Goal: Task Accomplishment & Management: Use online tool/utility

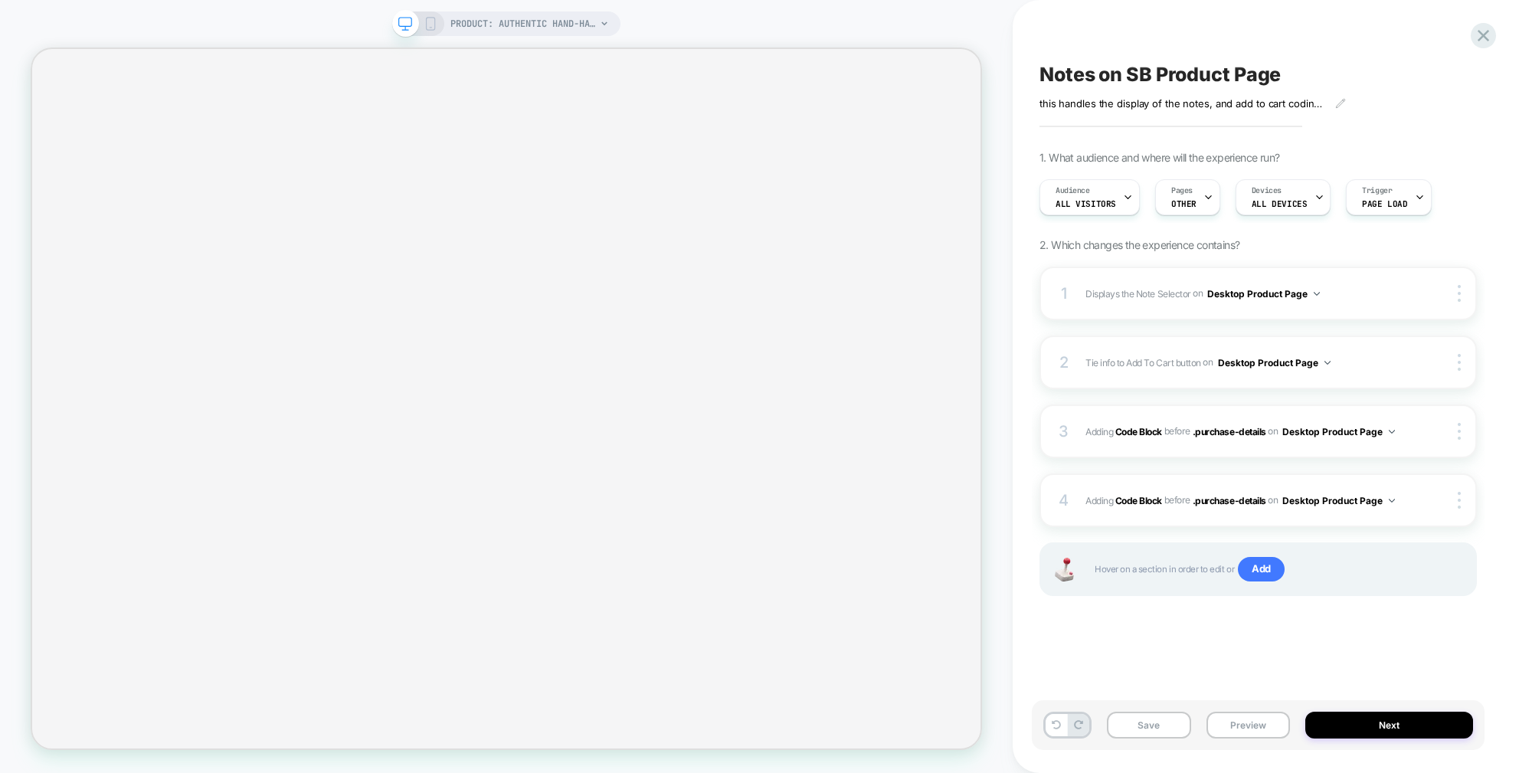
select select "**********"
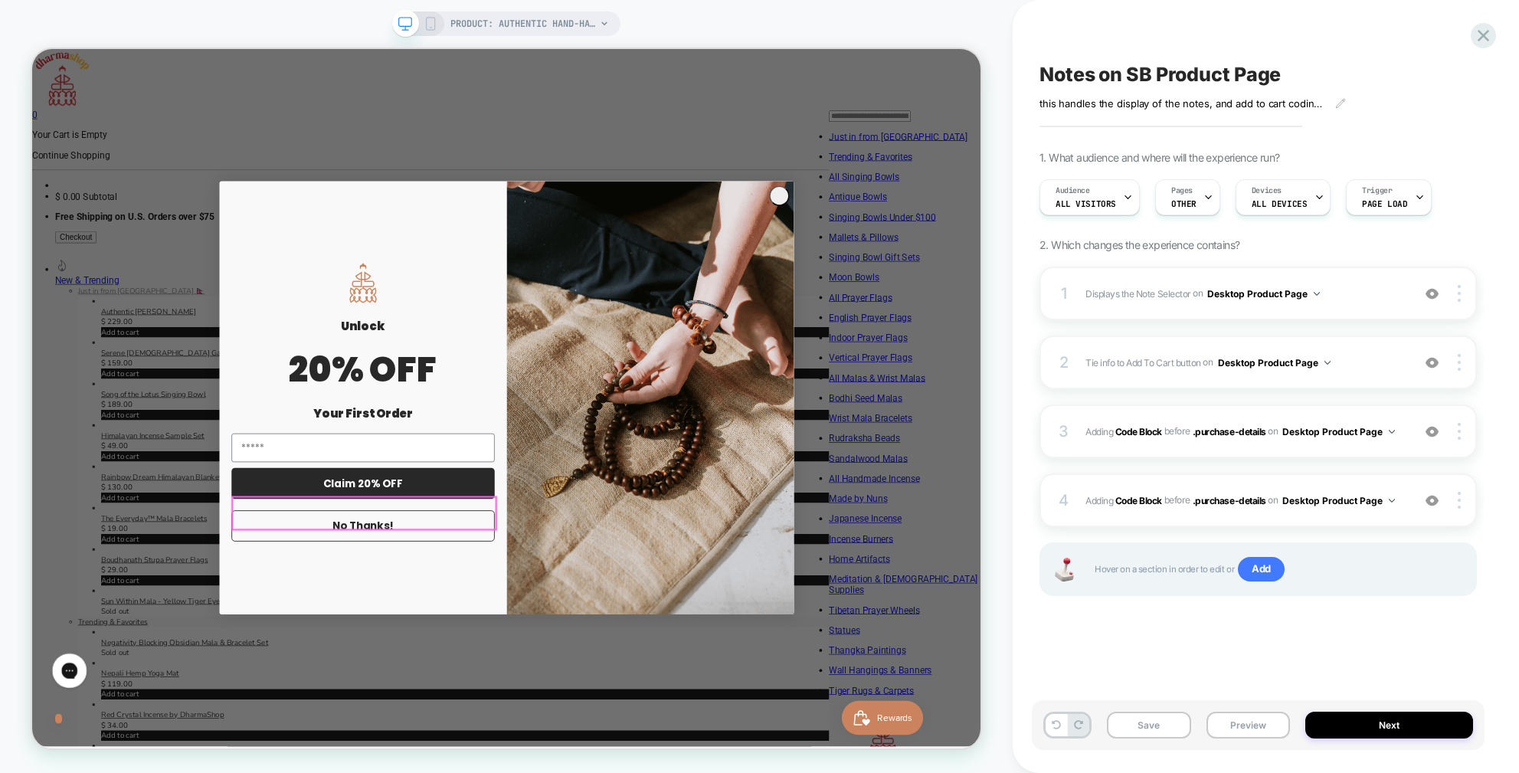
click at [529, 667] on button "No Thanks!" at bounding box center [473, 684] width 351 height 41
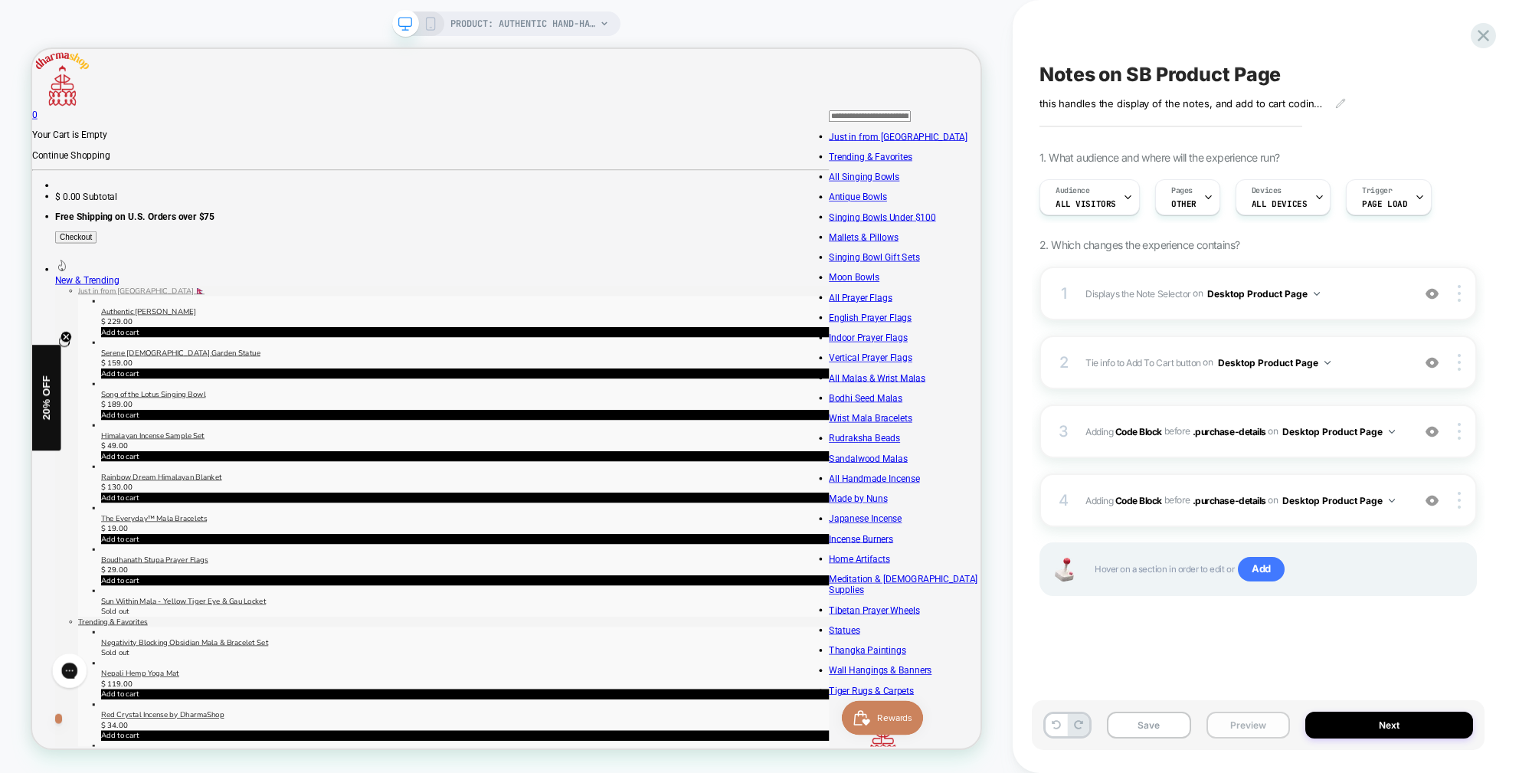
click at [1229, 725] on button "Preview" at bounding box center [1248, 725] width 84 height 27
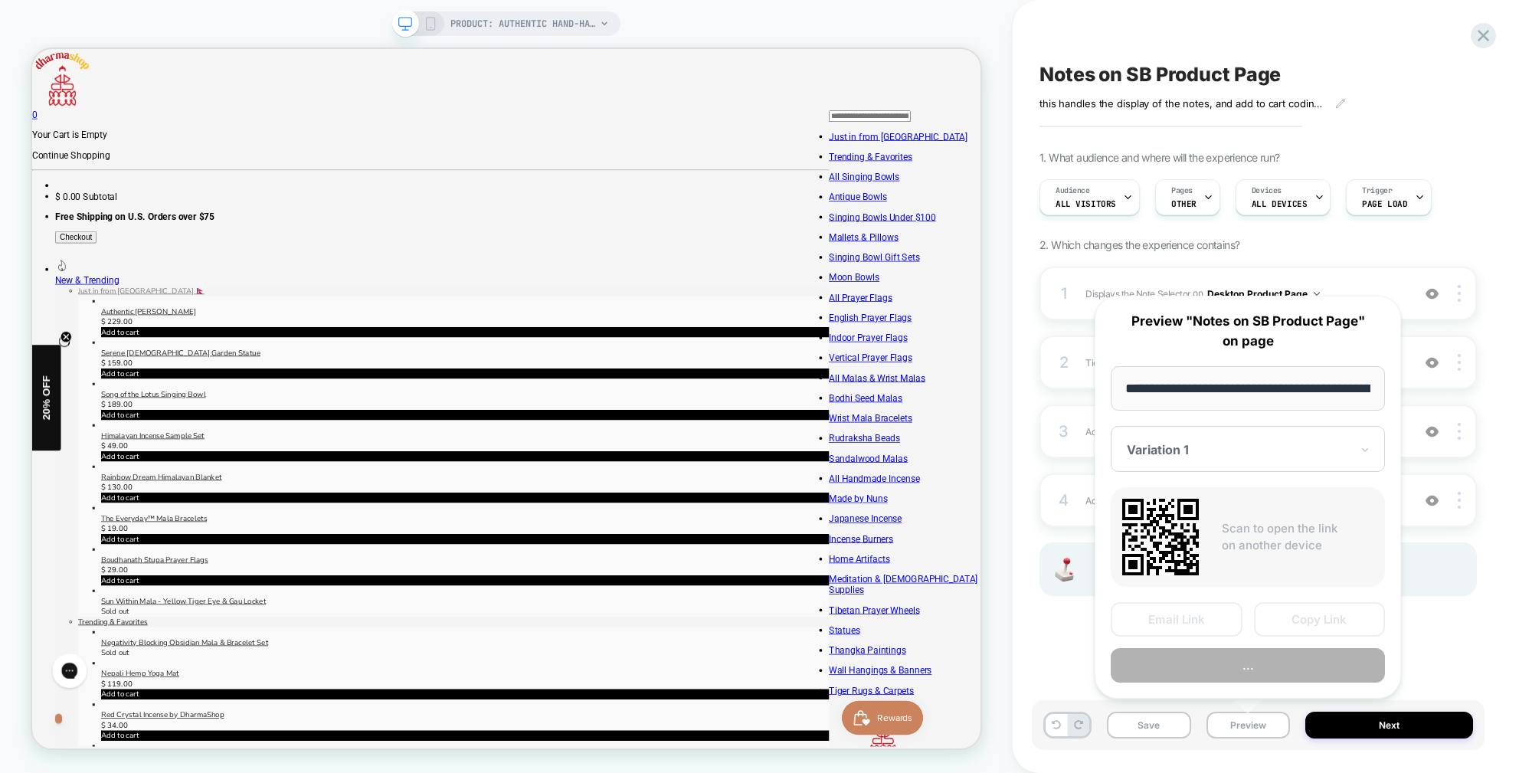
scroll to position [0, 345]
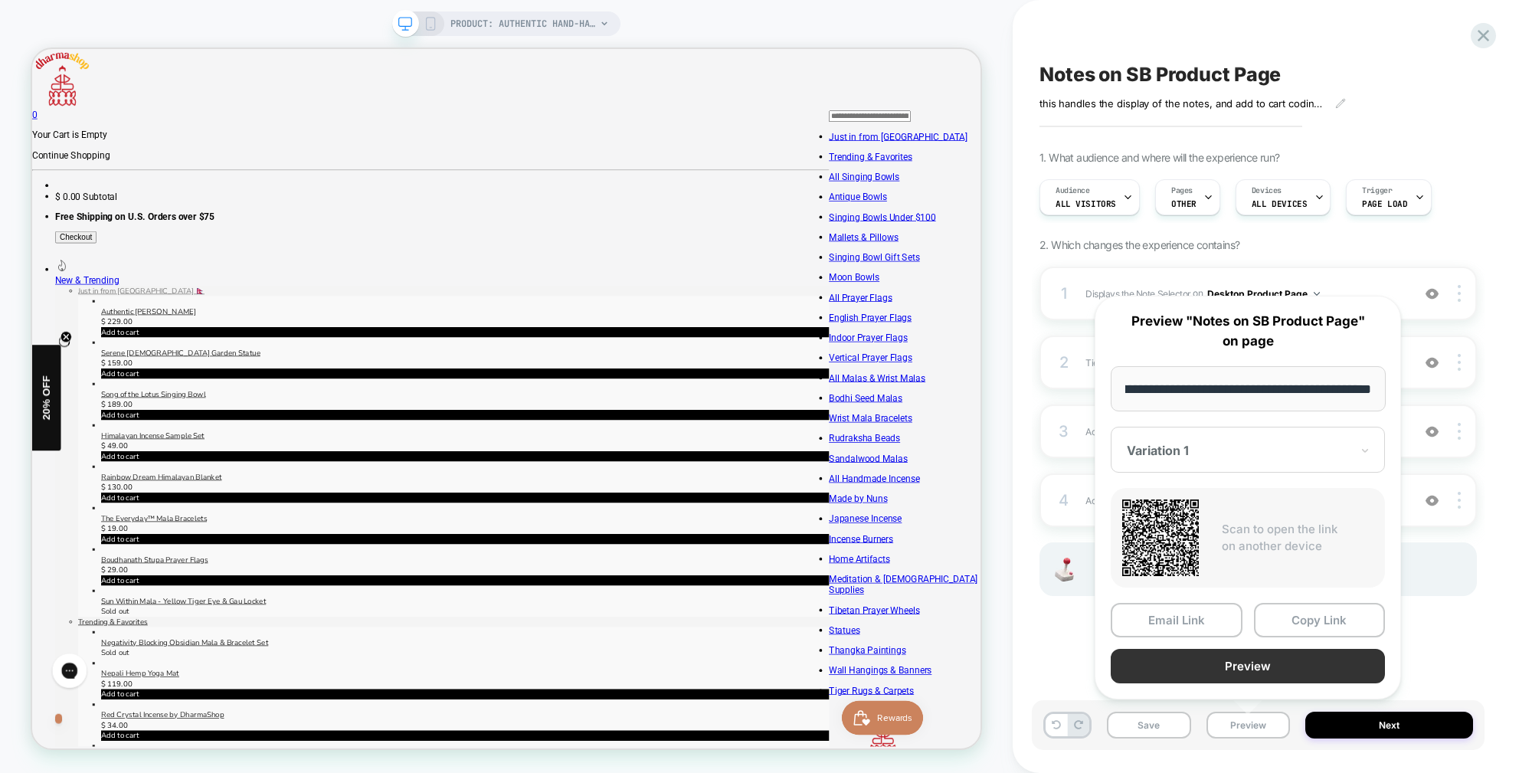
click at [1269, 666] on button "Preview" at bounding box center [1248, 666] width 274 height 34
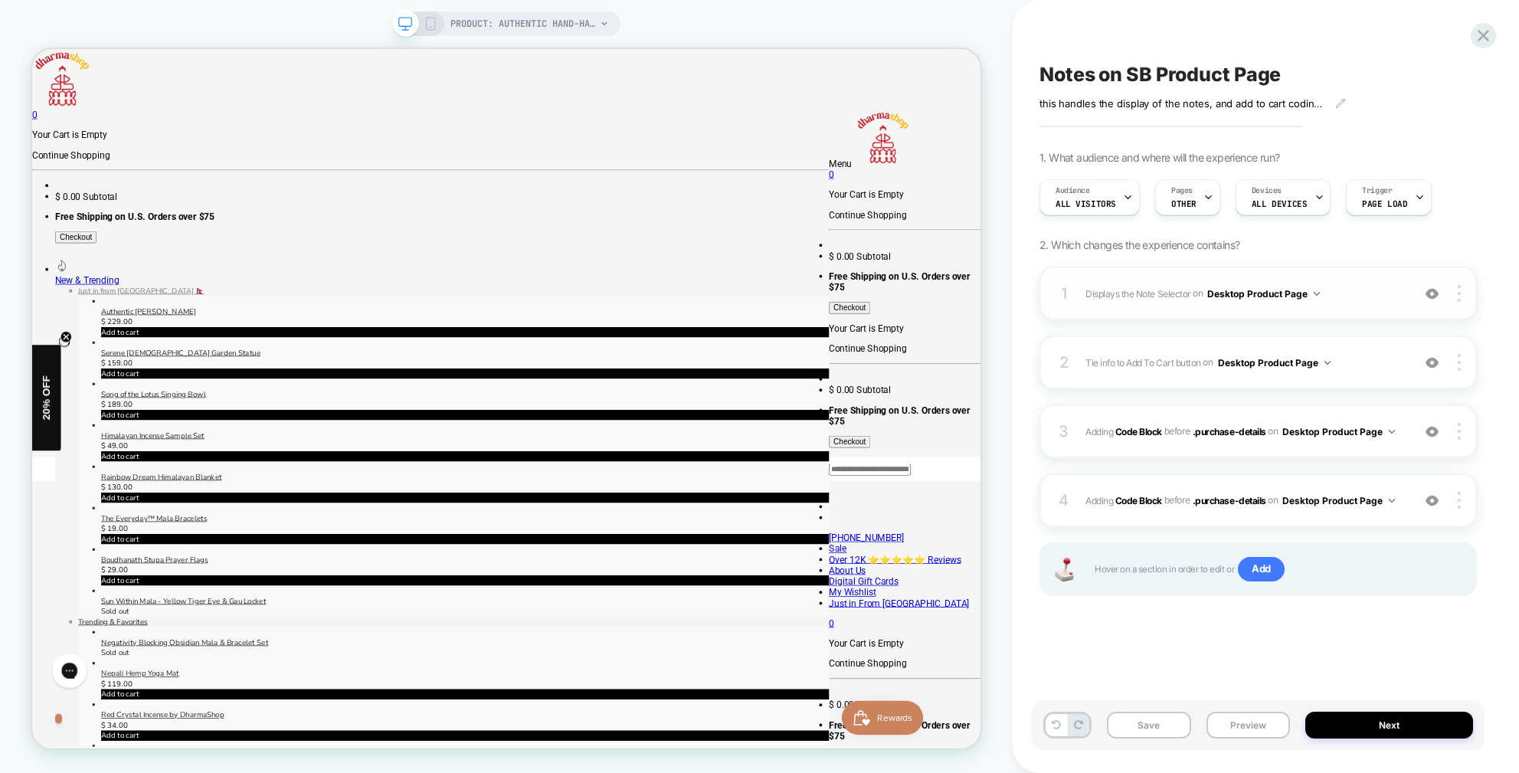
click at [0, 0] on span "Displays the Note Selector Adding Code Block AFTER .selector-wrapper on Desktop…" at bounding box center [0, 0] width 0 height 0
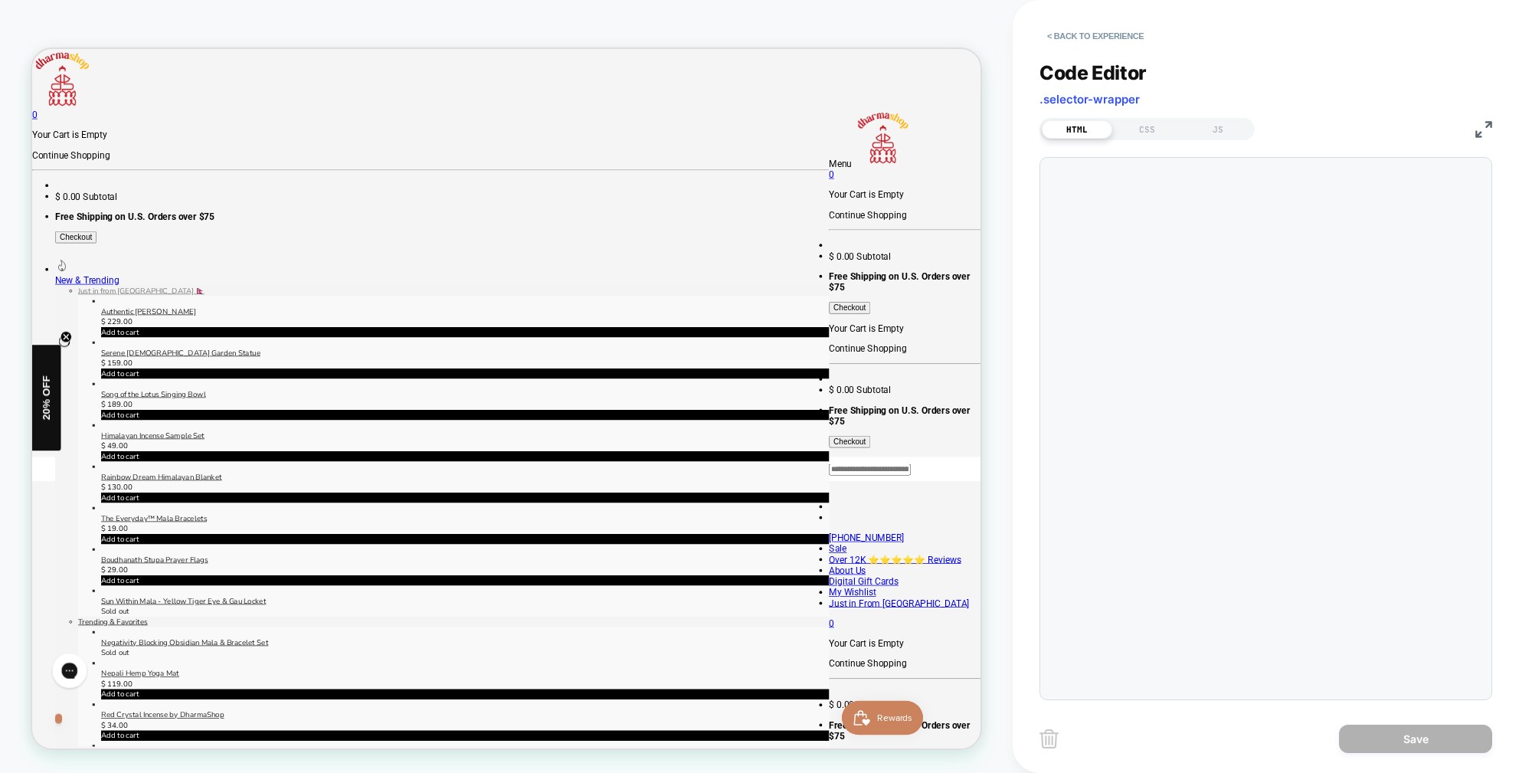
scroll to position [145, 0]
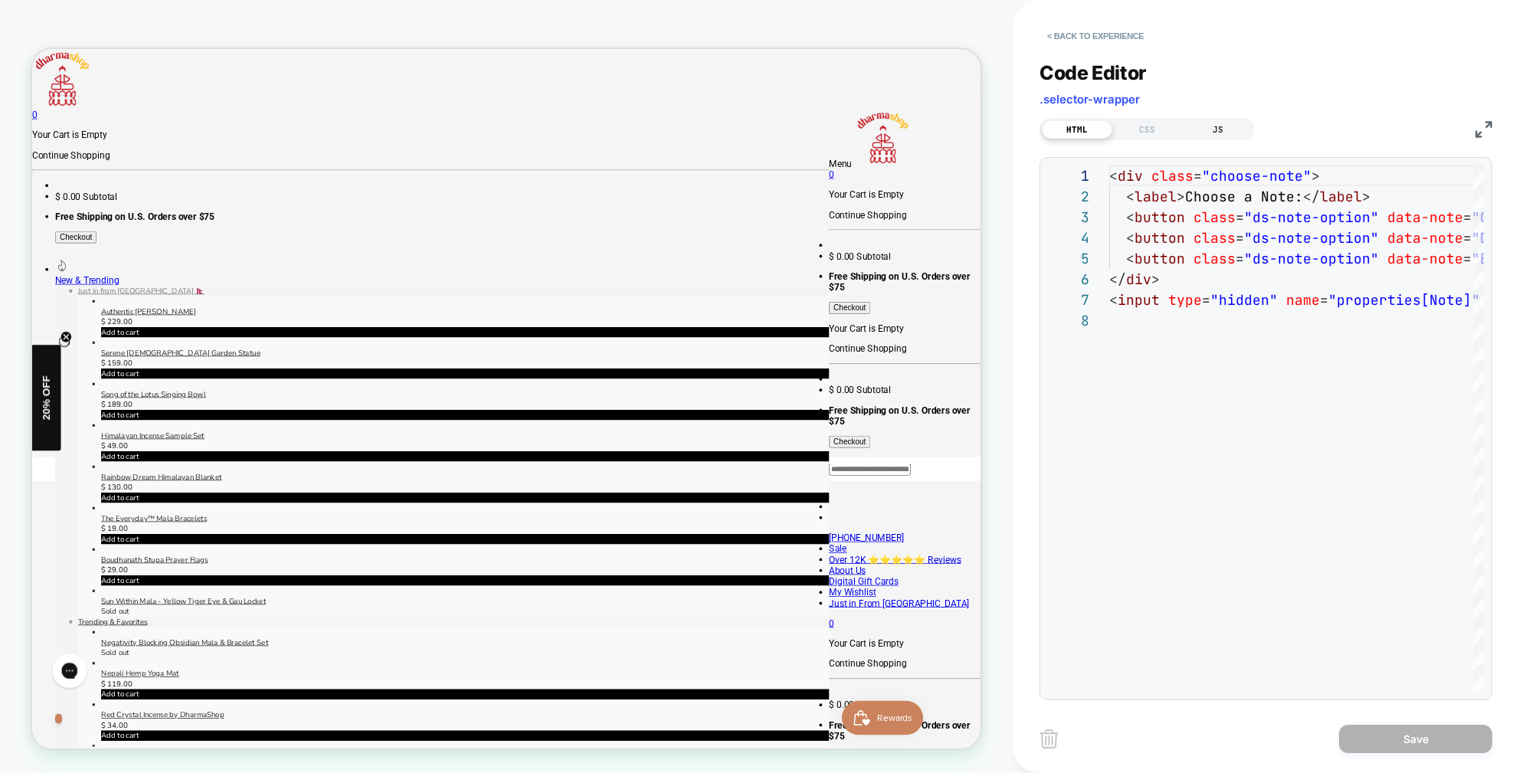
drag, startPoint x: 1154, startPoint y: 131, endPoint x: 1199, endPoint y: 133, distance: 45.2
click at [1154, 131] on div "CSS" at bounding box center [1147, 129] width 70 height 18
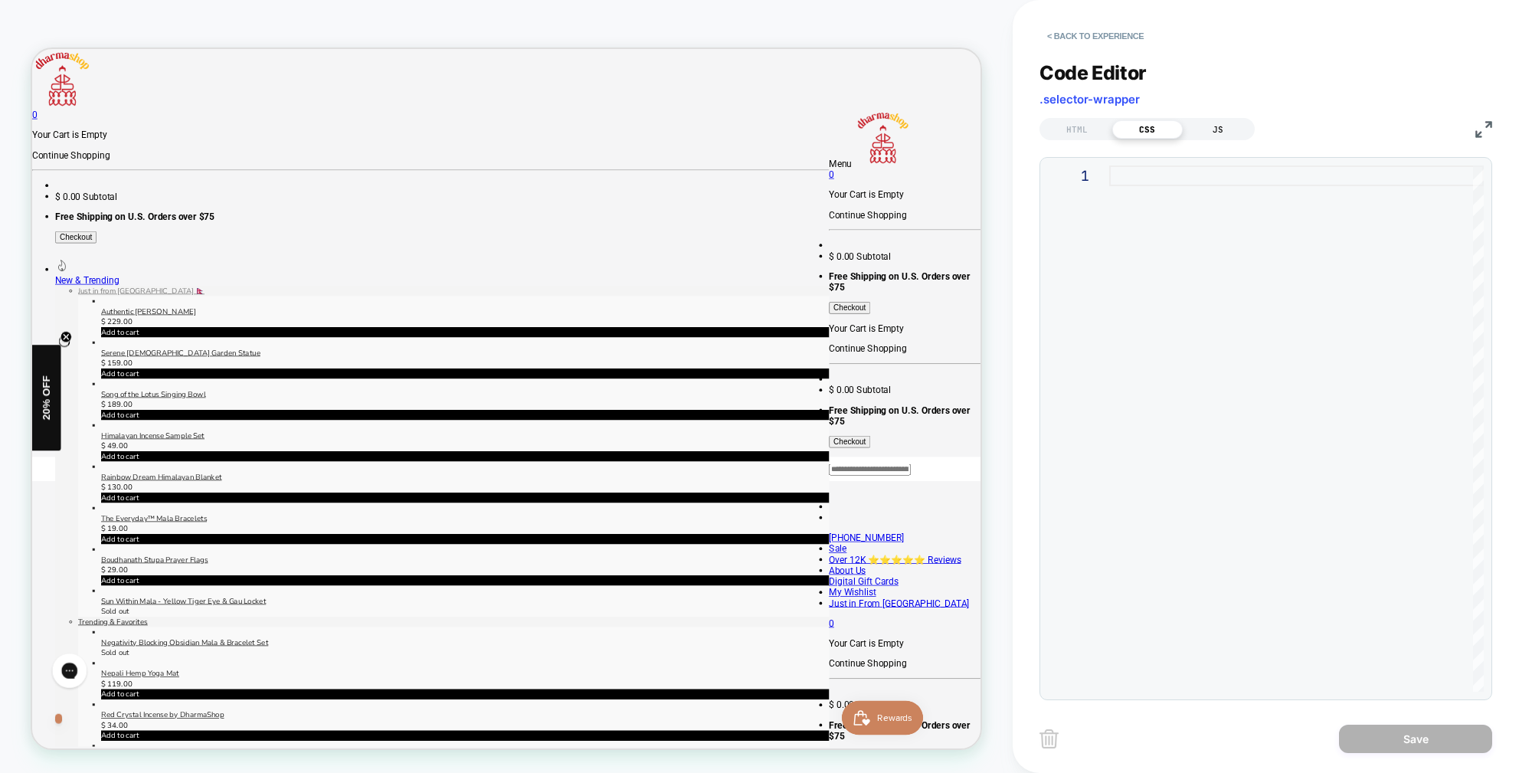
click at [1218, 129] on div "JS" at bounding box center [1218, 129] width 70 height 18
click at [1088, 136] on div "HTML" at bounding box center [1077, 129] width 70 height 18
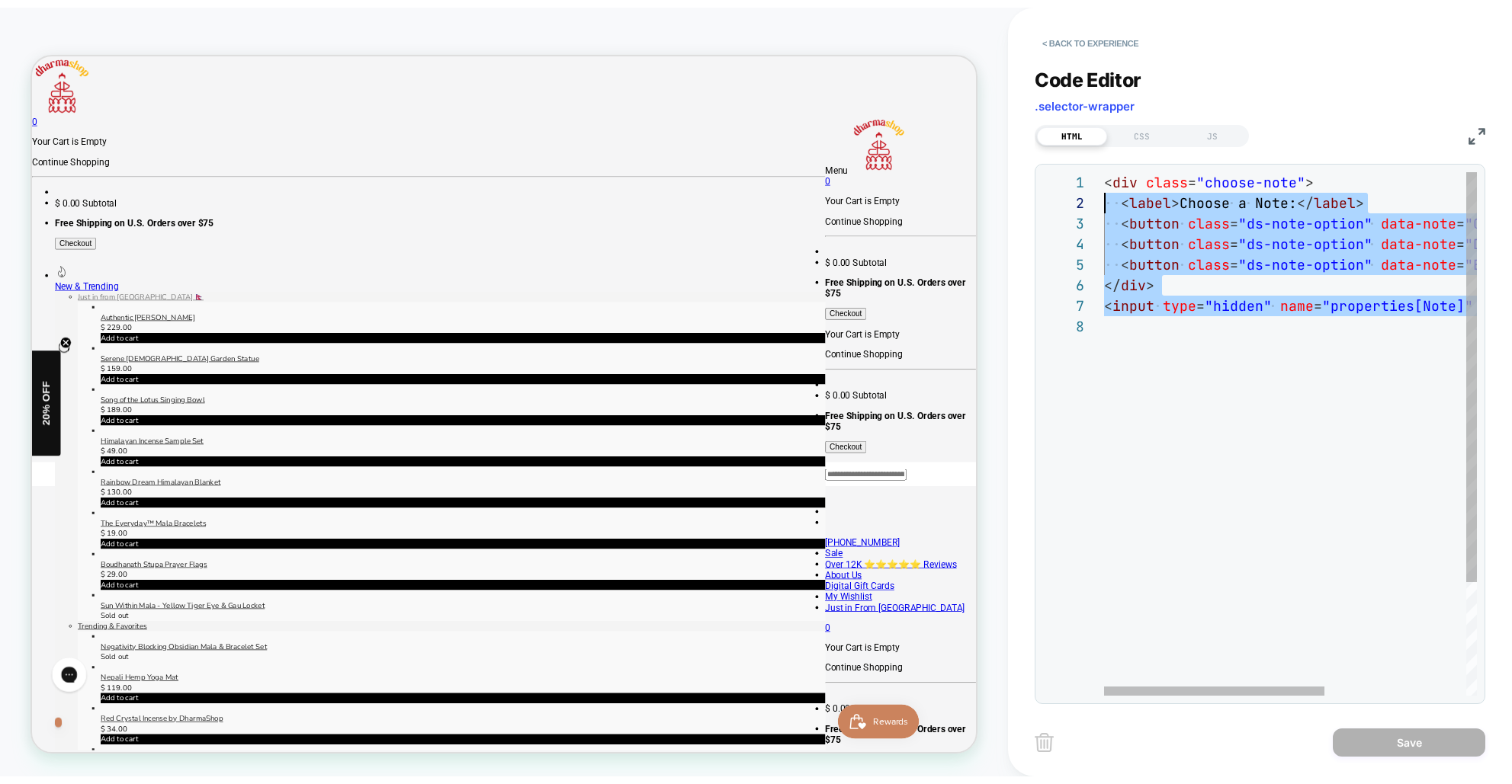
scroll to position [0, 0]
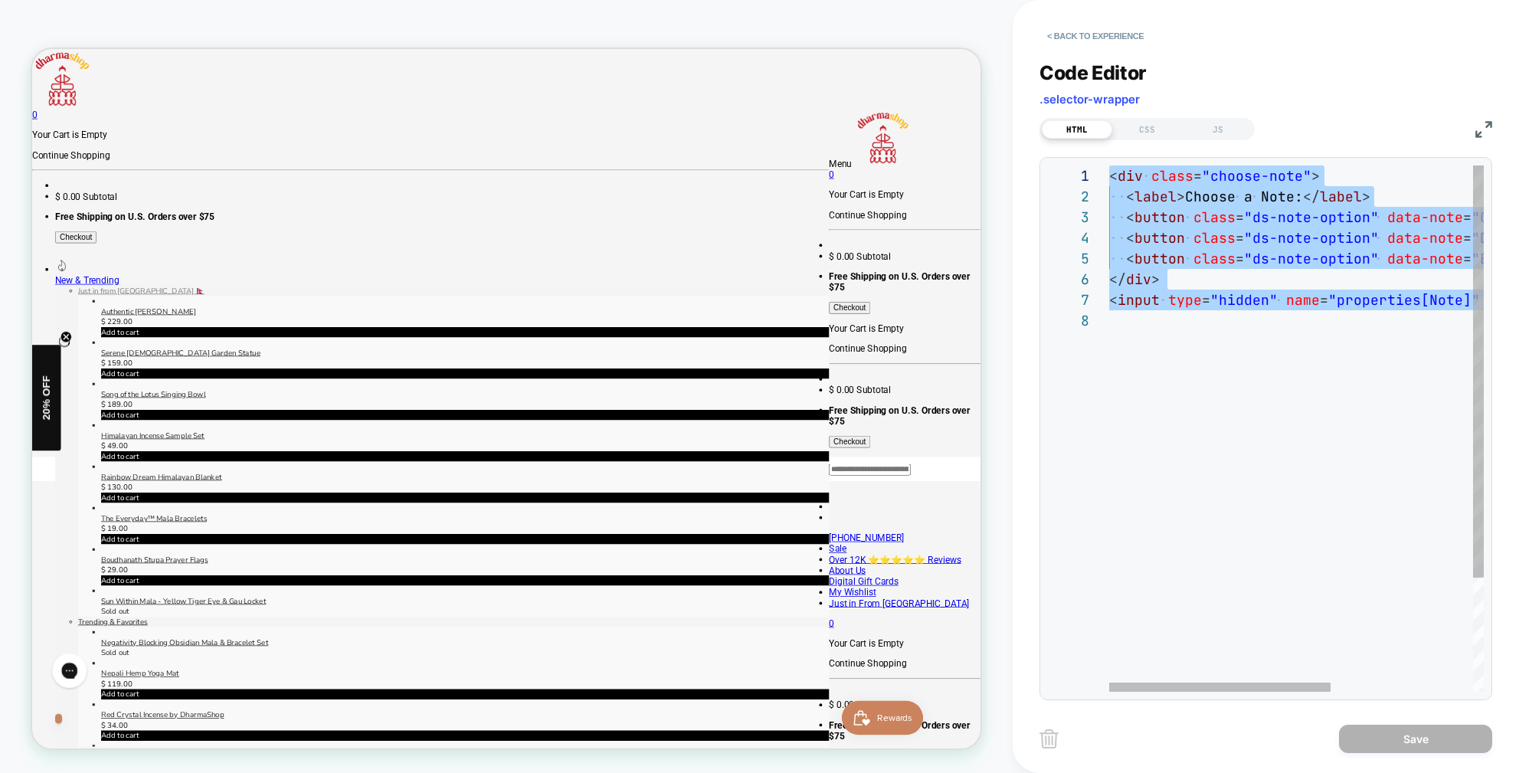
drag, startPoint x: 1212, startPoint y: 338, endPoint x: 1039, endPoint y: 162, distance: 246.4
click at [1109, 165] on div "< div class = "choose-note" > < label > Choose a Note: </ label > < button clas…" at bounding box center [1416, 500] width 614 height 671
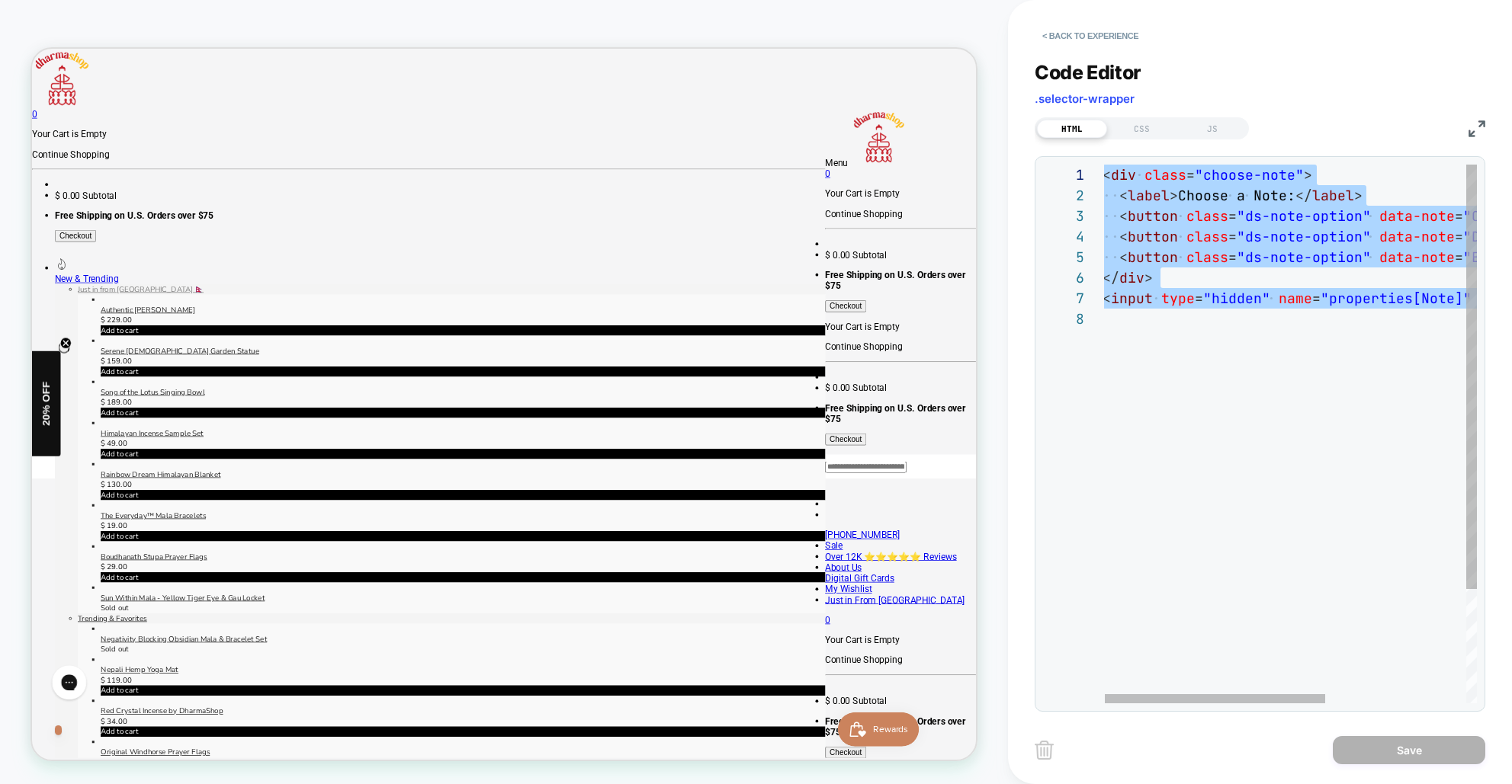
click at [1128, 192] on span "label" at bounding box center [1149, 196] width 42 height 18
drag, startPoint x: 1445, startPoint y: 297, endPoint x: 975, endPoint y: 118, distance: 502.9
click at [1104, 164] on div "< div class = "choose-note" > < label > Choose a Note: </ label > < button clas…" at bounding box center [1409, 505] width 611 height 683
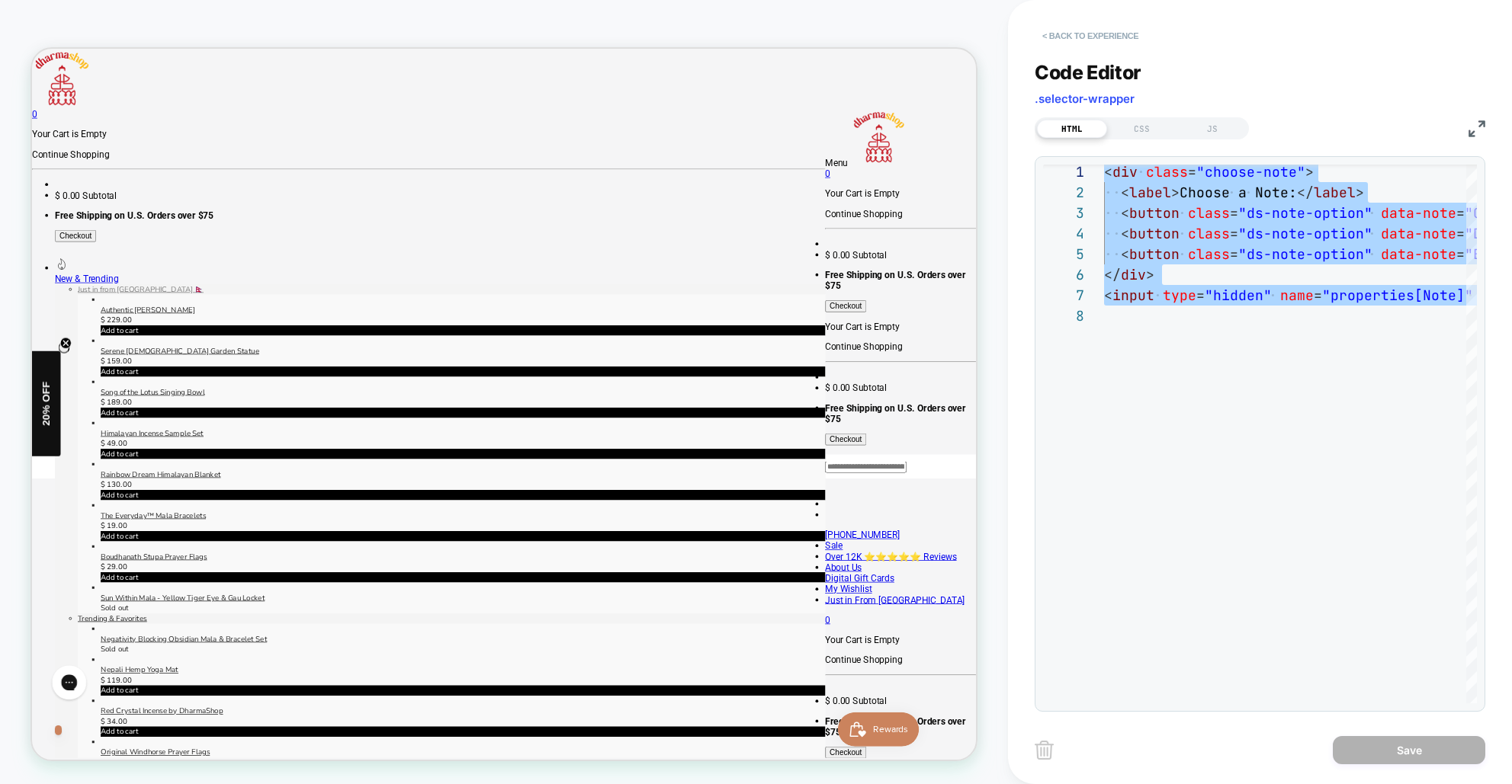
click at [1085, 34] on button "< Back to experience" at bounding box center [1090, 36] width 111 height 25
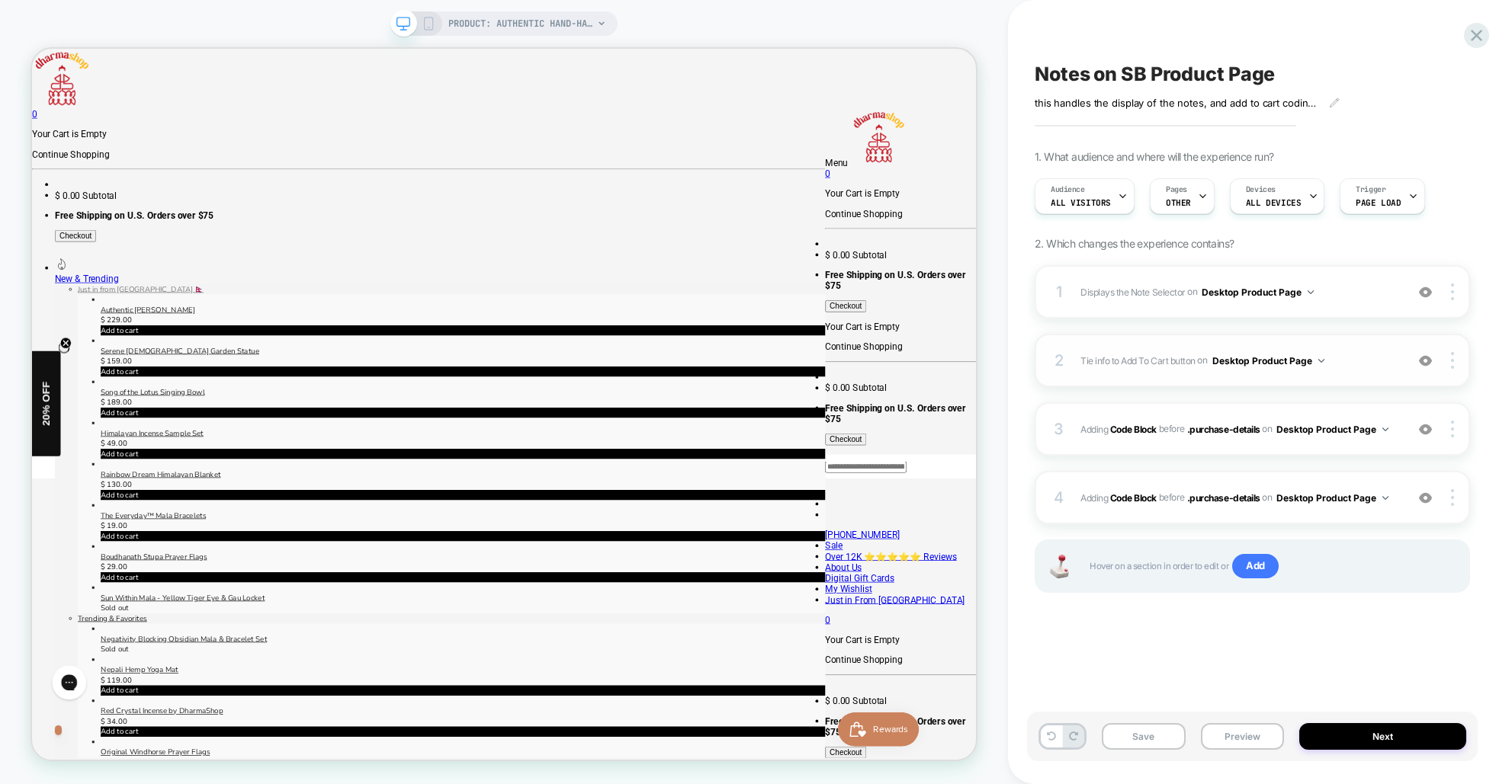
click at [1383, 366] on span "Tie info to Add To Cart button Adding Code Block BEFORE .purchase-details on De…" at bounding box center [1238, 360] width 318 height 19
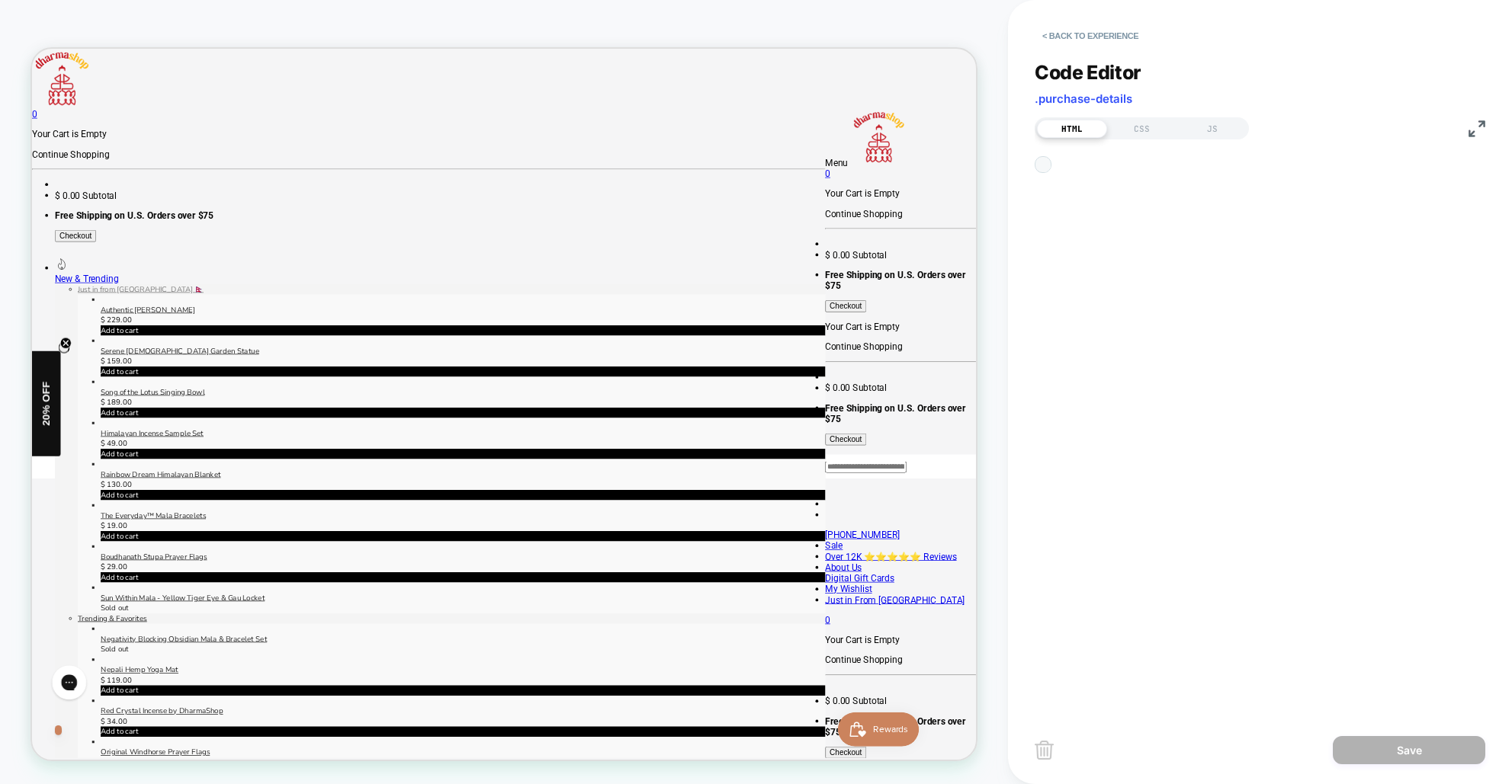
scroll to position [21, 0]
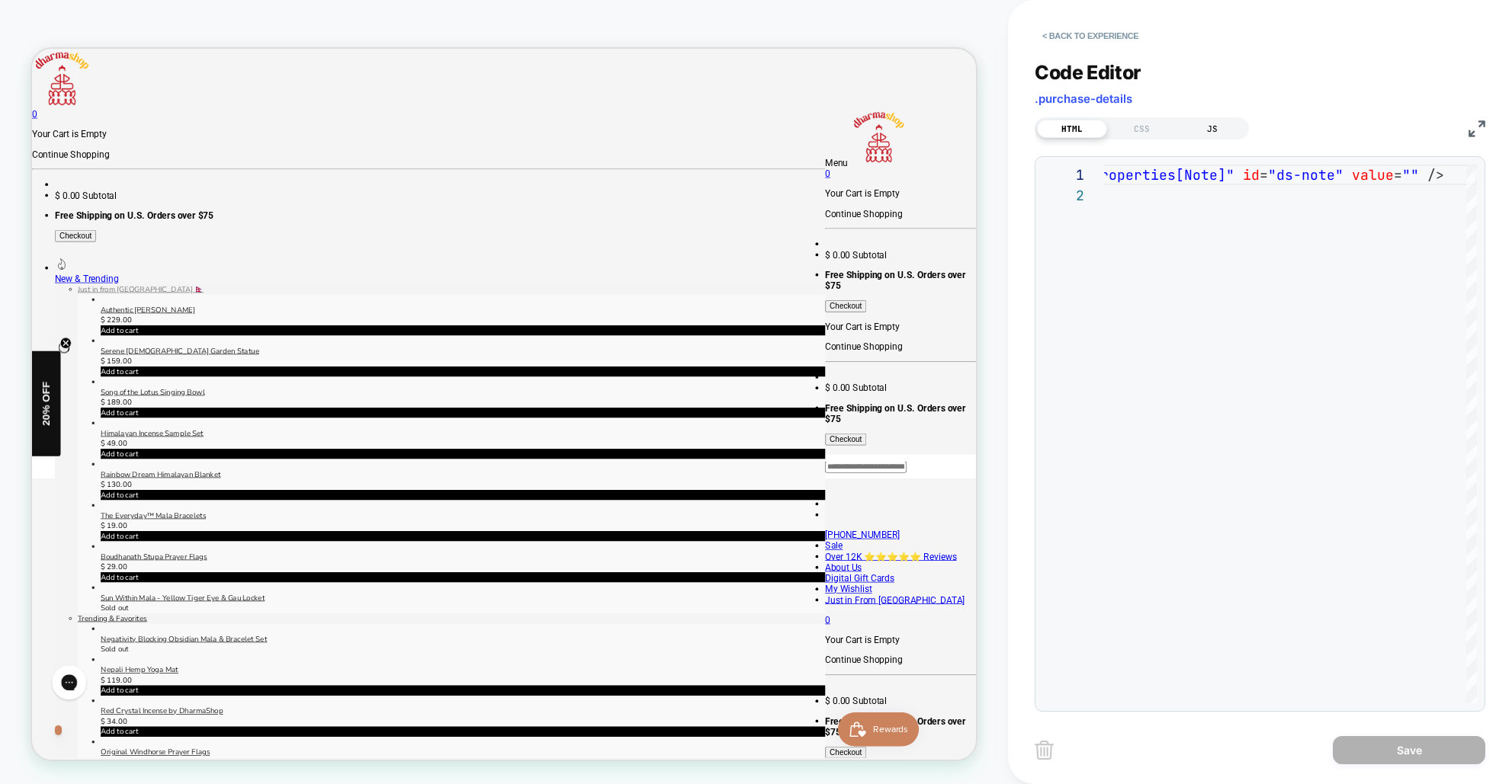
drag, startPoint x: 1214, startPoint y: 130, endPoint x: 1168, endPoint y: 134, distance: 46.2
click at [1214, 130] on div "JS" at bounding box center [1212, 128] width 70 height 18
drag, startPoint x: 1144, startPoint y: 134, endPoint x: 1114, endPoint y: 132, distance: 30.1
click at [1144, 134] on div "CSS" at bounding box center [1142, 128] width 70 height 18
click at [1087, 128] on div "HTML" at bounding box center [1072, 128] width 70 height 18
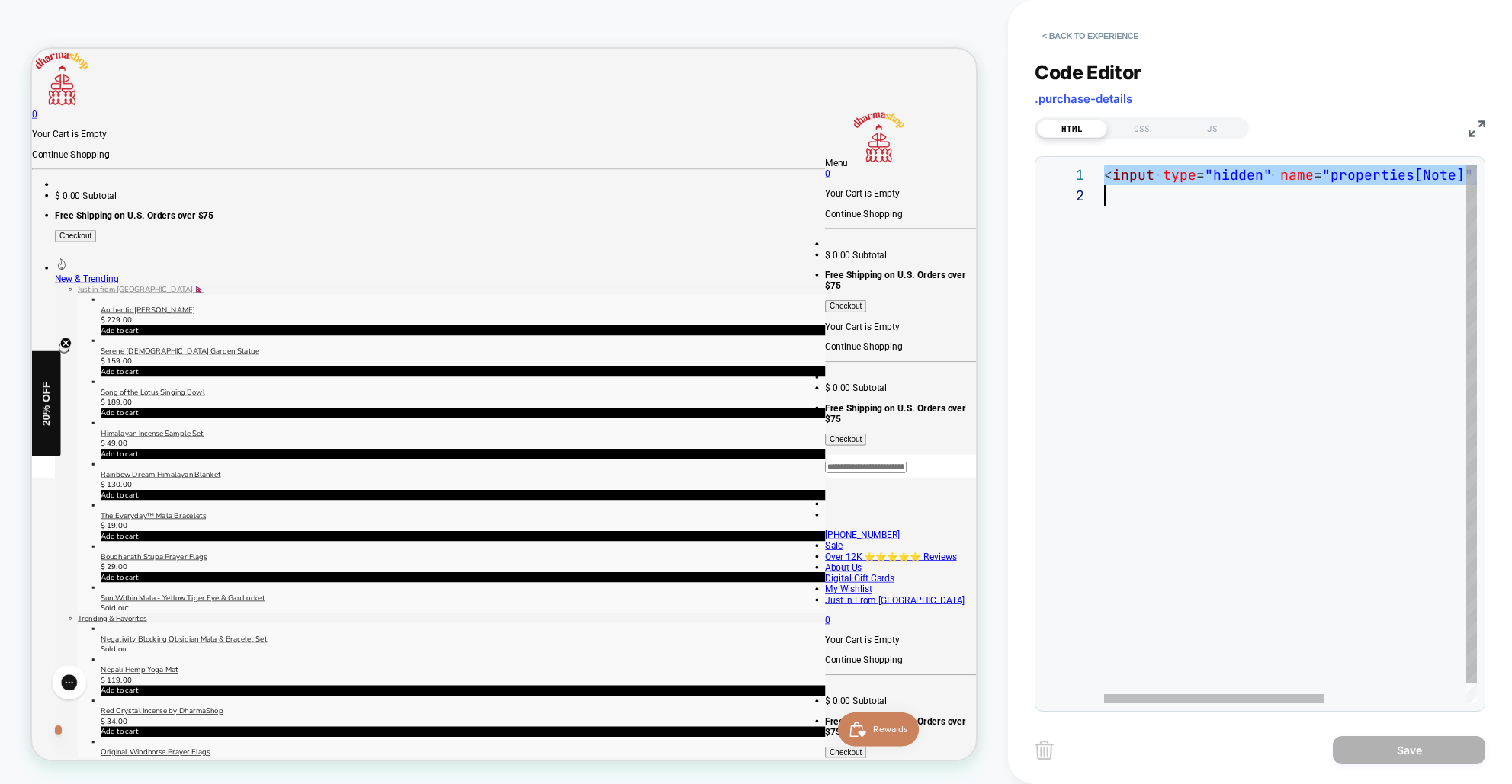
scroll to position [0, 0]
drag, startPoint x: 1106, startPoint y: 176, endPoint x: 1583, endPoint y: 194, distance: 477.3
click at [1511, 194] on div "< input type = "hidden" name = "properties[Note]" id = "ds-note" value = "" />" at bounding box center [1409, 444] width 611 height 559
click at [1068, 32] on button "< Back to experience" at bounding box center [1090, 36] width 111 height 25
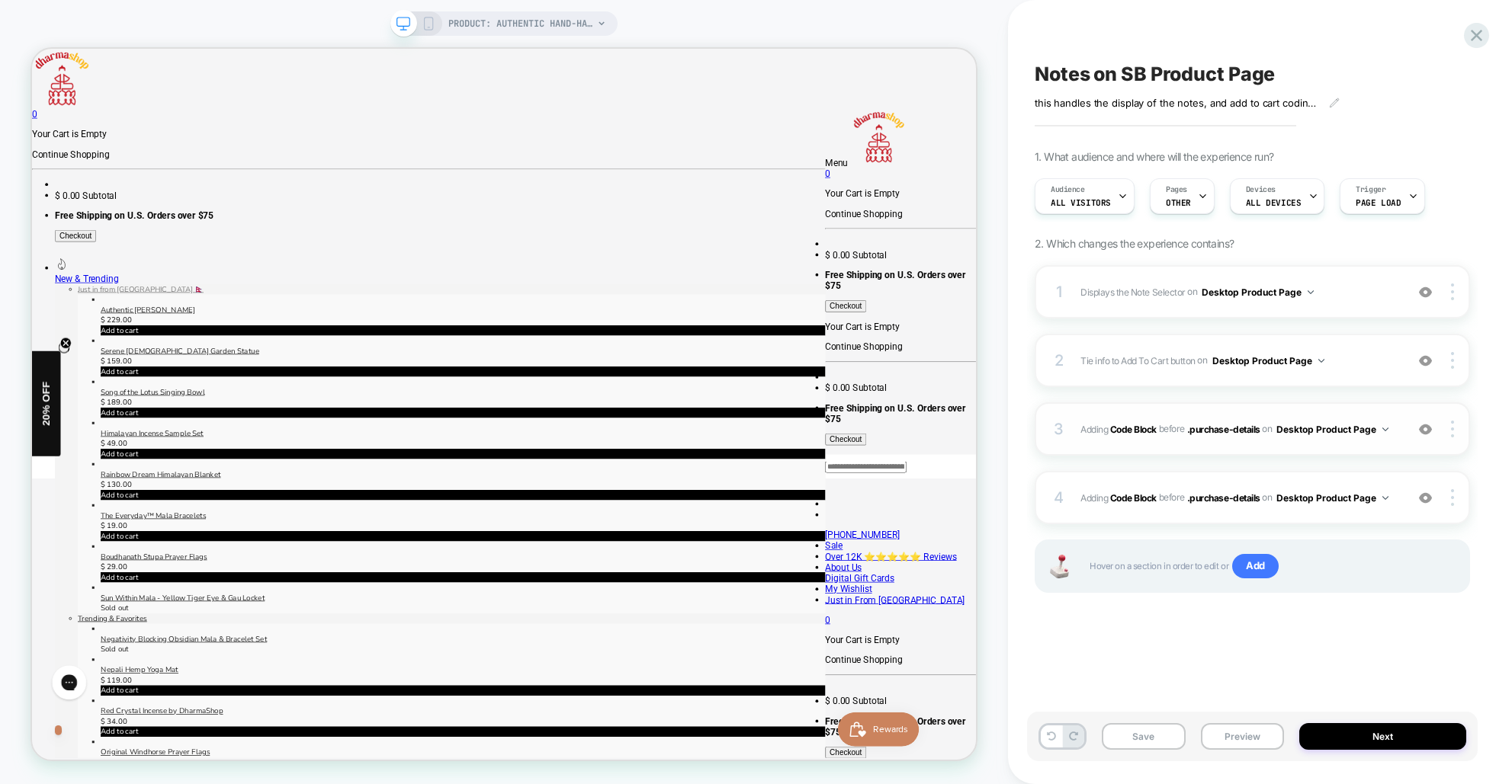
click at [1405, 435] on div "3 Adding Code Block BEFORE .purchase-details .purchase-details on Desktop Produ…" at bounding box center [1251, 429] width 435 height 54
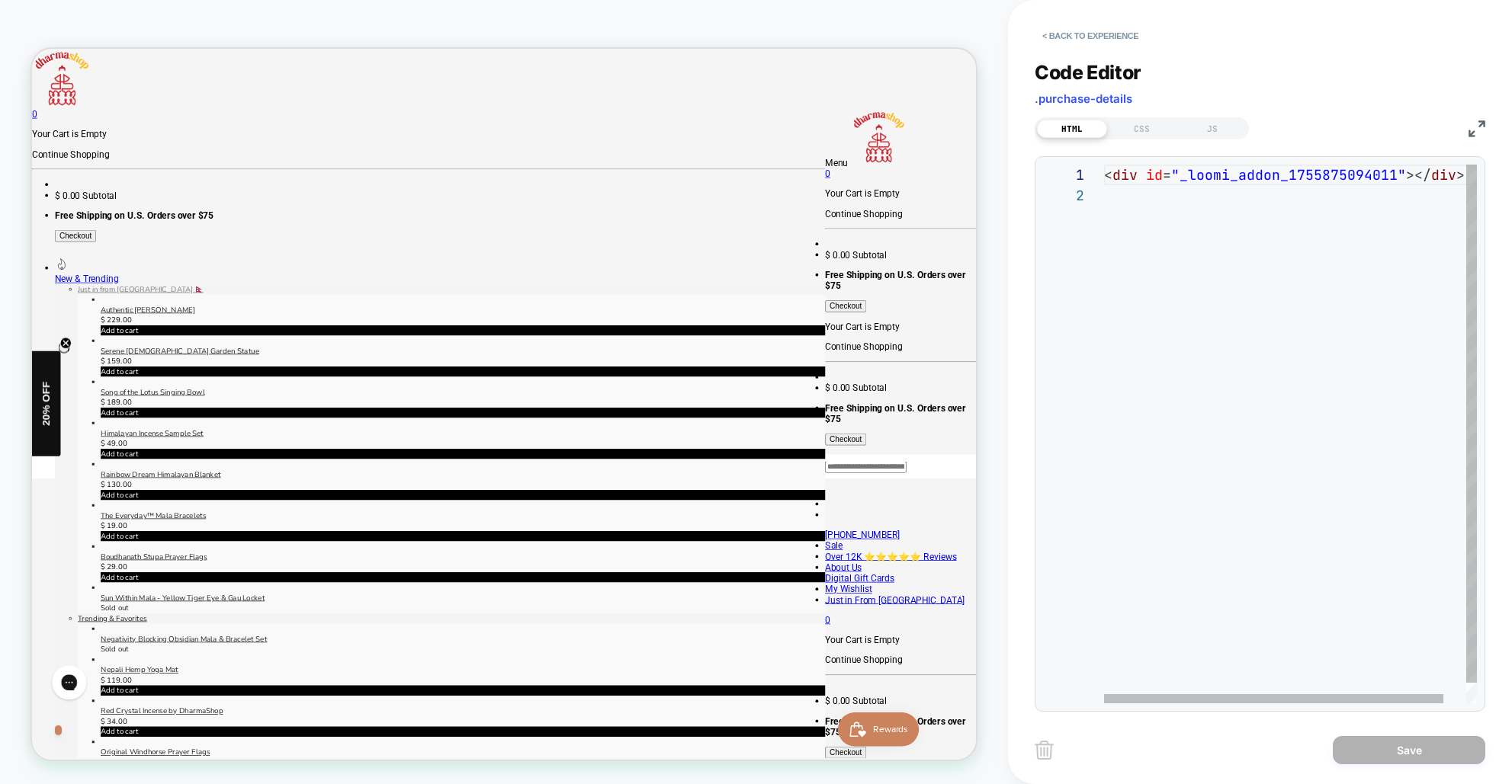
scroll to position [21, 0]
drag, startPoint x: 1223, startPoint y: 130, endPoint x: 1207, endPoint y: 131, distance: 16.0
click at [1223, 130] on div "JS" at bounding box center [1212, 128] width 70 height 18
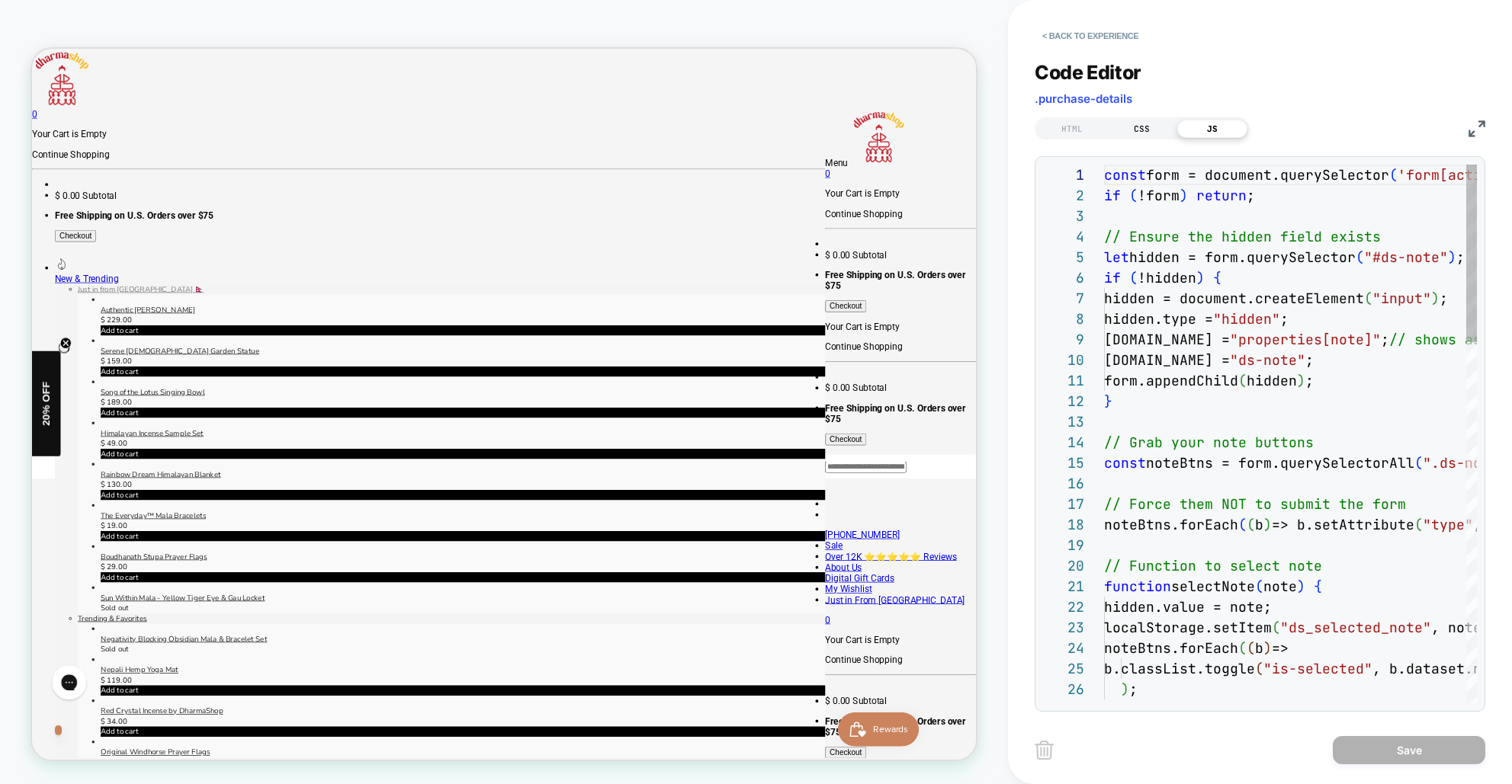
scroll to position [206, 0]
drag, startPoint x: 1154, startPoint y: 129, endPoint x: 1173, endPoint y: 126, distance: 19.2
click at [1154, 129] on div "CSS" at bounding box center [1142, 128] width 70 height 18
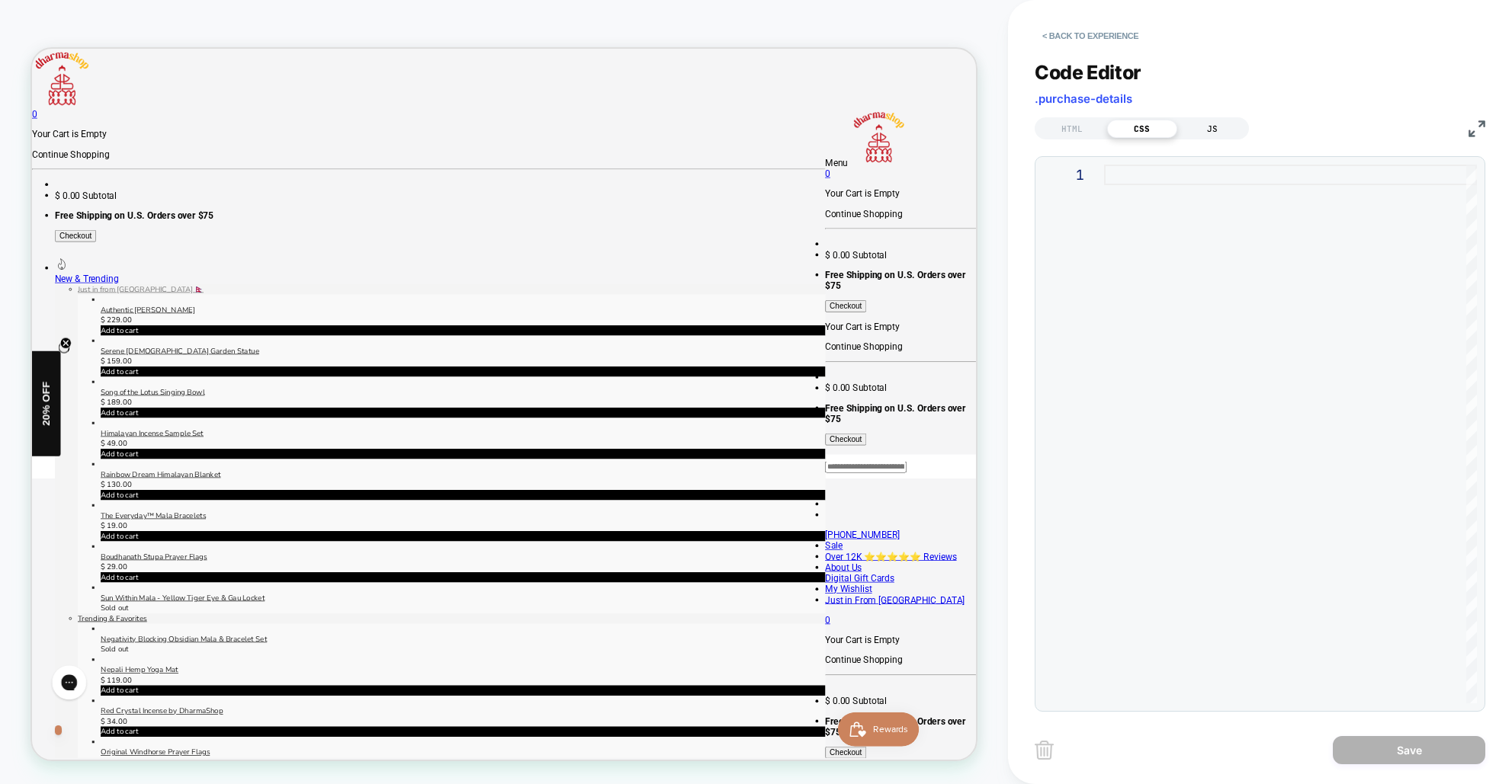
drag, startPoint x: 1211, startPoint y: 124, endPoint x: 1203, endPoint y: 128, distance: 8.9
click at [1211, 124] on div "JS" at bounding box center [1212, 128] width 70 height 18
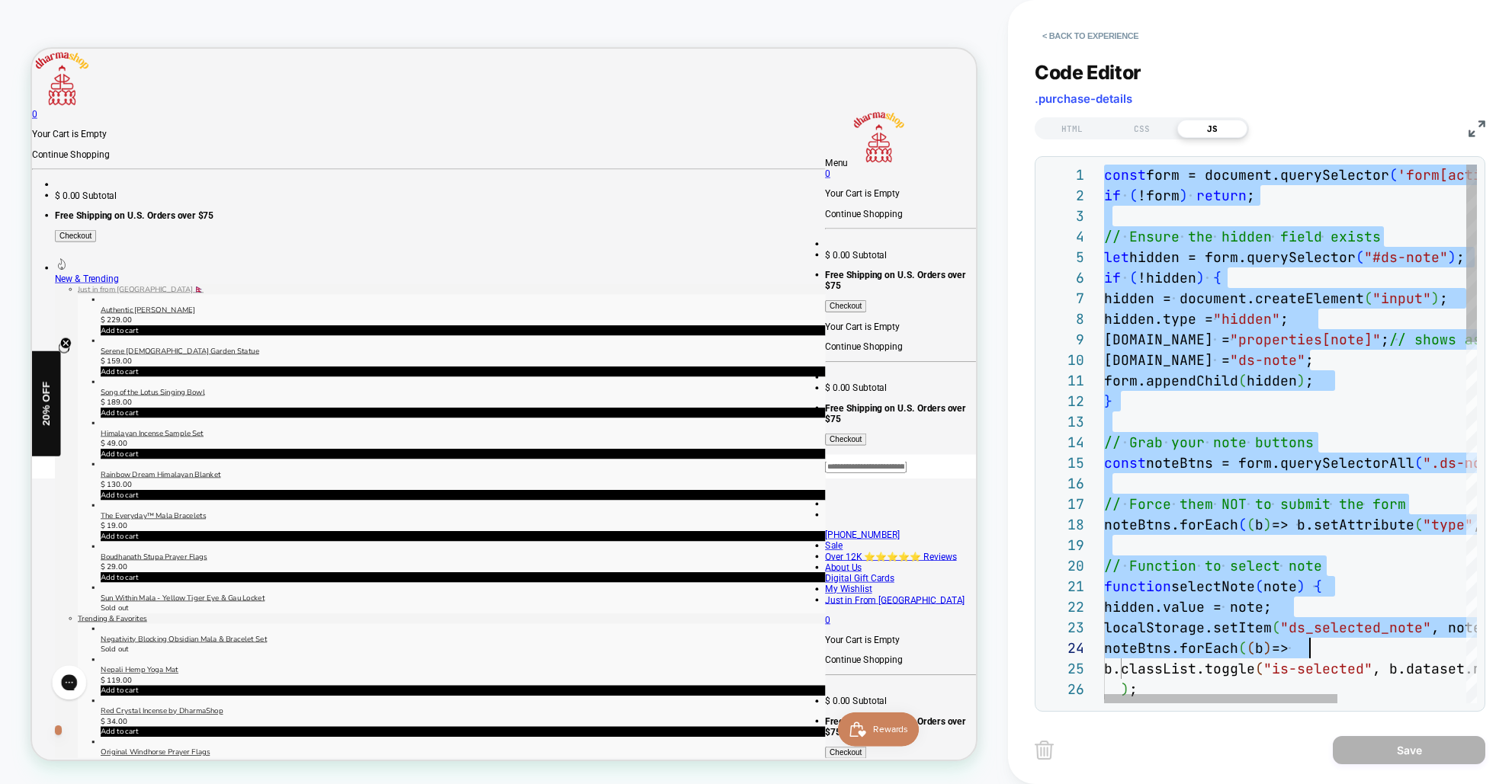
scroll to position [0, 0]
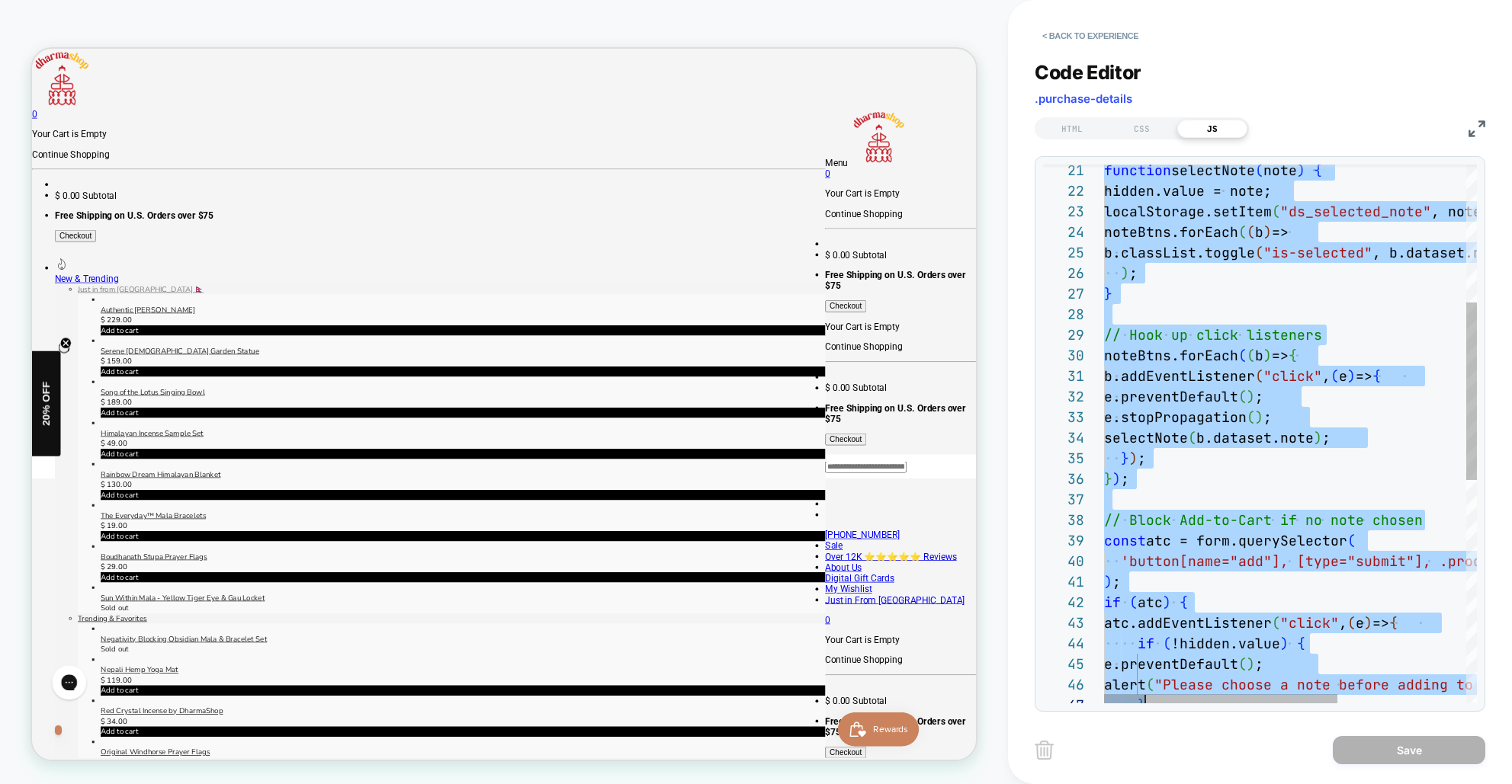
type textarea "**********"
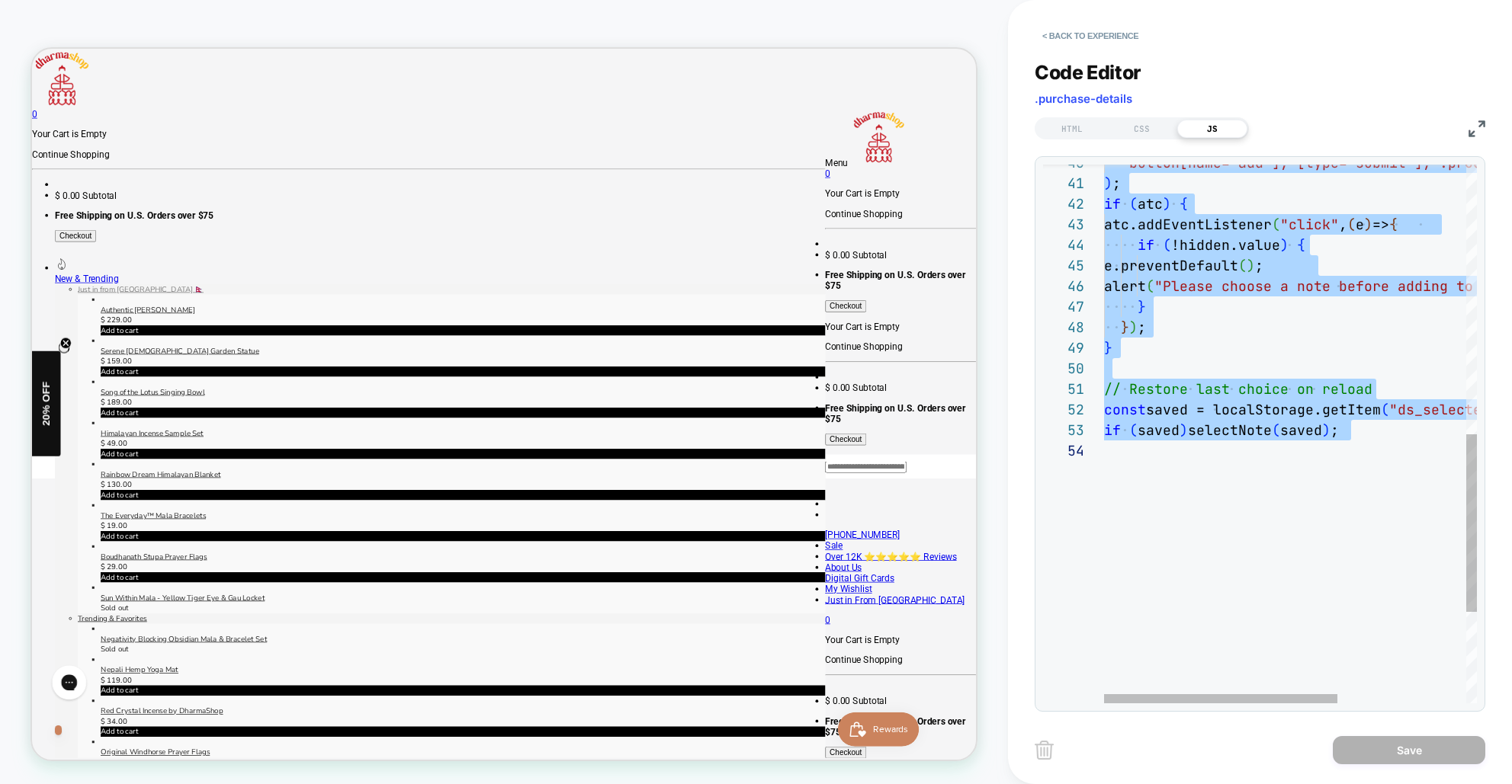
scroll to position [0, 239]
drag, startPoint x: 1105, startPoint y: 171, endPoint x: 1359, endPoint y: 431, distance: 363.5
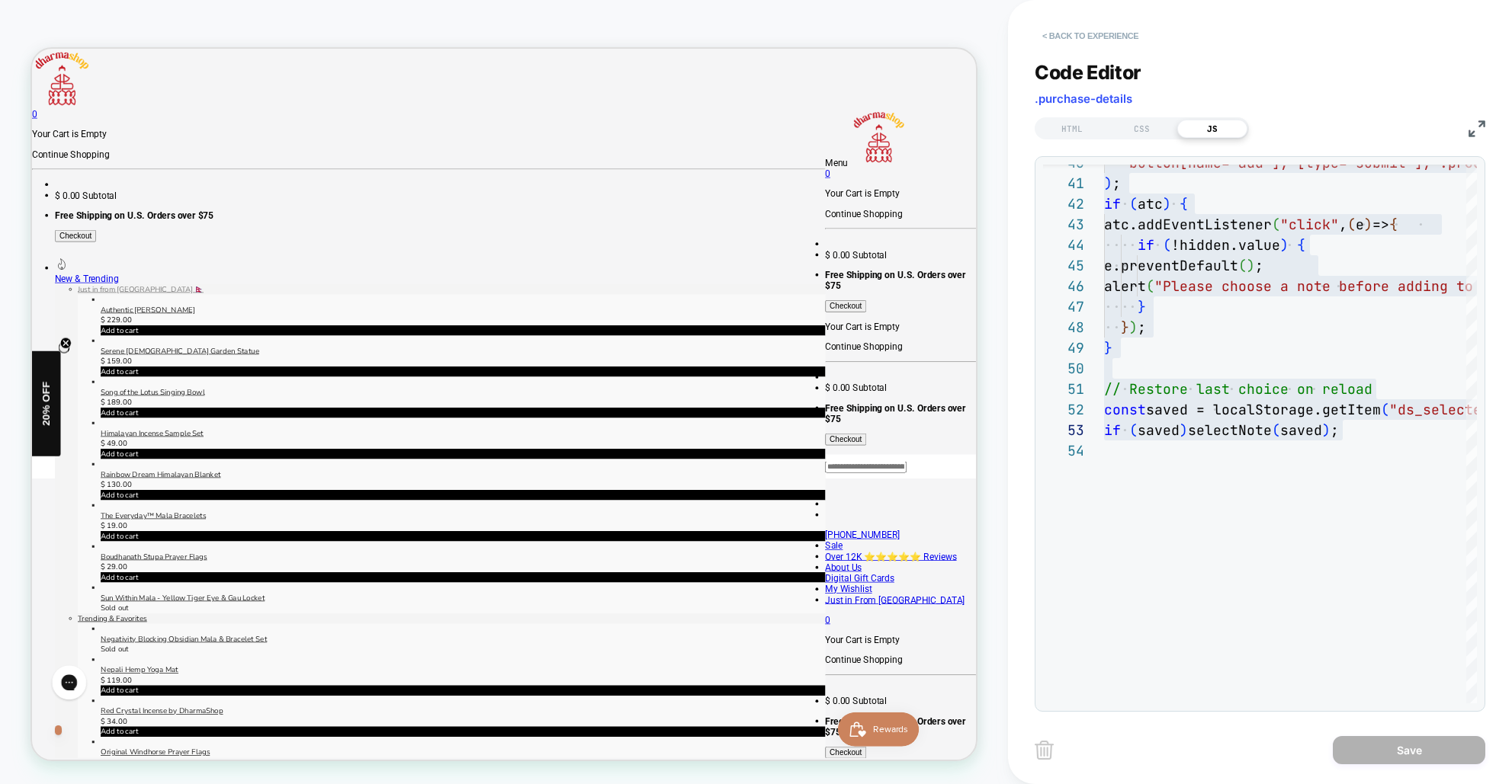
click at [0, 0] on button "< Back to experience" at bounding box center [0, 0] width 0 height 0
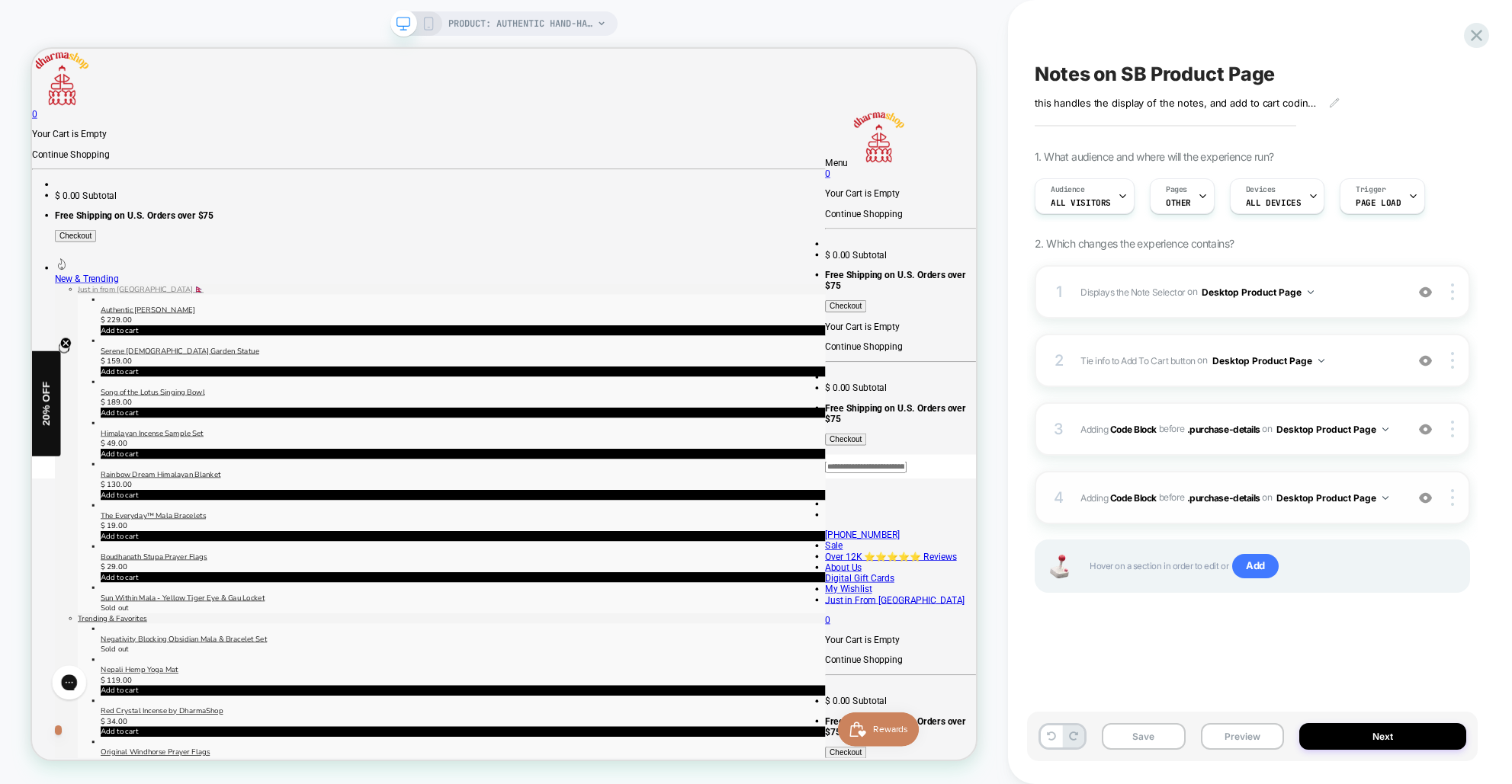
click at [0, 0] on div "4 Adding Code Block BEFORE .purchase-details .purchase-details on Desktop Produ…" at bounding box center [0, 0] width 0 height 0
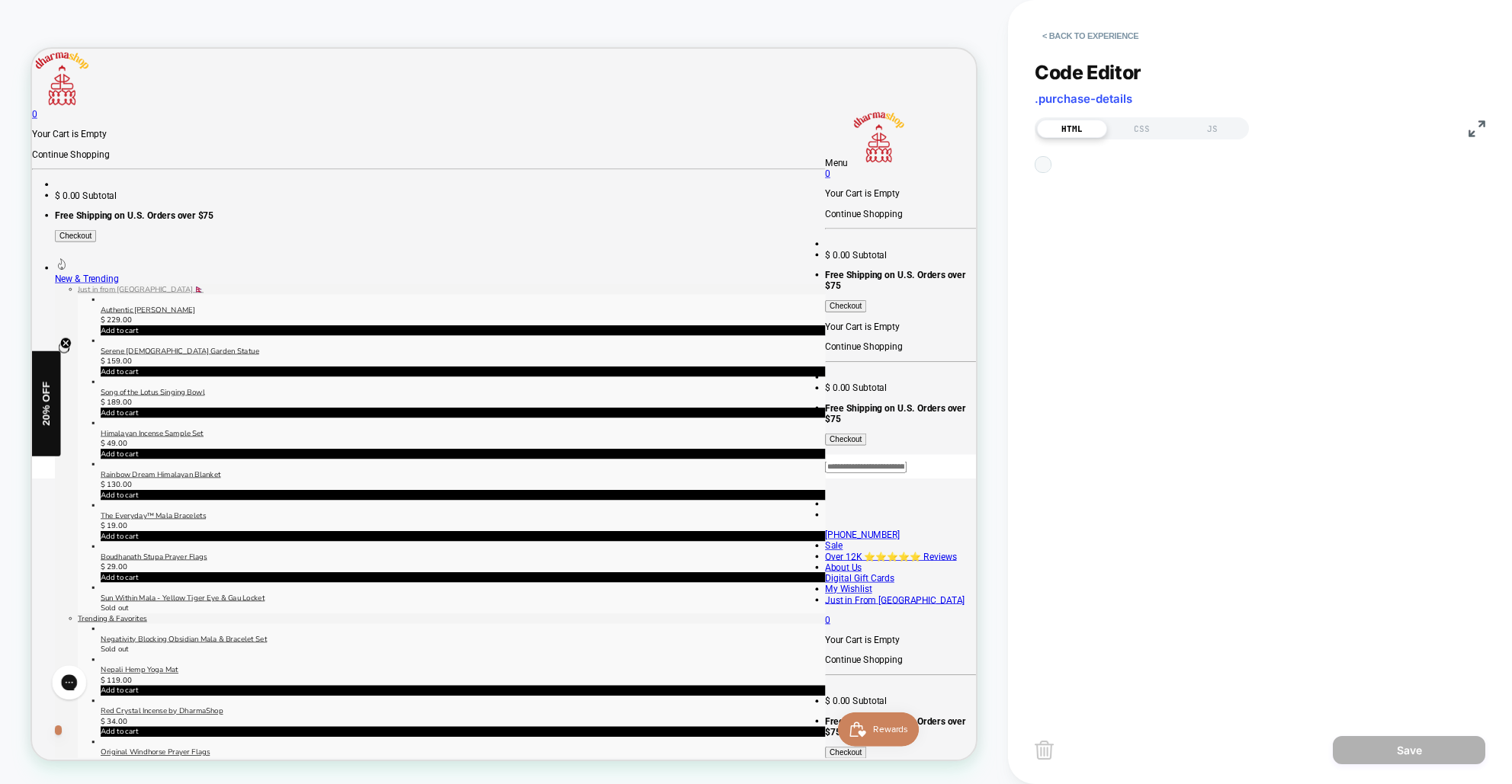
scroll to position [21, 0]
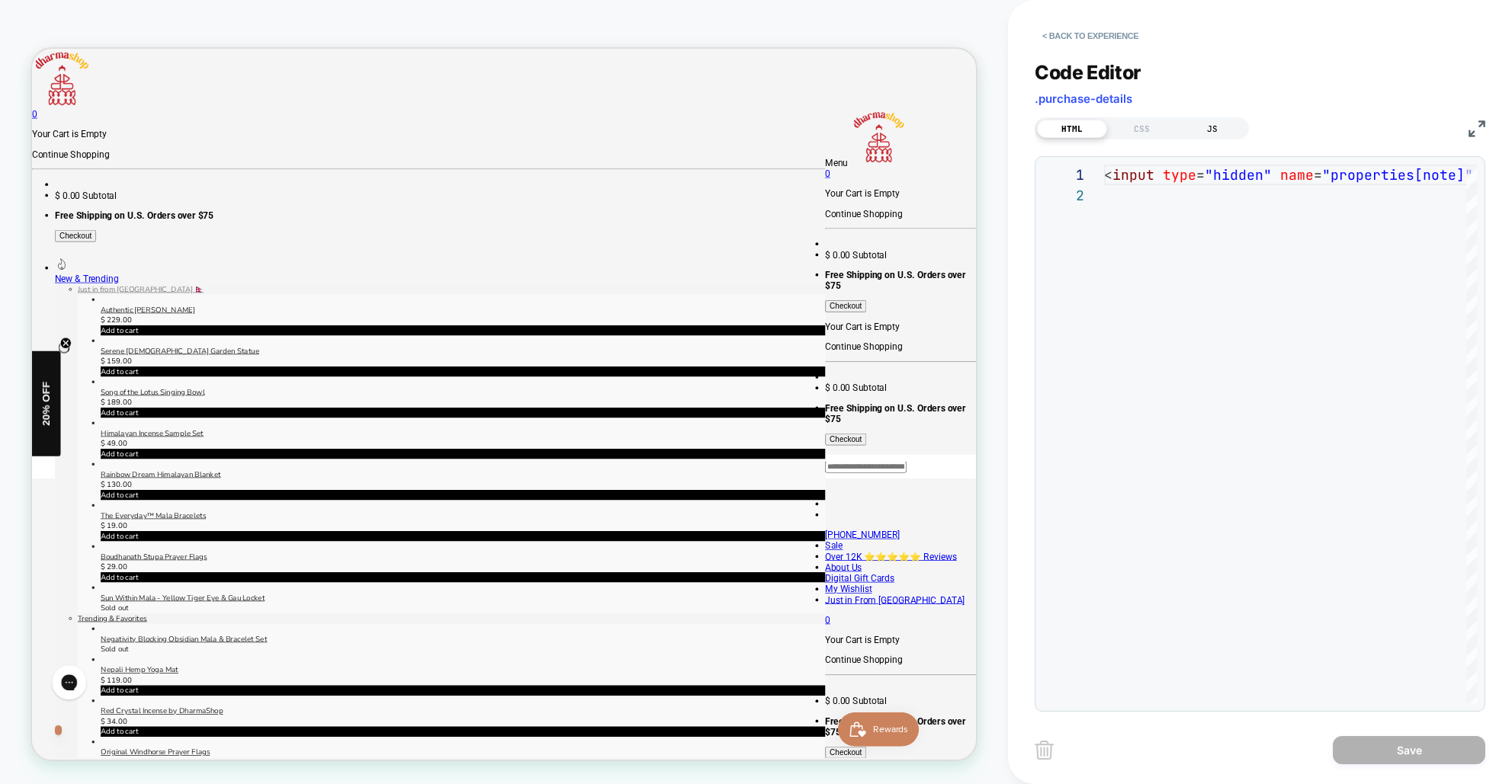
drag, startPoint x: 1212, startPoint y: 138, endPoint x: 1179, endPoint y: 133, distance: 33.4
click at [1210, 138] on div "HTML CSS JS" at bounding box center [1141, 128] width 214 height 22
click at [1138, 125] on div "CSS" at bounding box center [1142, 128] width 70 height 18
drag, startPoint x: 1220, startPoint y: 125, endPoint x: 1139, endPoint y: 126, distance: 81.0
click at [1220, 125] on div "JS" at bounding box center [1212, 128] width 70 height 18
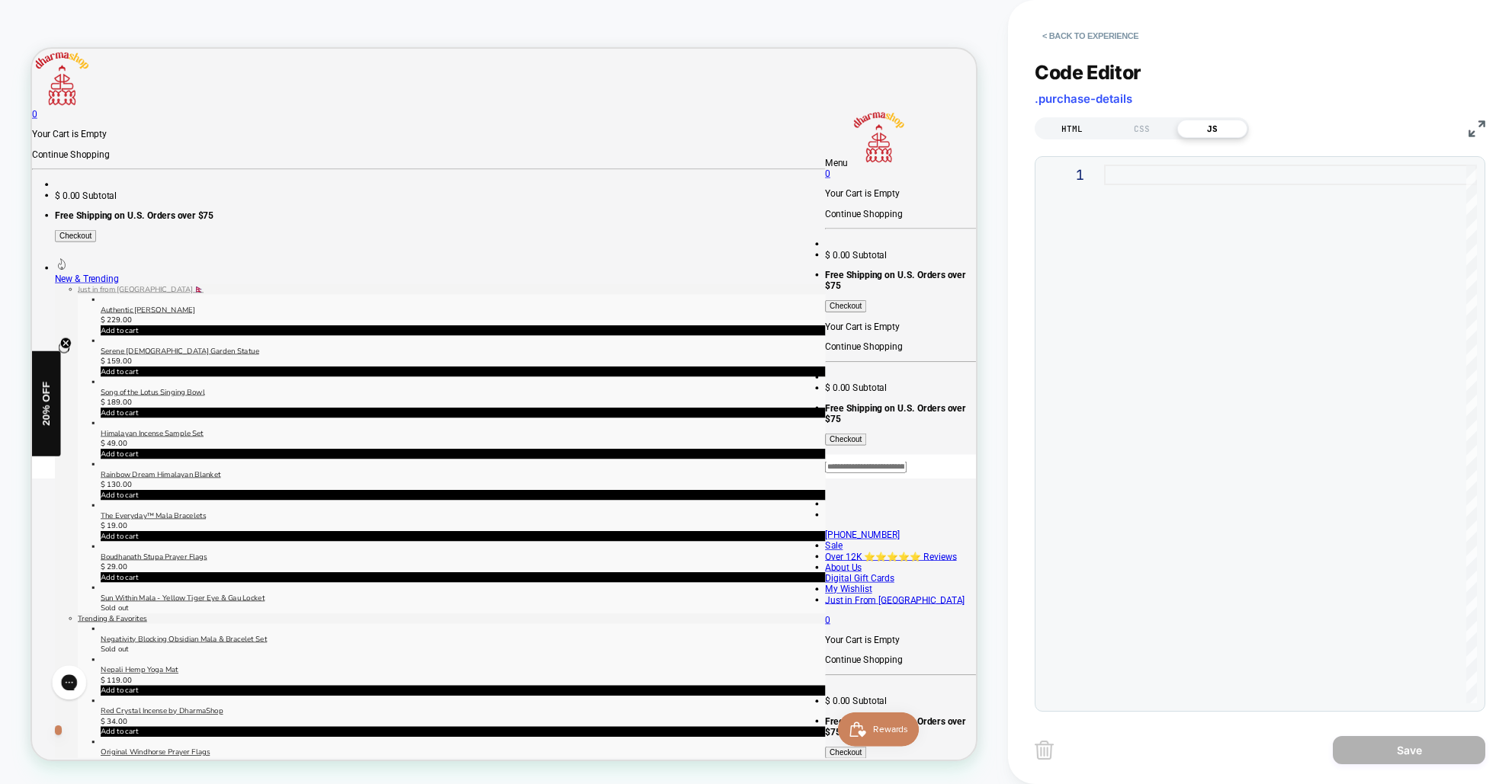
click at [1064, 754] on div "HTML" at bounding box center [1060, 761] width 7 height 15
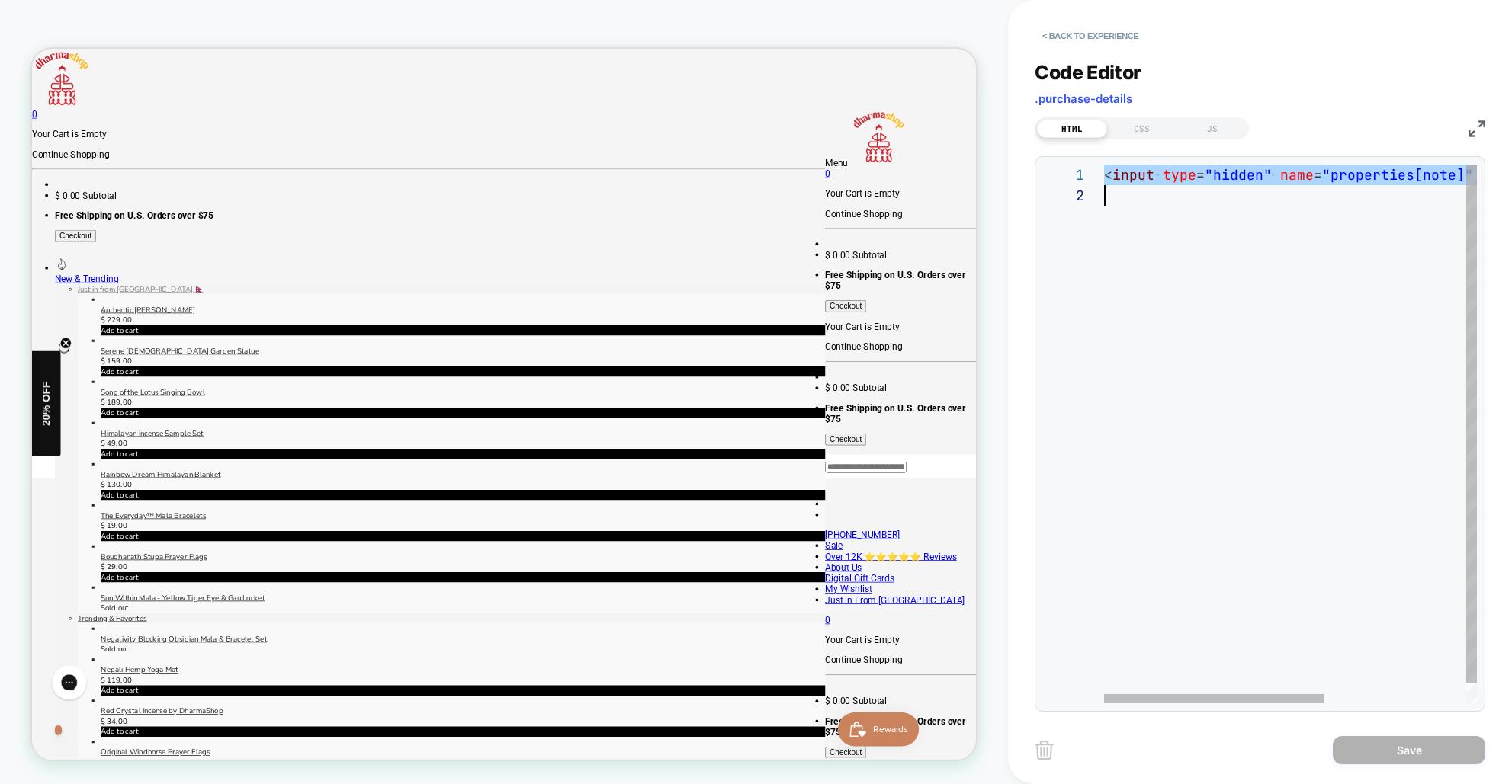
scroll to position [0, 567]
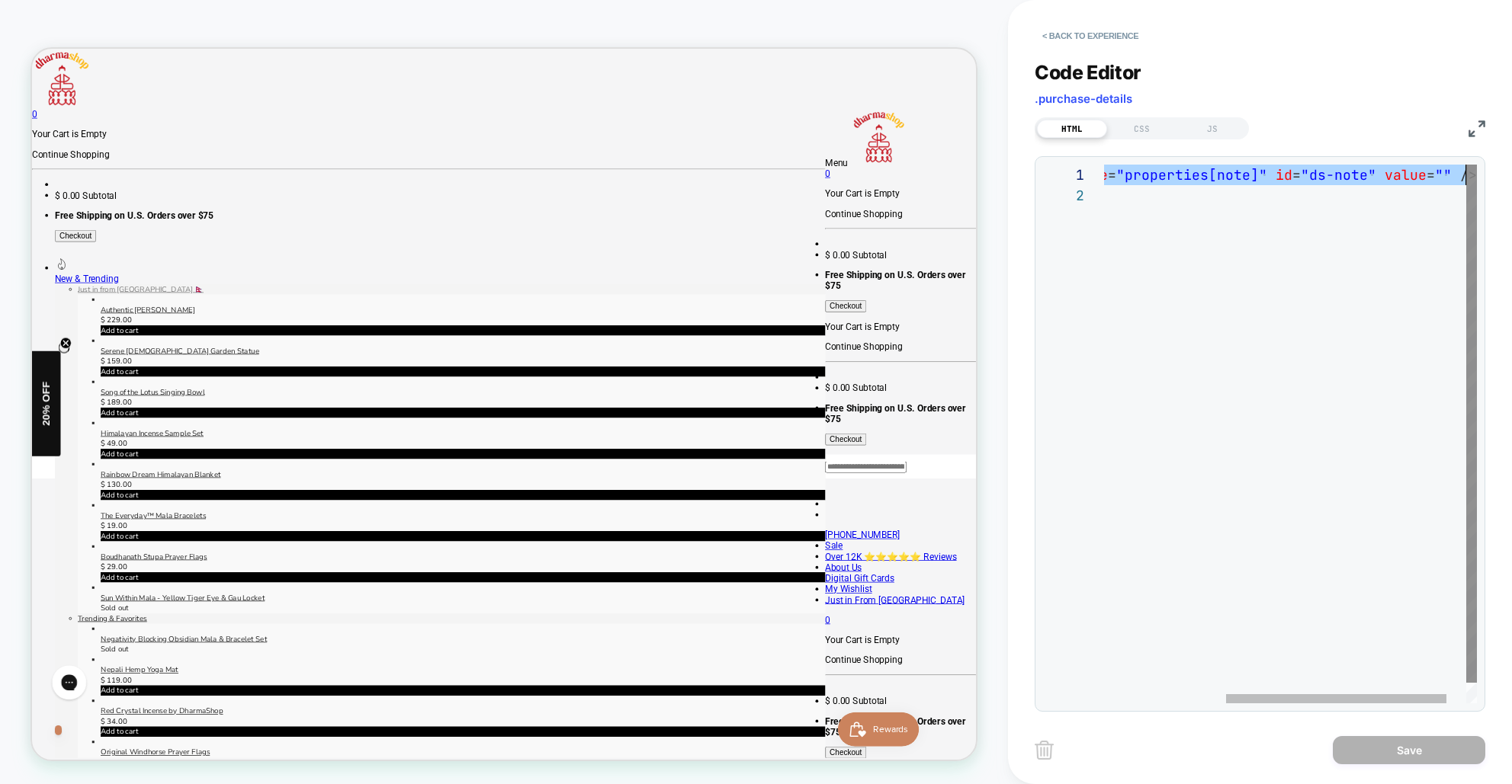
drag, startPoint x: 1105, startPoint y: 172, endPoint x: 1468, endPoint y: 174, distance: 363.0
click at [1470, 174] on div "< input type = "hidden" name = "properties[note]" id = "ds-note" value = "" />" at bounding box center [1203, 444] width 611 height 559
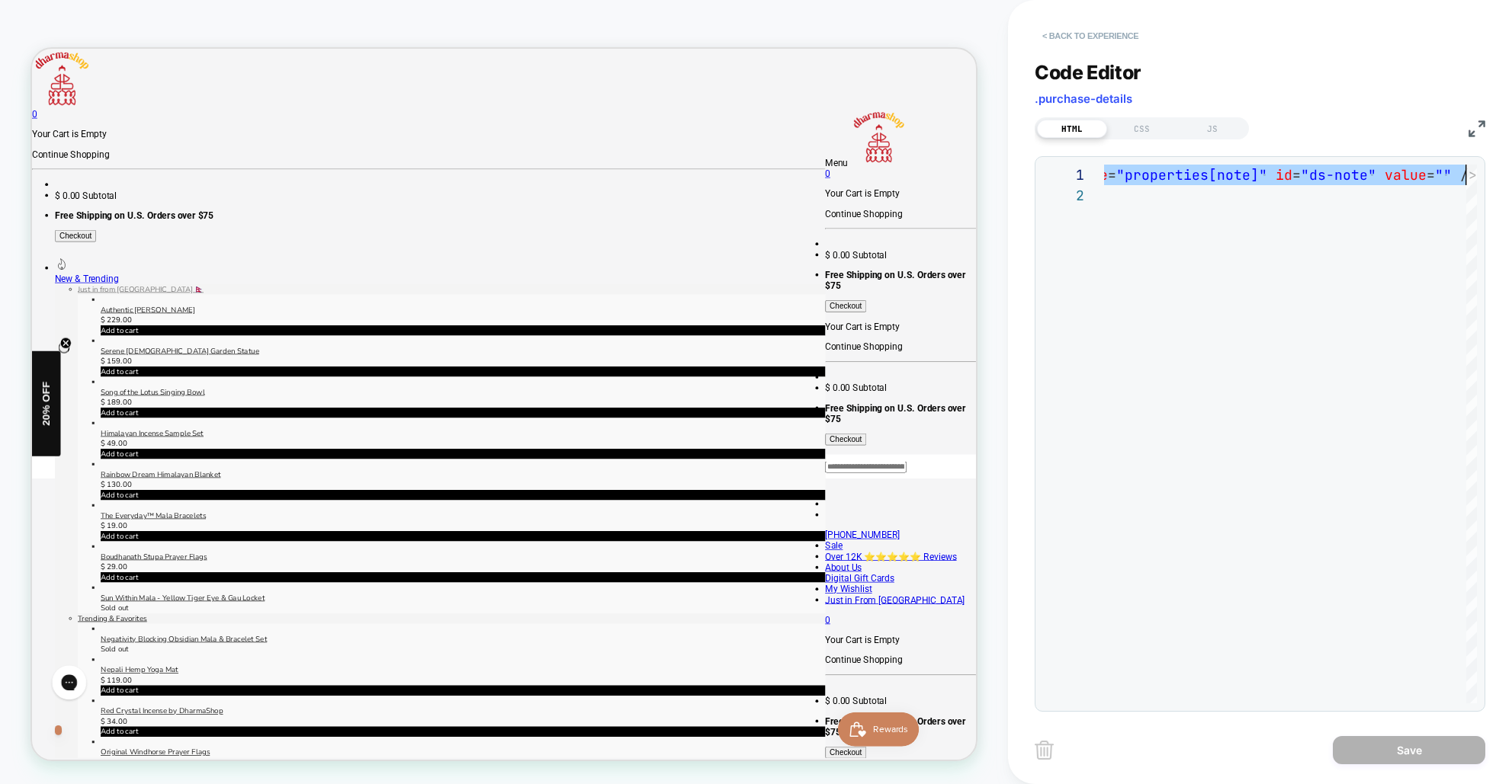
click at [1115, 37] on button "< Back to experience" at bounding box center [1090, 36] width 111 height 25
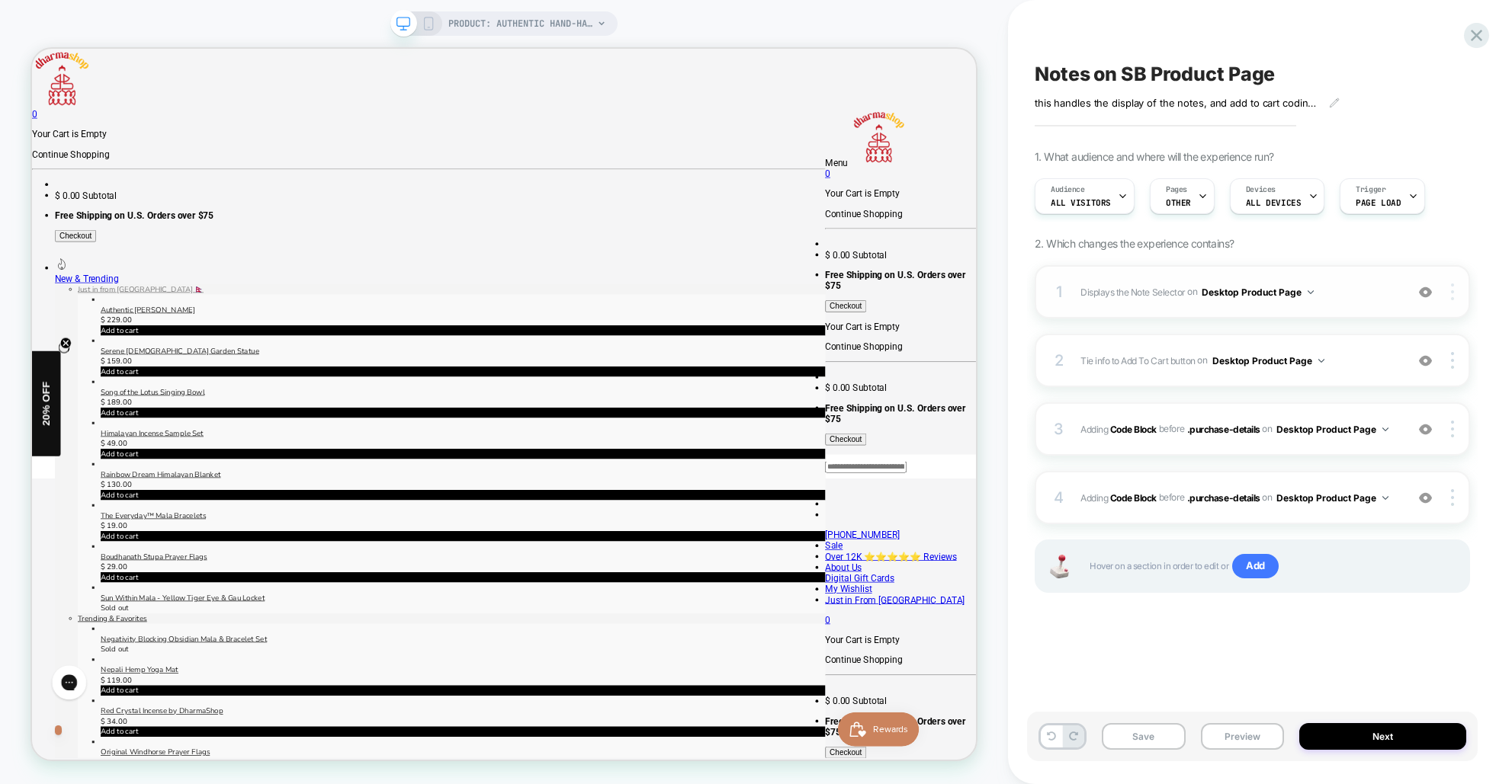
click at [1451, 294] on img at bounding box center [1452, 292] width 3 height 17
click at [1446, 292] on div at bounding box center [1454, 292] width 29 height 17
click at [1461, 337] on div "2 Tie info to Add To Cart button Adding Code Block BEFORE .purchase-details on …" at bounding box center [1251, 361] width 435 height 54
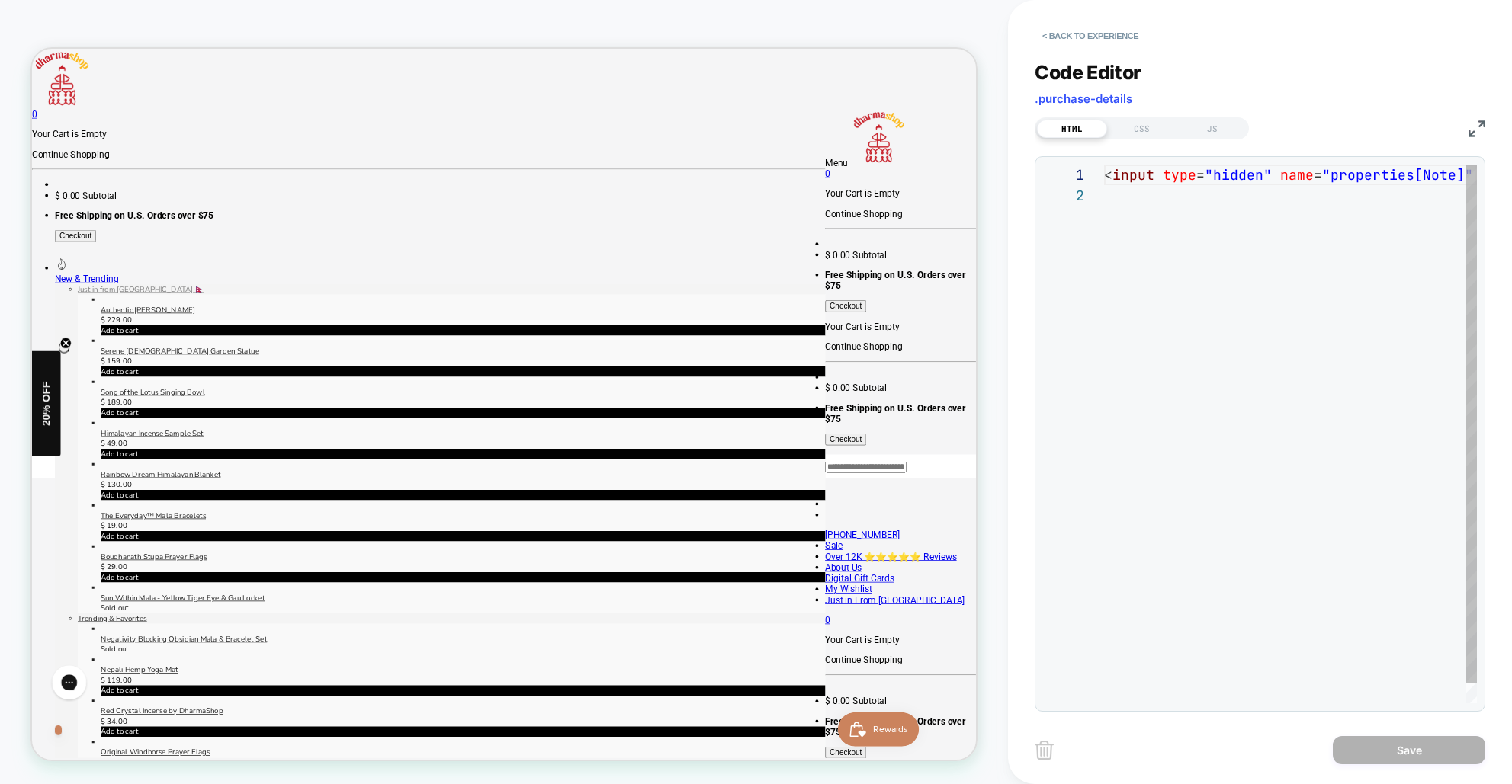
scroll to position [21, 0]
drag, startPoint x: 1481, startPoint y: 122, endPoint x: 1400, endPoint y: 102, distance: 83.4
click at [1481, 122] on img at bounding box center [1476, 128] width 17 height 17
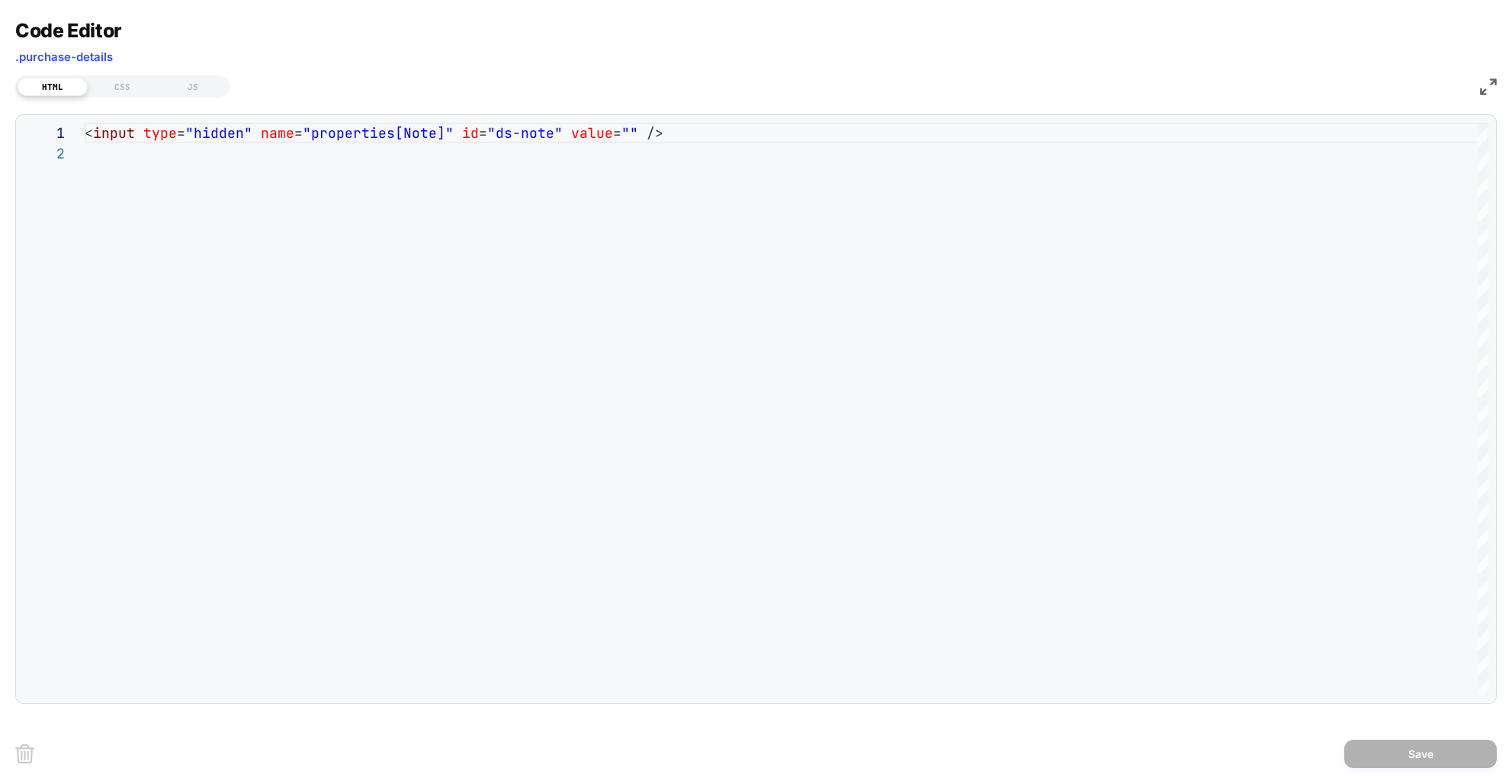
click at [1478, 83] on div "HTML CSS JS" at bounding box center [756, 85] width 1481 height 26
drag, startPoint x: 1487, startPoint y: 83, endPoint x: 1461, endPoint y: 81, distance: 26.1
click at [1487, 83] on img at bounding box center [1488, 87] width 17 height 17
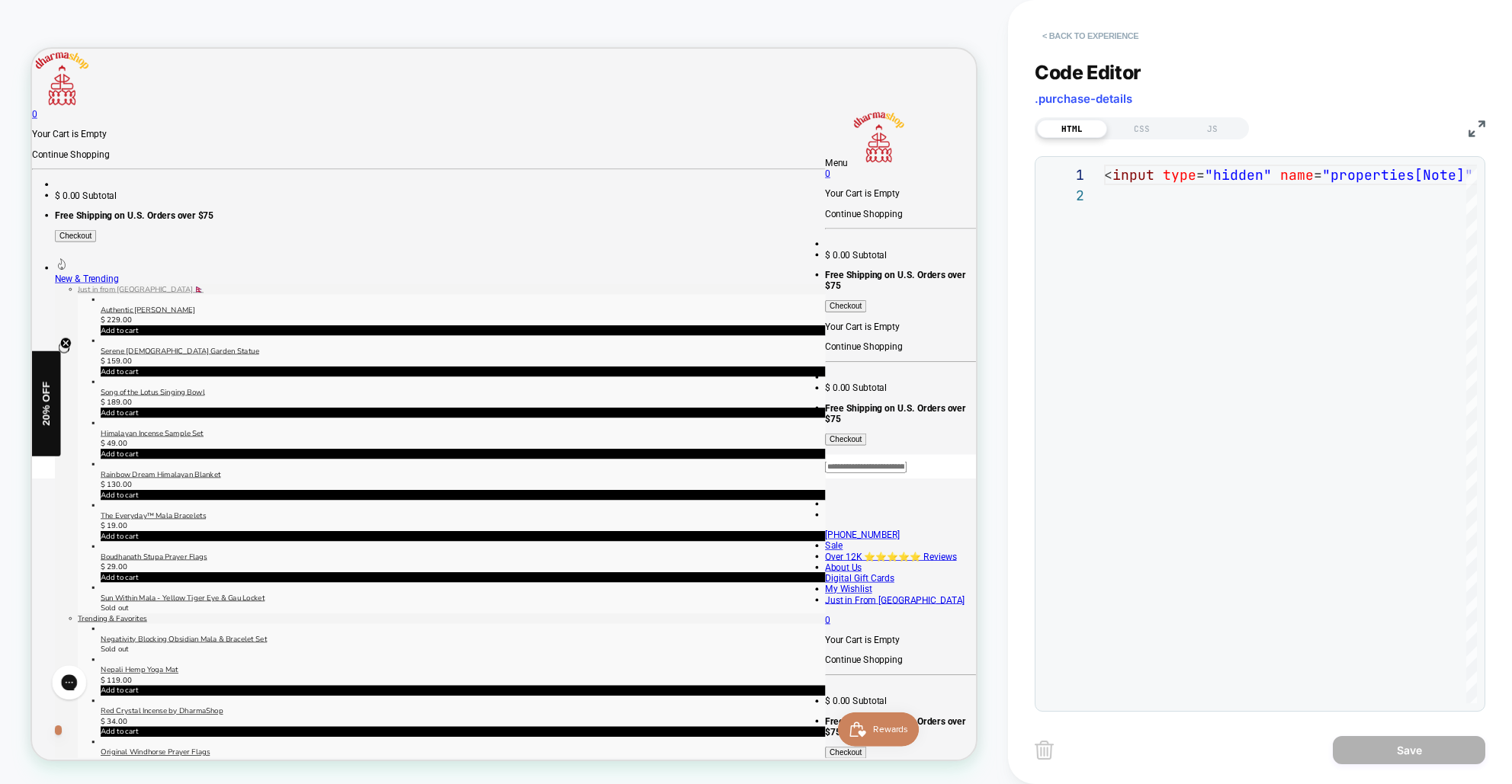
click at [1097, 34] on button "< Back to experience" at bounding box center [1090, 36] width 111 height 25
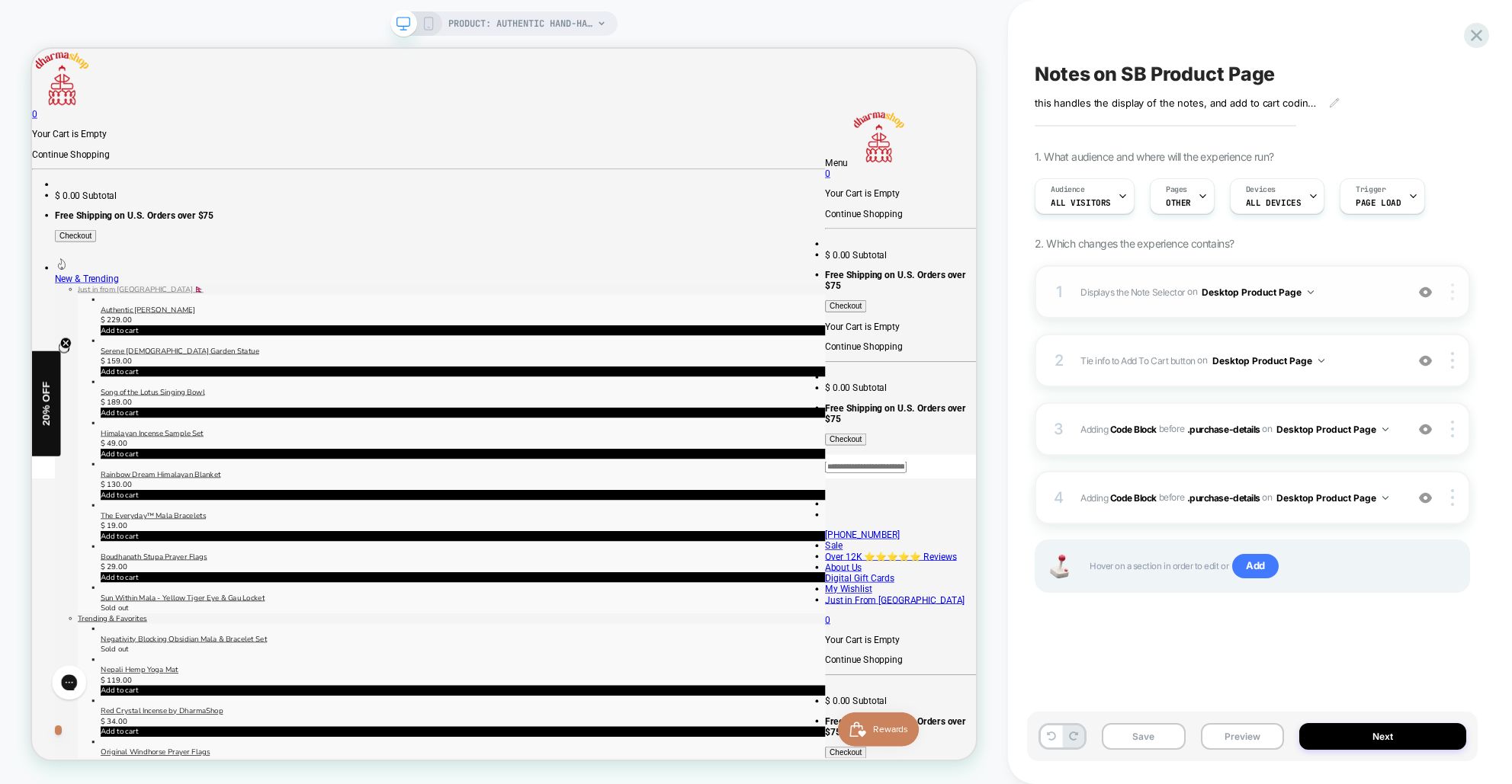
click at [1454, 294] on div at bounding box center [1454, 292] width 29 height 17
click at [1454, 291] on div at bounding box center [1454, 292] width 29 height 17
click at [1469, 194] on div "Audience All Visitors Pages OTHER Devices ALL DEVICES Trigger Page Load" at bounding box center [1251, 196] width 435 height 51
click at [1379, 290] on span "Displays the Note Selector Adding Code Block AFTER .selector-wrapper on Desktop…" at bounding box center [1238, 292] width 318 height 19
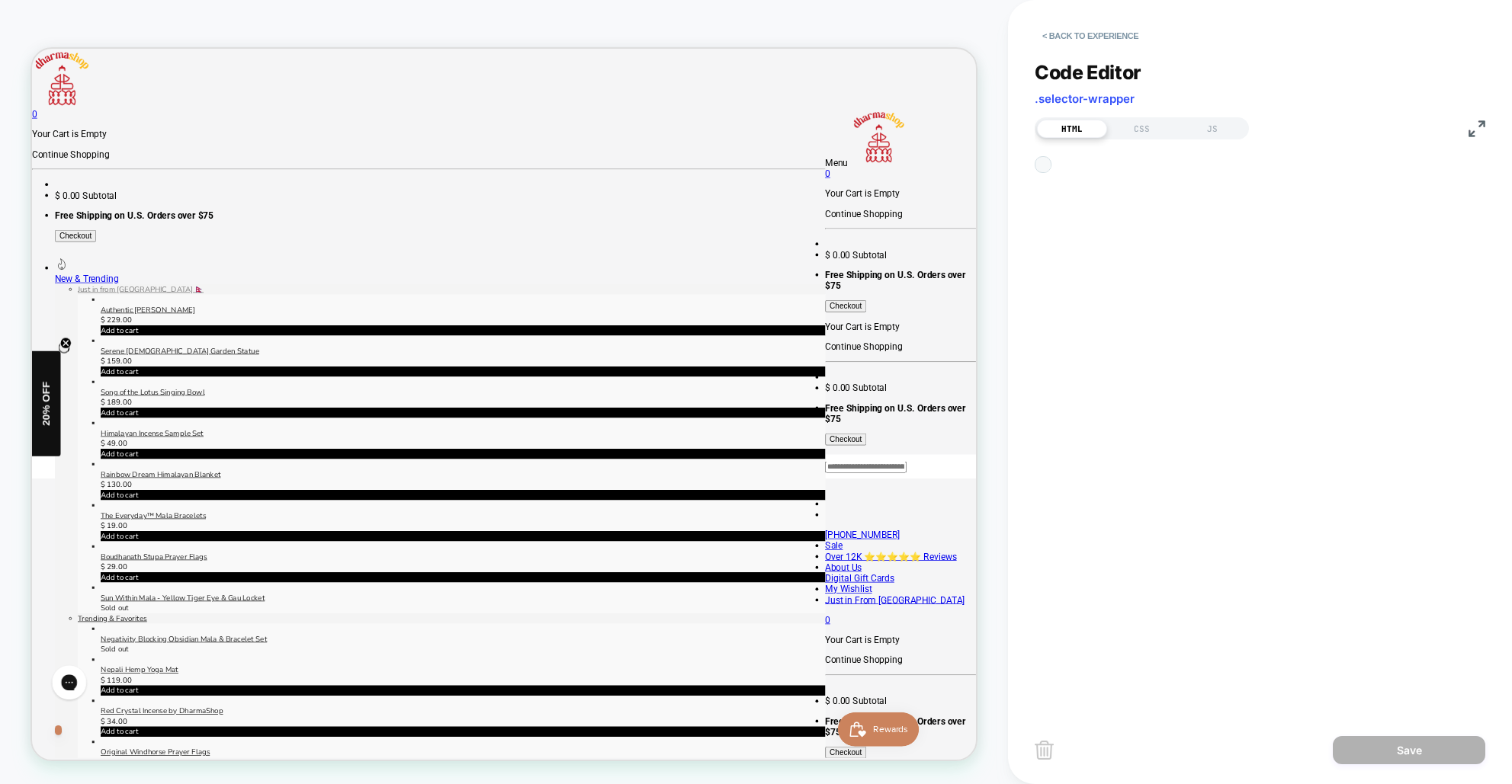
scroll to position [144, 0]
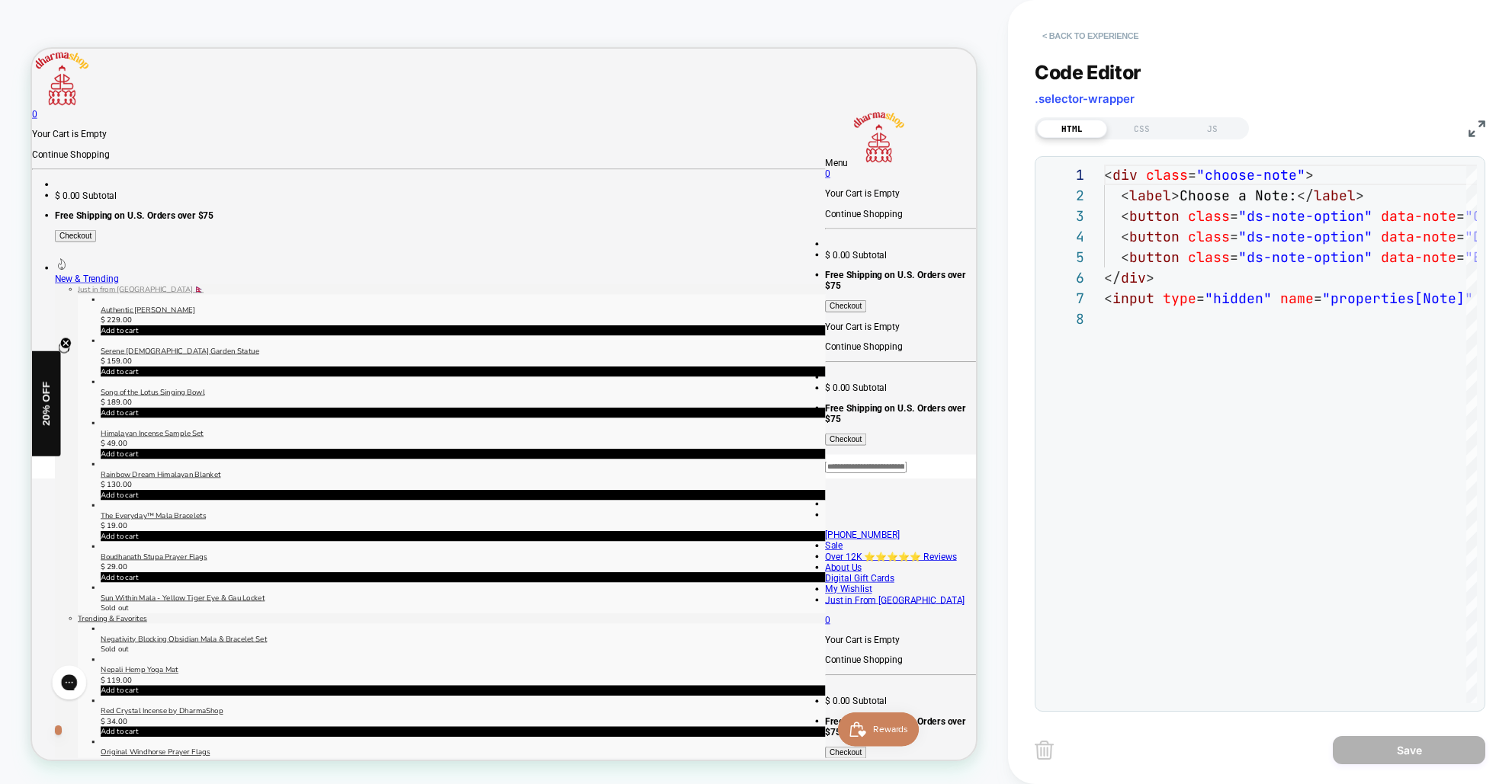
click at [1071, 38] on button "< Back to experience" at bounding box center [1090, 36] width 111 height 25
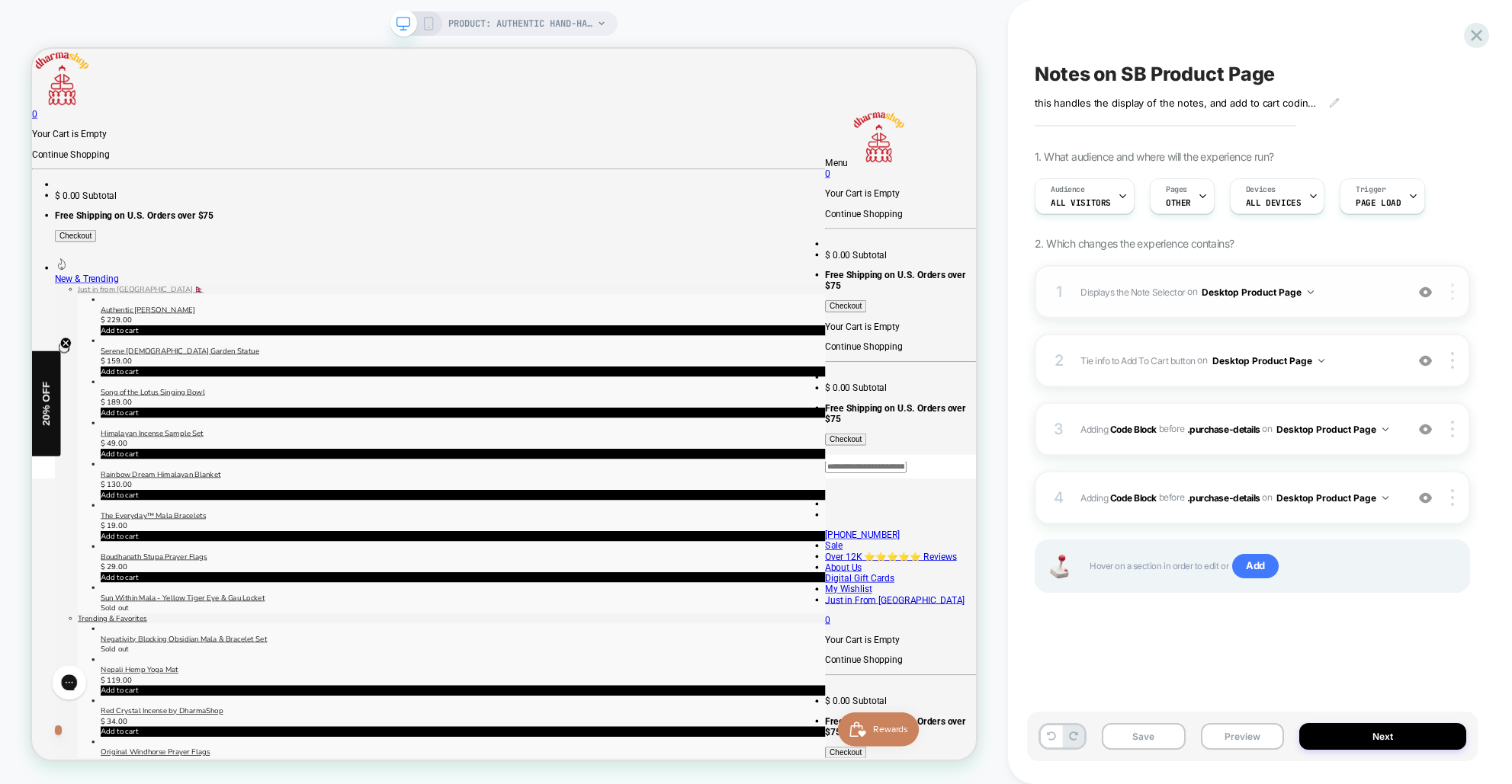
click at [1454, 292] on div at bounding box center [1454, 292] width 29 height 17
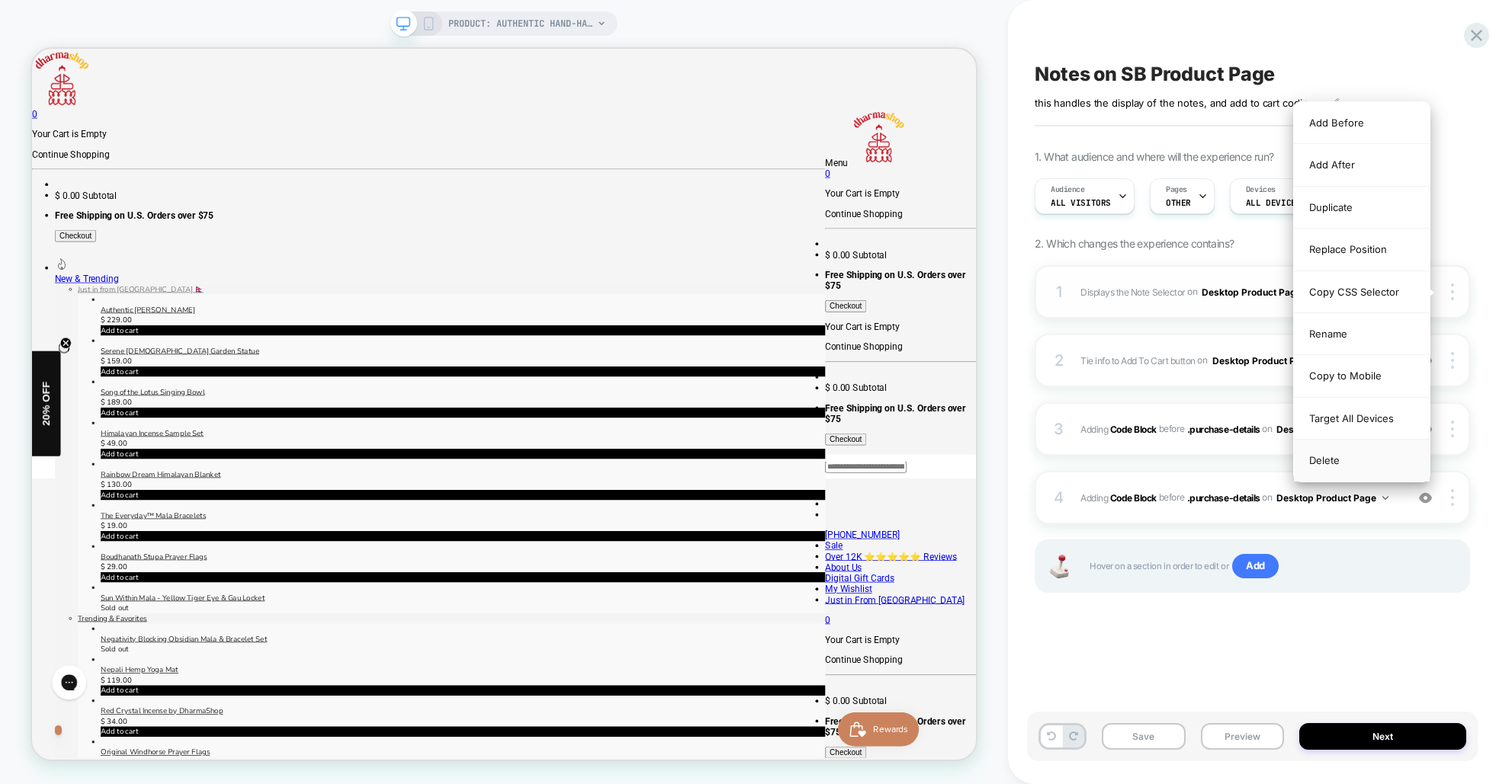
drag, startPoint x: 1334, startPoint y: 457, endPoint x: 1334, endPoint y: 434, distance: 23.0
click at [1334, 457] on div "Delete" at bounding box center [1362, 460] width 135 height 41
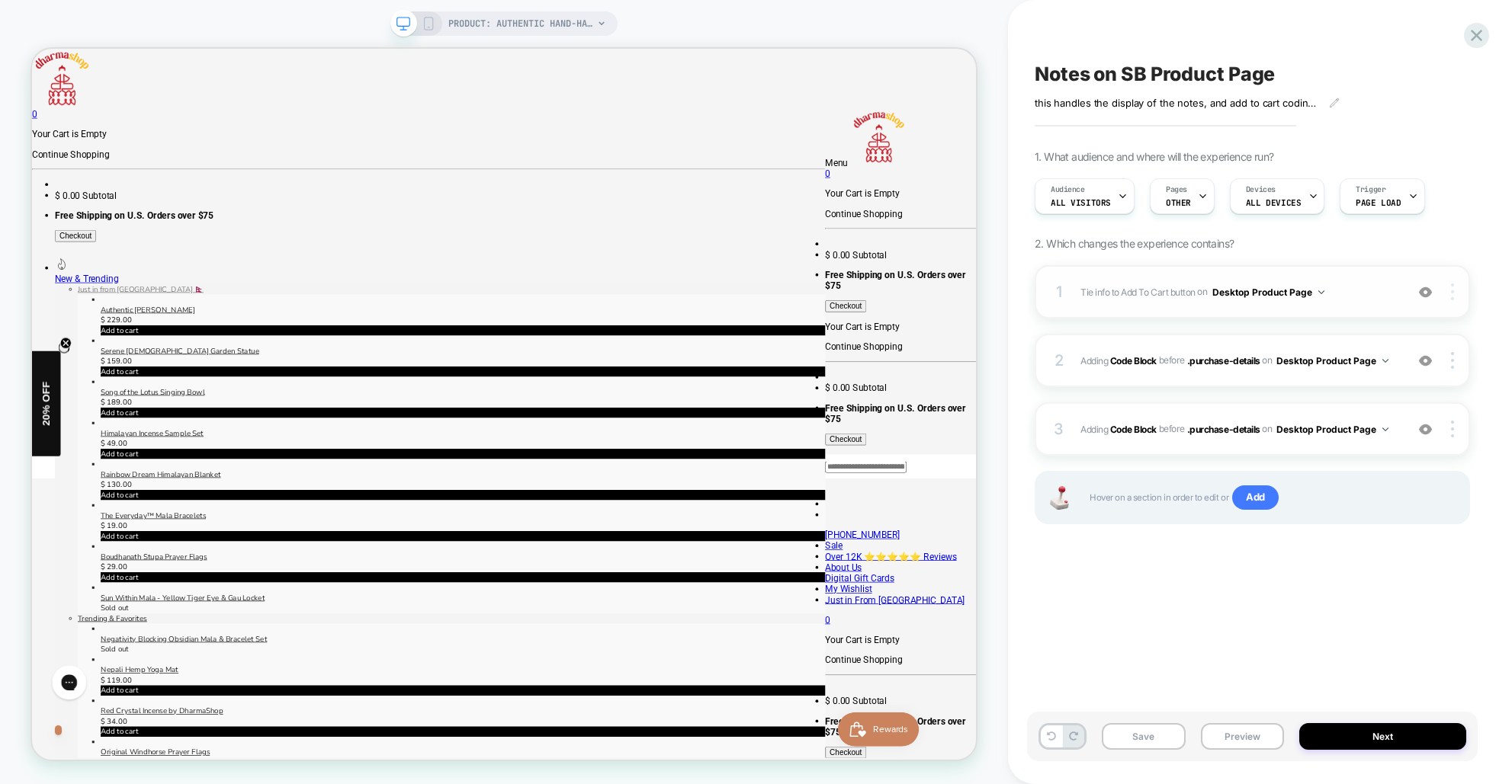
click at [1451, 293] on img at bounding box center [1452, 292] width 3 height 17
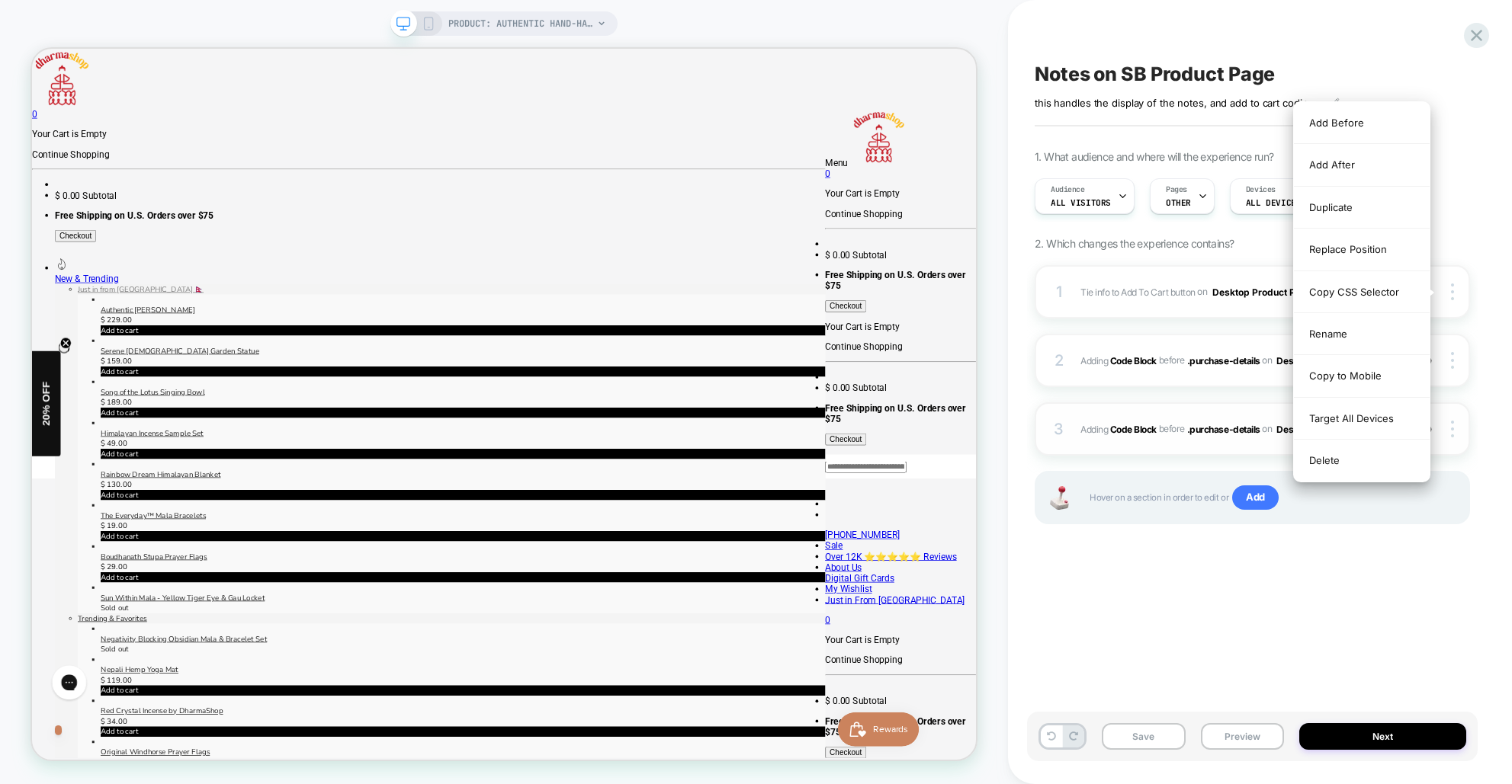
drag, startPoint x: 1356, startPoint y: 457, endPoint x: 1409, endPoint y: 385, distance: 89.4
click at [1356, 457] on div "Delete" at bounding box center [1362, 460] width 135 height 41
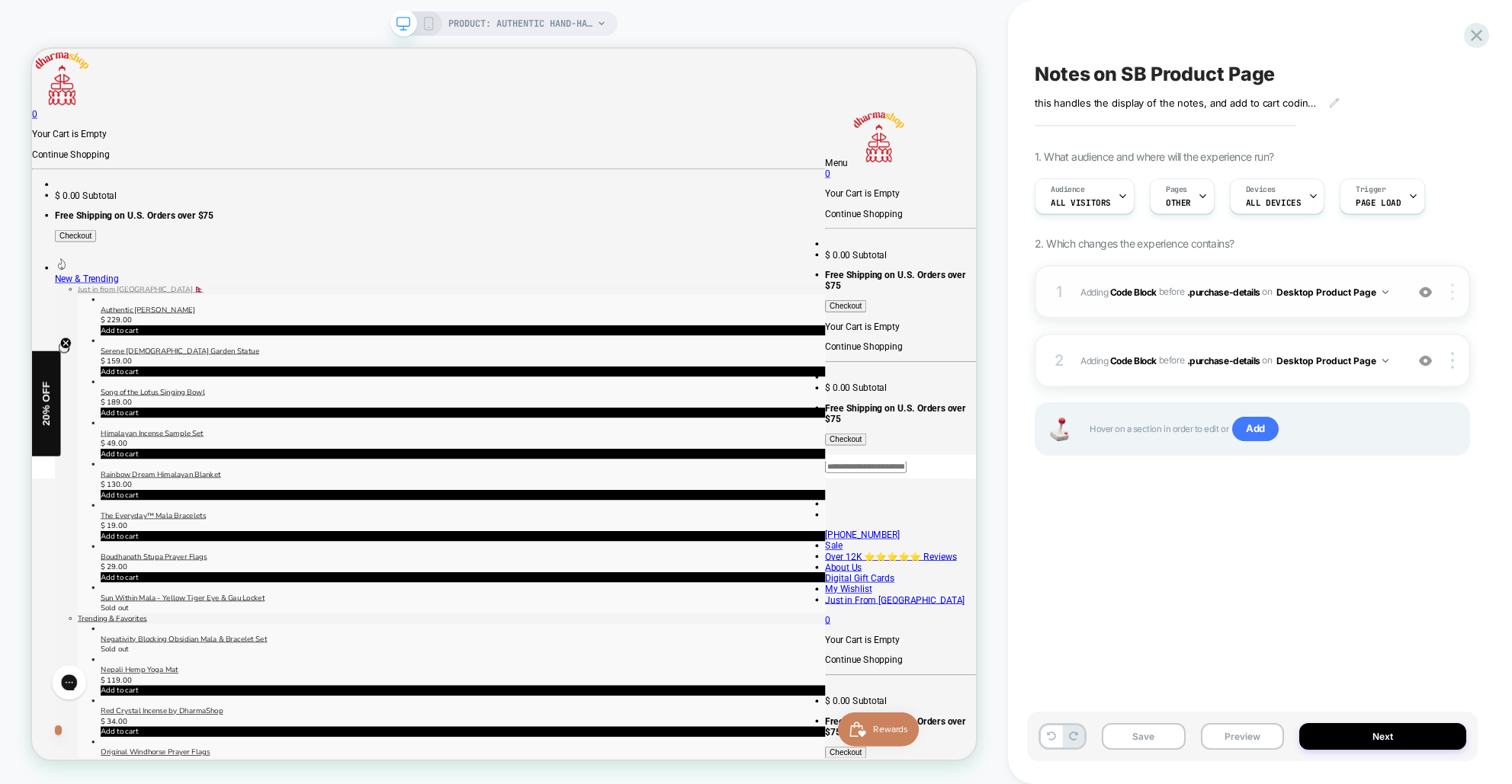
click at [1457, 293] on div at bounding box center [1454, 292] width 29 height 17
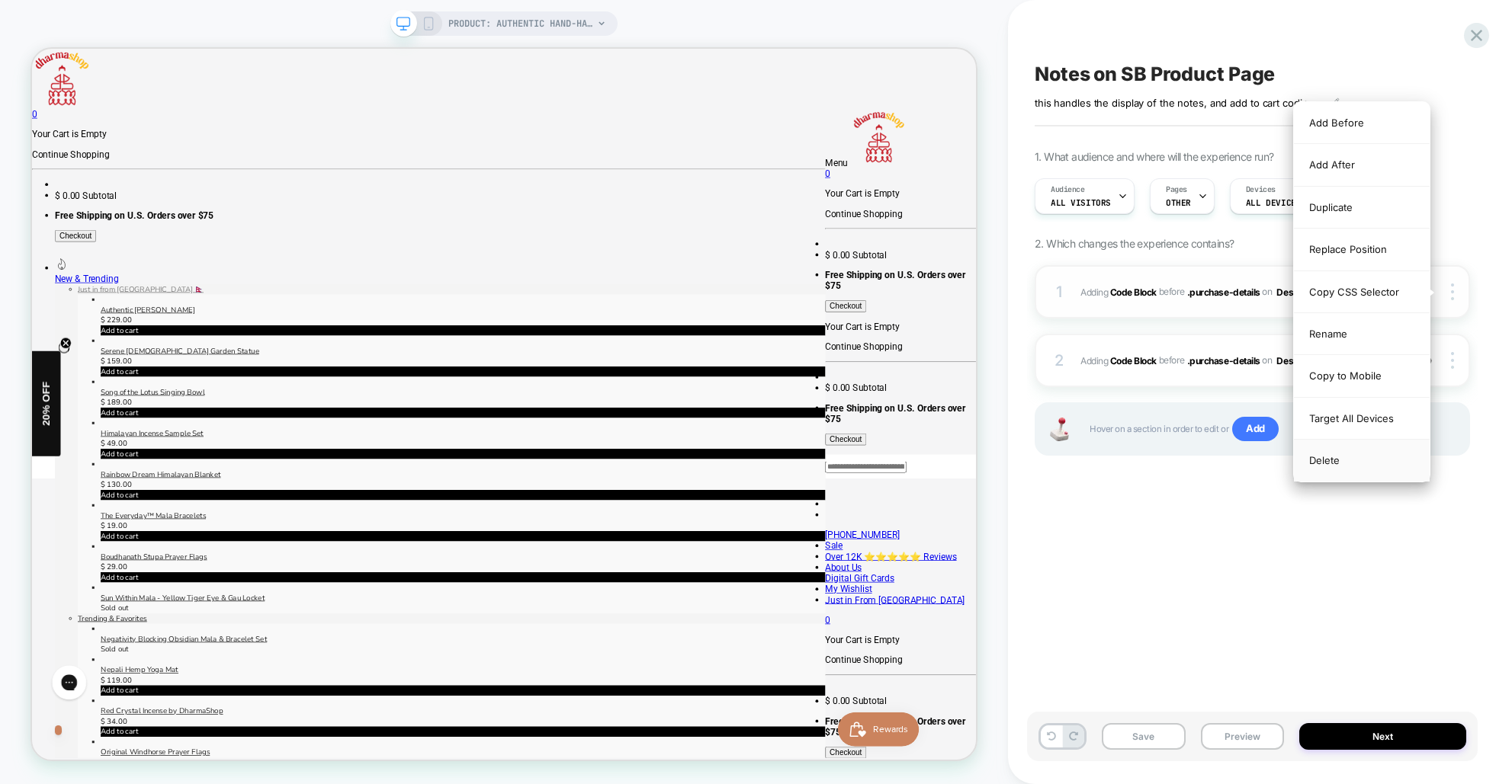
click at [1361, 458] on div "Delete" at bounding box center [1362, 460] width 135 height 41
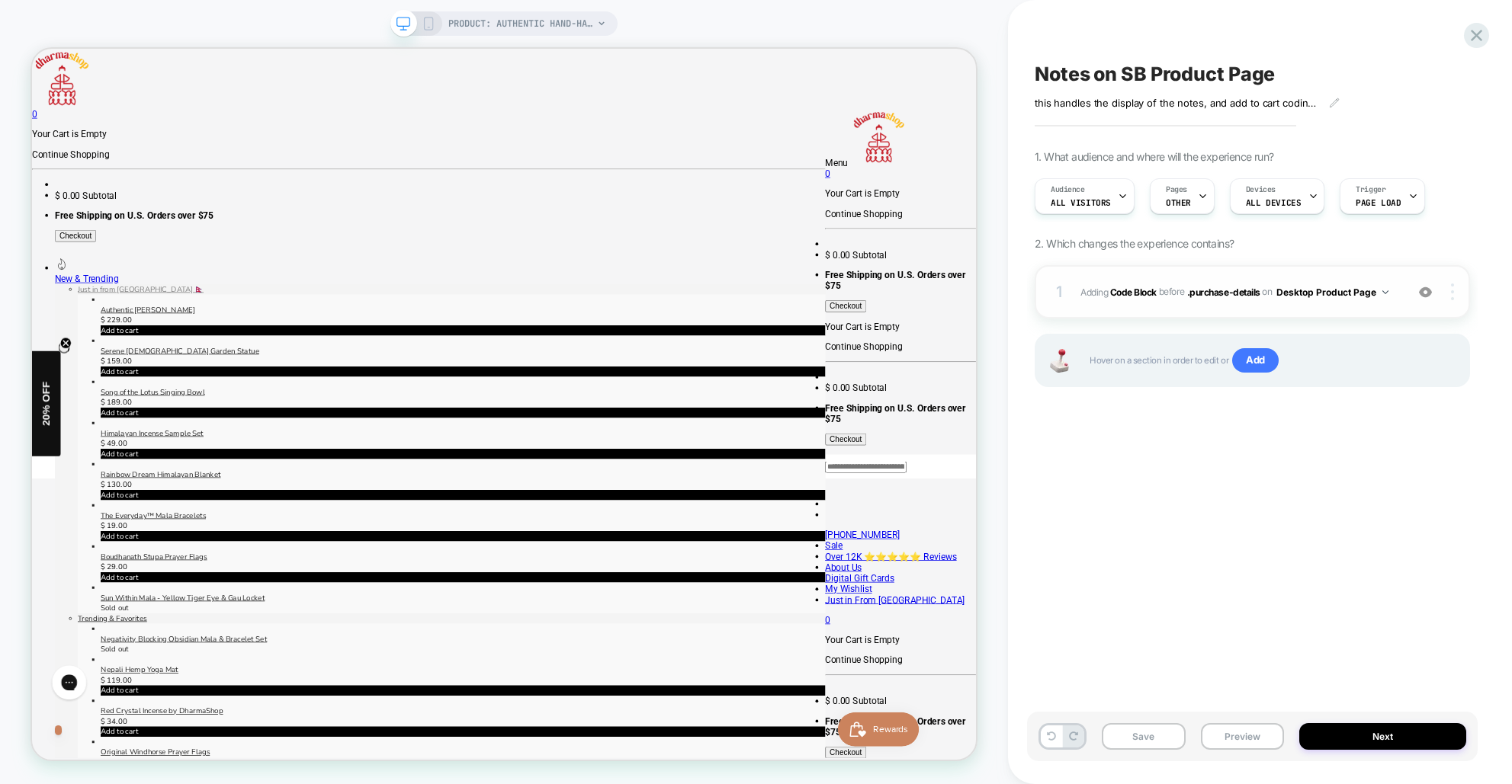
click at [1457, 289] on div at bounding box center [1454, 292] width 29 height 17
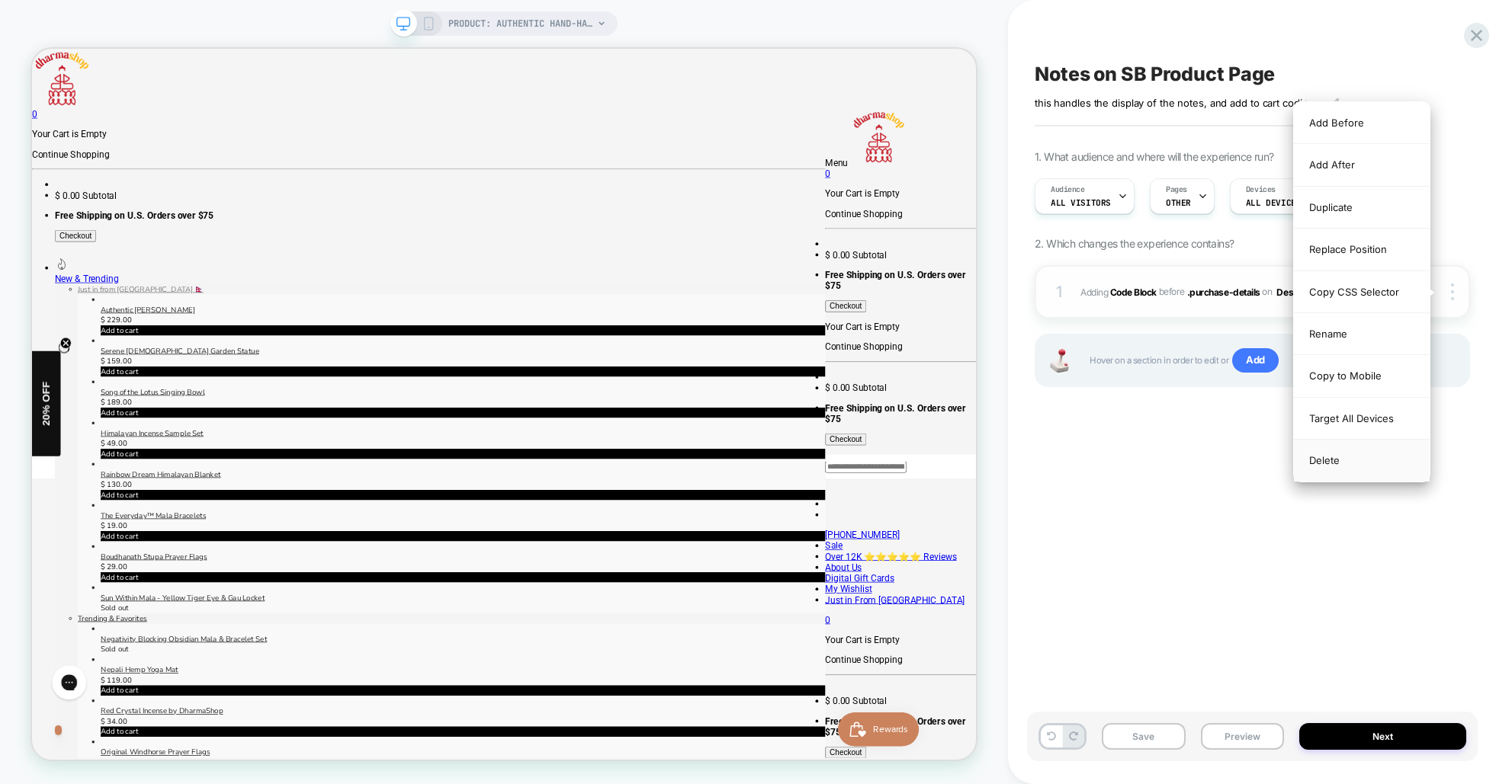
click at [1341, 468] on div "Delete" at bounding box center [1362, 460] width 135 height 41
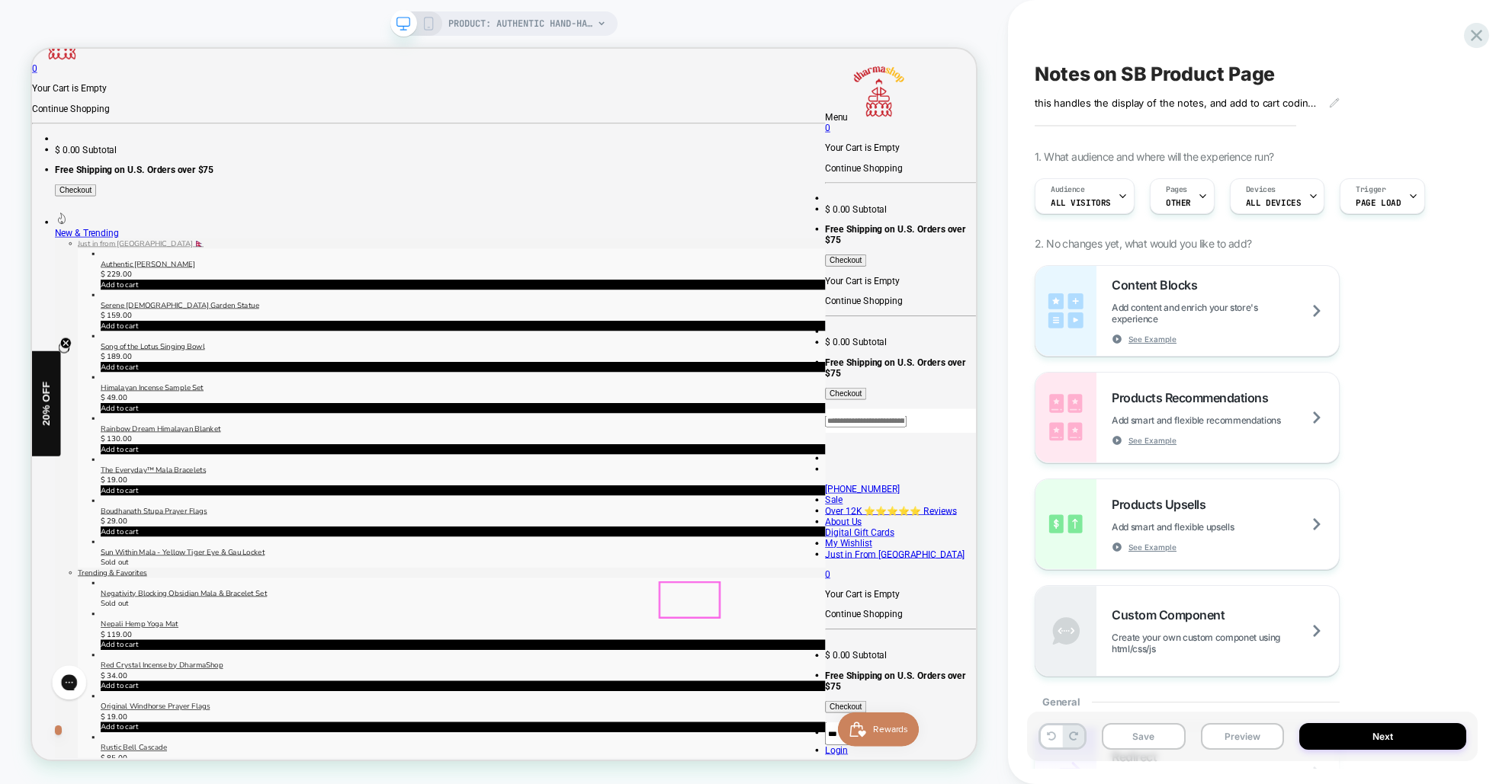
scroll to position [67, 0]
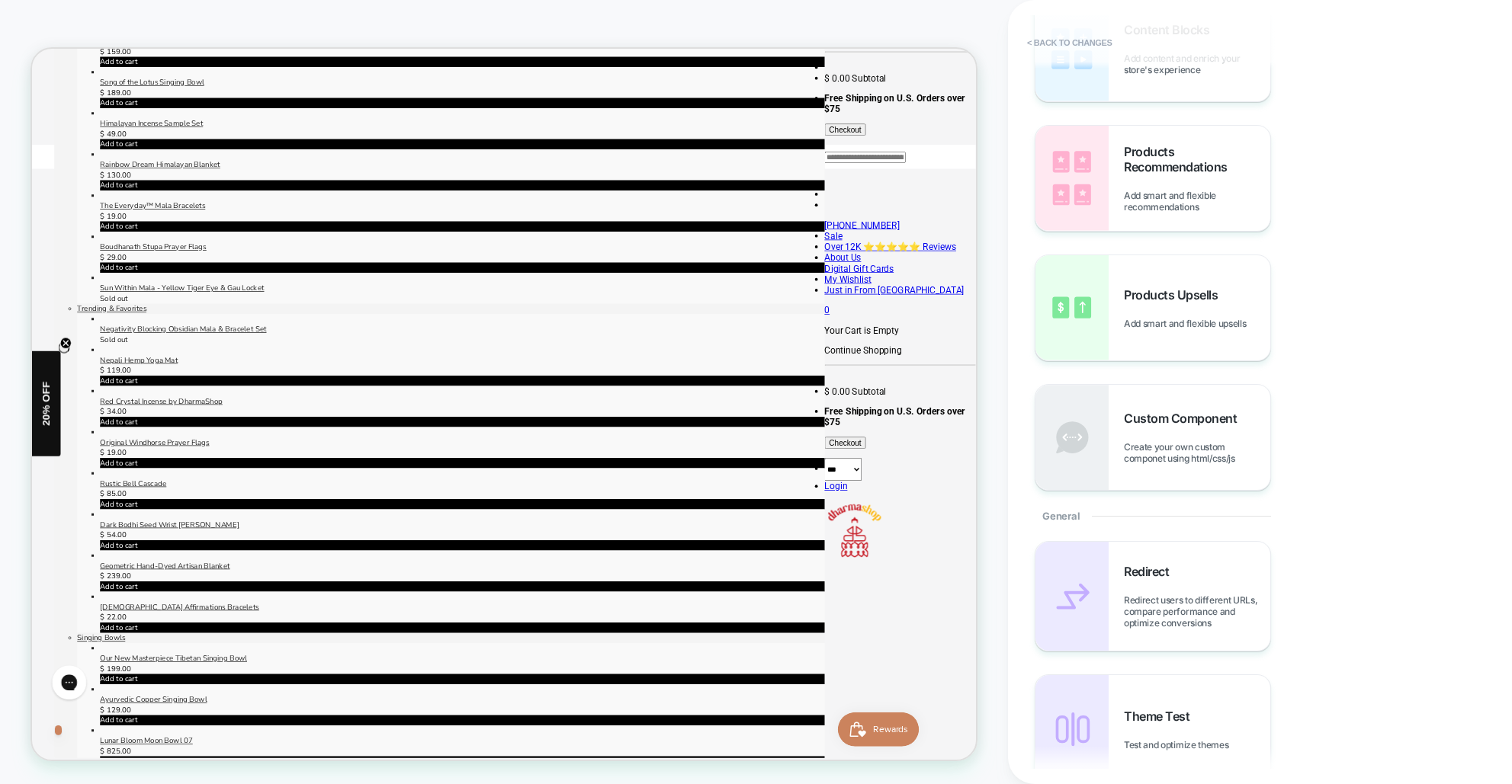
scroll to position [110, 0]
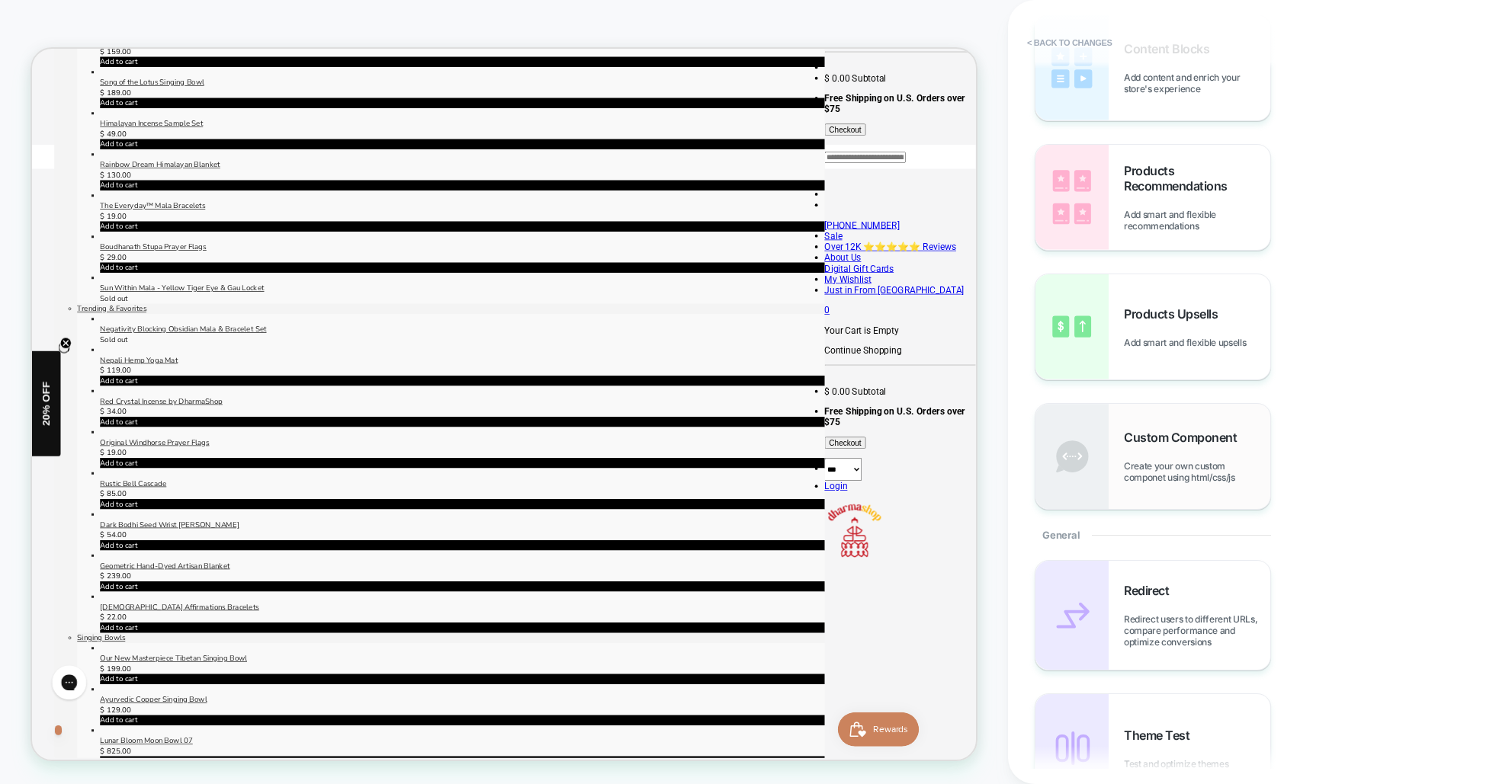
click at [1163, 458] on div "Custom Component Create your own custom componet using html/css/js" at bounding box center [1196, 457] width 146 height 54
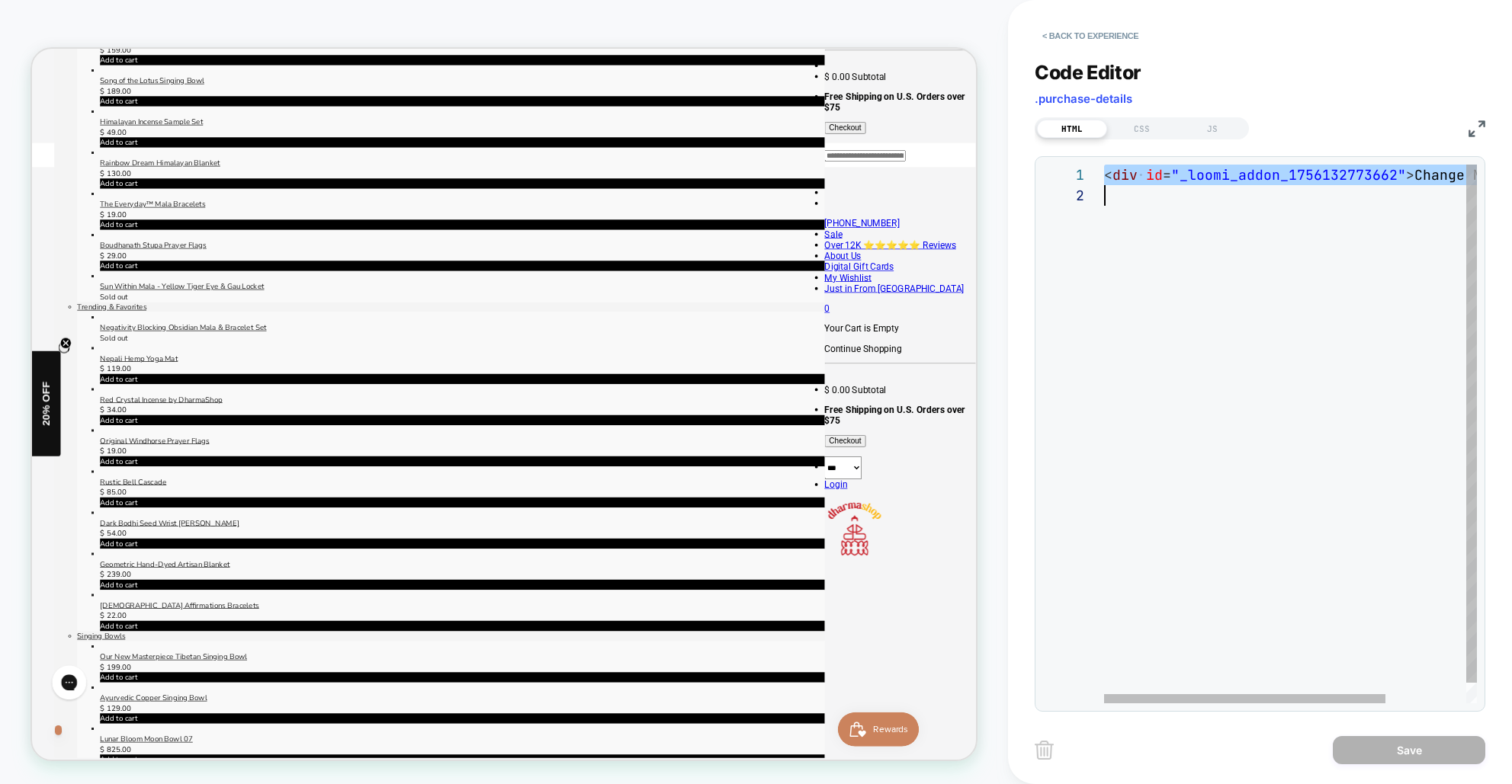
scroll to position [0, 0]
drag, startPoint x: 1108, startPoint y: 177, endPoint x: 1479, endPoint y: 210, distance: 372.5
click at [1480, 210] on div "**********" at bounding box center [1259, 434] width 451 height 555
type textarea "**********"
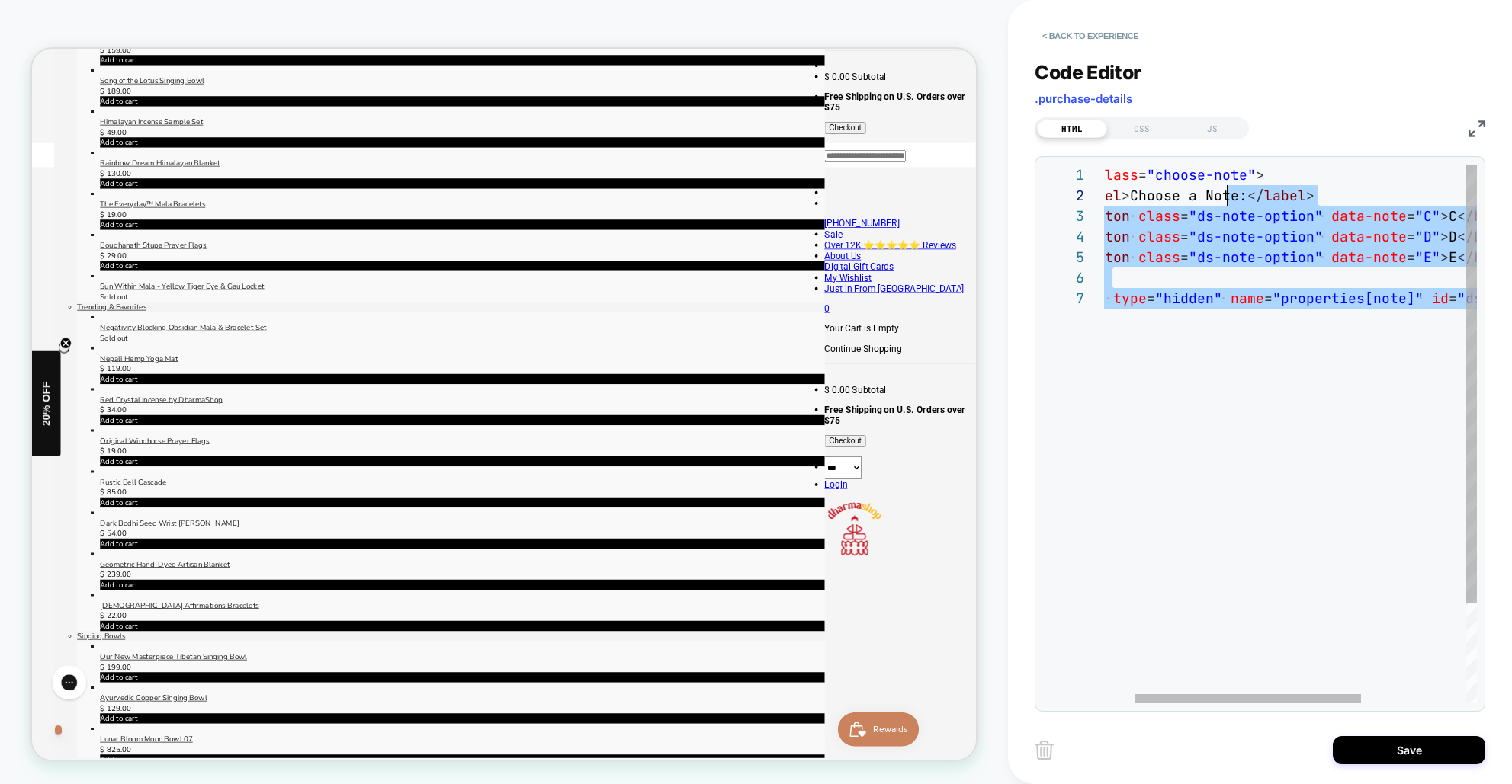
scroll to position [0, 140]
drag, startPoint x: 1425, startPoint y: 330, endPoint x: 1034, endPoint y: 87, distance: 460.4
click at [1034, 87] on div "**********" at bounding box center [1259, 376] width 451 height 670
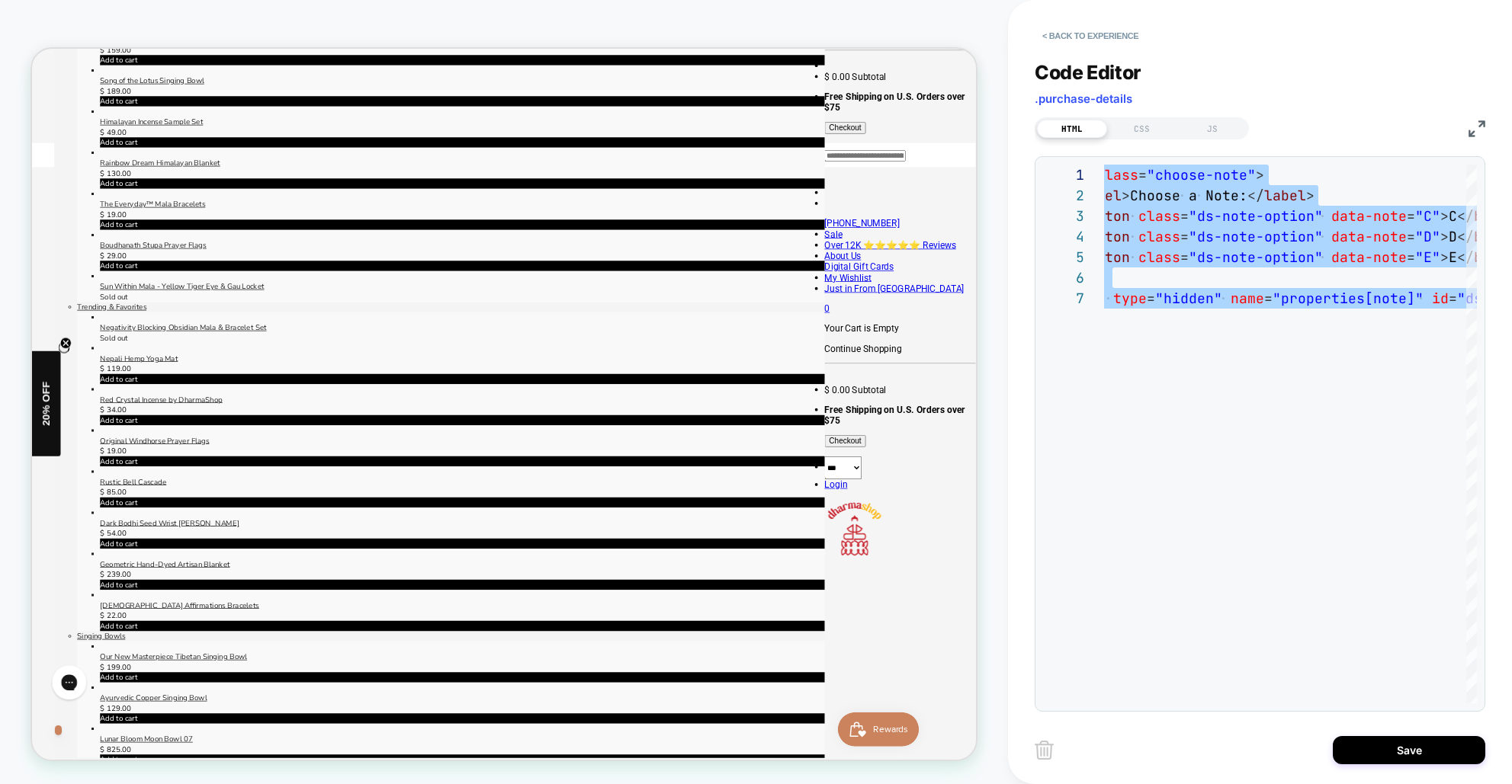
scroll to position [0, 0]
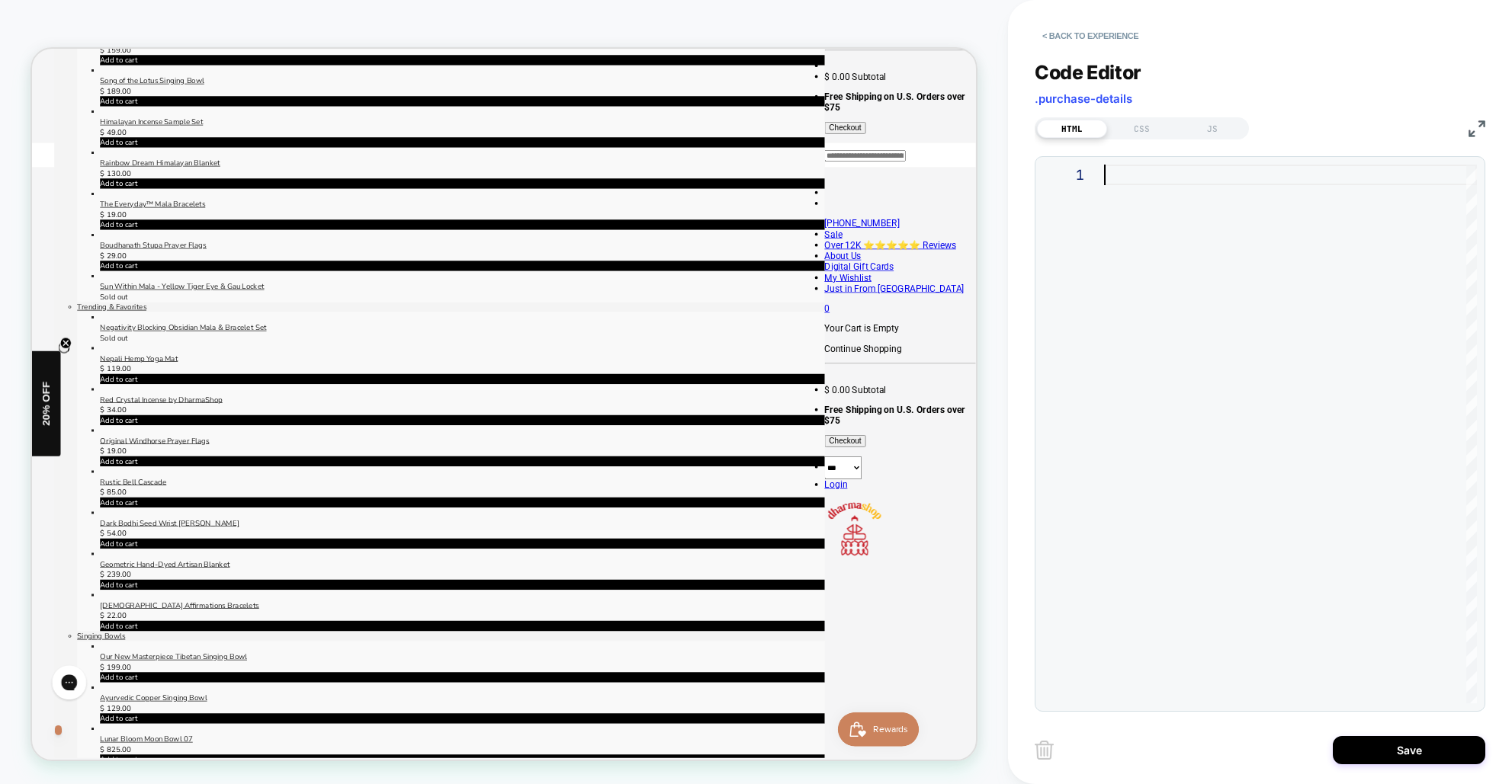
type textarea "**********"
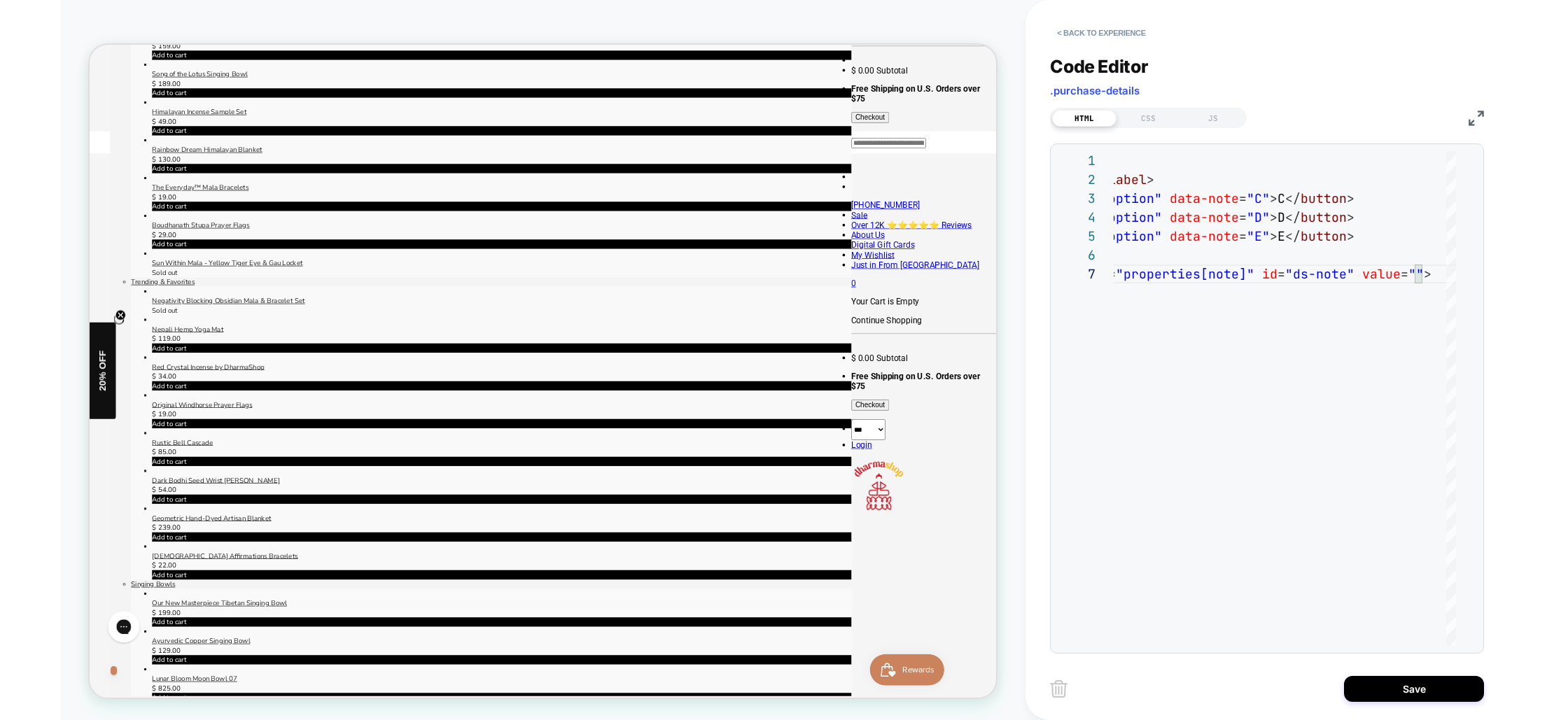
scroll to position [381, 0]
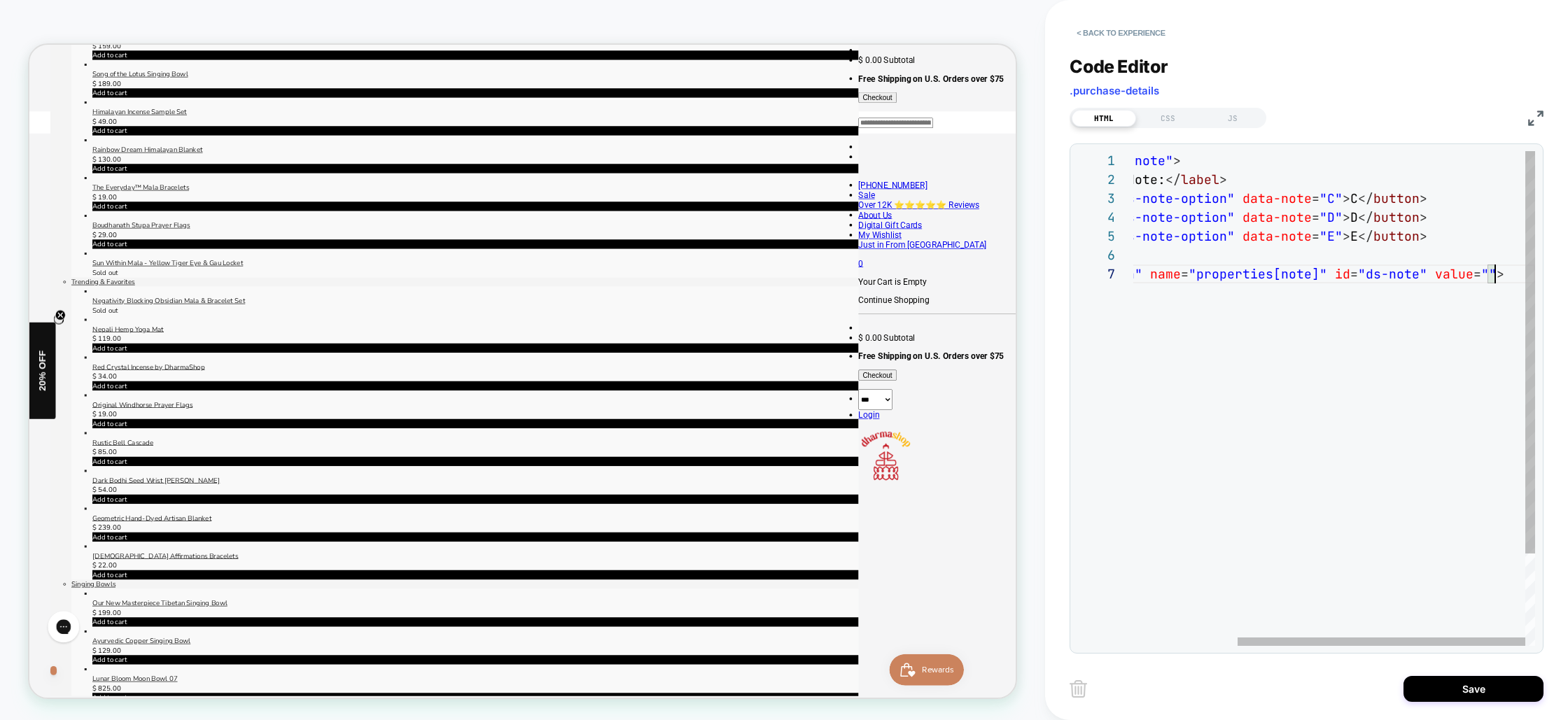
click at [1387, 304] on div "< button class = "ds-note-option" data-note = "D" > D </ button > < button clas…" at bounding box center [1262, 455] width 546 height 609
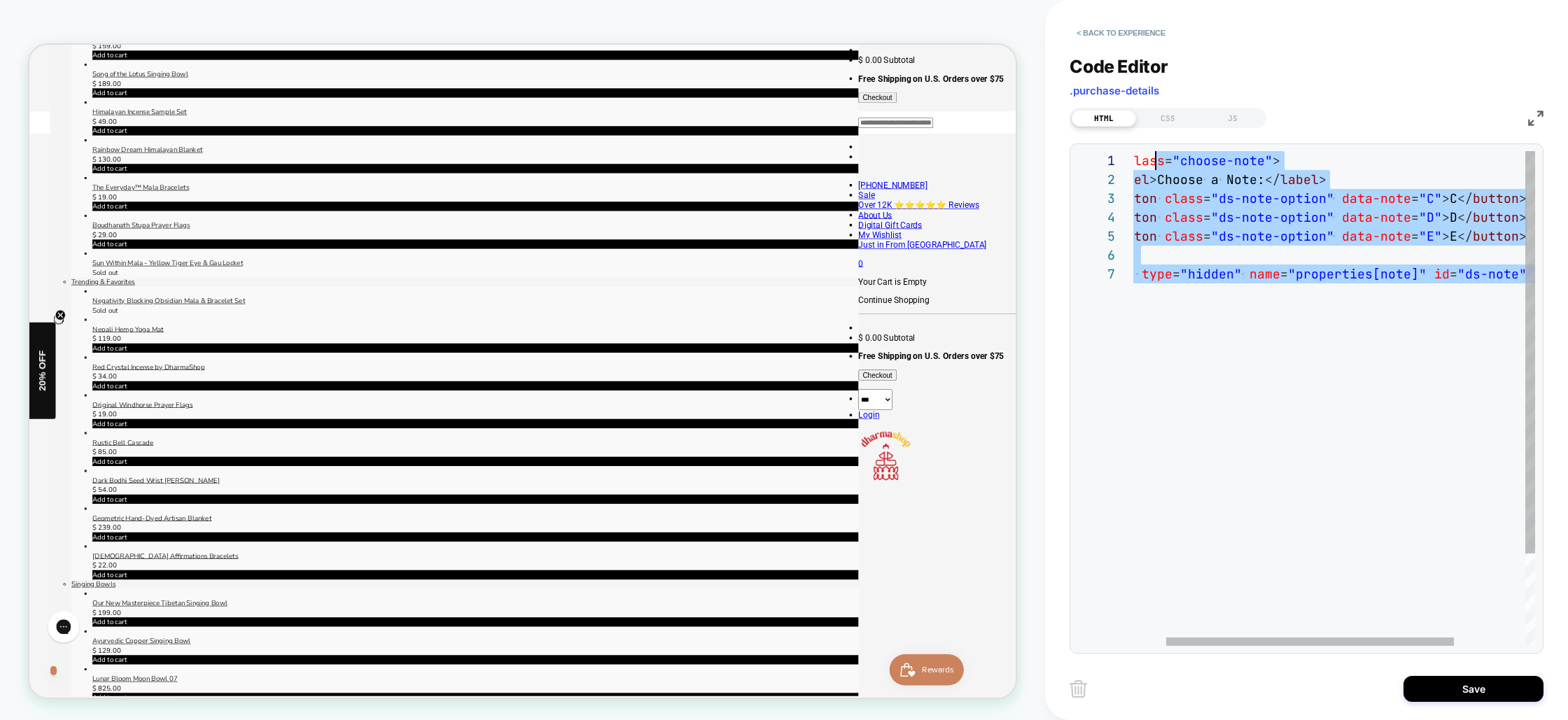
scroll to position [0, 60]
drag, startPoint x: 1510, startPoint y: 274, endPoint x: 1123, endPoint y: 112, distance: 419.5
click at [1123, 151] on div "< button class = "ds-note-option" data-note = "D" > D </ button > < button clas…" at bounding box center [1361, 455] width 546 height 609
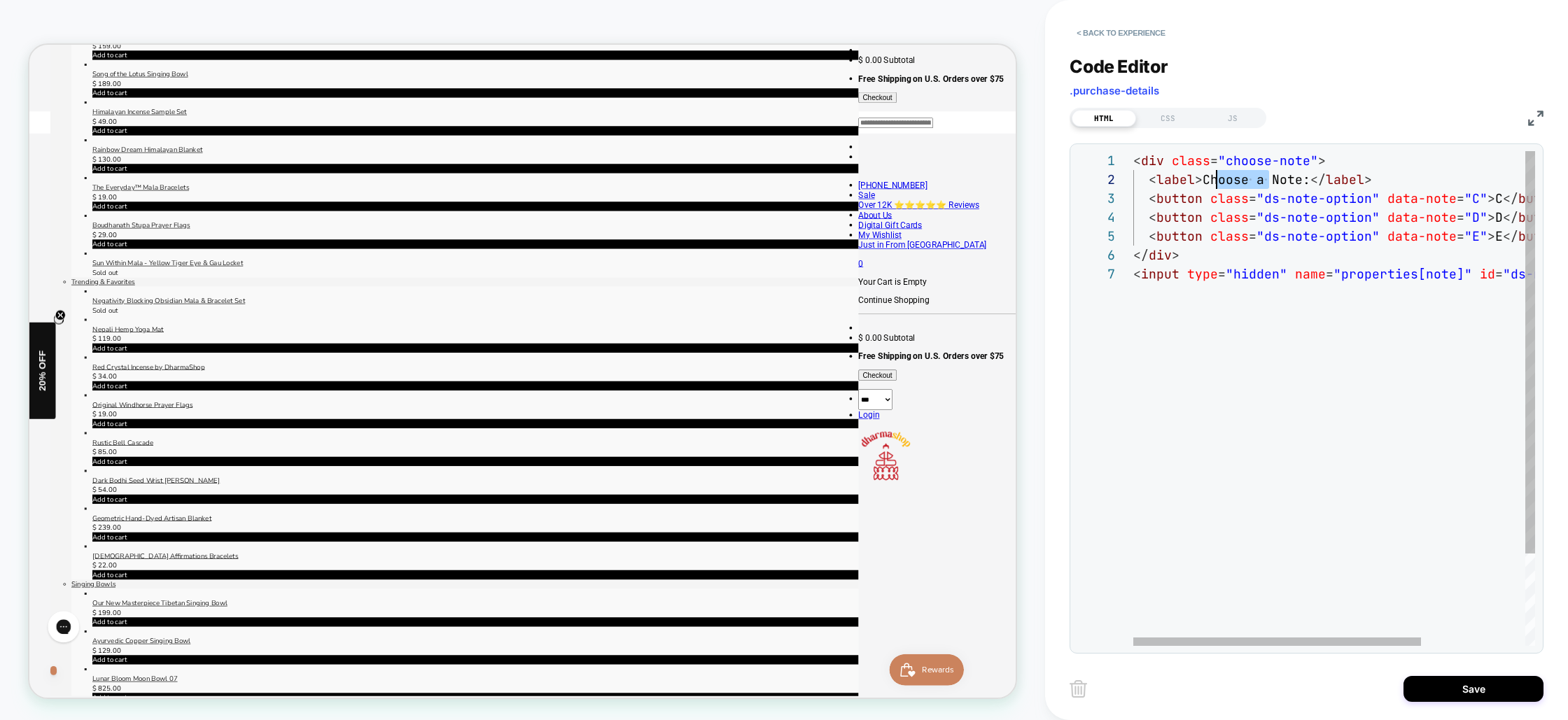
scroll to position [19, 68]
drag, startPoint x: 1271, startPoint y: 179, endPoint x: 1201, endPoint y: 176, distance: 70.1
click at [1202, 176] on div "< div class = "choose-note" > < label > Choose a Note: </ label > < button clas…" at bounding box center [1406, 455] width 546 height 609
click at [1237, 177] on span "Note:" at bounding box center [1222, 180] width 38 height 16
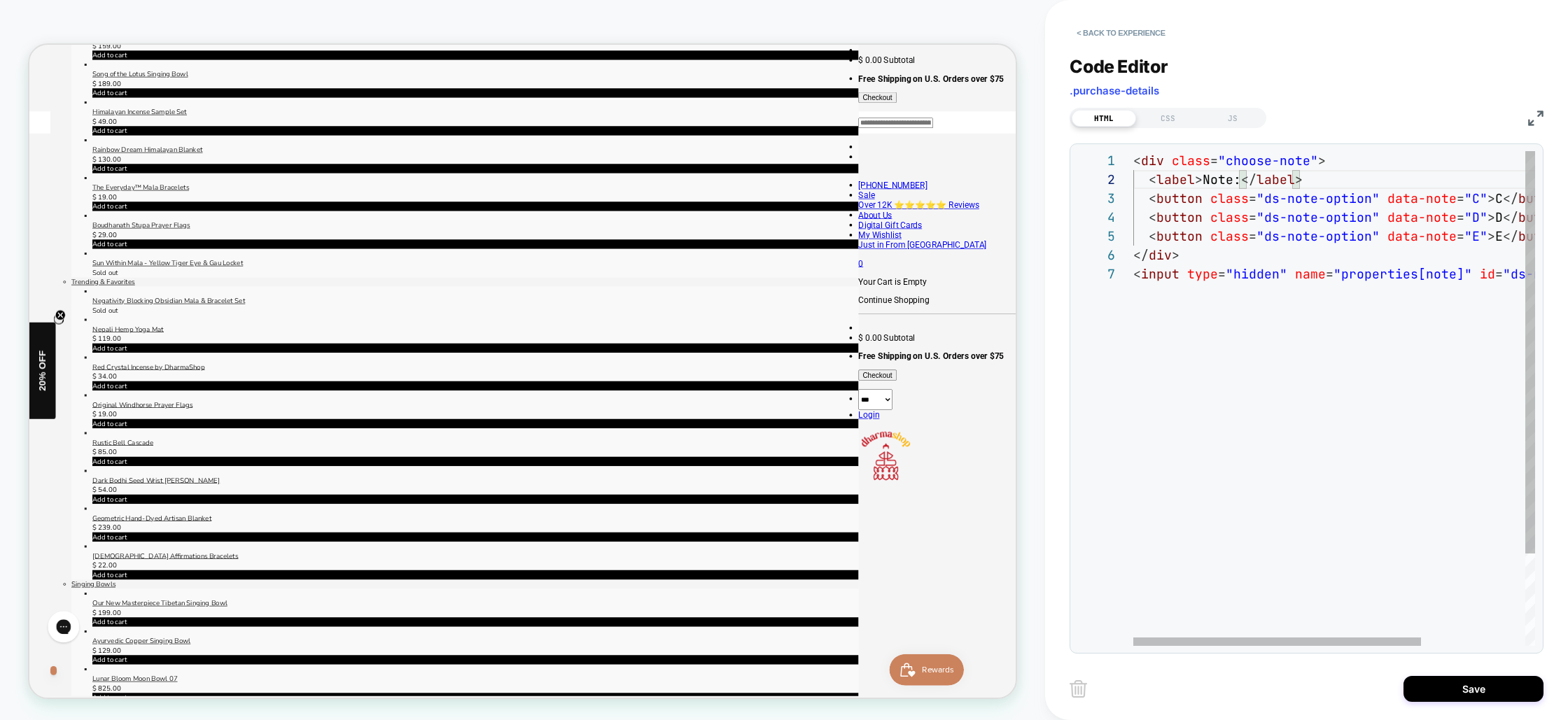
click at [1236, 179] on div "< div class = "choose-note" > < label > Note: </ label > < button class = "ds-n…" at bounding box center [1406, 455] width 546 height 609
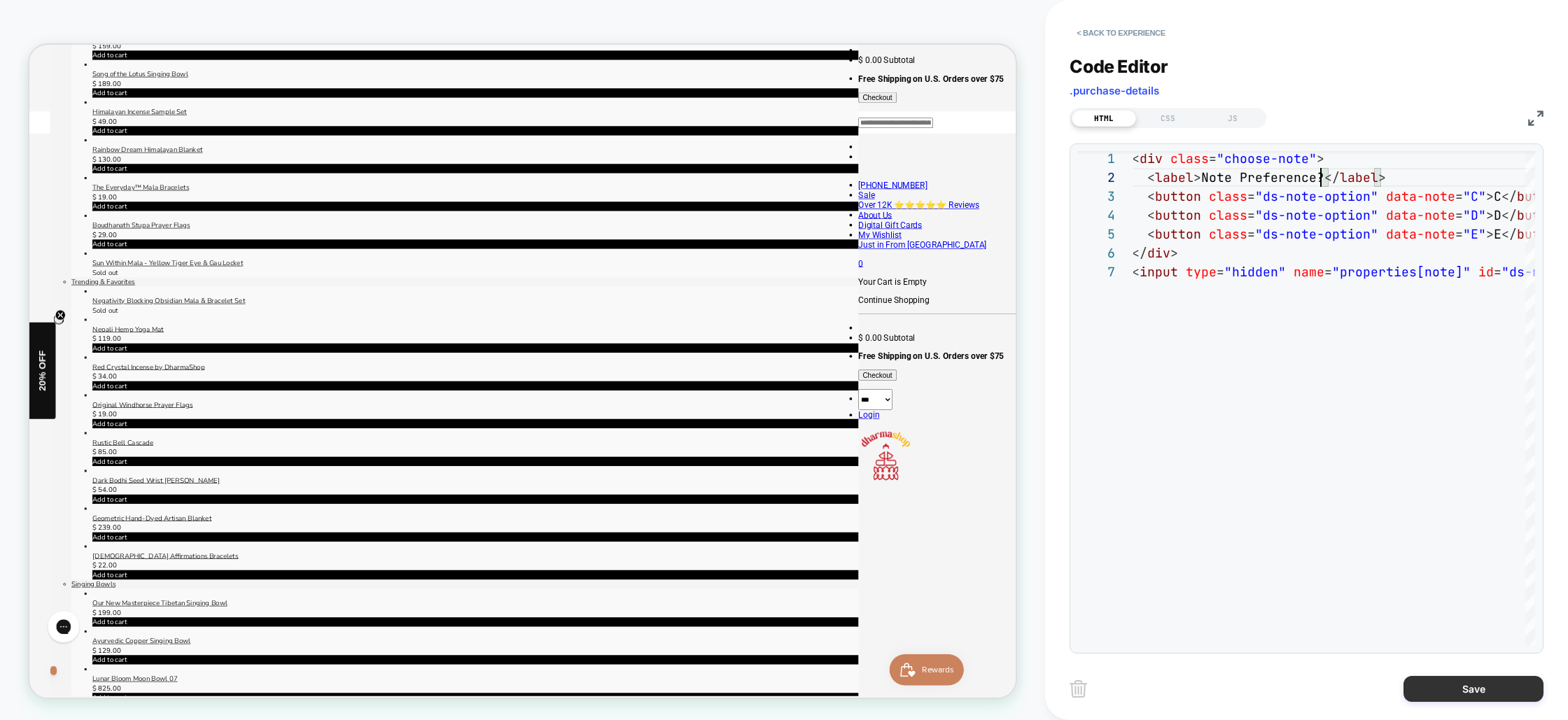
type textarea "**********"
click at [1387, 692] on button "Save" at bounding box center [1473, 689] width 140 height 26
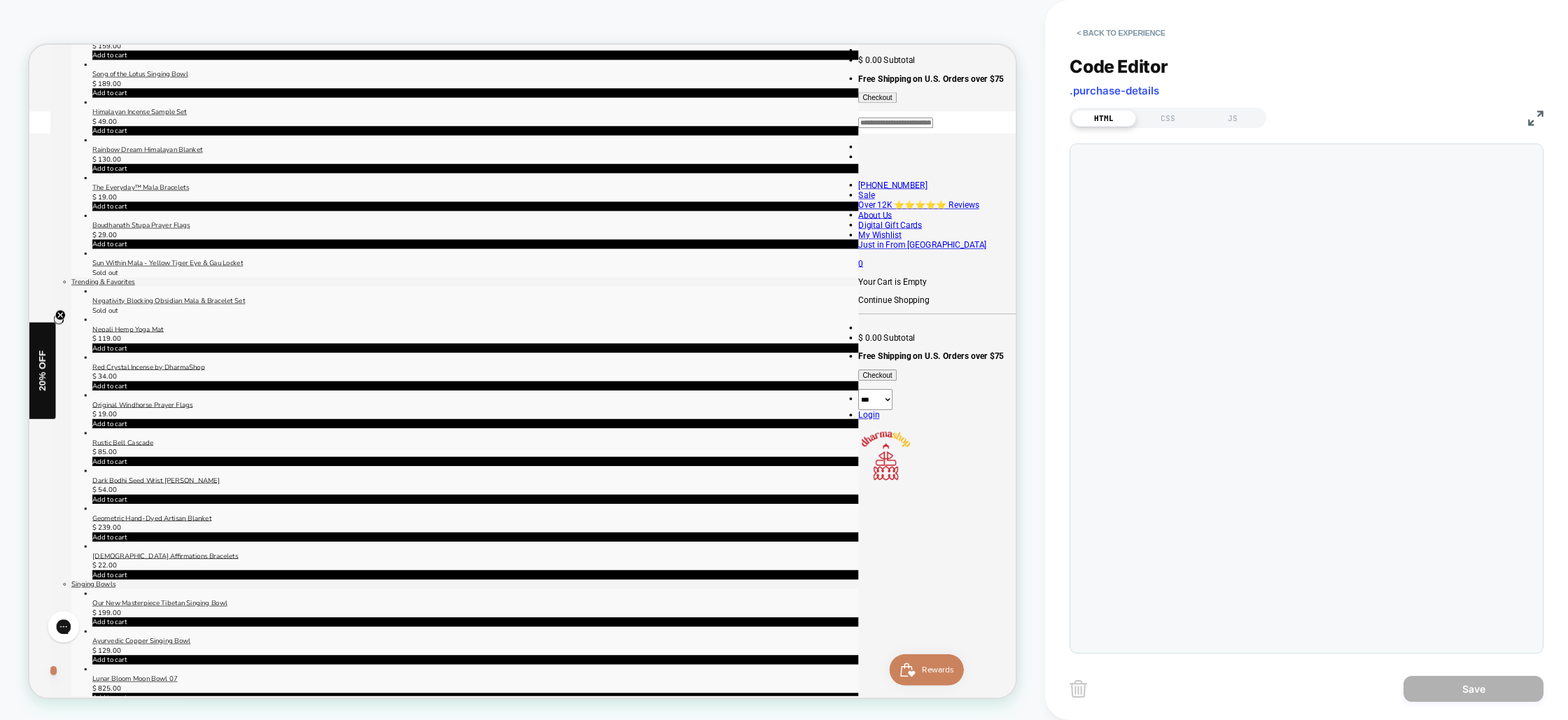
scroll to position [132, 0]
click at [1083, 30] on button "< Back to experience" at bounding box center [1120, 33] width 102 height 23
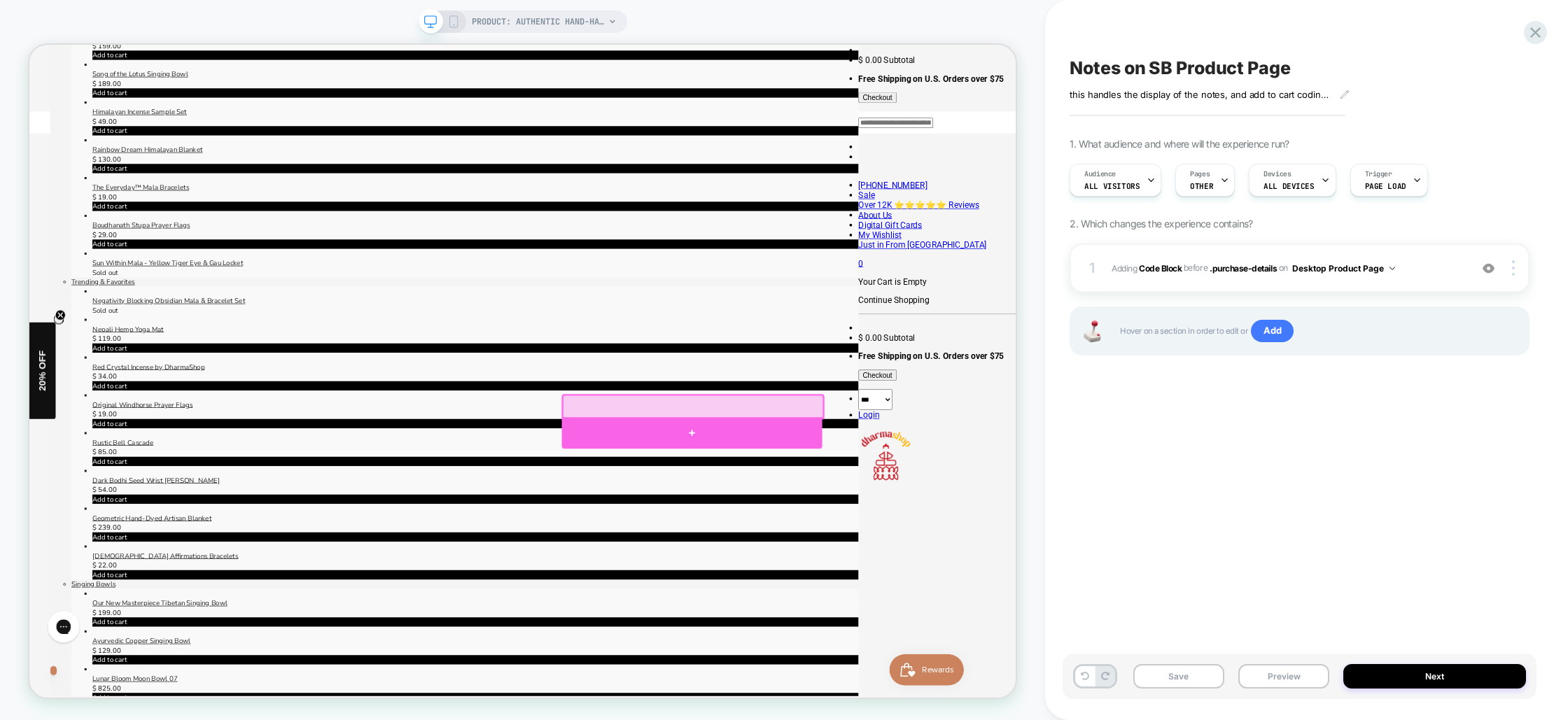
click at [905, 564] on div at bounding box center [913, 563] width 347 height 42
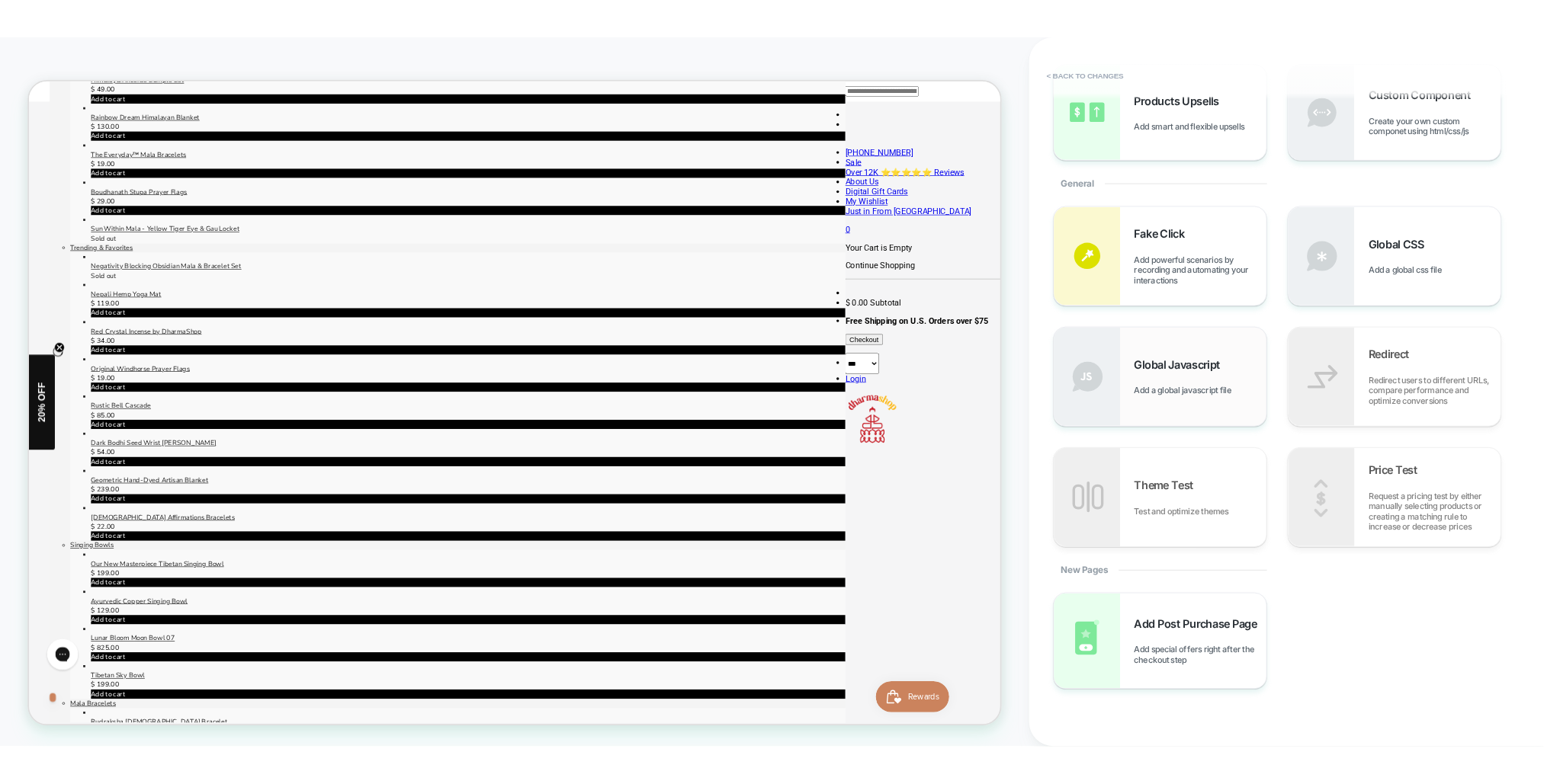
scroll to position [243, 0]
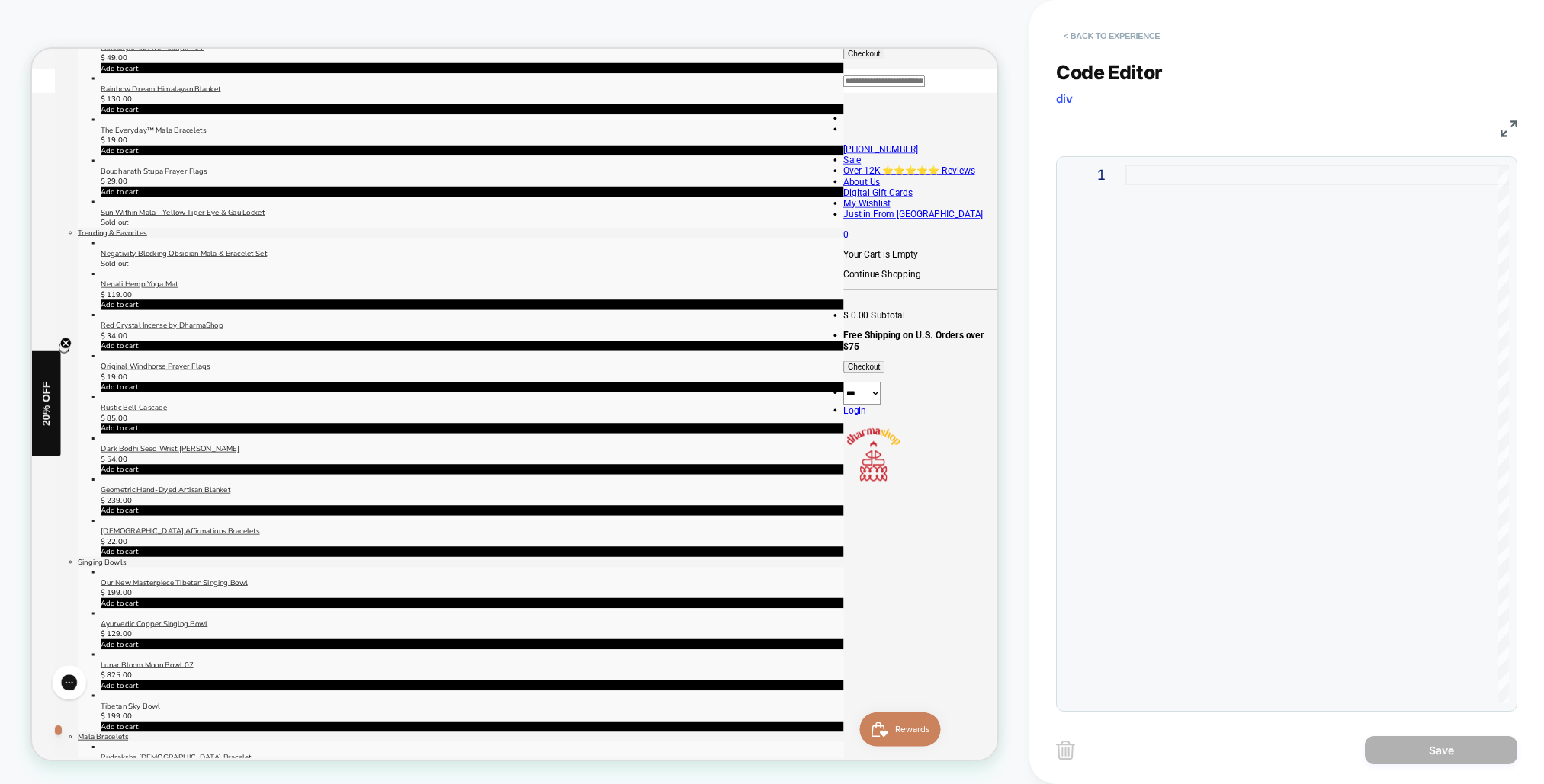
click at [1087, 29] on button "< Back to experience" at bounding box center [1112, 36] width 111 height 25
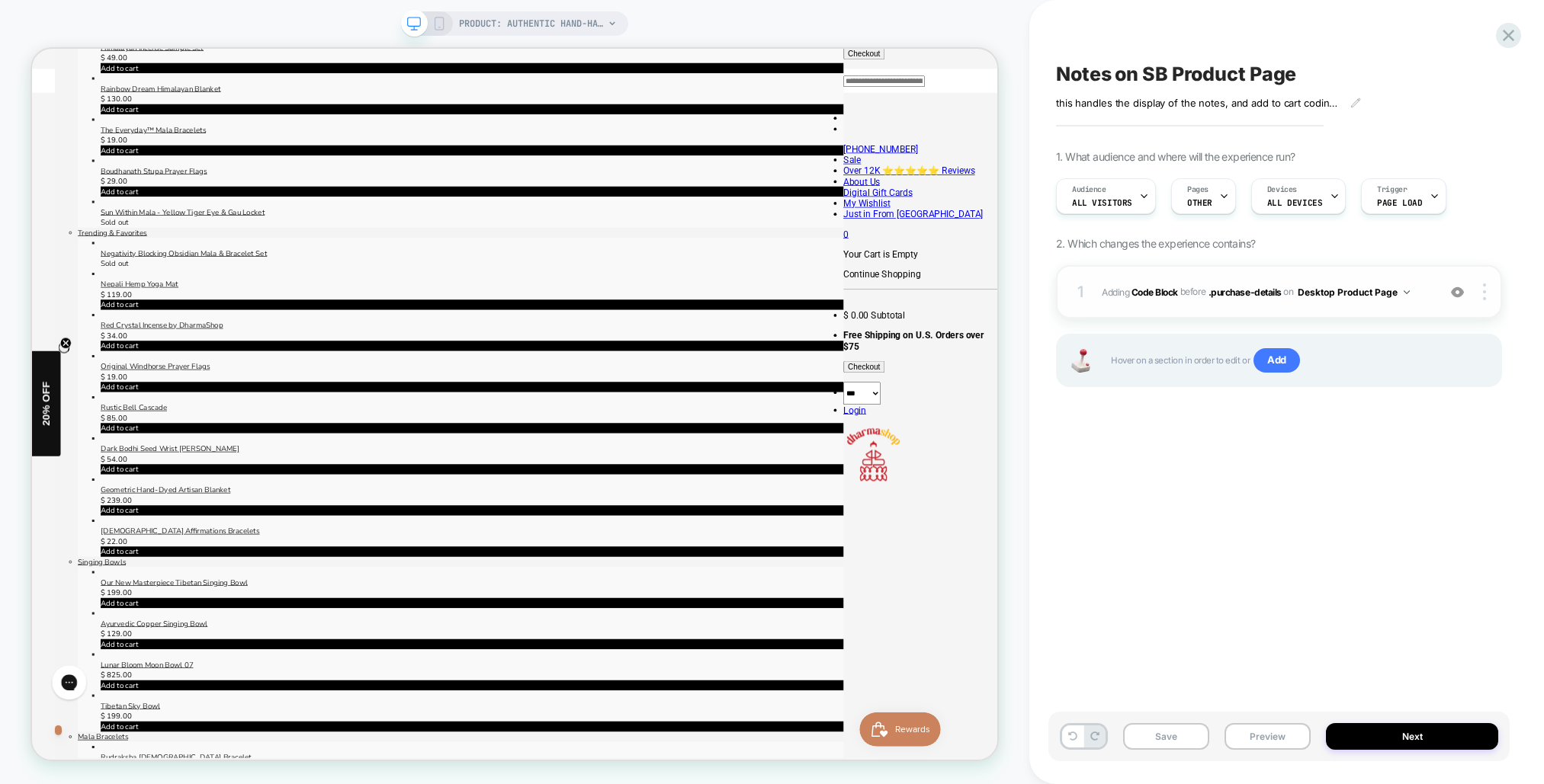
click at [1426, 289] on span "Adding Code Block BEFORE .purchase-details .purchase-details on Desktop Product…" at bounding box center [1265, 292] width 328 height 19
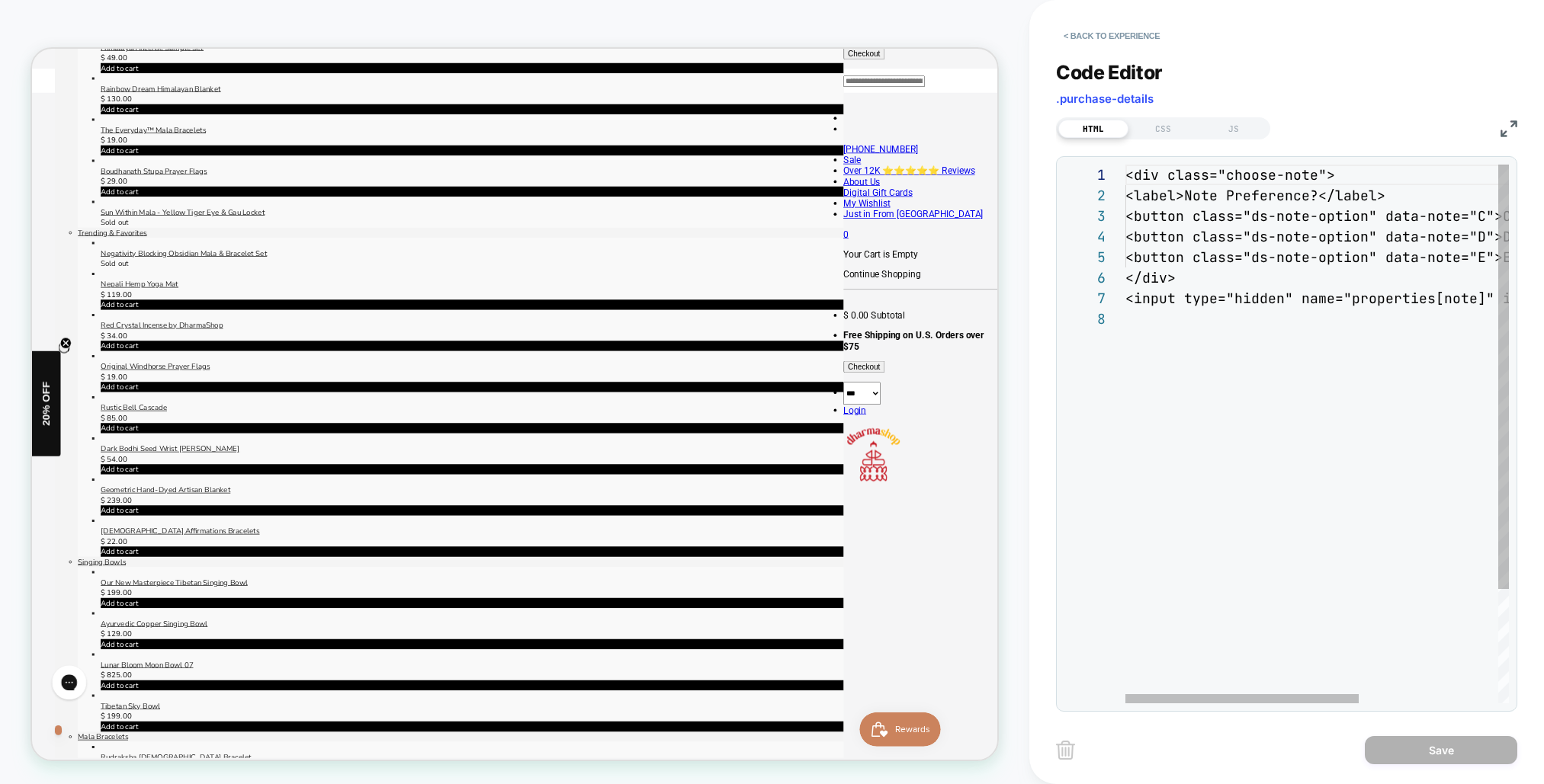
scroll to position [144, 0]
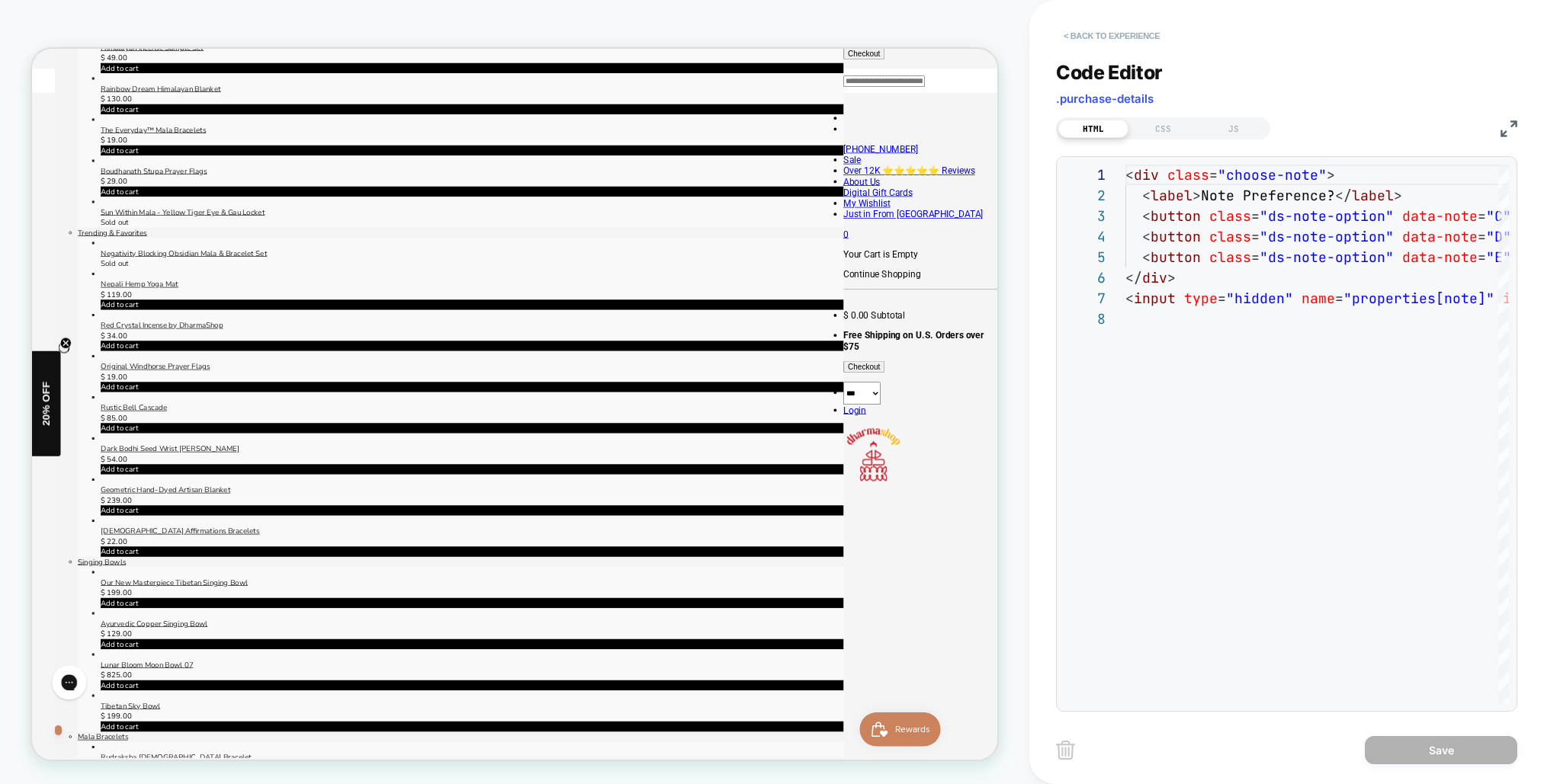
click at [1087, 31] on button "< Back to experience" at bounding box center [1112, 36] width 111 height 25
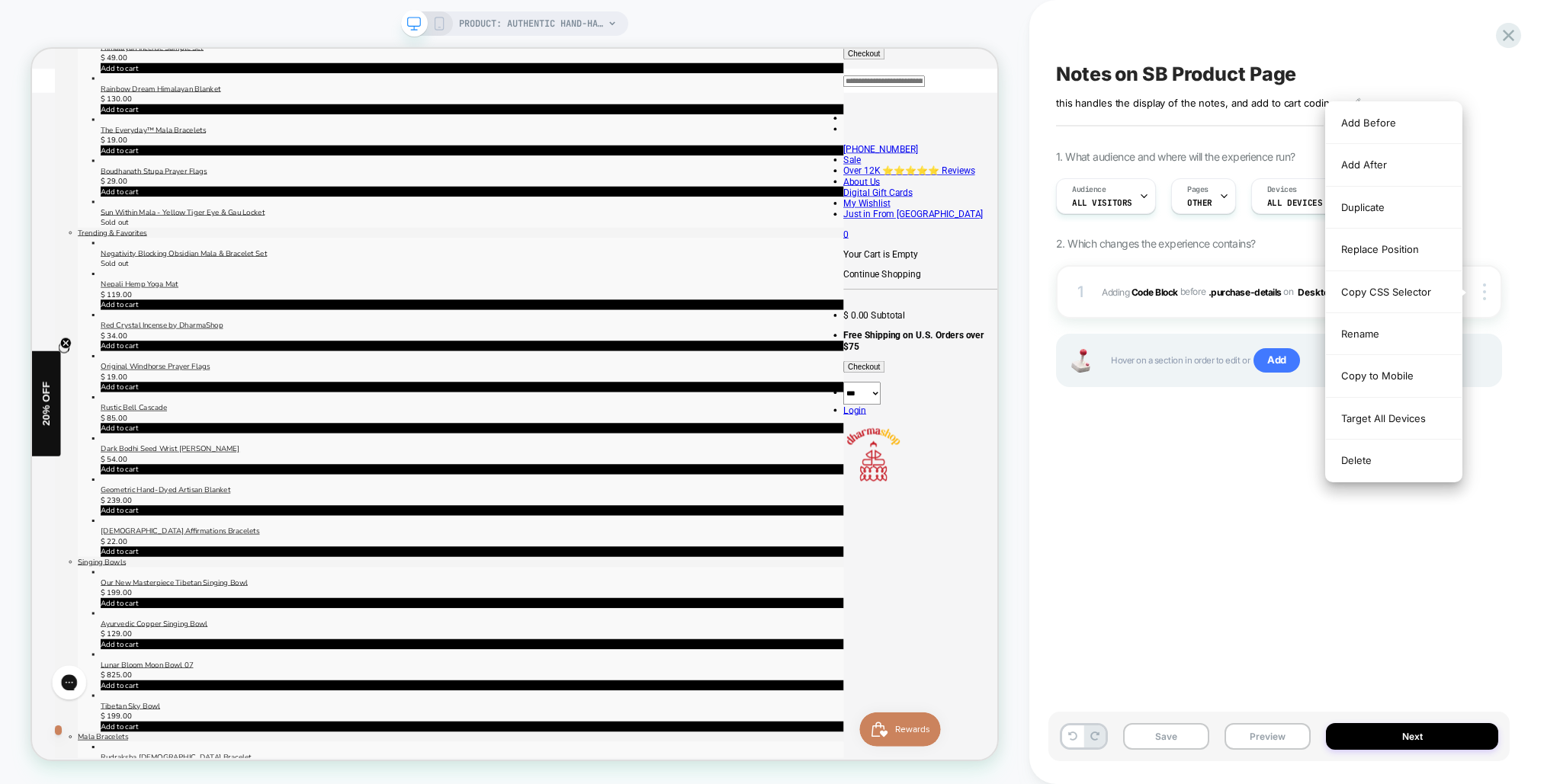
drag, startPoint x: 1385, startPoint y: 563, endPoint x: 1374, endPoint y: 368, distance: 195.3
click at [1383, 562] on div "Notes on SB Product Page this handles the display of the notes, and add to cart…" at bounding box center [1278, 392] width 461 height 754
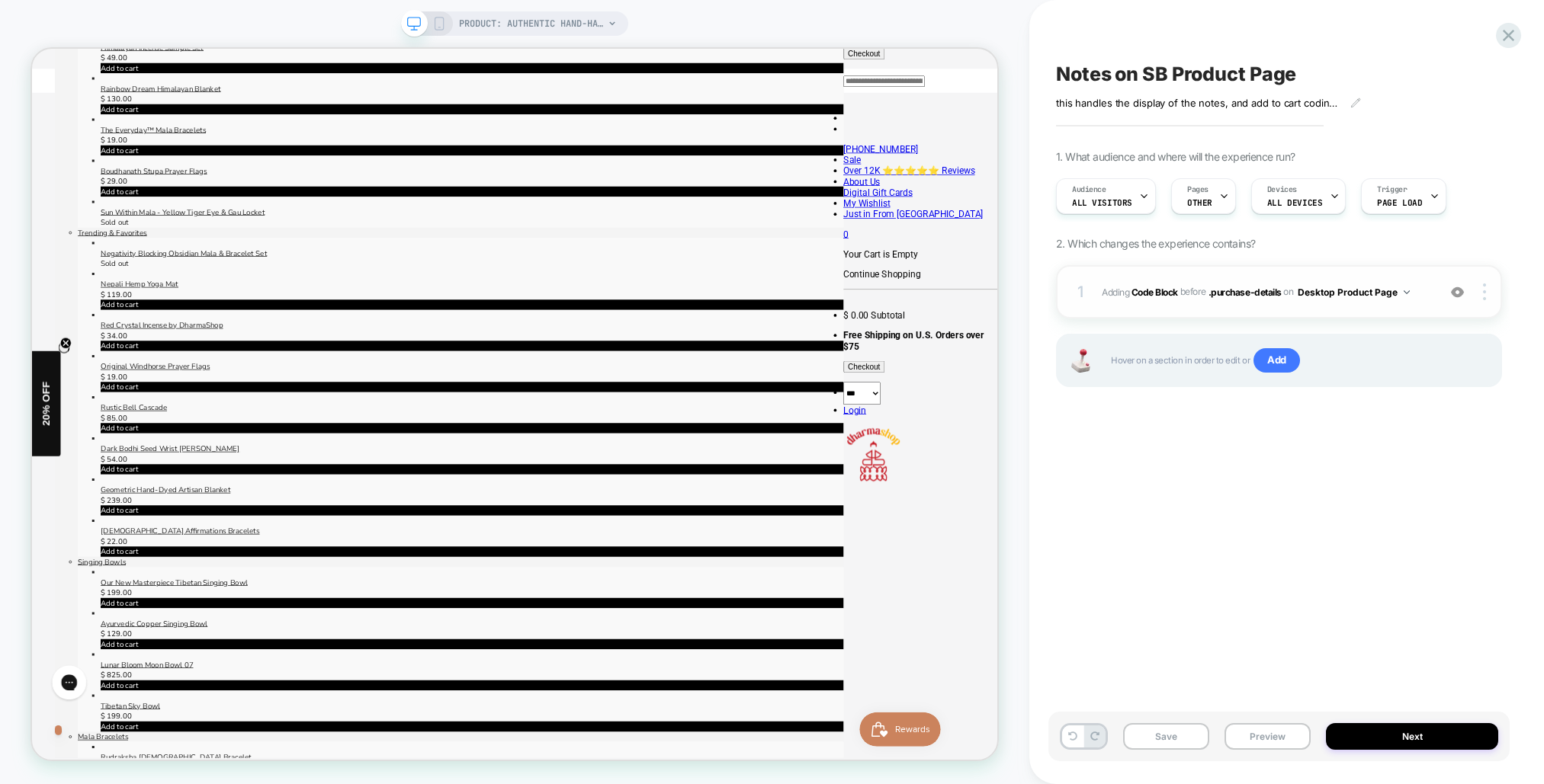
click at [1433, 284] on div "1 Adding Code Block BEFORE .purchase-details .purchase-details on Desktop Produ…" at bounding box center [1279, 293] width 446 height 54
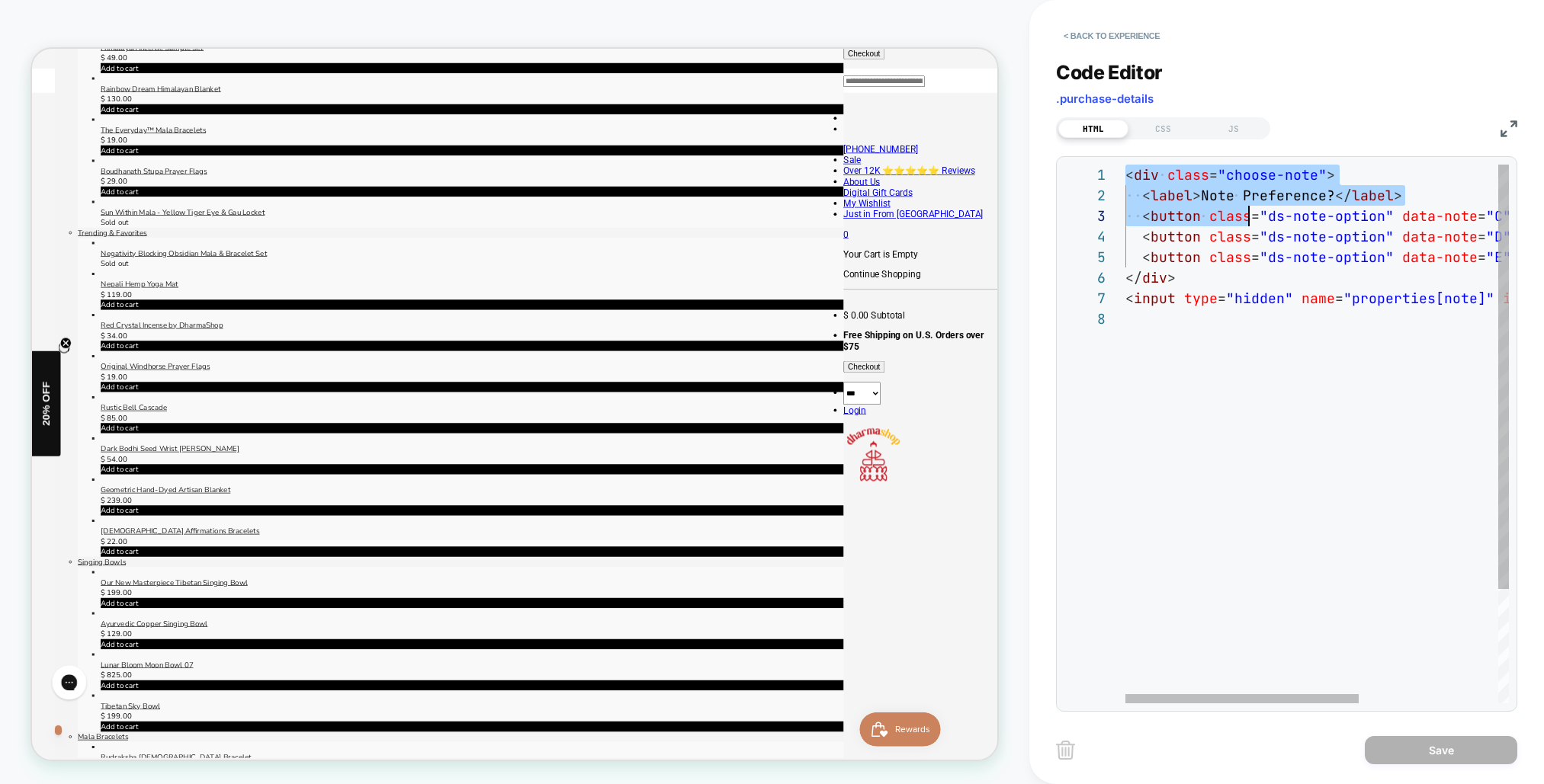
scroll to position [0, 0]
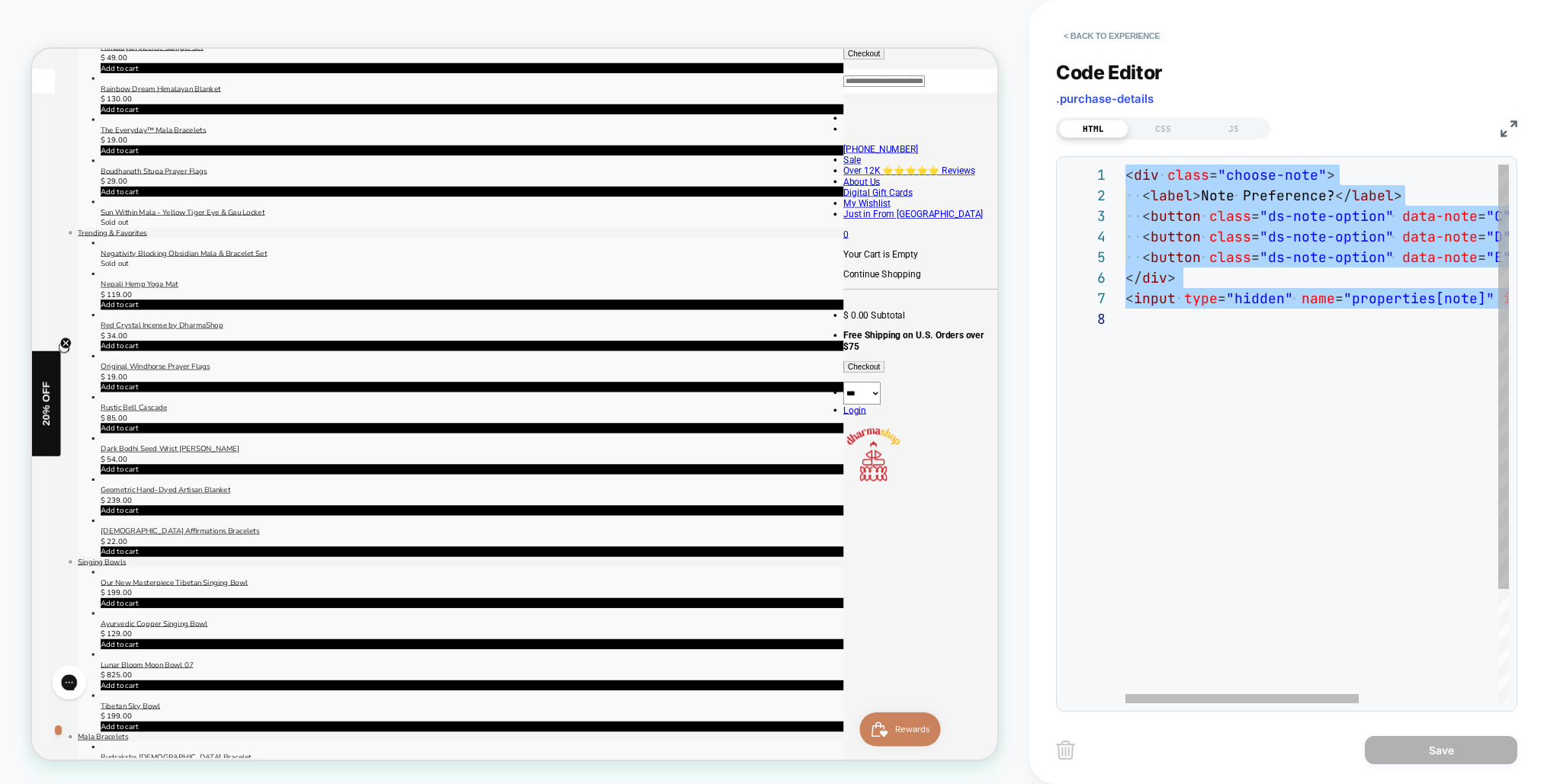
drag, startPoint x: 1152, startPoint y: 178, endPoint x: 1447, endPoint y: 406, distance: 372.8
click at [1448, 407] on div "< div class = "choose-note" > < label > Note Preference? </ label > < button cl…" at bounding box center [1432, 505] width 611 height 683
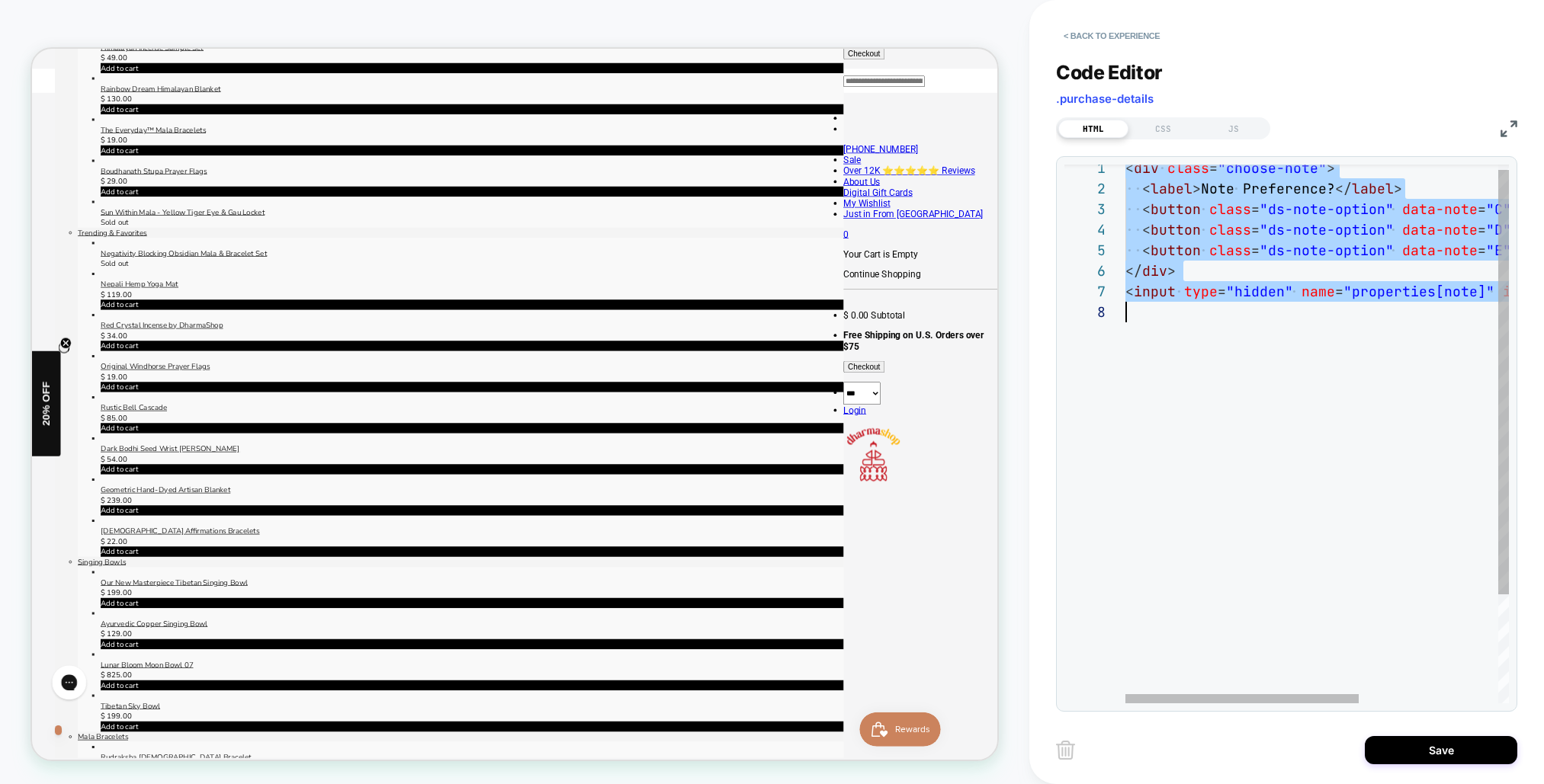
scroll to position [0, 551]
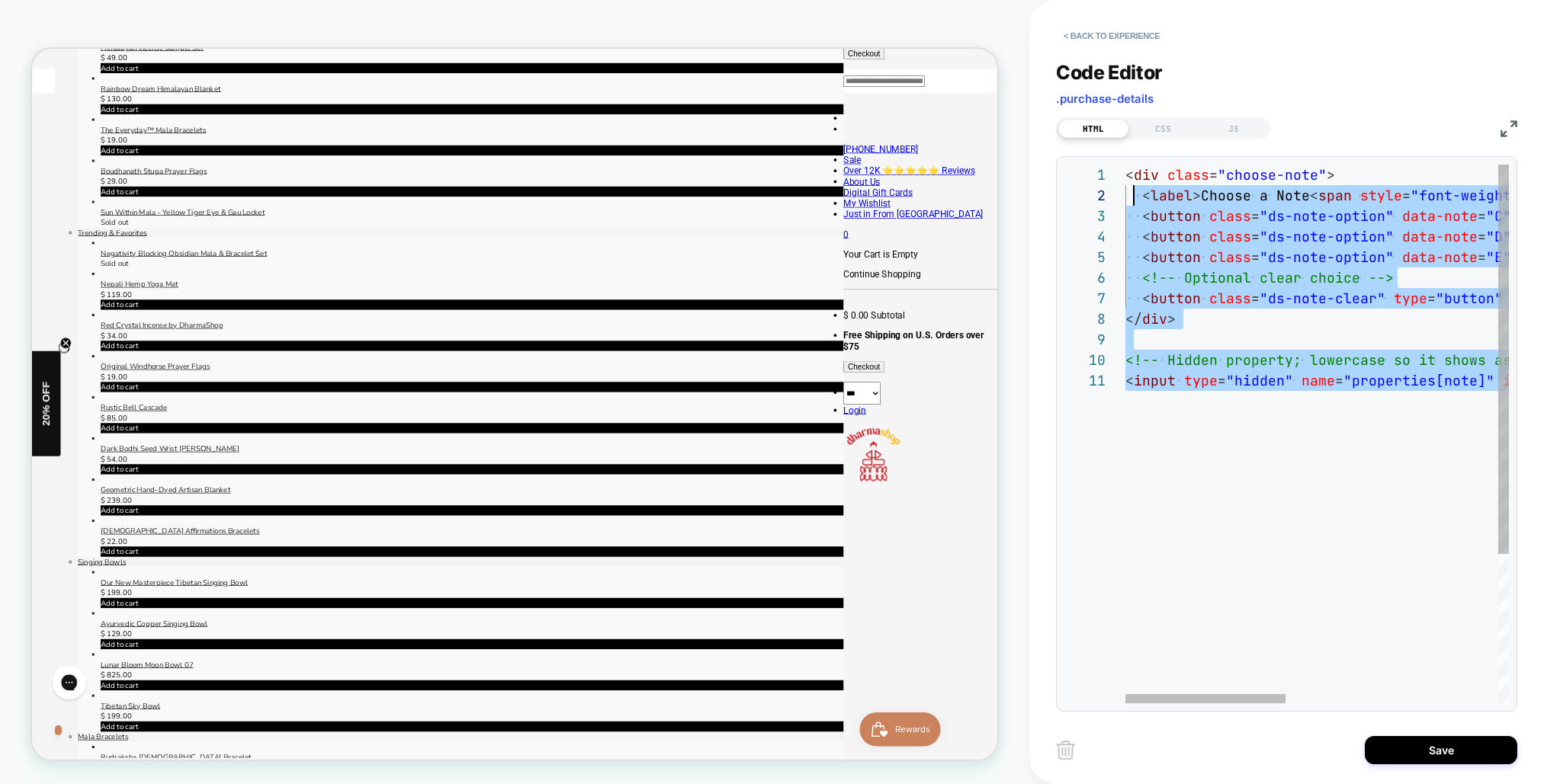
scroll to position [0, 0]
drag, startPoint x: 1343, startPoint y: 382, endPoint x: 1096, endPoint y: 148, distance: 340.2
click at [1126, 164] on div "< div class = "choose-note" > < label > Choose a Note < span style = "font-weig…" at bounding box center [1571, 536] width 891 height 744
type textarea "**********"
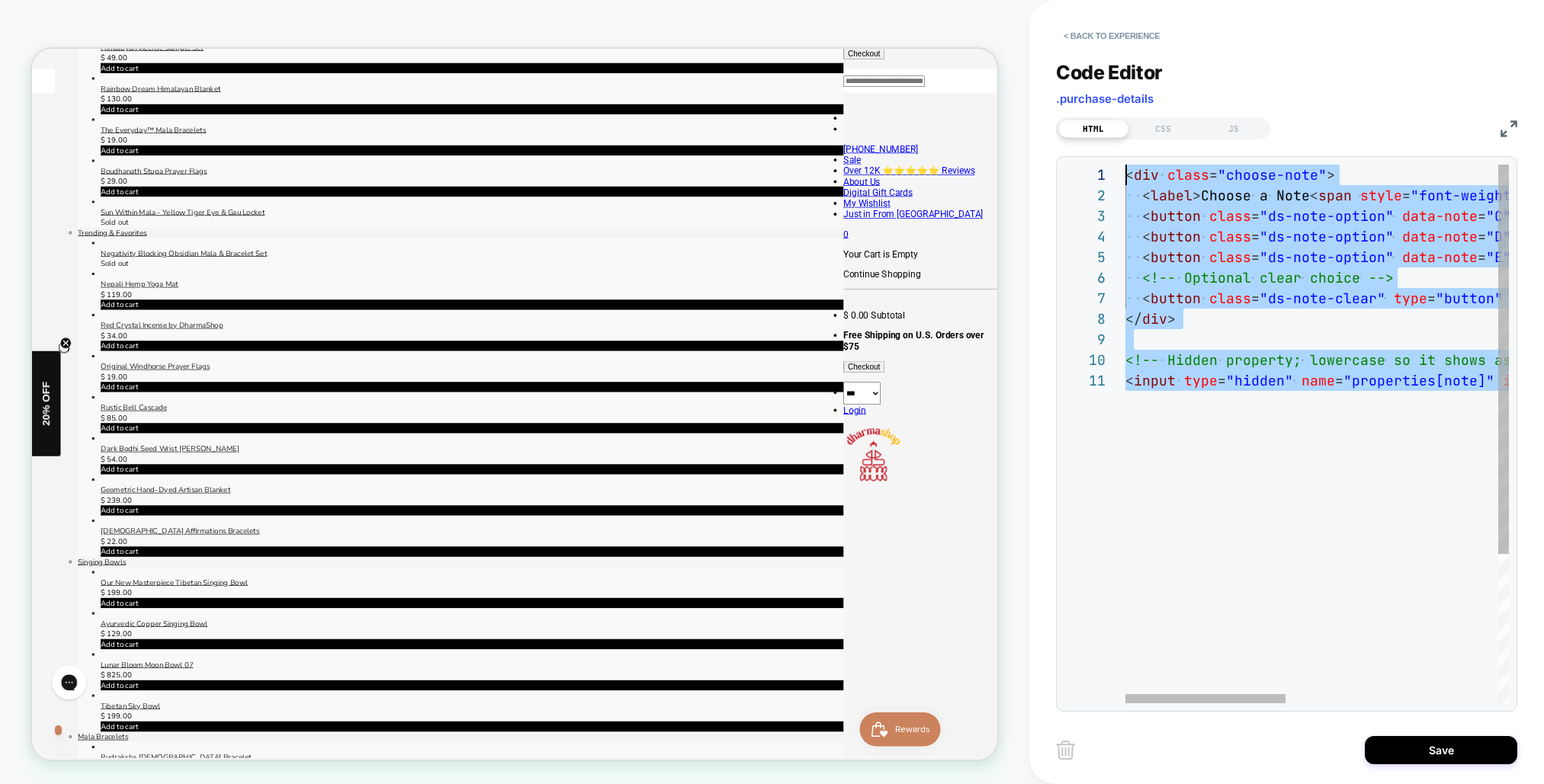
click at [1284, 464] on div "< div class = "choose-note" > < label > Choose a Note < span style = "font-weig…" at bounding box center [1571, 536] width 891 height 744
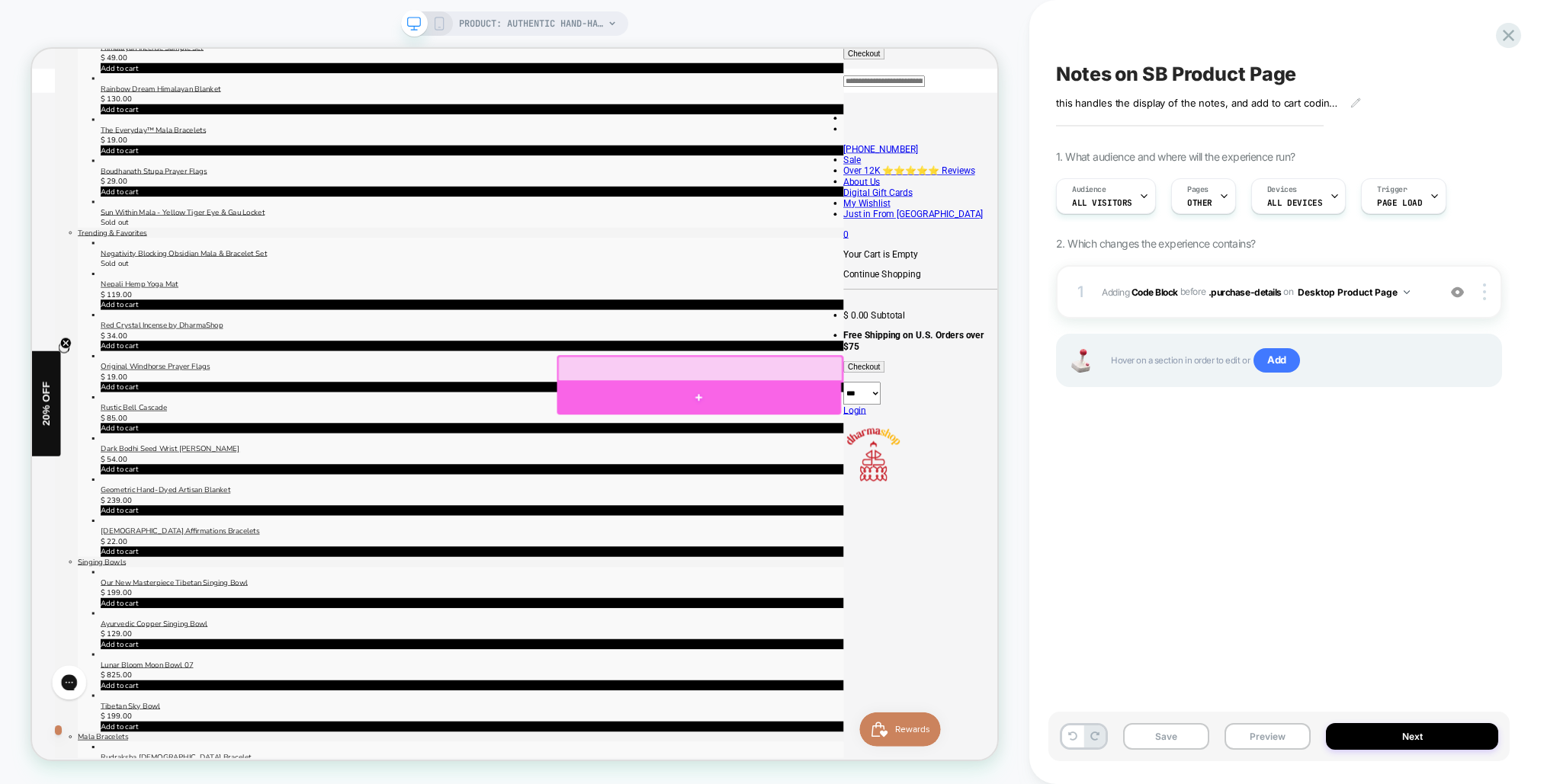
click at [957, 516] on div at bounding box center [921, 513] width 378 height 46
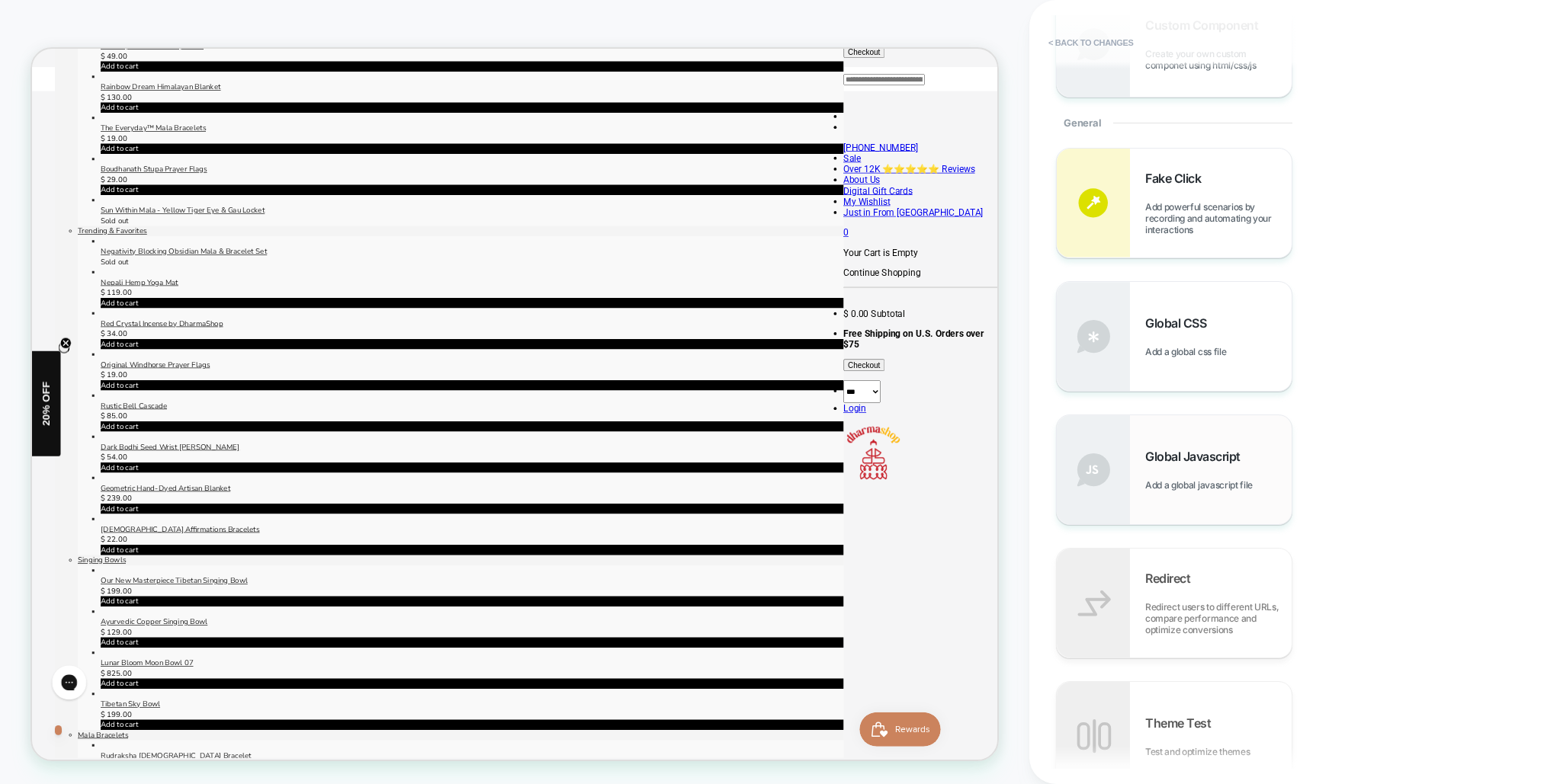
scroll to position [535, 0]
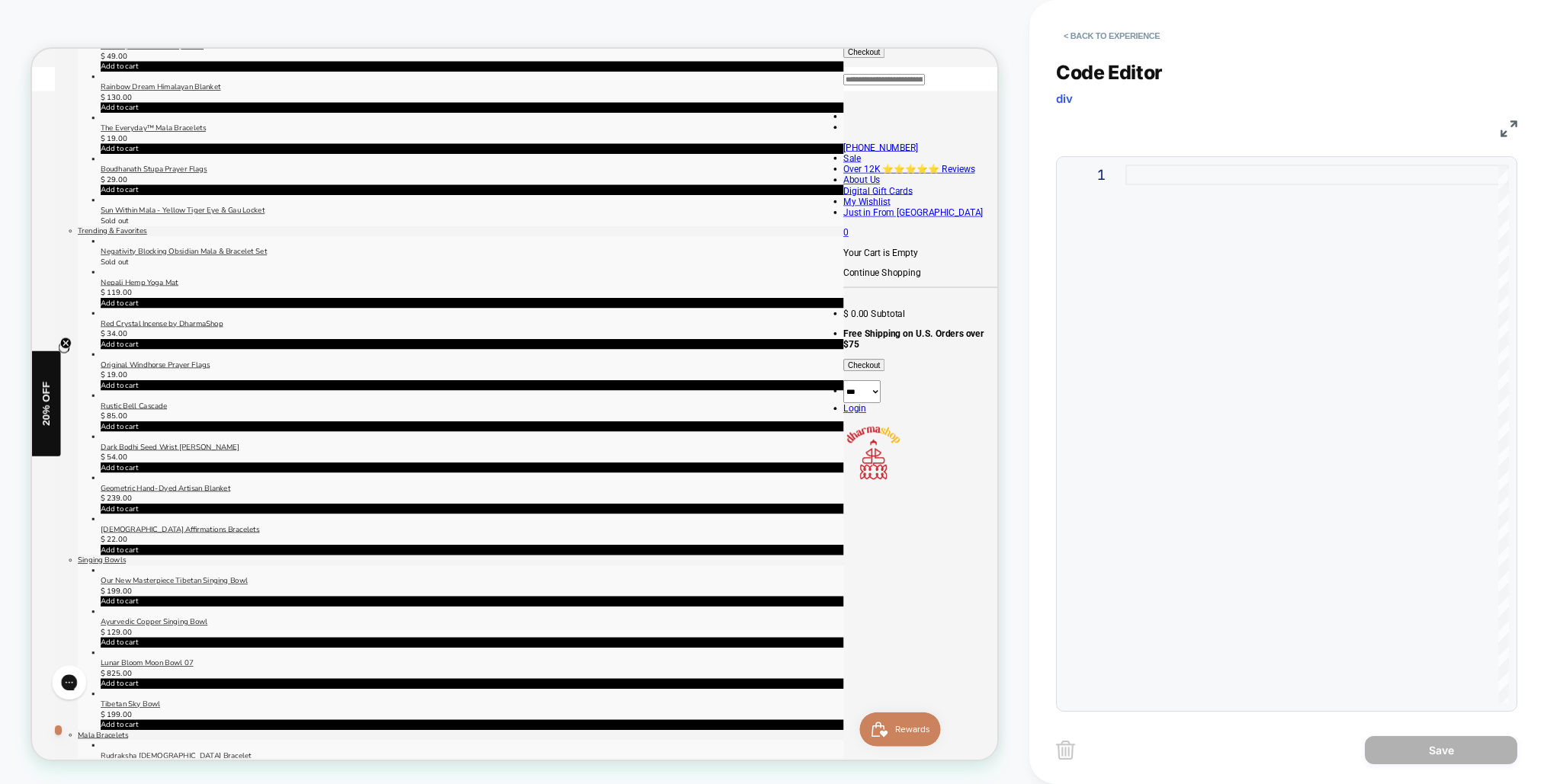
type textarea "**********"
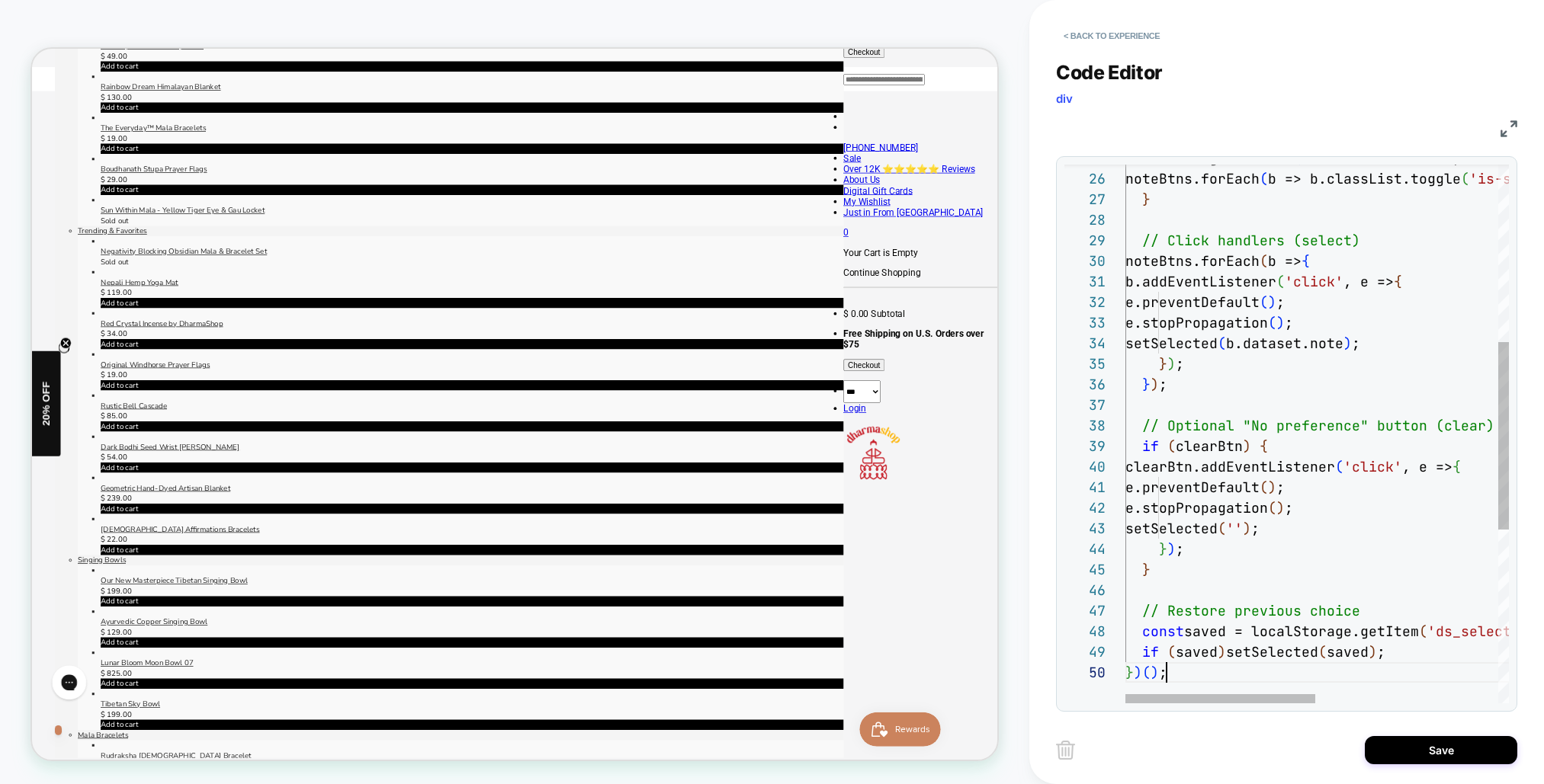
scroll to position [185, 41]
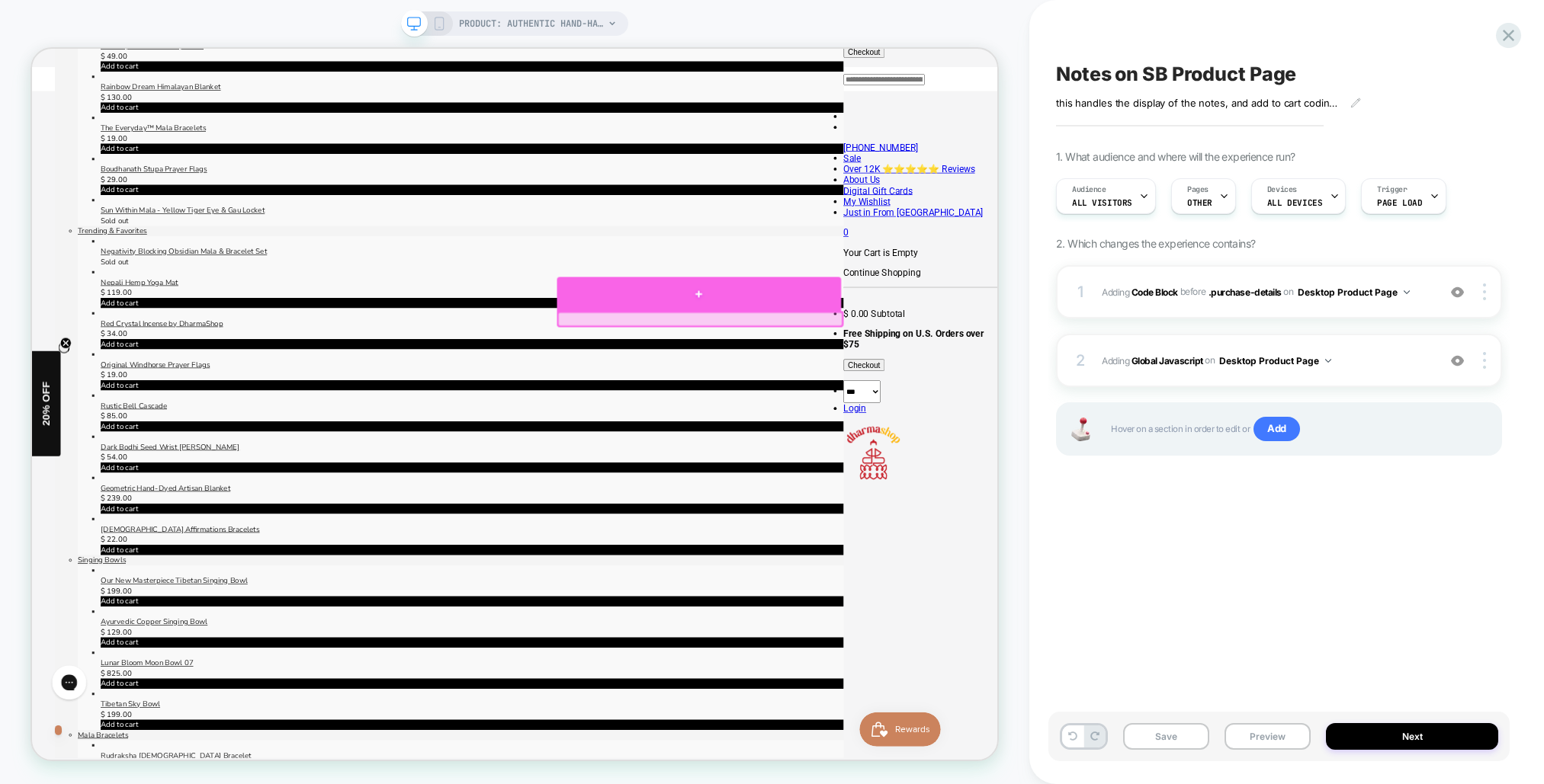
click at [939, 383] on div at bounding box center [921, 376] width 378 height 46
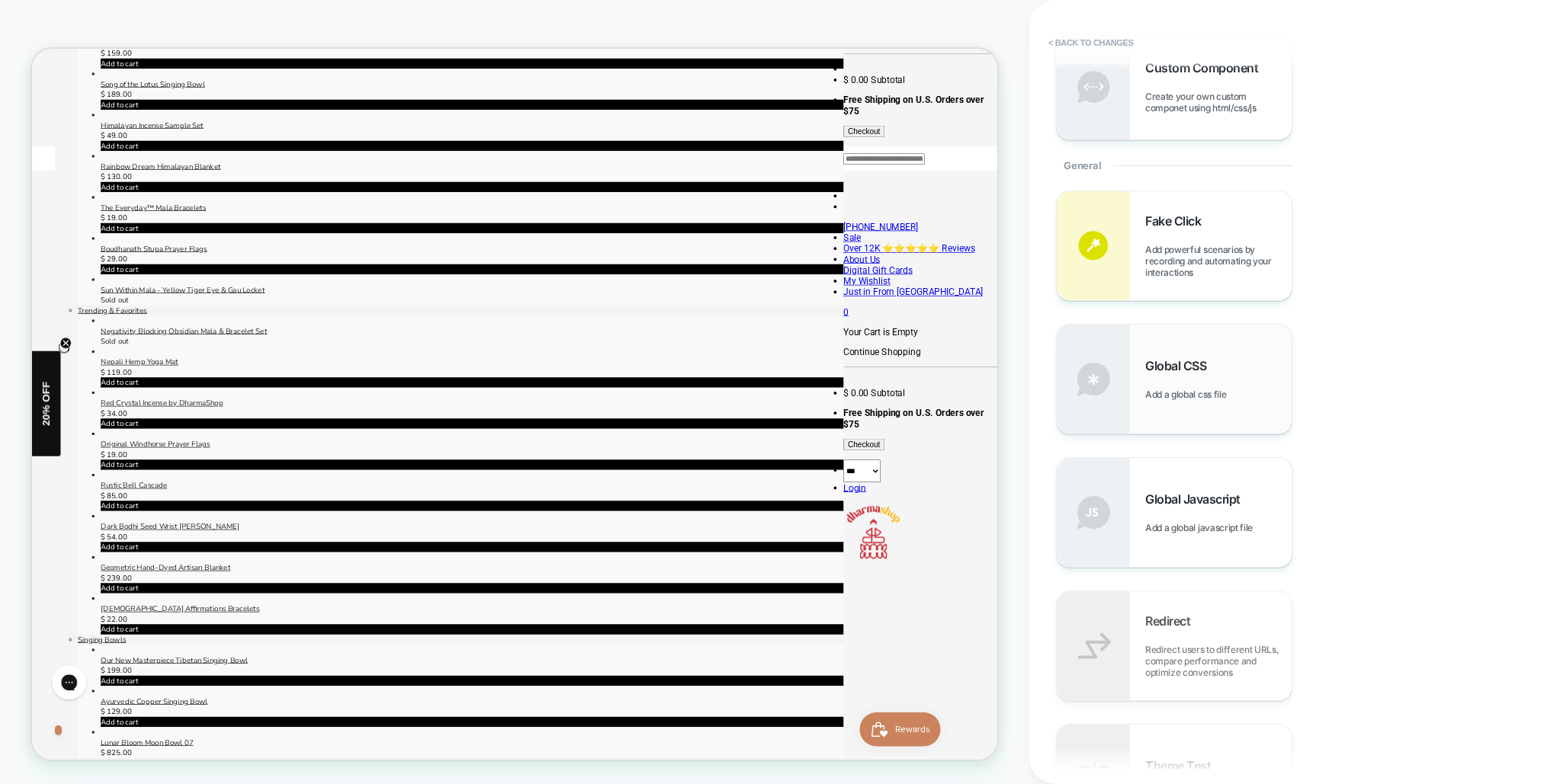
scroll to position [479, 0]
click at [0, 0] on span "Global CSS" at bounding box center [0, 0] width 0 height 0
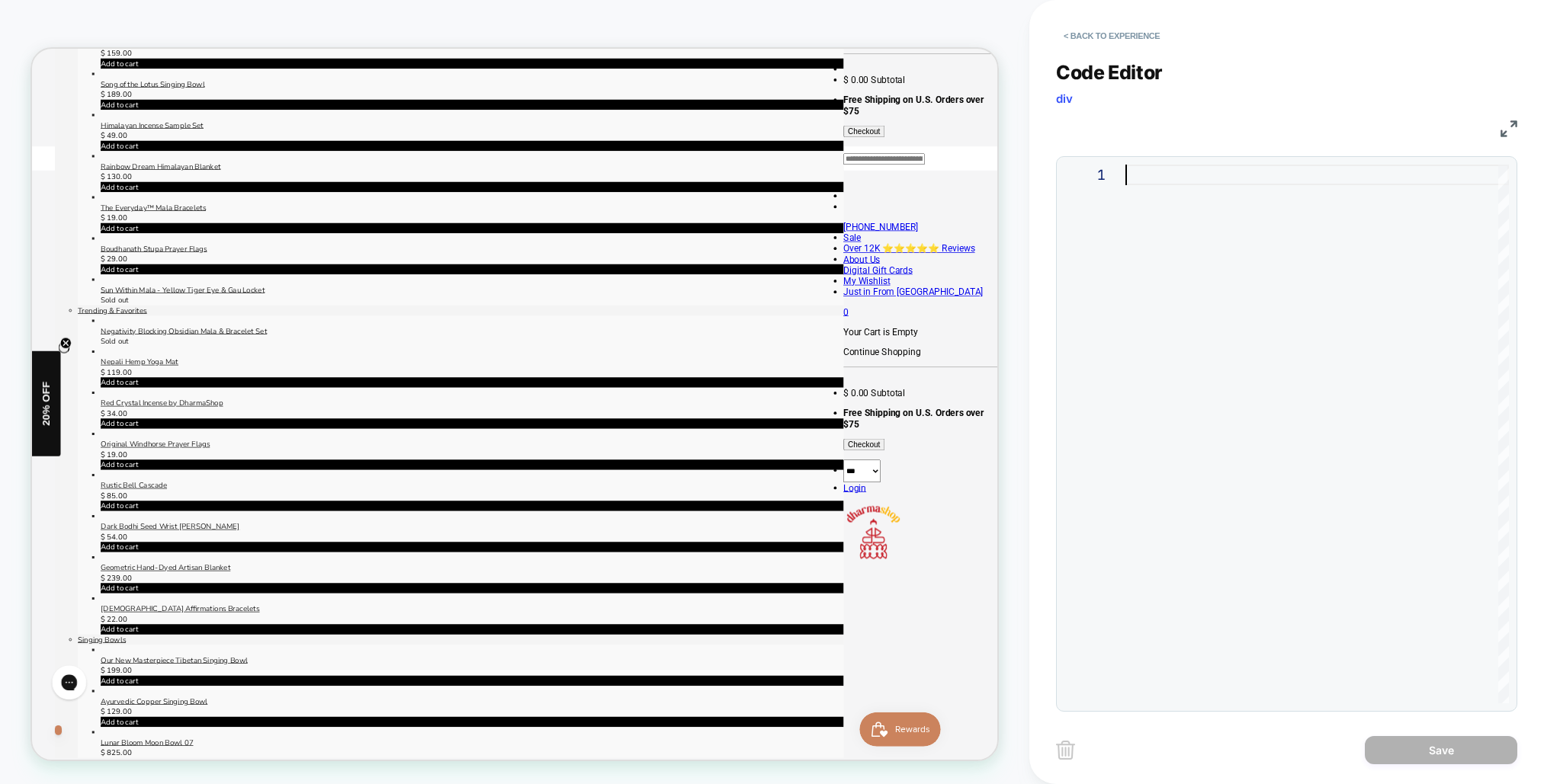
click at [0, 0] on div at bounding box center [0, 0] width 0 height 0
type textarea "**********"
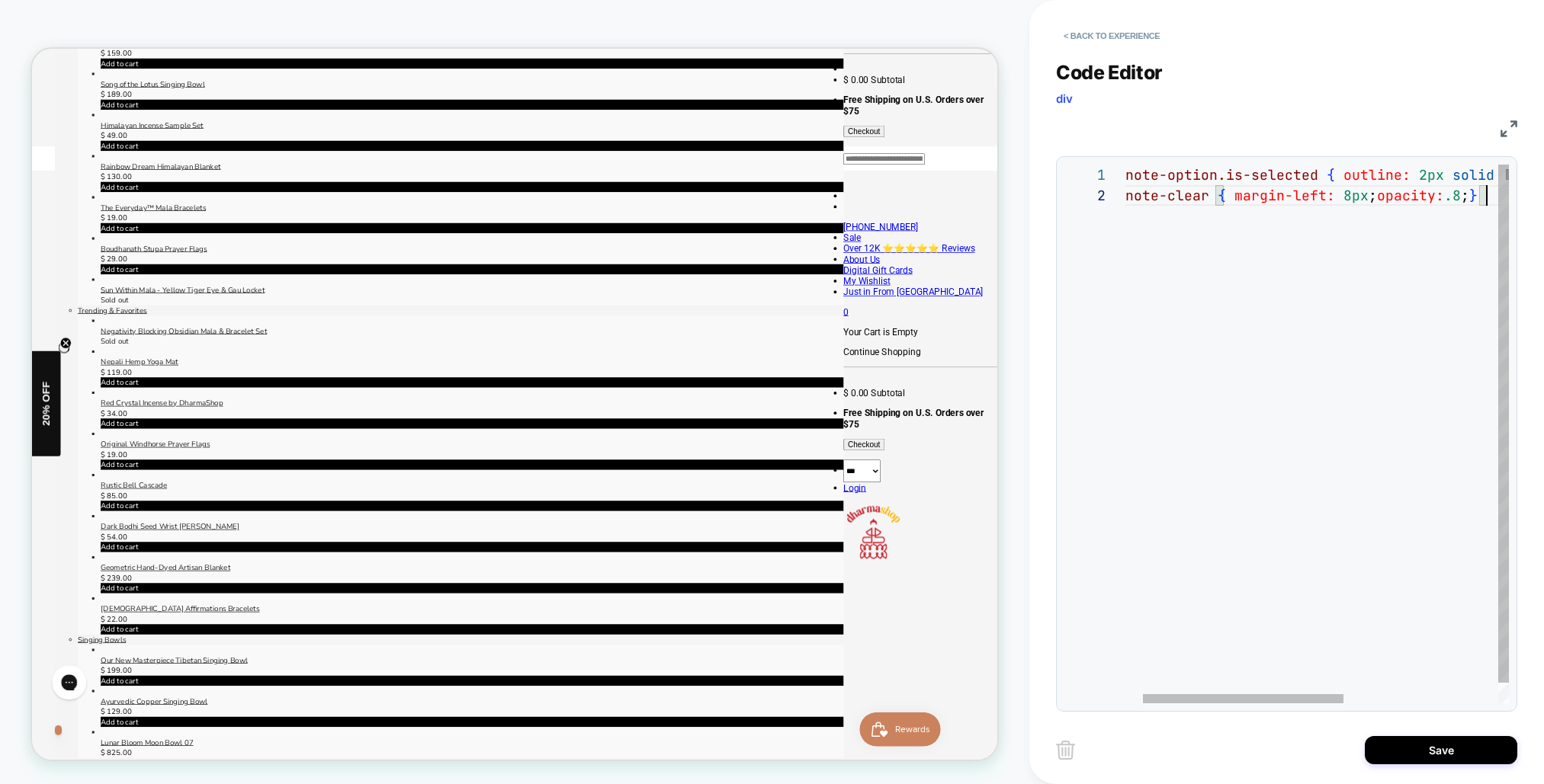
scroll to position [21, 395]
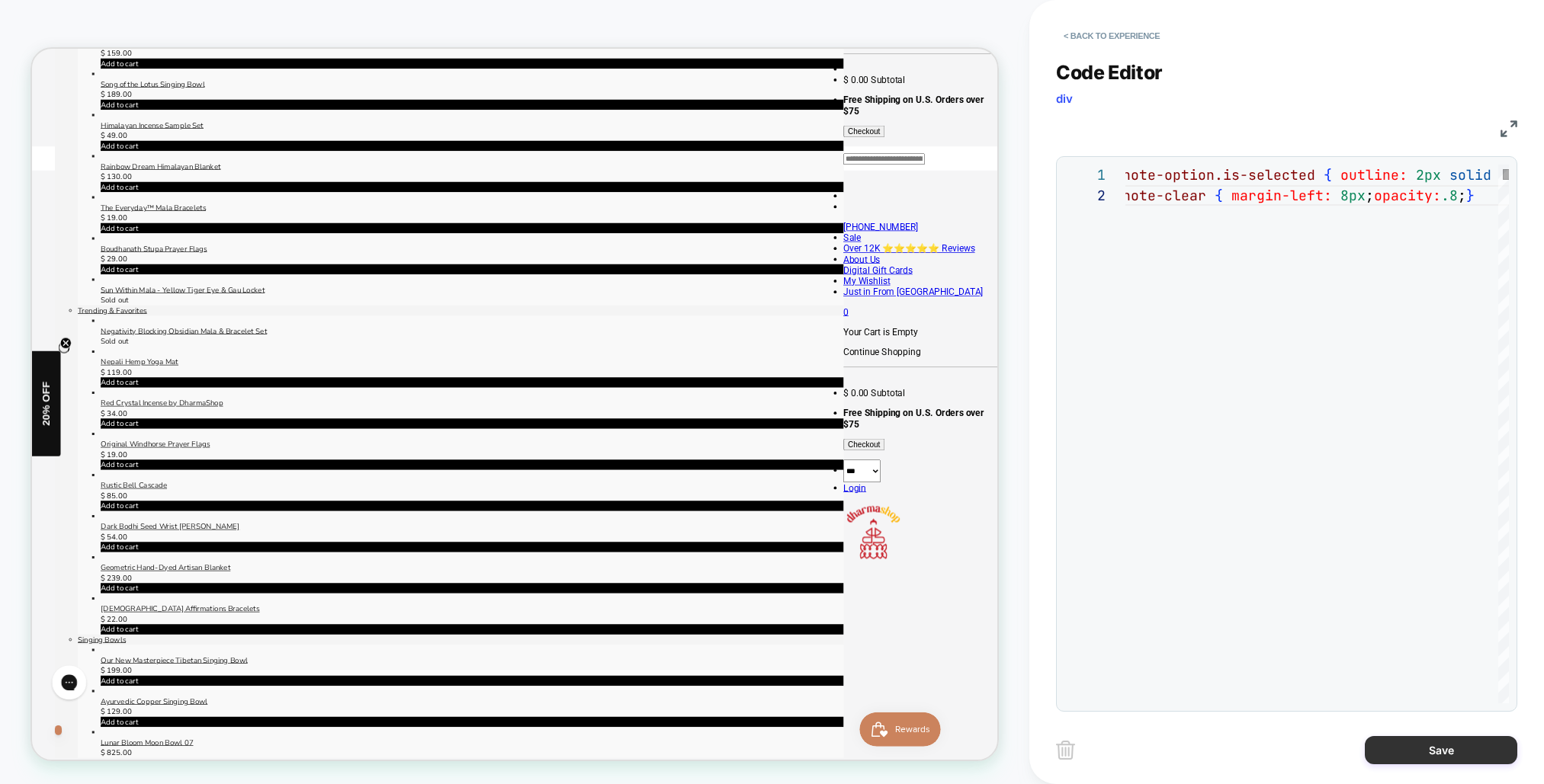
click at [0, 0] on button "Save" at bounding box center [0, 0] width 0 height 0
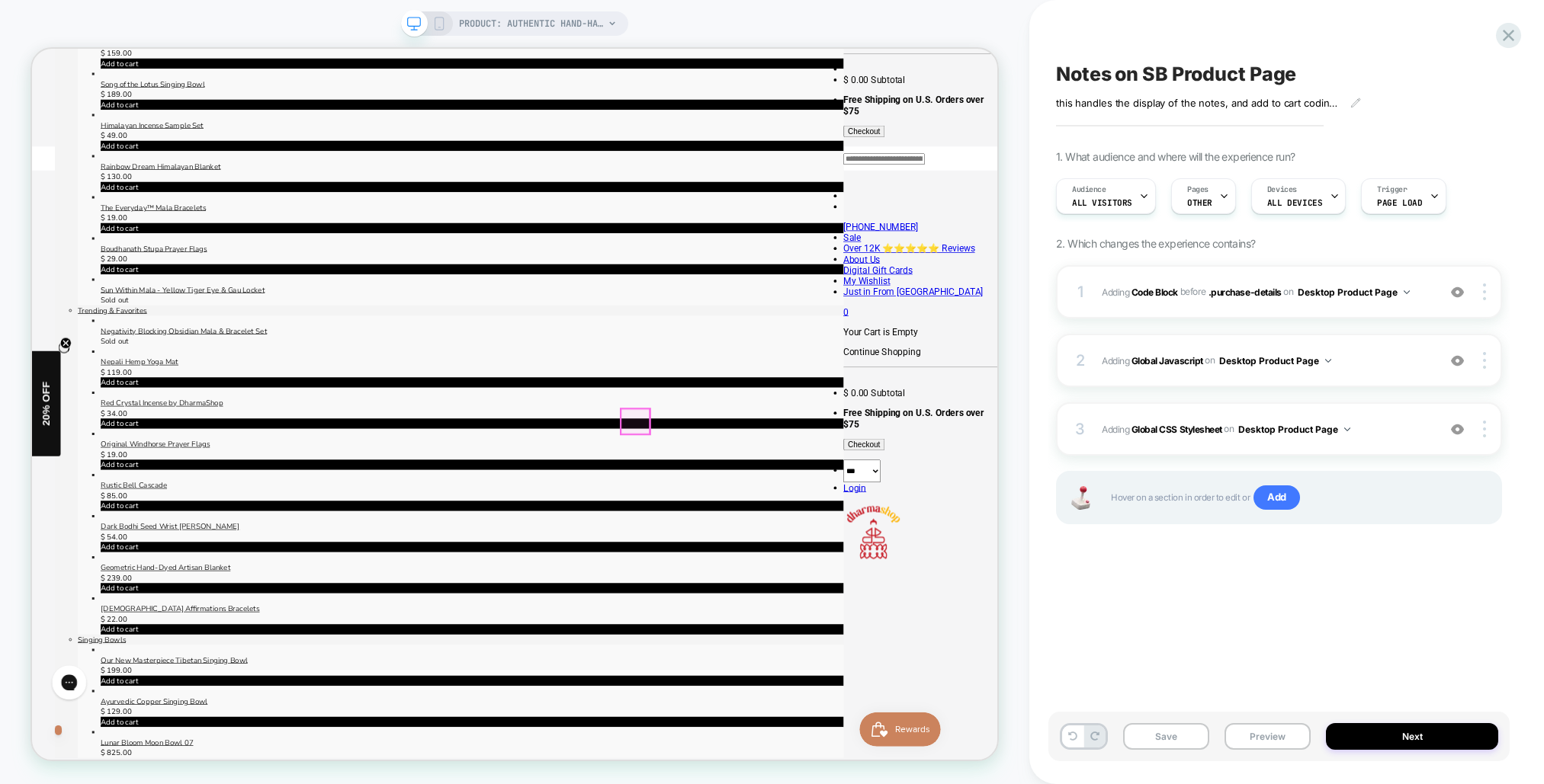
drag, startPoint x: 754, startPoint y: 542, endPoint x: 769, endPoint y: 542, distance: 15.0
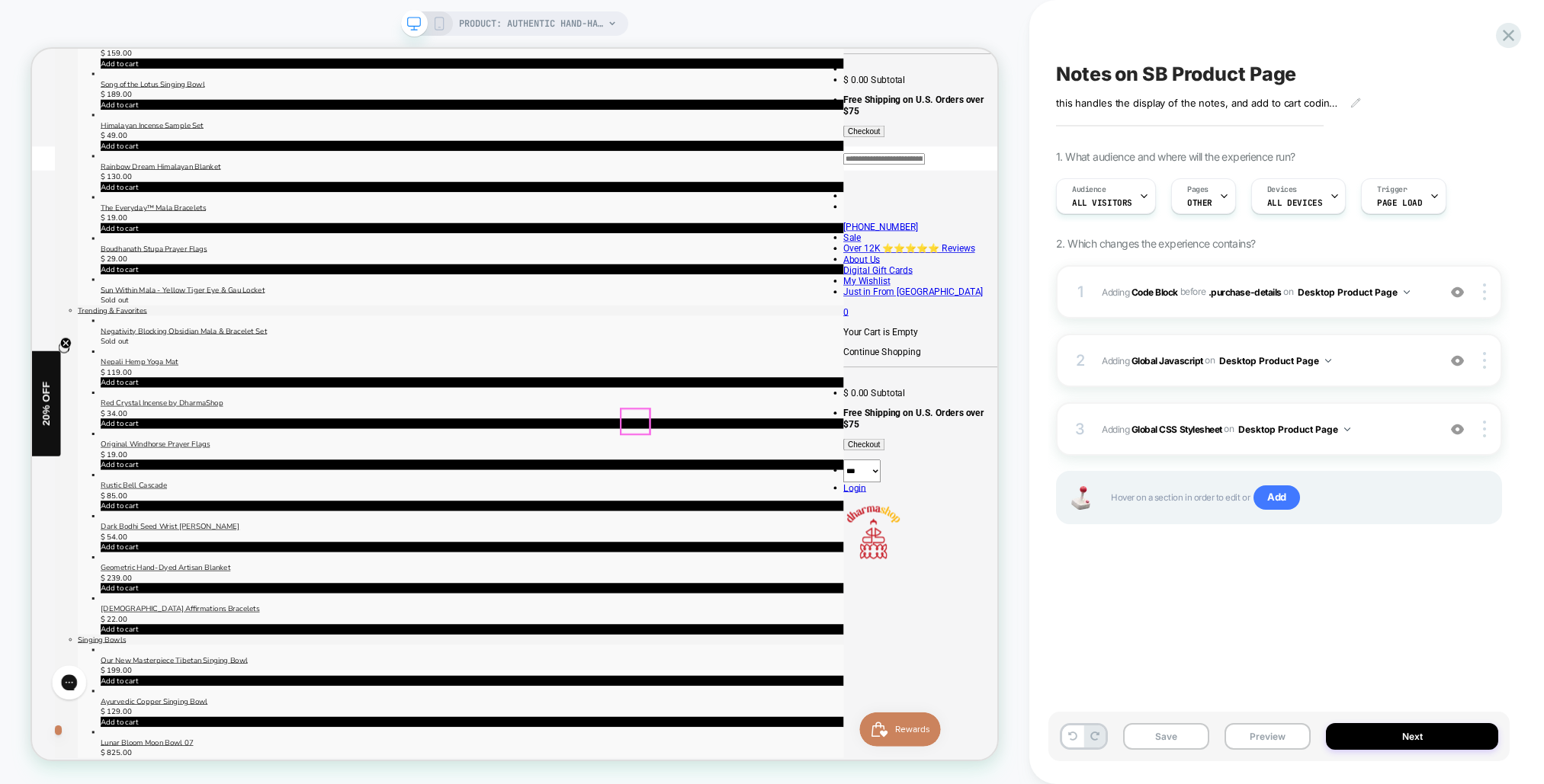
click at [1425, 288] on span "Adding Code Block BEFORE .purchase-details .purchase-details on Desktop Product…" at bounding box center [1265, 292] width 328 height 19
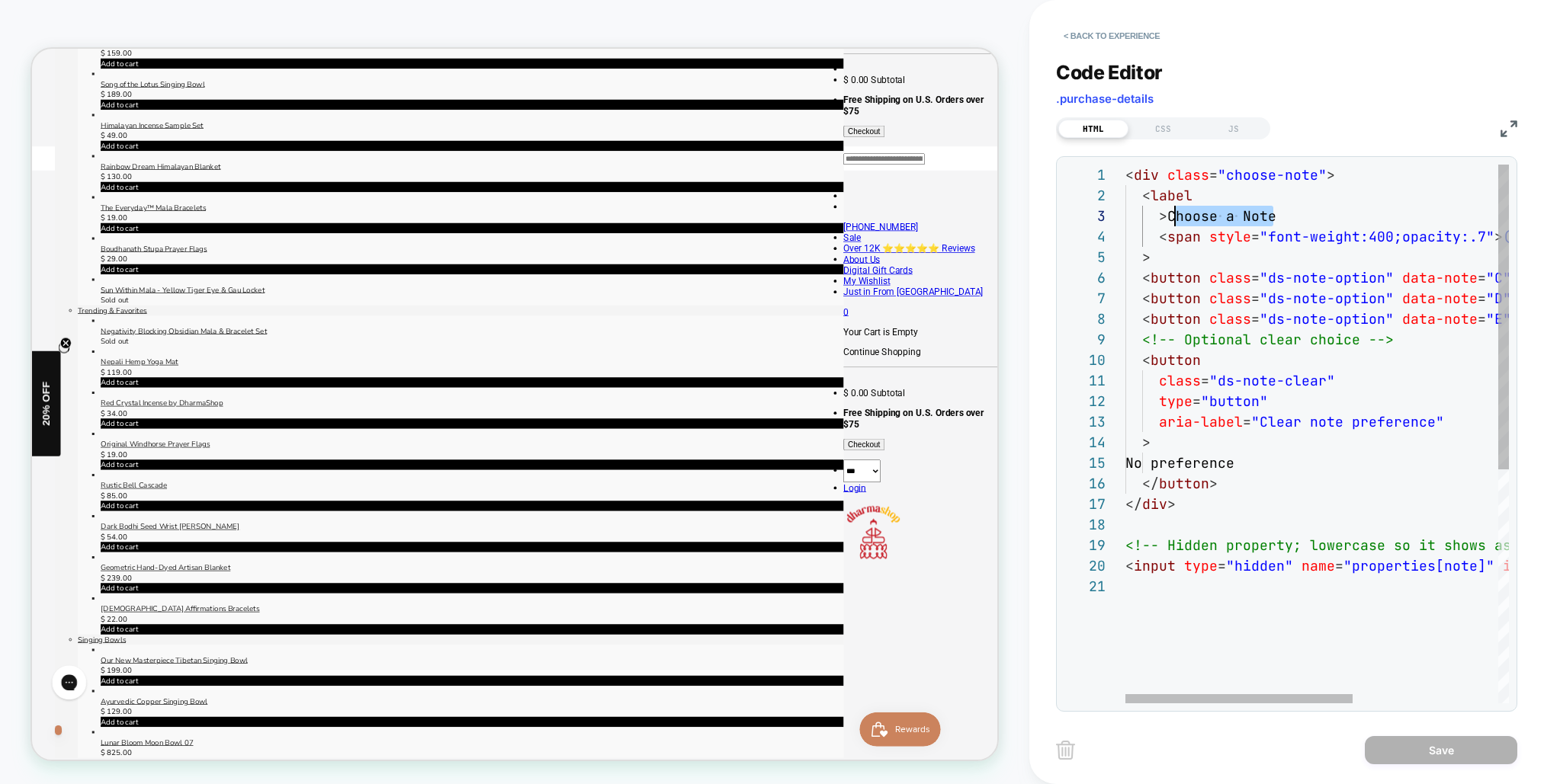
scroll to position [41, 41]
drag, startPoint x: 1272, startPoint y: 214, endPoint x: 1165, endPoint y: 217, distance: 107.0
click at [1165, 217] on div "< span style = "font-weight:400;opacity:.7" > ( optional ) </ span > : </ label…" at bounding box center [1439, 639] width 628 height 950
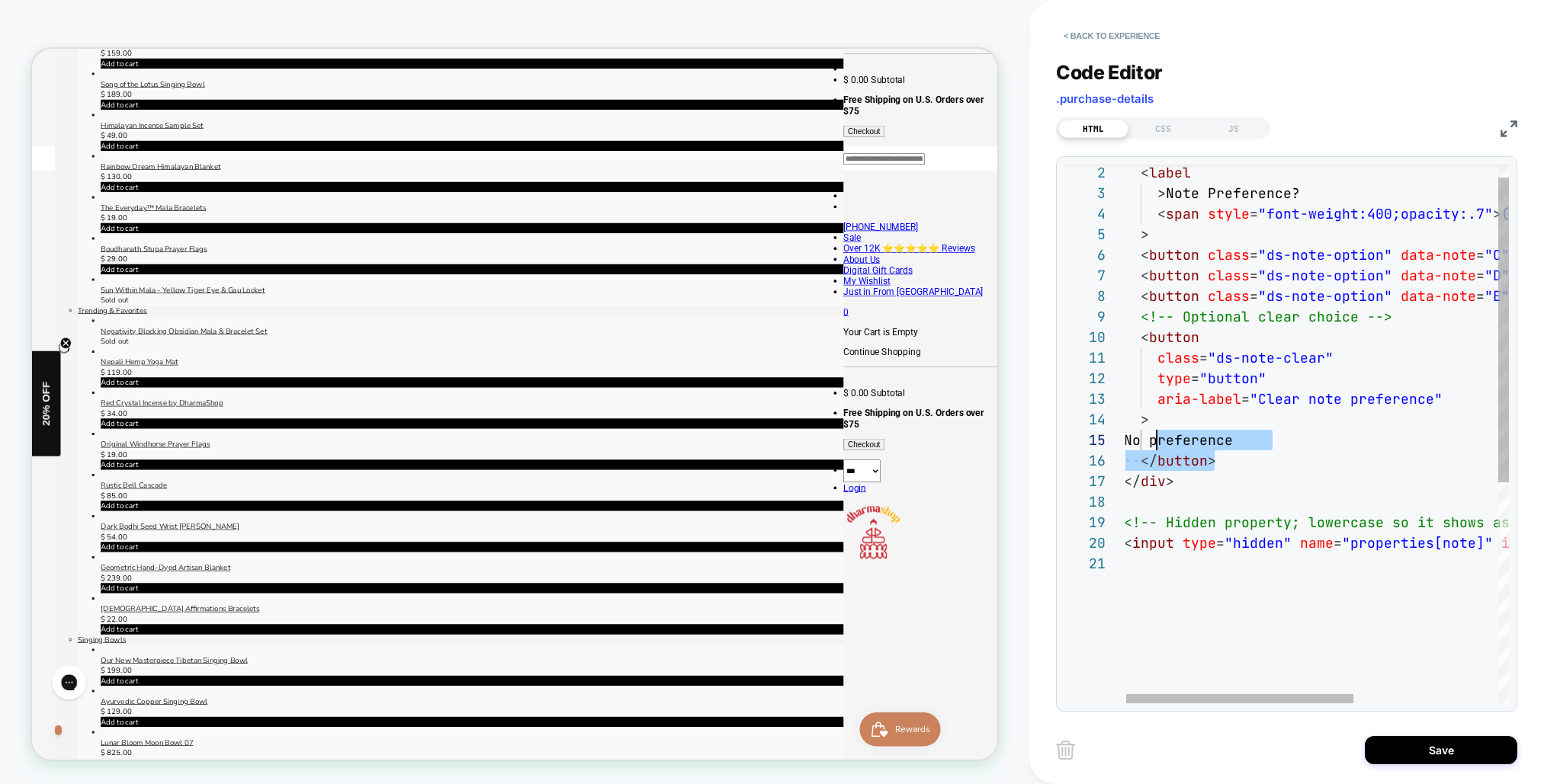
scroll to position [83, 33]
drag, startPoint x: 1219, startPoint y: 460, endPoint x: 1155, endPoint y: 444, distance: 66.0
click at [1155, 444] on div "< span style = "font-weight:400;opacity:.7" > ( optional ) </ span > : </ label…" at bounding box center [1437, 616] width 628 height 950
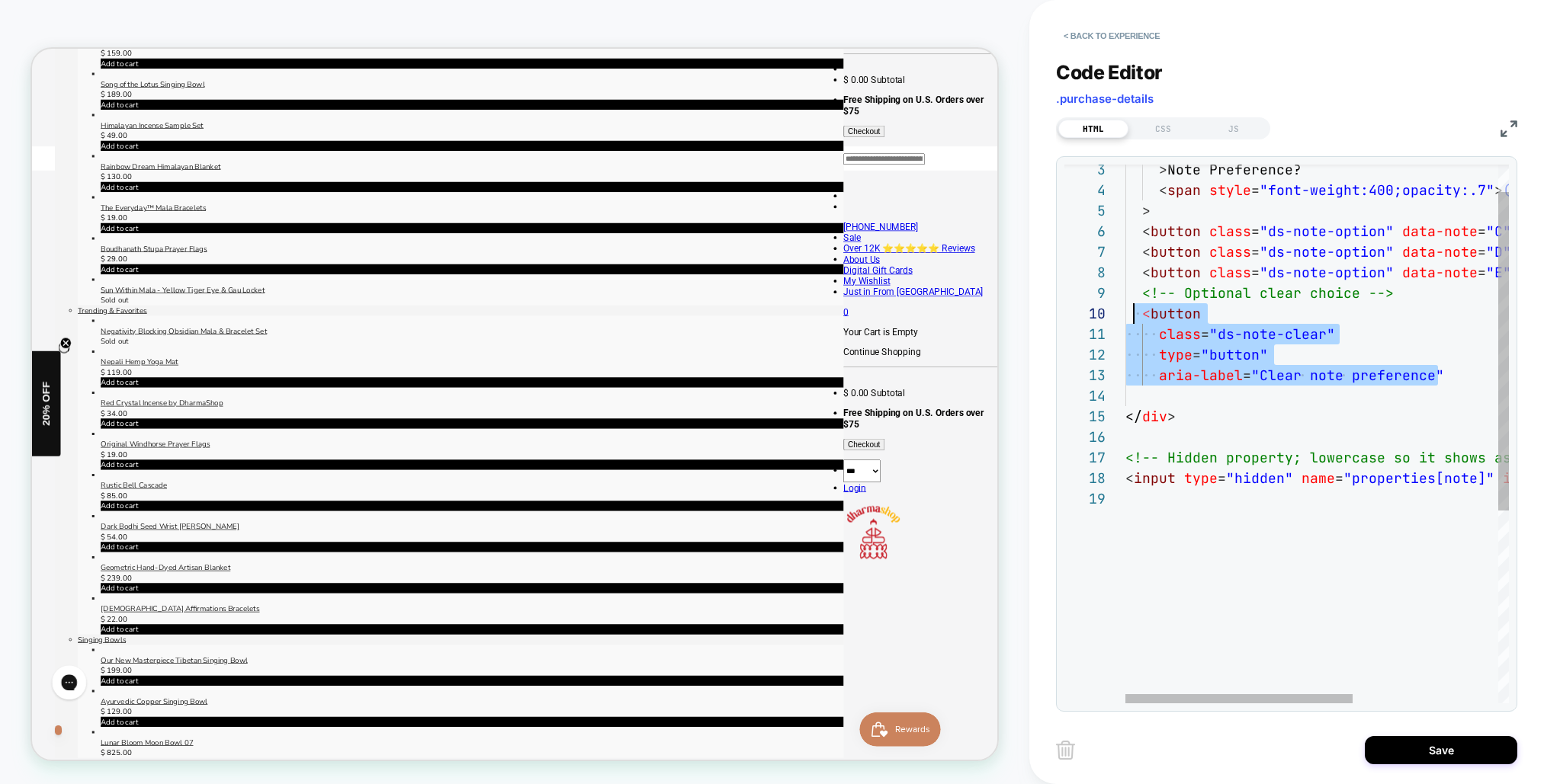
scroll to position [185, 8]
drag, startPoint x: 1435, startPoint y: 373, endPoint x: 1130, endPoint y: 317, distance: 310.1
click at [1130, 317] on div "< span style = "font-weight:400;opacity:.7" > ( optional ) </ span > : </ label…" at bounding box center [1439, 573] width 628 height 909
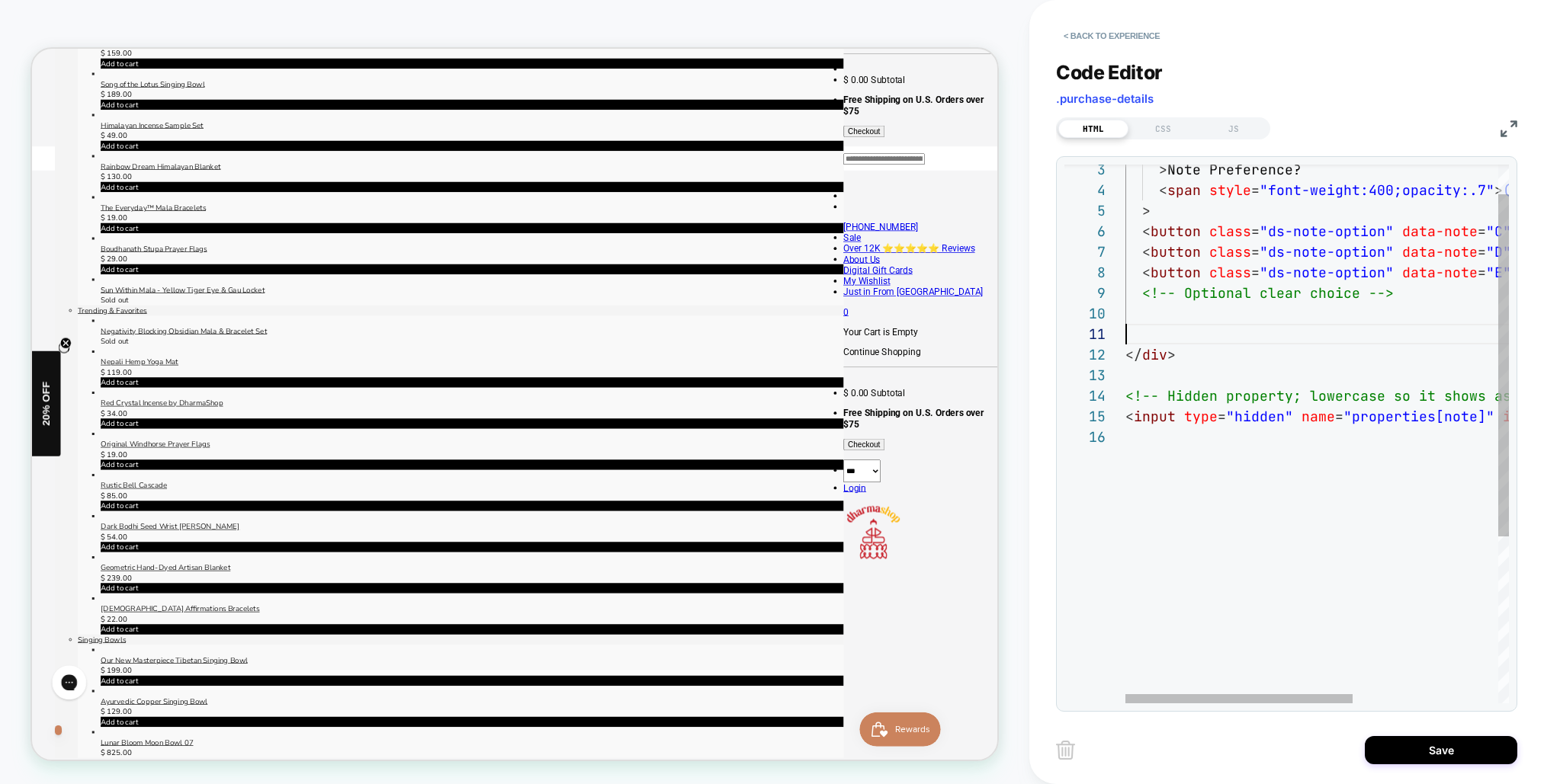
scroll to position [0, 0]
click at [1197, 337] on div "< span style = "font-weight:400;opacity:.7" > ( optional ) </ span > : </ label…" at bounding box center [1439, 542] width 628 height 848
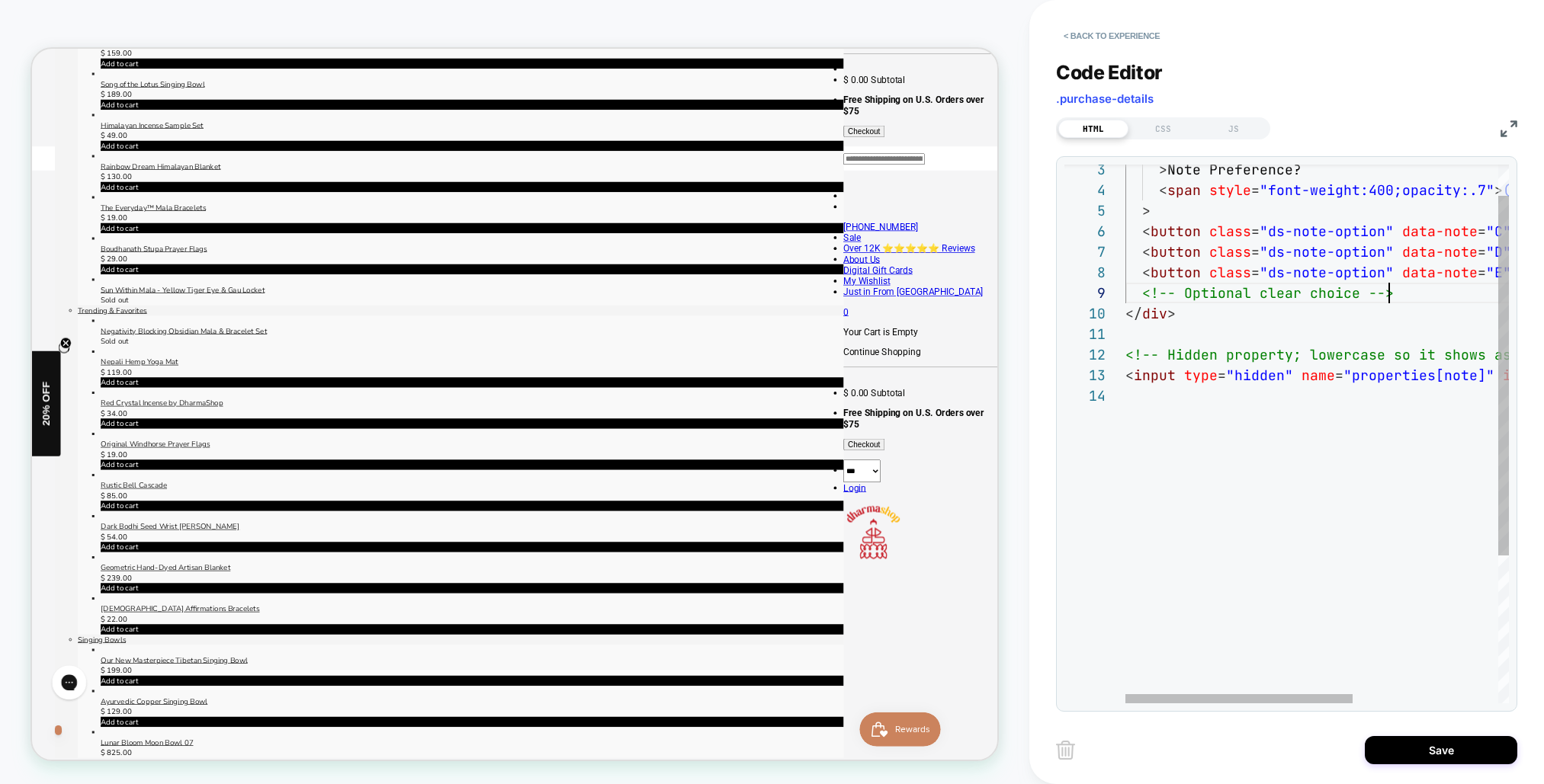
scroll to position [164, 264]
type textarea "**********"
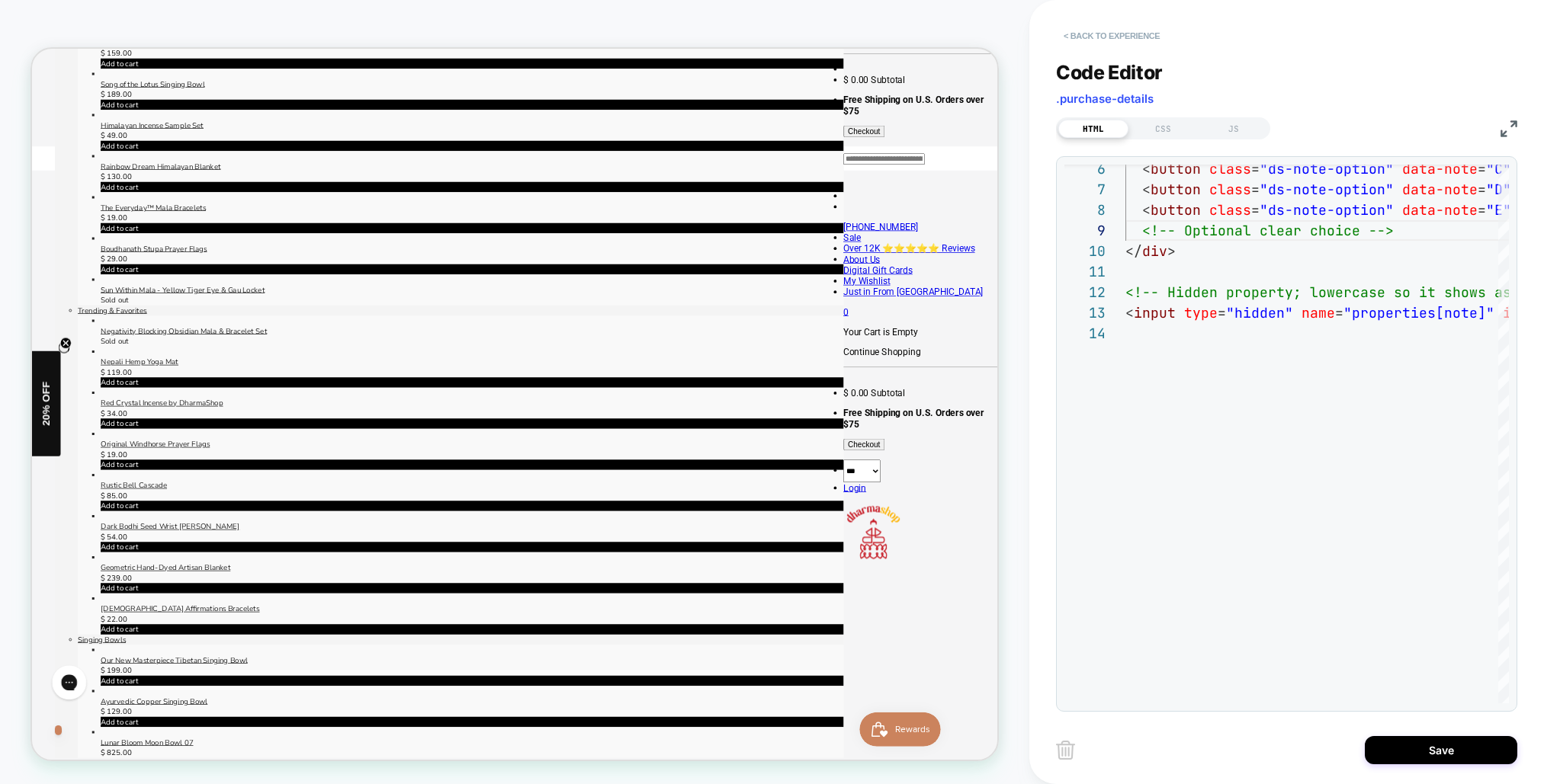
click at [1074, 28] on button "< Back to experience" at bounding box center [1112, 36] width 111 height 25
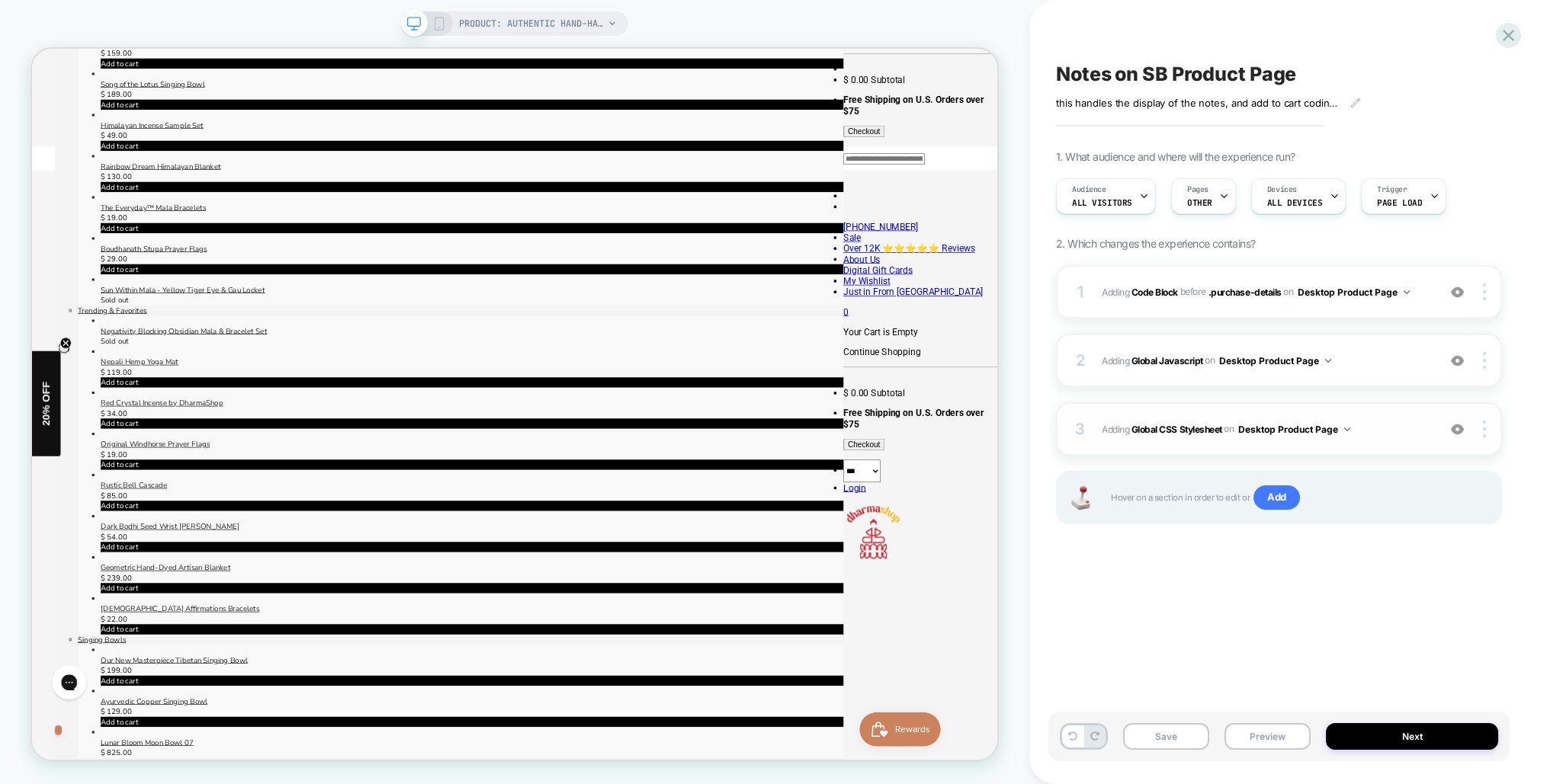
click at [1392, 414] on div "3 Adding Global CSS Stylesheet on Desktop Product Page Add Before Add After Cop…" at bounding box center [1279, 429] width 446 height 54
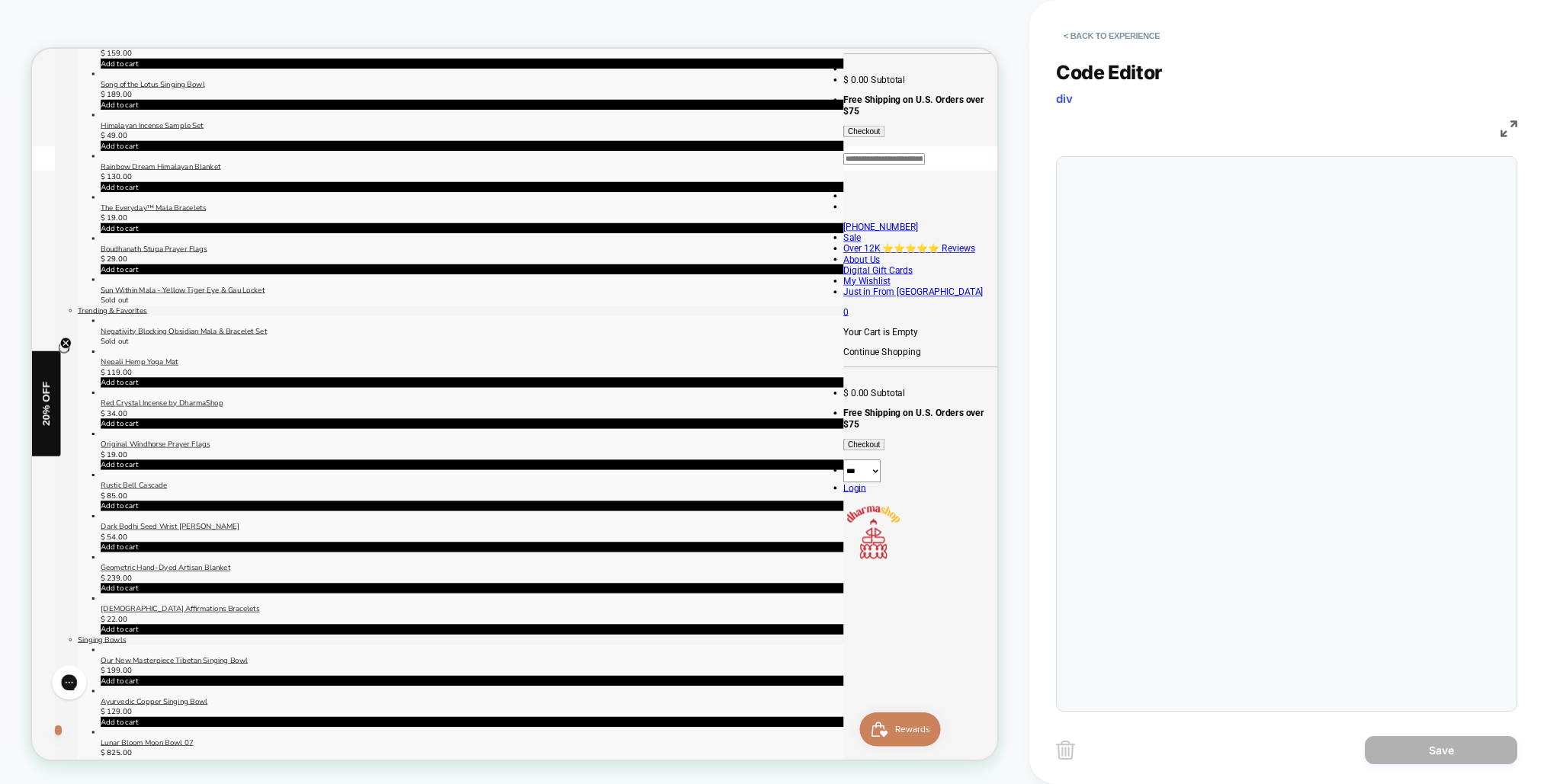
scroll to position [164, 0]
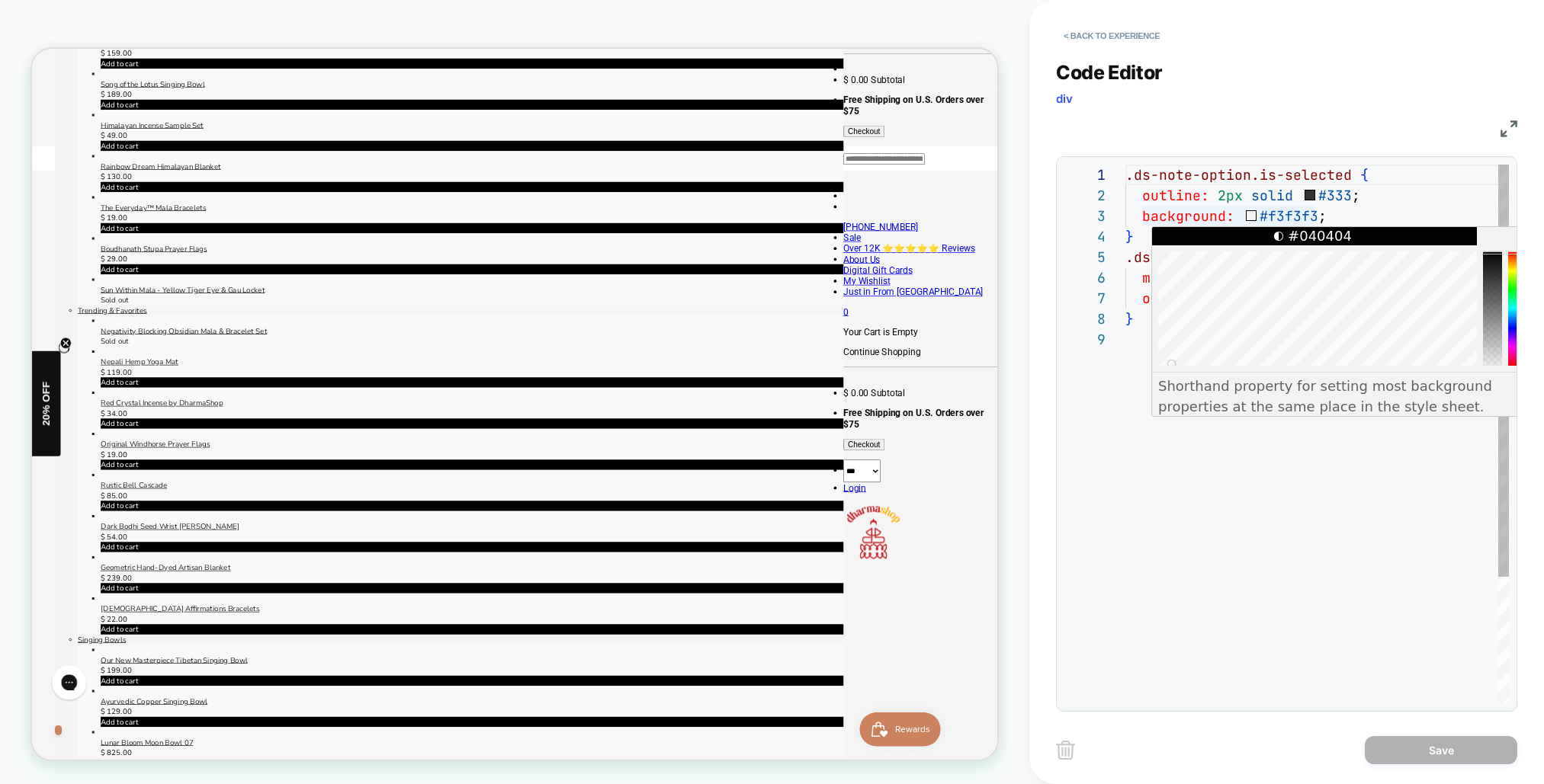
click at [1172, 363] on div at bounding box center [1318, 308] width 319 height 114
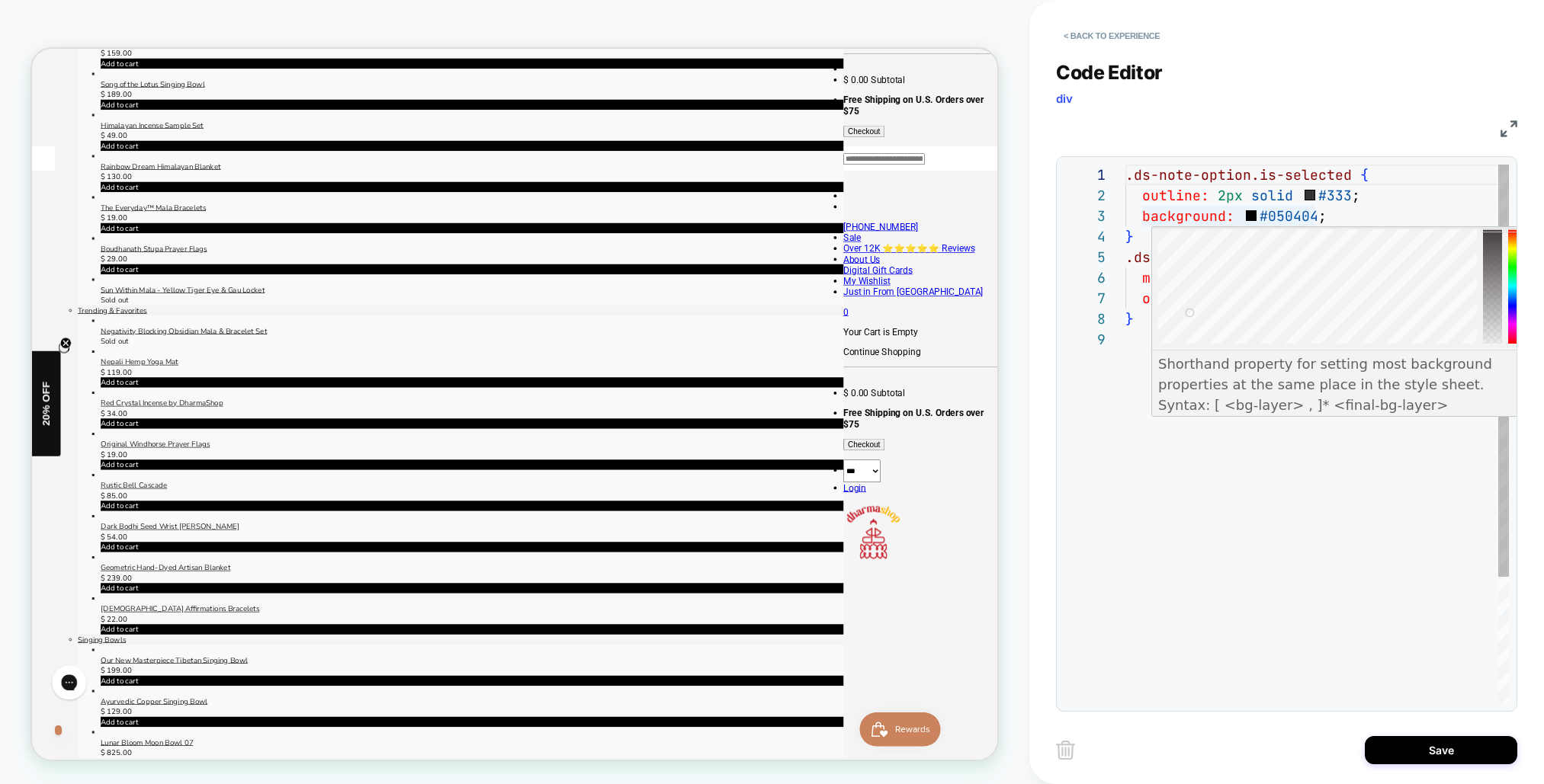
scroll to position [18, 0]
drag, startPoint x: 1174, startPoint y: 340, endPoint x: 1175, endPoint y: 307, distance: 33.0
click at [1175, 309] on div at bounding box center [1175, 312] width 7 height 7
drag, startPoint x: 1175, startPoint y: 302, endPoint x: 1144, endPoint y: 349, distance: 56.3
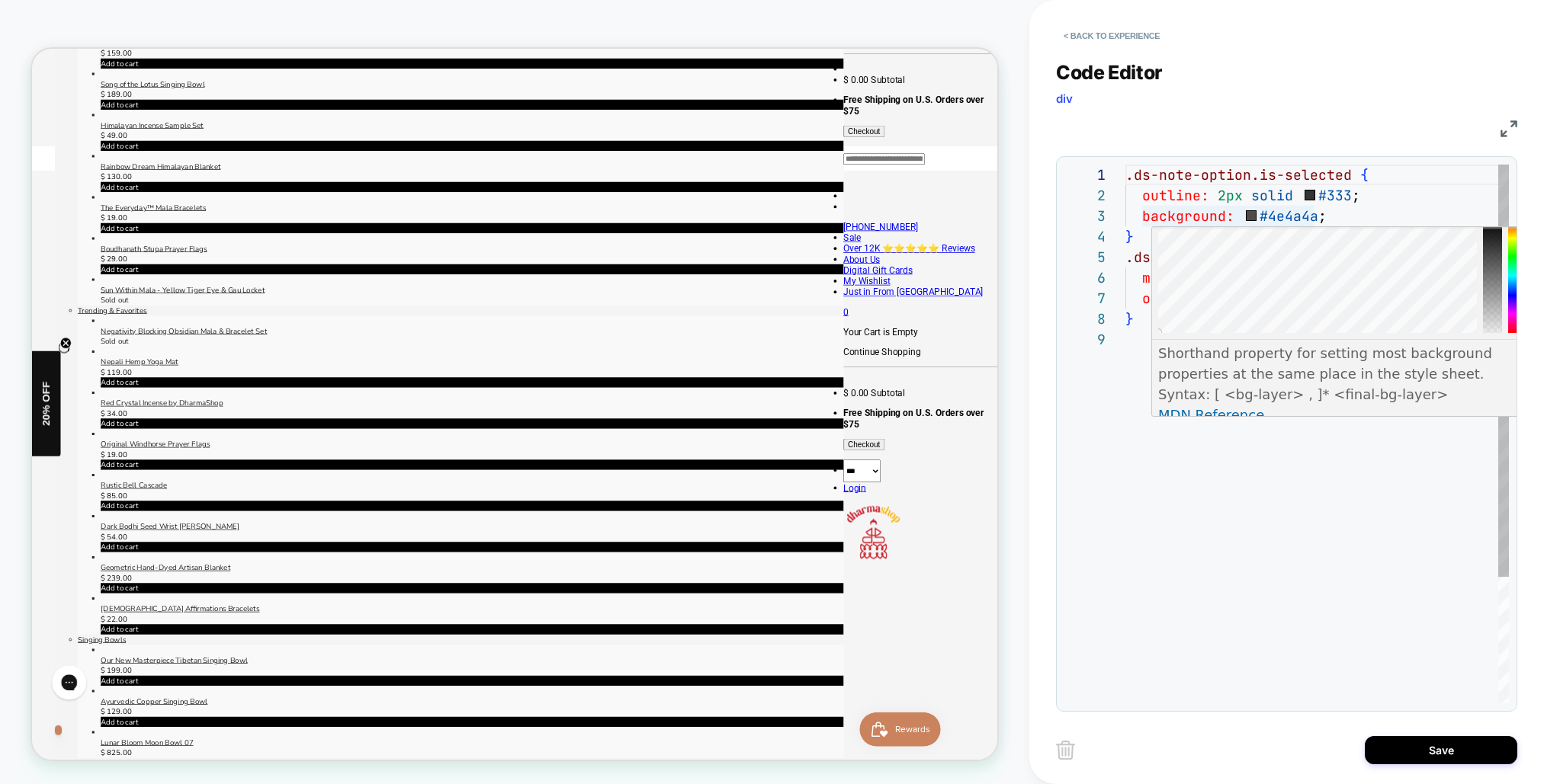
click at [1155, 336] on div at bounding box center [1158, 332] width 7 height 7
type textarea "**********"
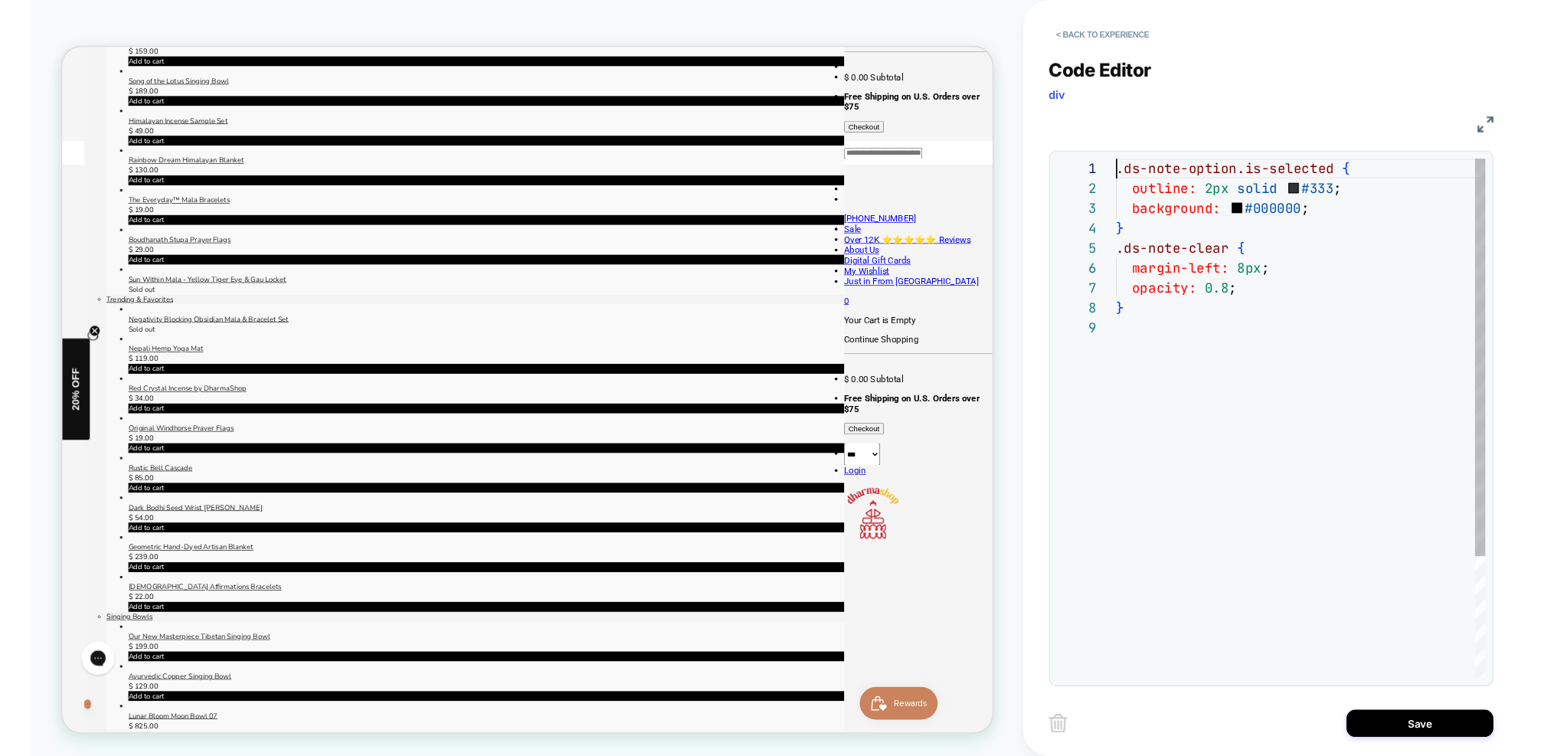
scroll to position [0, 0]
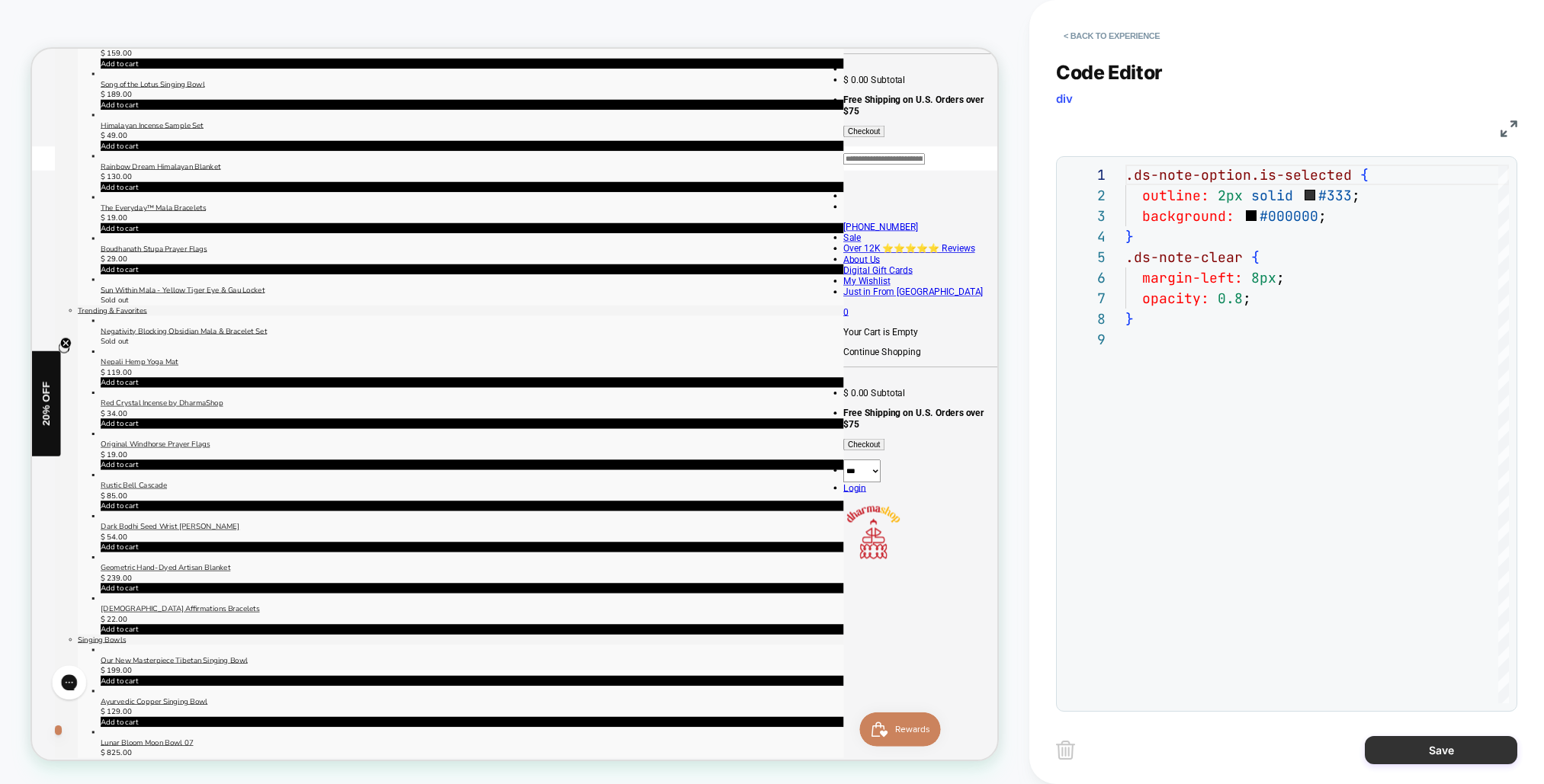
click at [1443, 754] on button "Save" at bounding box center [1440, 750] width 152 height 28
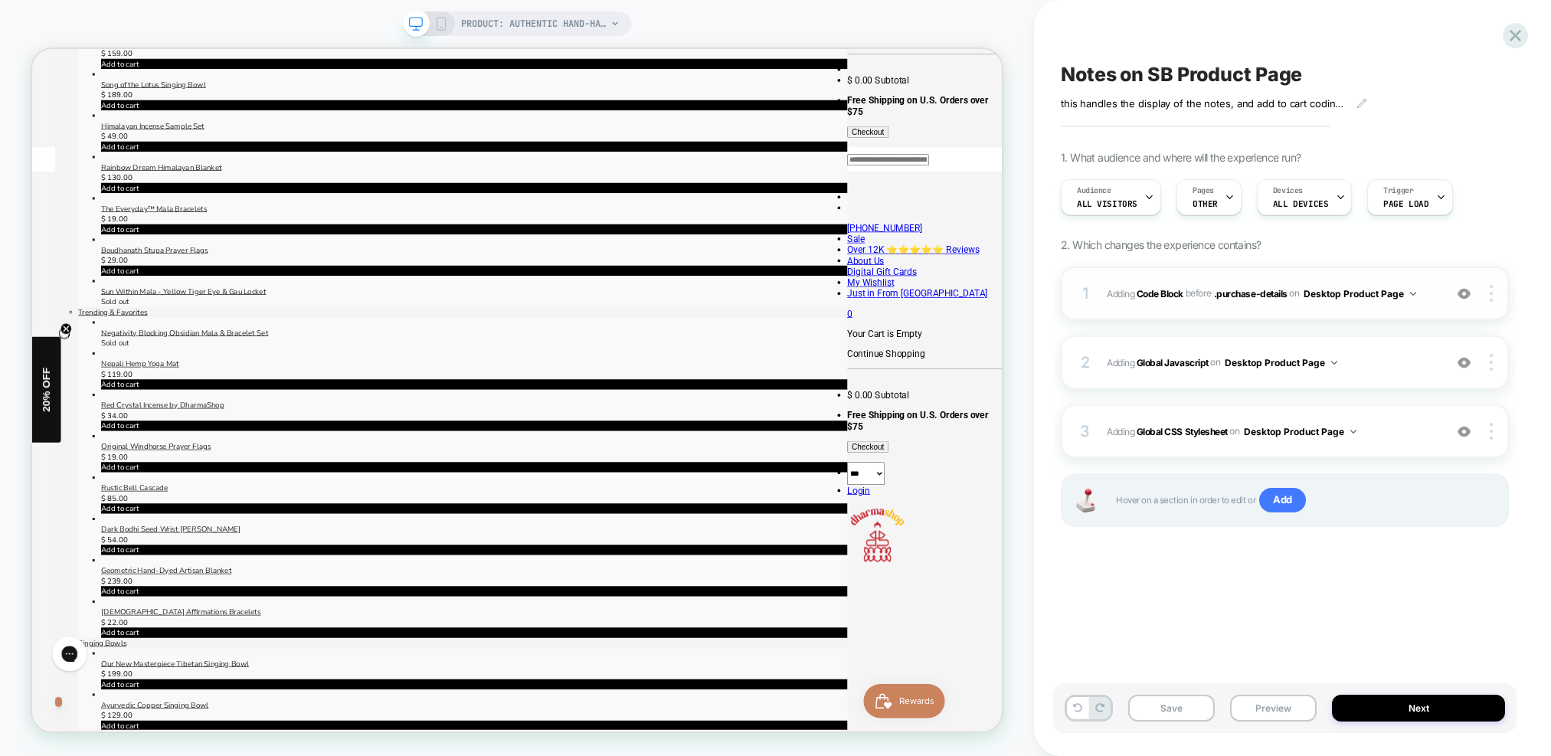
click at [1439, 300] on div "1 Adding Code Block BEFORE .purchase-details .purchase-details on Desktop Produ…" at bounding box center [1285, 294] width 448 height 54
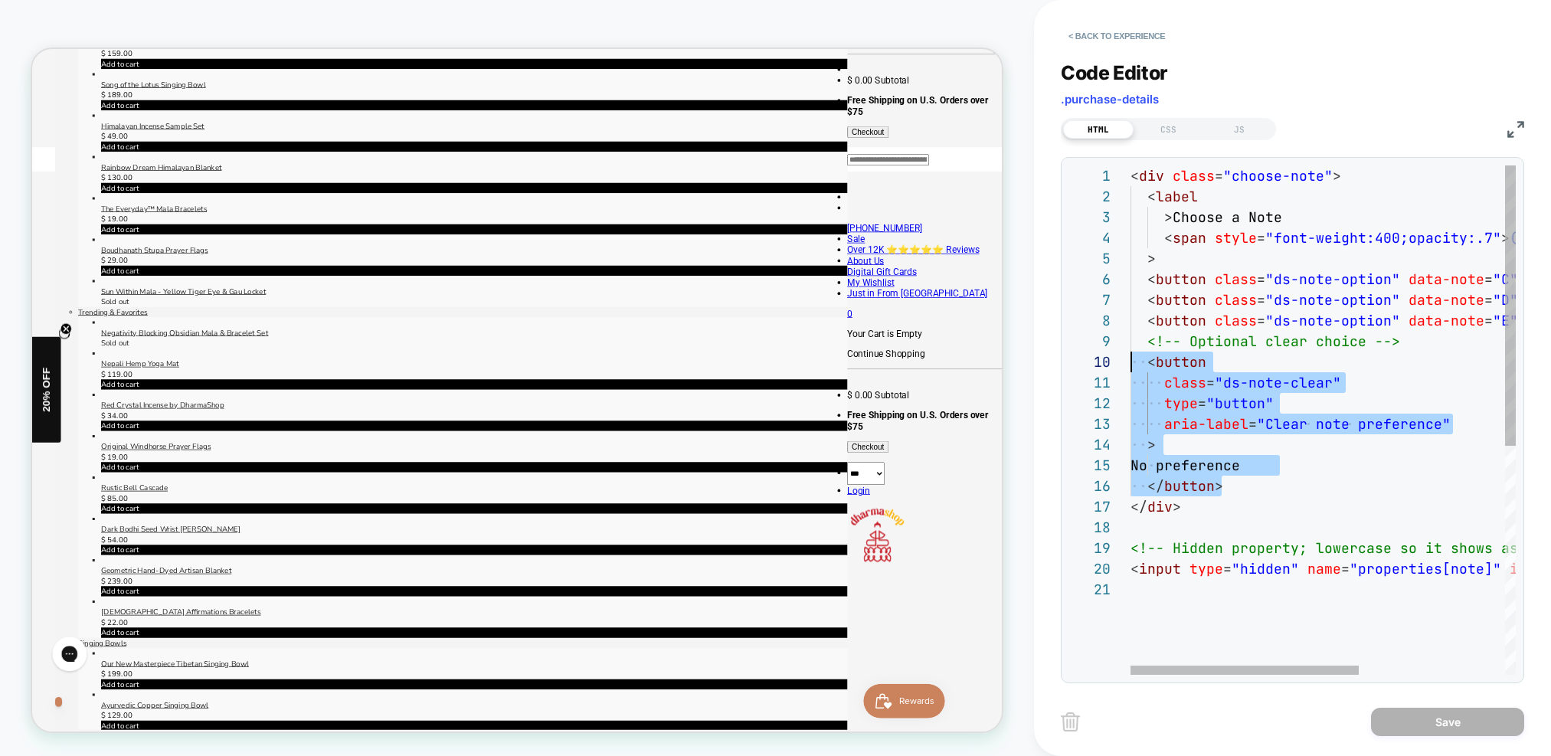
scroll to position [186, 0]
drag, startPoint x: 1236, startPoint y: 486, endPoint x: 1108, endPoint y: 366, distance: 175.0
click at [1131, 366] on div "< div class = "choose-note" > < label > Choose a Note < span style = "font-weig…" at bounding box center [1446, 626] width 631 height 923
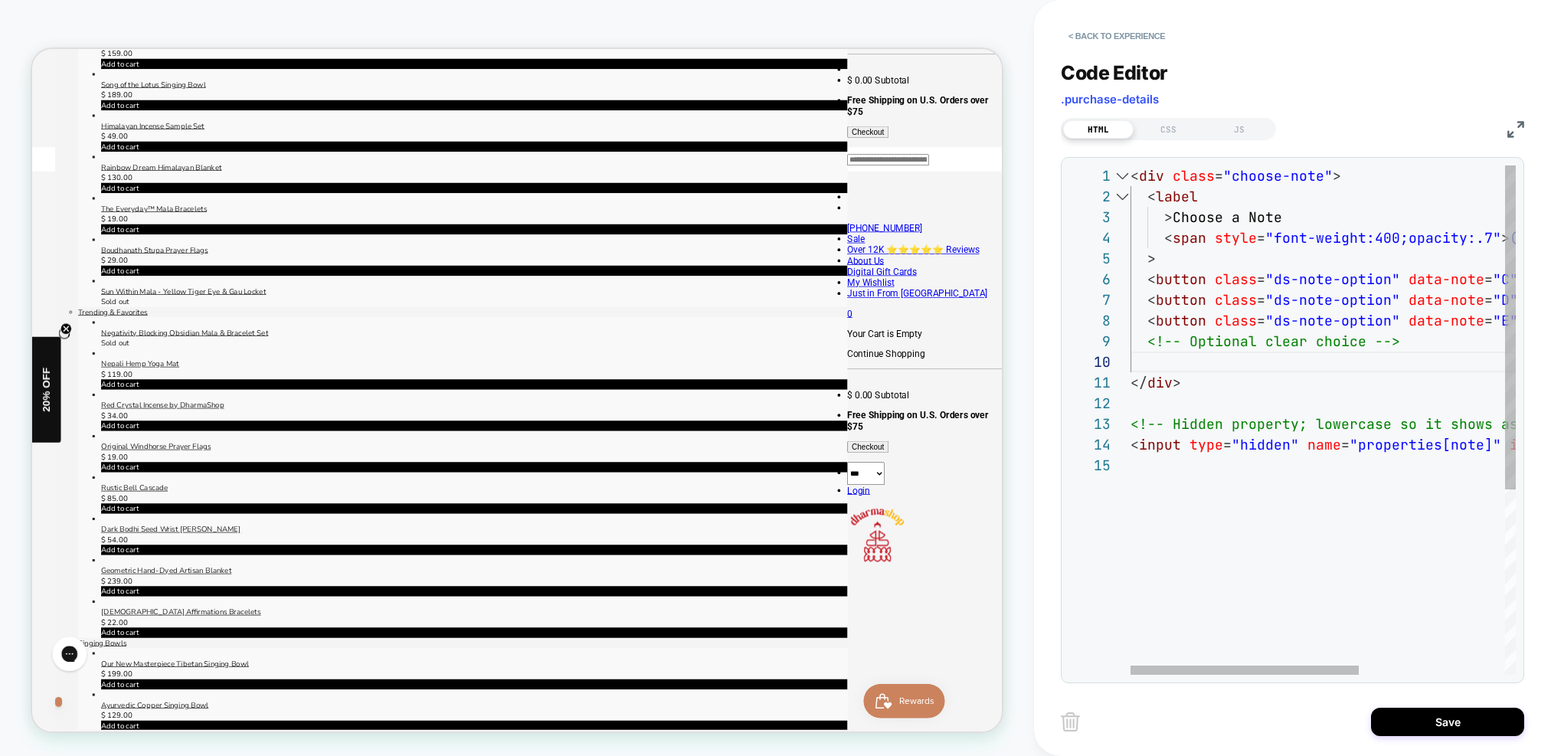
type textarea "**********"
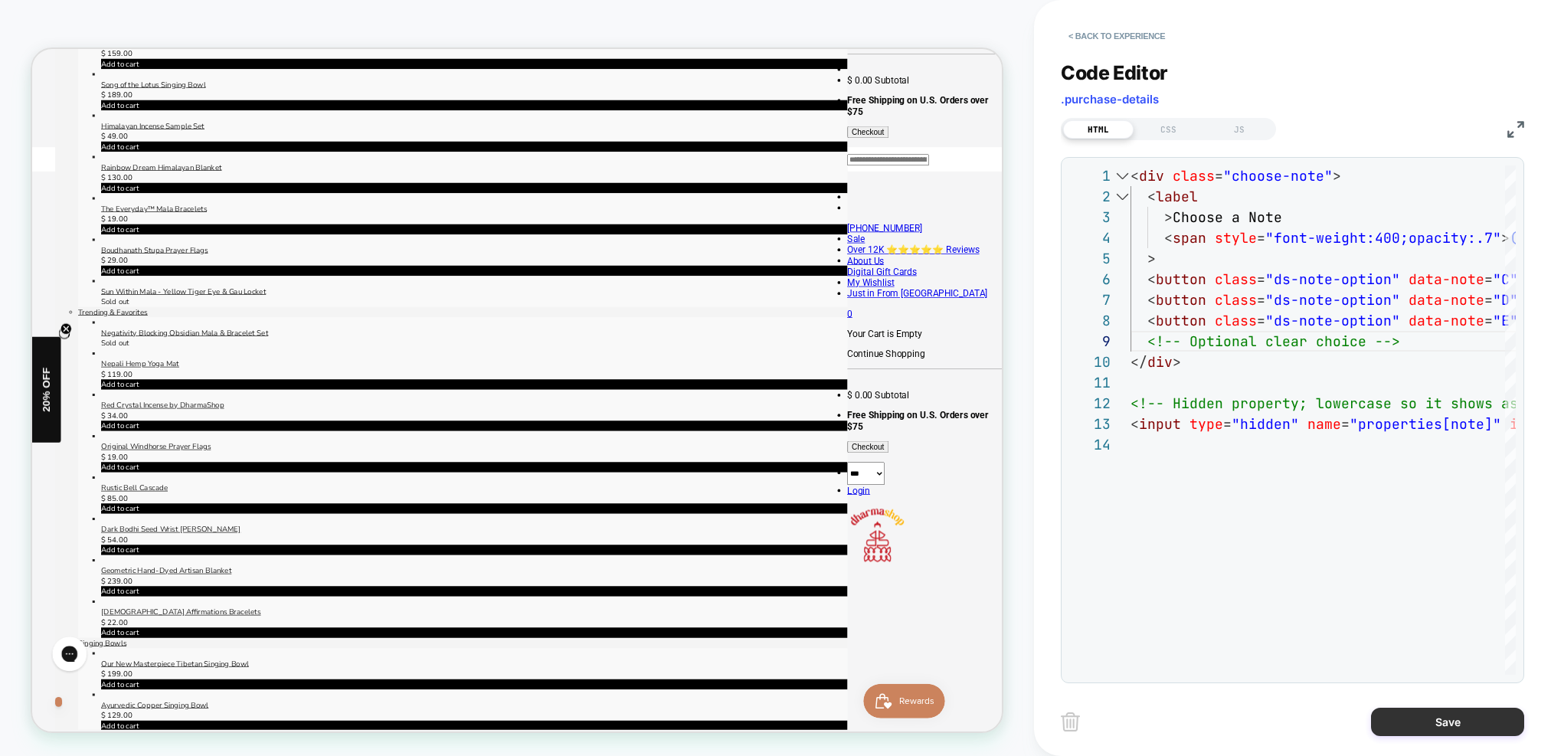
click at [1453, 717] on button "Save" at bounding box center [1447, 722] width 153 height 28
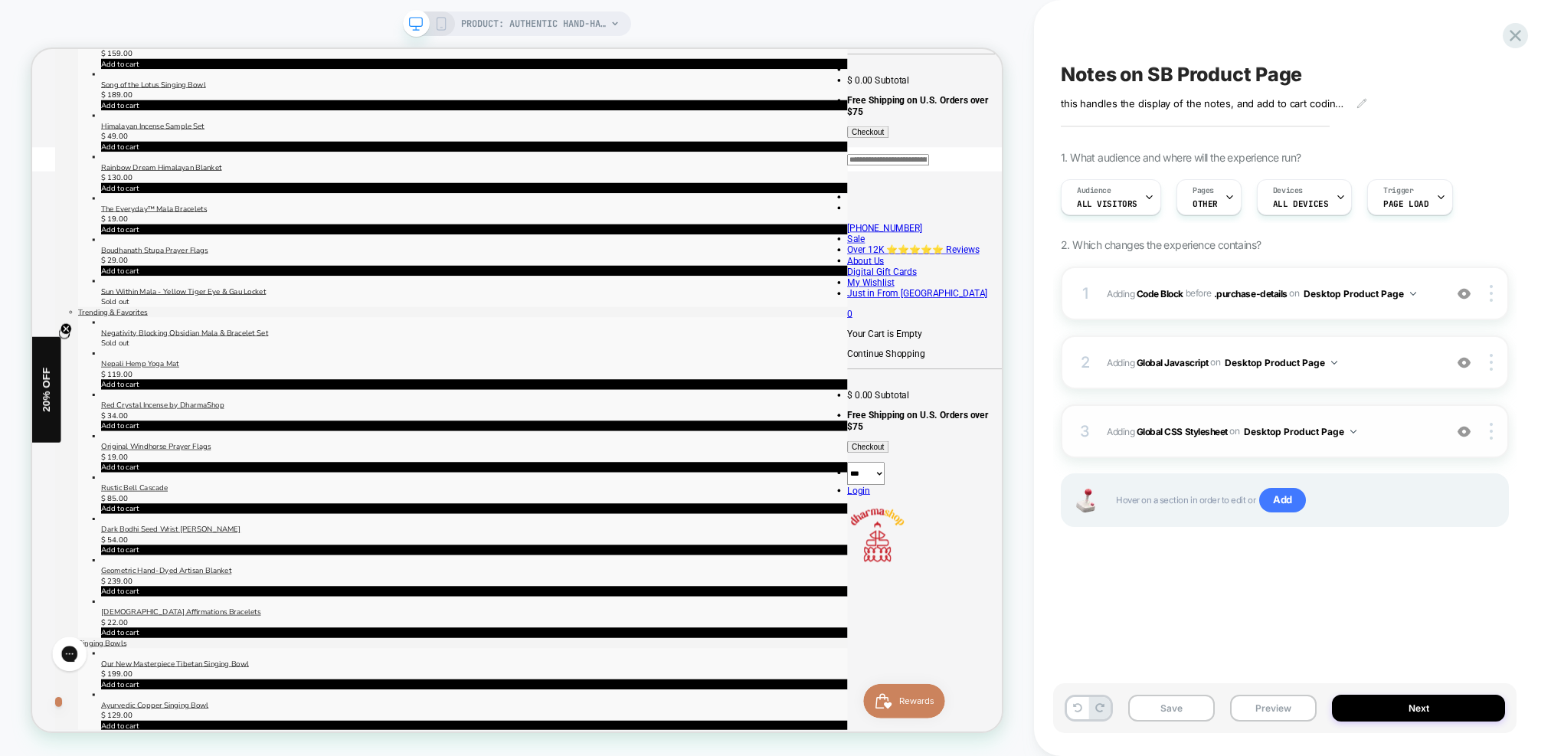
click at [1413, 429] on span "Adding Global CSS Stylesheet on Desktop Product Page" at bounding box center [1271, 431] width 329 height 19
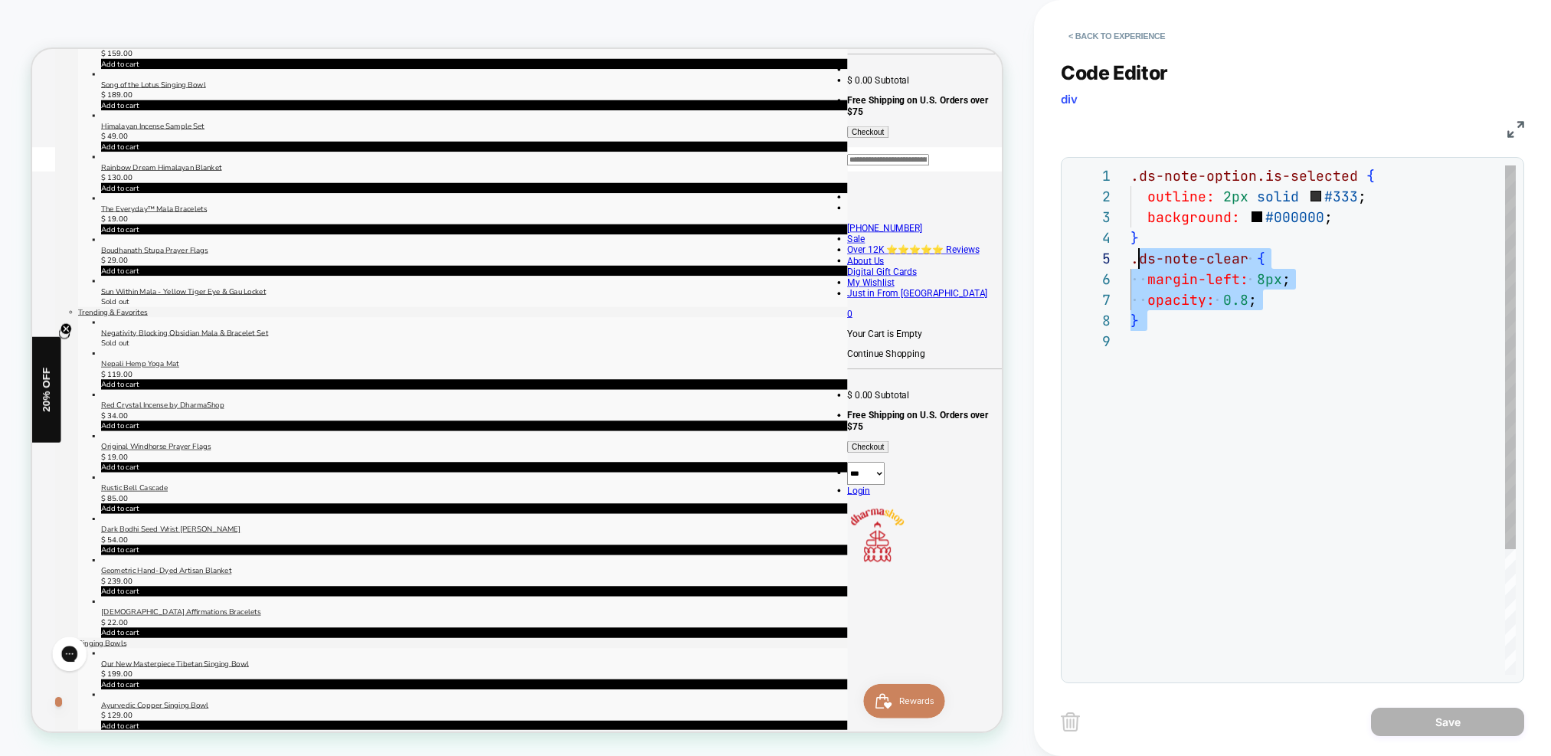
scroll to position [0, 0]
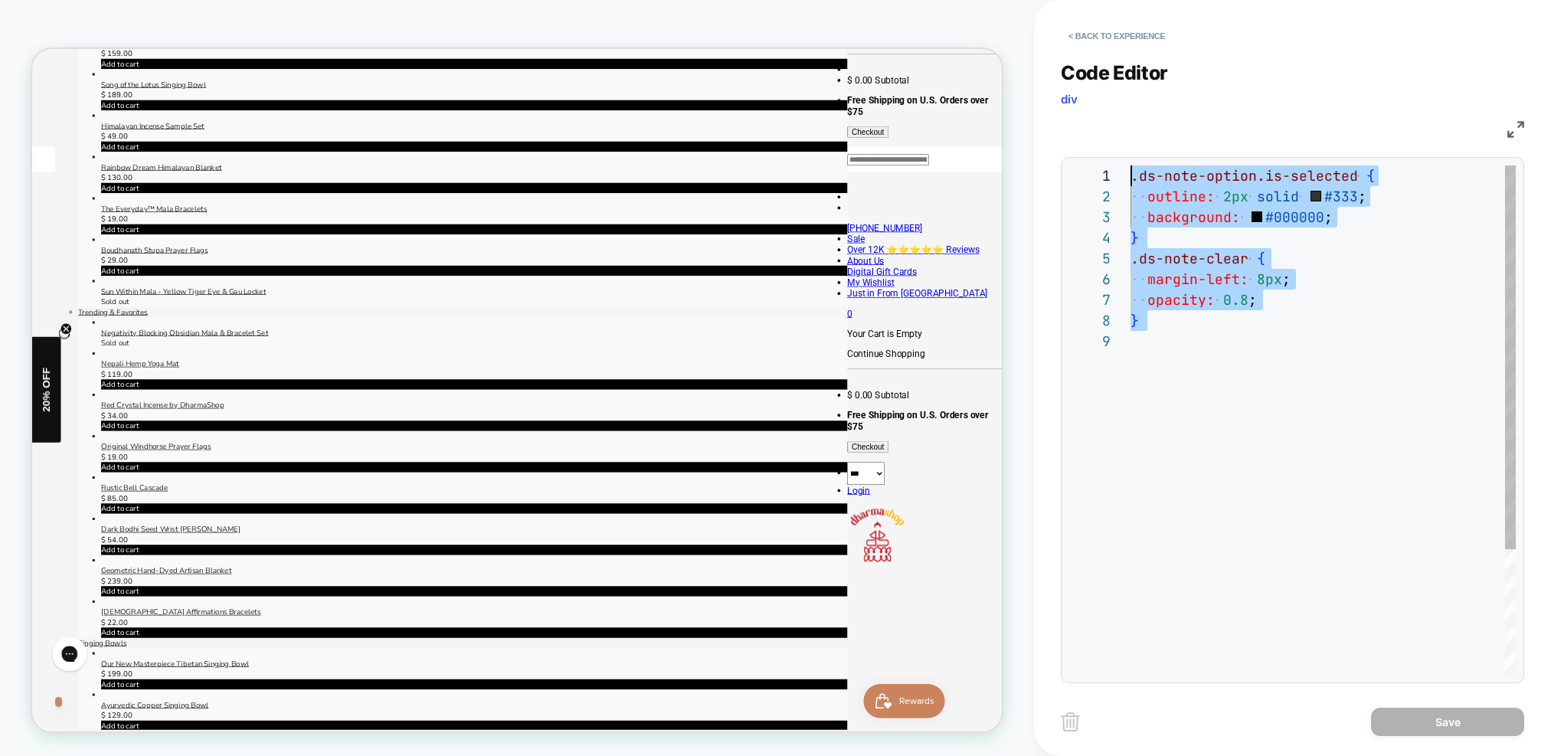
drag, startPoint x: 1324, startPoint y: 418, endPoint x: 1040, endPoint y: 38, distance: 474.5
click at [1131, 165] on div ".ds-note-option.is-selected { outline: 2px solid #333 ; background: #000000 ; }…" at bounding box center [1323, 502] width 385 height 675
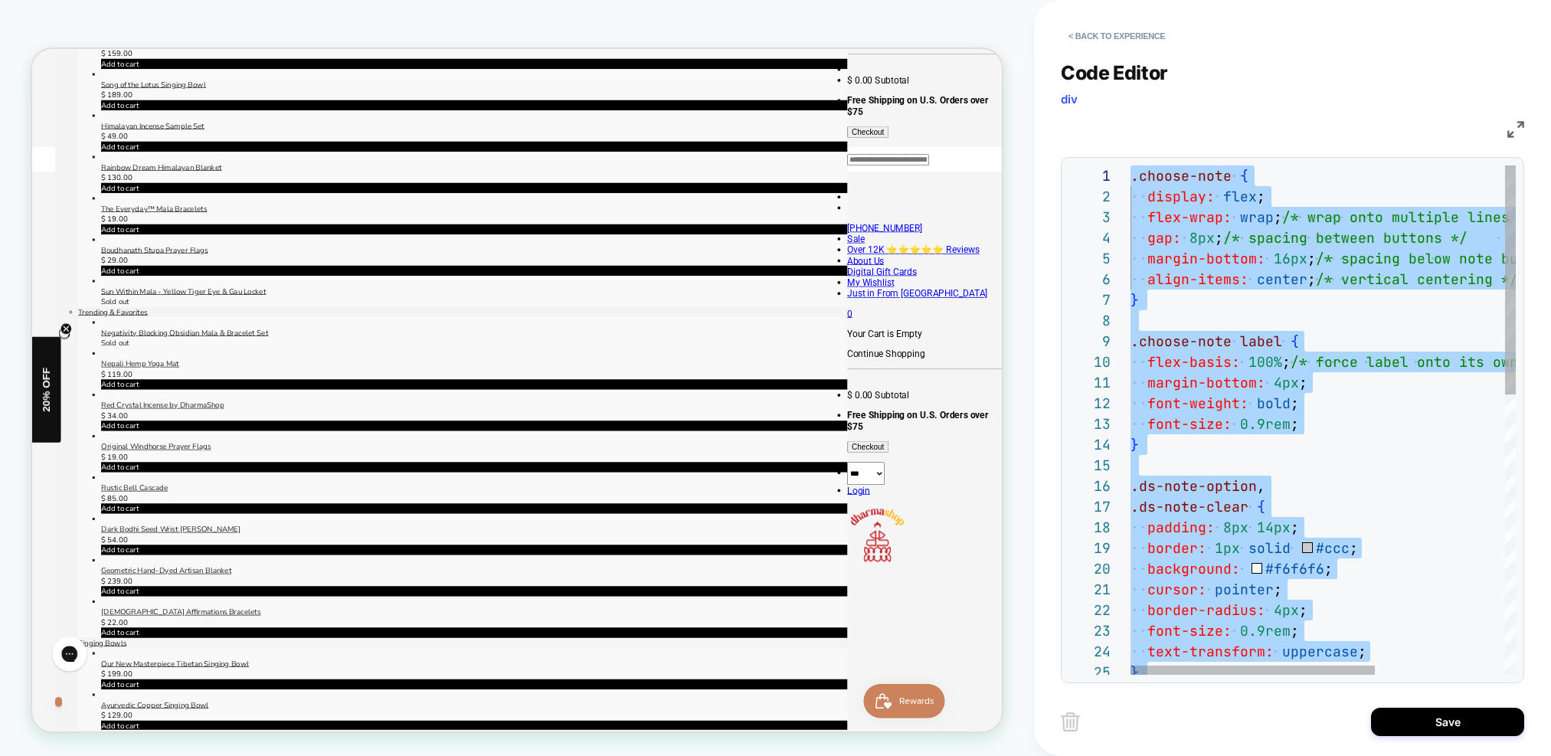
drag, startPoint x: 1184, startPoint y: 614, endPoint x: 1032, endPoint y: 66, distance: 569.2
type textarea "**********"
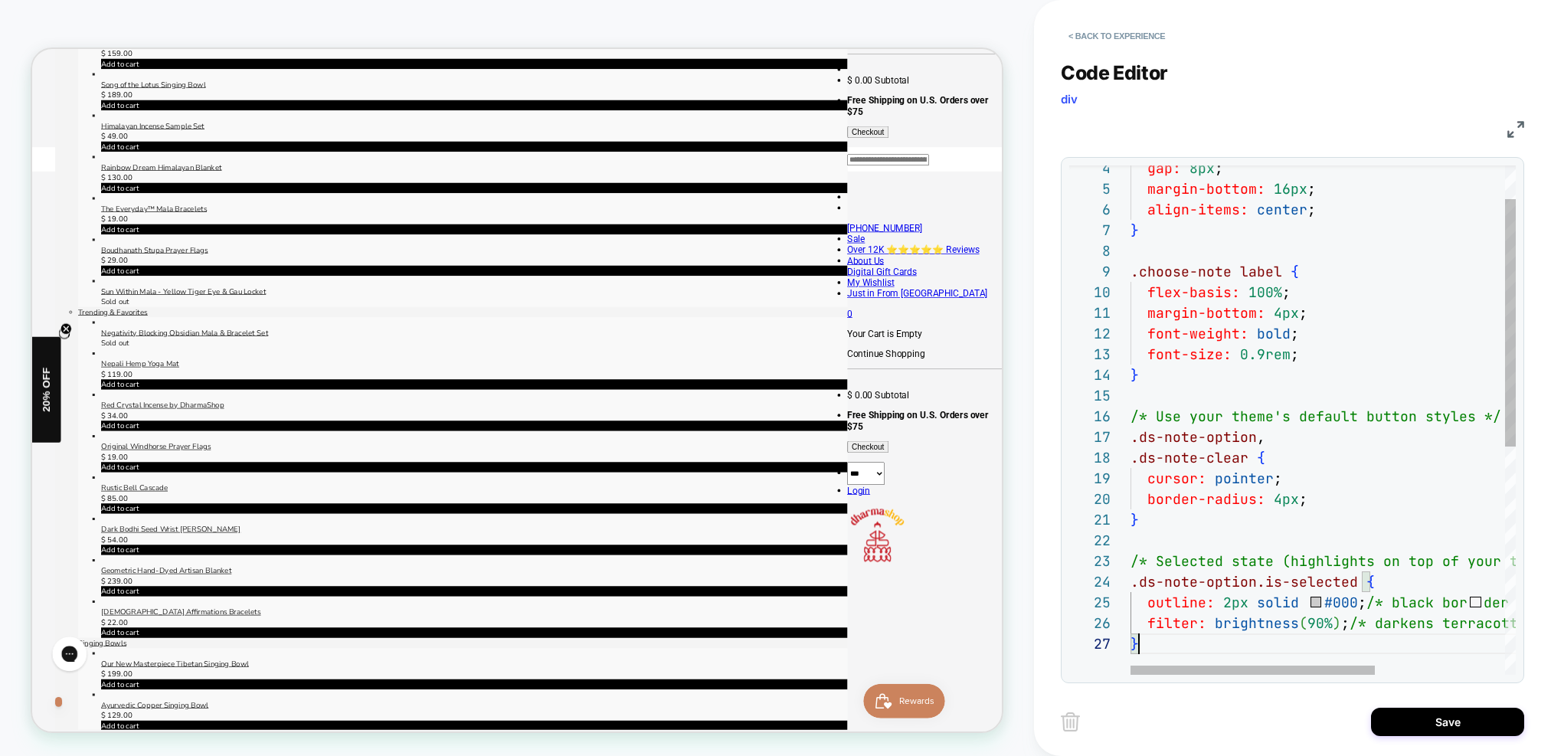
scroll to position [124, 8]
click at [1458, 719] on button "Save" at bounding box center [1447, 722] width 153 height 28
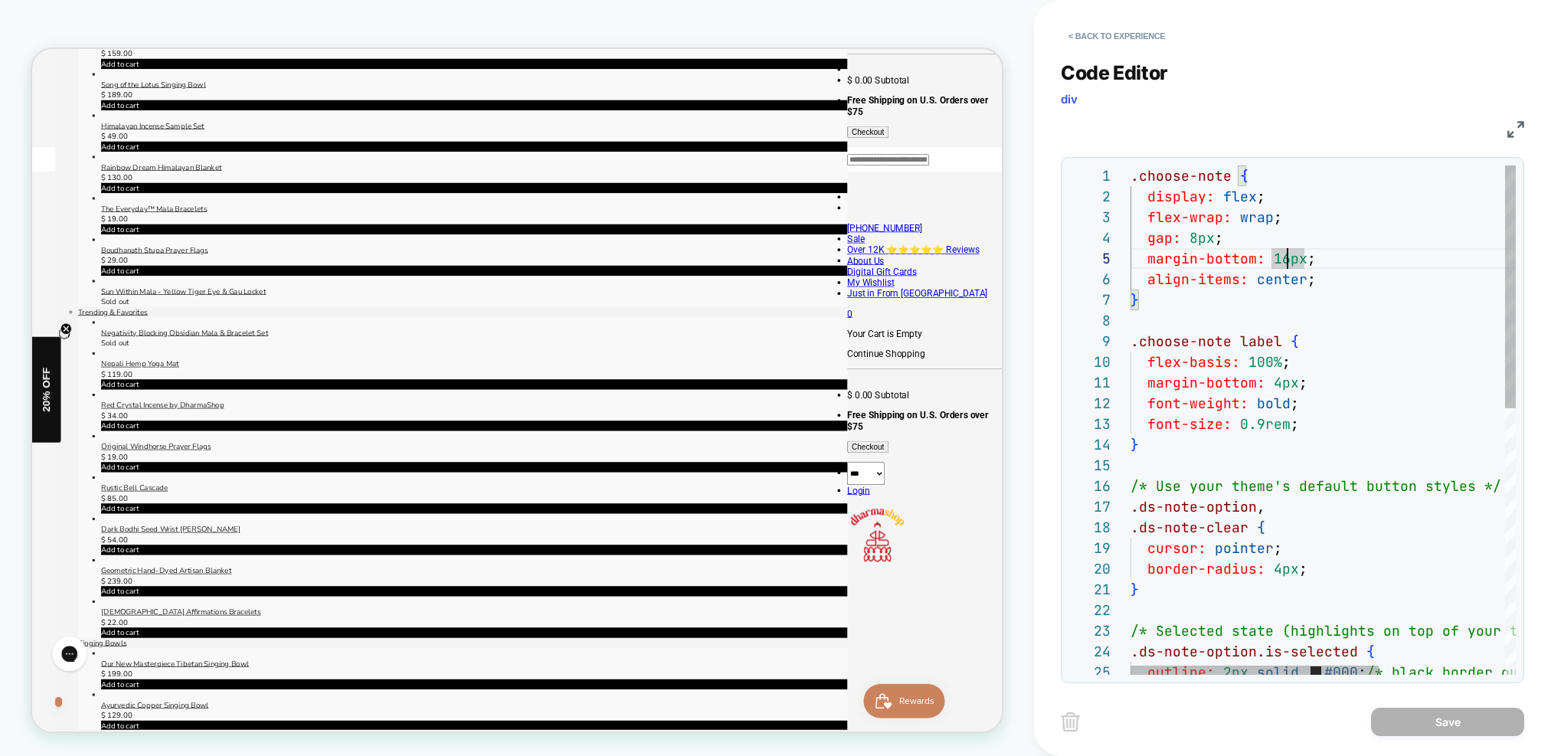
scroll to position [83, 149]
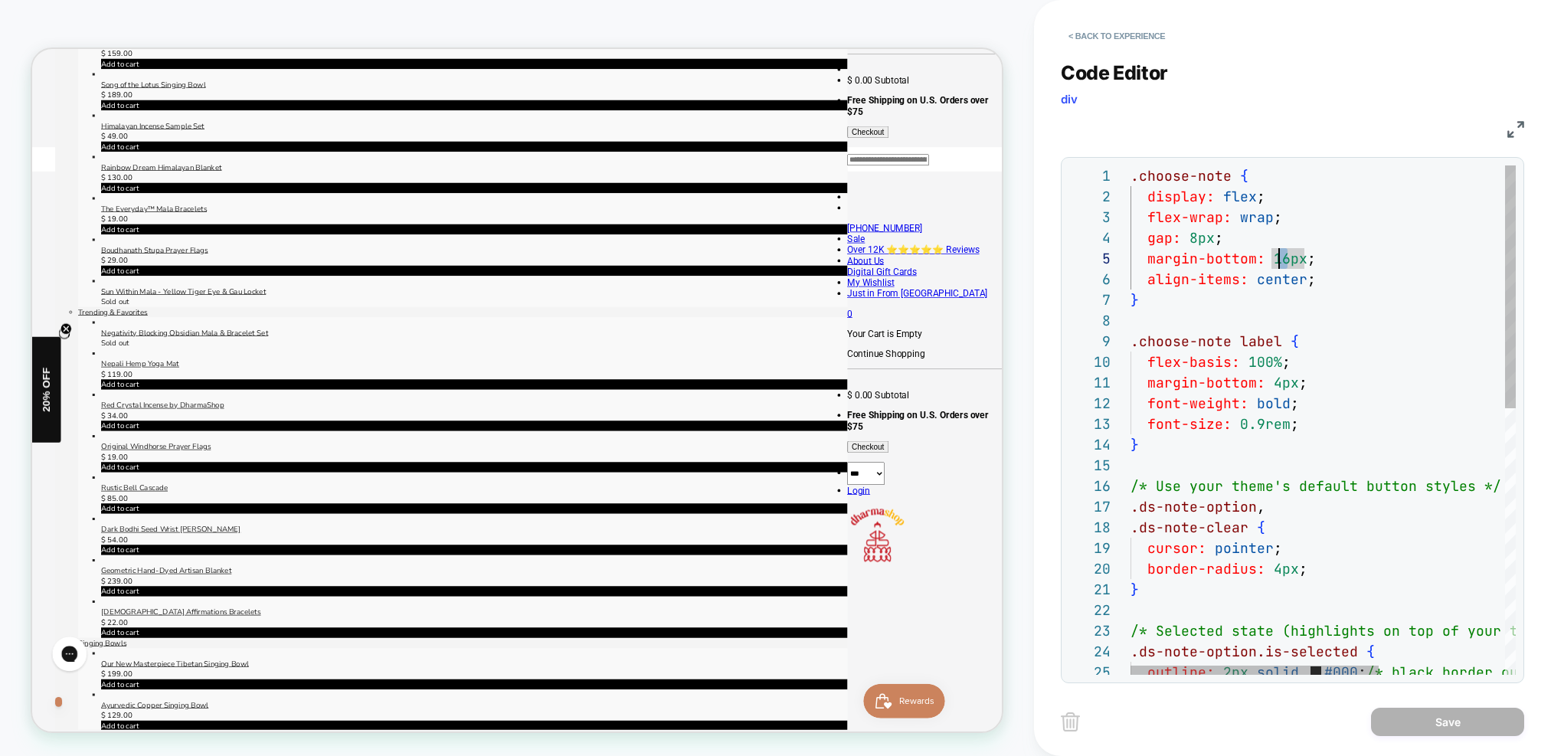
drag, startPoint x: 1287, startPoint y: 258, endPoint x: 1275, endPoint y: 260, distance: 11.7
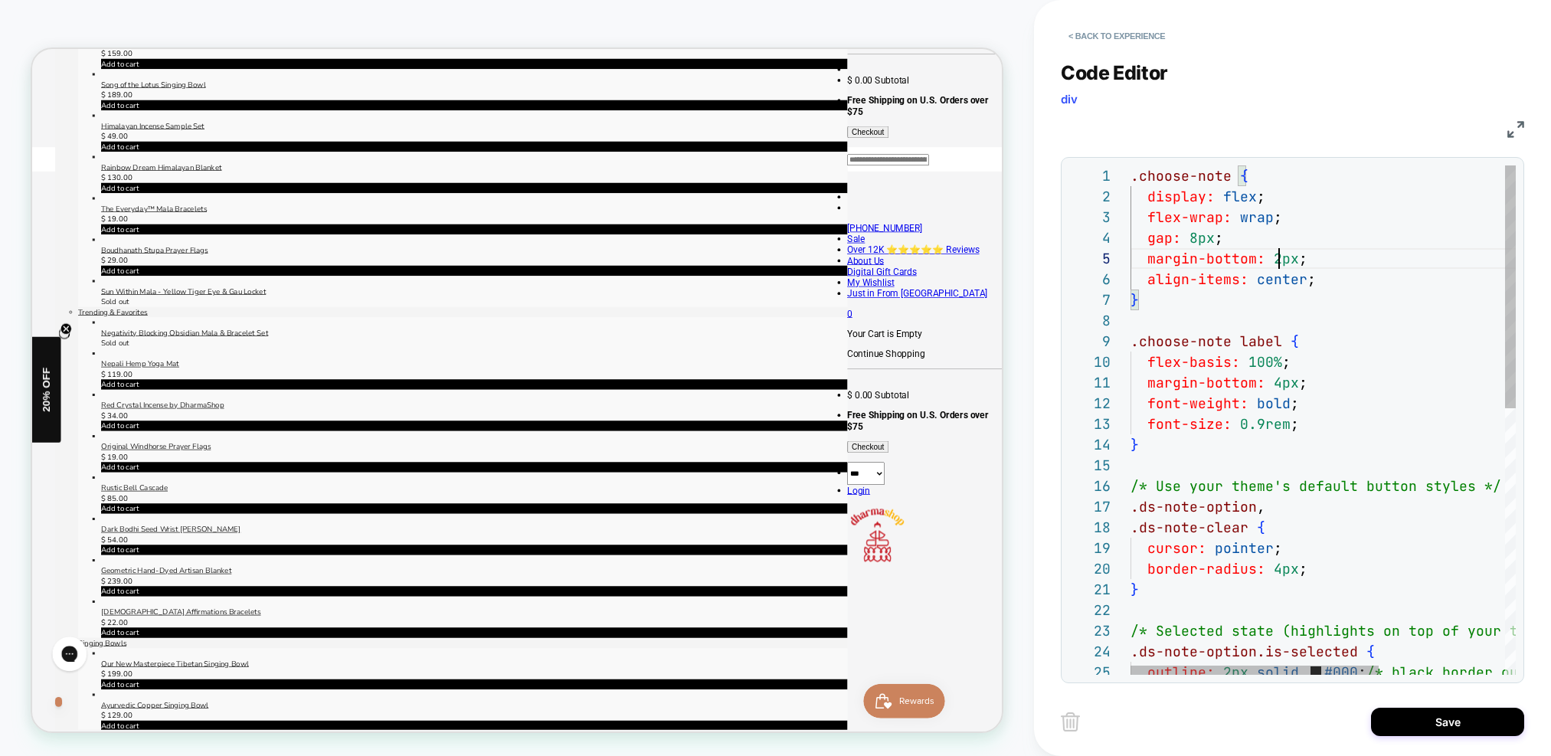
scroll to position [83, 157]
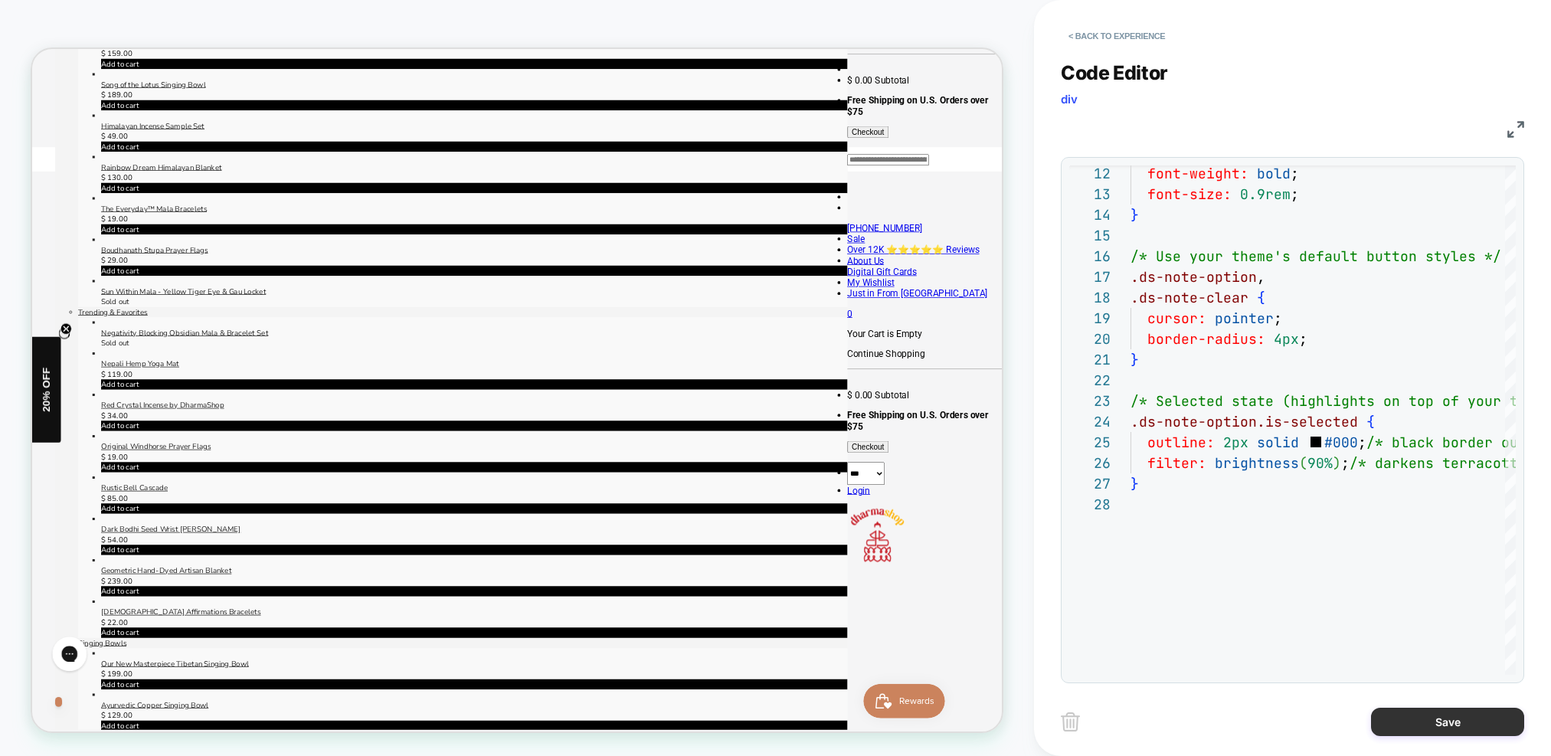
type textarea "**********"
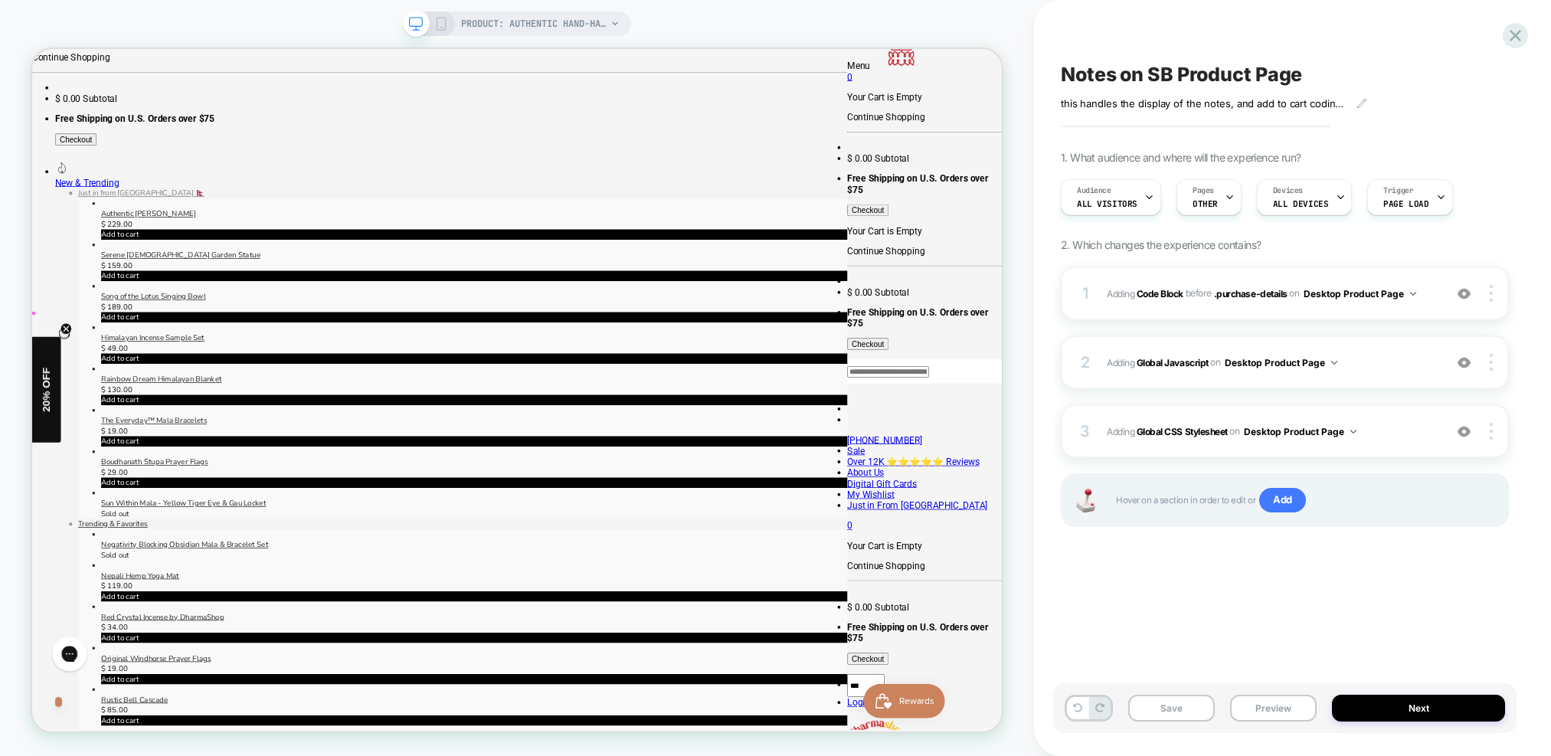
scroll to position [131, 0]
click at [0, 0] on span "Adding Global Javascript on Desktop Product Page" at bounding box center [0, 0] width 0 height 0
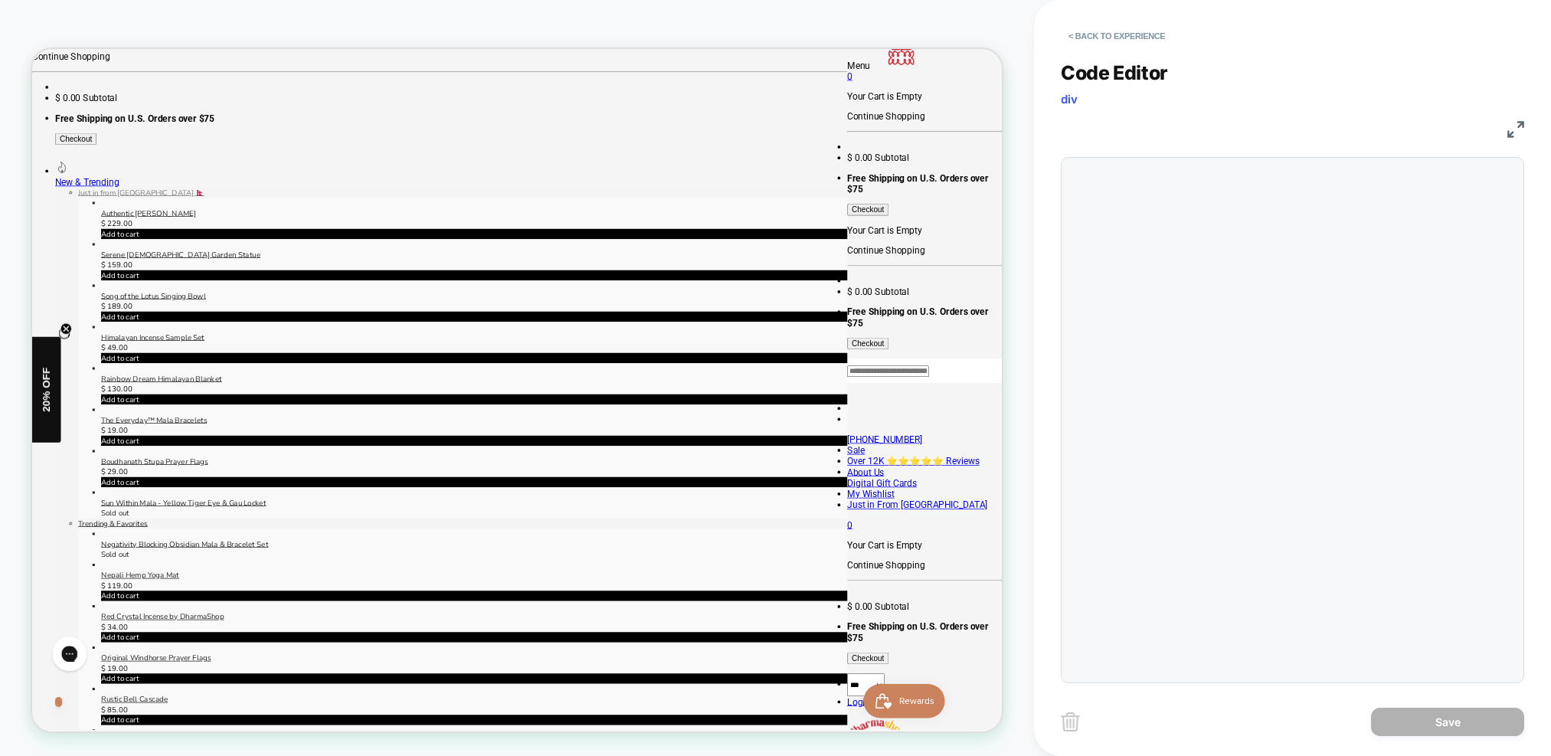
scroll to position [207, 0]
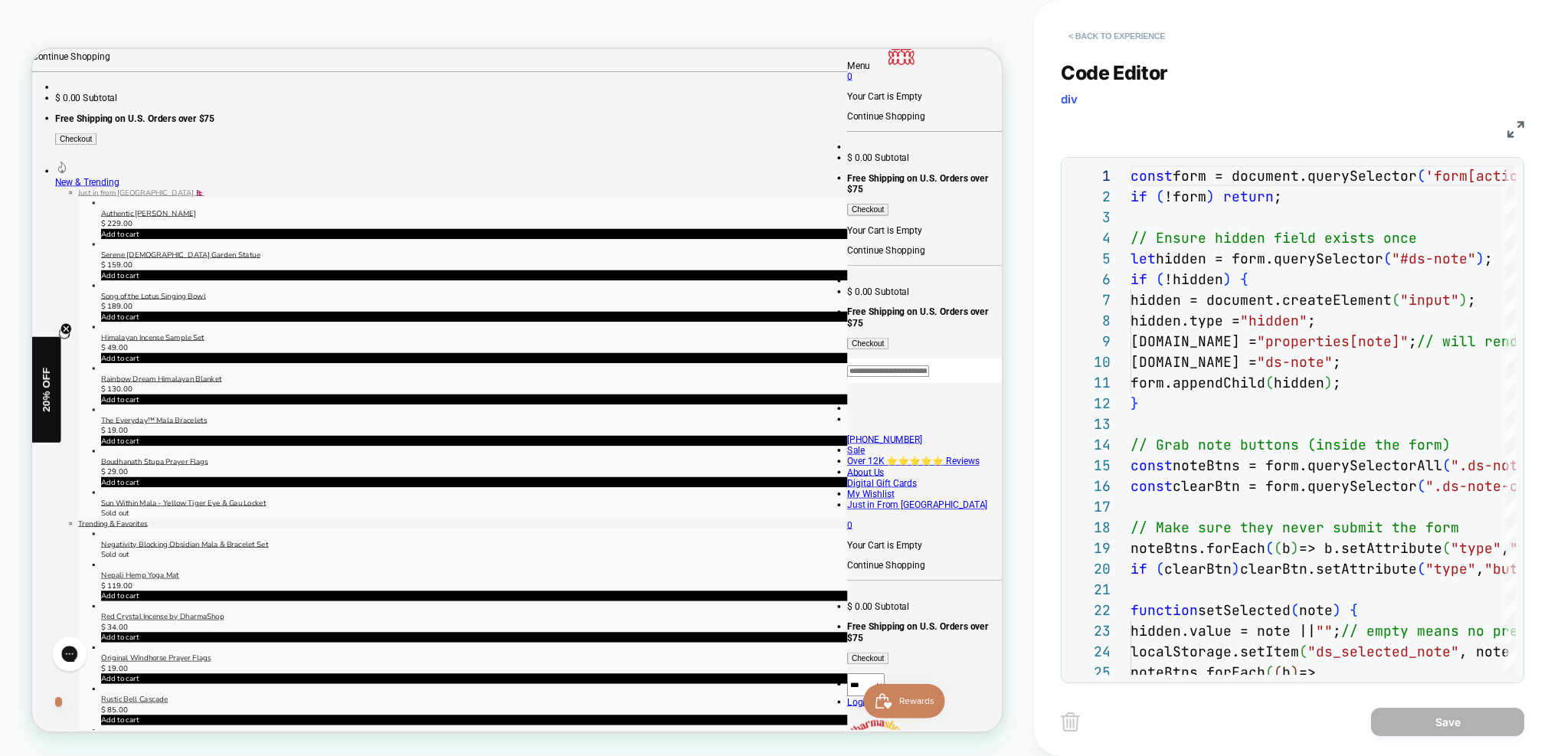
click at [0, 0] on button "< Back to experience" at bounding box center [0, 0] width 0 height 0
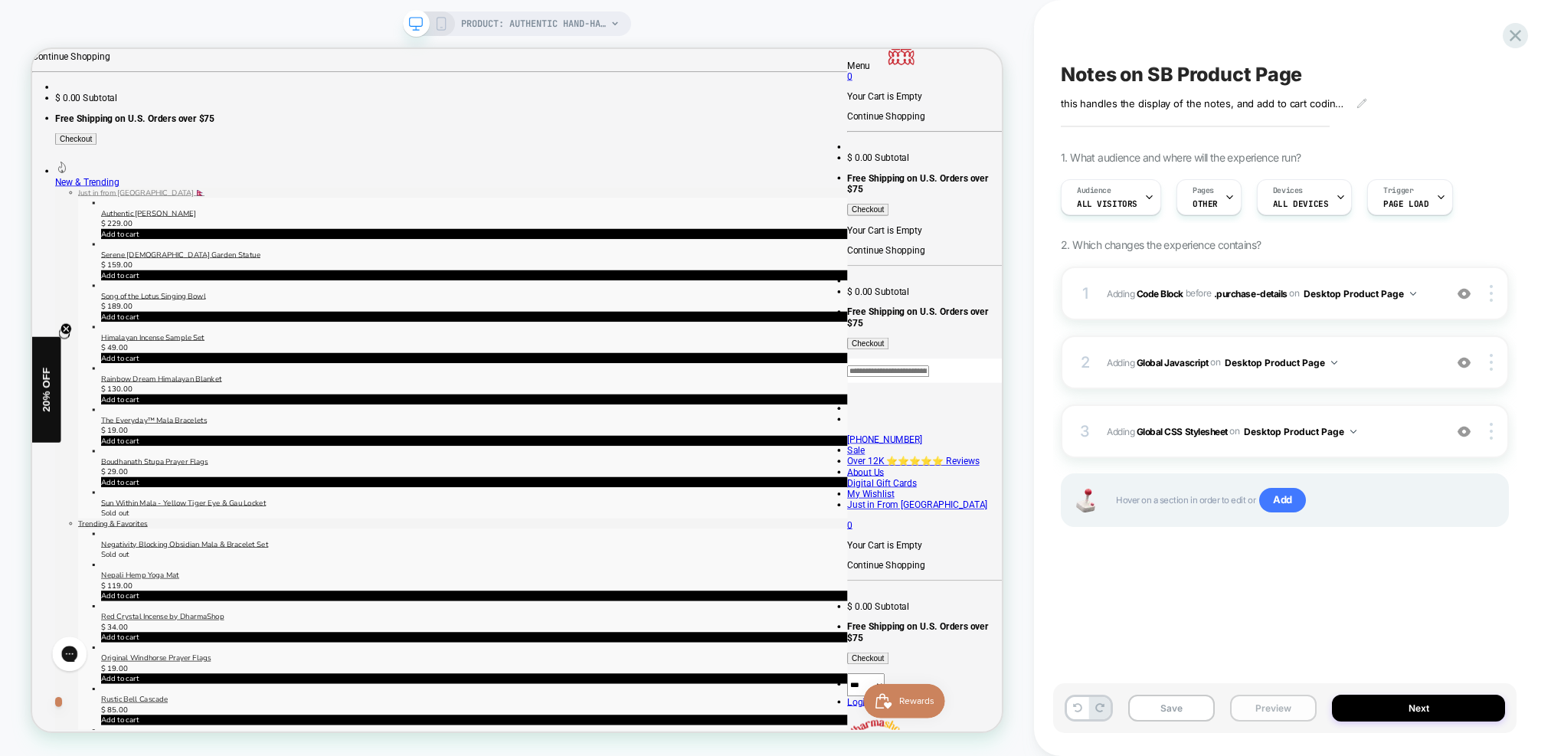
click at [0, 0] on button "Preview" at bounding box center [0, 0] width 0 height 0
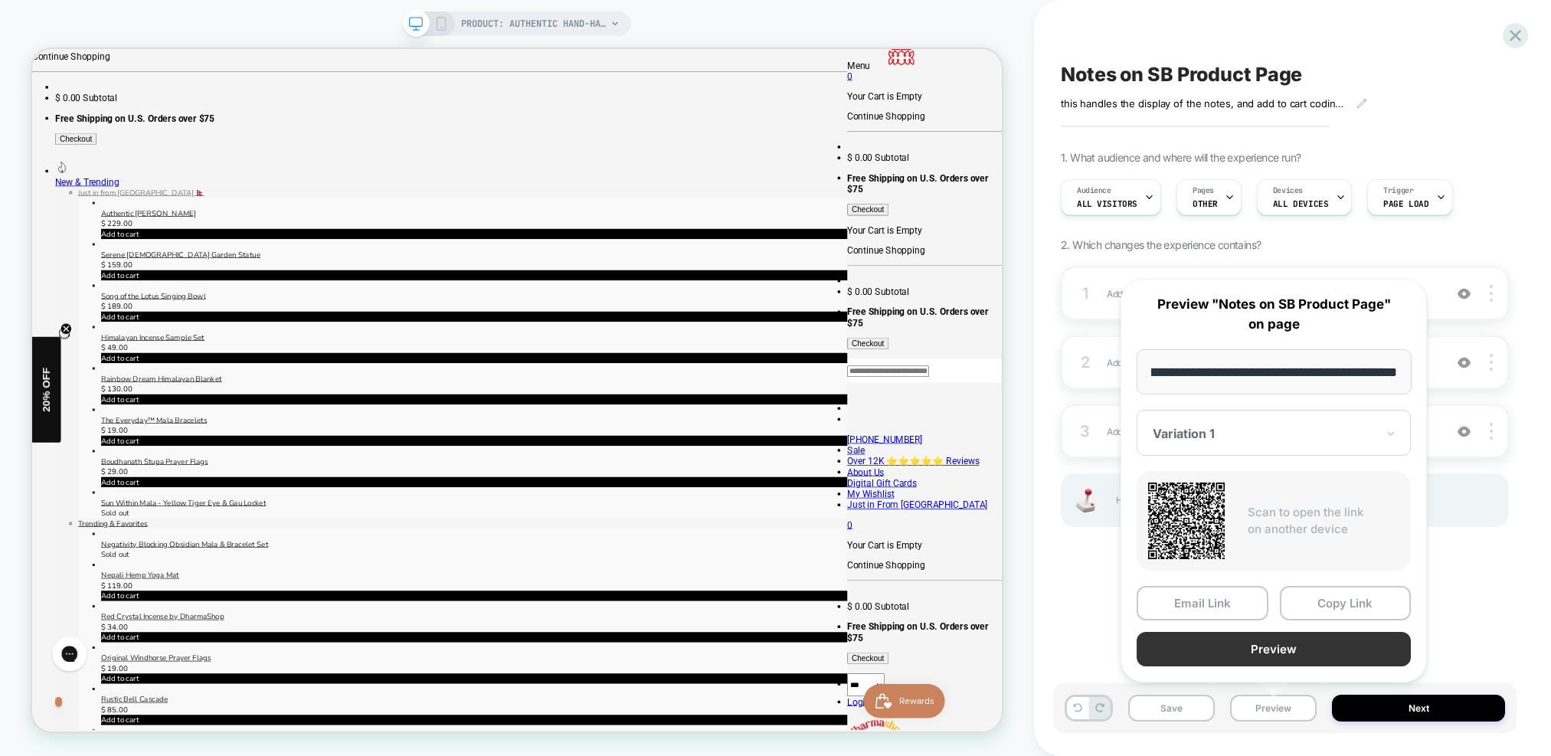
scroll to position [0, 0]
click at [1311, 645] on button "Preview" at bounding box center [1274, 649] width 274 height 34
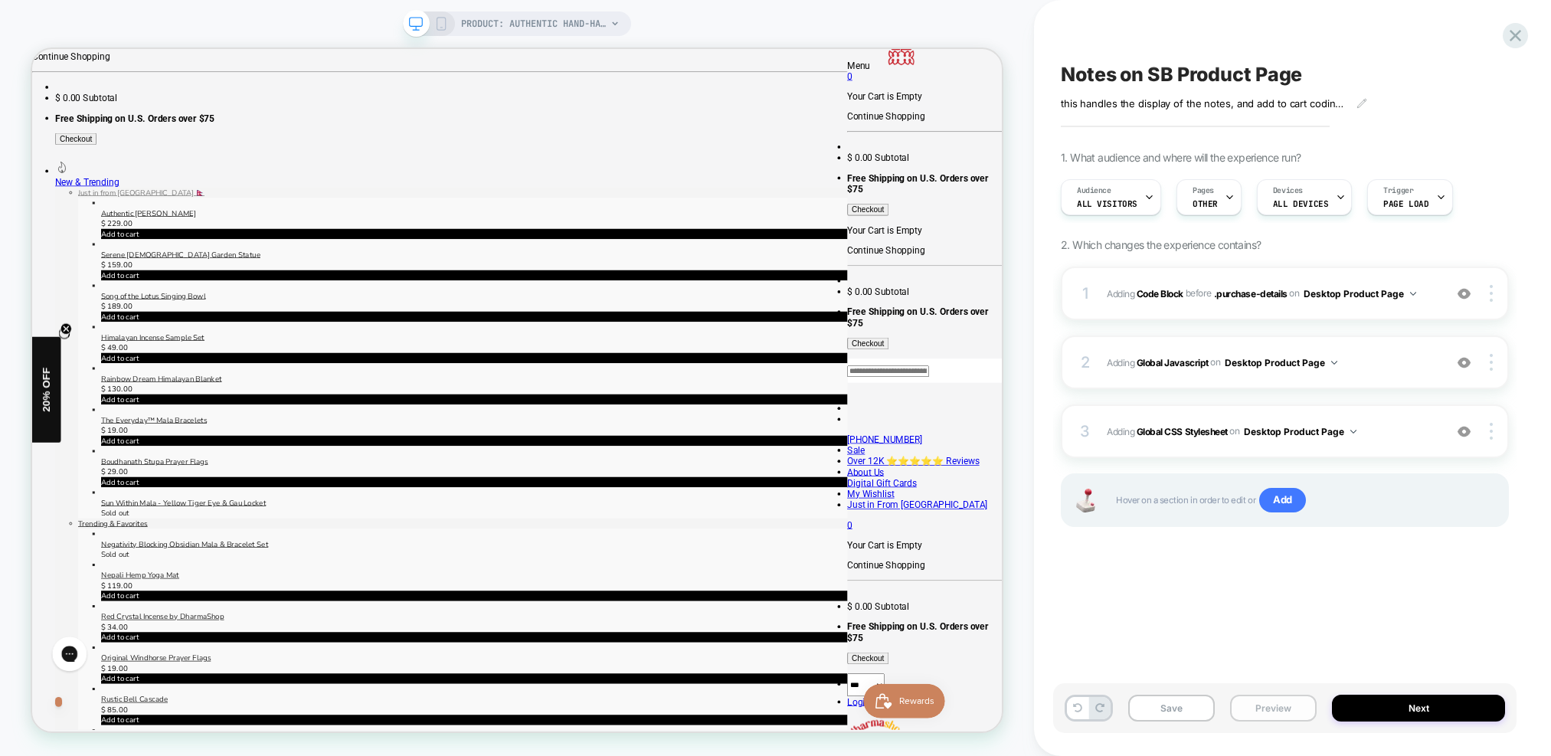
drag, startPoint x: 1291, startPoint y: 708, endPoint x: 1285, endPoint y: 702, distance: 9.2
click at [0, 0] on button "Preview" at bounding box center [0, 0] width 0 height 0
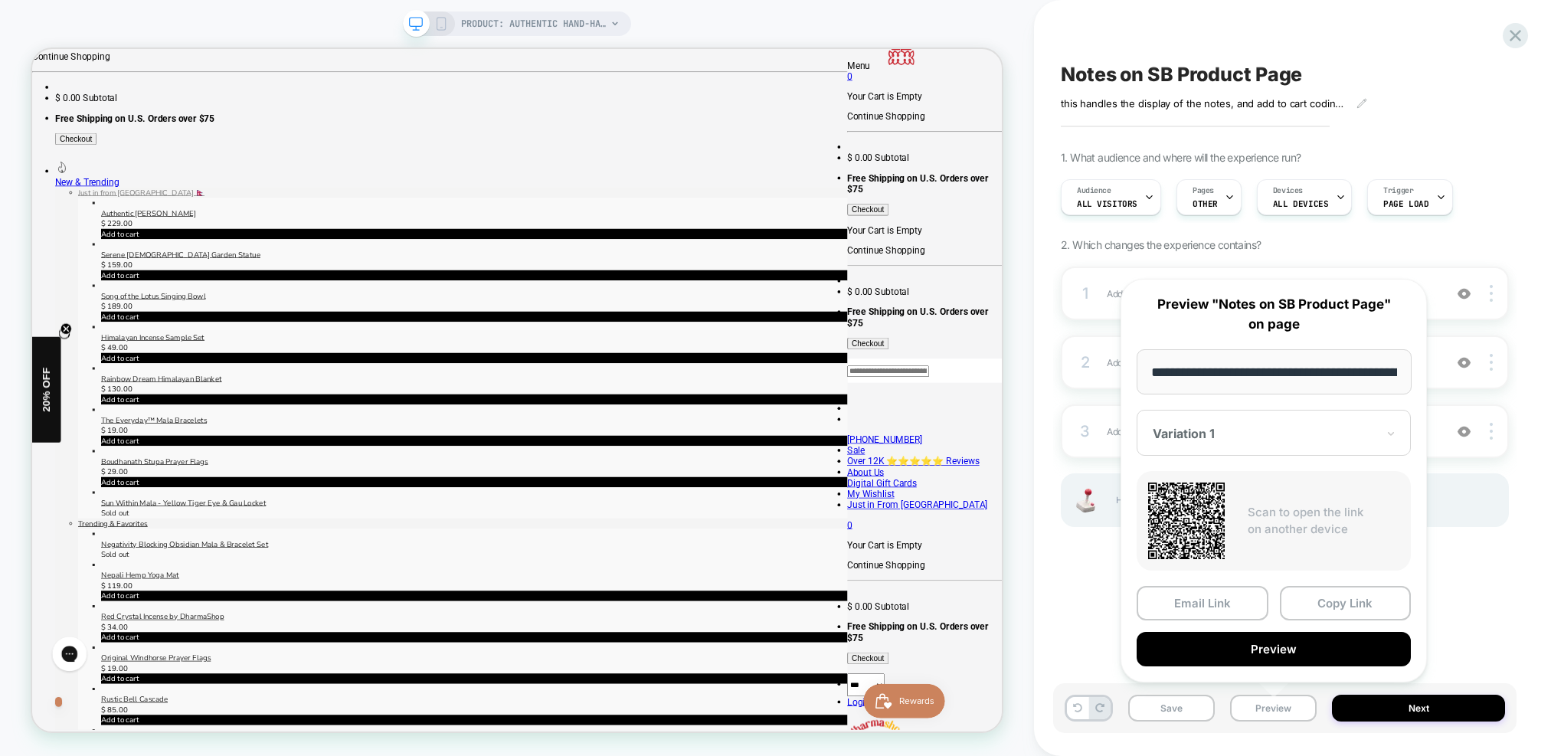
click at [0, 0] on button "Preview" at bounding box center [0, 0] width 0 height 0
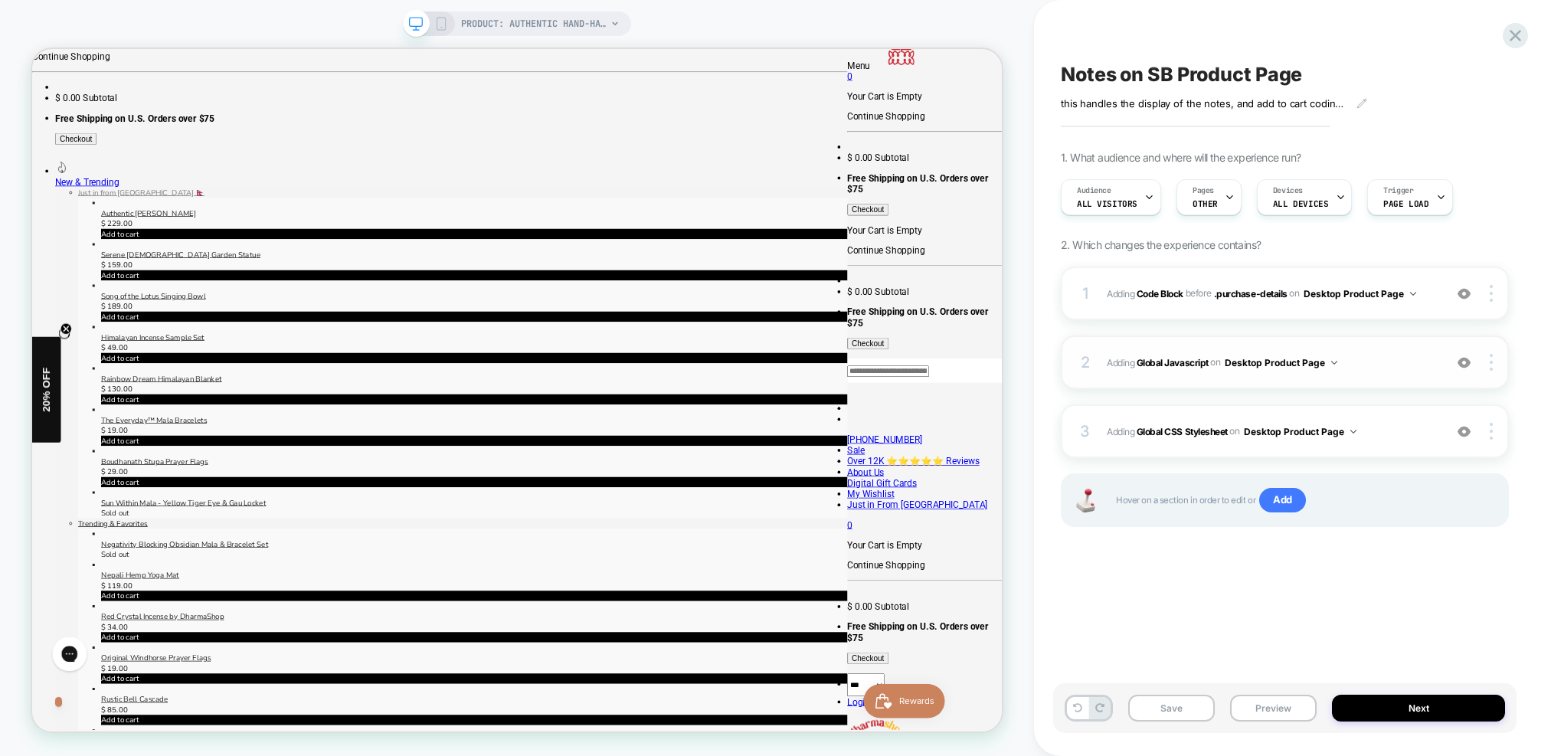
click at [0, 0] on span "Adding Global Javascript on Desktop Product Page" at bounding box center [0, 0] width 0 height 0
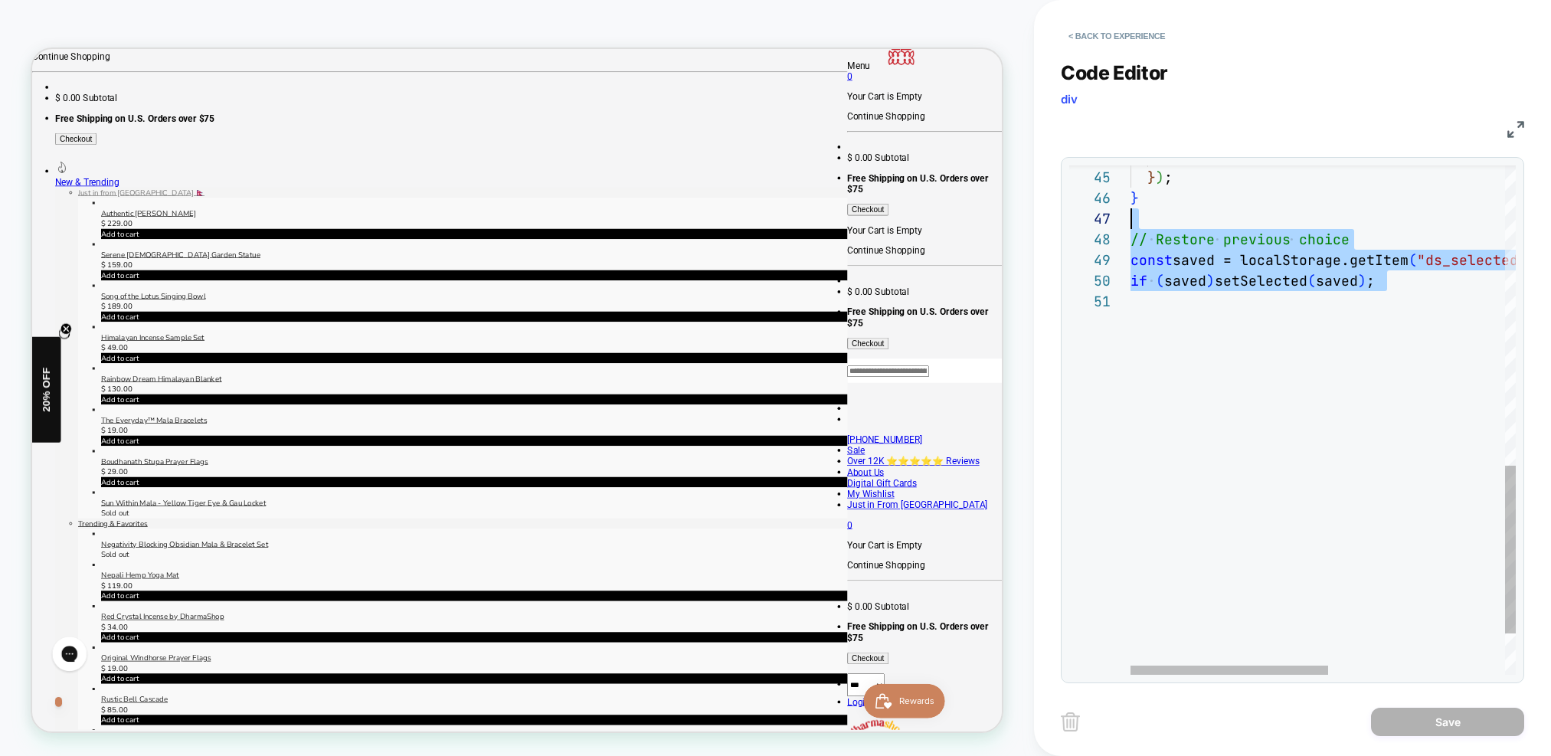
scroll to position [124, 0]
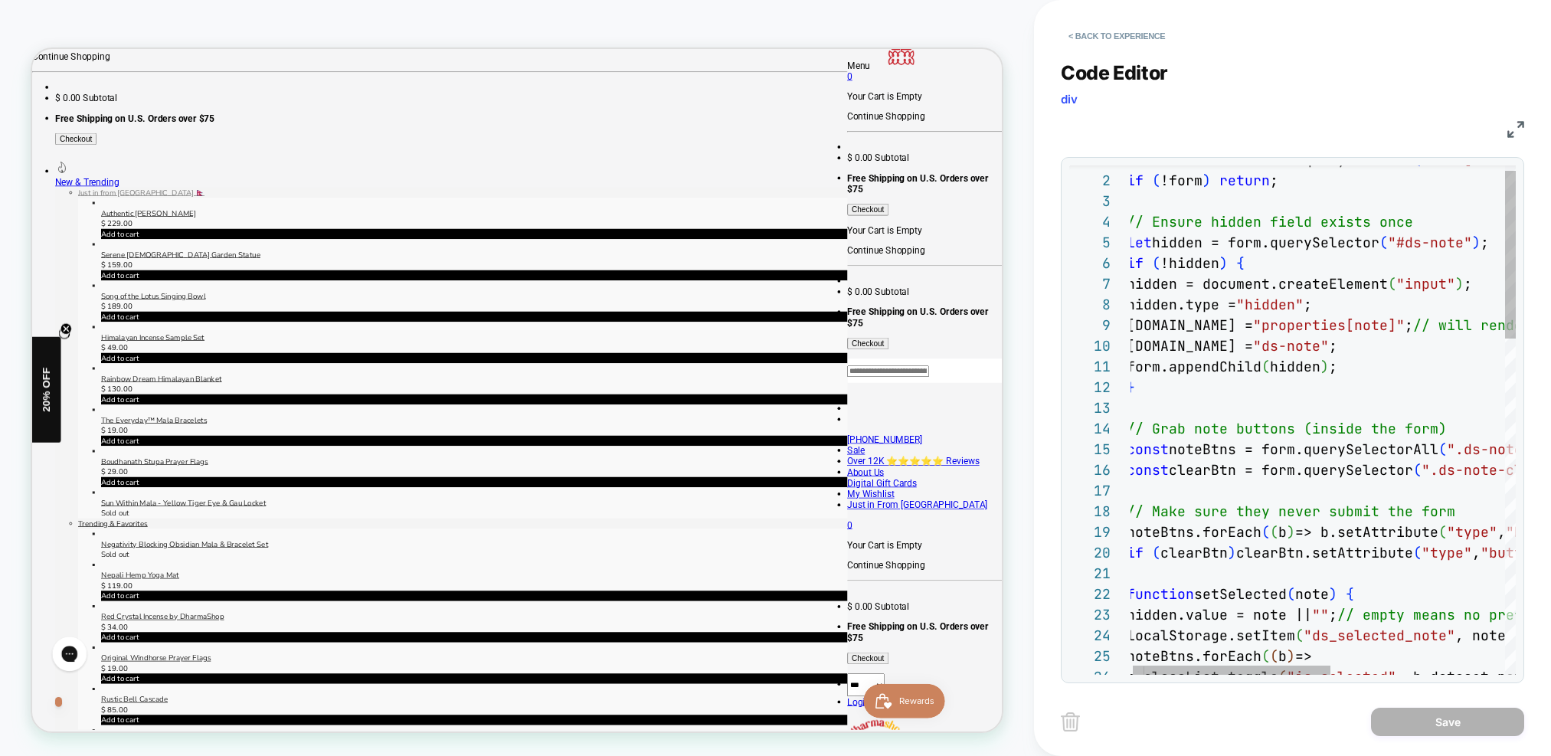
type textarea "**********"
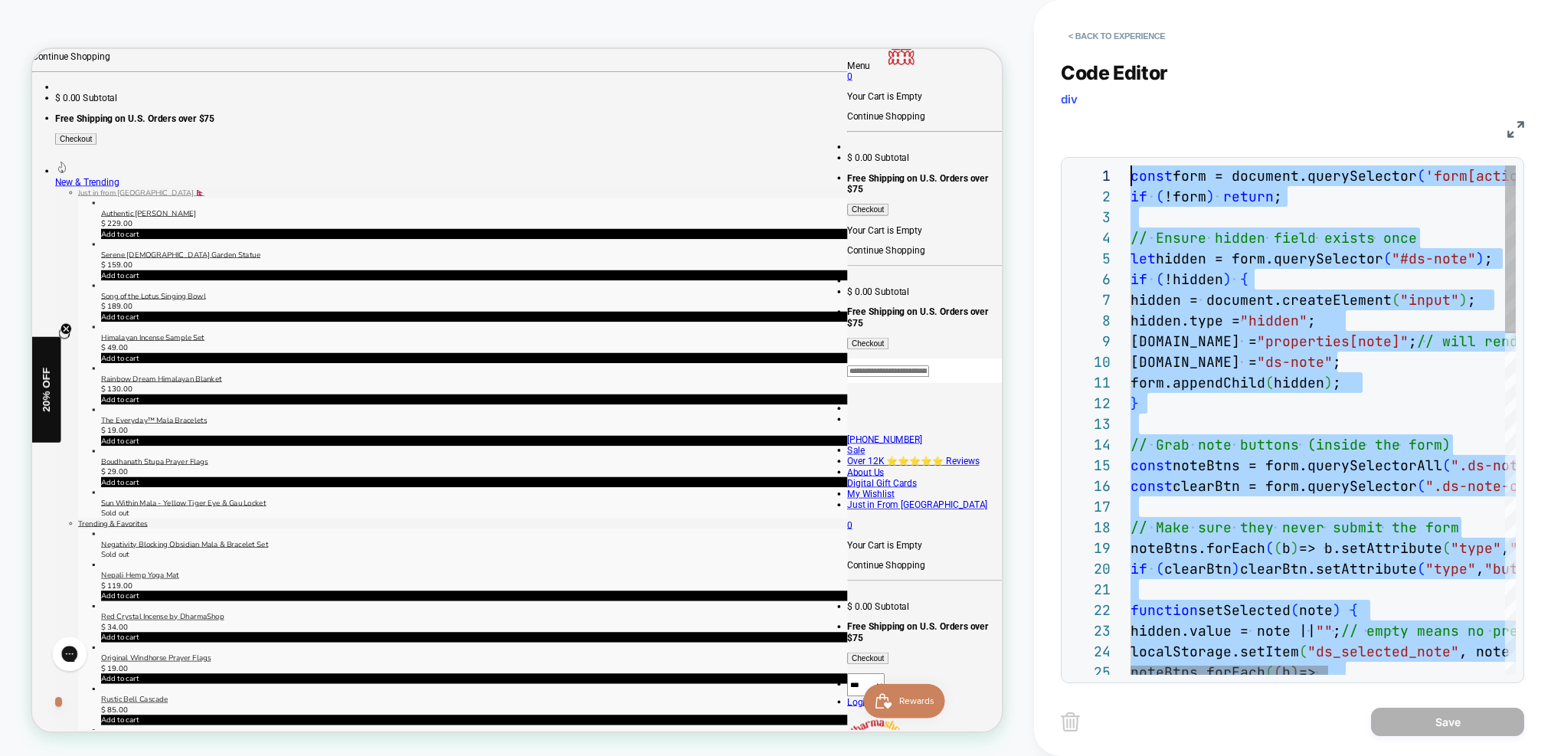
scroll to position [0, 0]
drag, startPoint x: 1358, startPoint y: 434, endPoint x: 1074, endPoint y: 125, distance: 419.6
click at [0, 0] on div "localStorage.setItem ( "ds_selected_note" , note || "" ) ; noteBtns.forEach ( (…" at bounding box center [0, 0] width 0 height 0
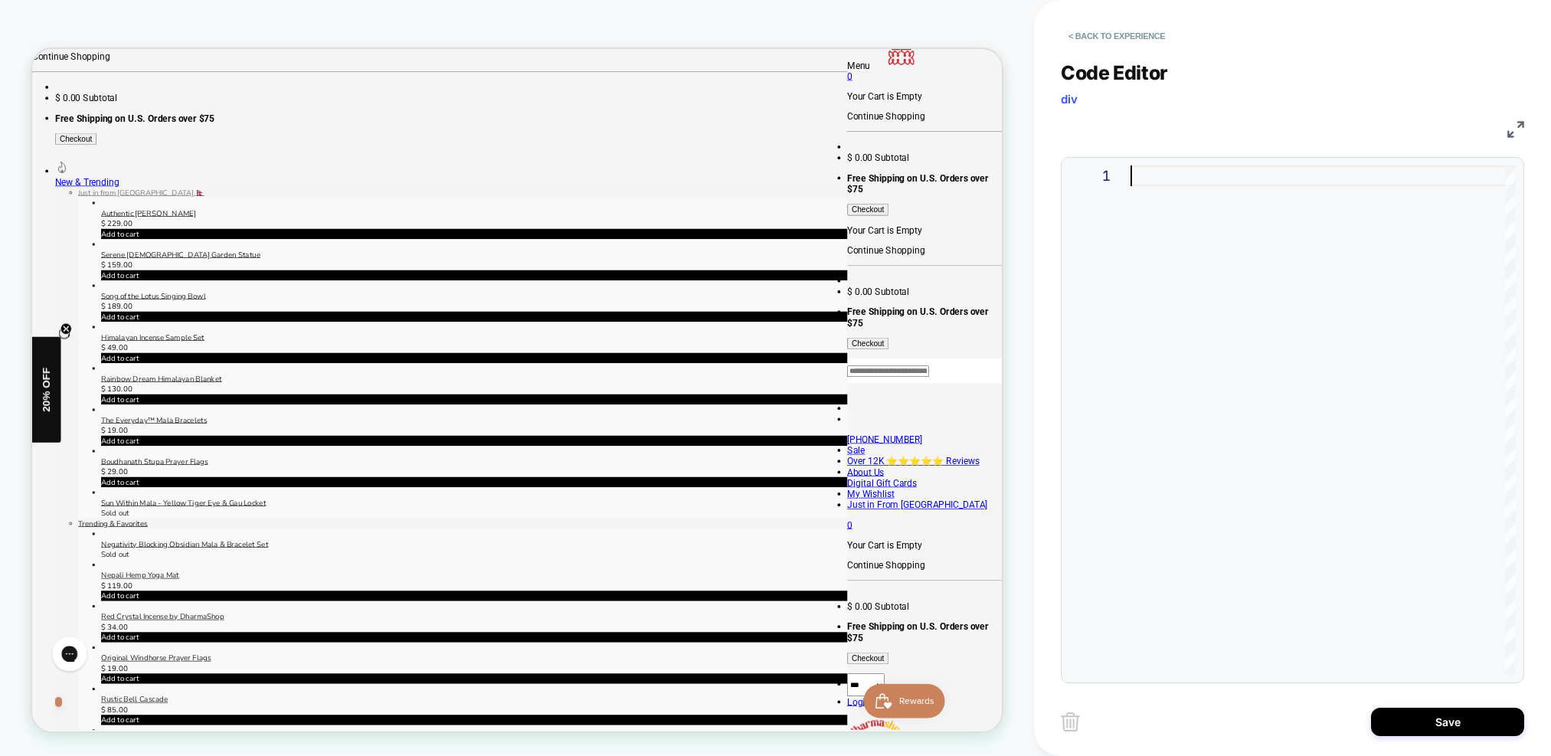
type textarea "**********"
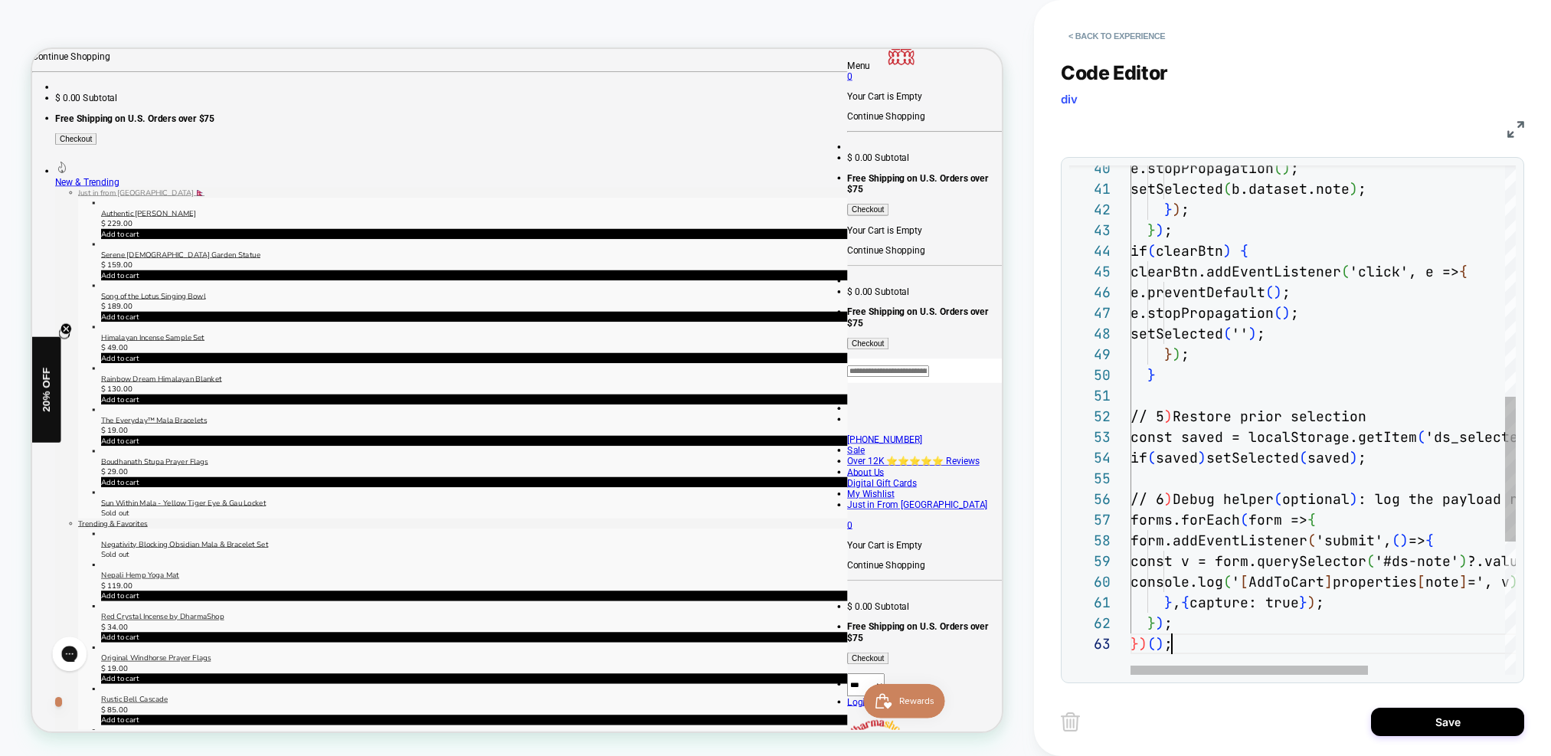
scroll to position [41, 41]
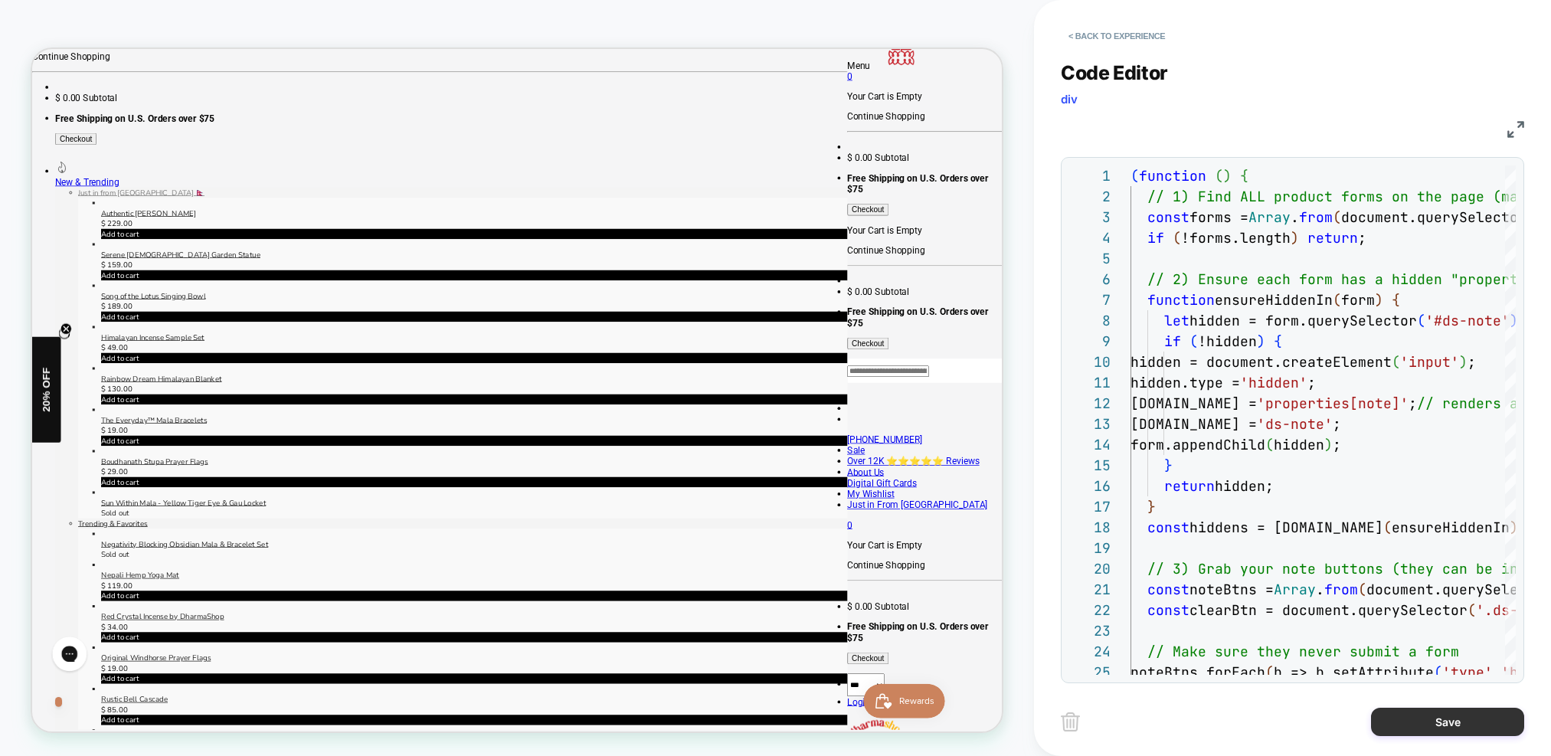
click at [1440, 719] on button "Save" at bounding box center [1447, 722] width 153 height 28
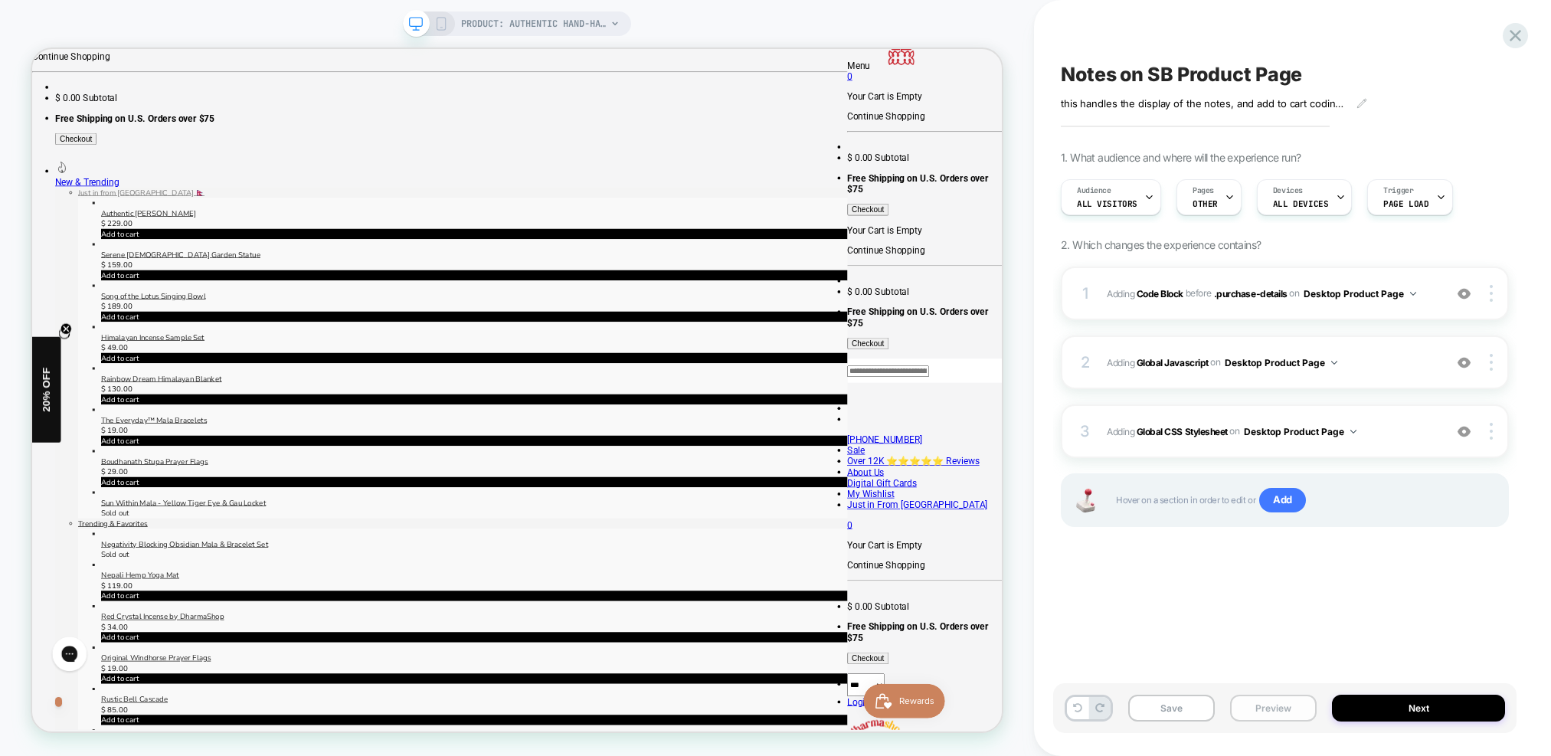
click at [1275, 710] on button "Preview" at bounding box center [1273, 708] width 87 height 27
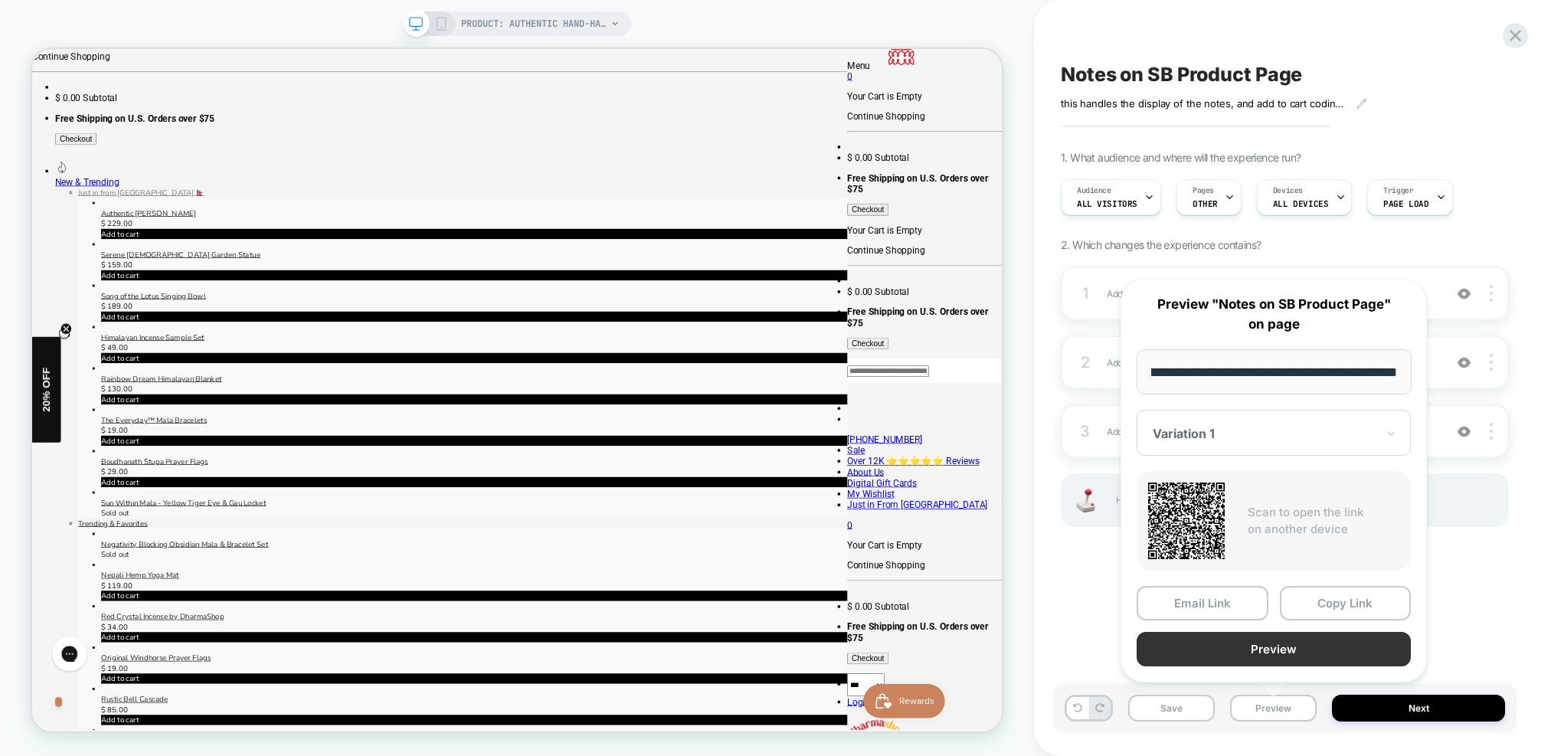
scroll to position [0, 0]
click at [1275, 645] on button "Preview" at bounding box center [1274, 649] width 274 height 34
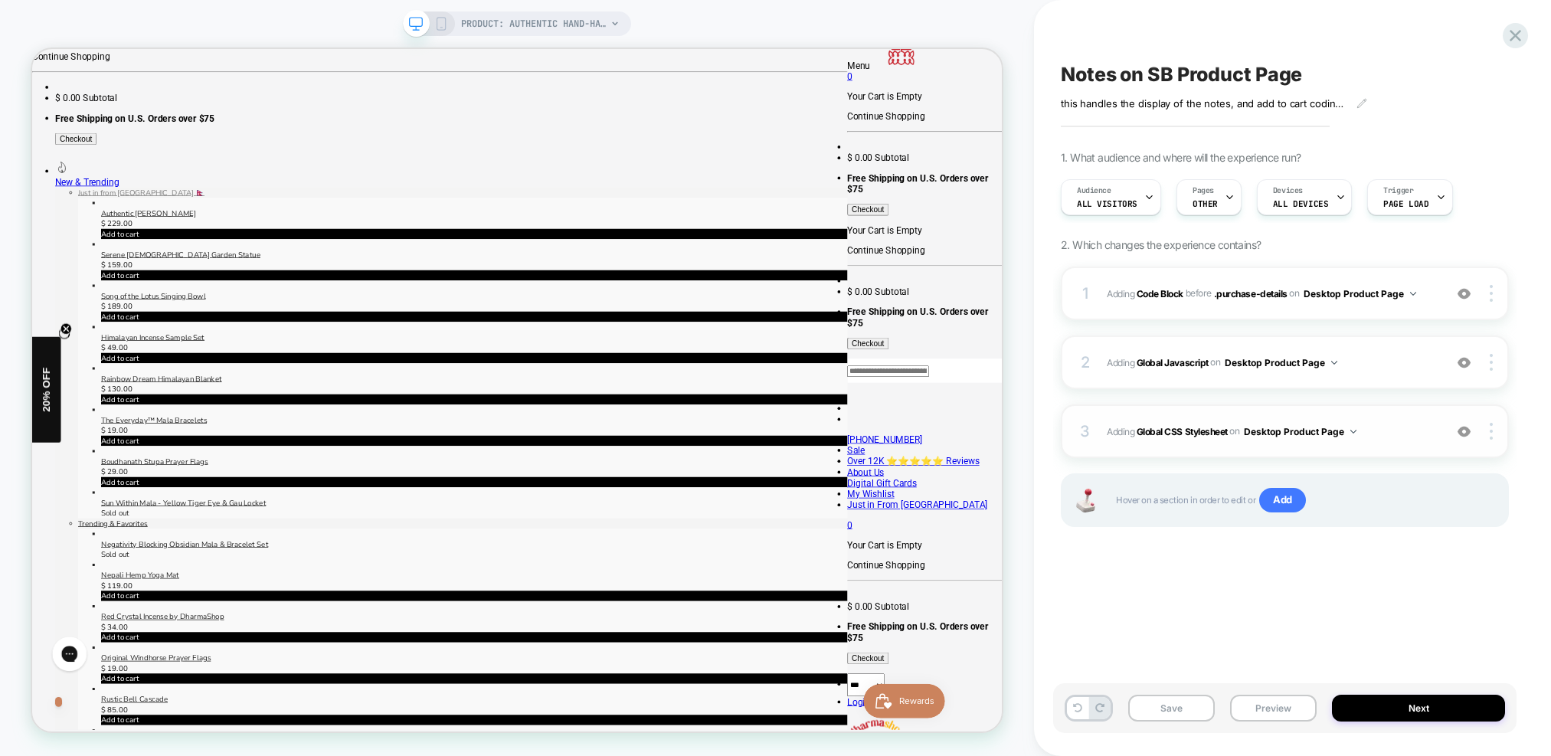
click at [1389, 432] on span "Adding Global CSS Stylesheet on Desktop Product Page" at bounding box center [1271, 431] width 329 height 19
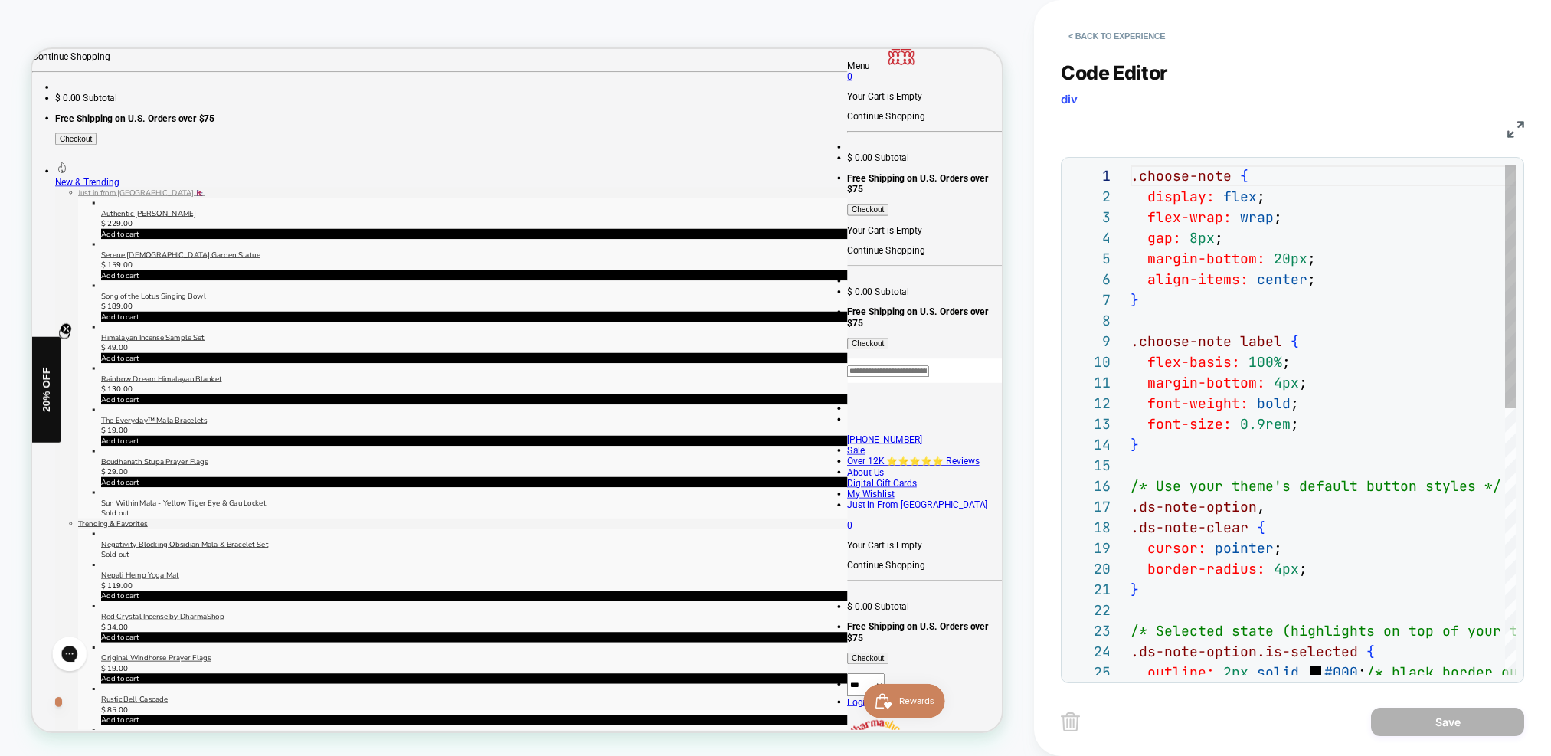
scroll to position [207, 0]
click at [1098, 35] on button "< Back to experience" at bounding box center [1117, 36] width 112 height 25
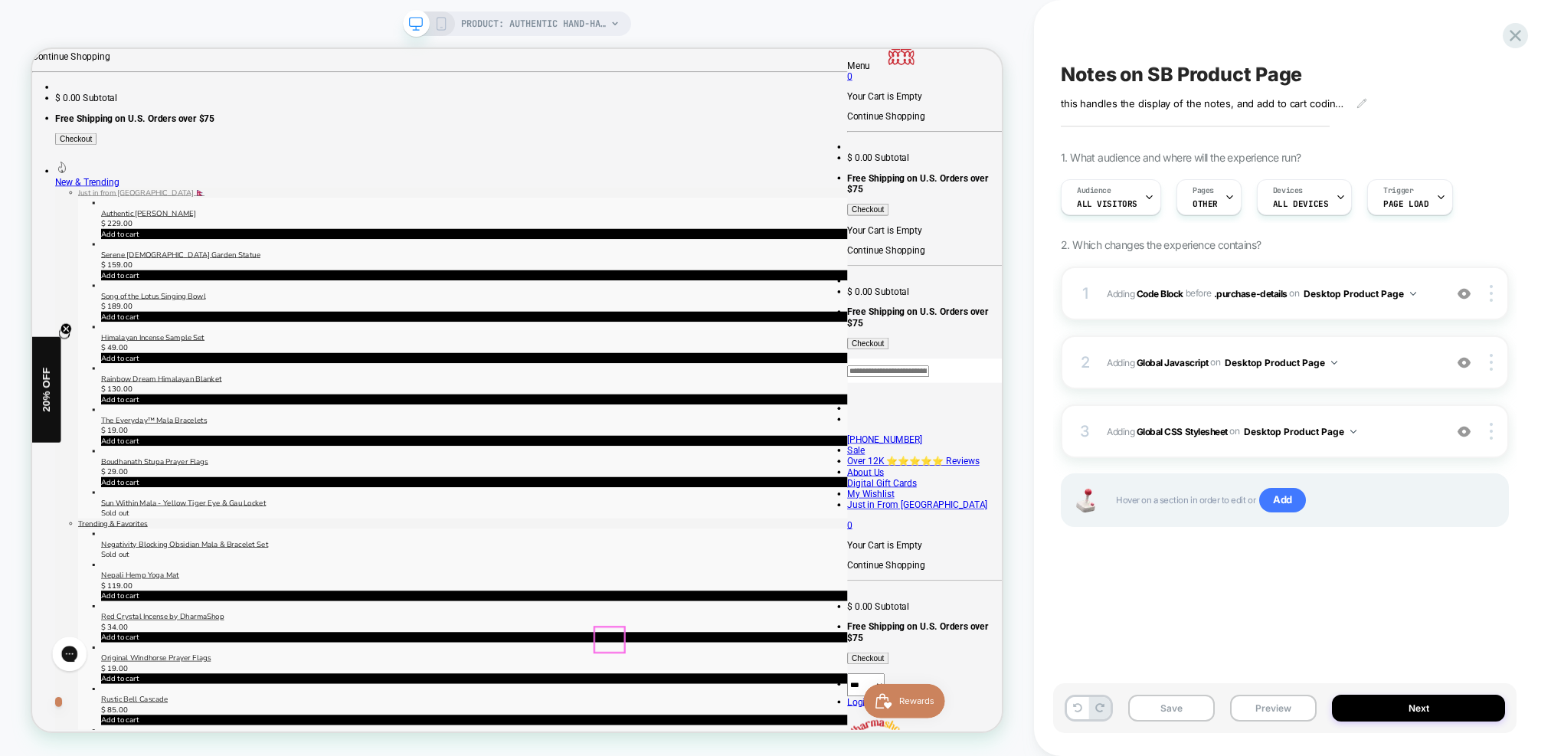
click at [1272, 715] on button "Preview" at bounding box center [1273, 708] width 87 height 27
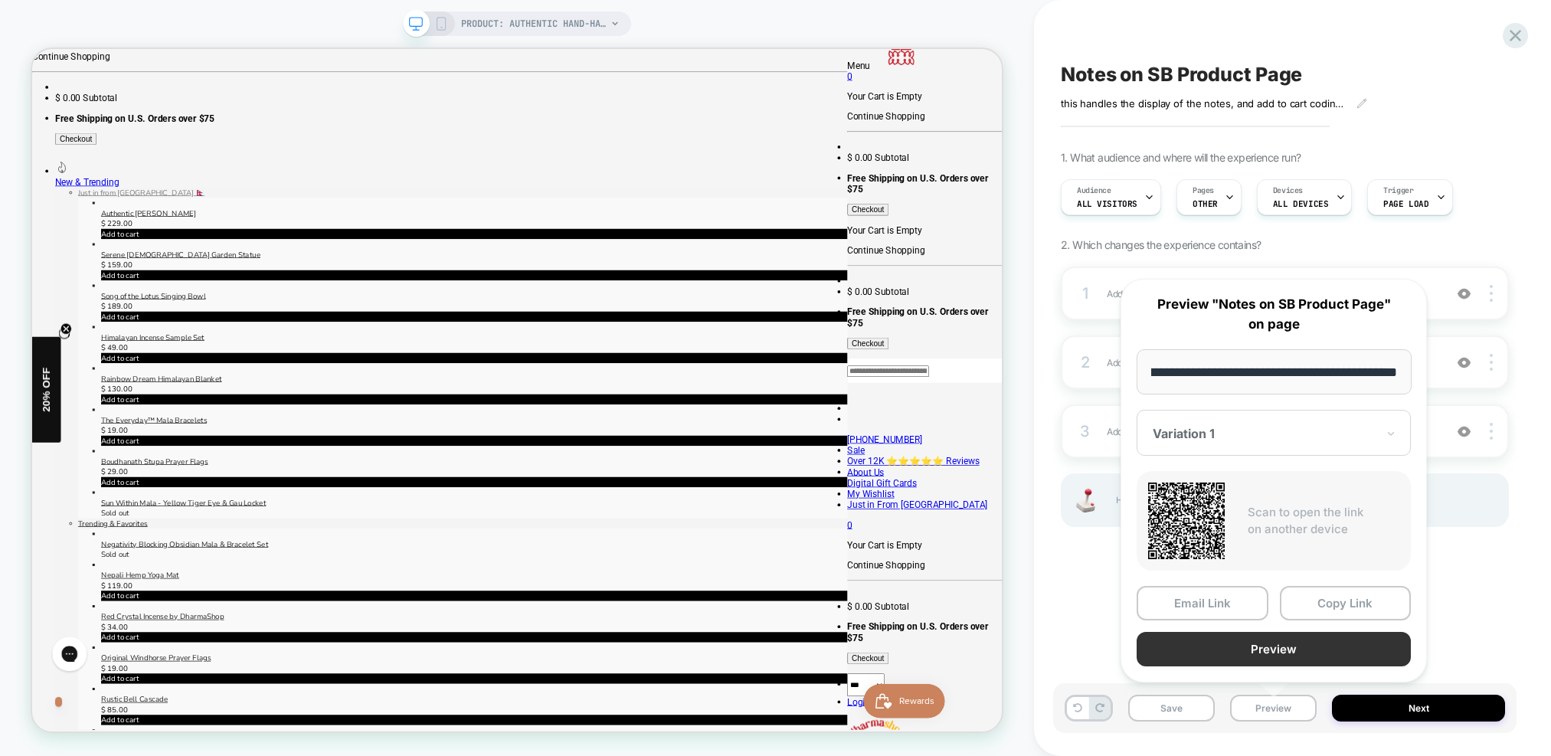
scroll to position [0, 0]
click at [1286, 641] on button "Preview" at bounding box center [1274, 649] width 274 height 34
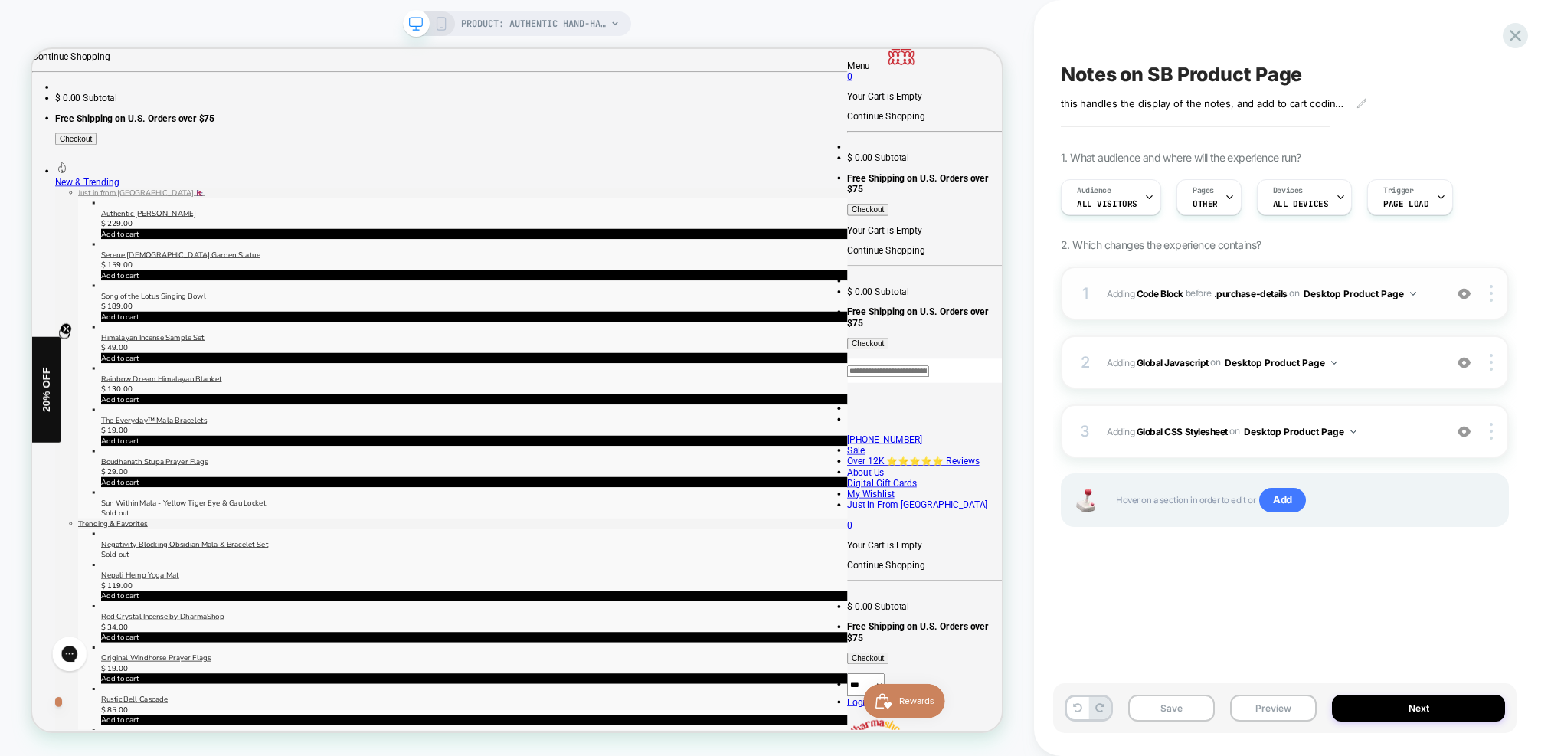
click at [1432, 296] on span "Adding Code Block BEFORE .purchase-details .purchase-details on Desktop Product…" at bounding box center [1271, 293] width 329 height 19
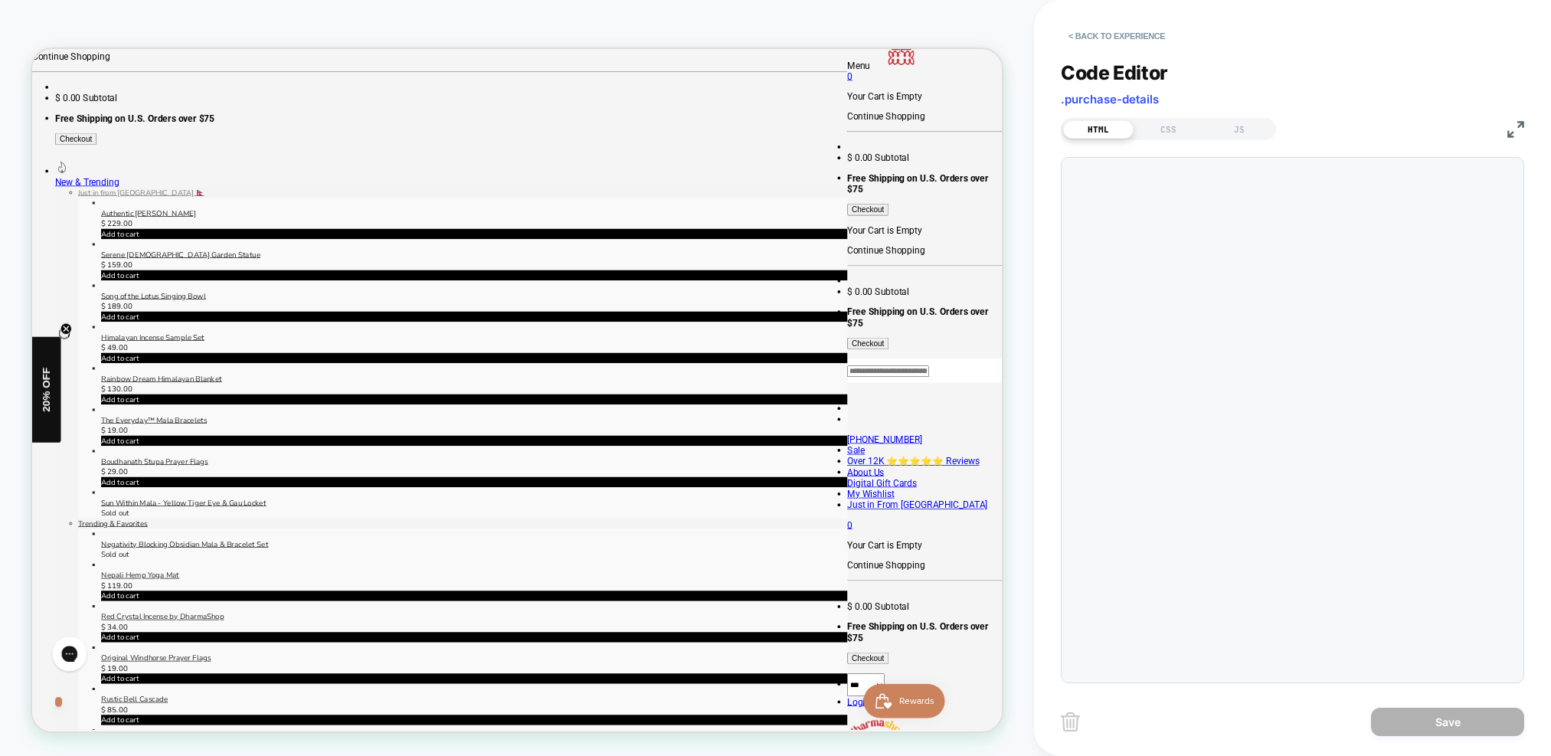
scroll to position [207, 0]
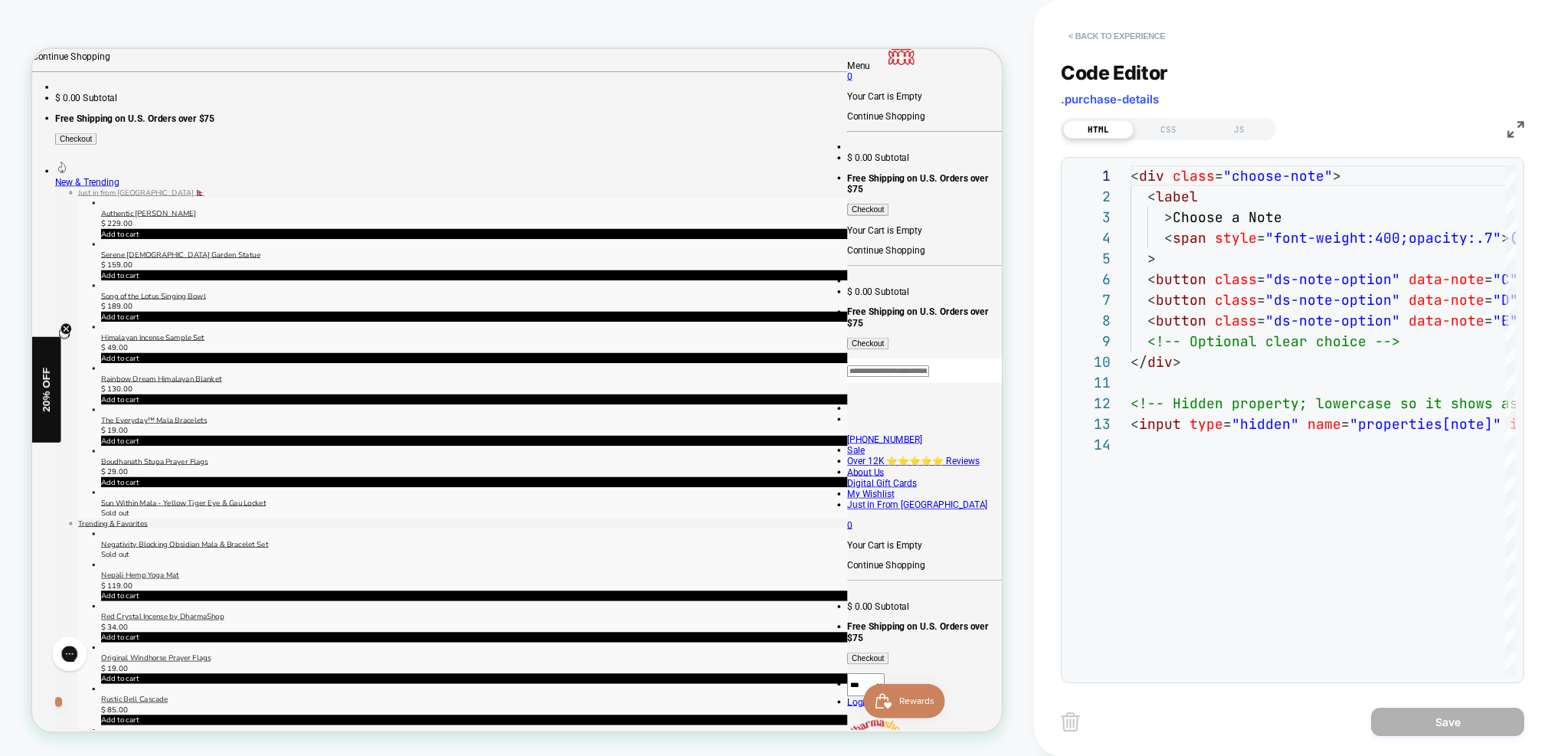
click at [1131, 30] on button "< Back to experience" at bounding box center [1117, 36] width 112 height 25
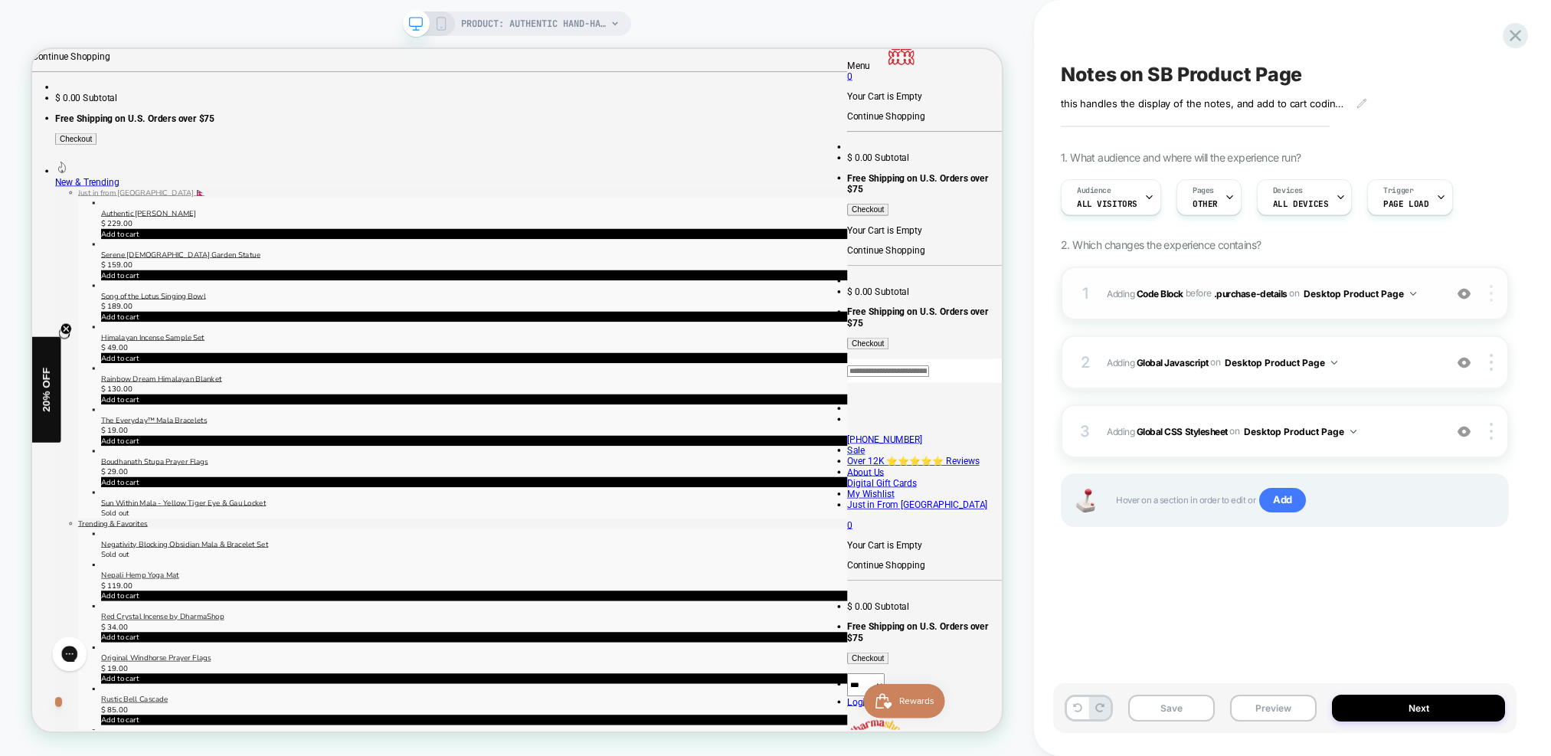
click at [1496, 292] on div at bounding box center [1493, 293] width 29 height 17
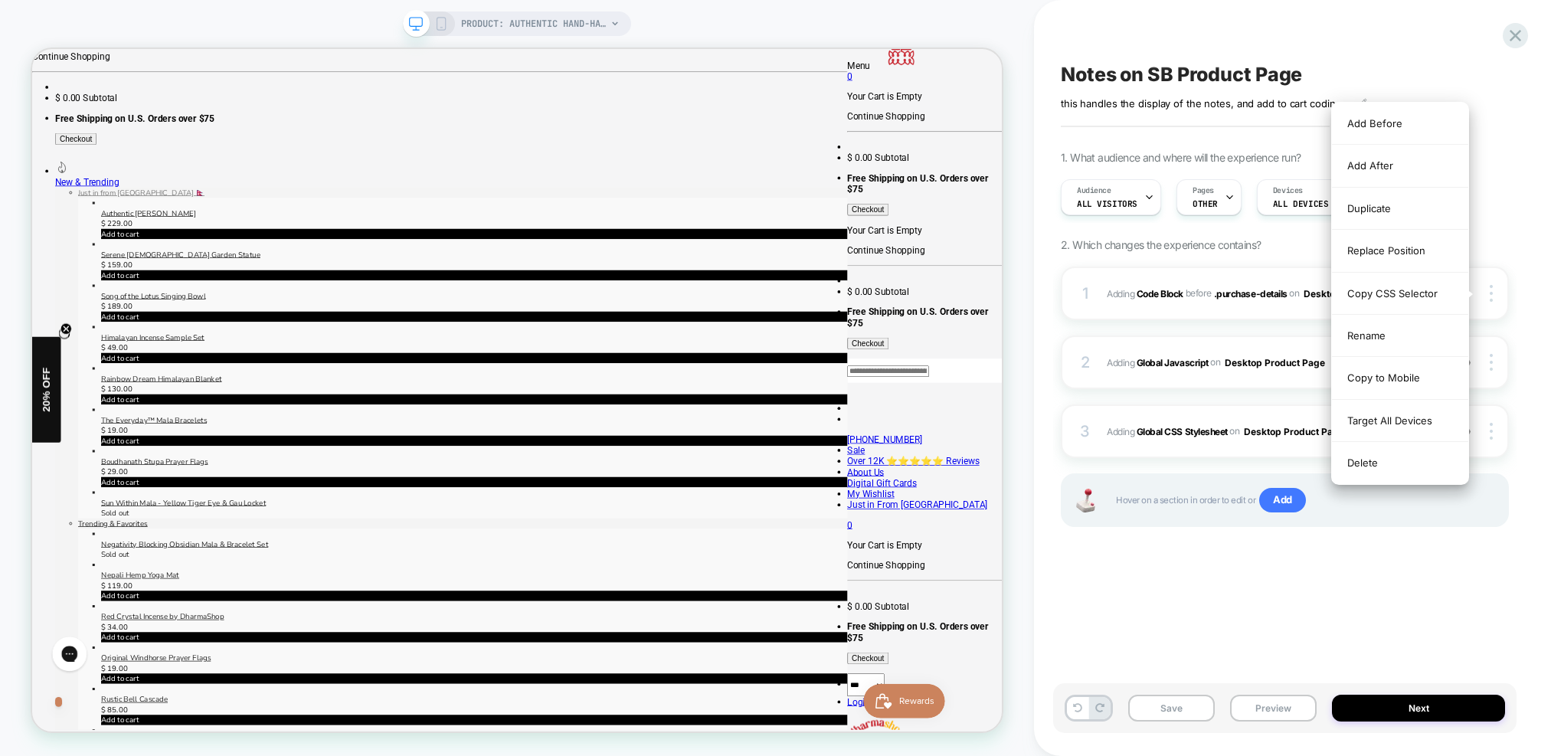
click at [1372, 457] on div "Delete" at bounding box center [1400, 462] width 136 height 41
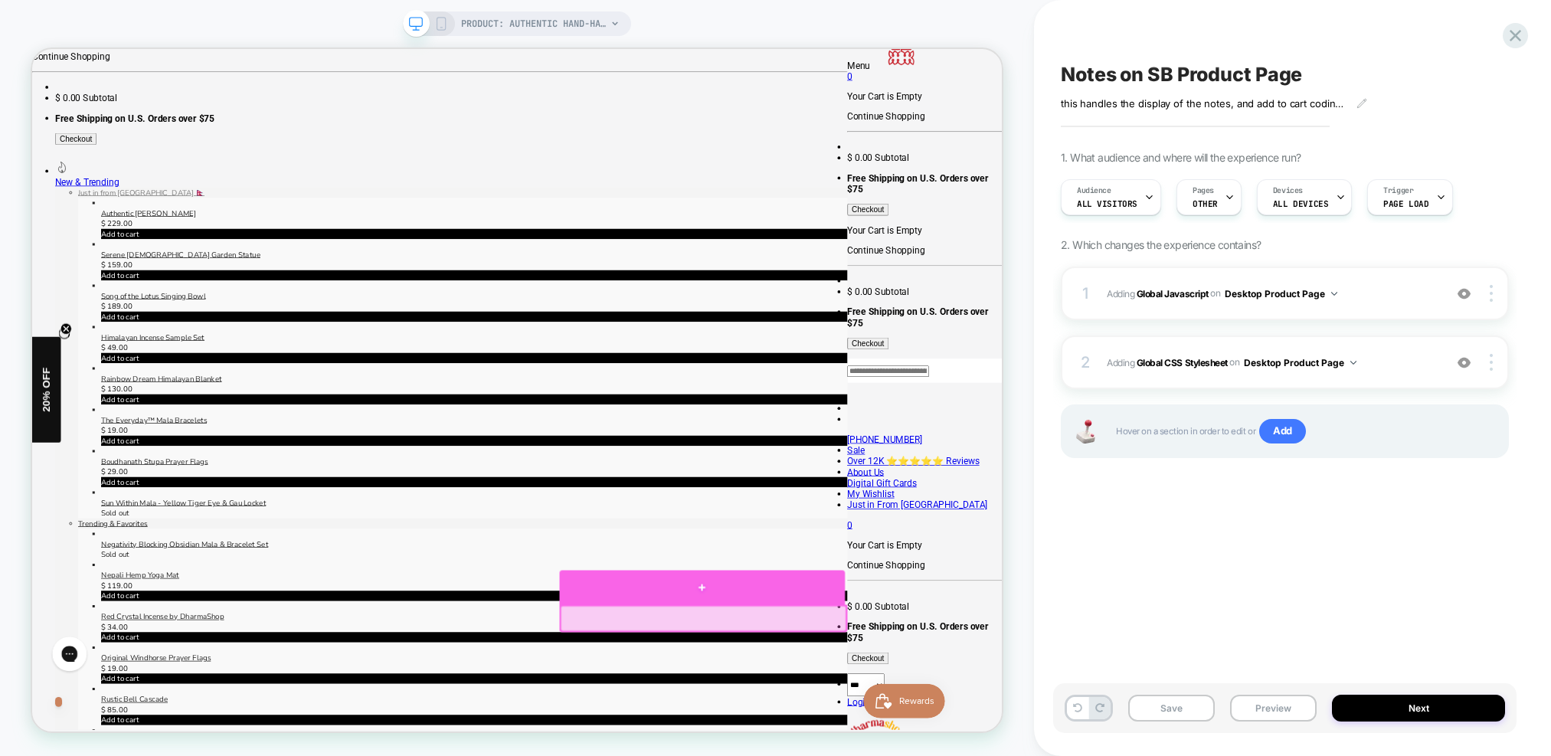
click at [931, 771] on div at bounding box center [925, 767] width 380 height 46
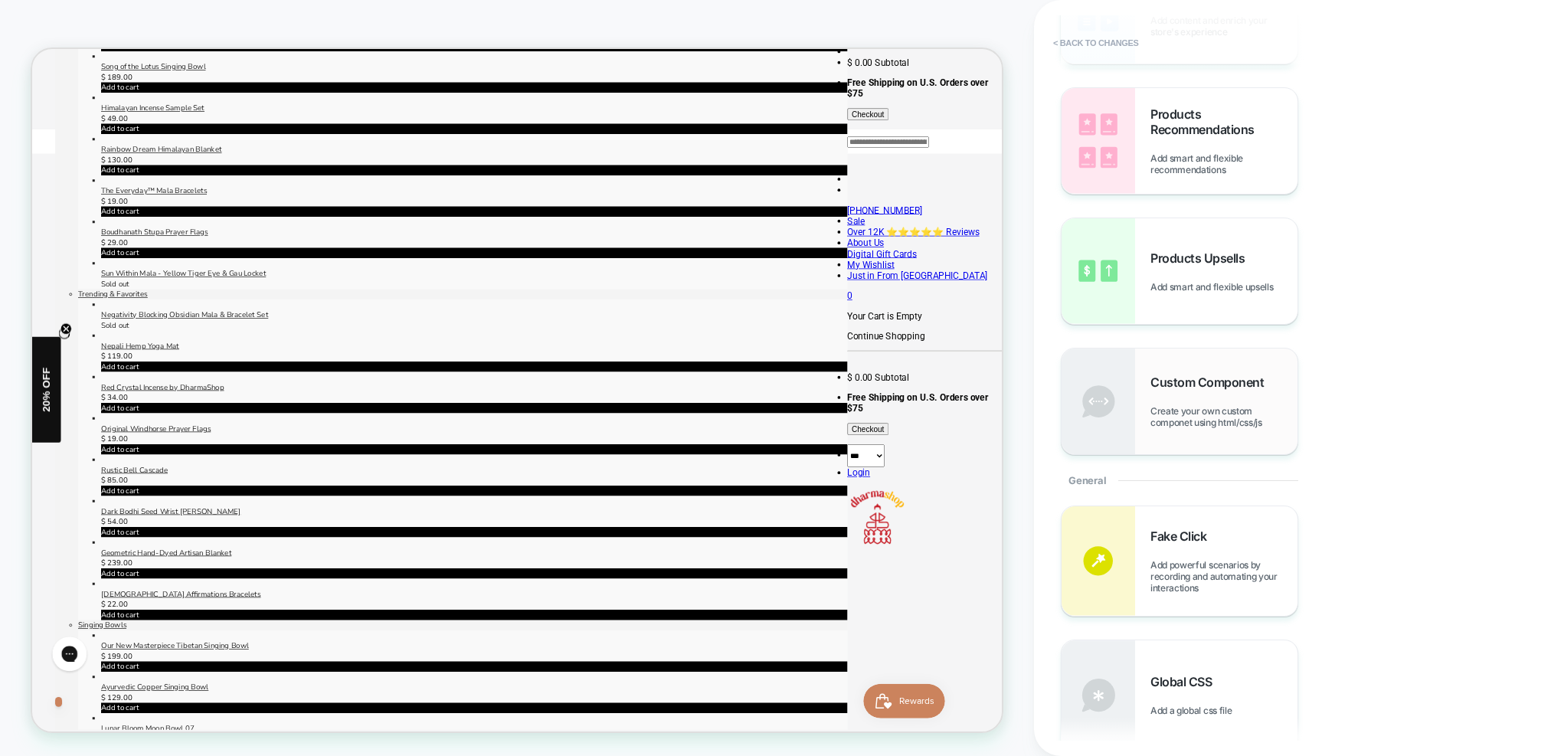
scroll to position [110, 0]
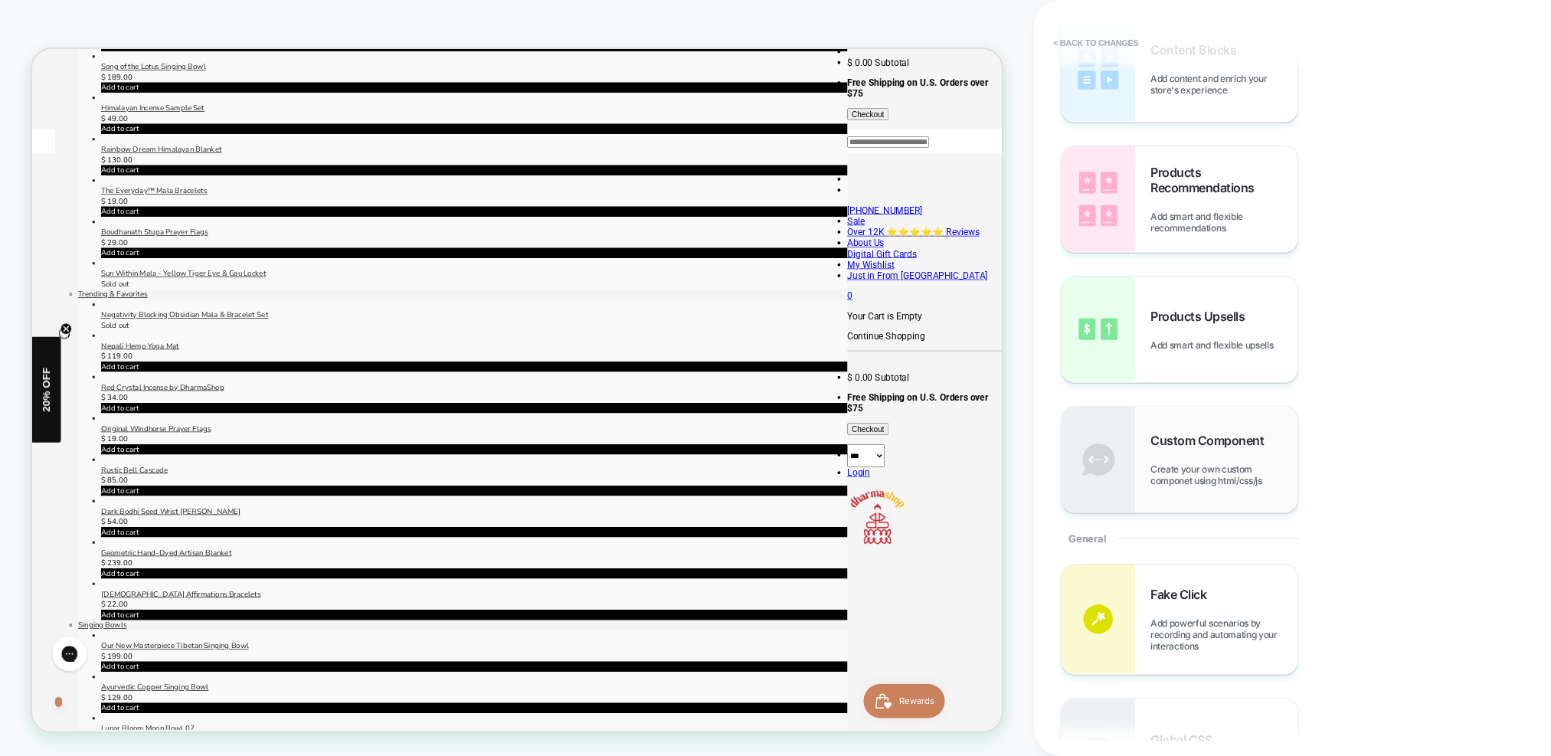
click at [1199, 445] on span "Custom Component" at bounding box center [1211, 440] width 121 height 15
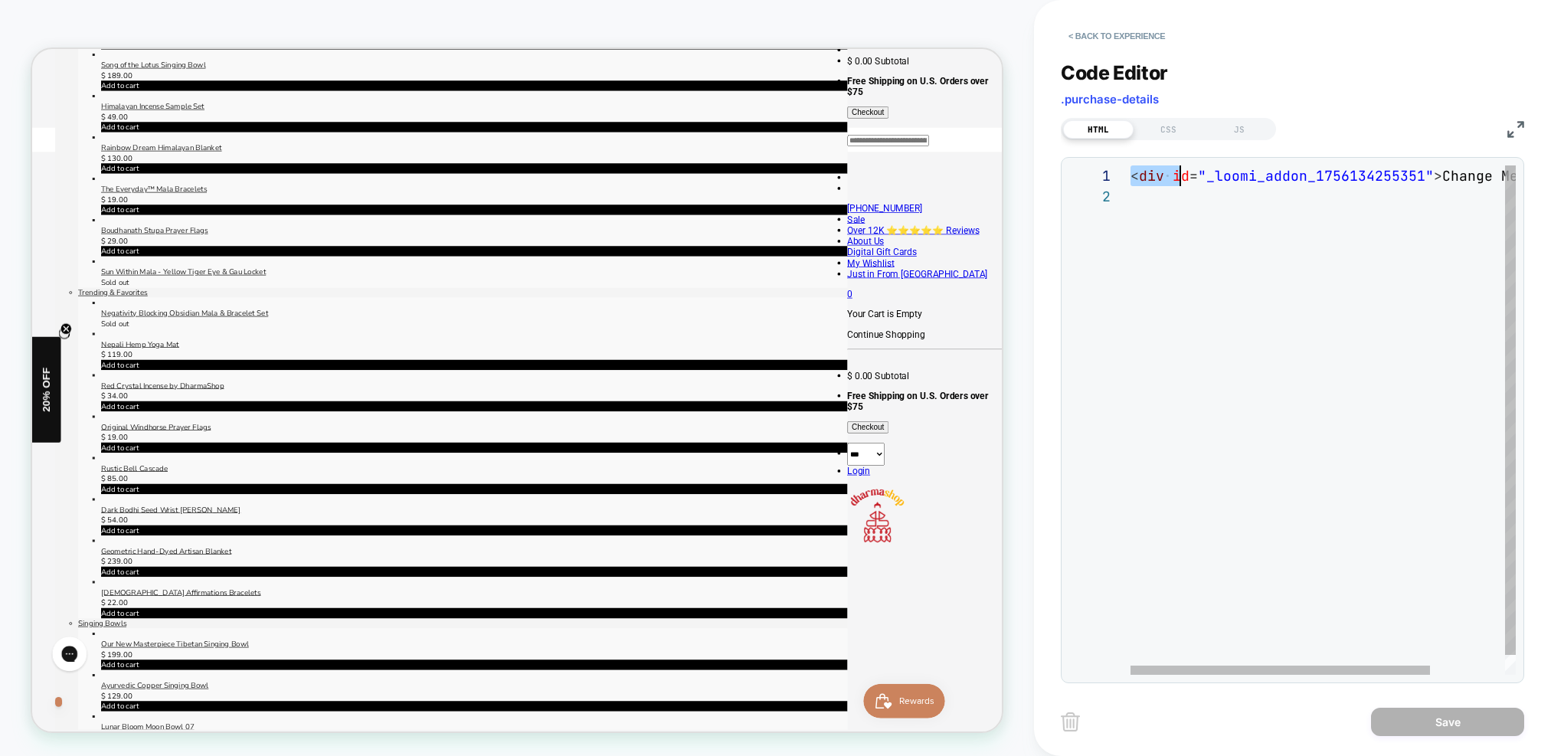
scroll to position [0, 0]
drag, startPoint x: 1134, startPoint y: 175, endPoint x: 1582, endPoint y: 282, distance: 460.8
click at [1518, 282] on div "< div id = "_loomi_addon_1756134255351" > Change Me! </ div >" at bounding box center [1372, 430] width 482 height 530
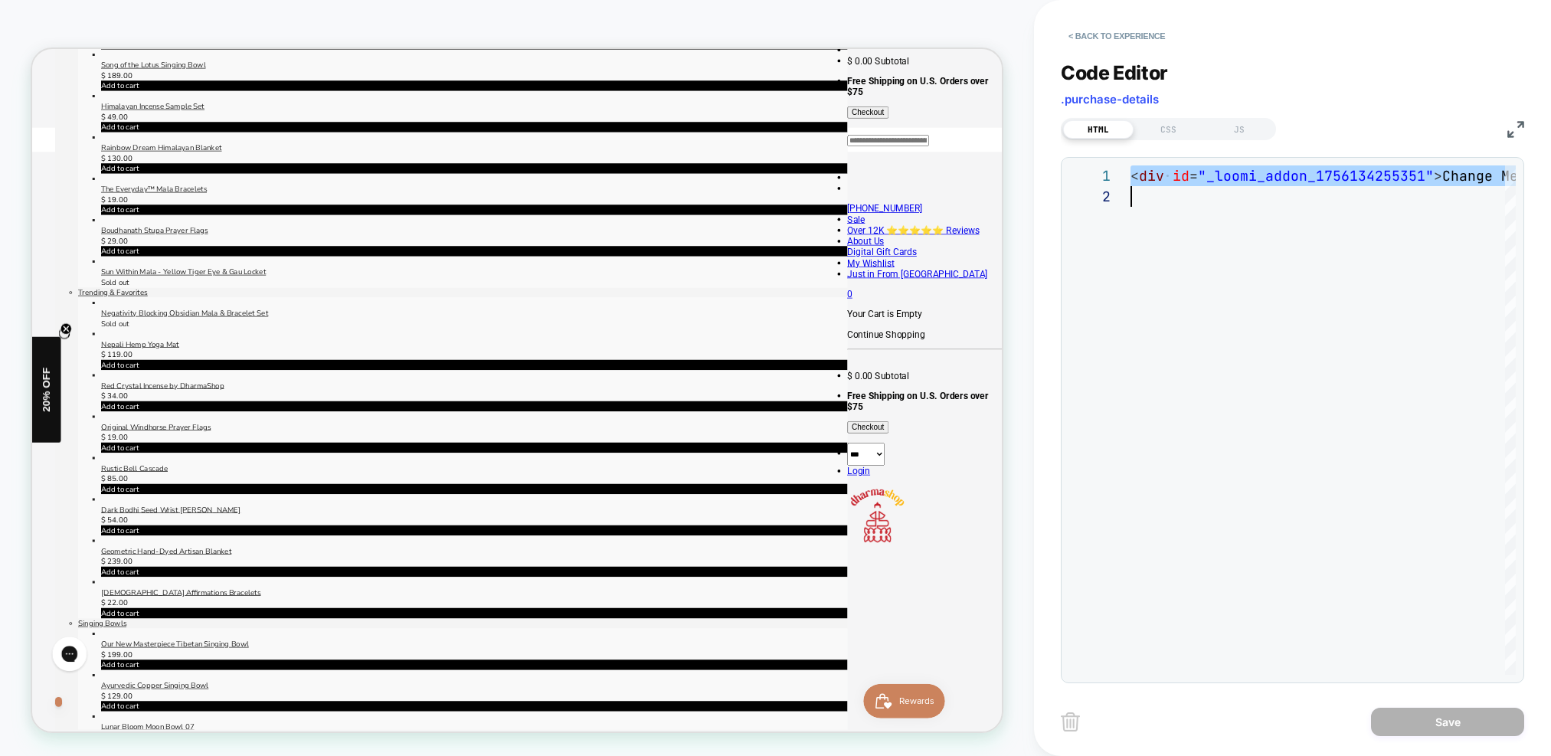
type textarea "**********"
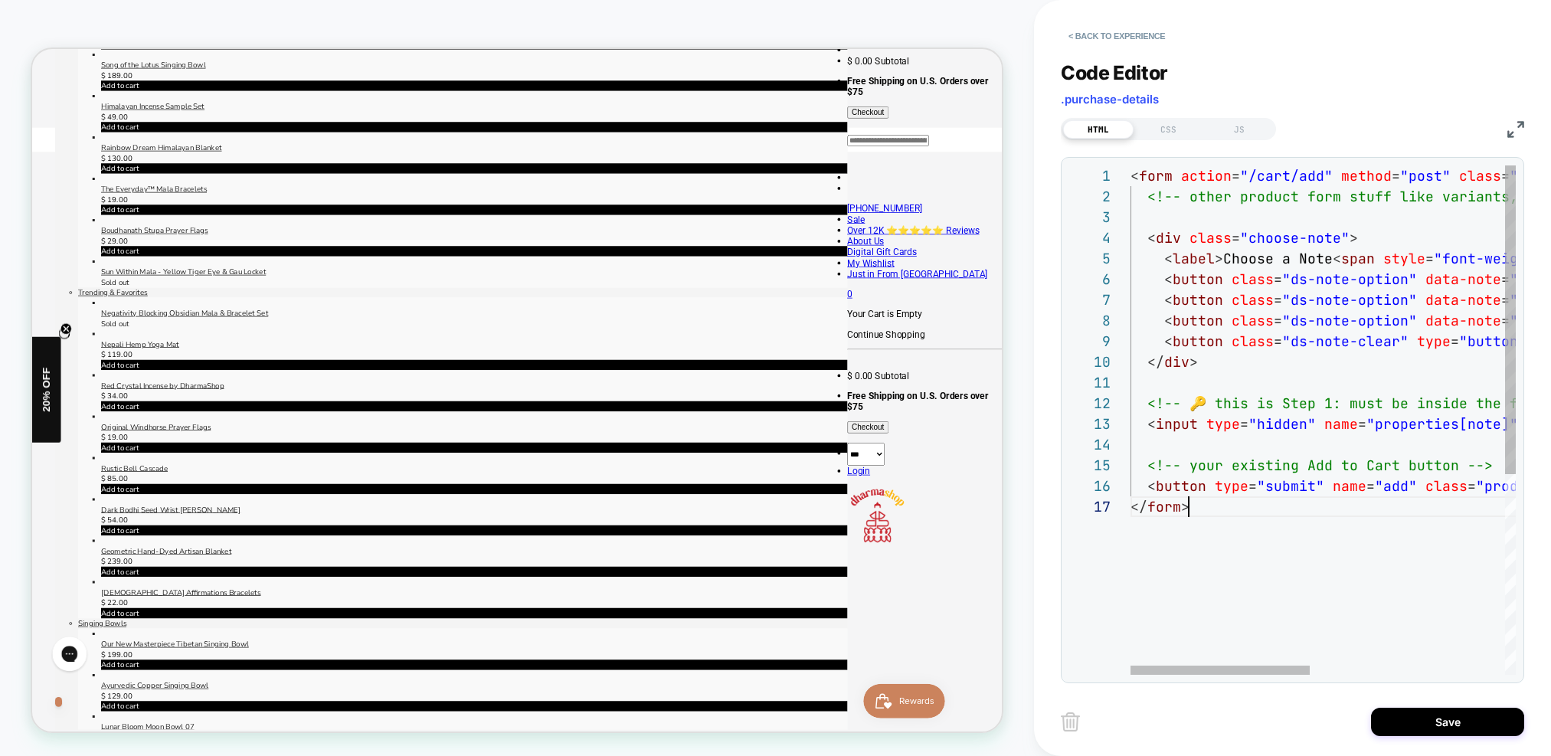
scroll to position [124, 58]
drag, startPoint x: 1462, startPoint y: 712, endPoint x: 1304, endPoint y: 578, distance: 207.0
click at [1304, 578] on div "< Back to experience Code Editor .purchase-details HTML CSS JS 1 2 3 4 5 6 7 8 …" at bounding box center [1292, 378] width 463 height 756
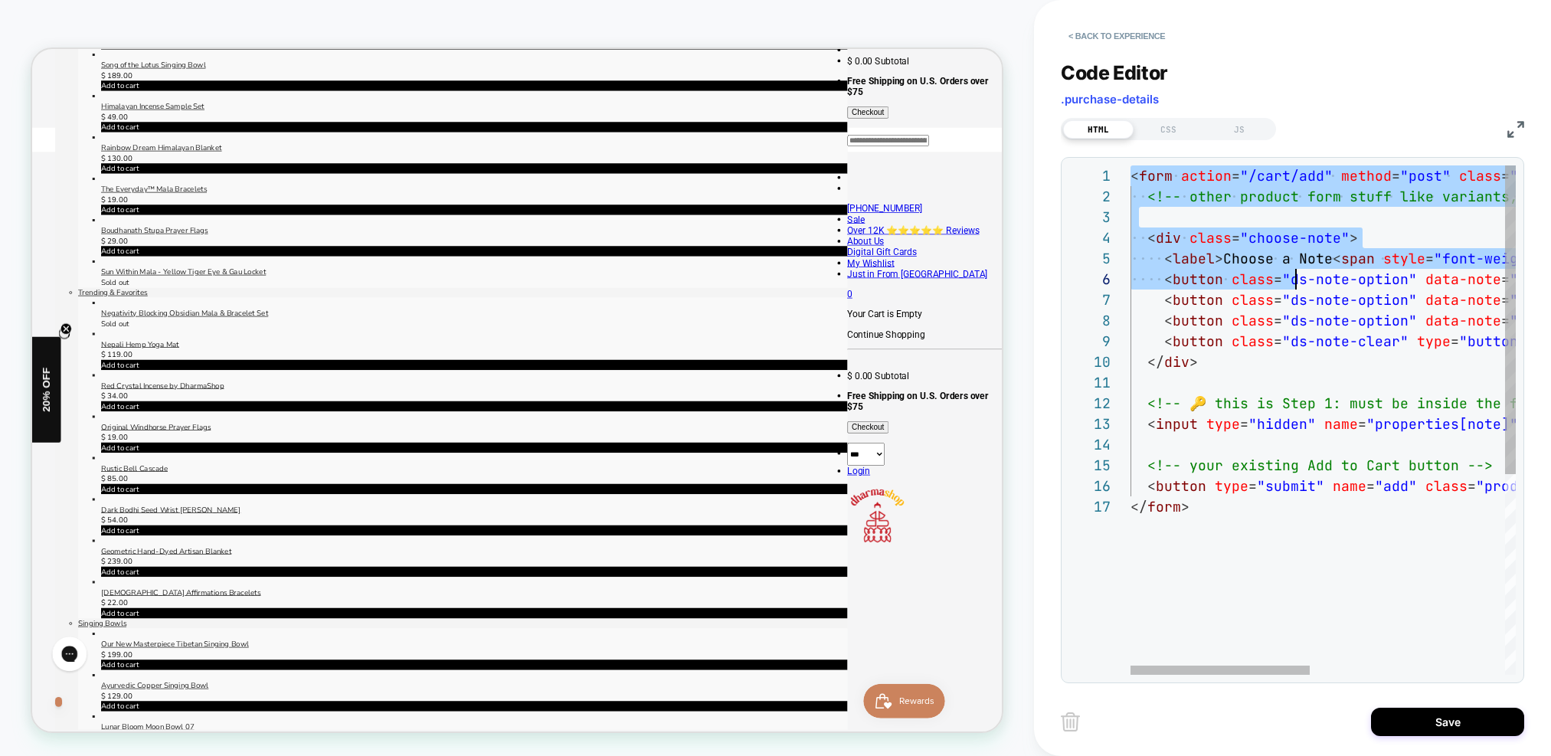
type textarea "**********"
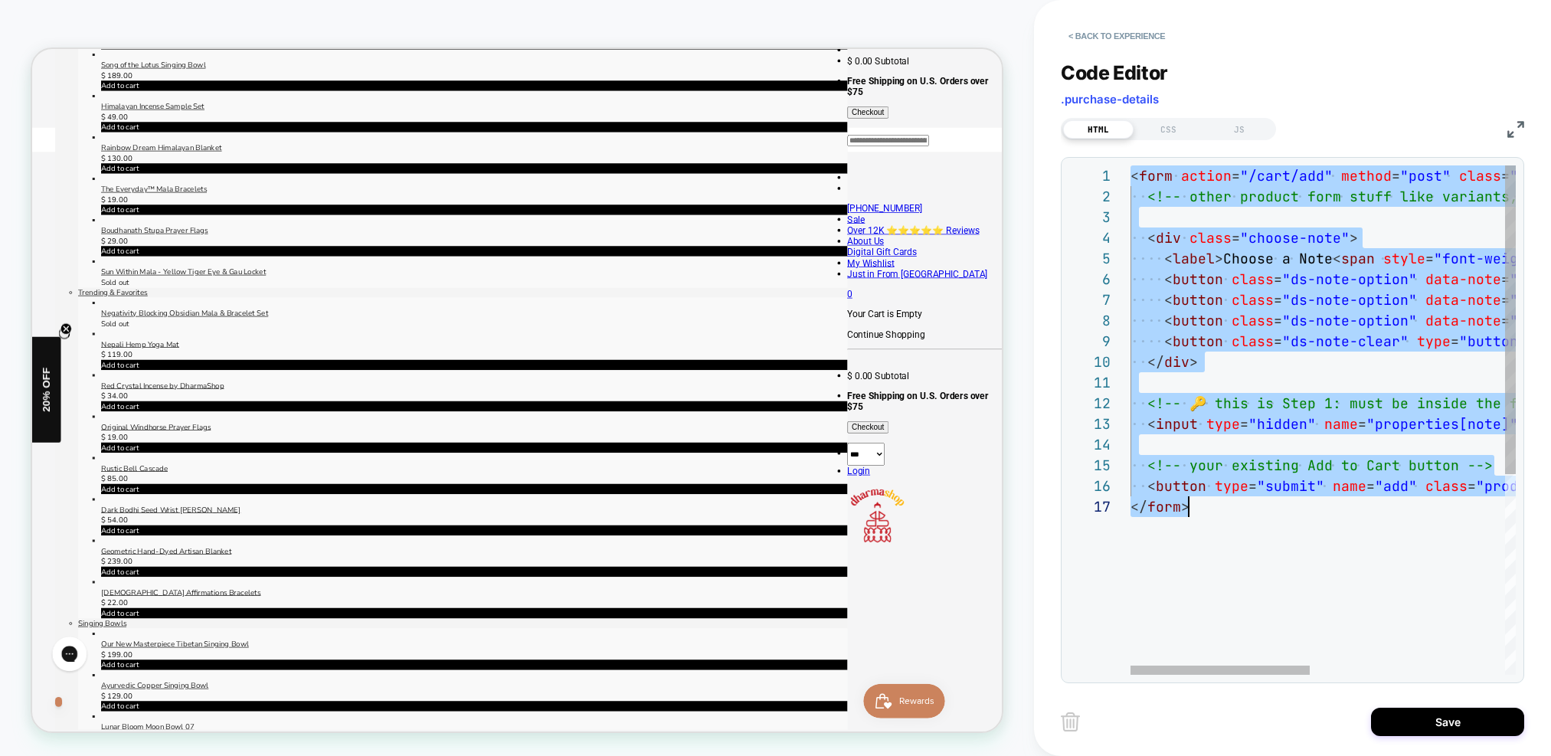
drag, startPoint x: 1131, startPoint y: 173, endPoint x: 1501, endPoint y: 609, distance: 572.2
click at [1501, 609] on div "< label > Choose a Note < span style = "font-weight:400;opacity:.7" > ( optiona…" at bounding box center [1533, 585] width 805 height 840
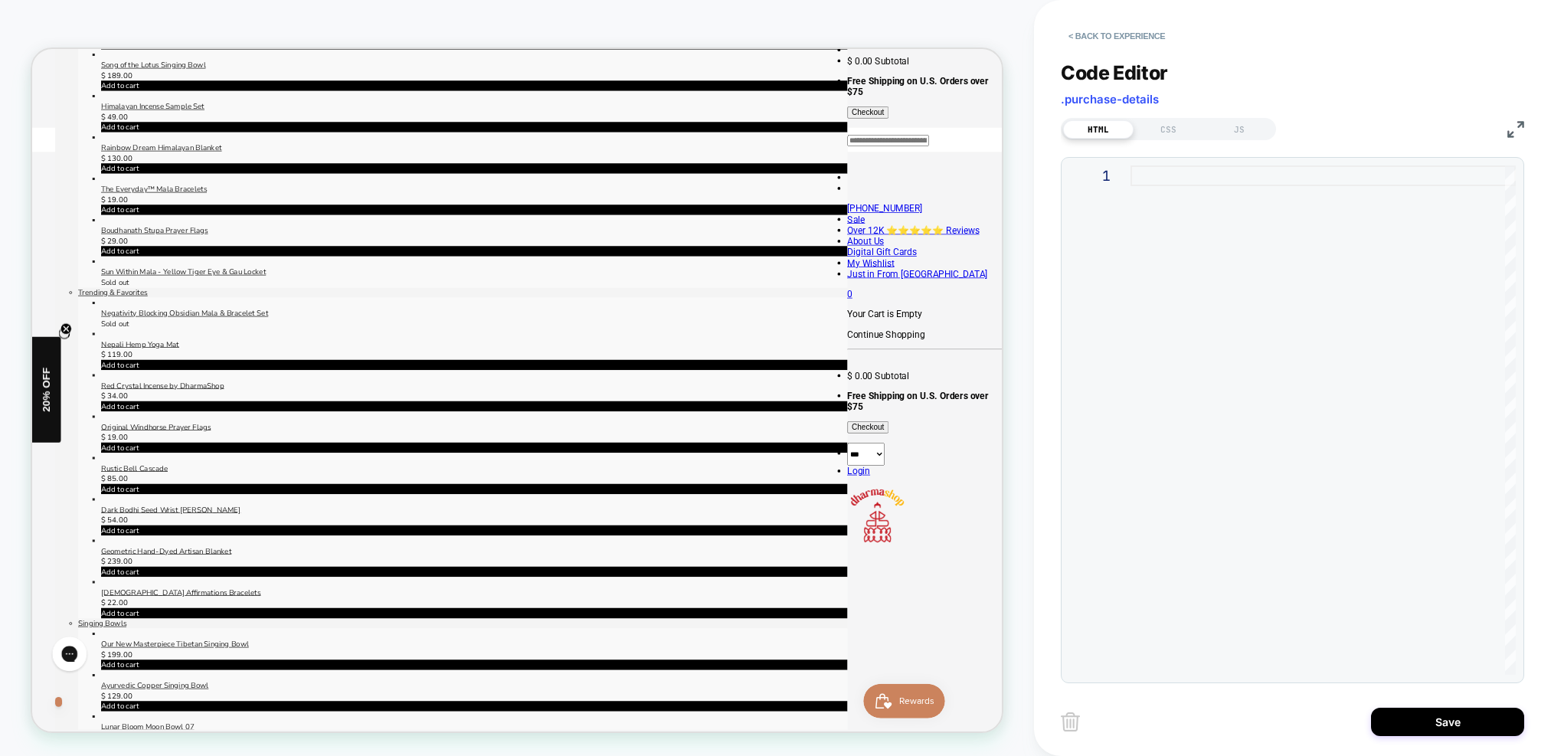
type textarea "**********"
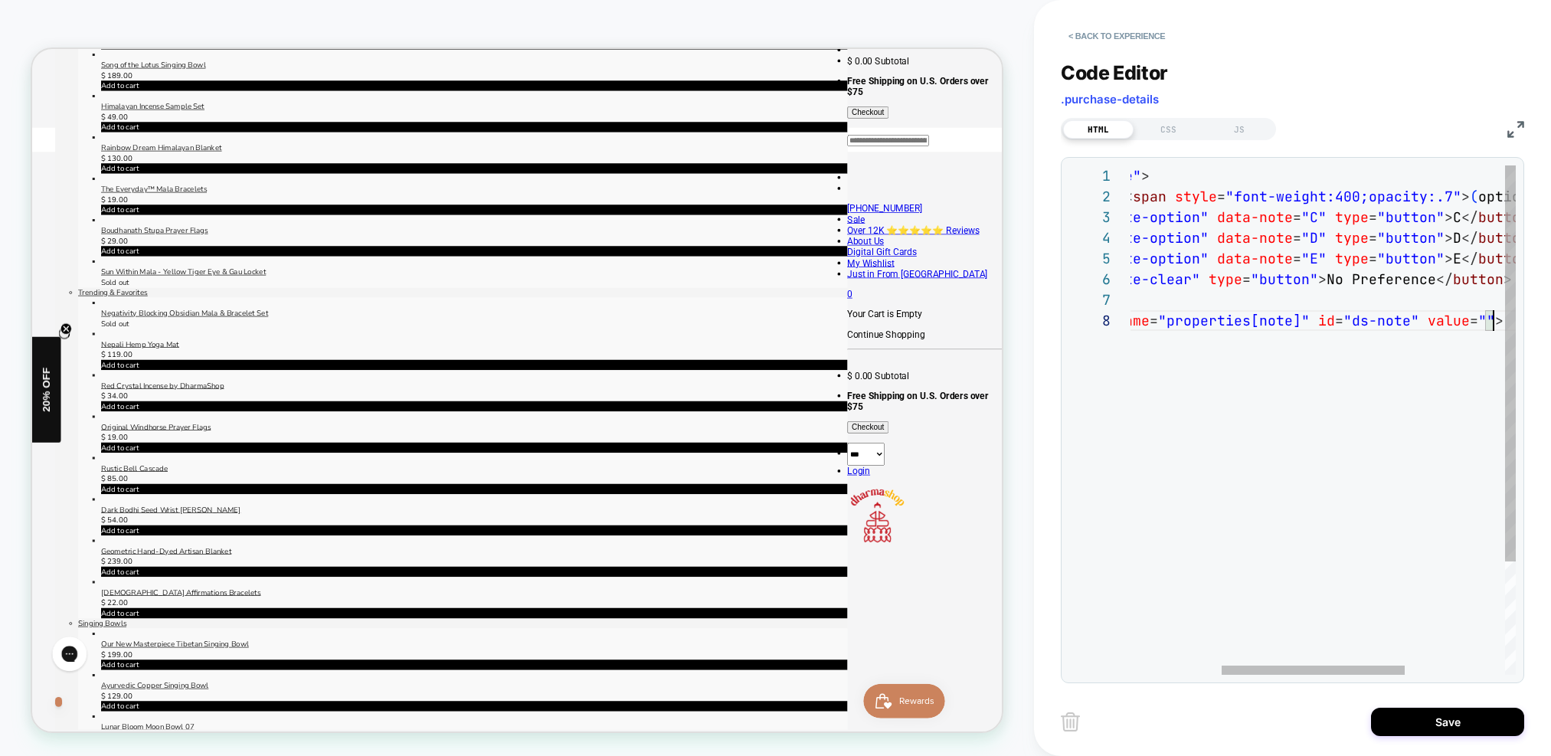
scroll to position [145, 555]
drag, startPoint x: 990, startPoint y: 494, endPoint x: 960, endPoint y: 498, distance: 30.1
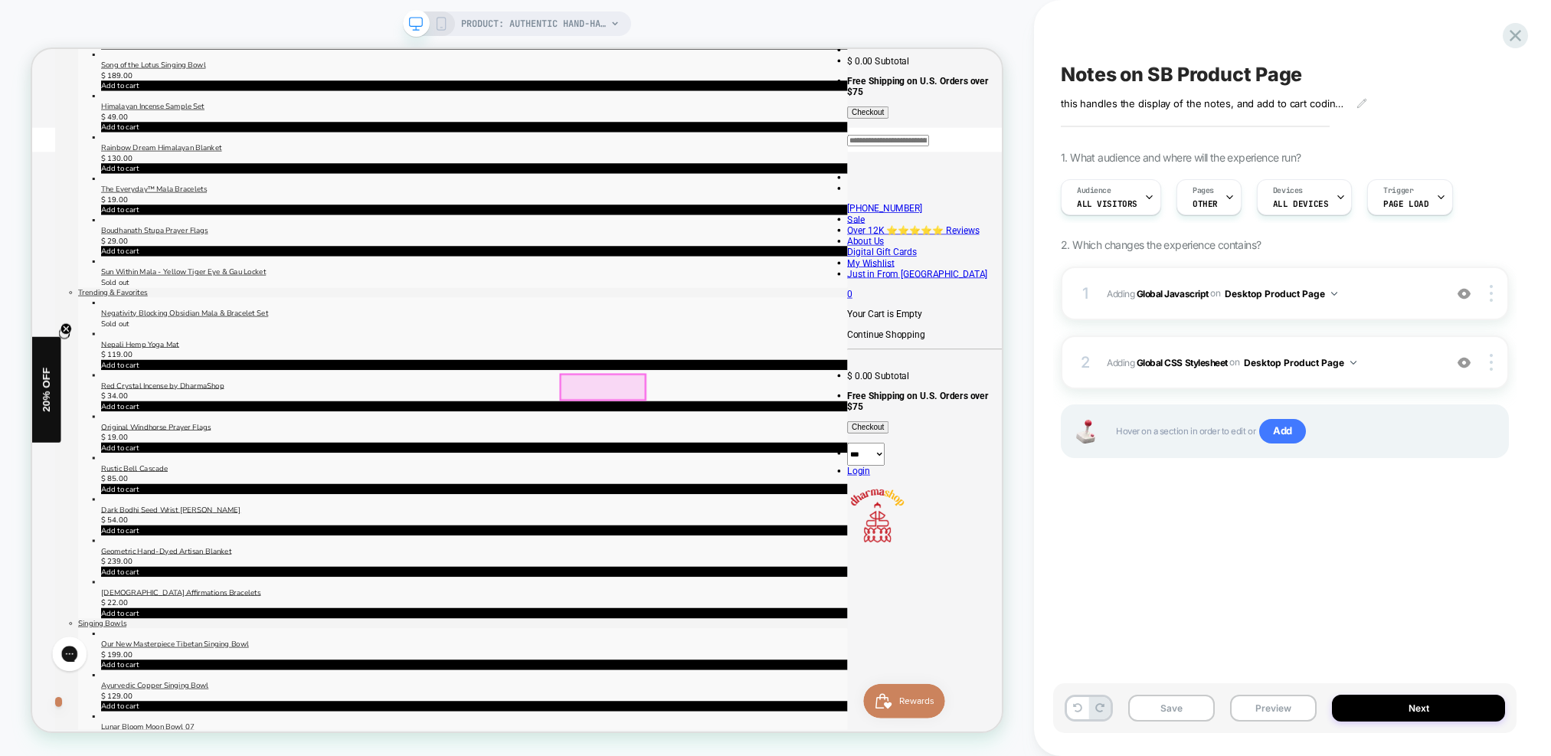
click at [823, 495] on div at bounding box center [793, 500] width 112 height 34
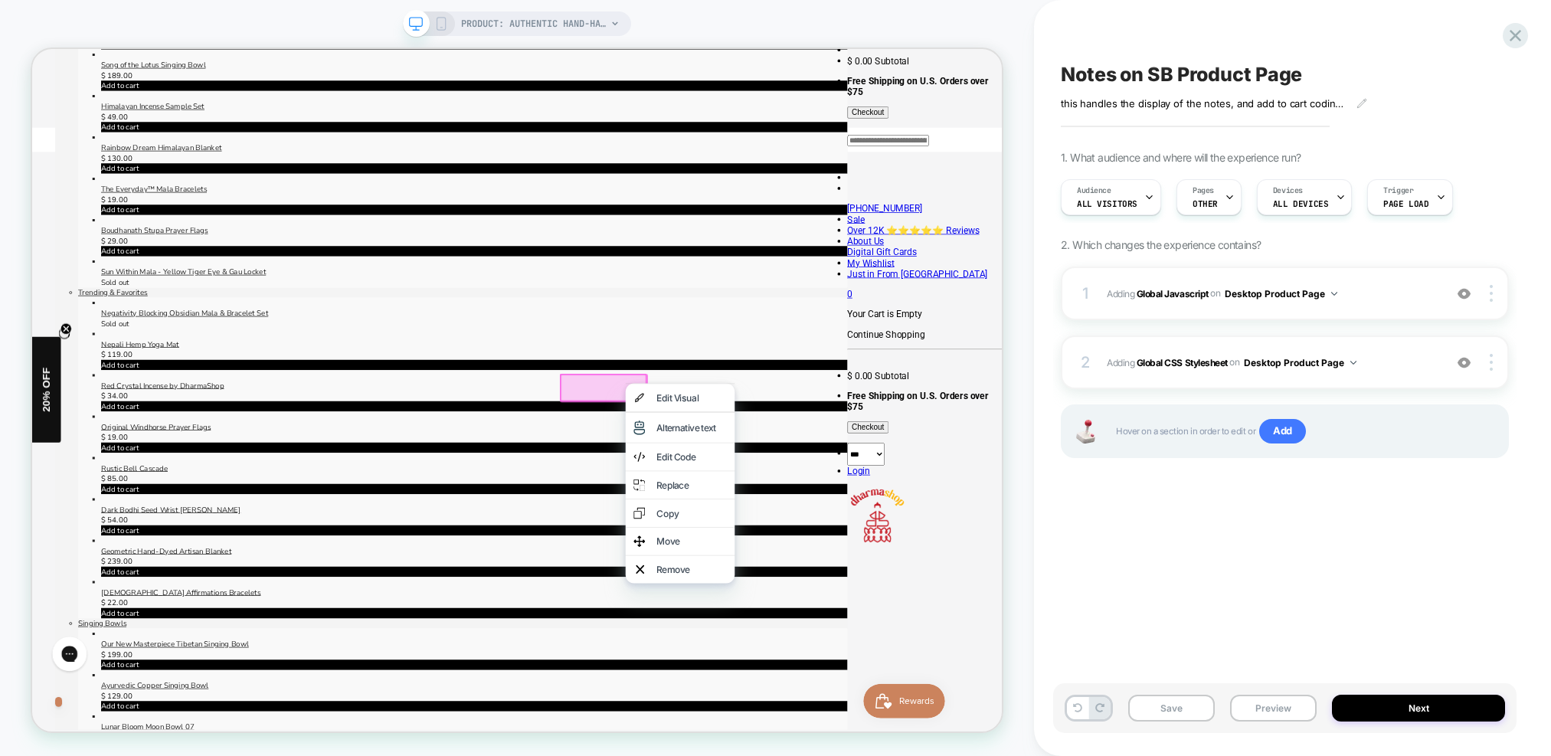
drag, startPoint x: 883, startPoint y: 762, endPoint x: 875, endPoint y: 758, distance: 9.6
click at [882, 751] on div "Remove" at bounding box center [911, 742] width 93 height 15
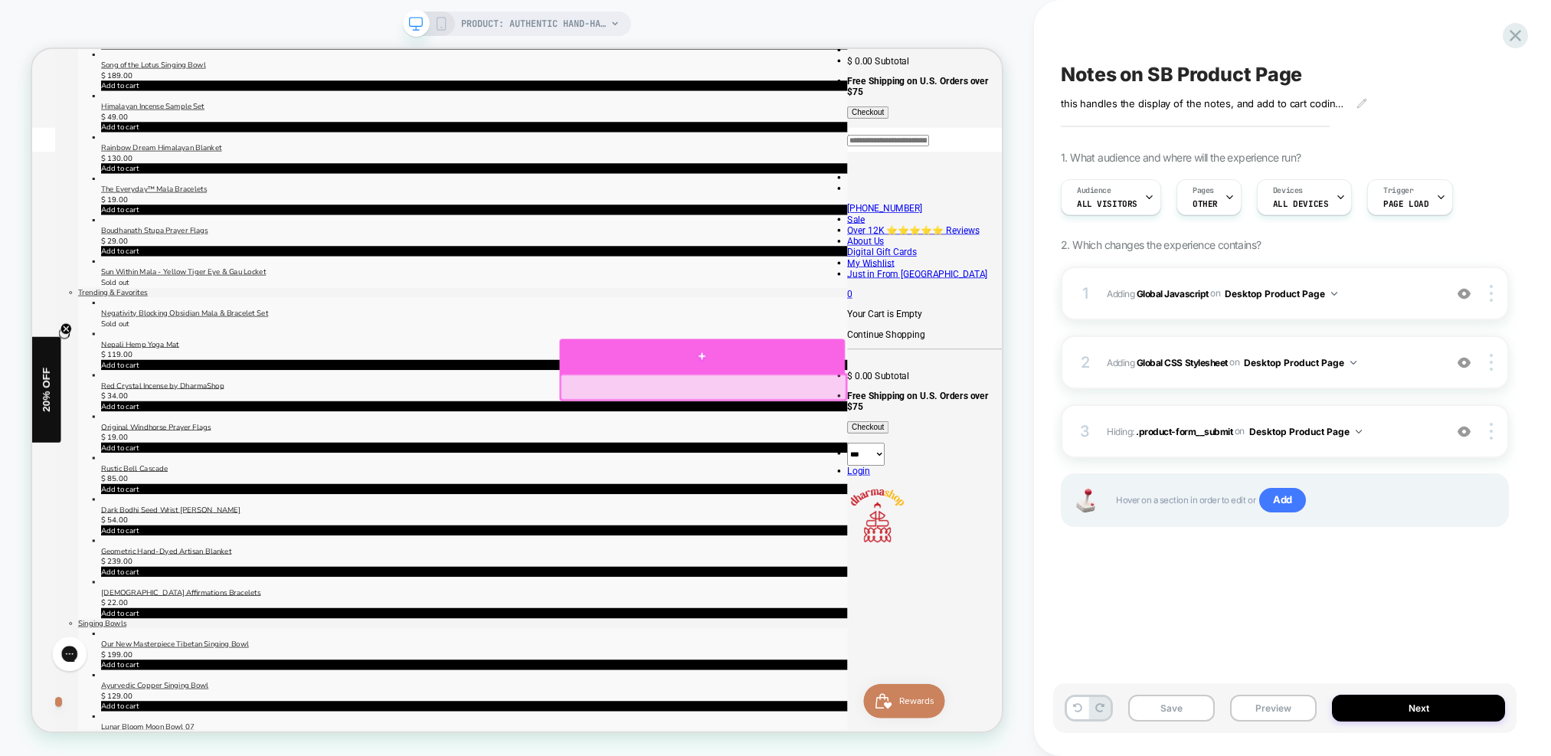
click at [920, 465] on div at bounding box center [925, 459] width 380 height 46
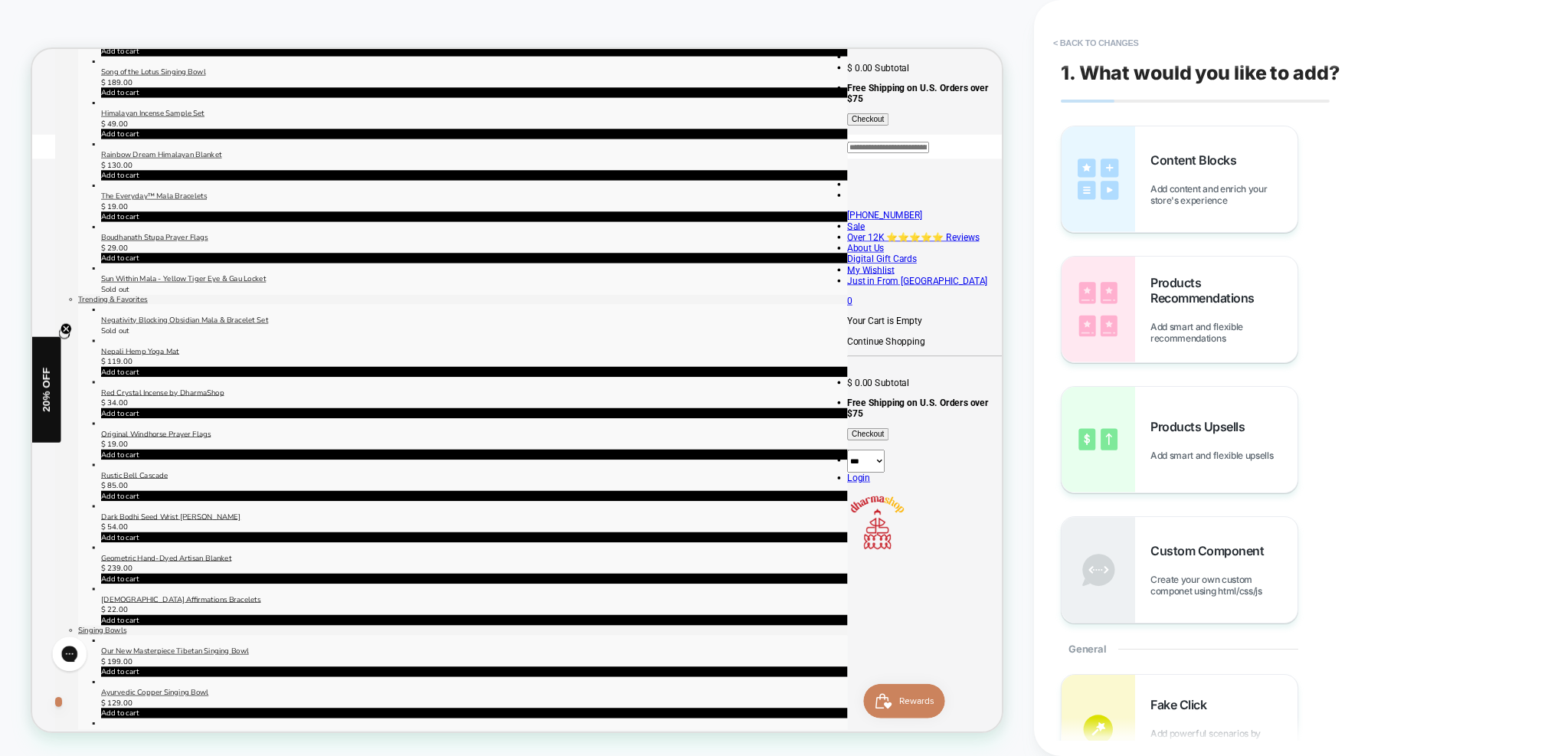
scroll to position [483, 0]
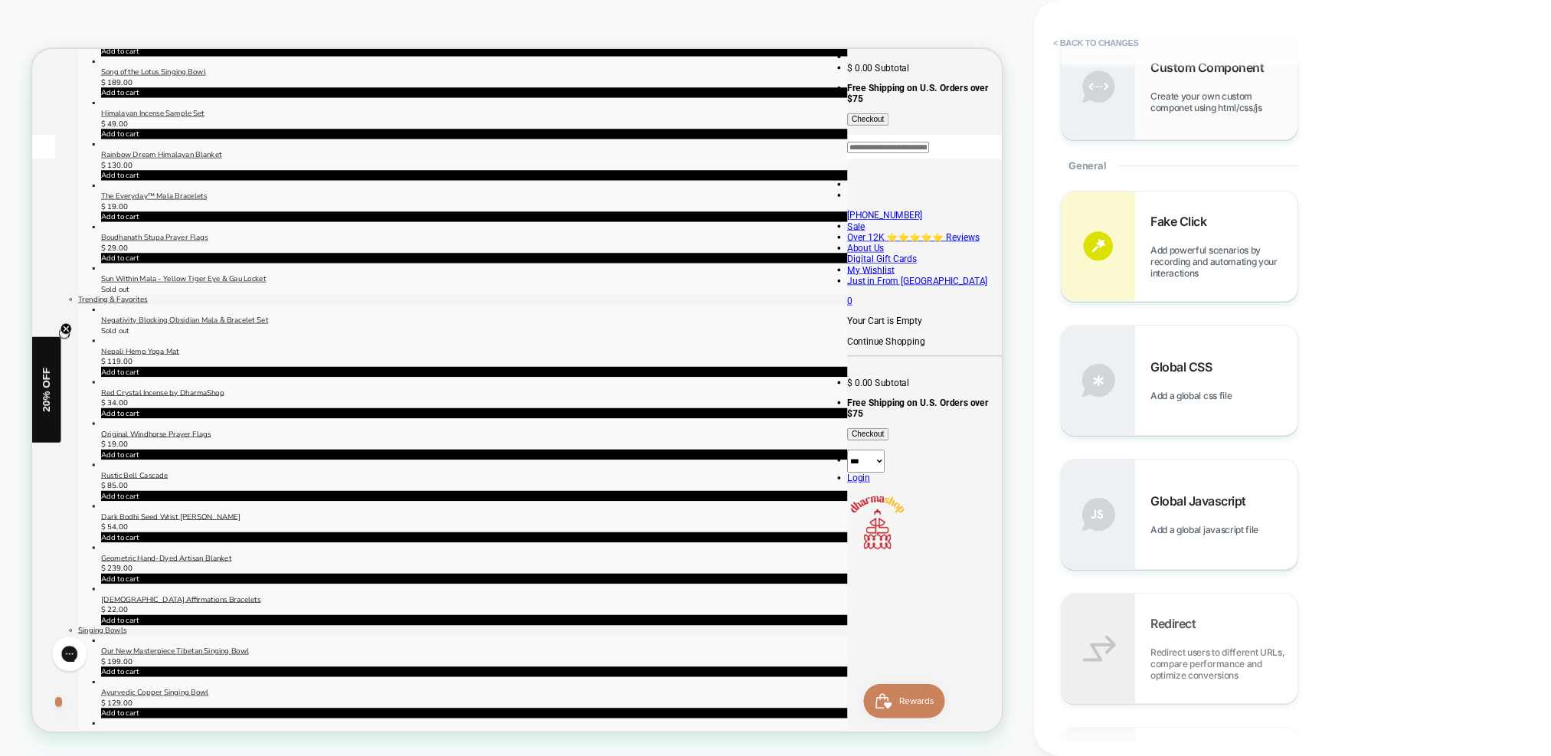
click at [1173, 80] on div "Custom Component Create your own custom componet using html/css/js" at bounding box center [1224, 87] width 147 height 54
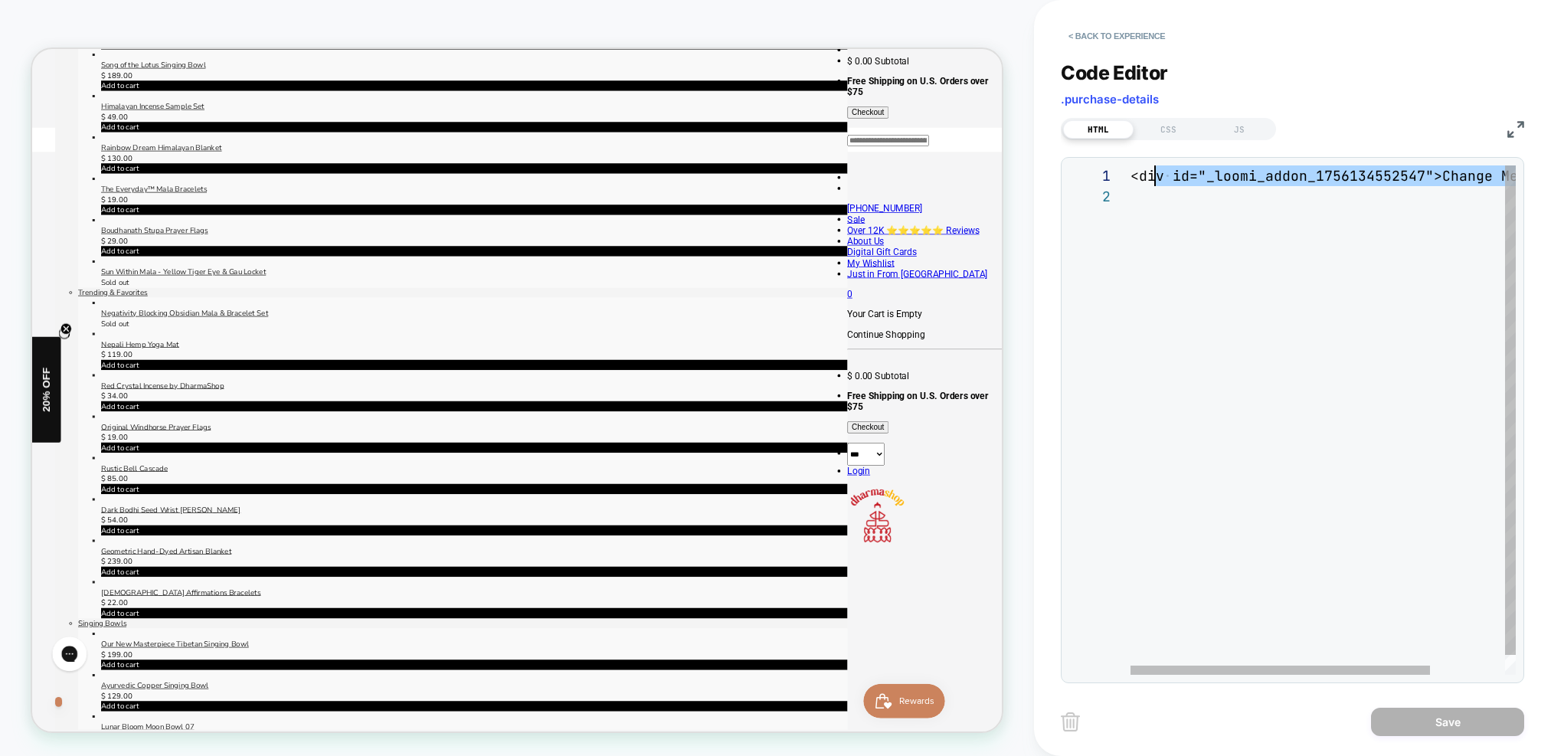
scroll to position [0, 0]
drag, startPoint x: 1156, startPoint y: 189, endPoint x: 1056, endPoint y: 103, distance: 131.4
click at [1058, 106] on div "**********" at bounding box center [1292, 378] width 517 height 756
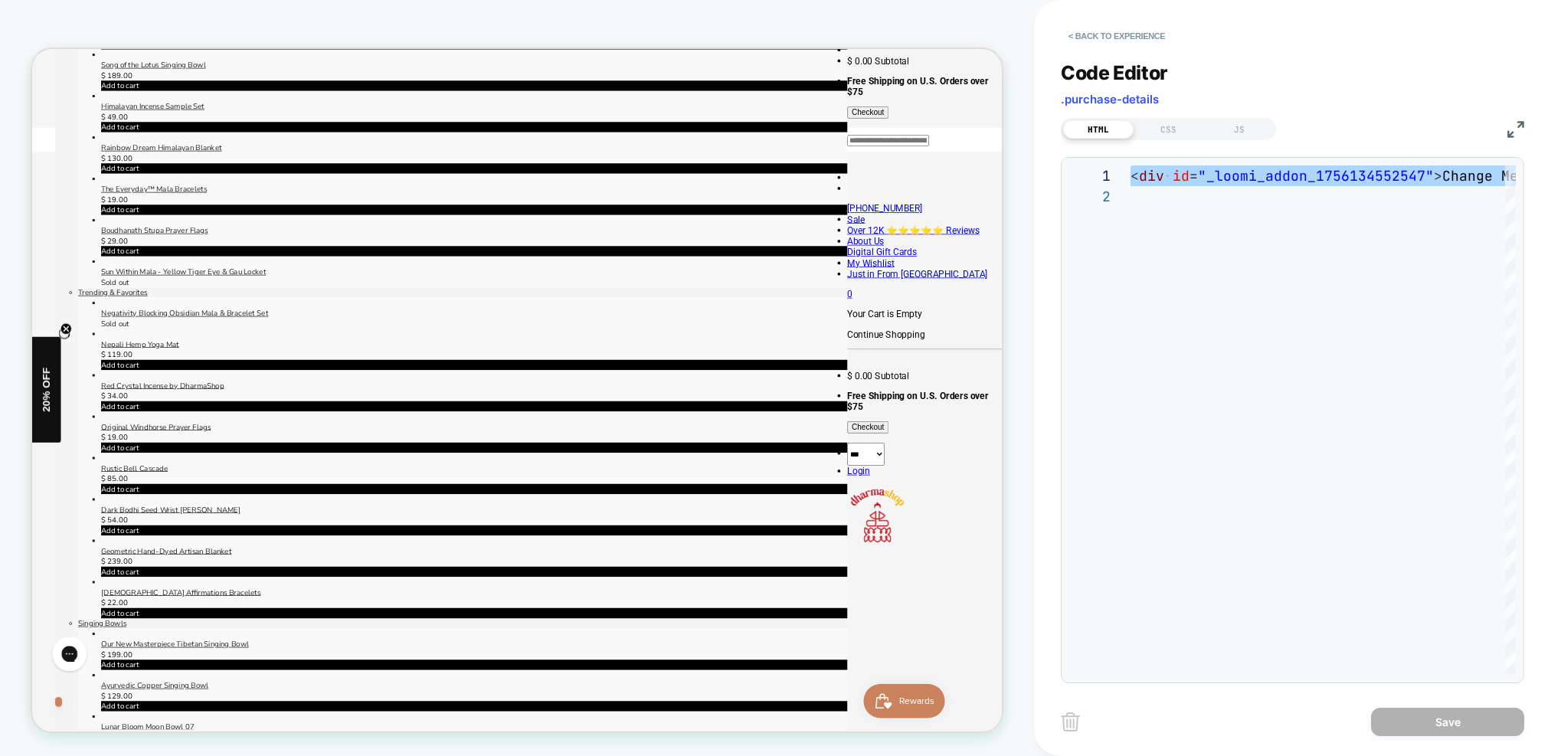
type textarea "**********"
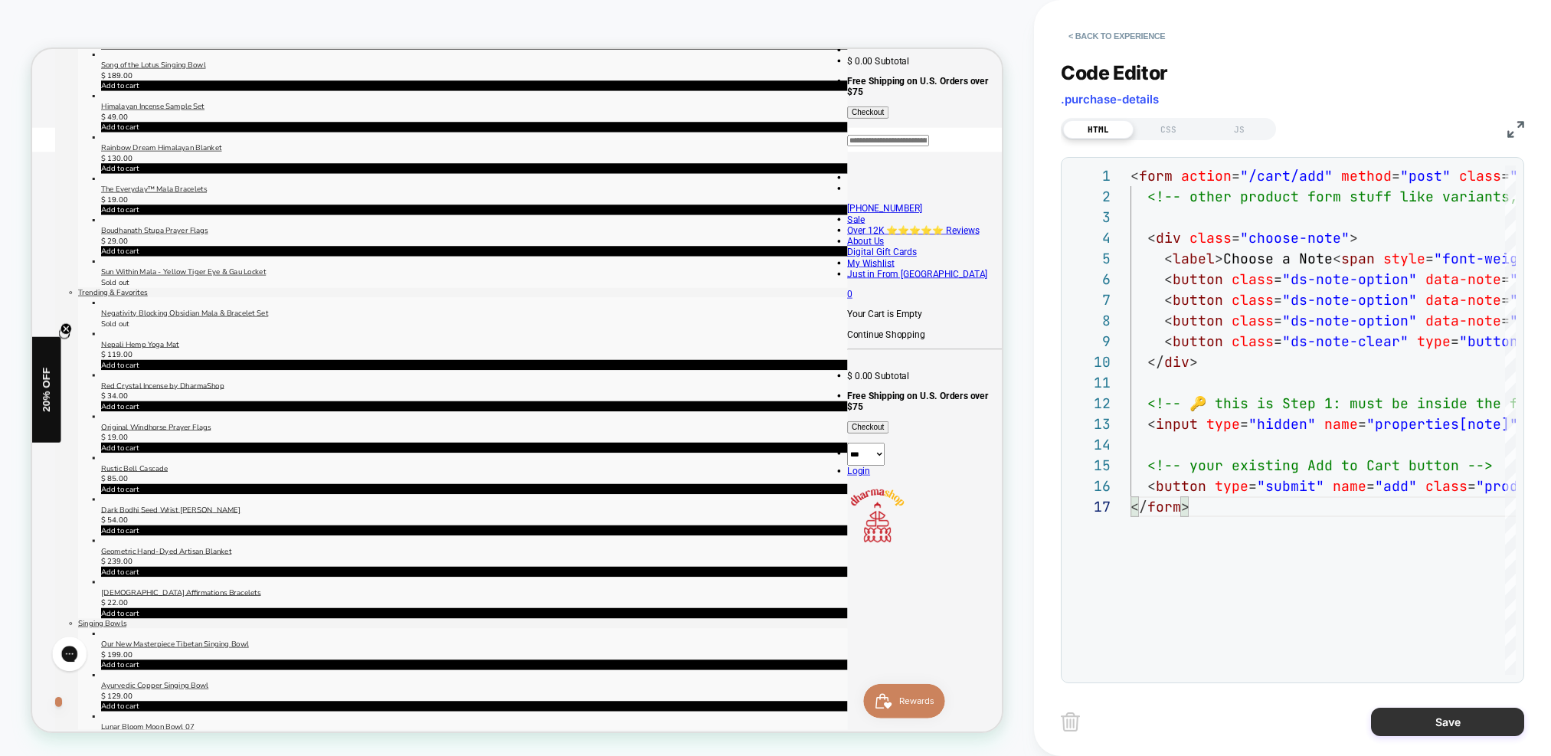
click at [1467, 722] on button "Save" at bounding box center [1447, 722] width 153 height 28
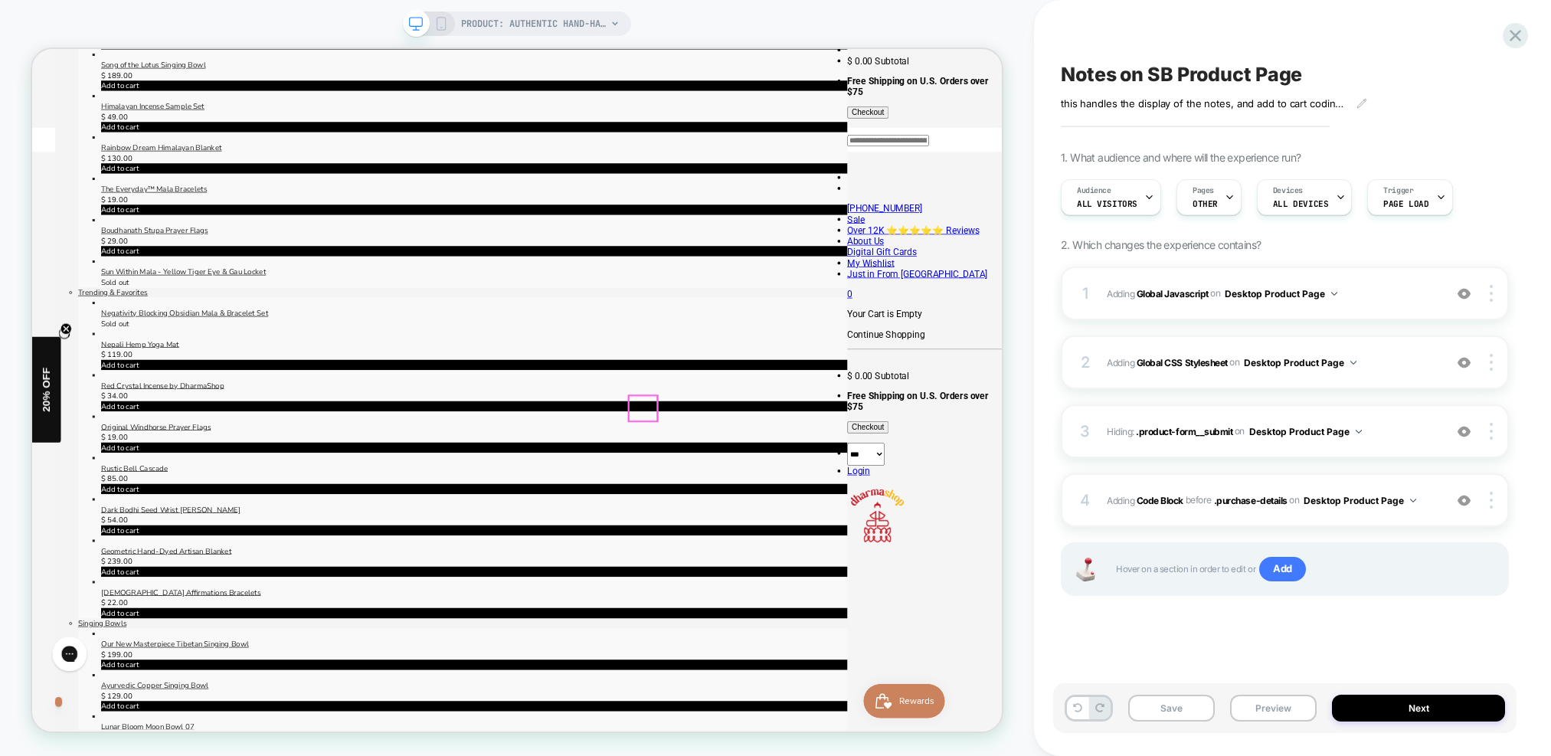
click at [1419, 365] on span "Adding Global CSS Stylesheet on Desktop Product Page" at bounding box center [1271, 362] width 329 height 19
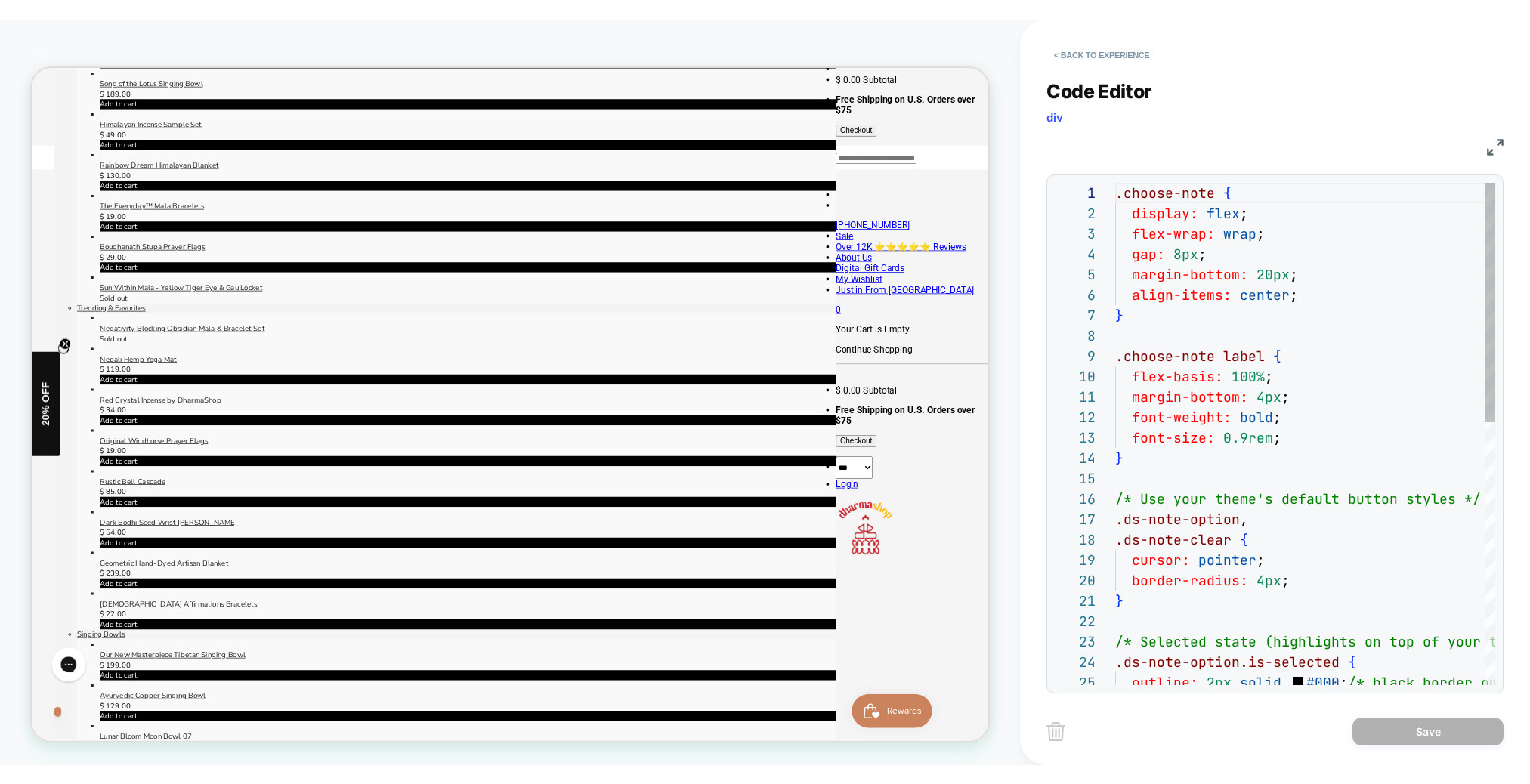
scroll to position [204, 0]
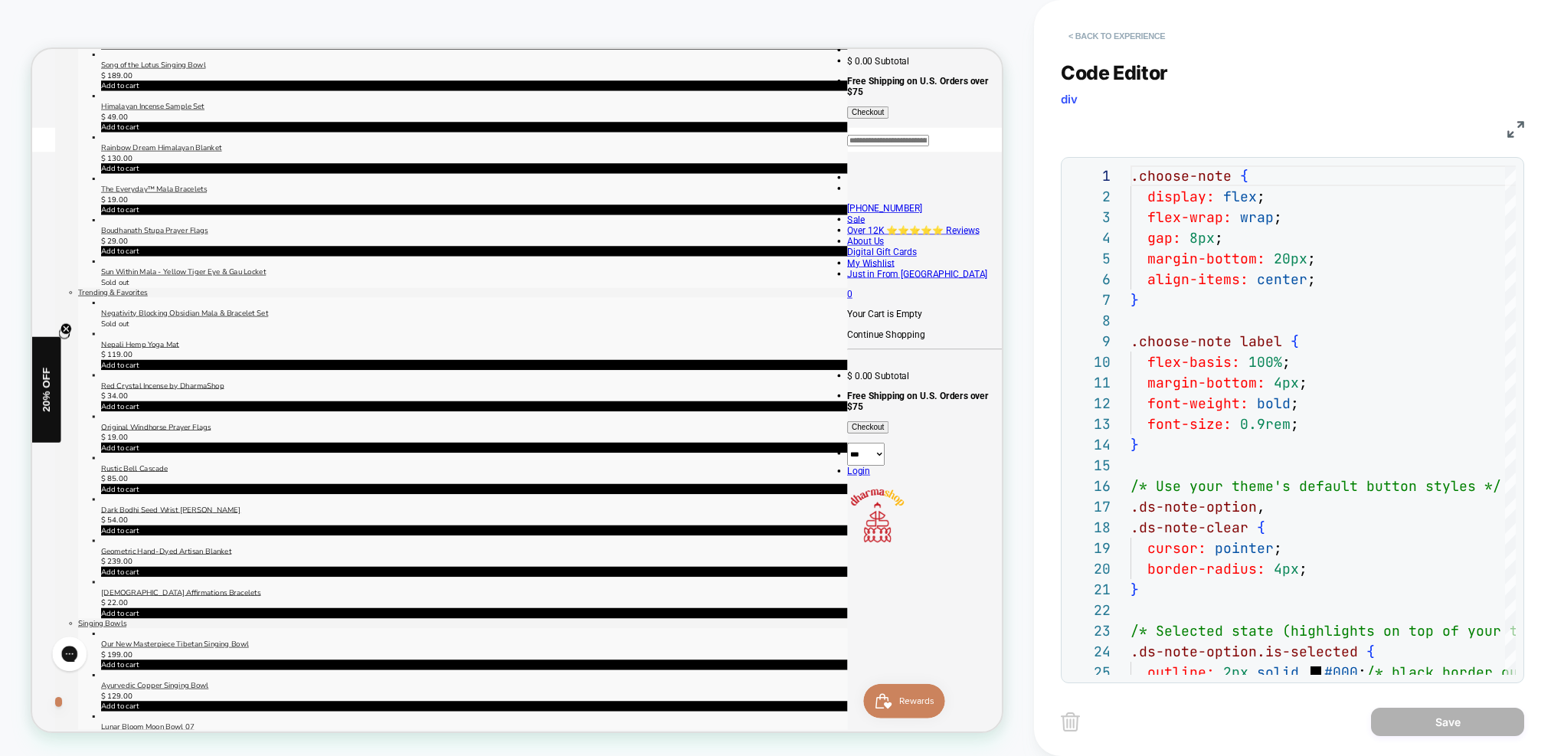
click at [1089, 33] on button "< Back to experience" at bounding box center [1117, 36] width 112 height 25
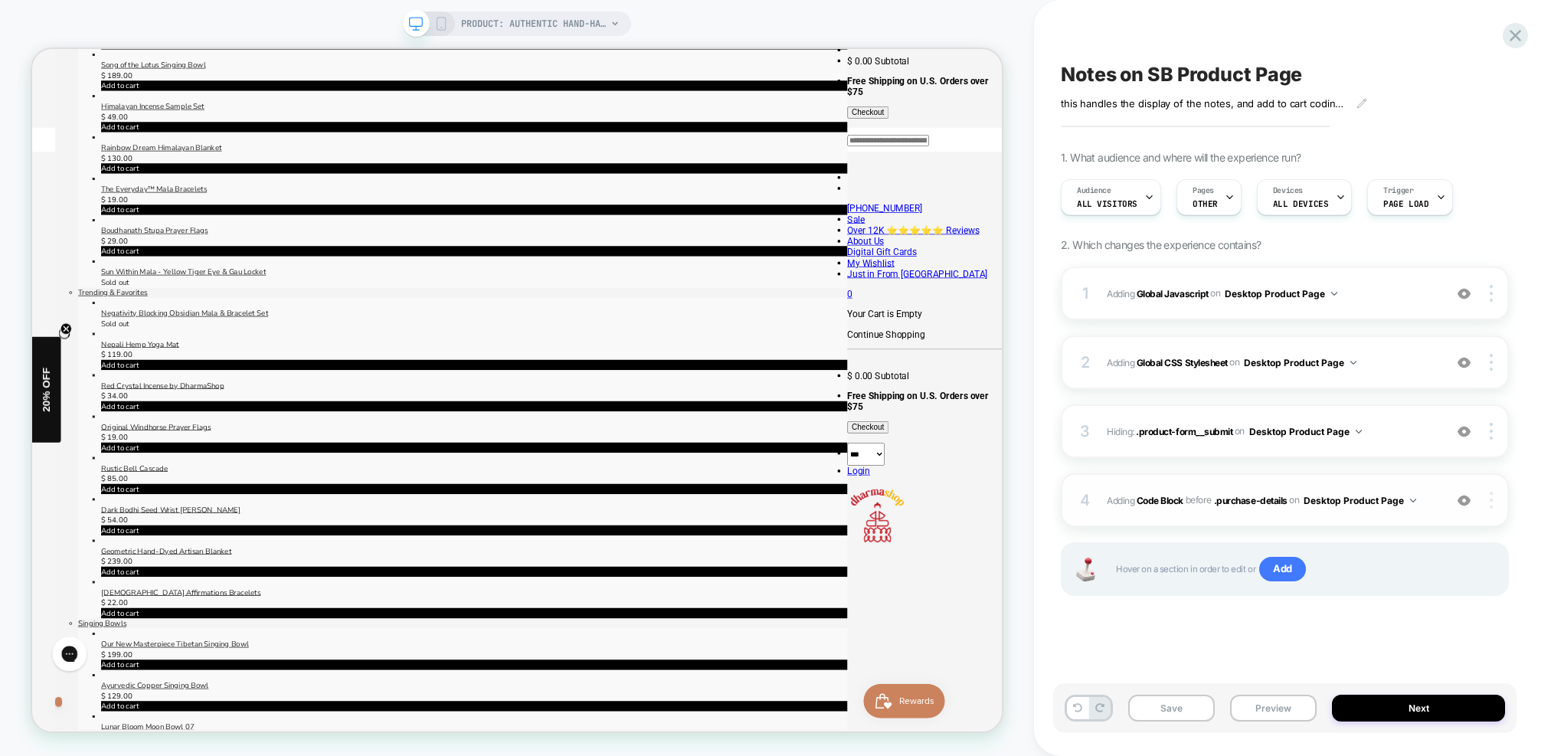
click at [1493, 500] on div at bounding box center [1493, 500] width 29 height 17
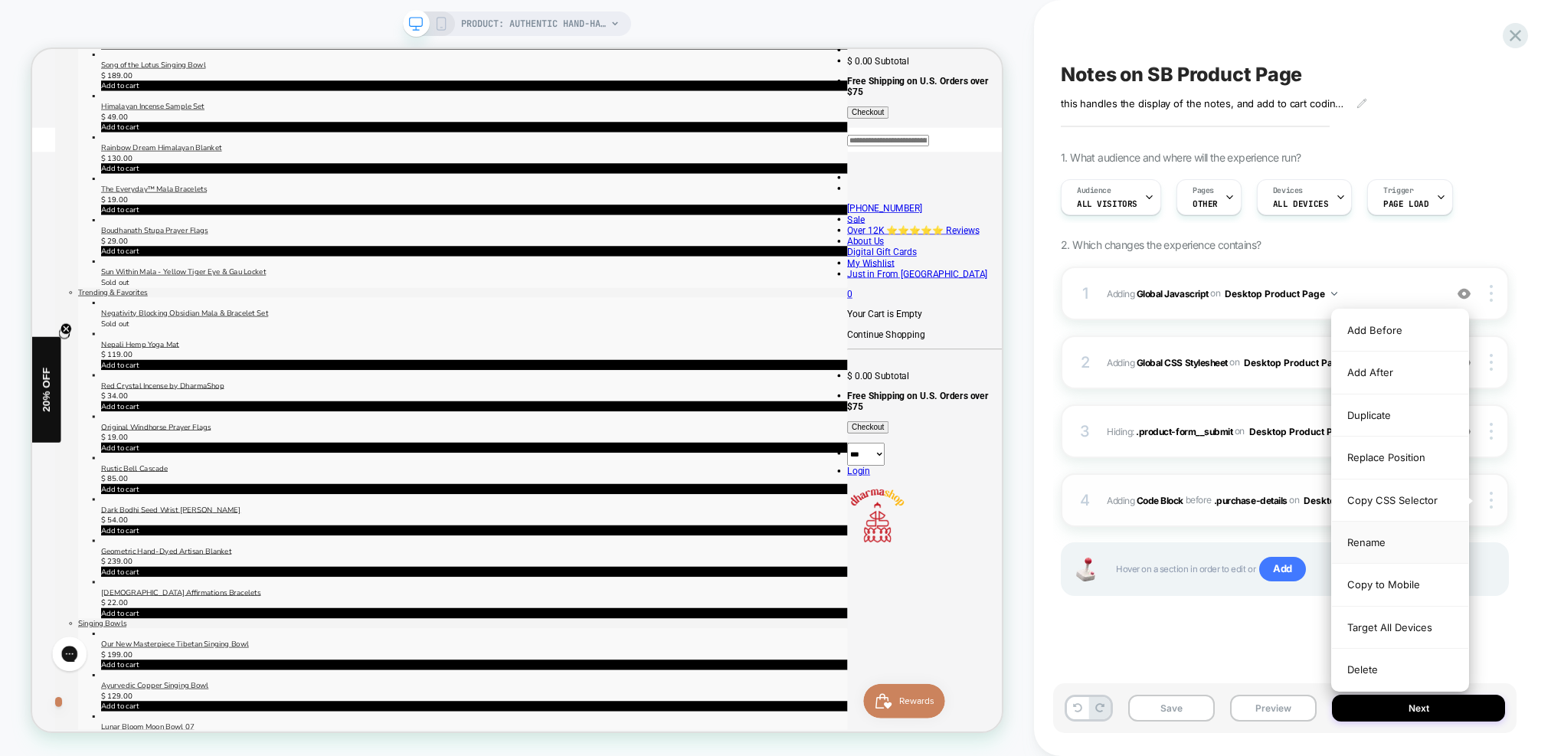
click at [1390, 538] on div "Rename" at bounding box center [1400, 543] width 136 height 42
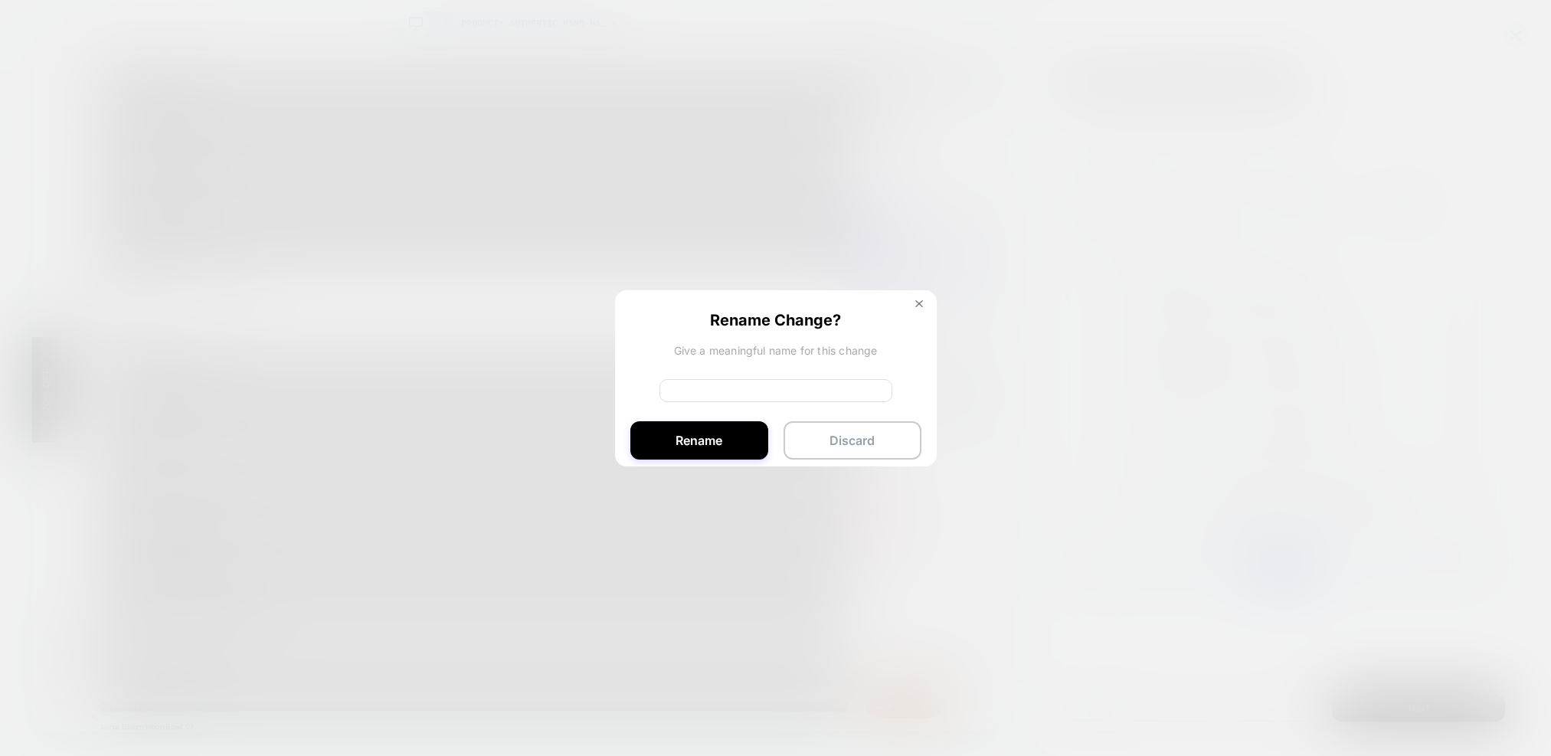
click at [763, 391] on input at bounding box center [776, 390] width 233 height 23
type input "****"
click at [722, 434] on button "Rename" at bounding box center [699, 440] width 138 height 38
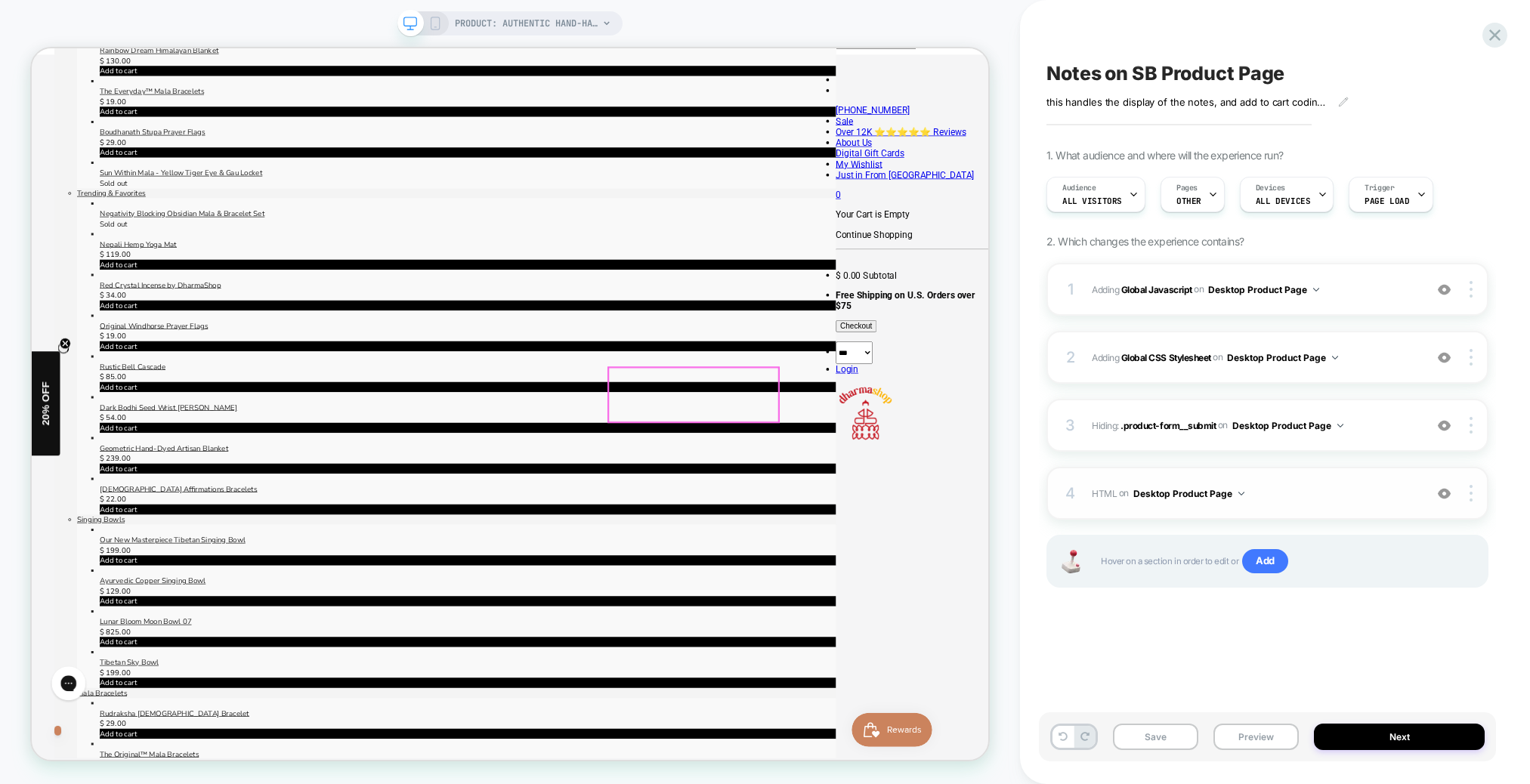
scroll to position [344, 0]
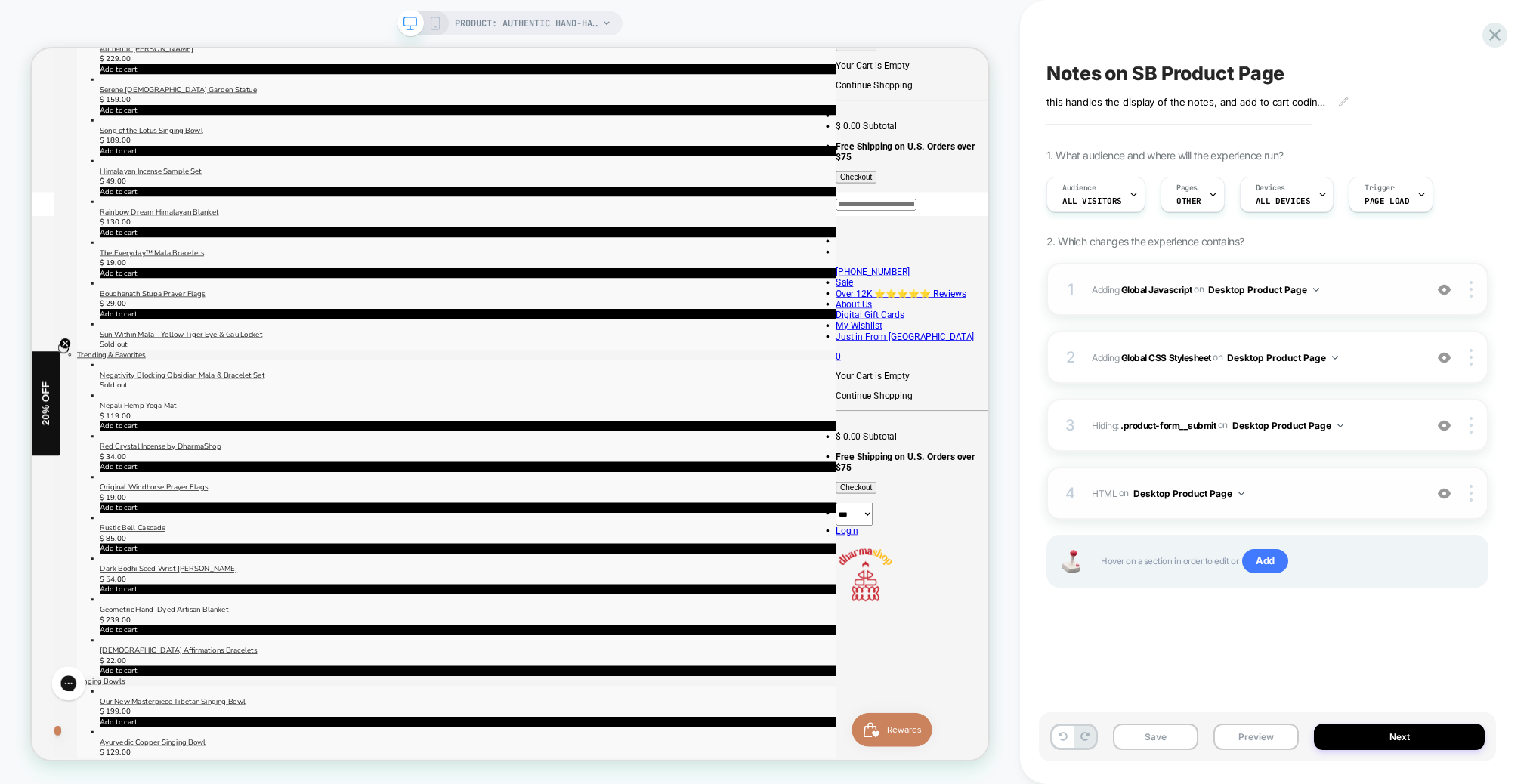
click at [1380, 295] on span "Adding Global Javascript on Desktop Product Page" at bounding box center [1254, 289] width 325 height 19
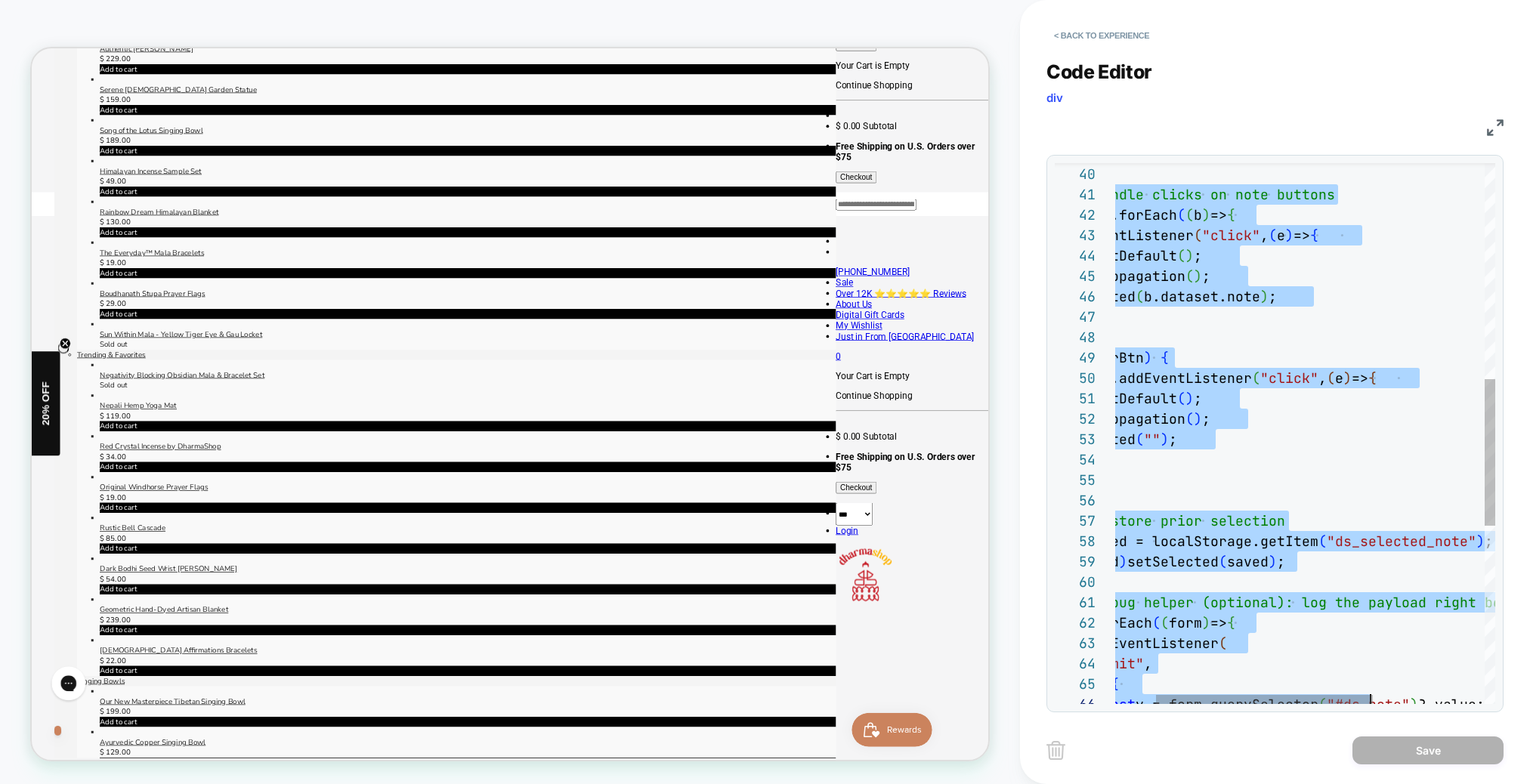
scroll to position [0, 172]
type textarea "**********"
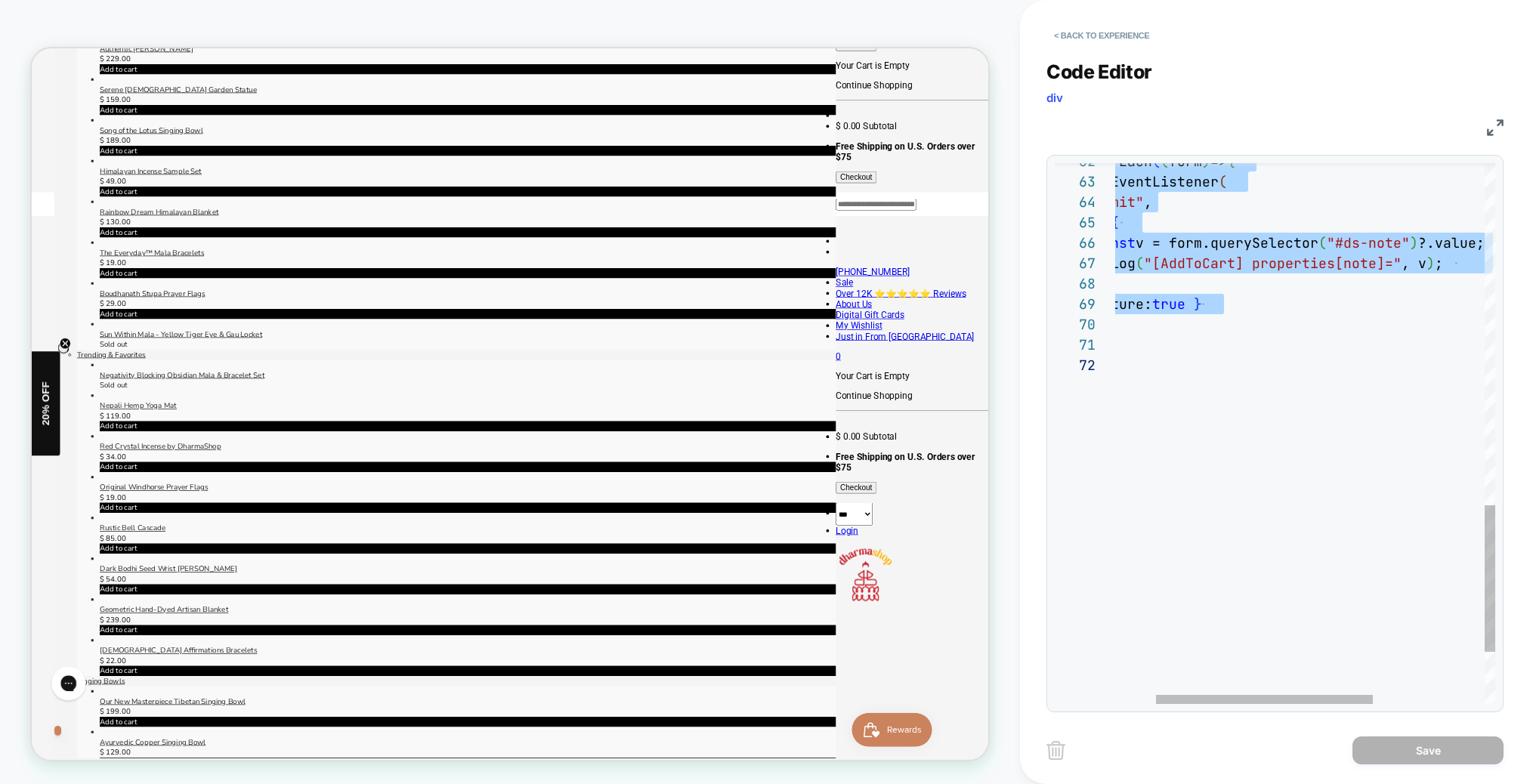
drag, startPoint x: 1116, startPoint y: 176, endPoint x: 1315, endPoint y: 361, distance: 271.7
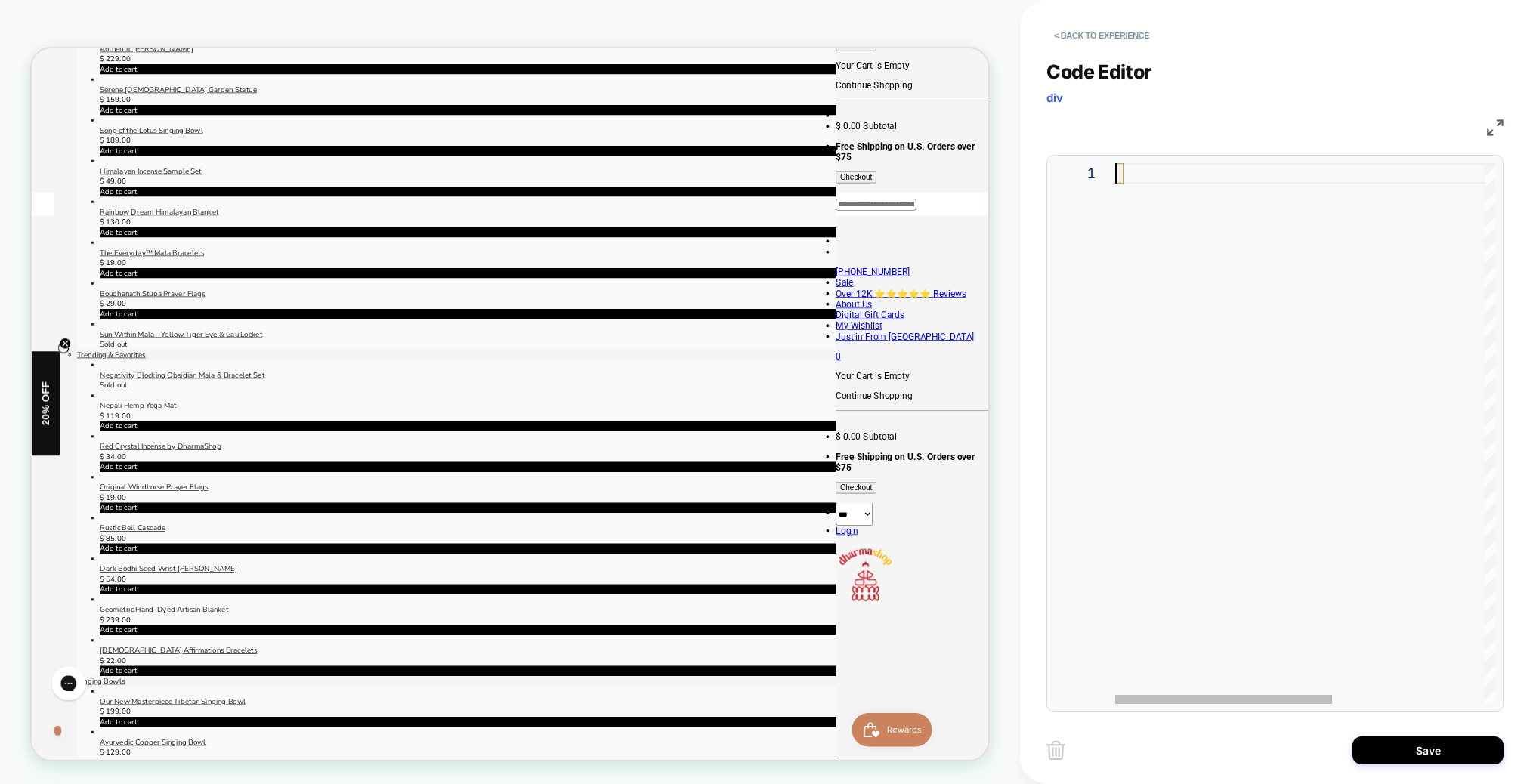
scroll to position [0, 0]
type textarea "*****"
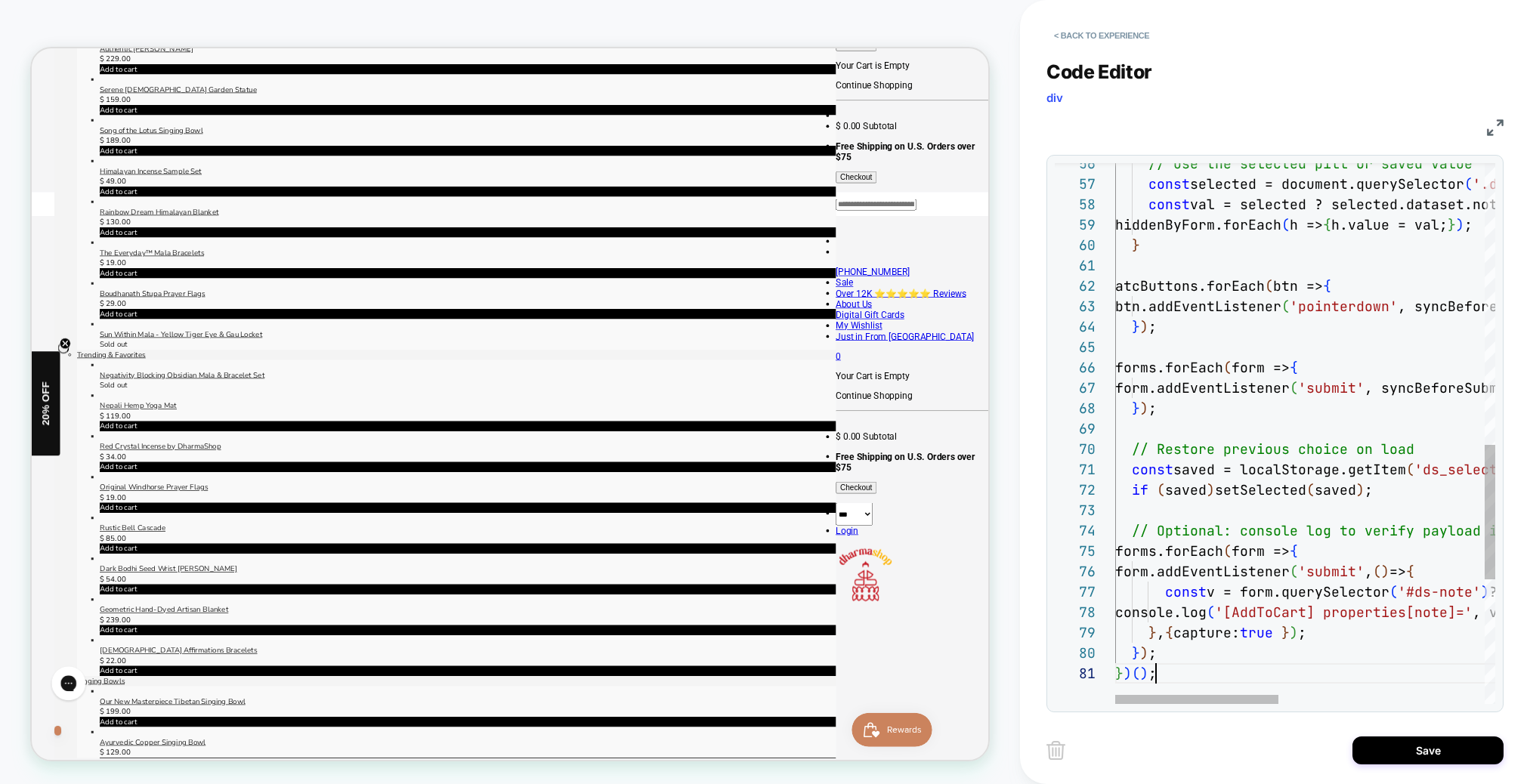
scroll to position [0, 40]
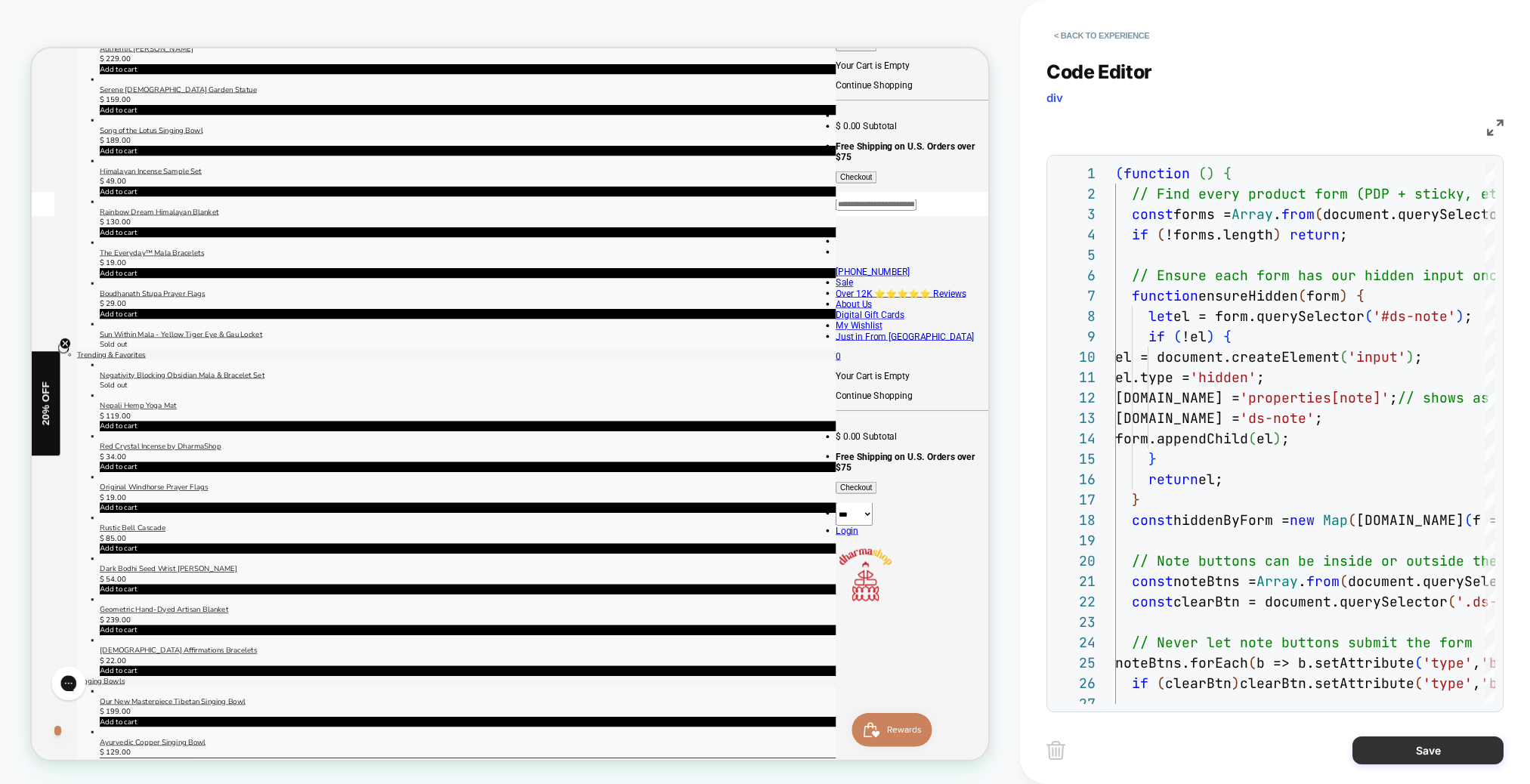
click at [1435, 753] on button "Save" at bounding box center [1427, 750] width 151 height 28
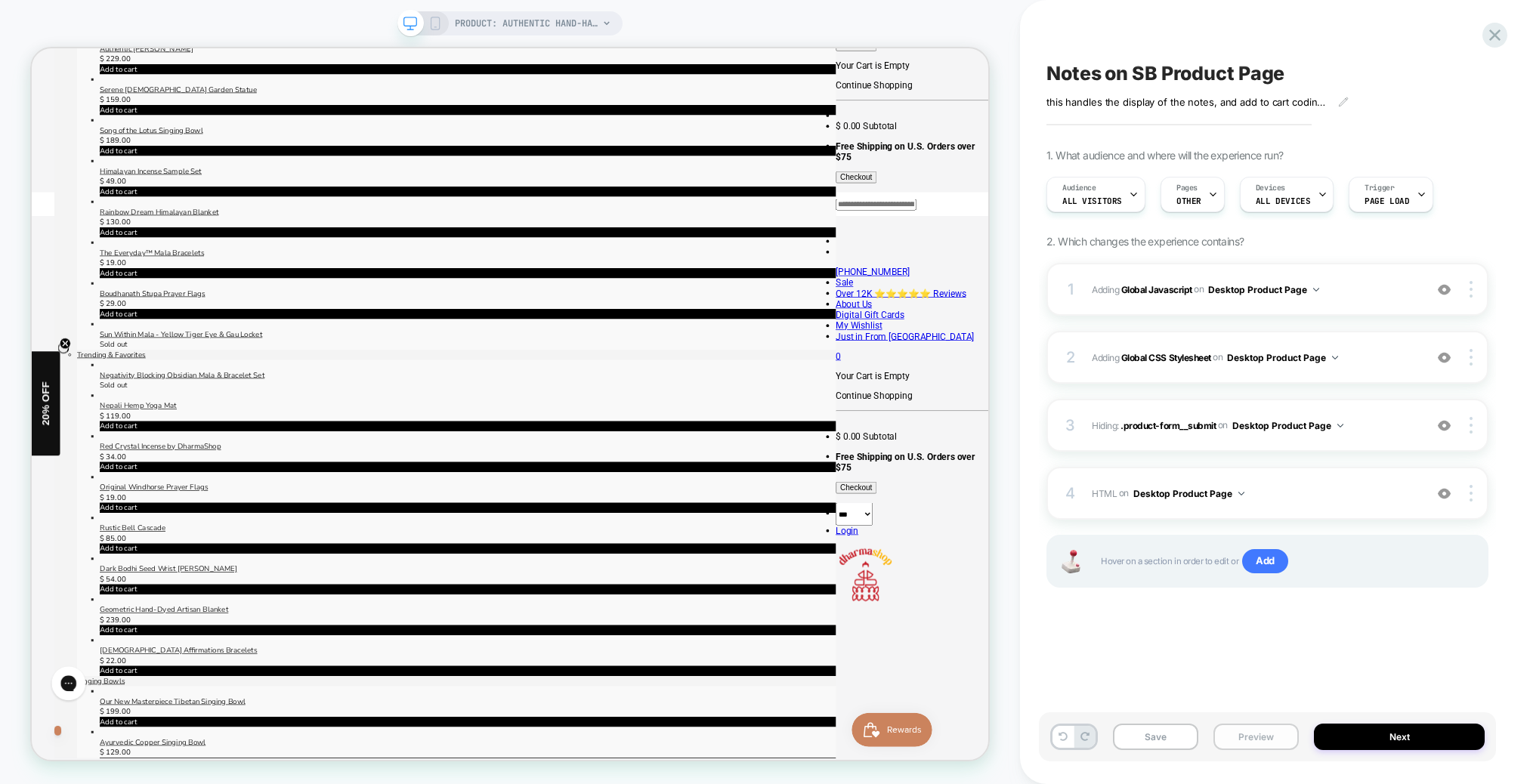
click at [1278, 740] on button "Preview" at bounding box center [1256, 737] width 86 height 27
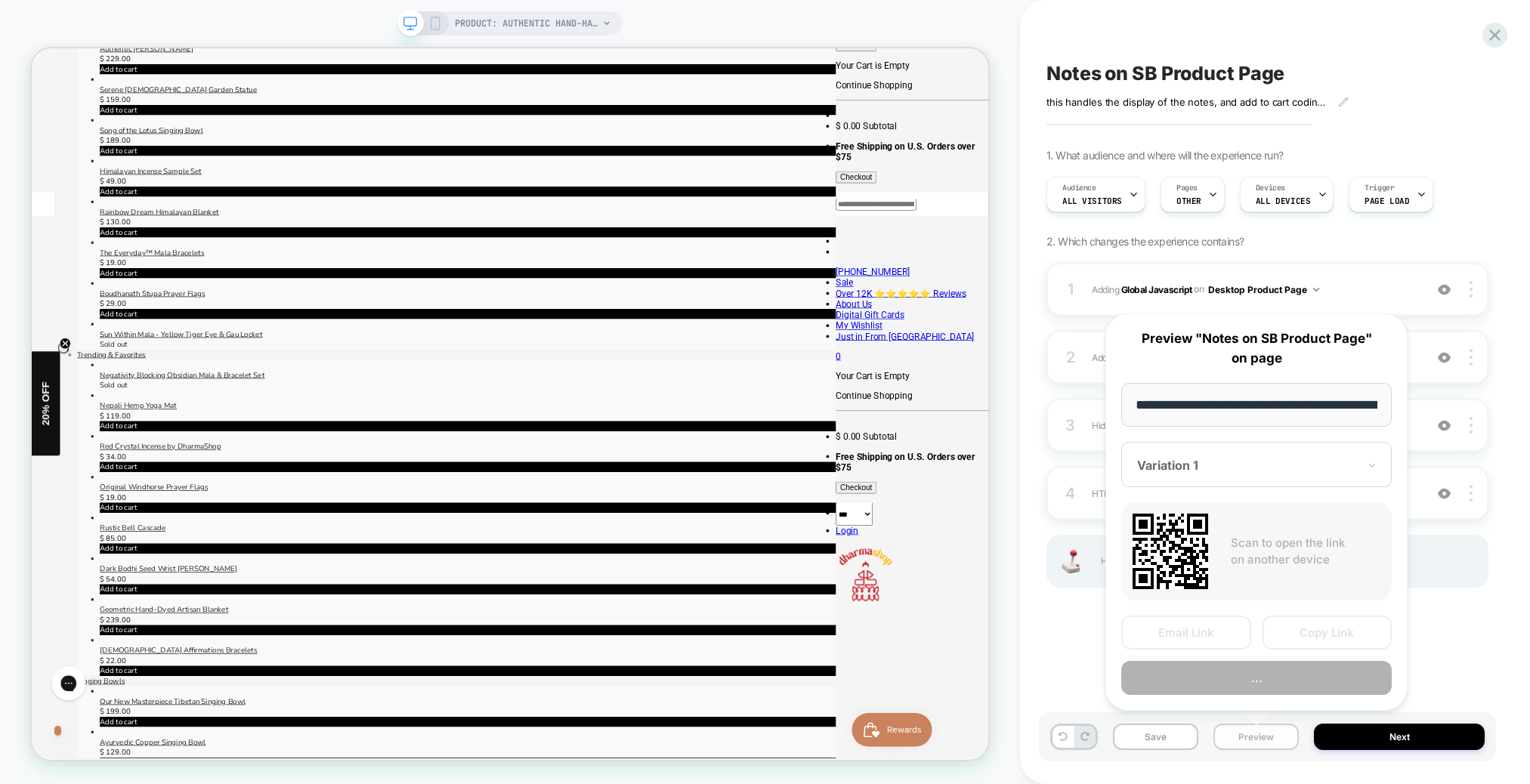
scroll to position [0, 340]
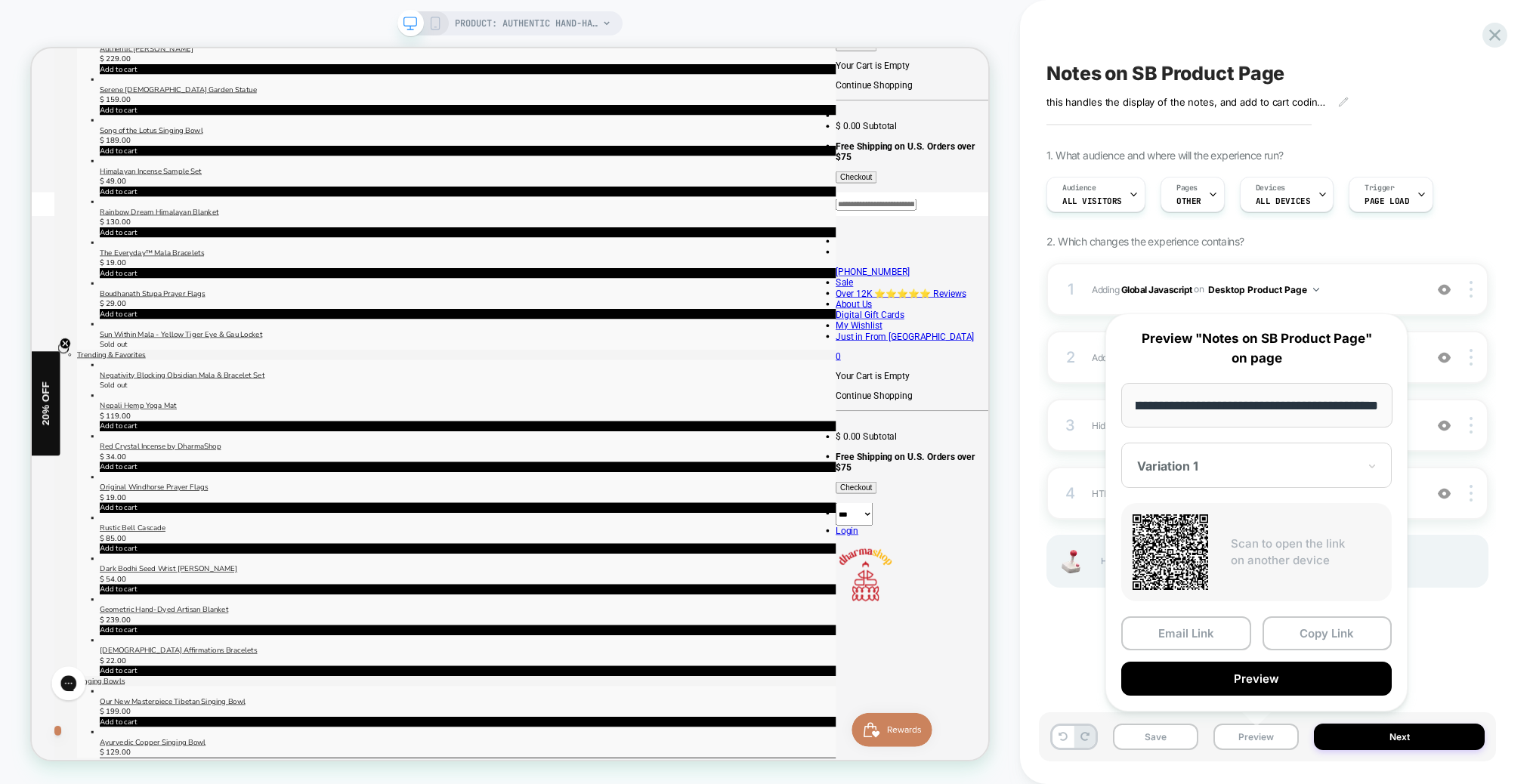
click at [1287, 687] on button "Preview" at bounding box center [1257, 678] width 270 height 34
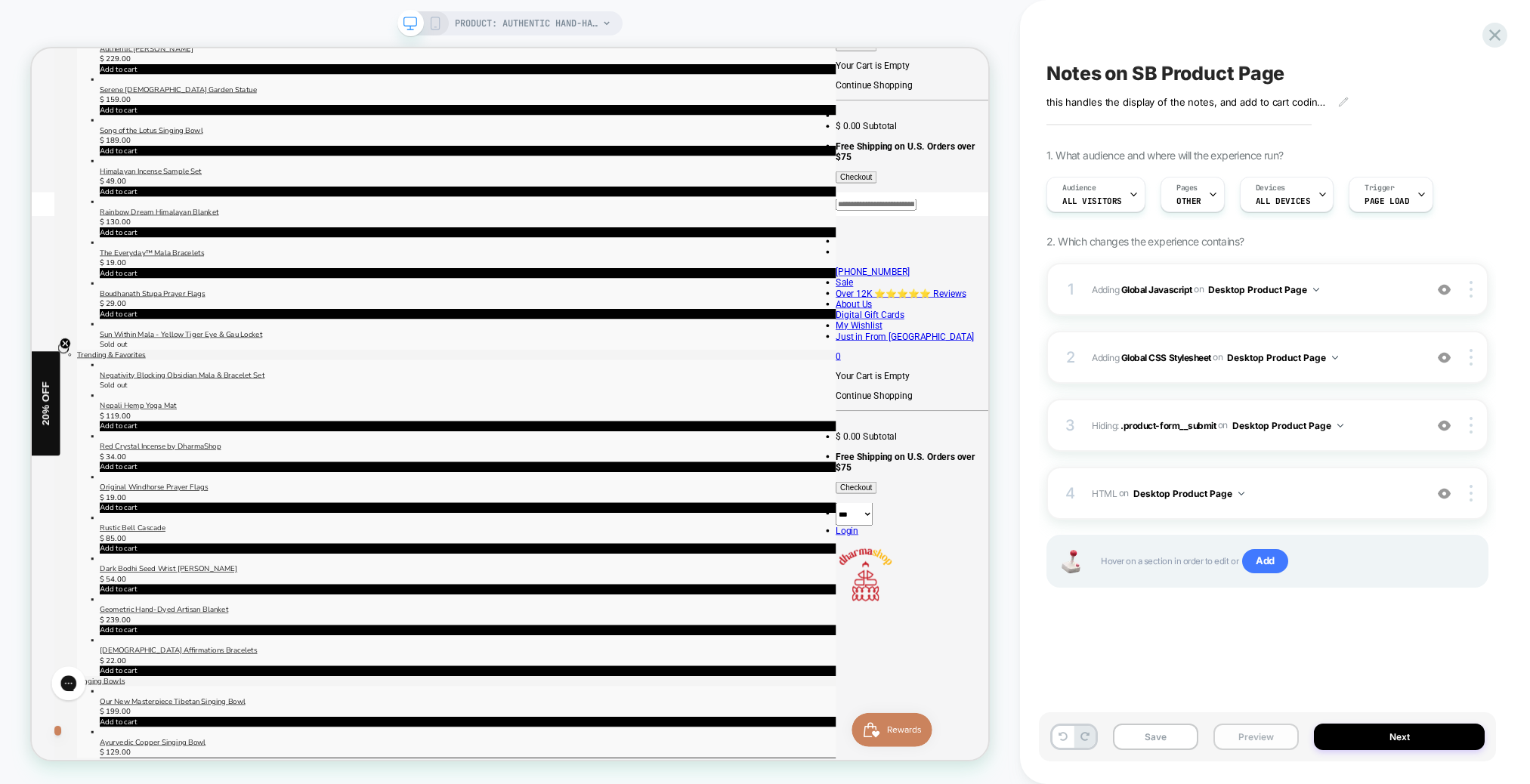
click at [1253, 738] on button "Preview" at bounding box center [1256, 737] width 86 height 27
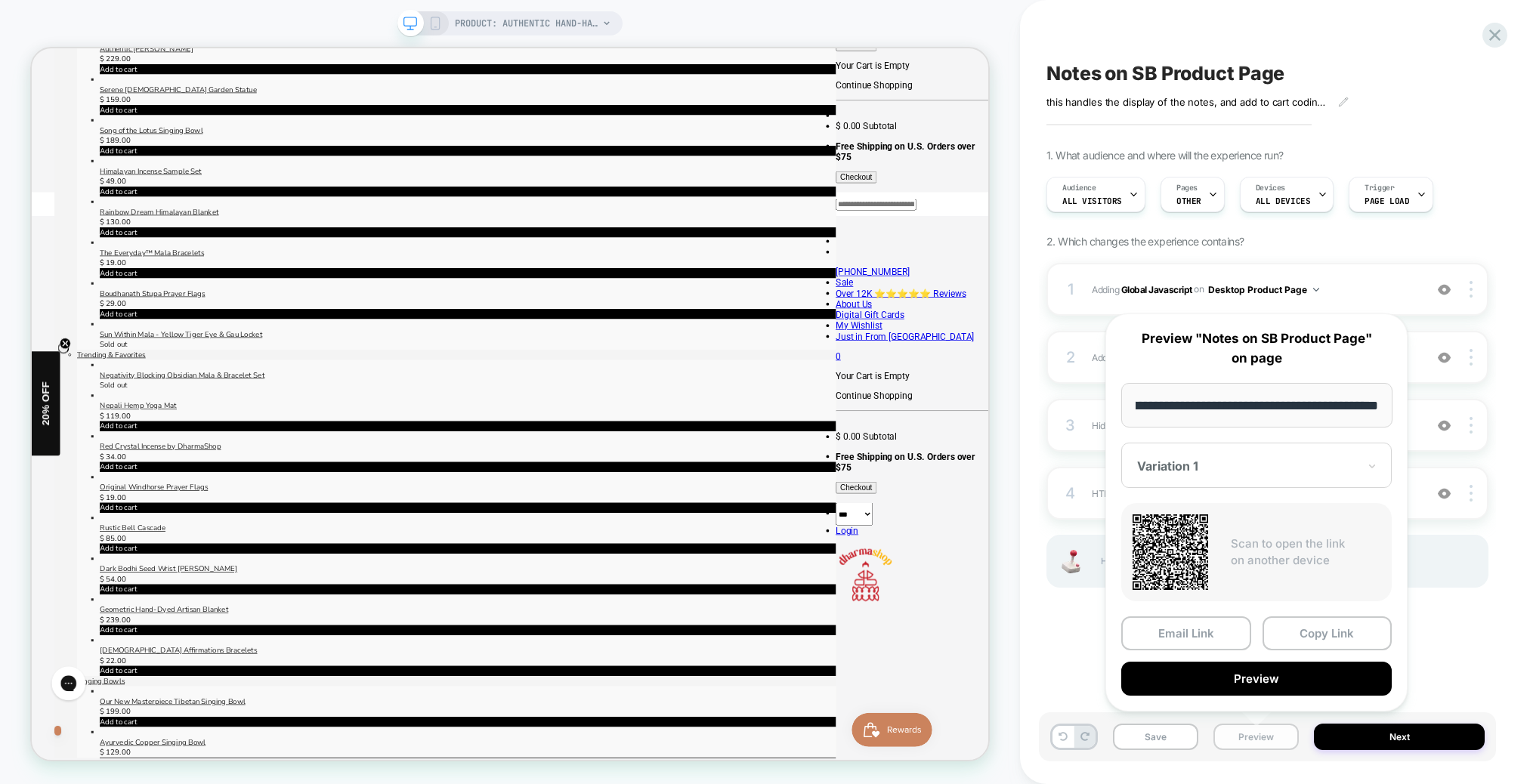
scroll to position [0, 0]
click at [1261, 738] on button "Preview" at bounding box center [1256, 737] width 86 height 27
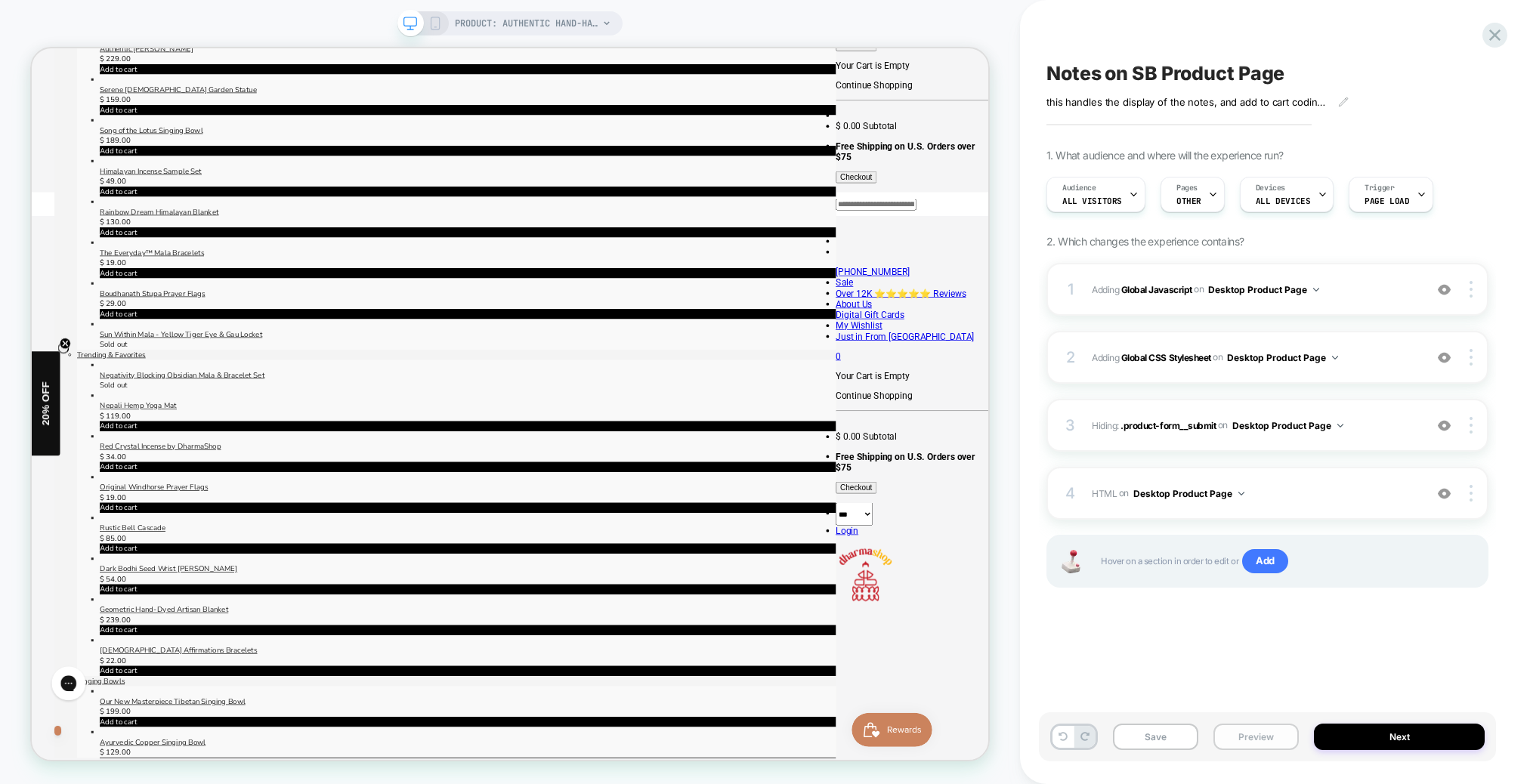
click at [1264, 744] on button "Preview" at bounding box center [1256, 737] width 86 height 27
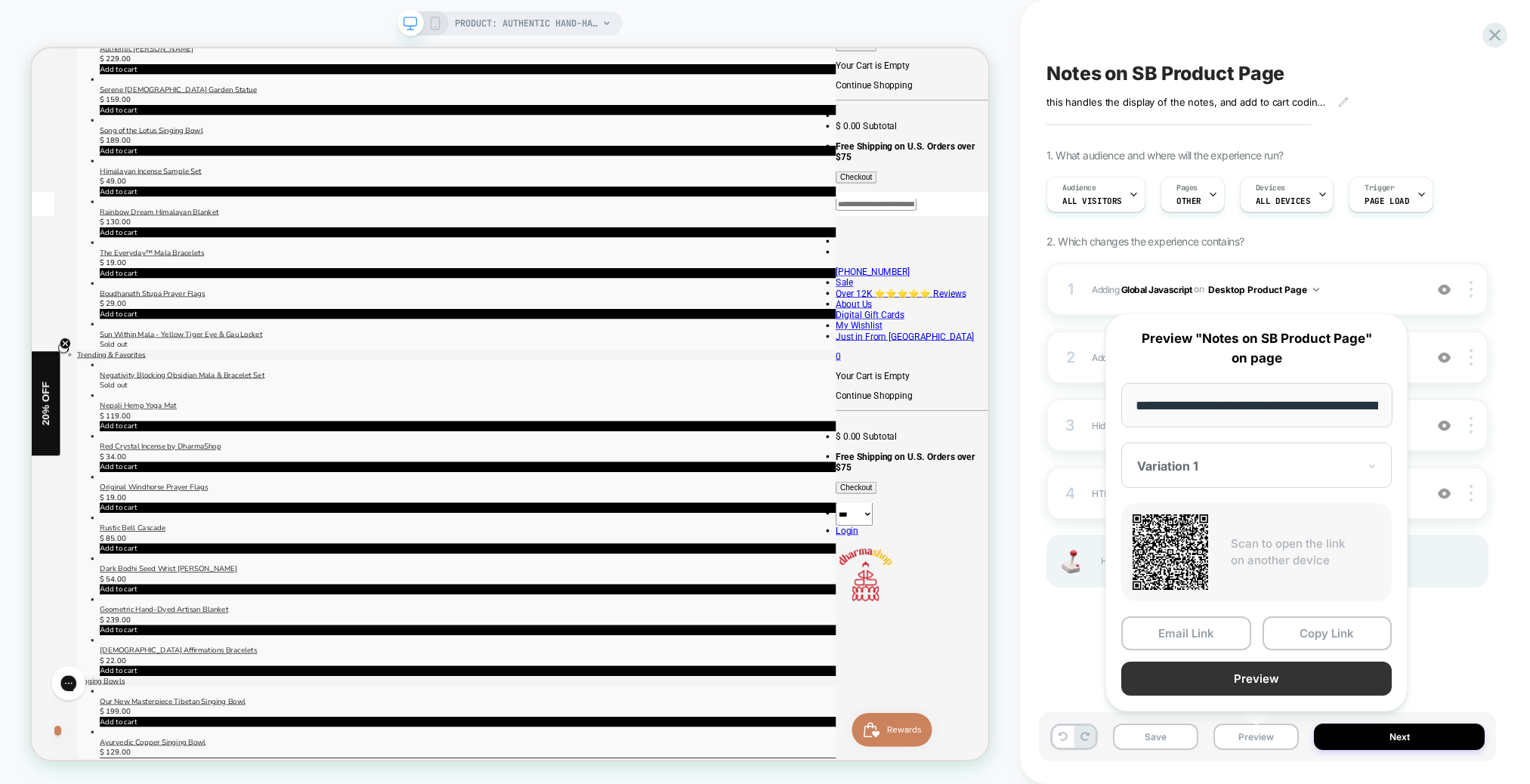
click at [1266, 677] on button "Preview" at bounding box center [1257, 678] width 270 height 34
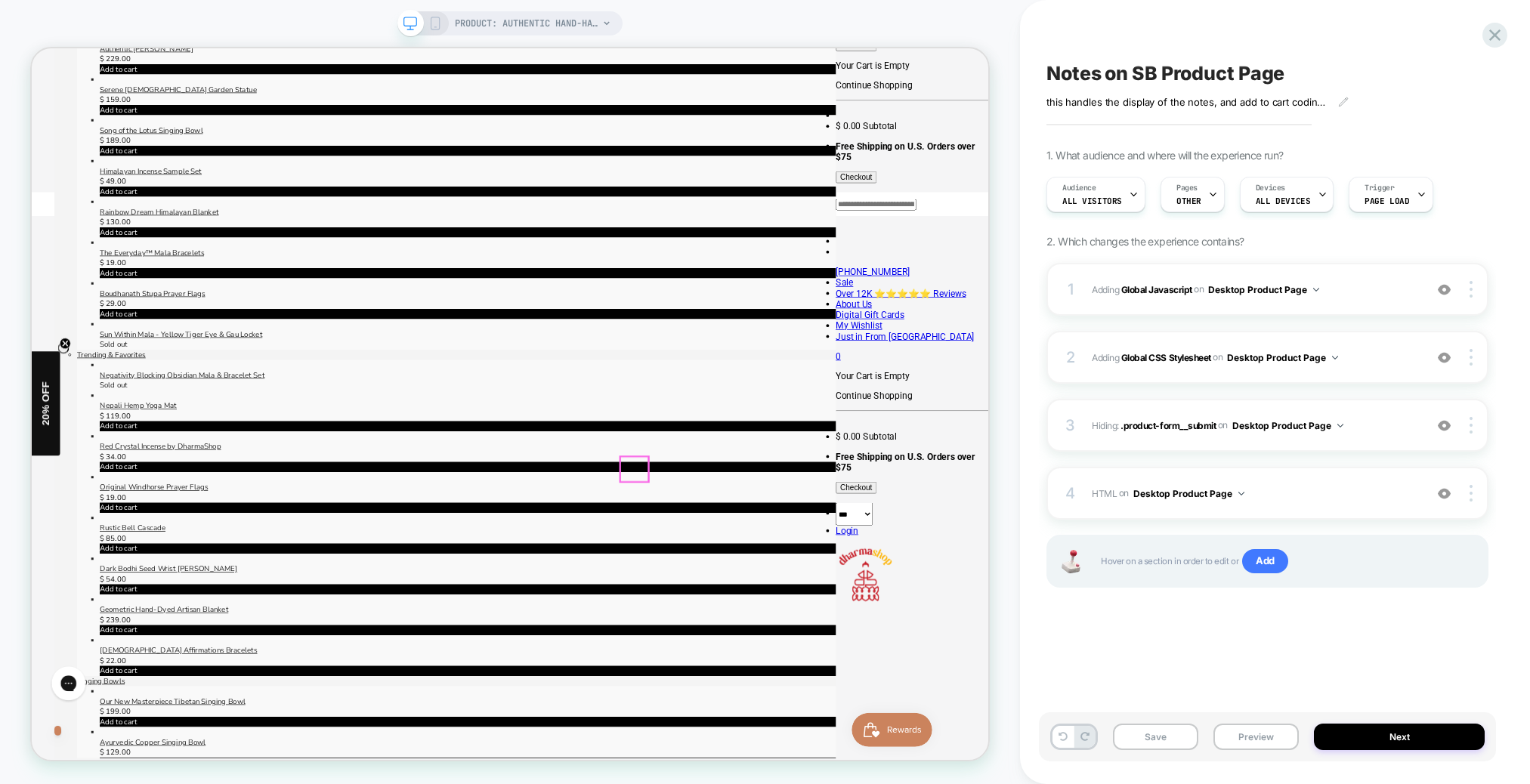
click at [1497, 350] on div "Notes on SB Product Page this handles the display of the notes, and add to cart…" at bounding box center [1275, 392] width 510 height 784
click at [1377, 350] on span "Adding Global CSS Stylesheet on Desktop Product Page" at bounding box center [1254, 357] width 325 height 19
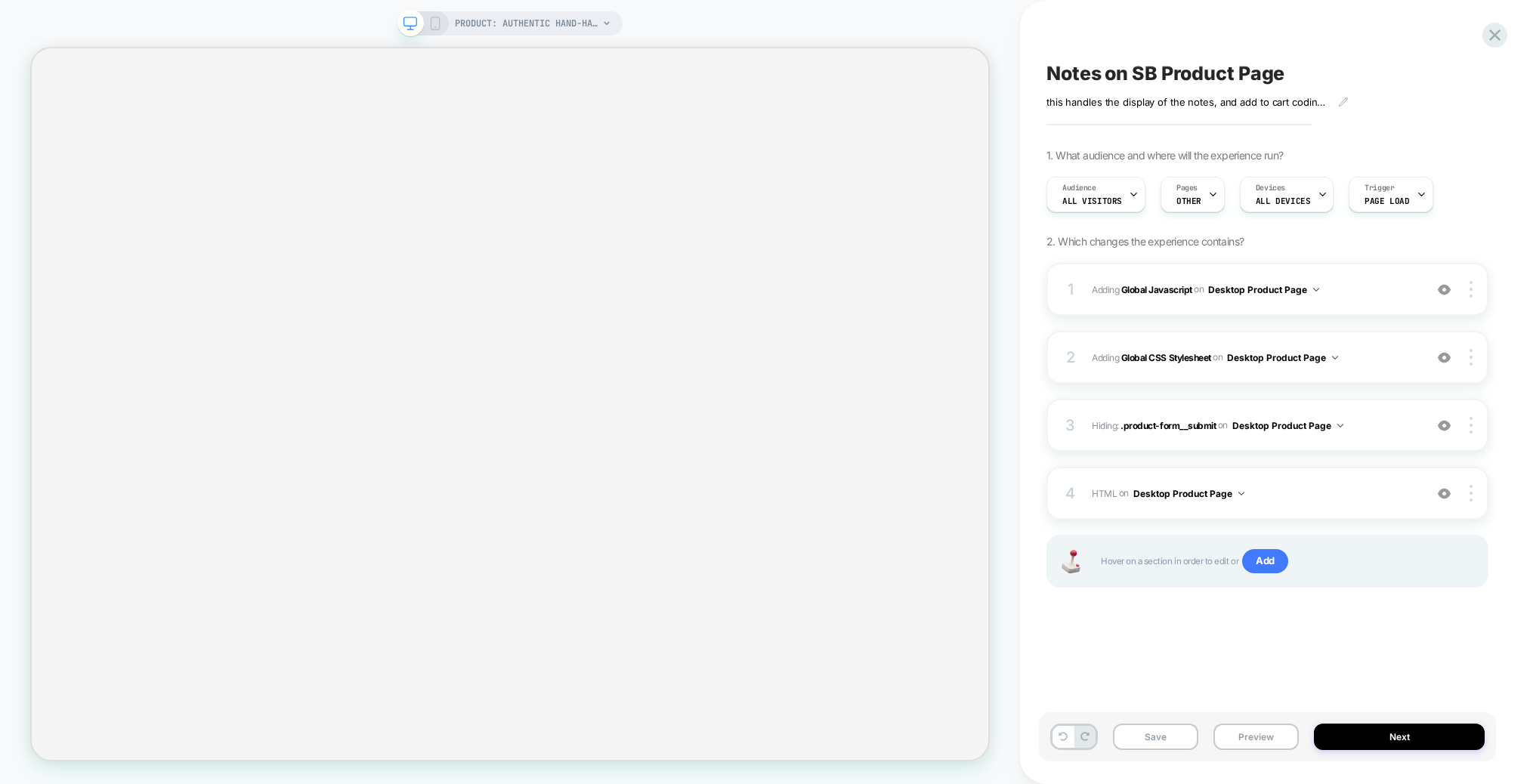
select select "**********"
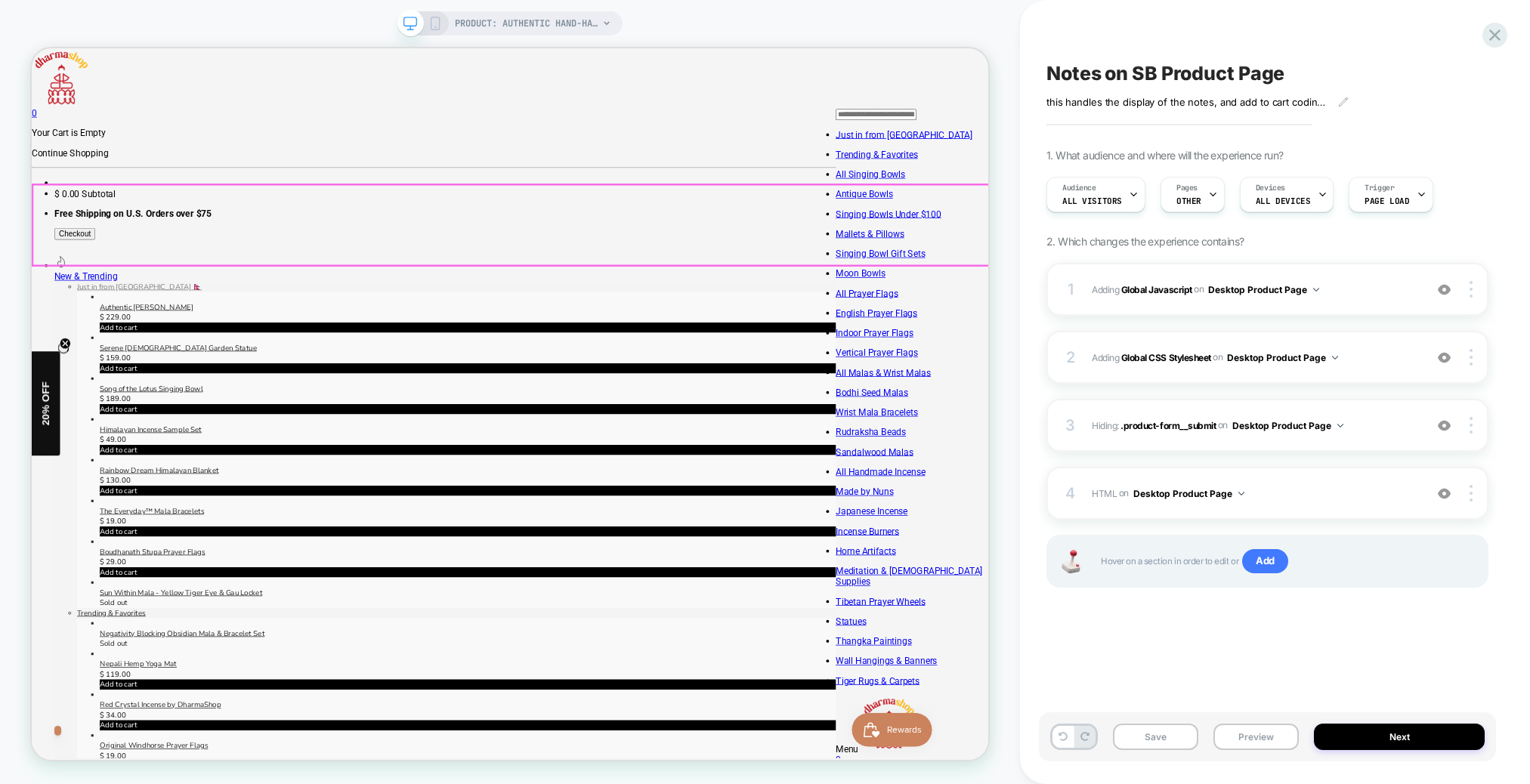
scroll to position [195, 0]
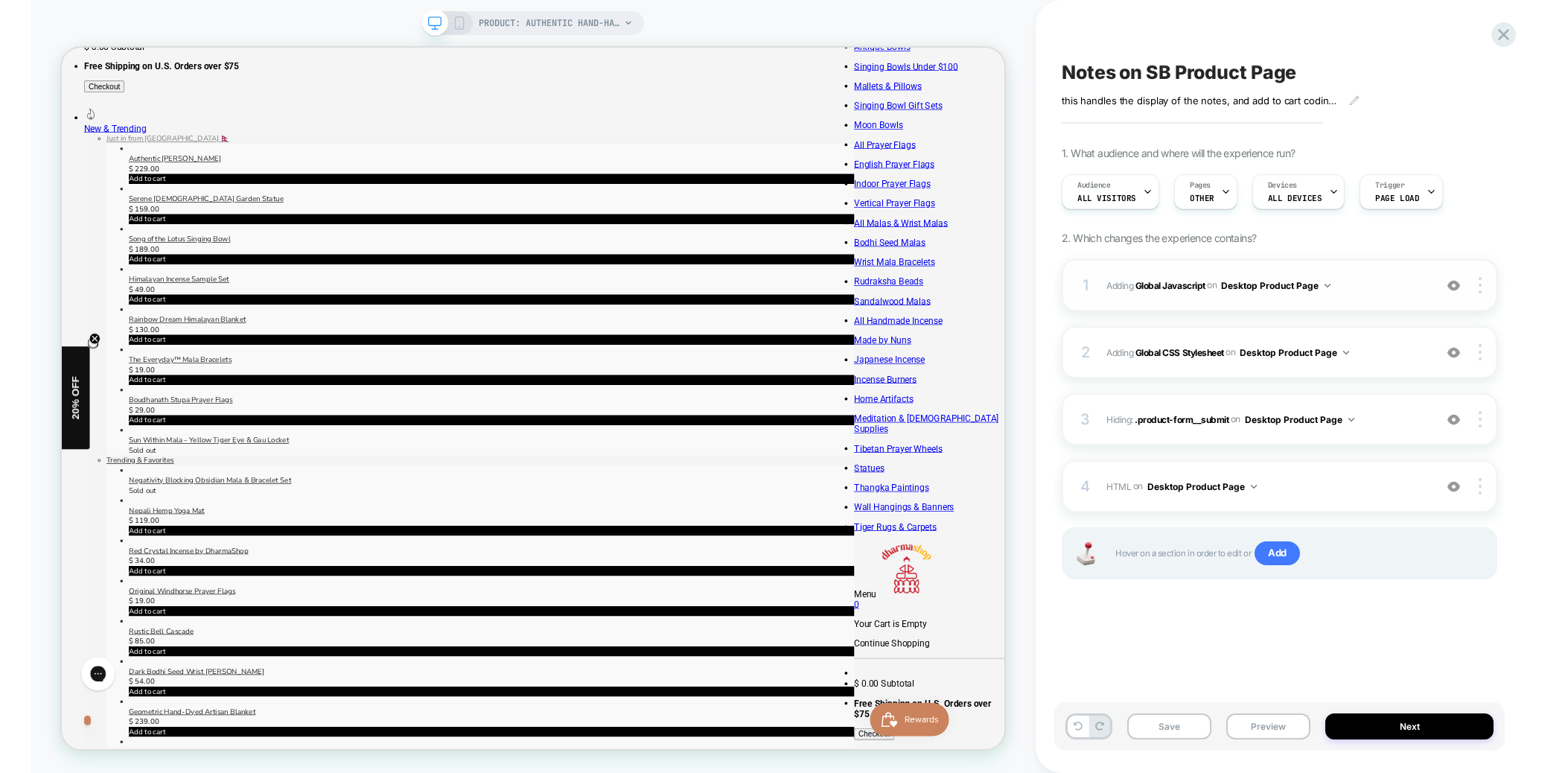
scroll to position [0, 0]
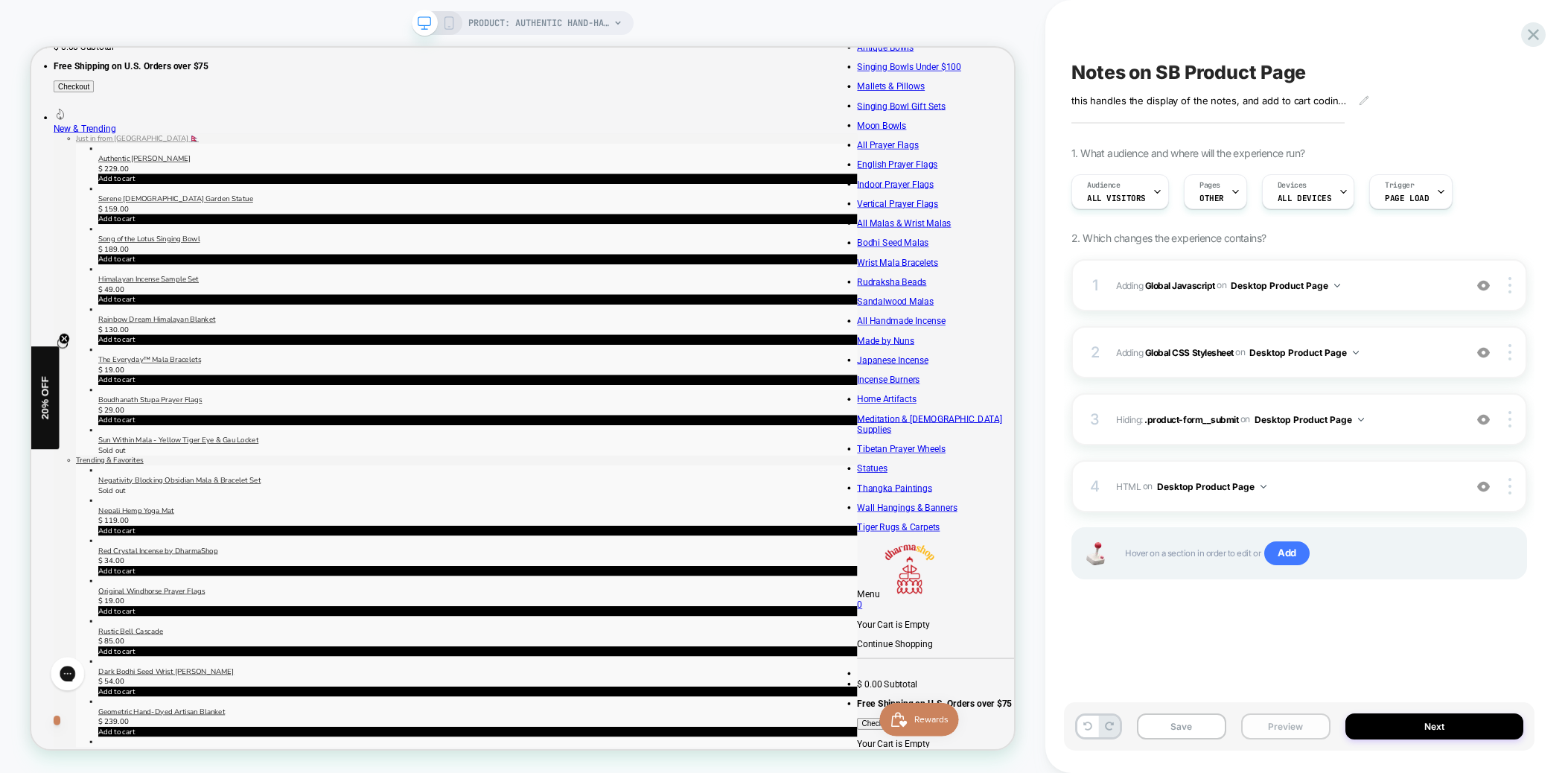
click at [0, 0] on button "Preview" at bounding box center [0, 0] width 0 height 0
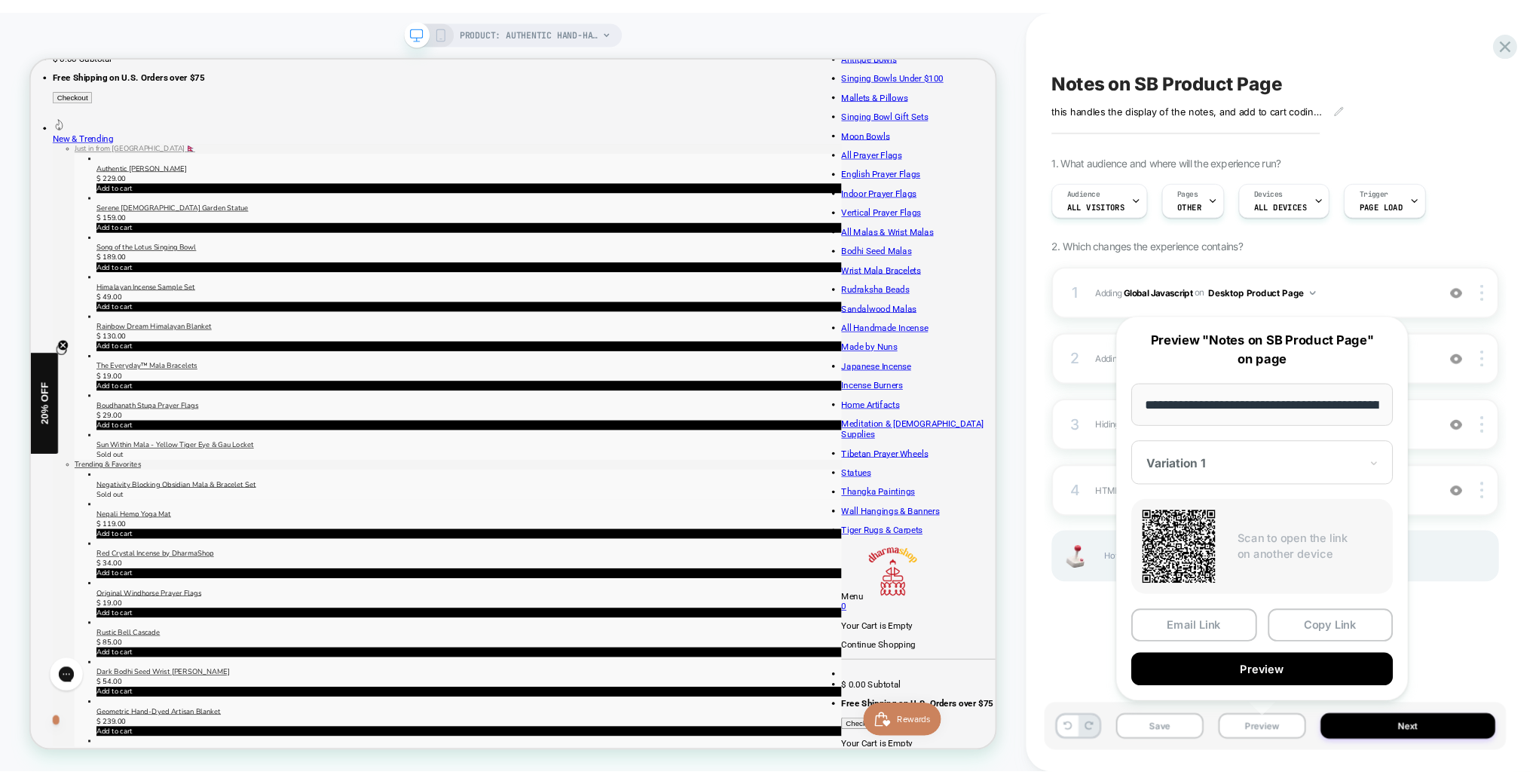
scroll to position [0, 339]
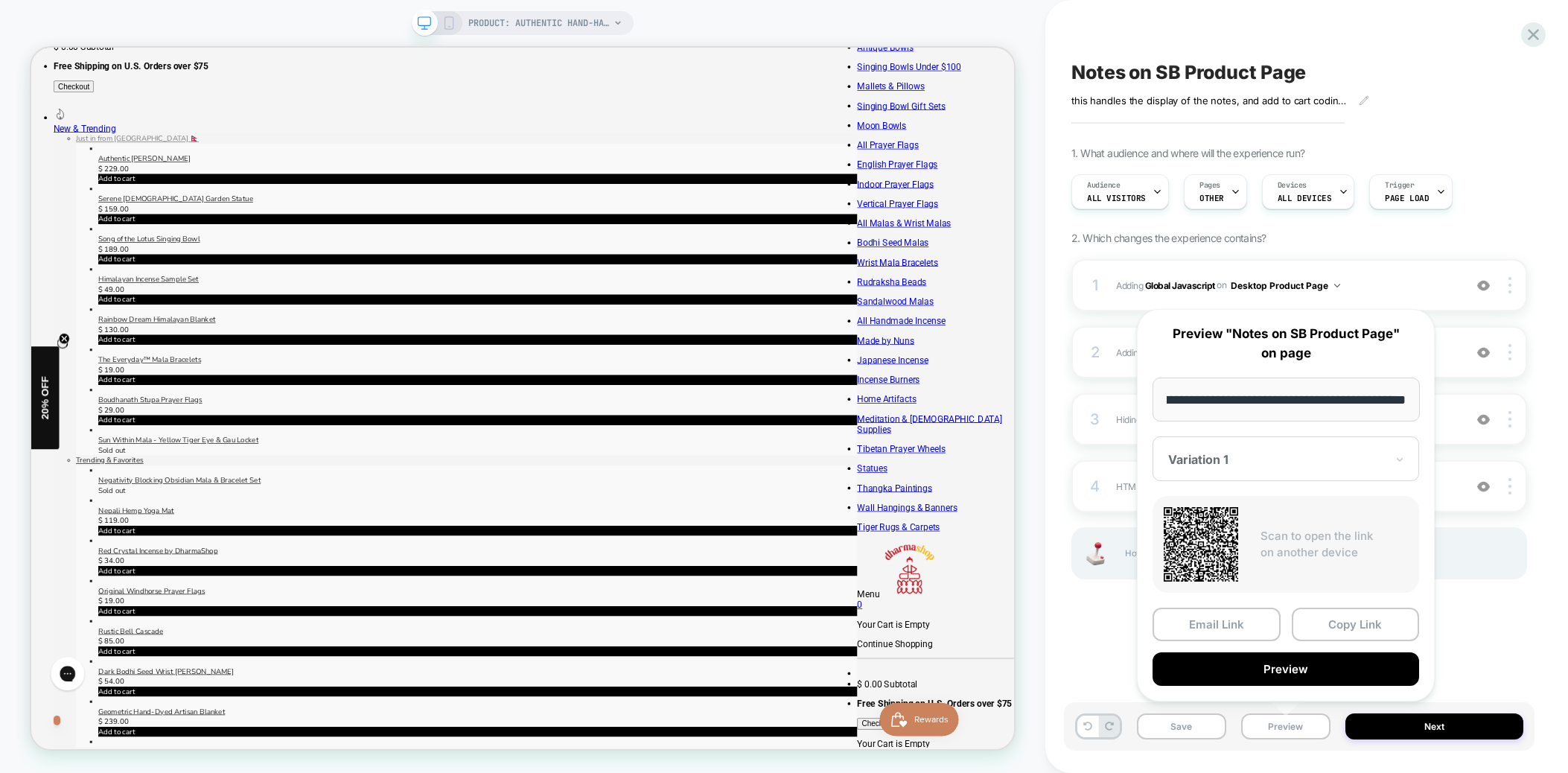
click at [1336, 667] on button "Preview" at bounding box center [1286, 669] width 266 height 33
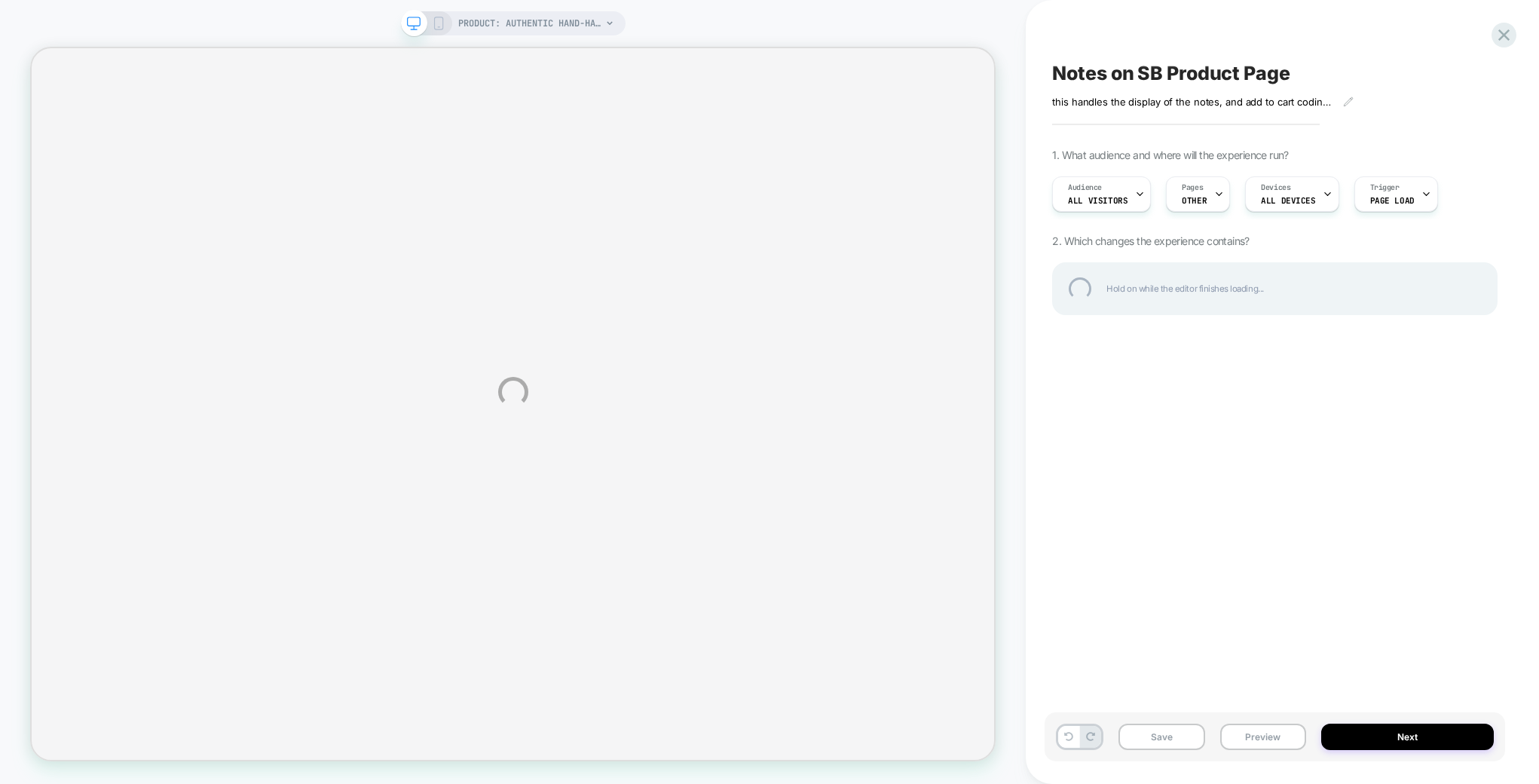
select select "**********"
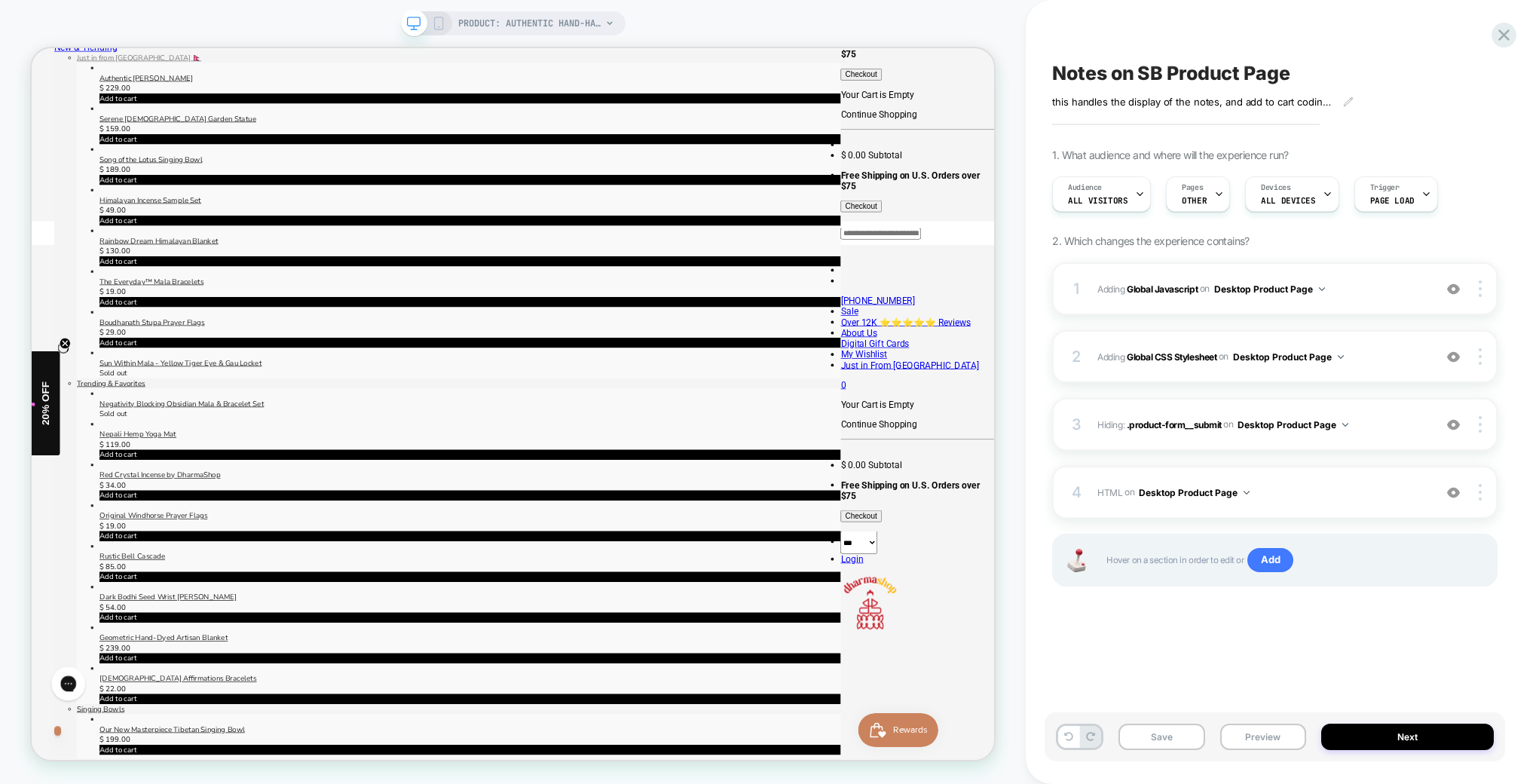
scroll to position [302, 0]
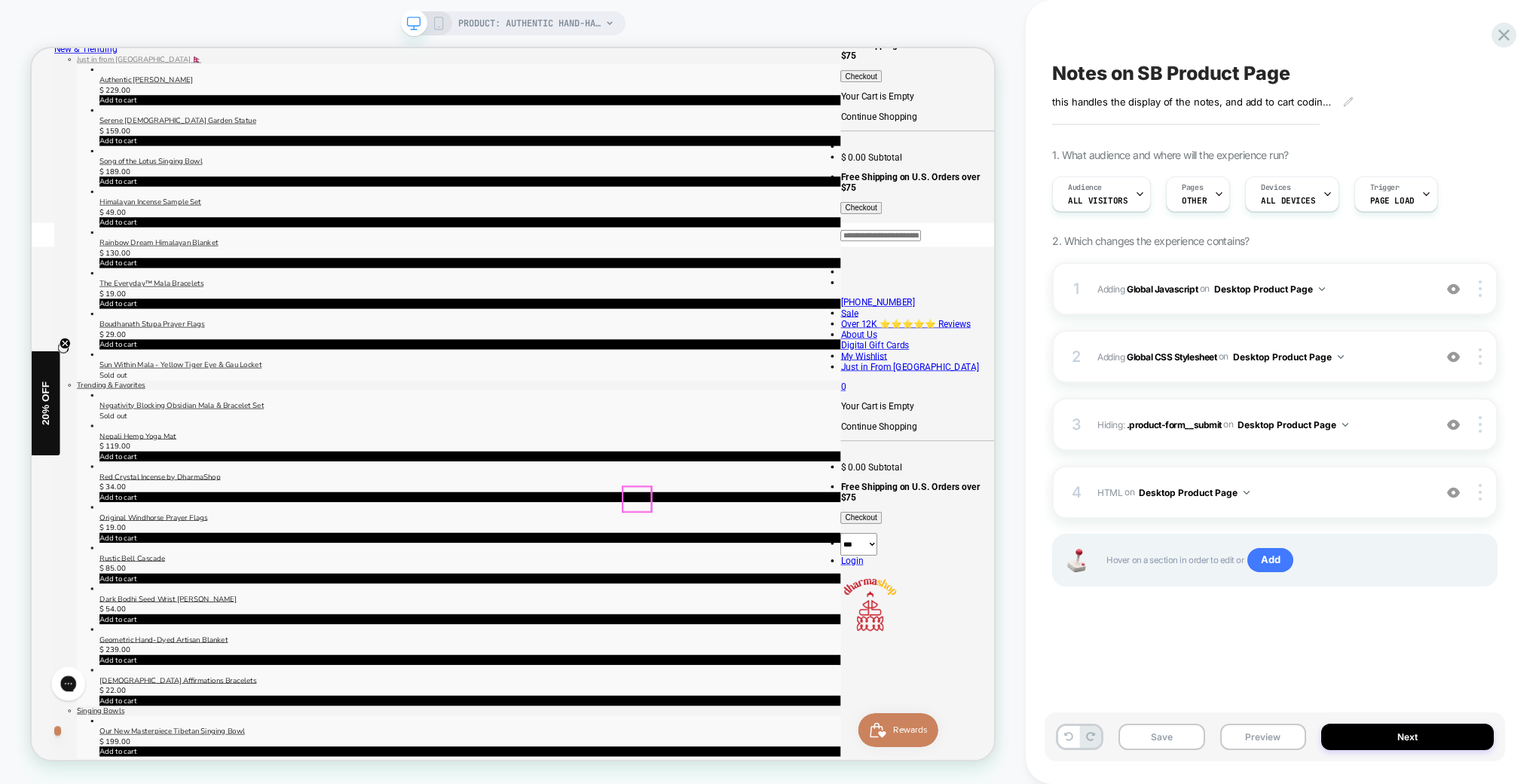
click at [1271, 741] on button "Preview" at bounding box center [1262, 736] width 86 height 27
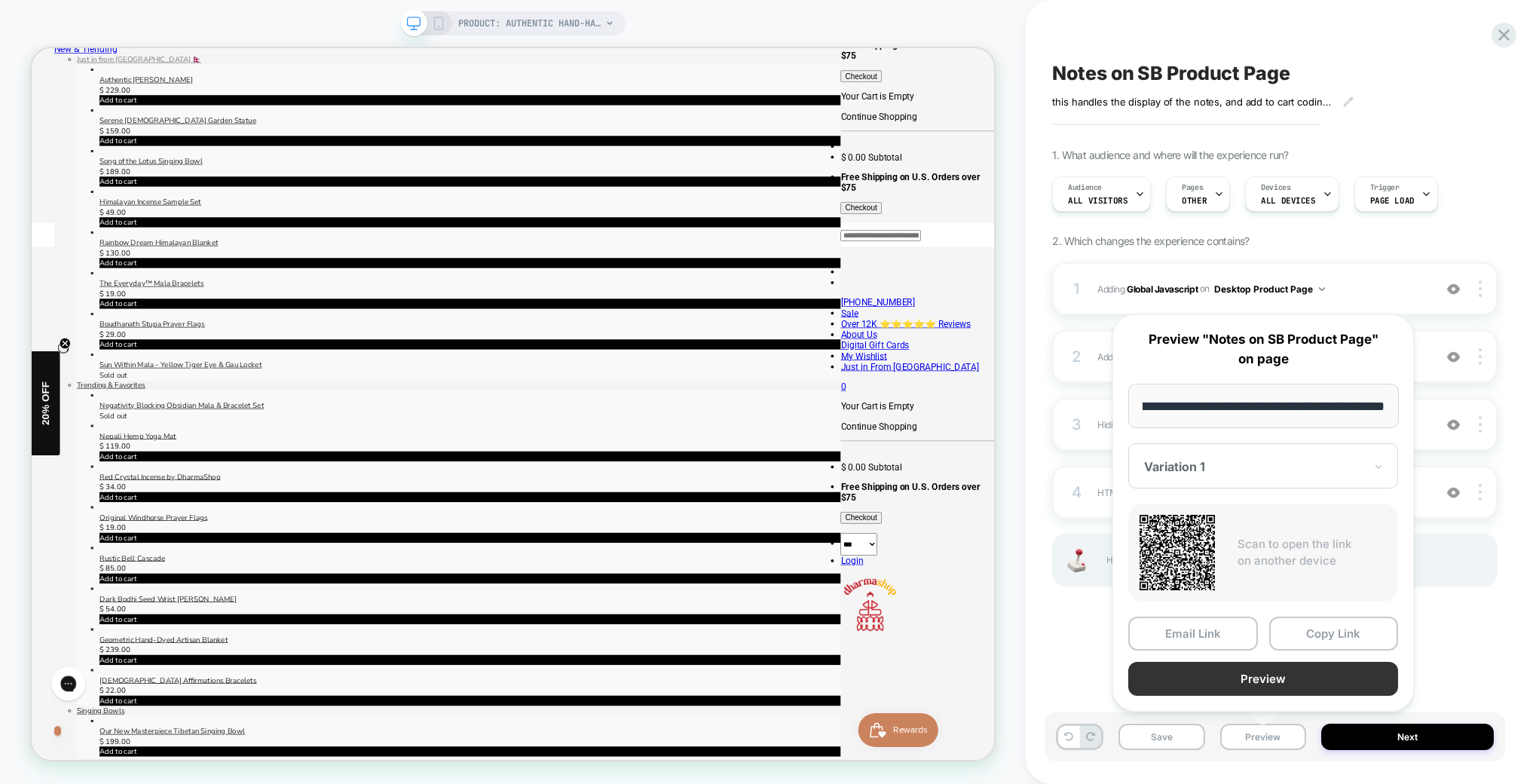
scroll to position [0, 0]
click at [1259, 674] on button "Preview" at bounding box center [1263, 679] width 270 height 33
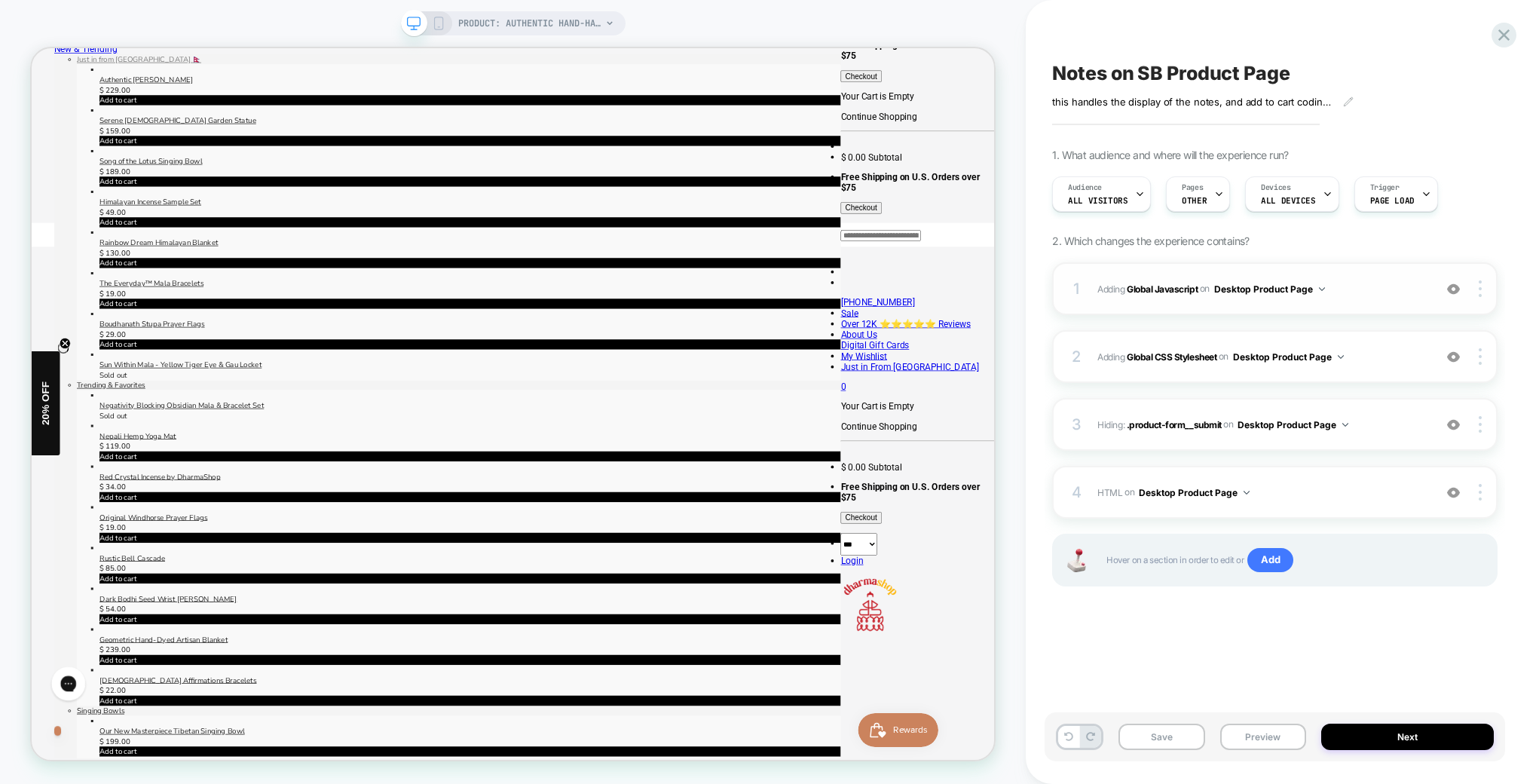
click at [0, 0] on span "Adding Global Javascript on Desktop Product Page" at bounding box center [0, 0] width 0 height 0
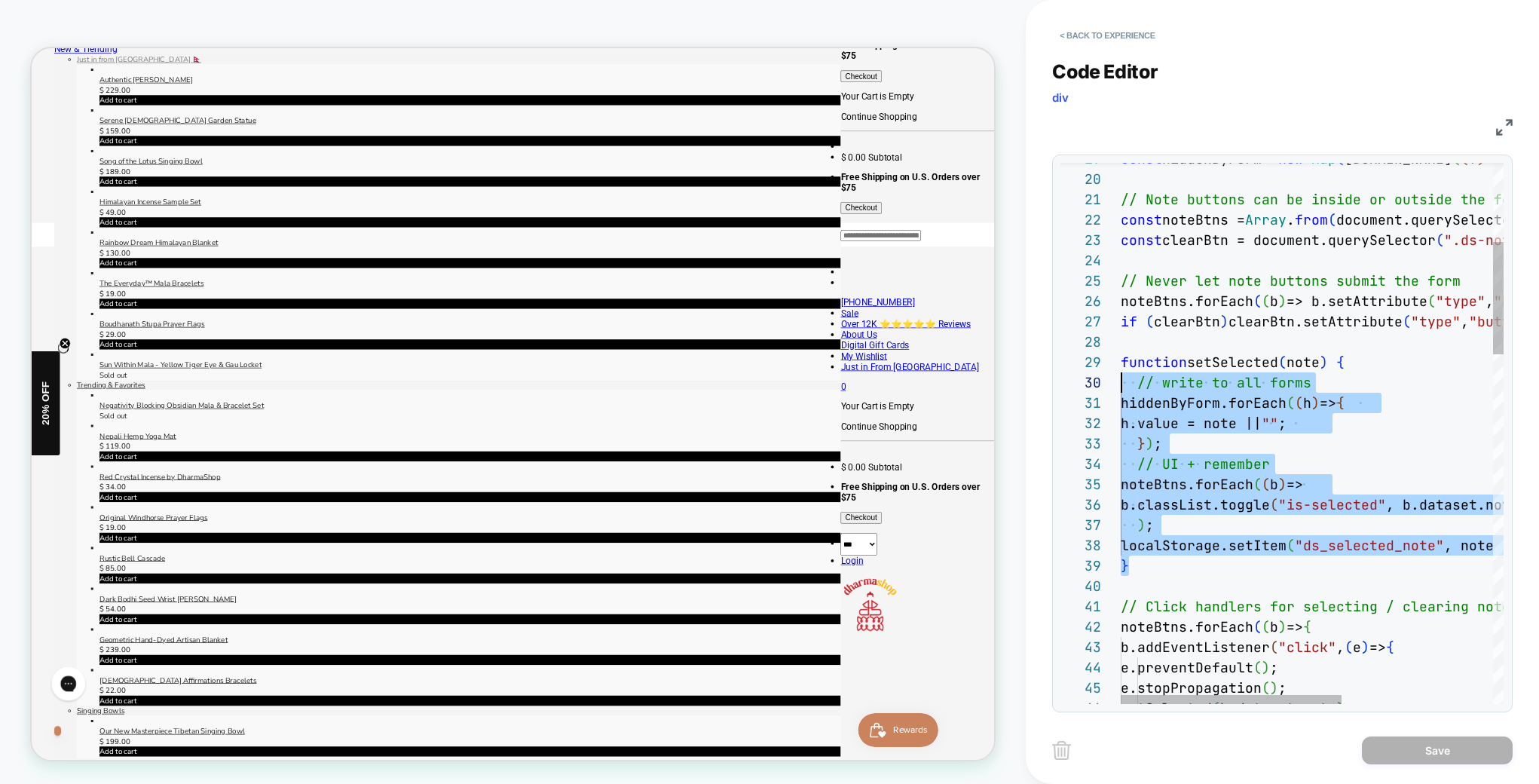
scroll to position [162, 0]
drag, startPoint x: 1185, startPoint y: 569, endPoint x: 1076, endPoint y: 367, distance: 229.5
click at [1076, 367] on div "19 20 21 22 23 24 25 26 27 28 29 30 31 32 33 34 35 36 37 38 39 40 41 42 43 44 4…" at bounding box center [1282, 433] width 443 height 541
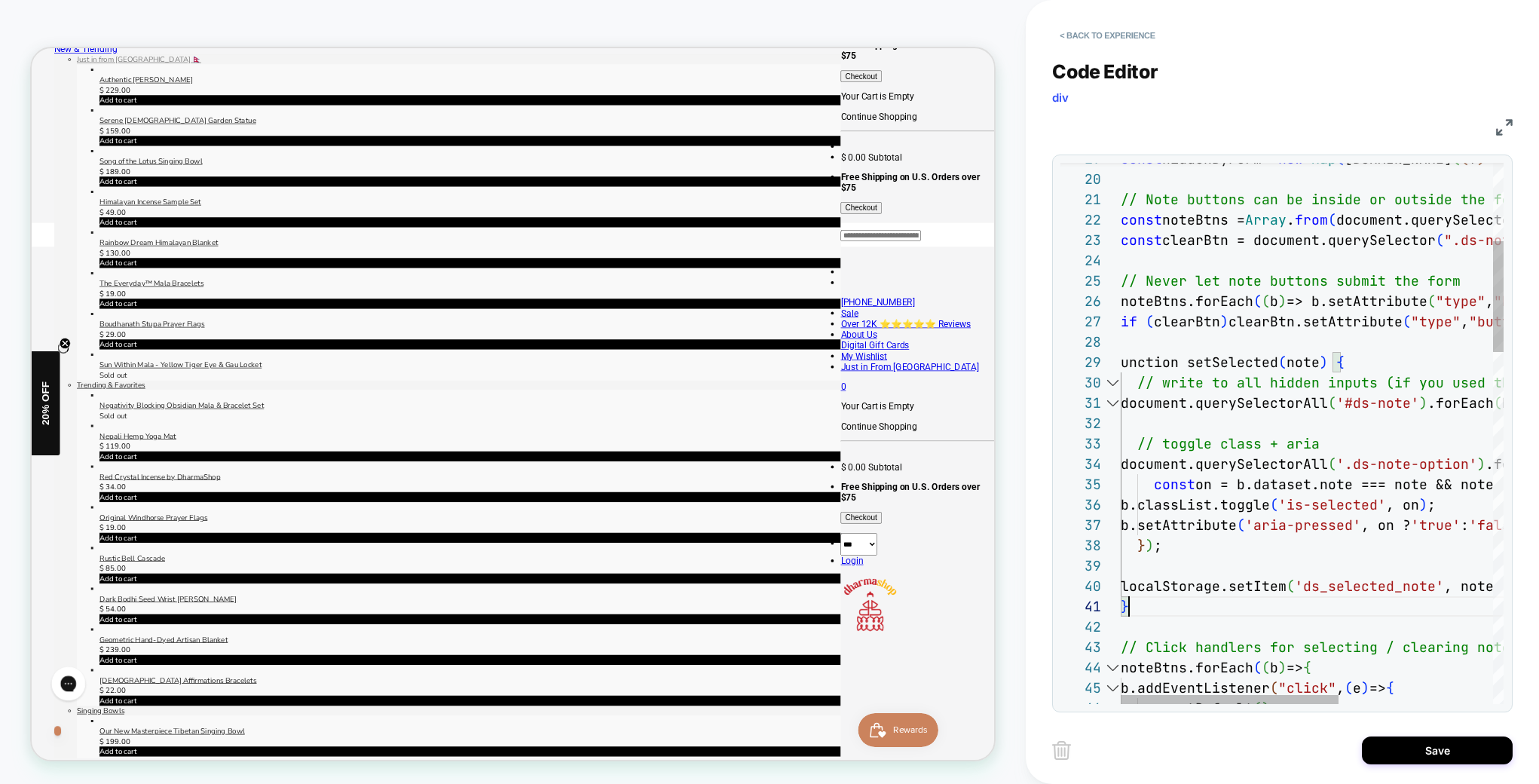
scroll to position [0, 8]
click at [1121, 363] on span "unction setSelected" at bounding box center [1200, 362] width 157 height 18
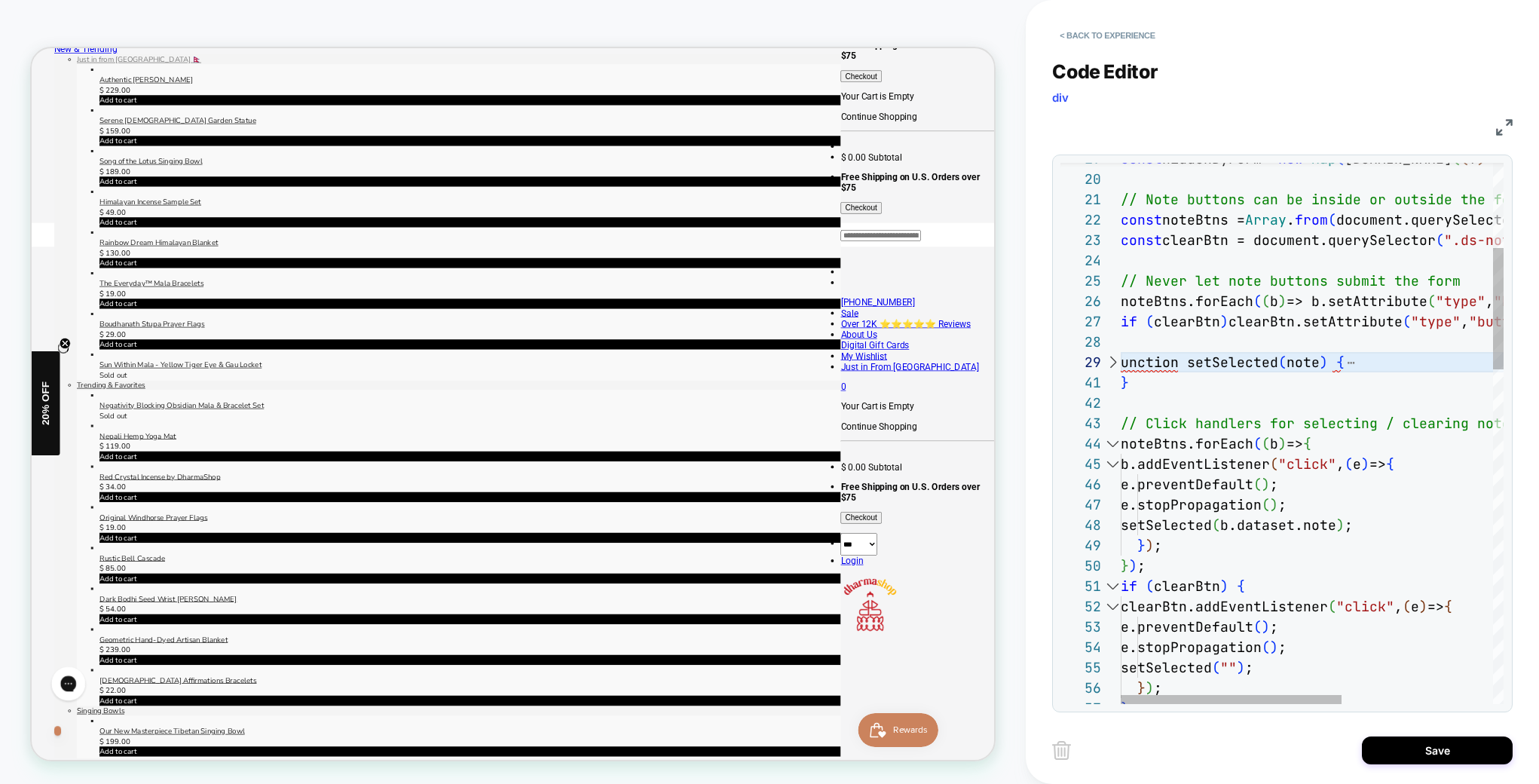
click at [1121, 359] on span "unction setSelected" at bounding box center [1200, 362] width 157 height 18
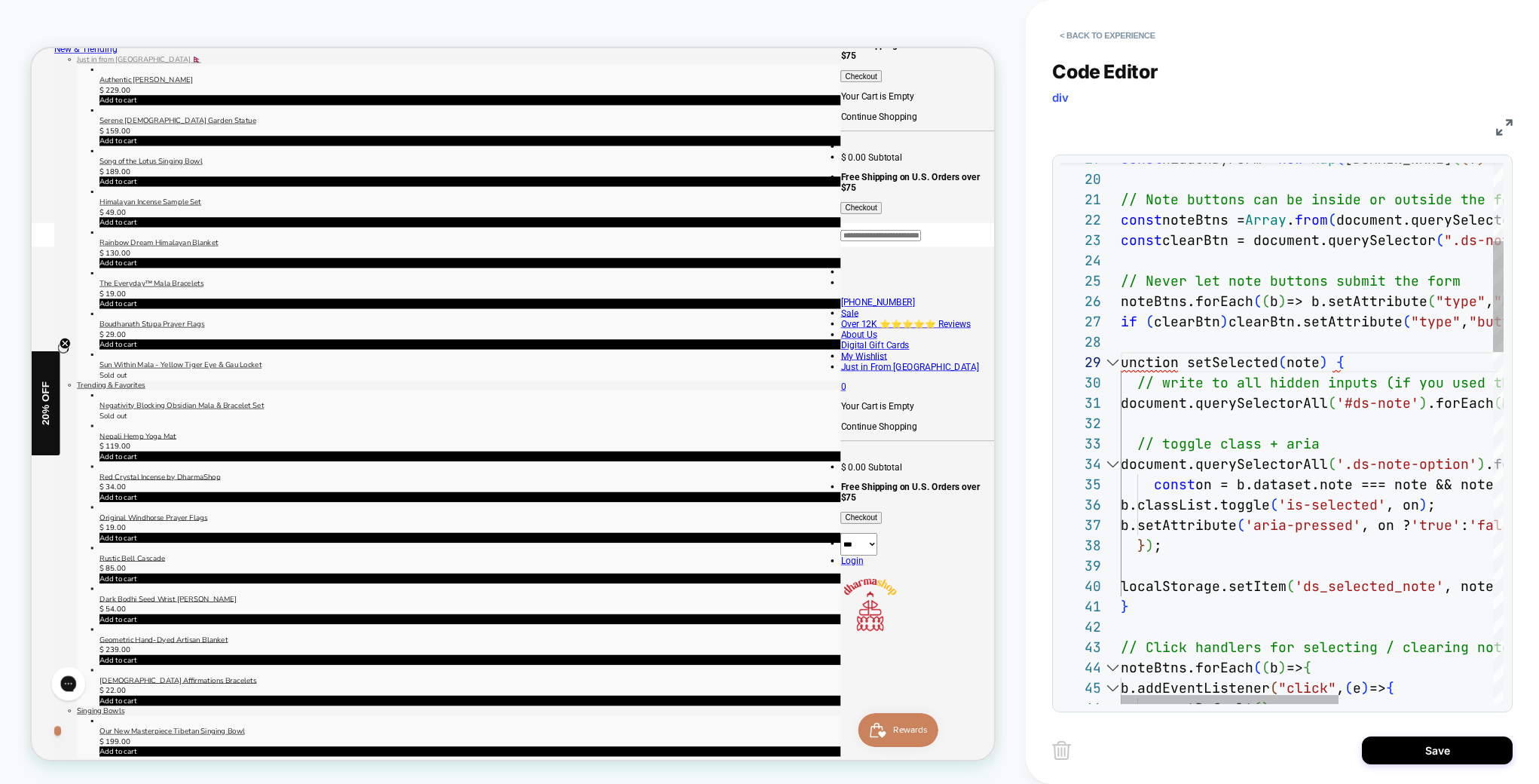
click at [1119, 362] on div at bounding box center [1113, 362] width 20 height 21
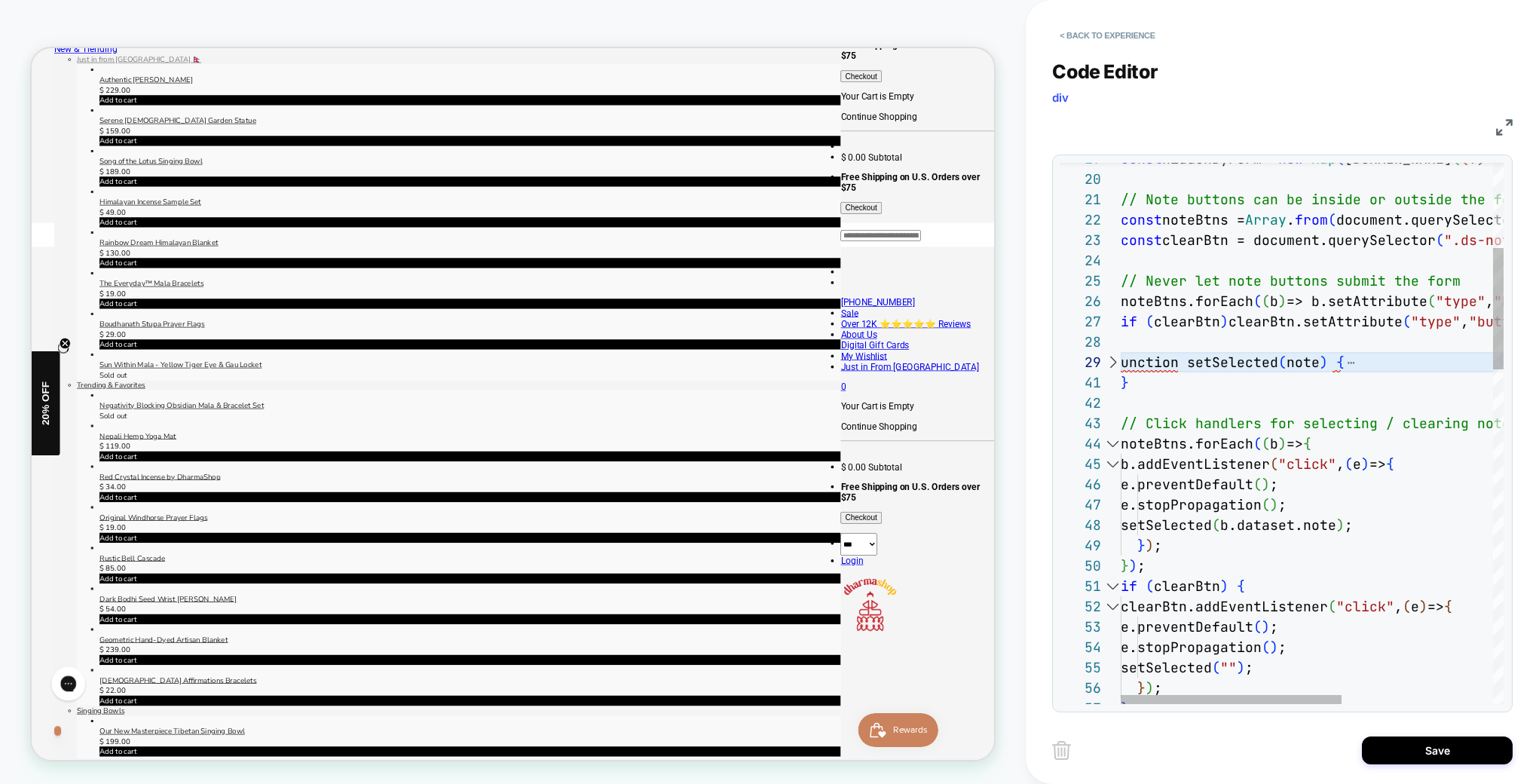
scroll to position [162, 0]
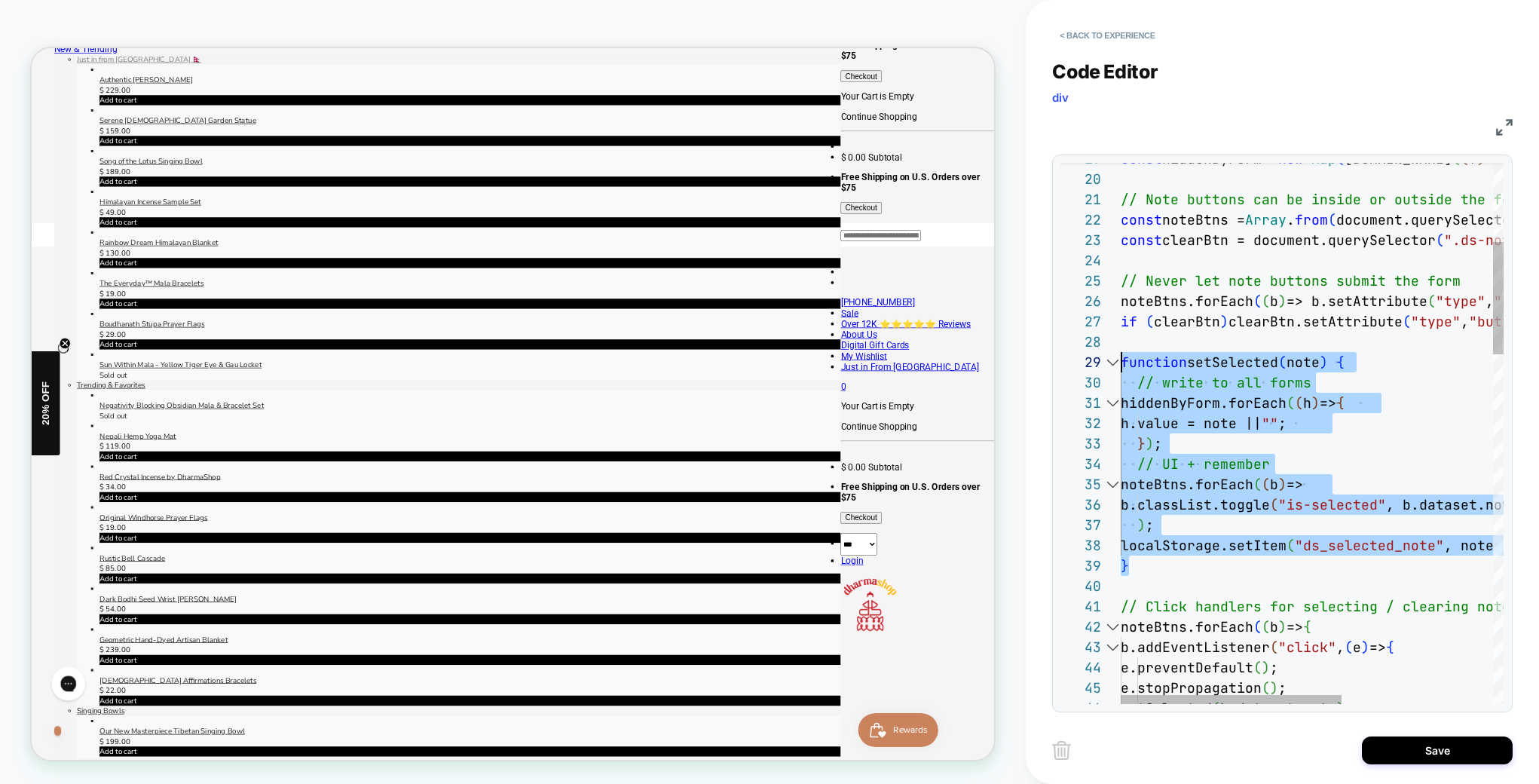
drag, startPoint x: 1121, startPoint y: 360, endPoint x: 1133, endPoint y: 369, distance: 15.0
drag, startPoint x: 1123, startPoint y: 360, endPoint x: 1171, endPoint y: 385, distance: 54.1
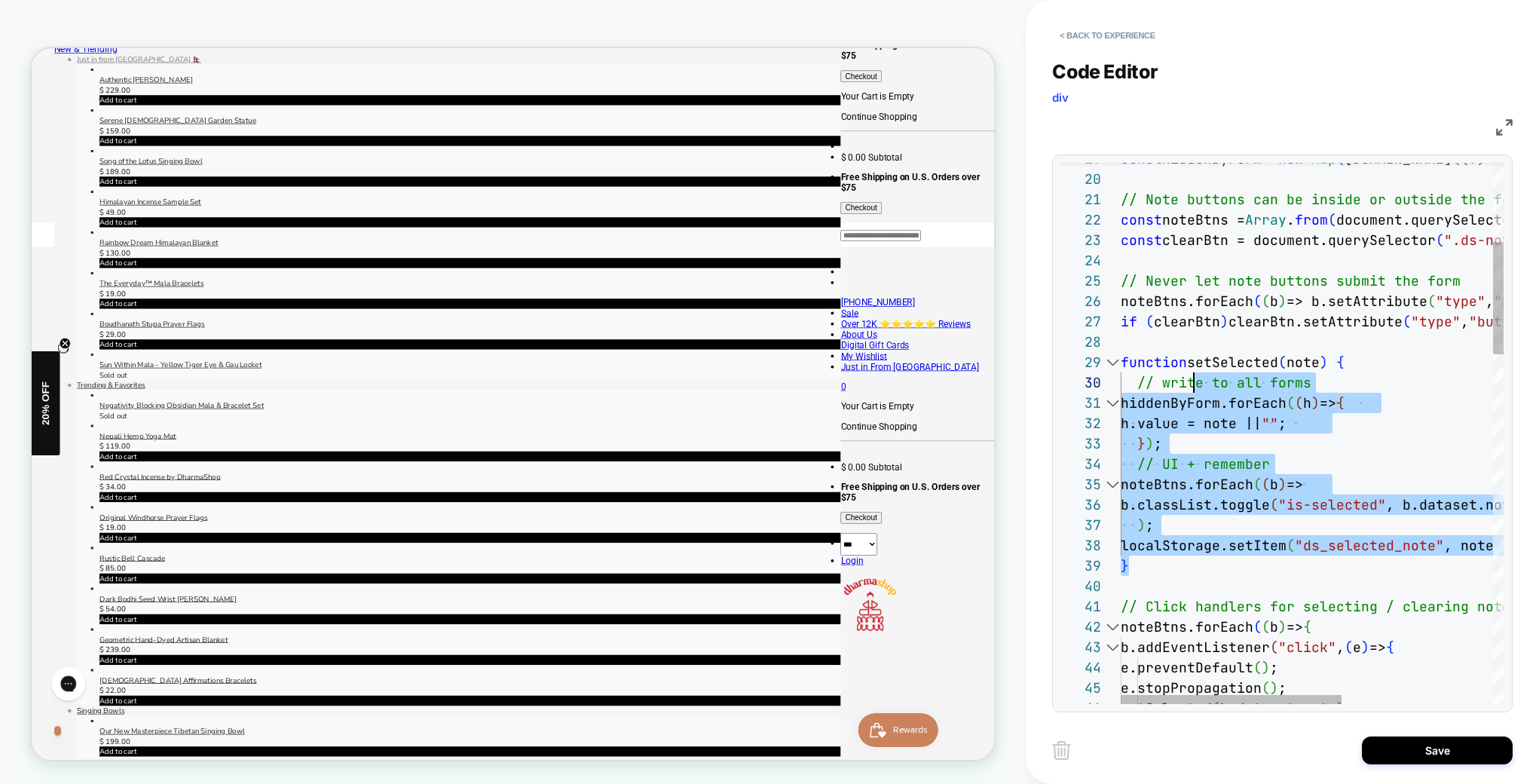
scroll to position [162, 82]
drag, startPoint x: 1135, startPoint y: 568, endPoint x: 1303, endPoint y: 399, distance: 238.3
drag, startPoint x: 1197, startPoint y: 360, endPoint x: 1496, endPoint y: 570, distance: 365.4
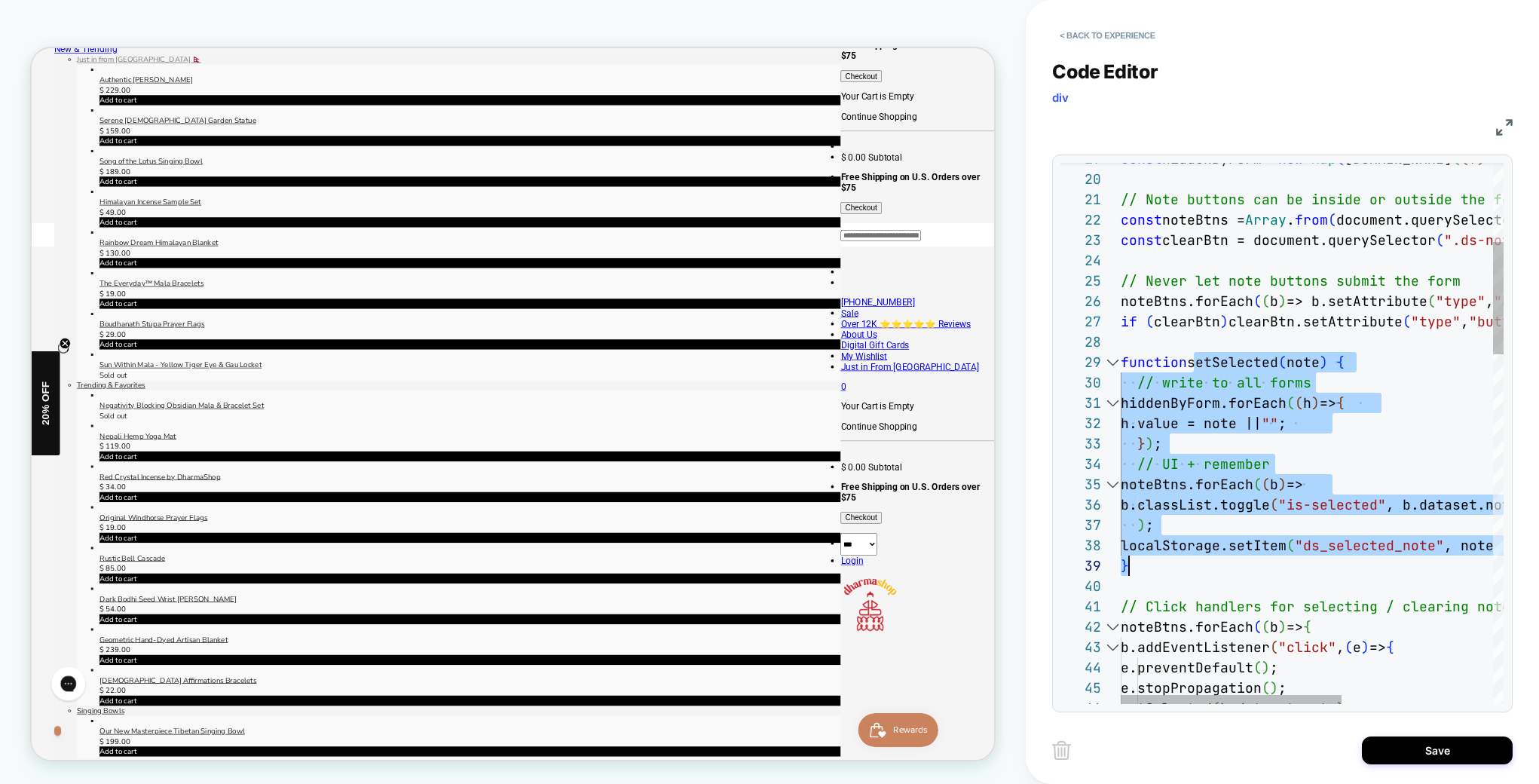
type textarea "**********"
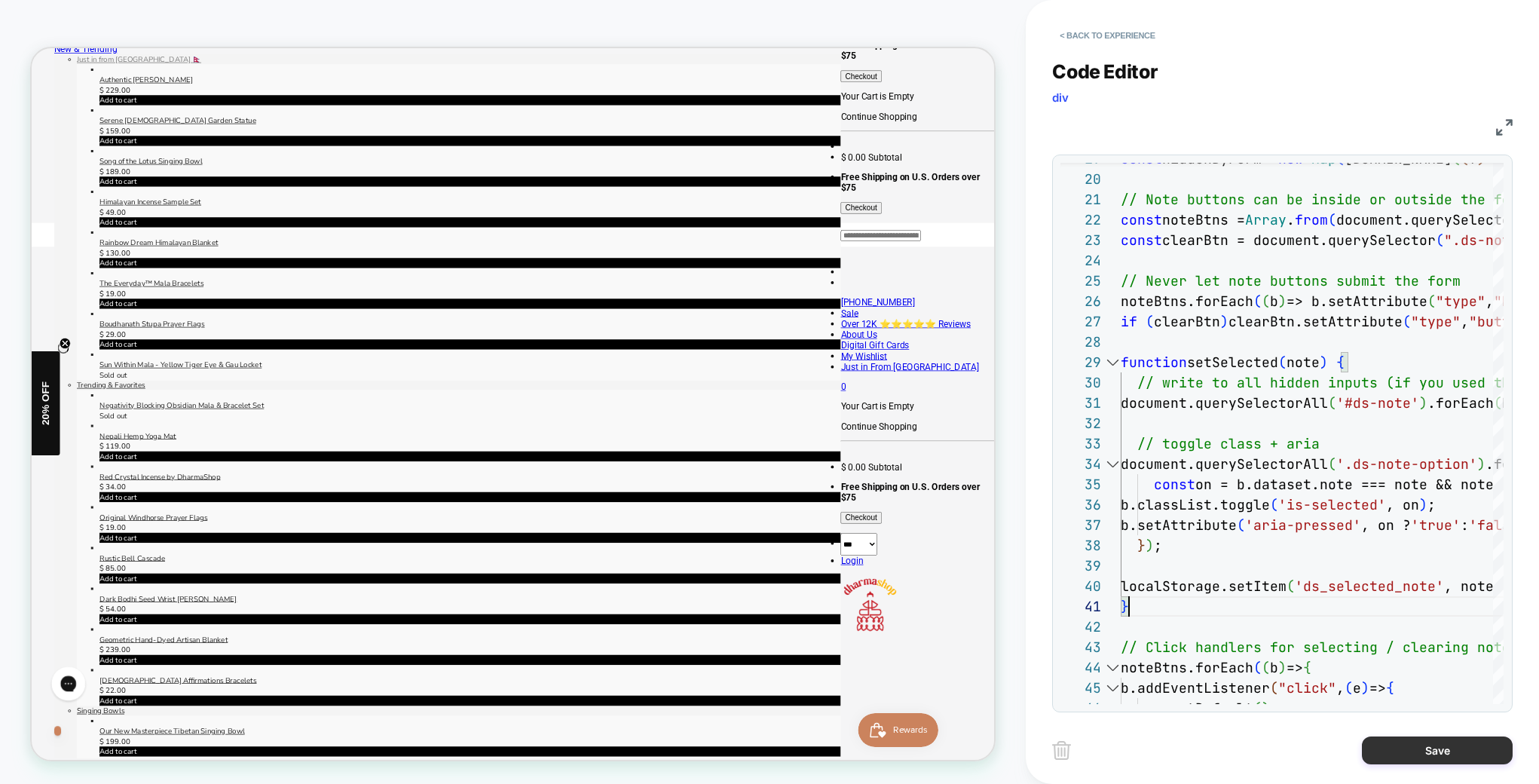
click at [1438, 755] on button "Save" at bounding box center [1437, 750] width 151 height 28
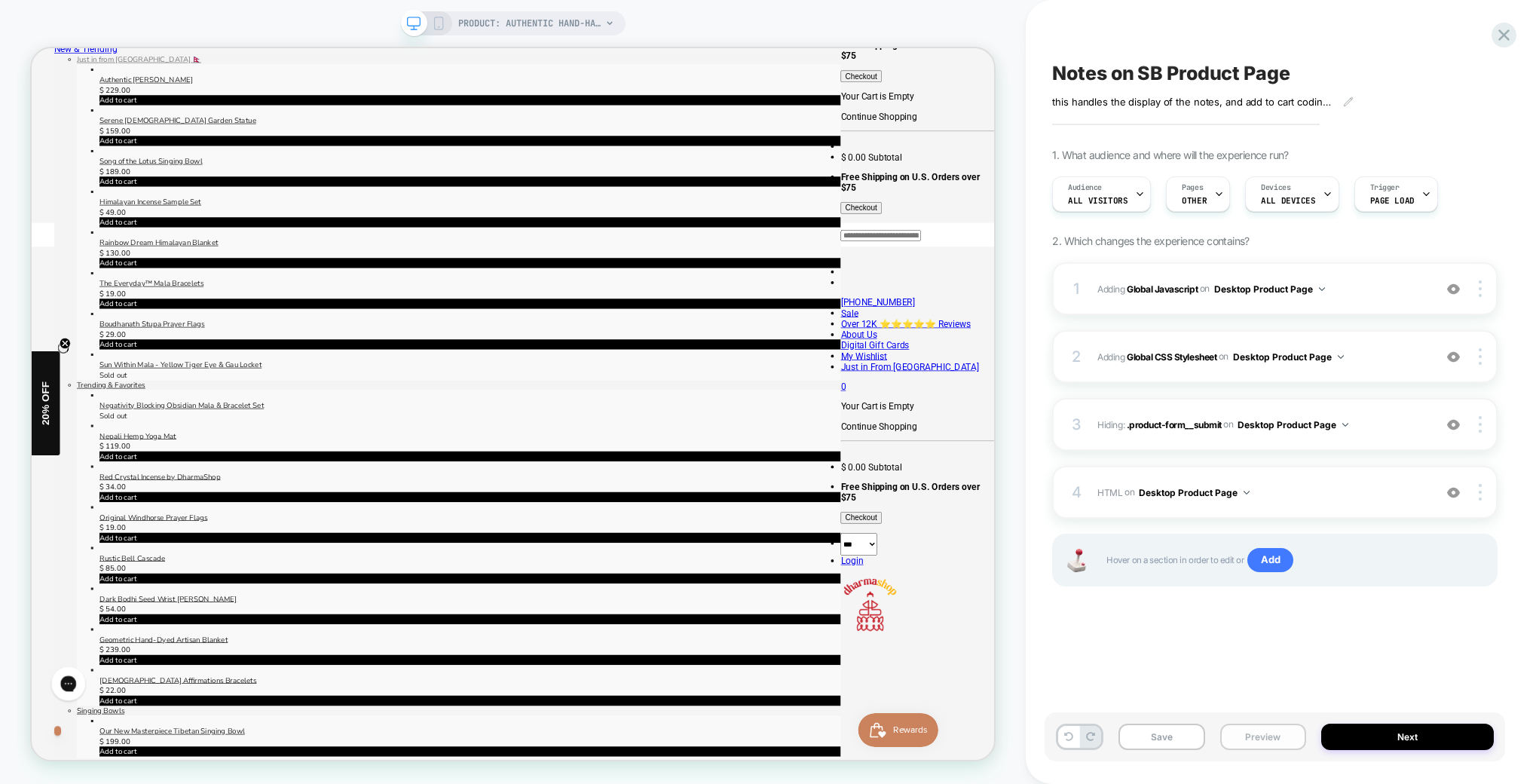
click at [1242, 736] on button "Preview" at bounding box center [1262, 736] width 86 height 27
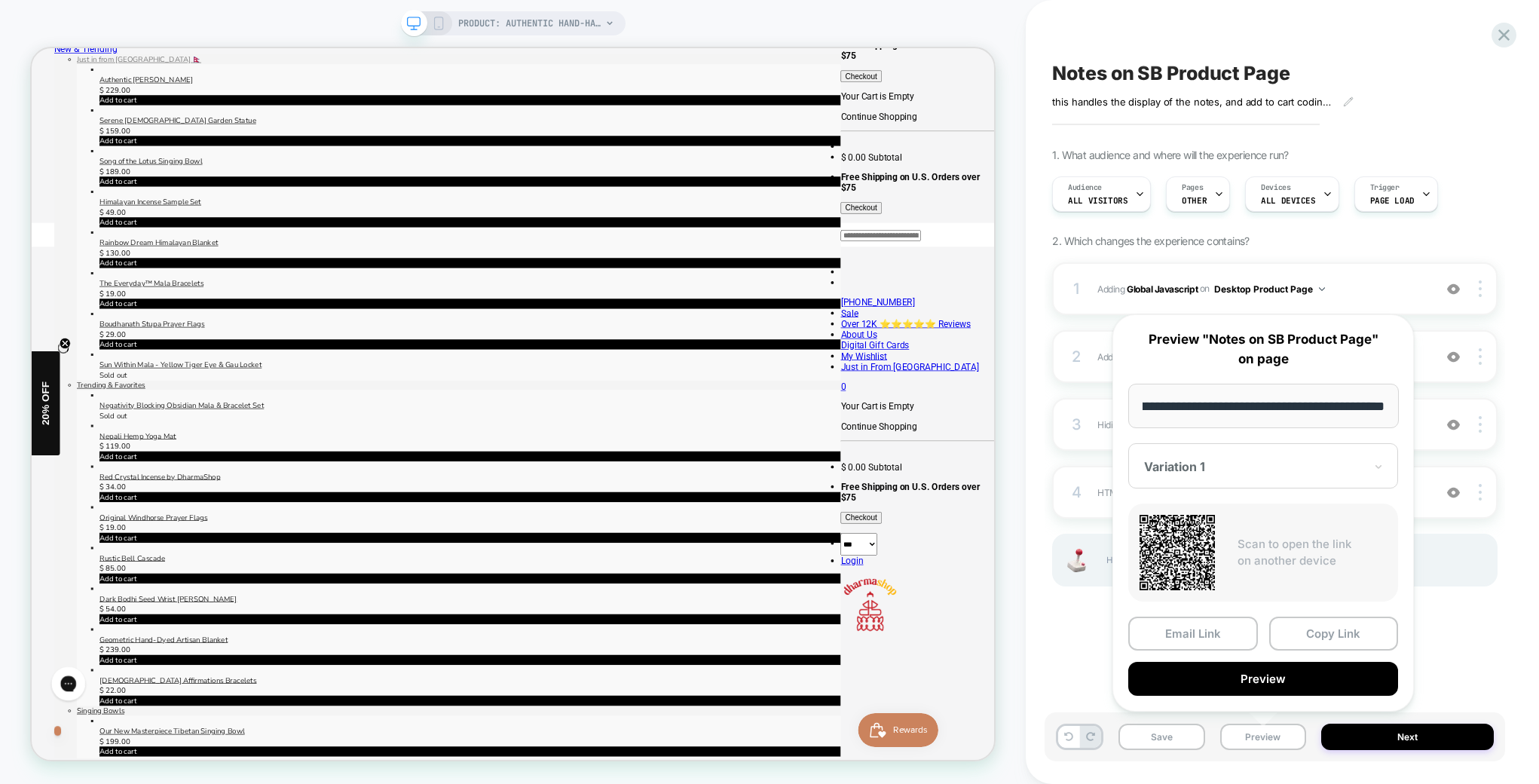
scroll to position [0, 0]
click at [1257, 684] on button "Preview" at bounding box center [1263, 679] width 270 height 33
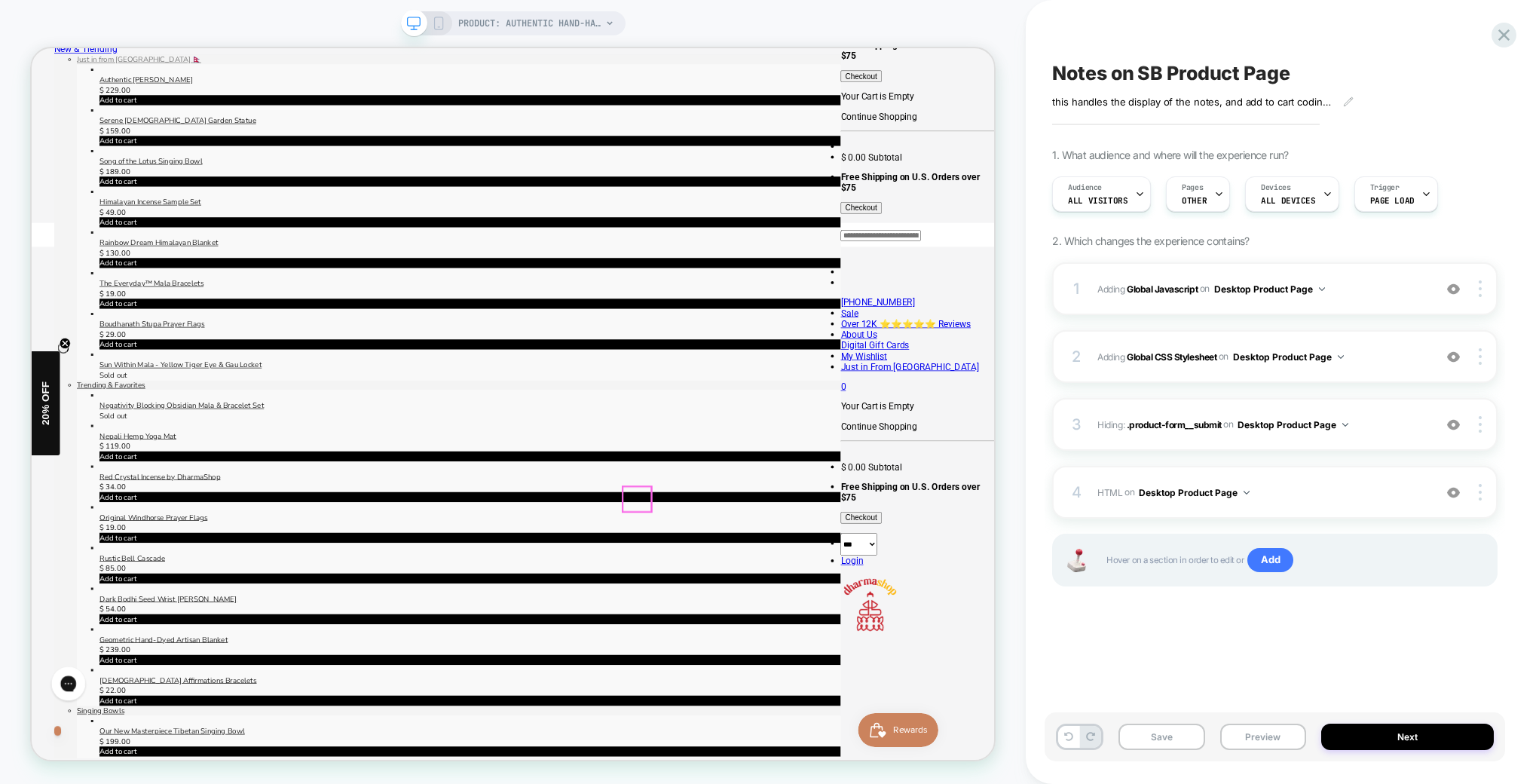
click at [1406, 354] on span "Adding Global CSS Stylesheet on Desktop Product Page" at bounding box center [1262, 356] width 329 height 19
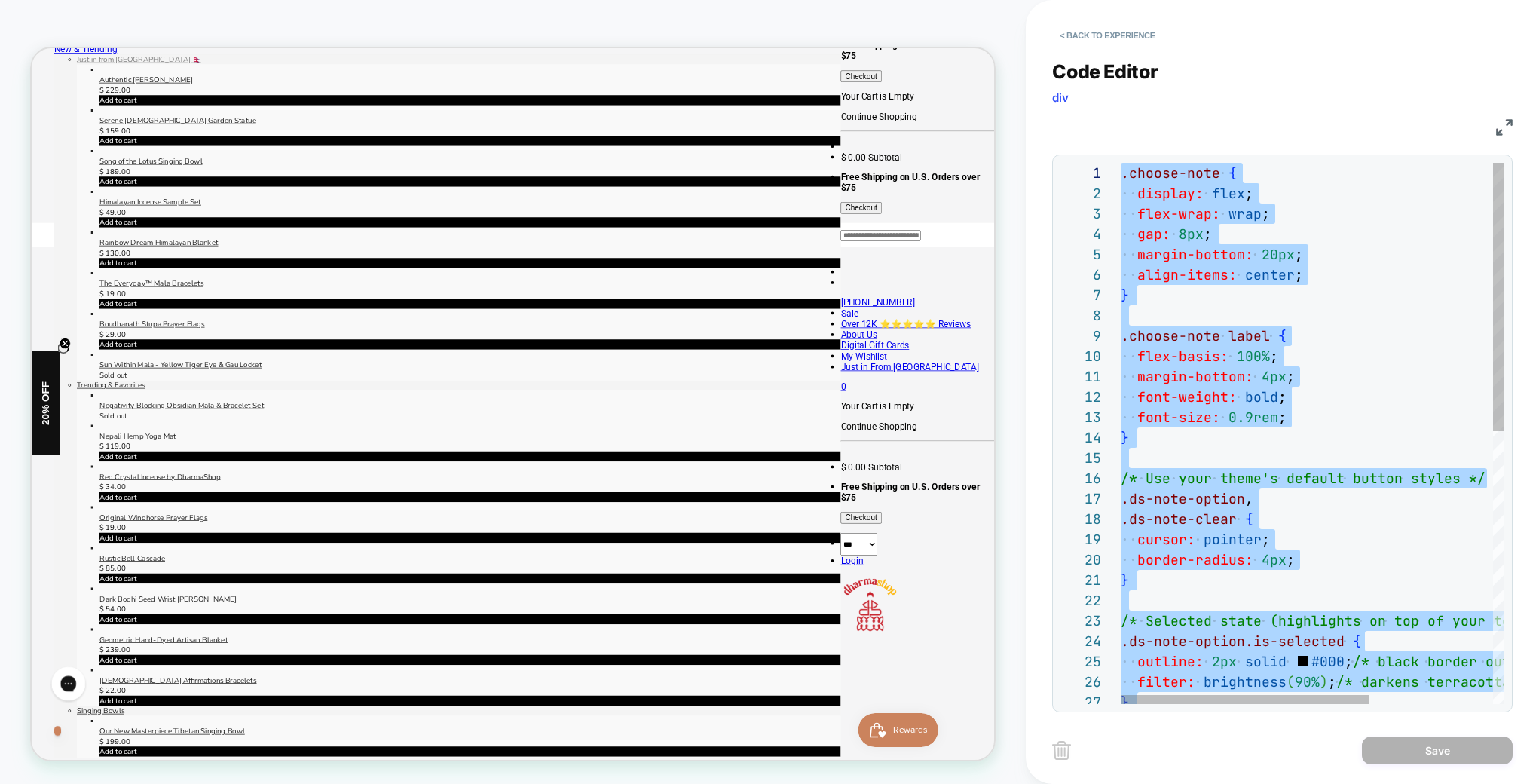
drag, startPoint x: 1269, startPoint y: 342, endPoint x: 1030, endPoint y: 89, distance: 348.0
click at [1121, 162] on div "} outline: 2px solid #000 ; /* black border outline */ filter: brightness ( 90%…" at bounding box center [1406, 707] width 572 height 1090
type textarea "**********"
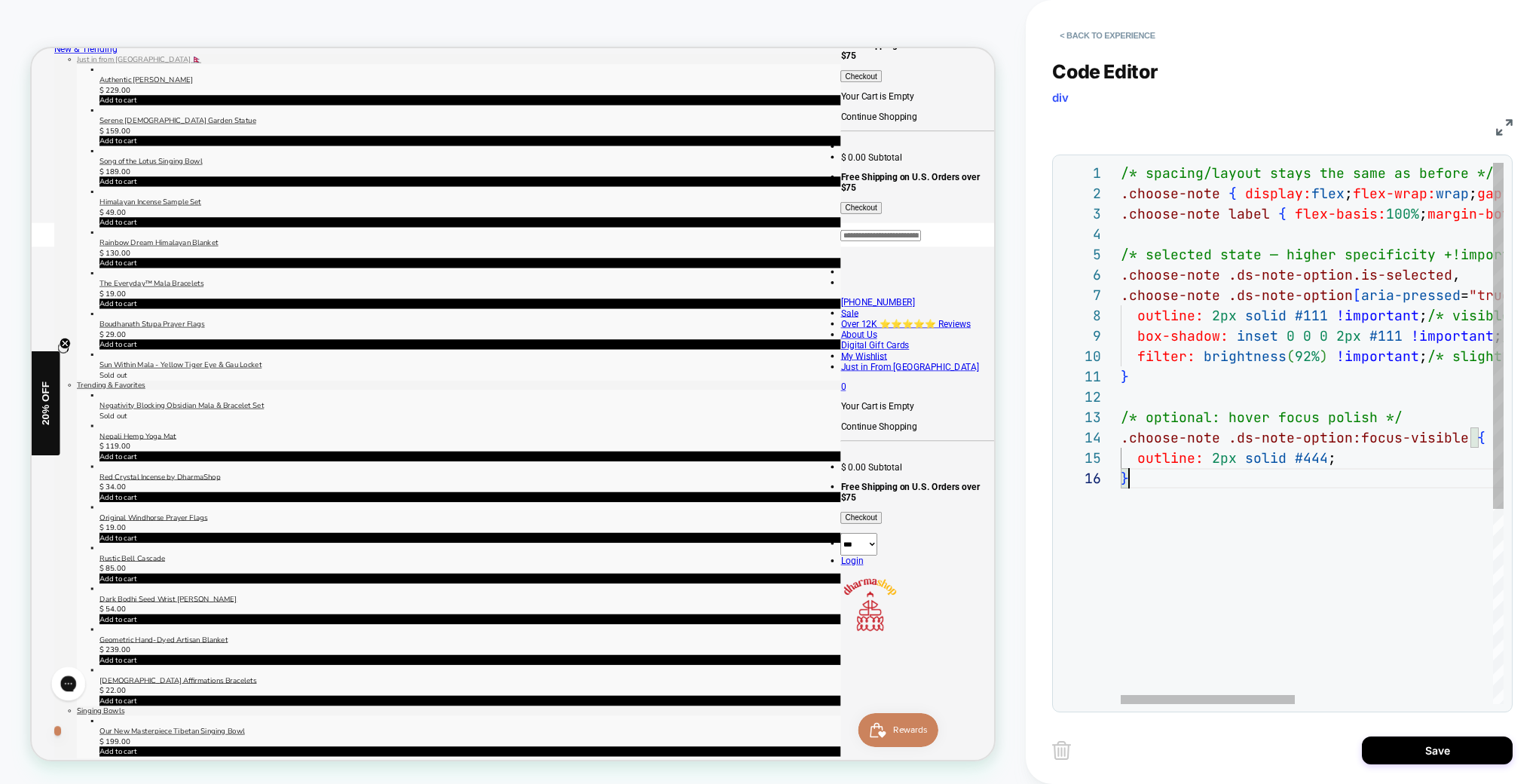
scroll to position [101, 8]
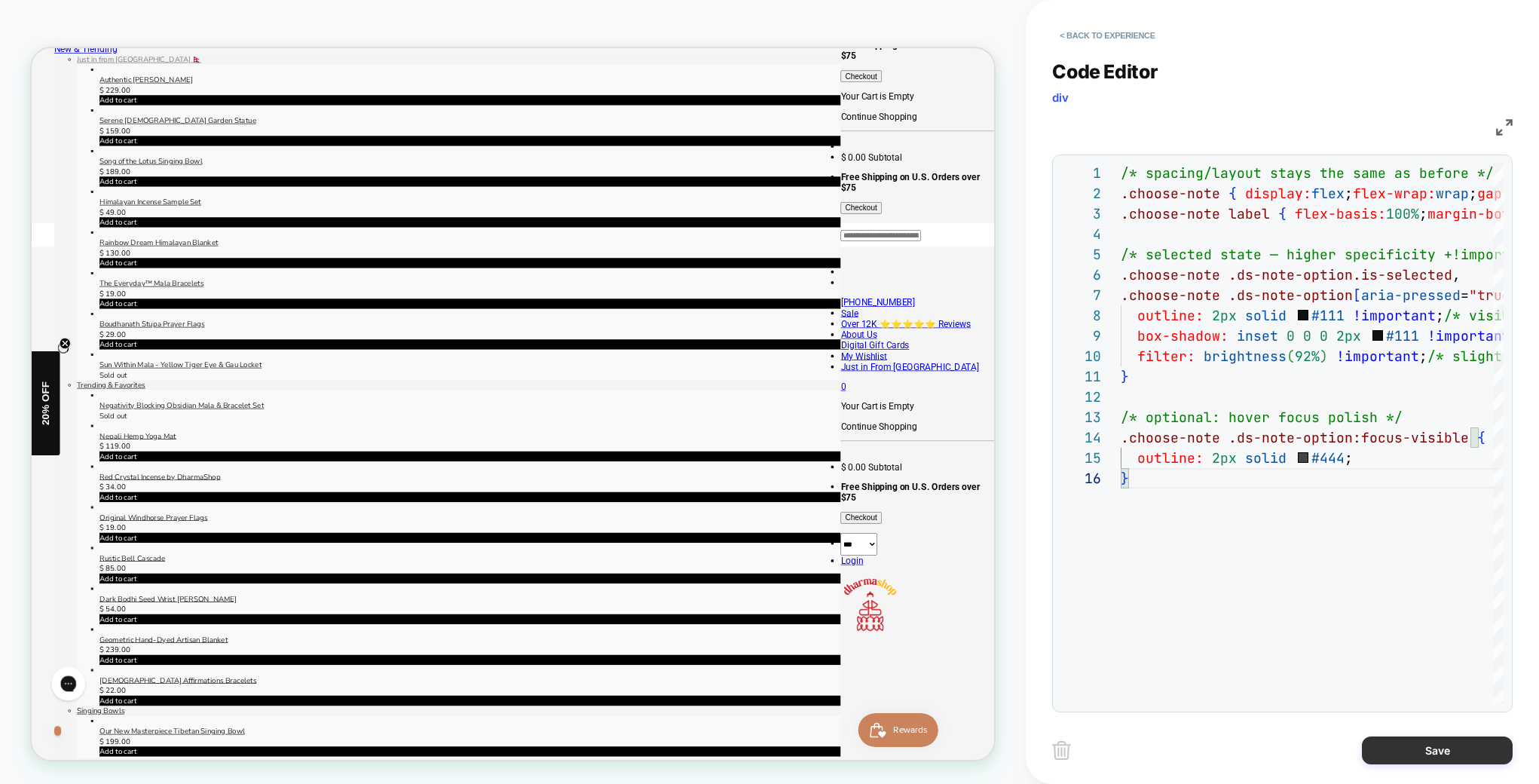
click at [1440, 750] on button "Save" at bounding box center [1437, 750] width 151 height 28
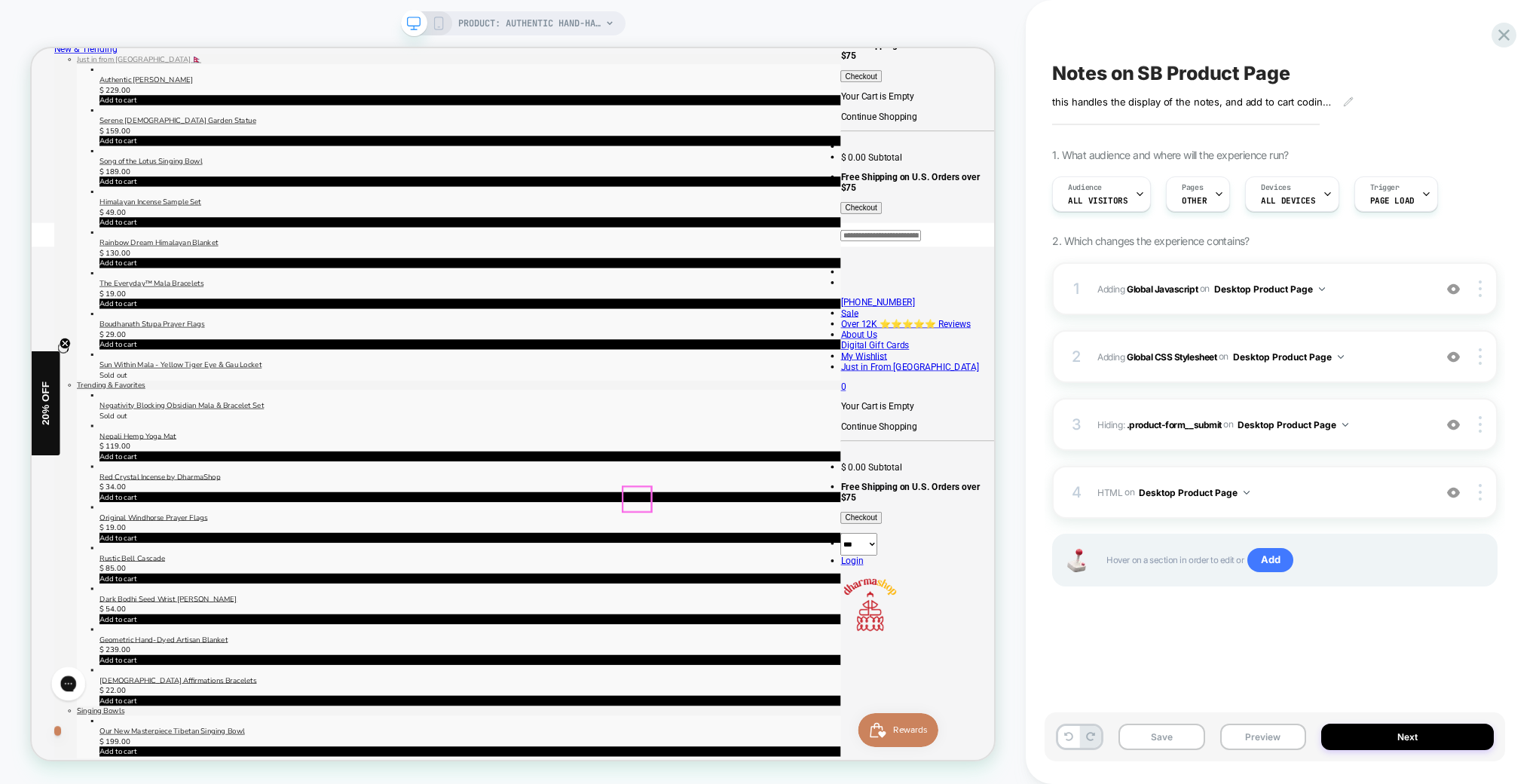
click at [1396, 352] on span "Adding Global CSS Stylesheet on Desktop Product Page" at bounding box center [1262, 356] width 329 height 19
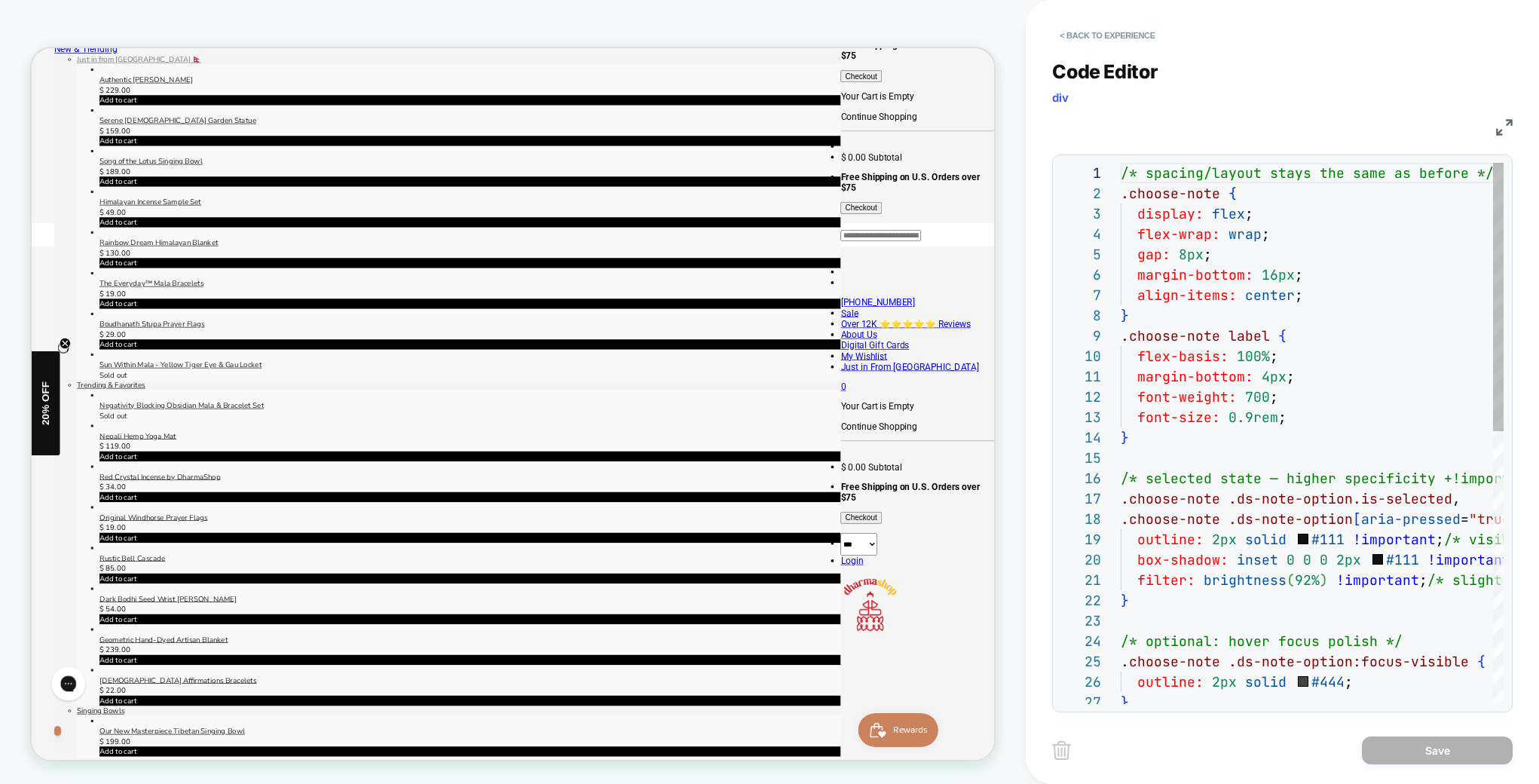
scroll to position [204, 0]
click at [1095, 37] on button "< Back to experience" at bounding box center [1107, 35] width 110 height 25
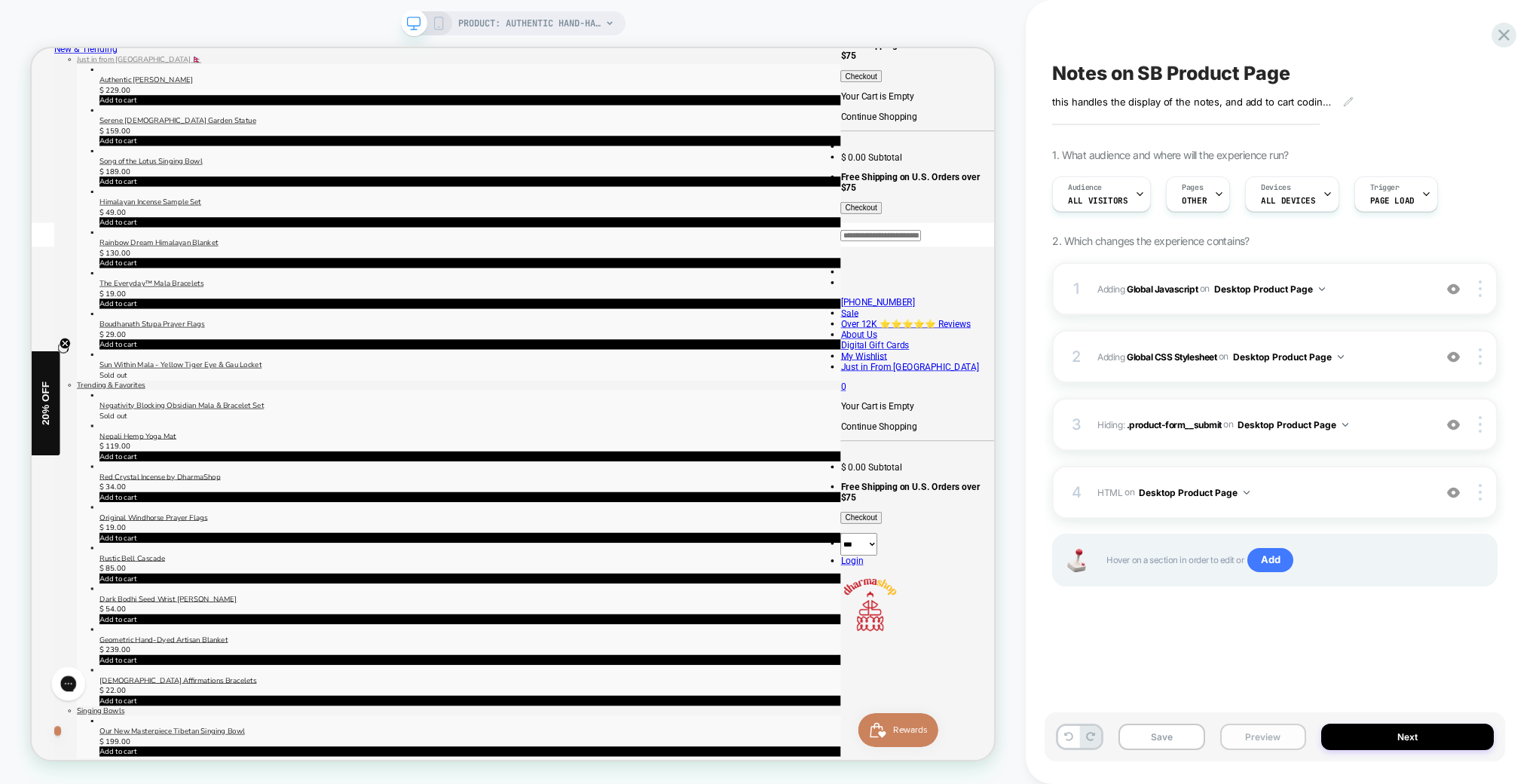
click at [0, 0] on button "Preview" at bounding box center [0, 0] width 0 height 0
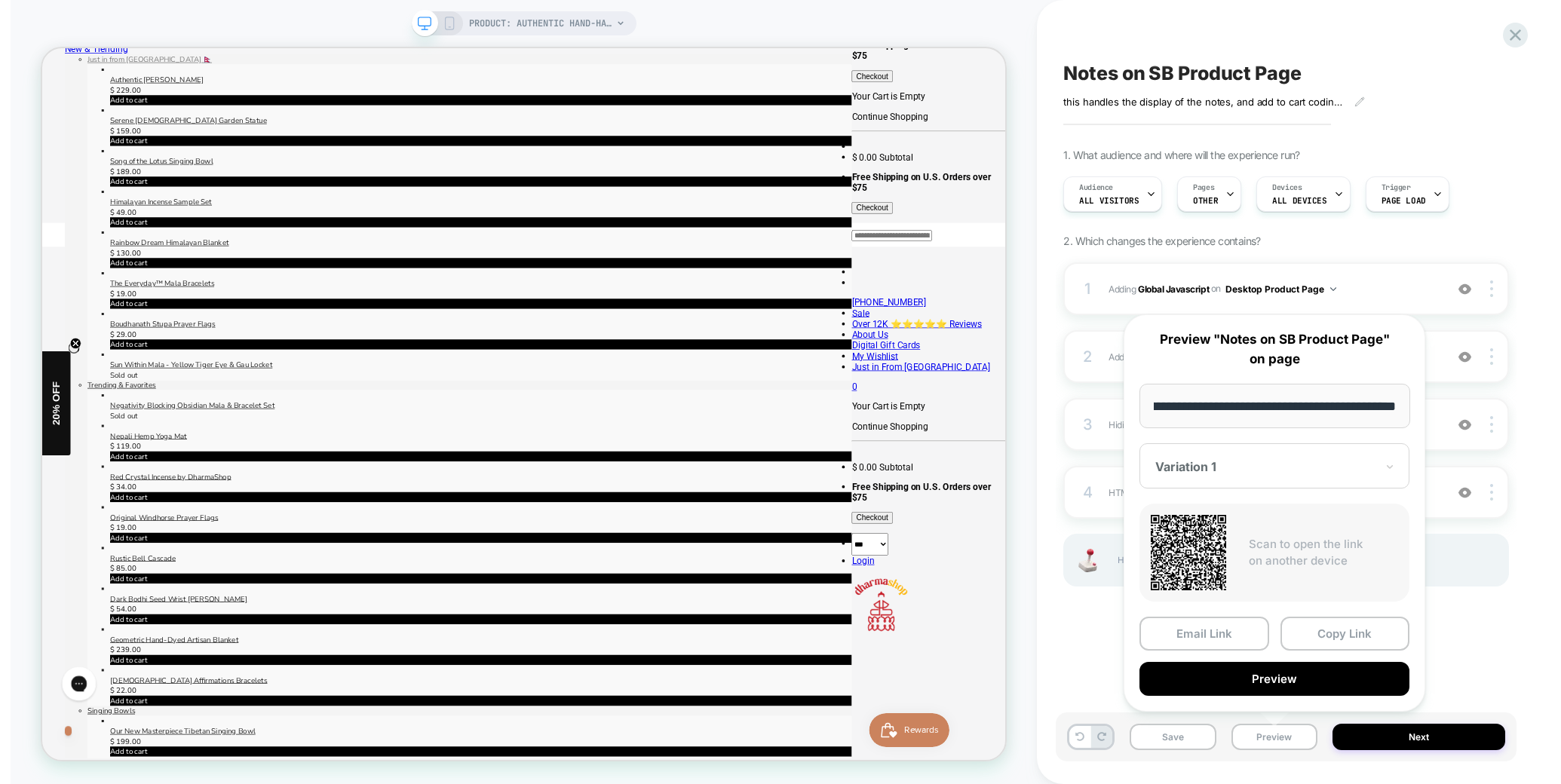
scroll to position [0, 0]
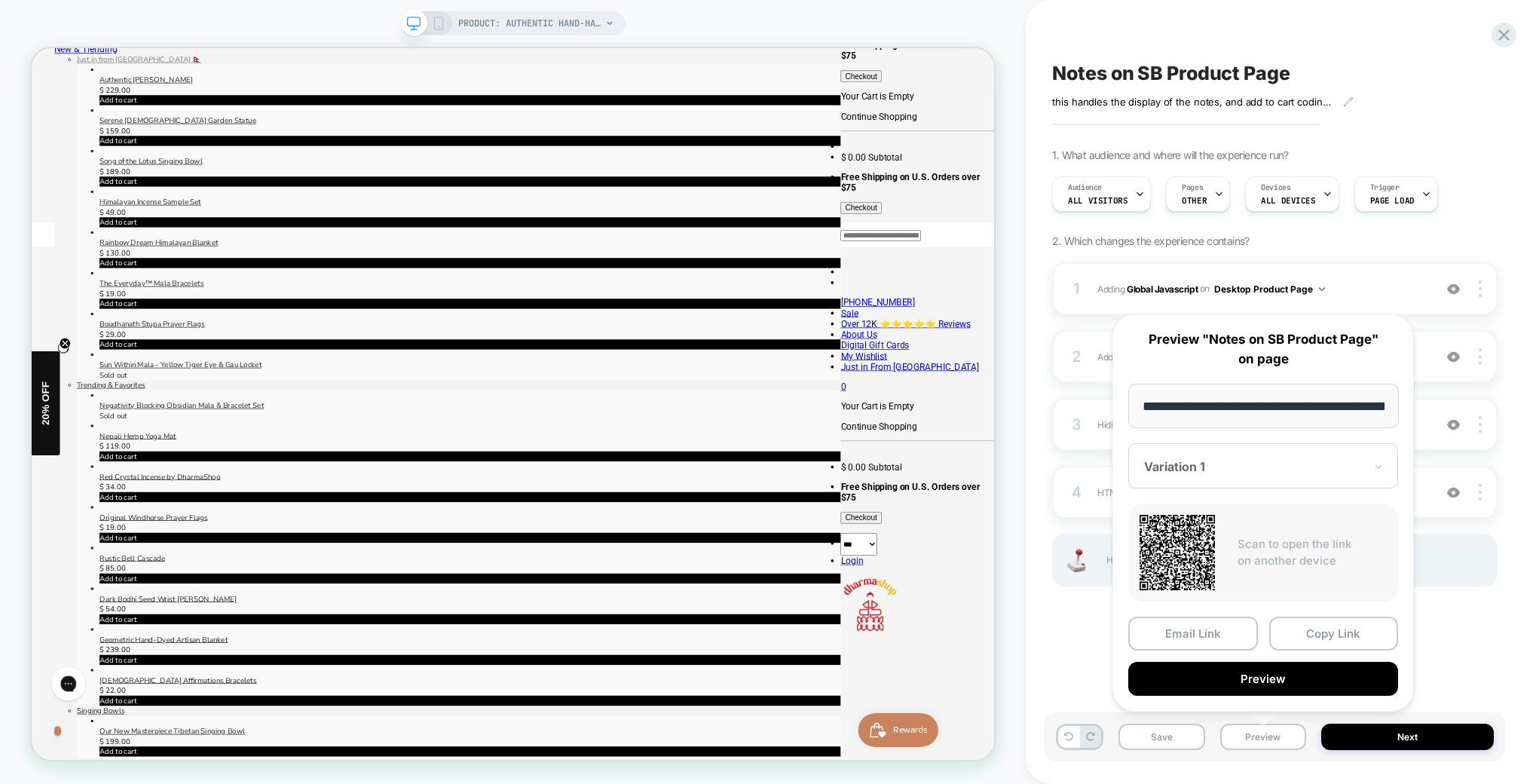
click at [1256, 673] on button "Preview" at bounding box center [1263, 679] width 270 height 33
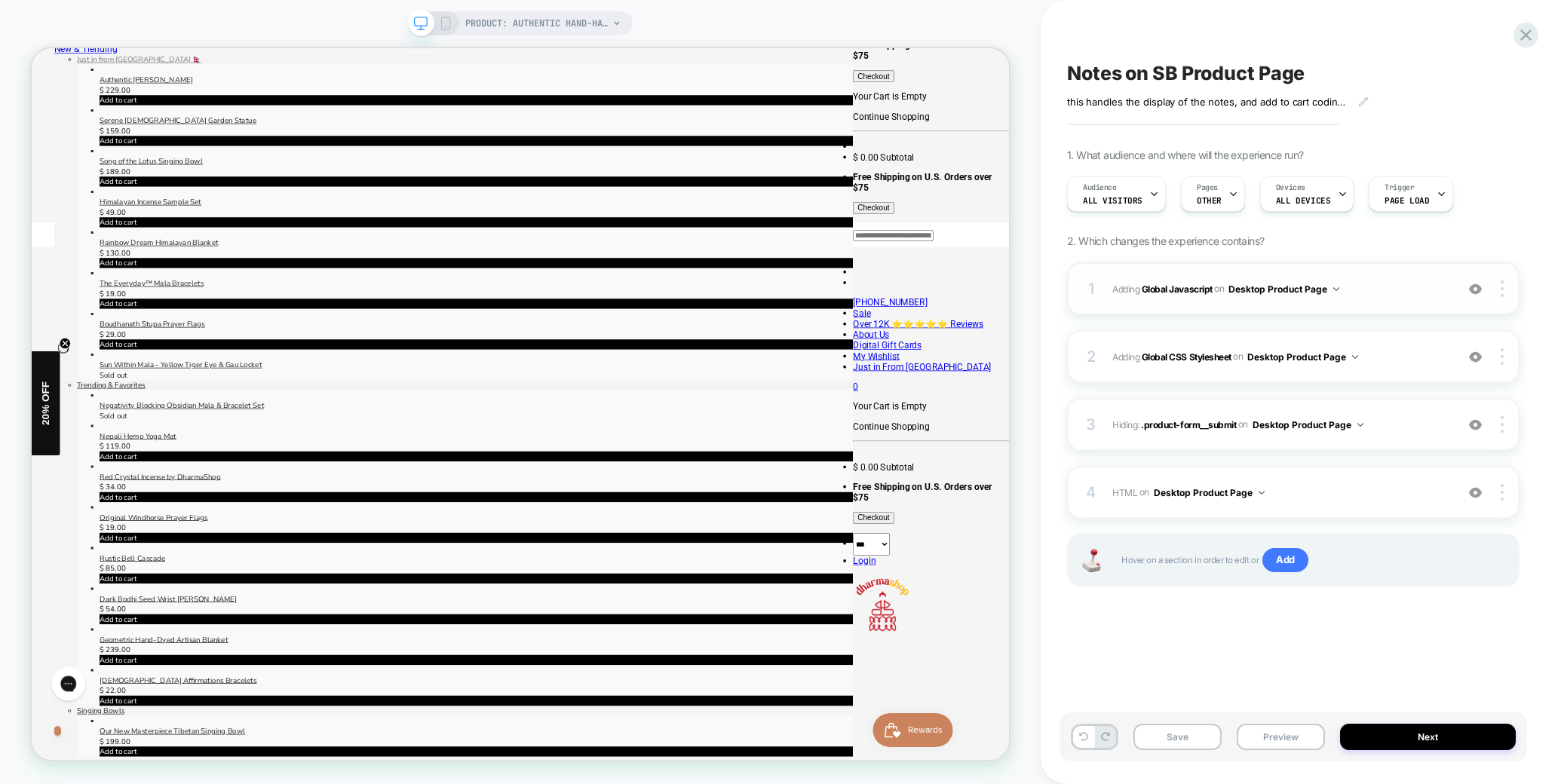
click at [1409, 300] on div "1 Adding Global Javascript on Desktop Product Page Add Before Add After Copy to…" at bounding box center [1293, 289] width 453 height 53
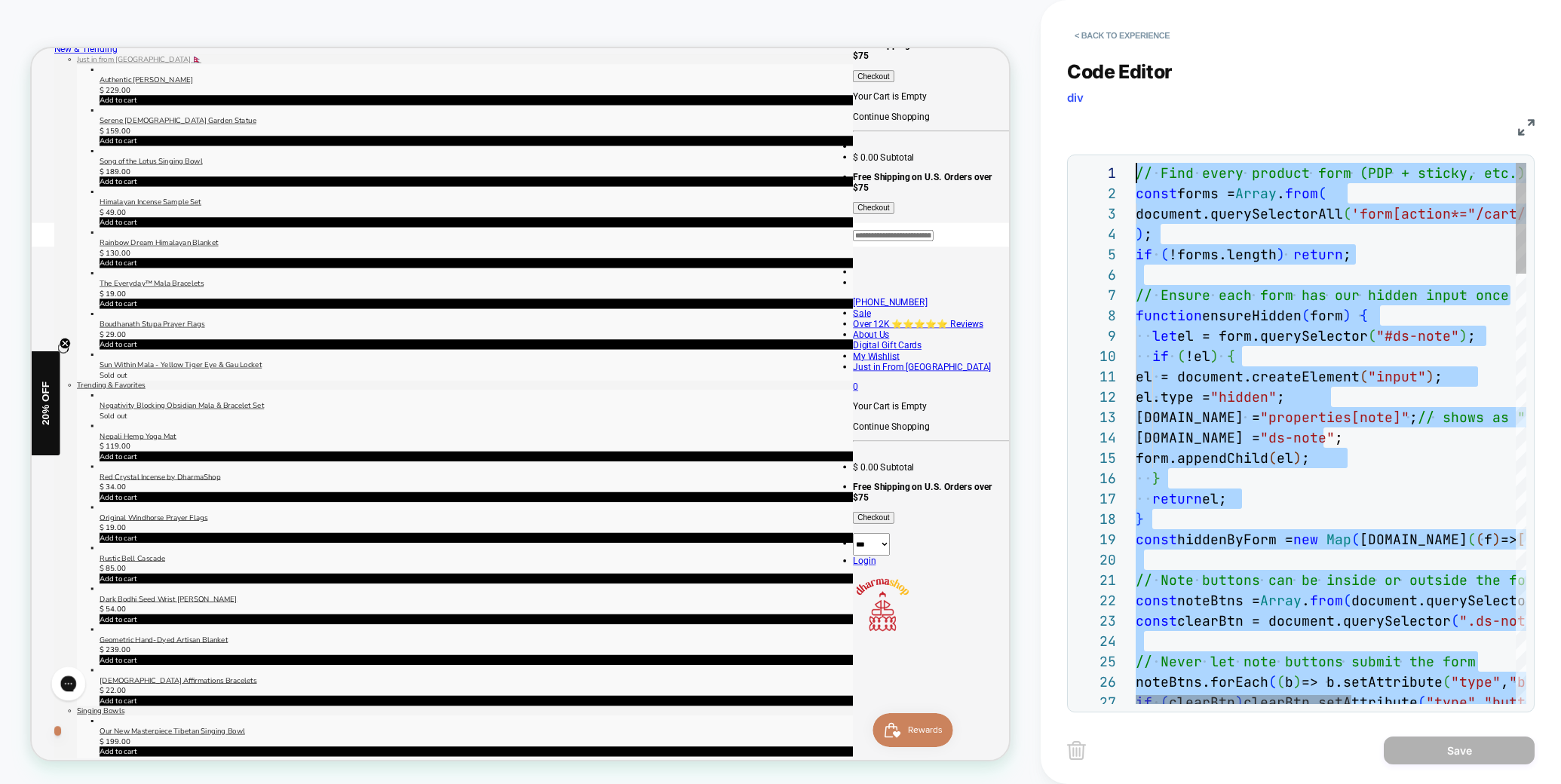
drag, startPoint x: 1206, startPoint y: 586, endPoint x: 1087, endPoint y: 103, distance: 497.4
type textarea "**********"
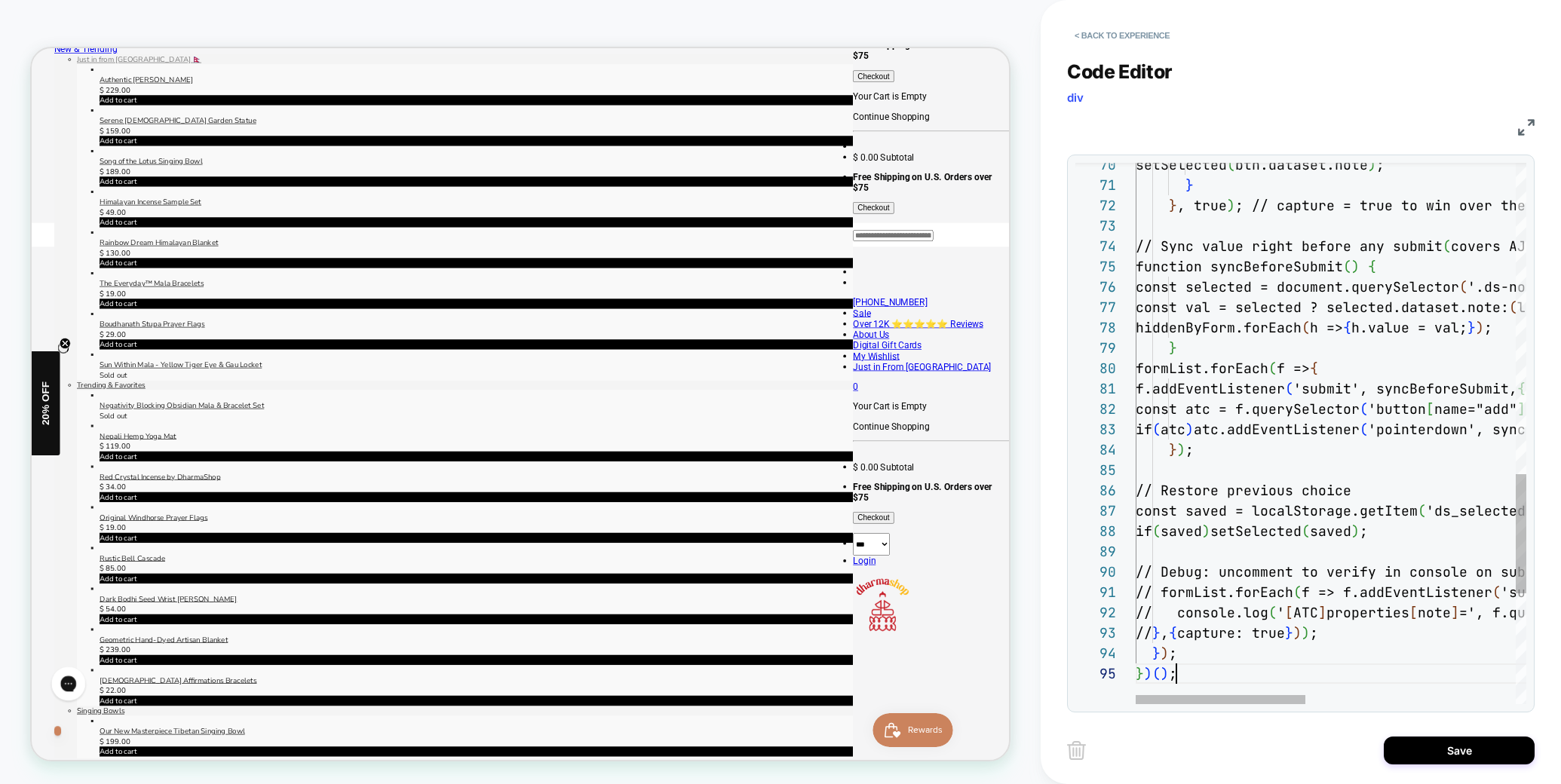
scroll to position [82, 40]
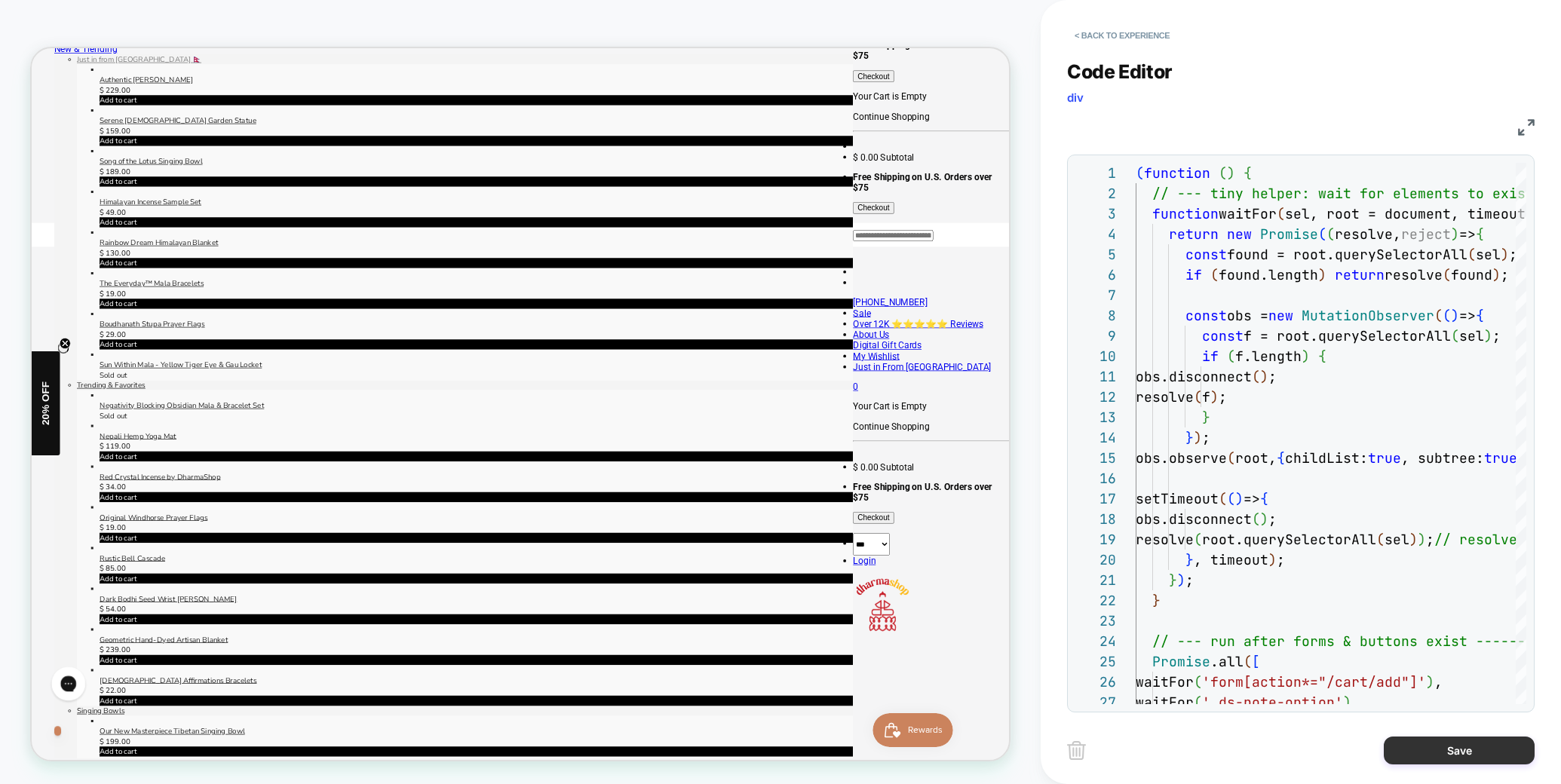
click at [1462, 755] on button "Save" at bounding box center [1459, 750] width 151 height 28
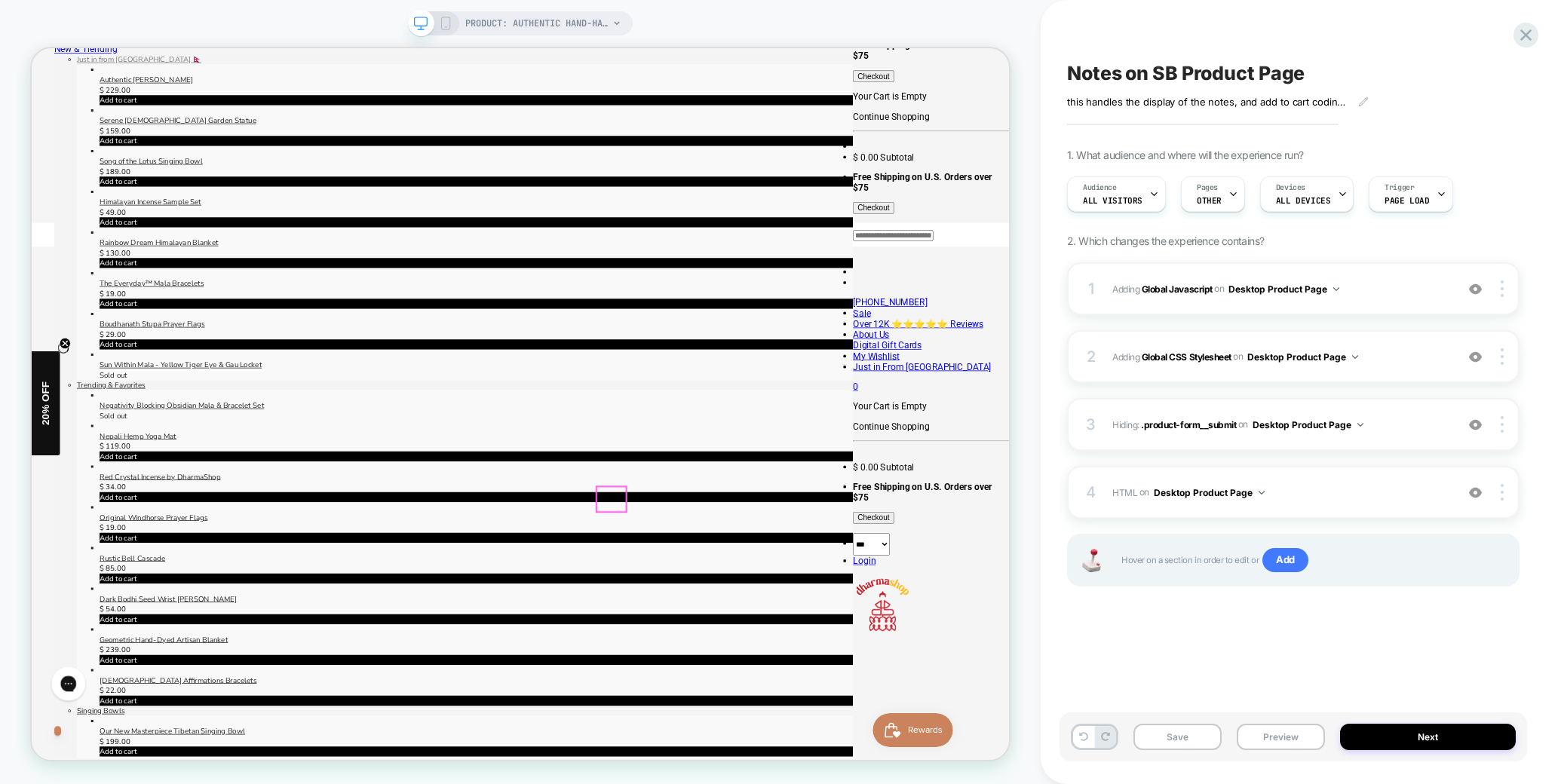
click at [1276, 739] on button "Preview" at bounding box center [1280, 736] width 89 height 27
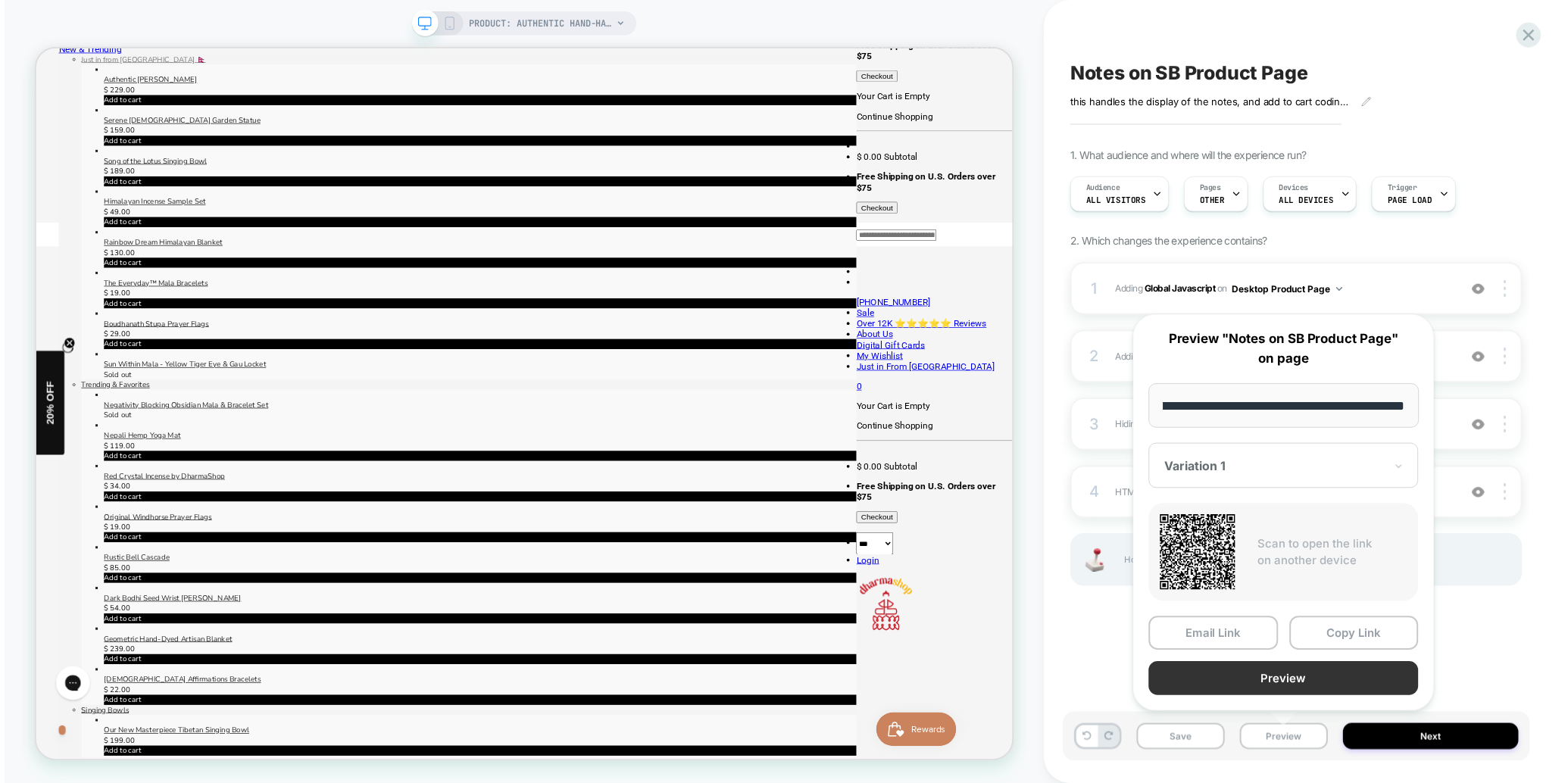
scroll to position [0, 0]
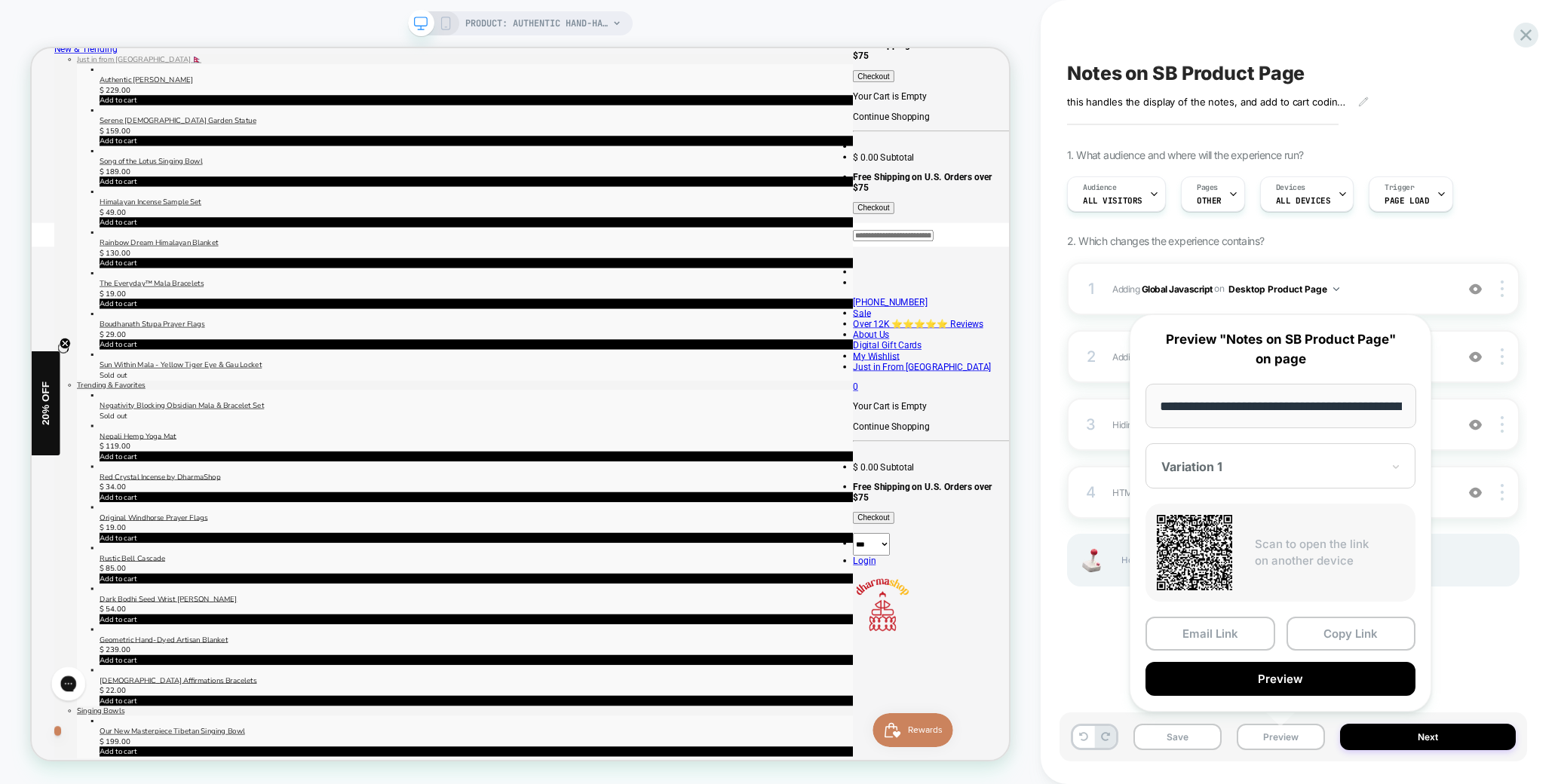
click at [1292, 685] on button "Preview" at bounding box center [1280, 679] width 270 height 33
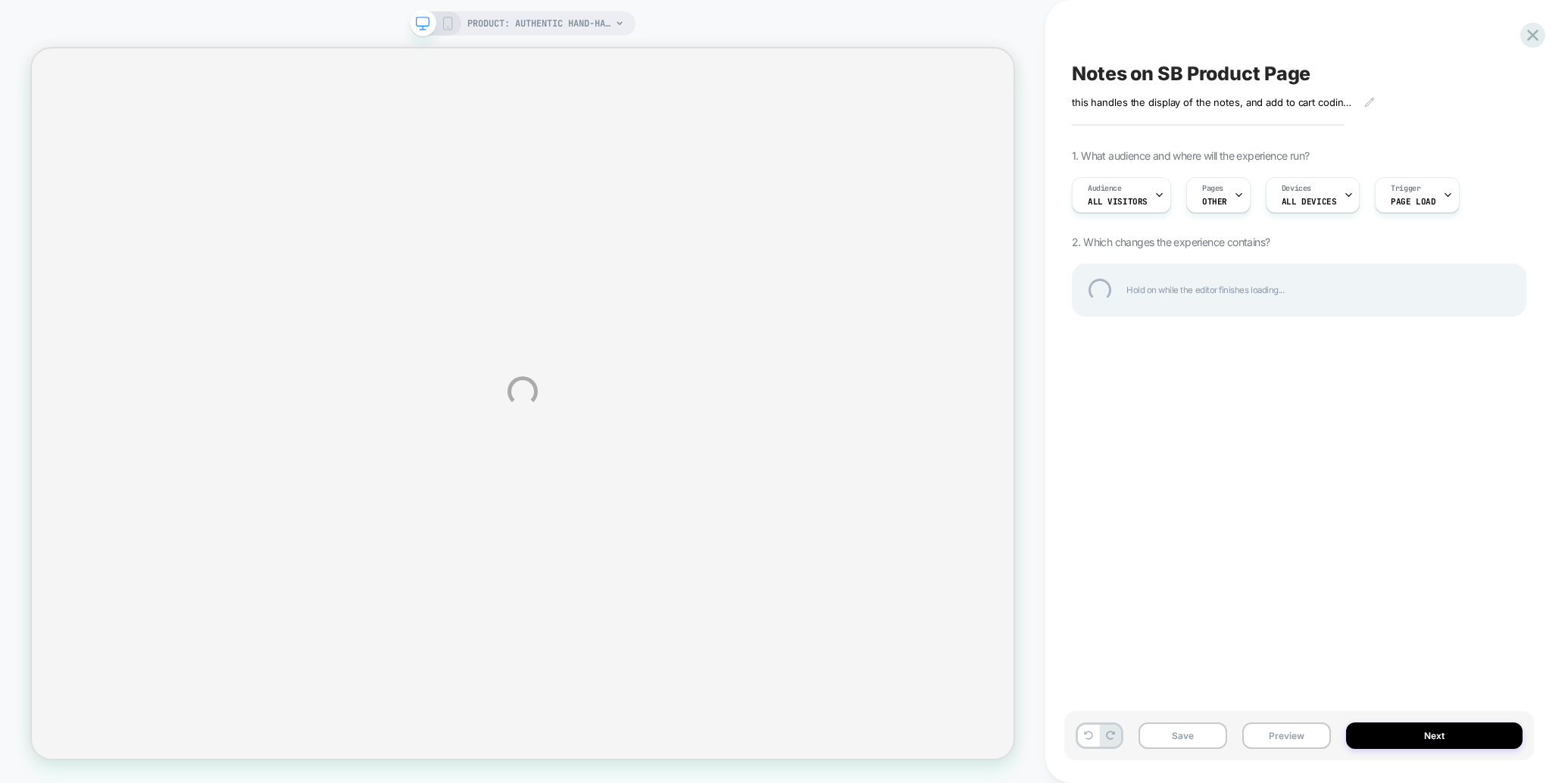
select select "**********"
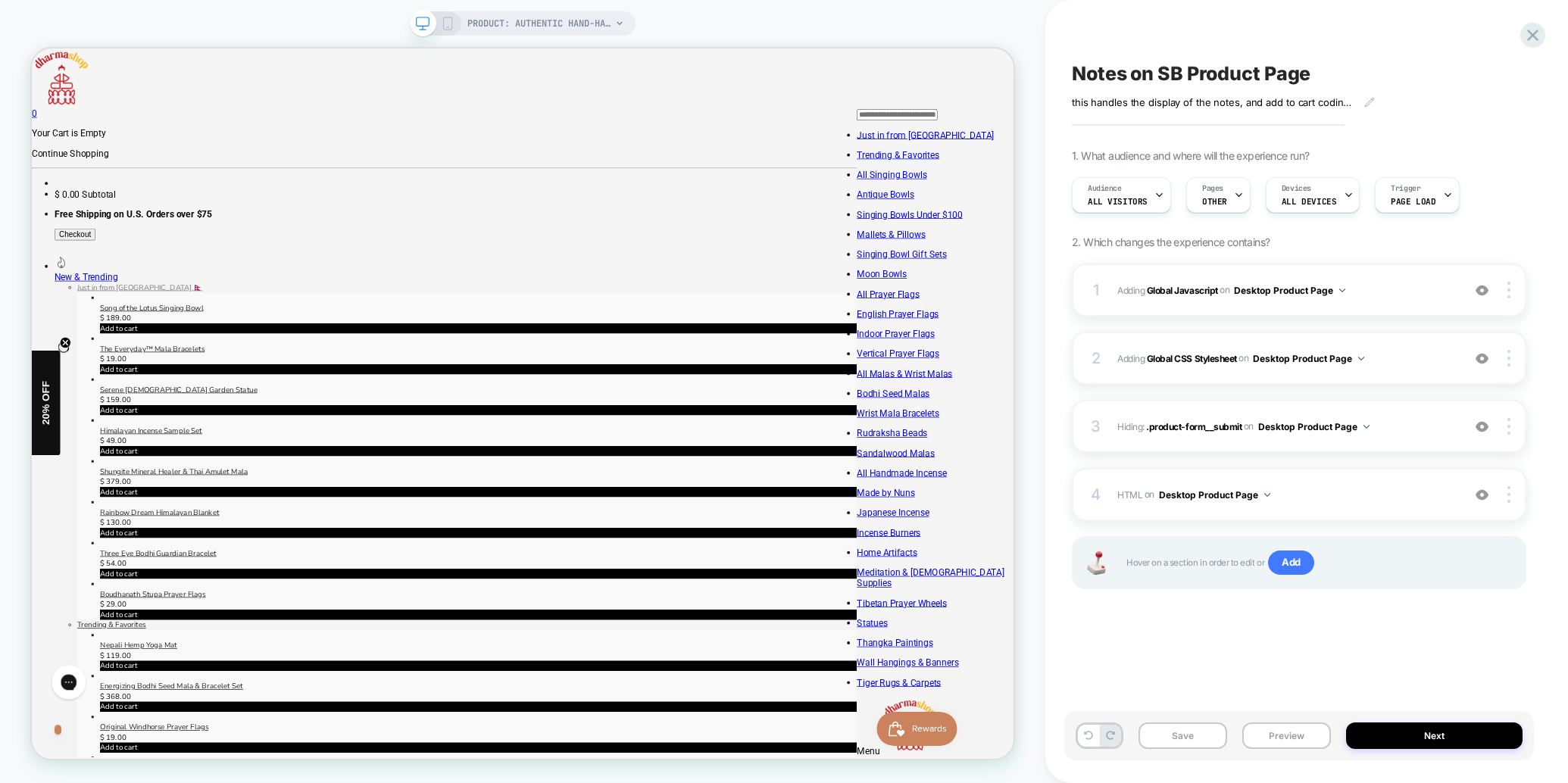
scroll to position [102, 0]
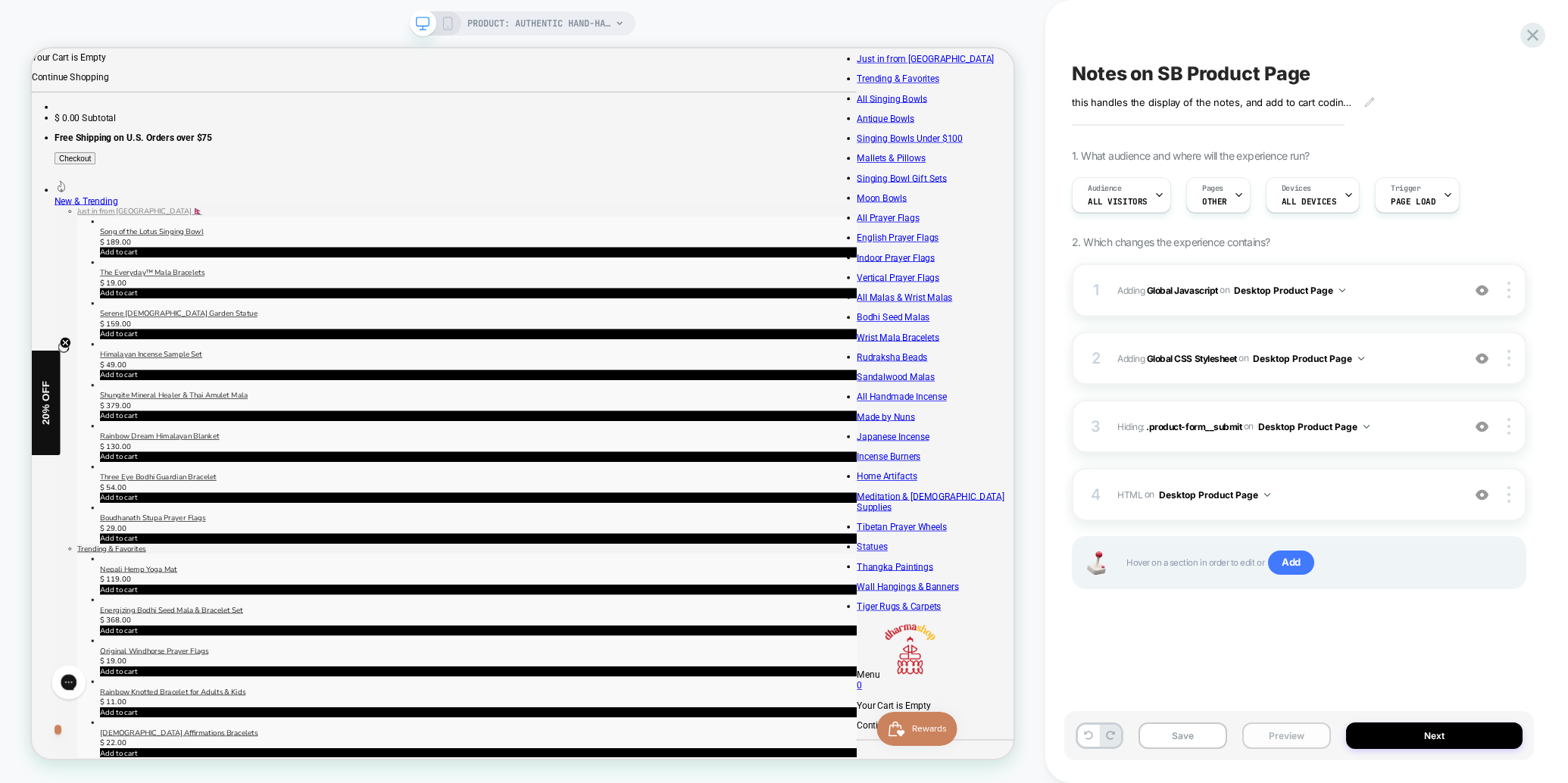
click at [0, 0] on button "Preview" at bounding box center [0, 0] width 0 height 0
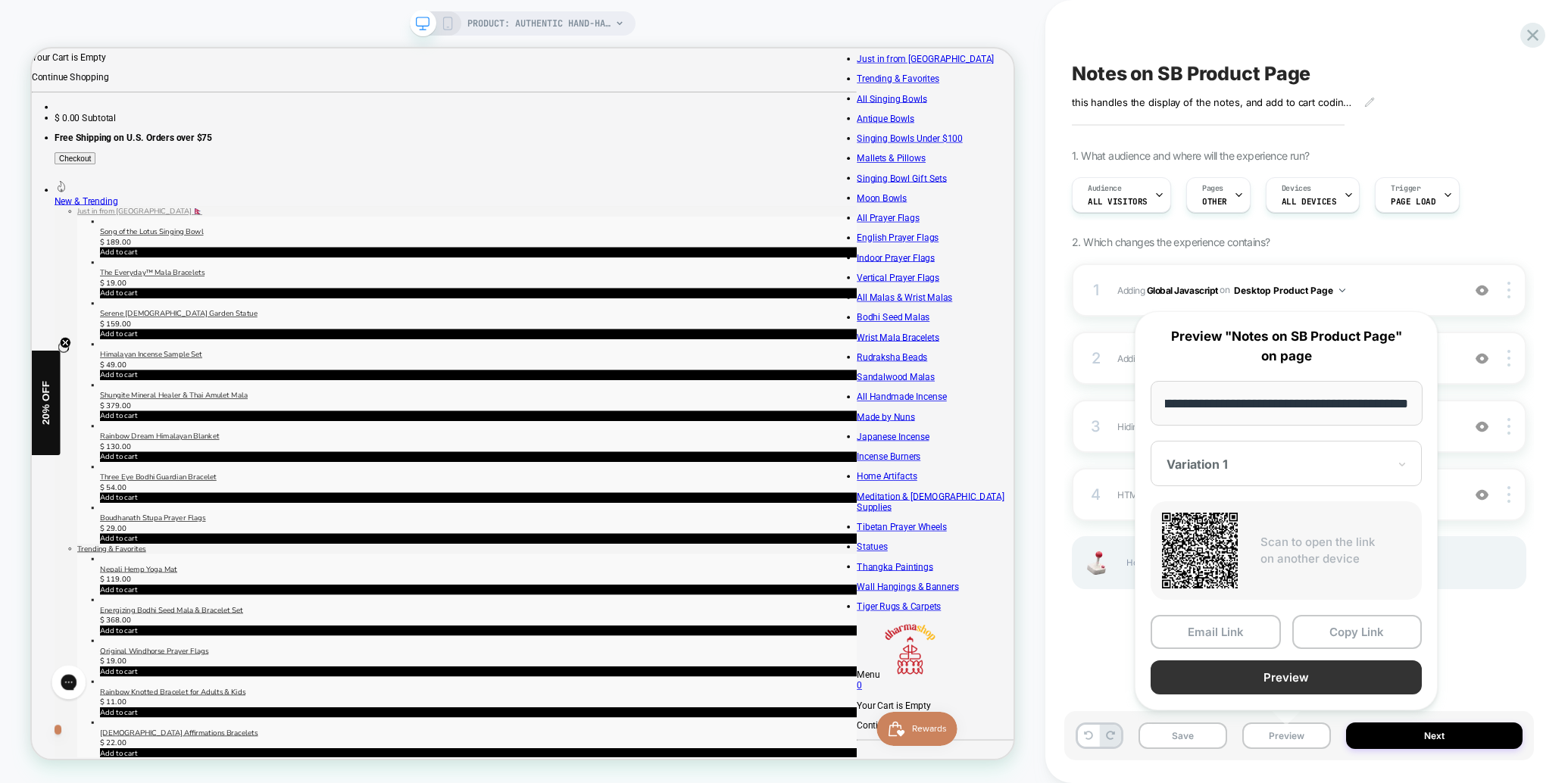
scroll to position [0, 0]
click at [1099, 782] on button "Preview" at bounding box center [595, 790] width 1008 height 14
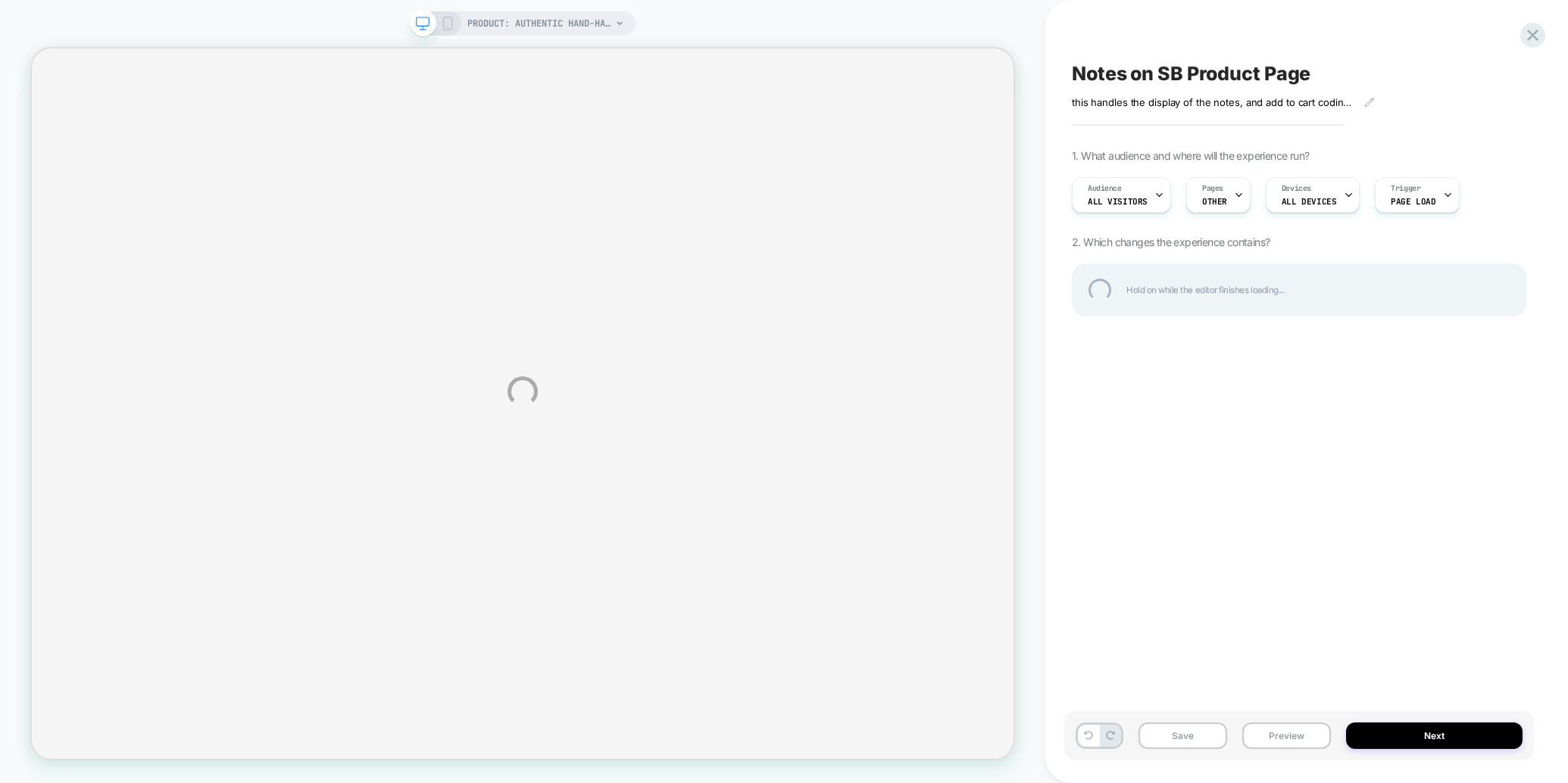
select select "**********"
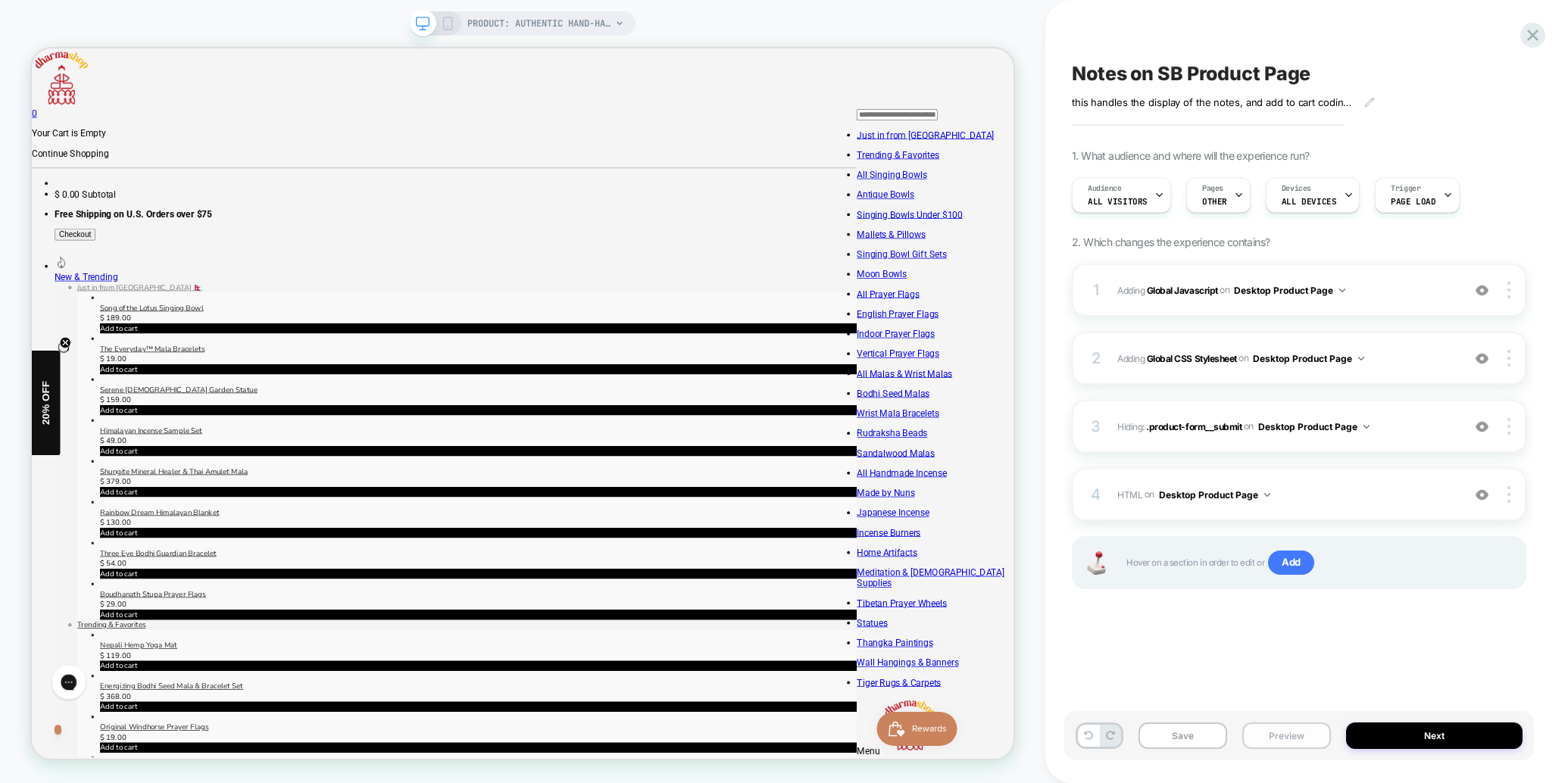
click at [1285, 732] on button "Preview" at bounding box center [1286, 736] width 89 height 27
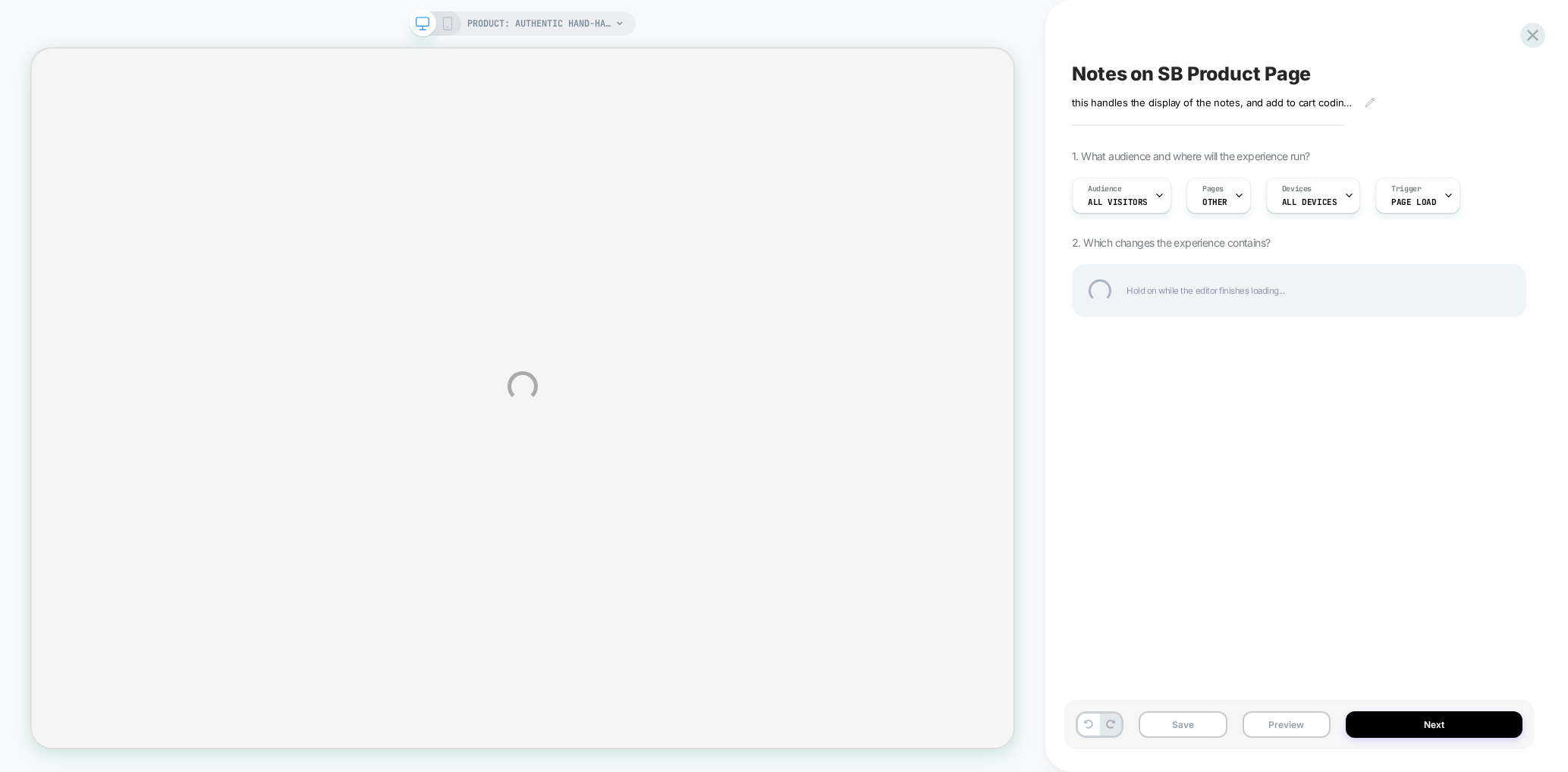
select select "**********"
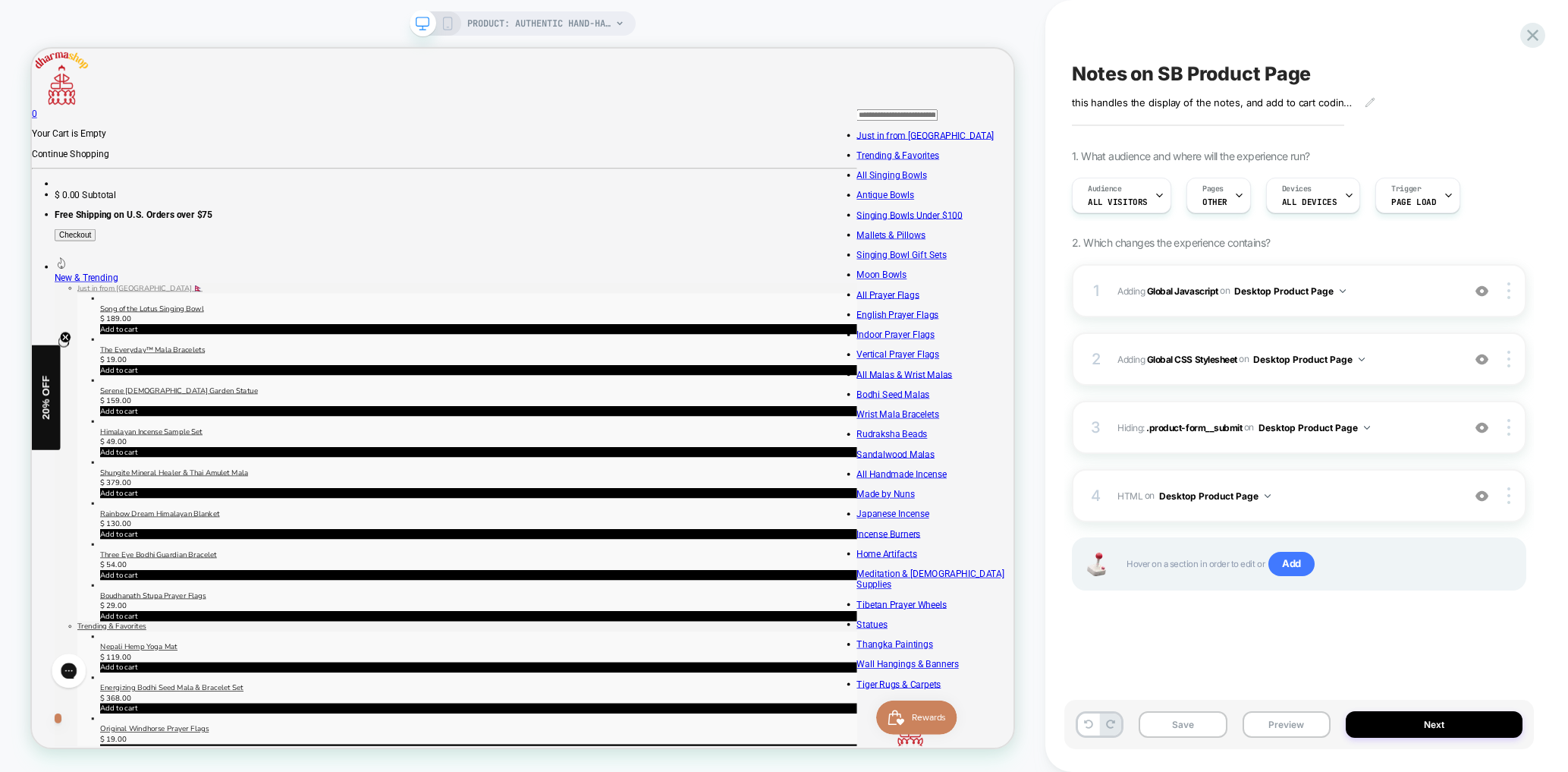
scroll to position [196, 0]
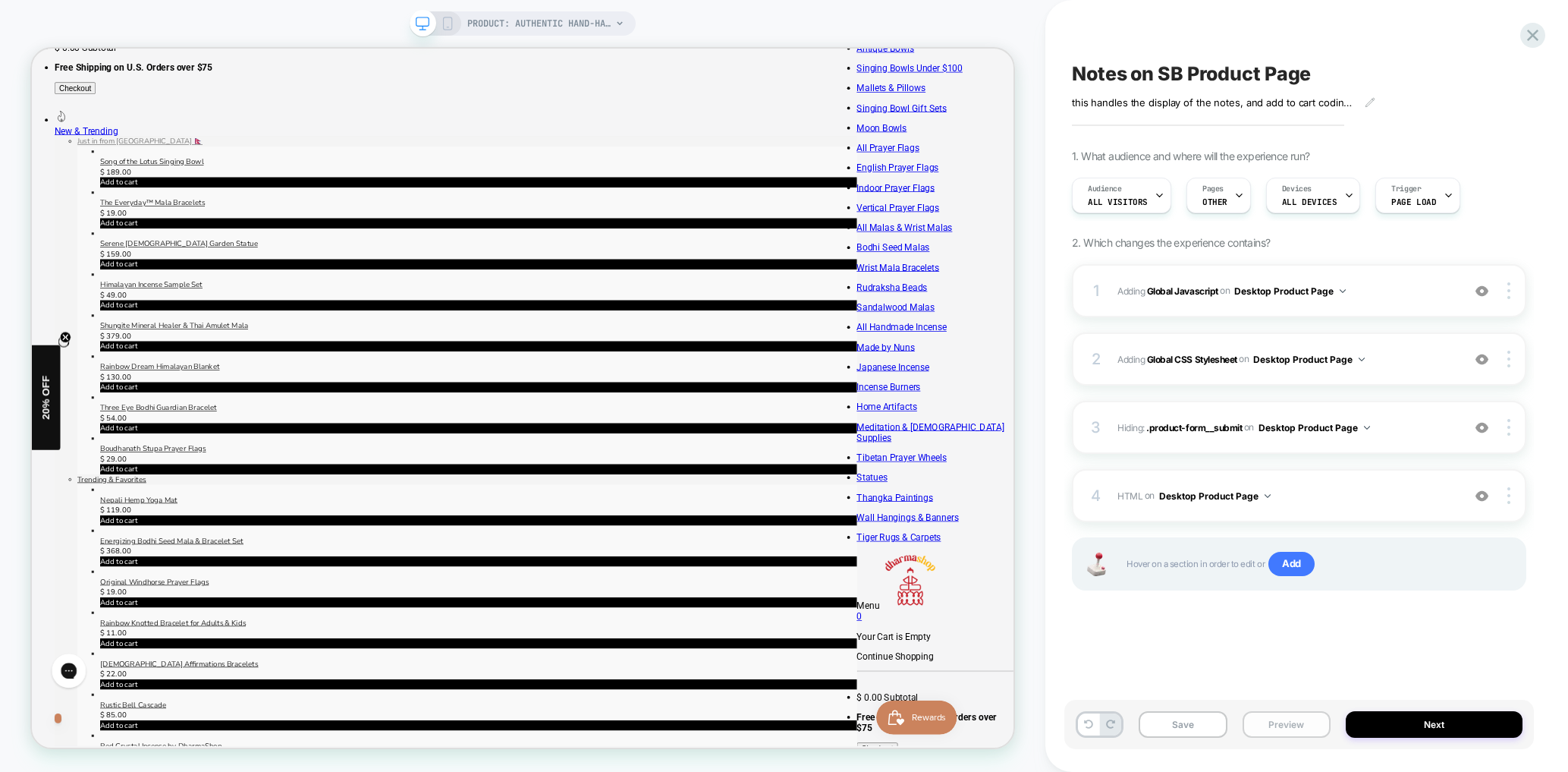
click at [0, 0] on button "Preview" at bounding box center [0, 0] width 0 height 0
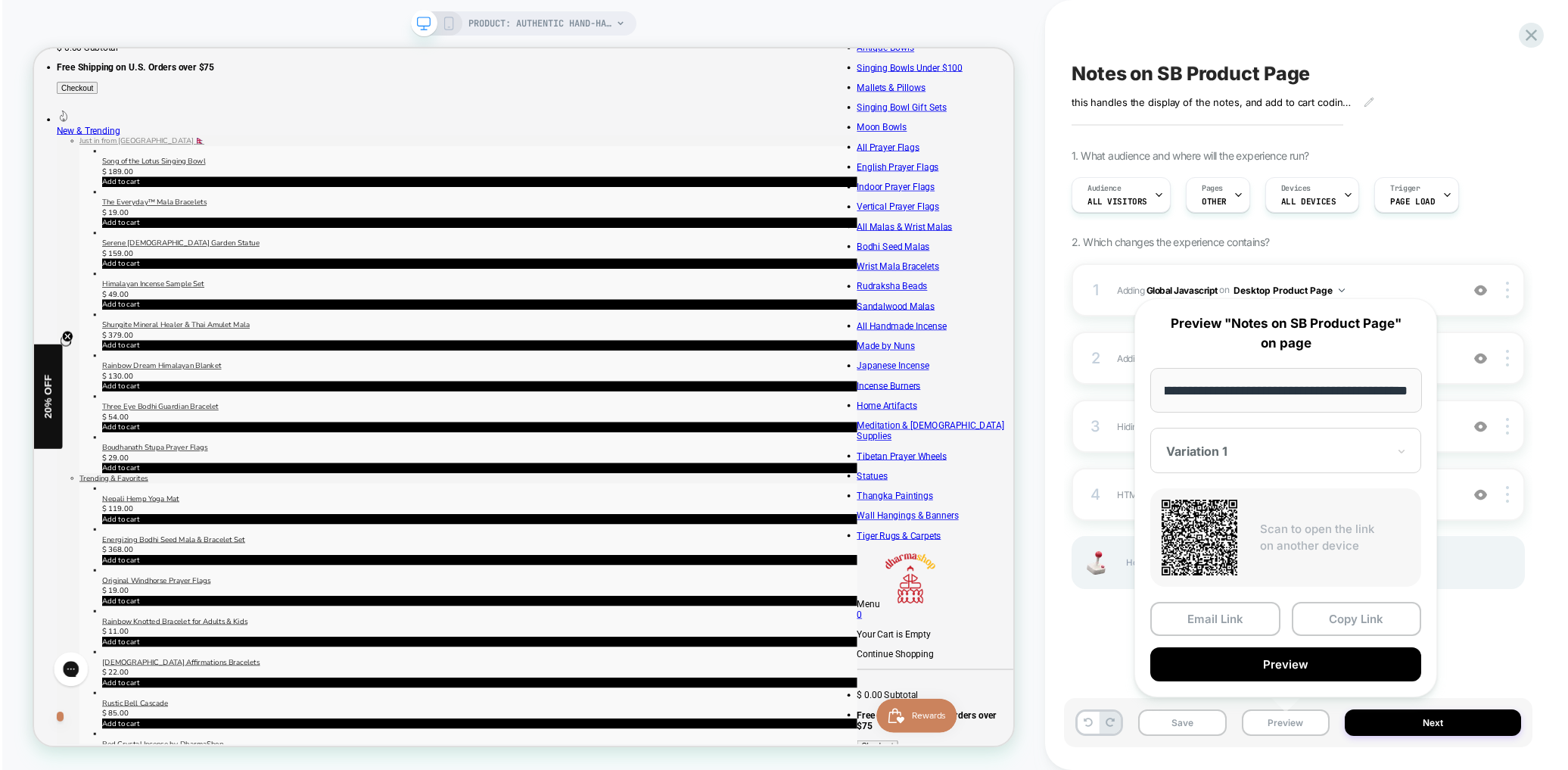
scroll to position [0, 0]
click at [1098, 703] on button "Preview" at bounding box center [594, 703] width 1007 height 0
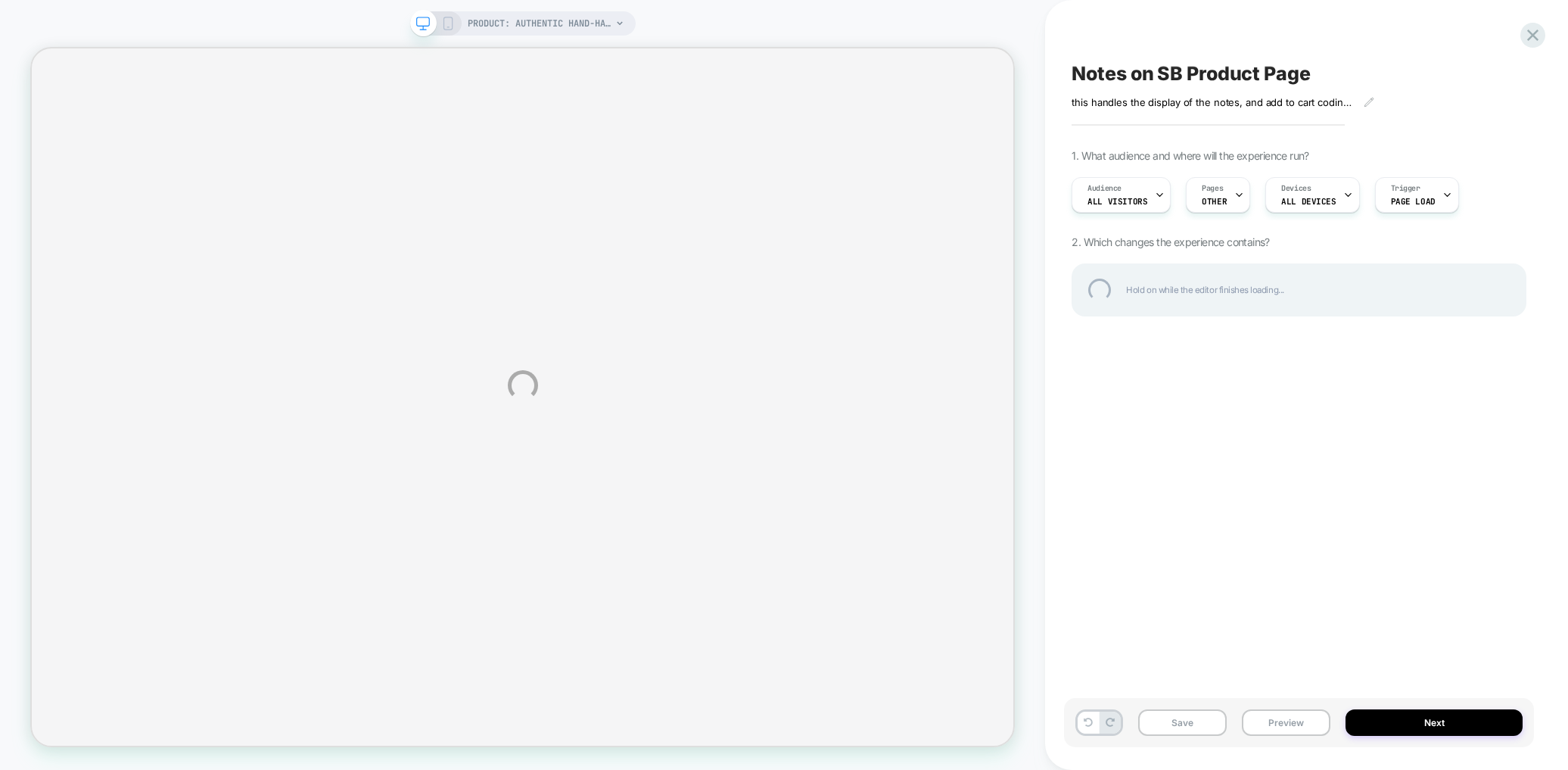
select select "**********"
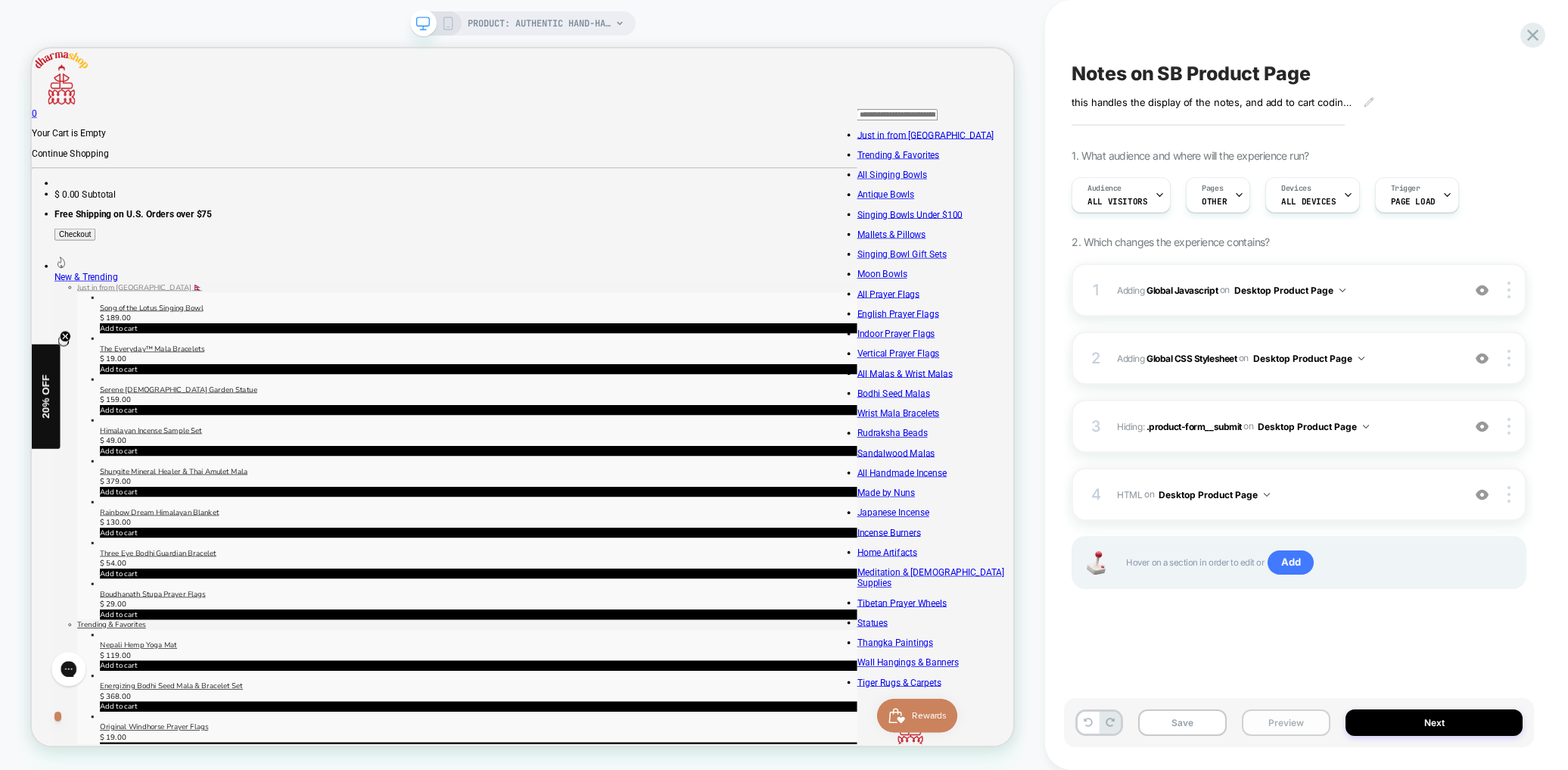
click at [1279, 727] on button "Preview" at bounding box center [1286, 723] width 89 height 27
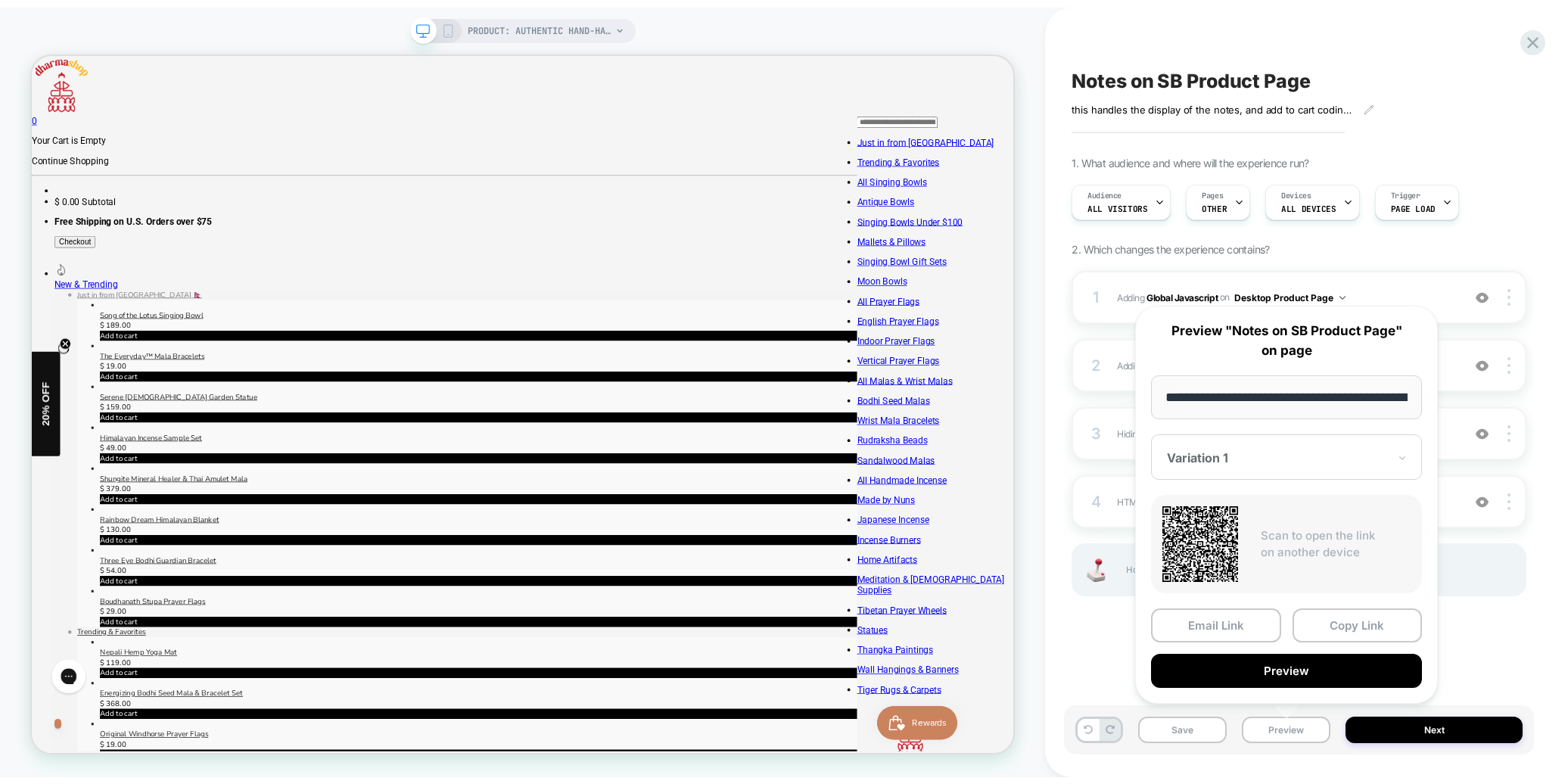
scroll to position [0, 341]
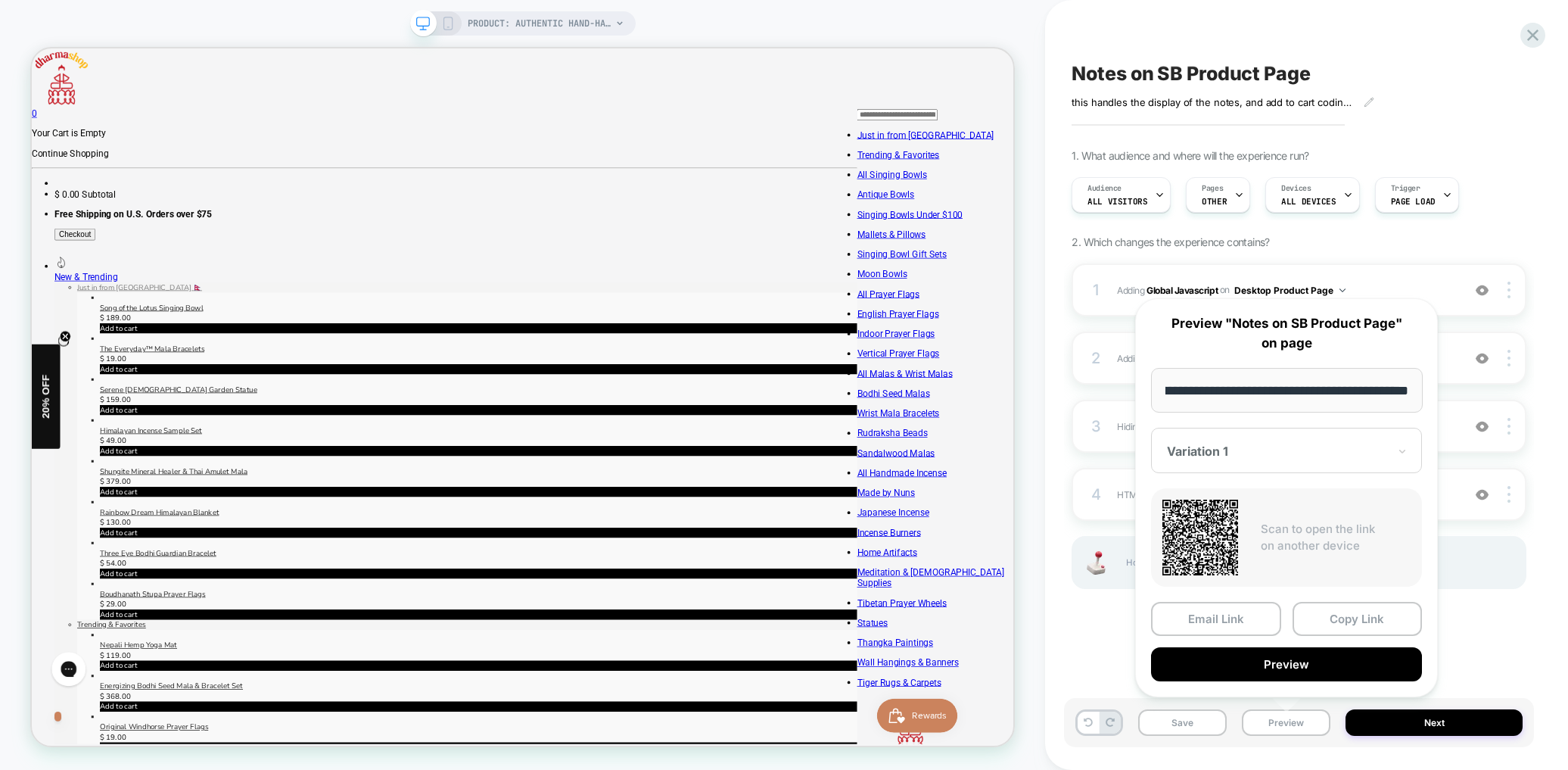
click at [1295, 667] on button "Preview" at bounding box center [1286, 664] width 271 height 34
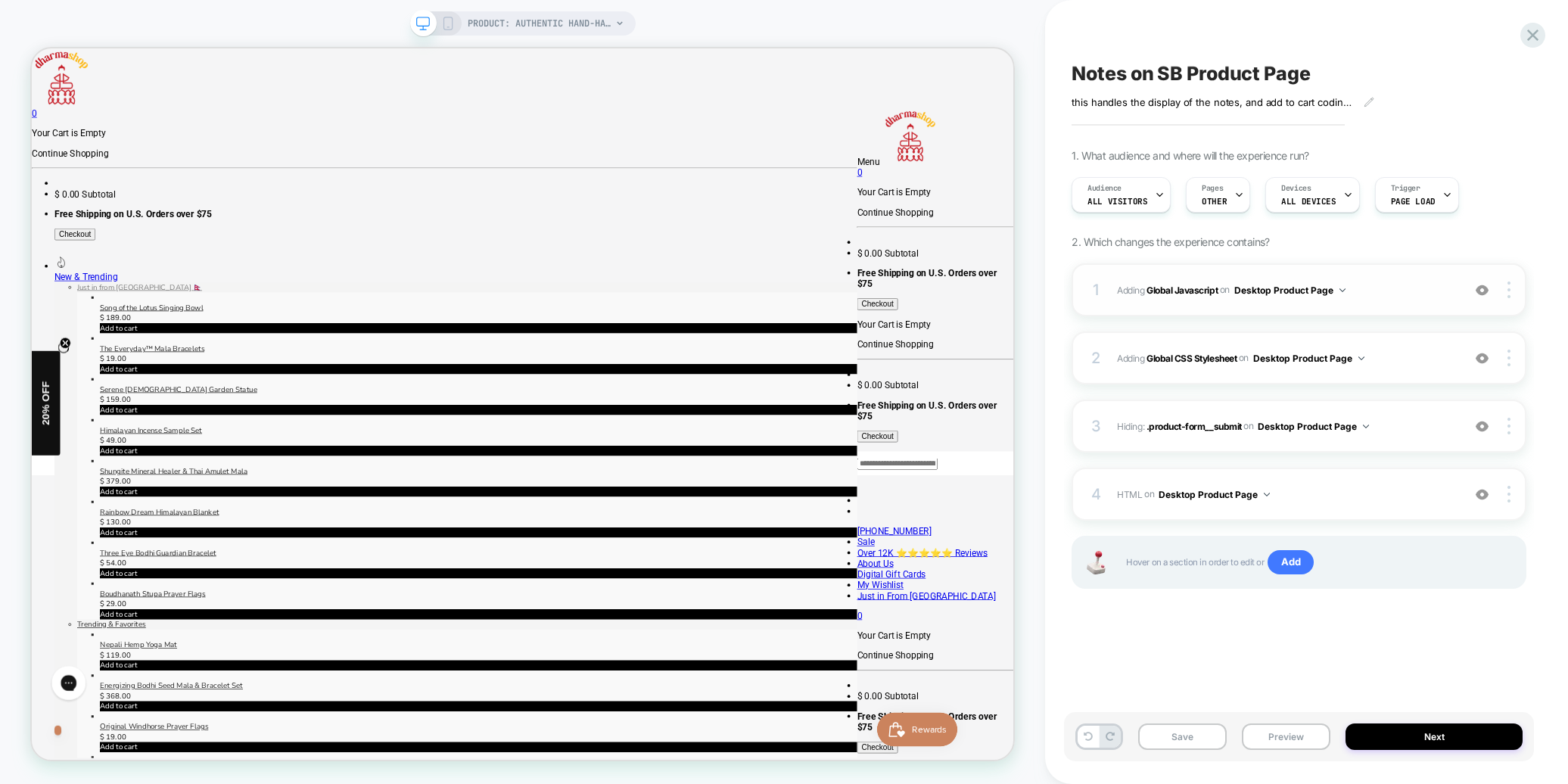
click at [0, 0] on div "1 Adding Global Javascript on Desktop Product Page Add Before Add After Copy to…" at bounding box center [0, 0] width 0 height 0
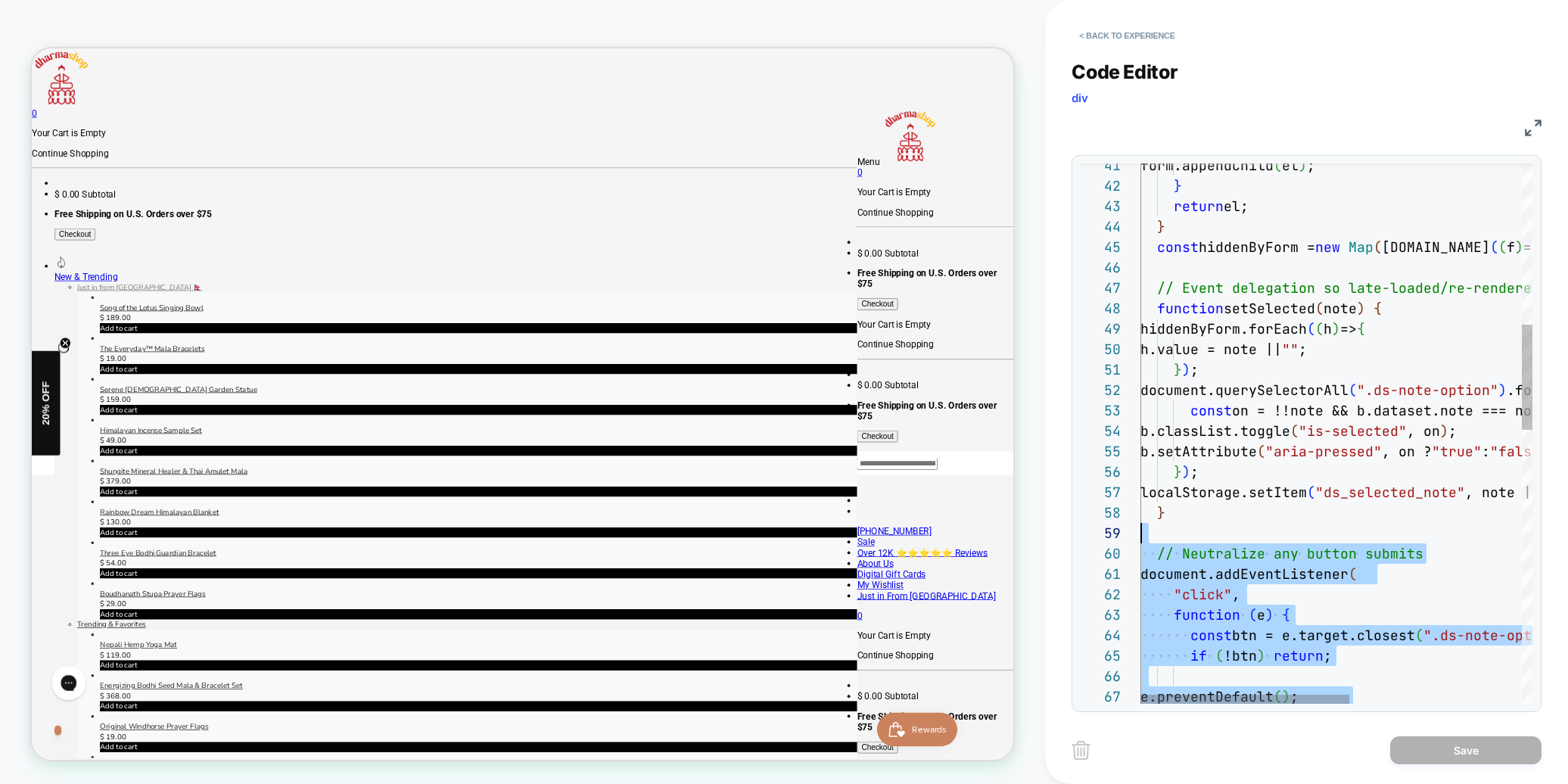
scroll to position [163, 0]
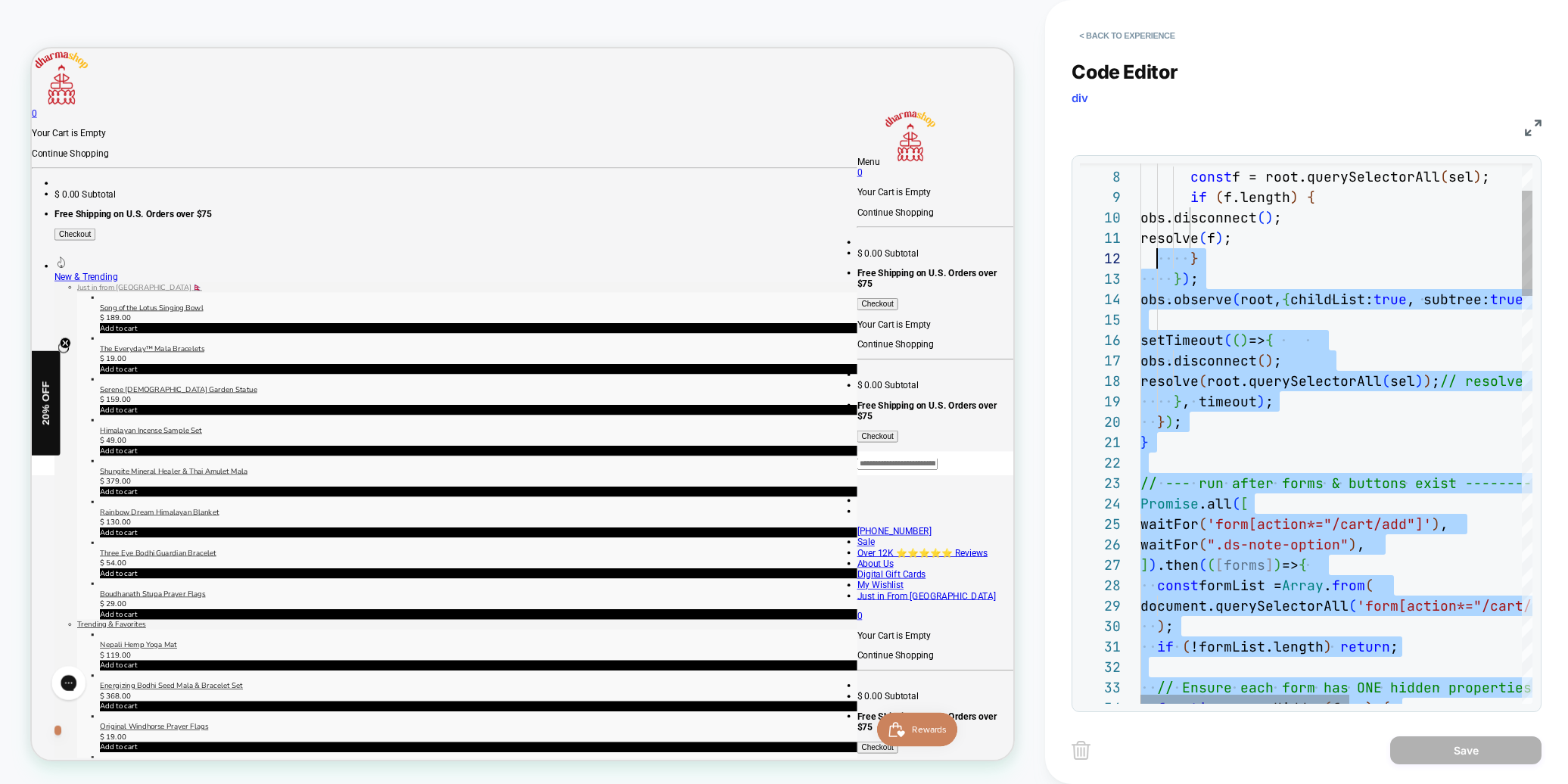
type textarea "**********"
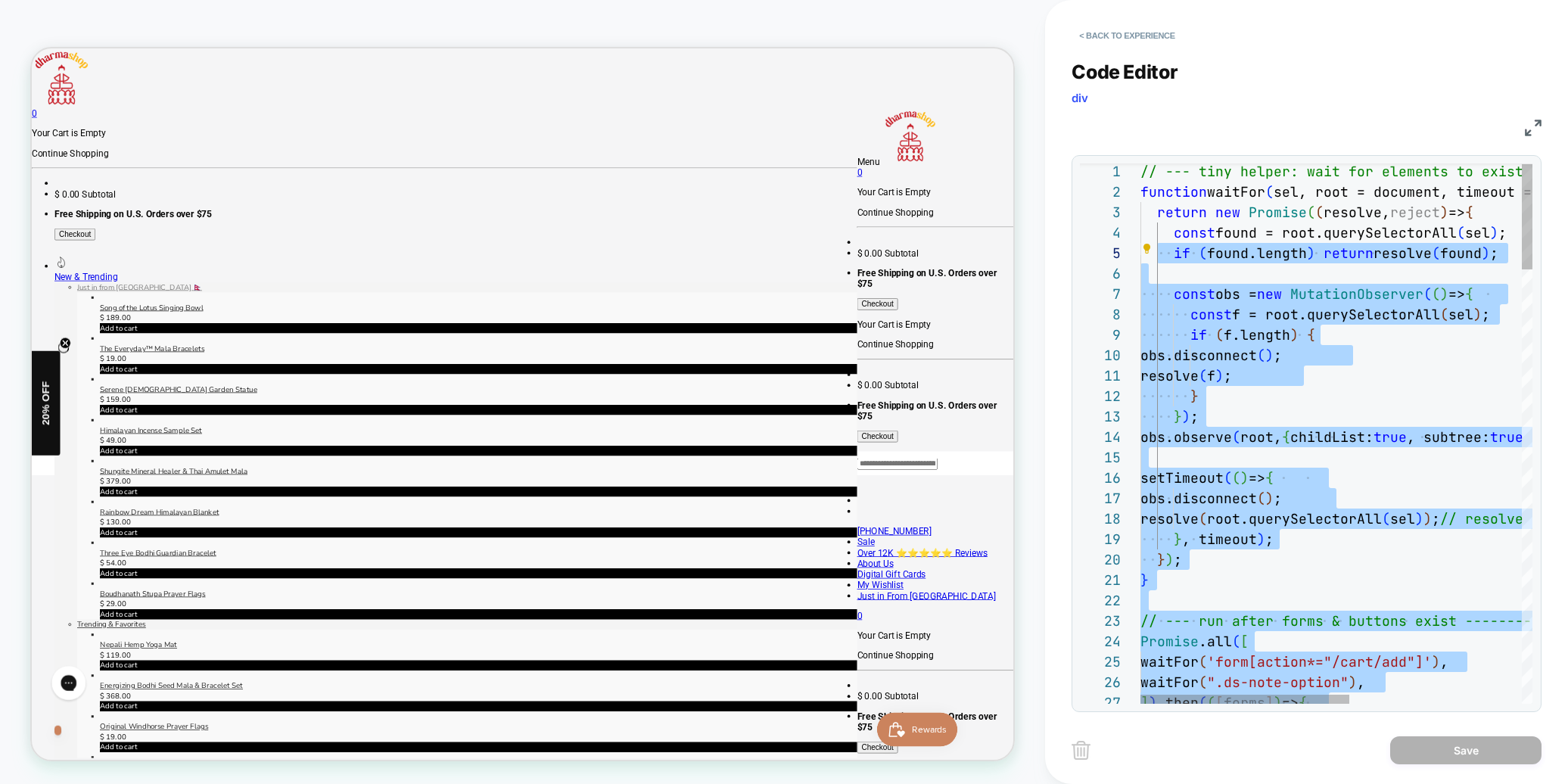
scroll to position [0, 0]
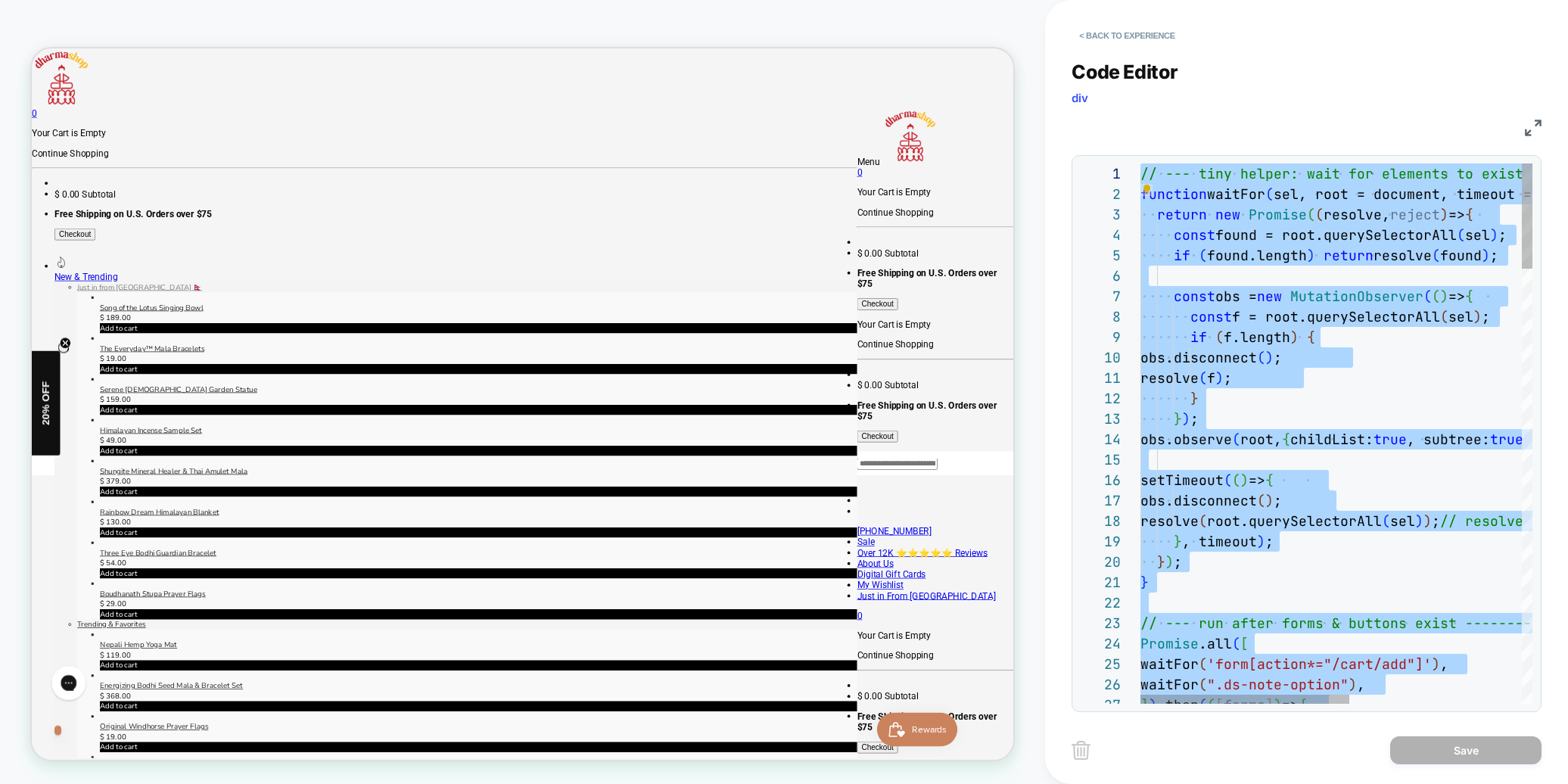
drag, startPoint x: 1315, startPoint y: 522, endPoint x: 1090, endPoint y: 75, distance: 500.4
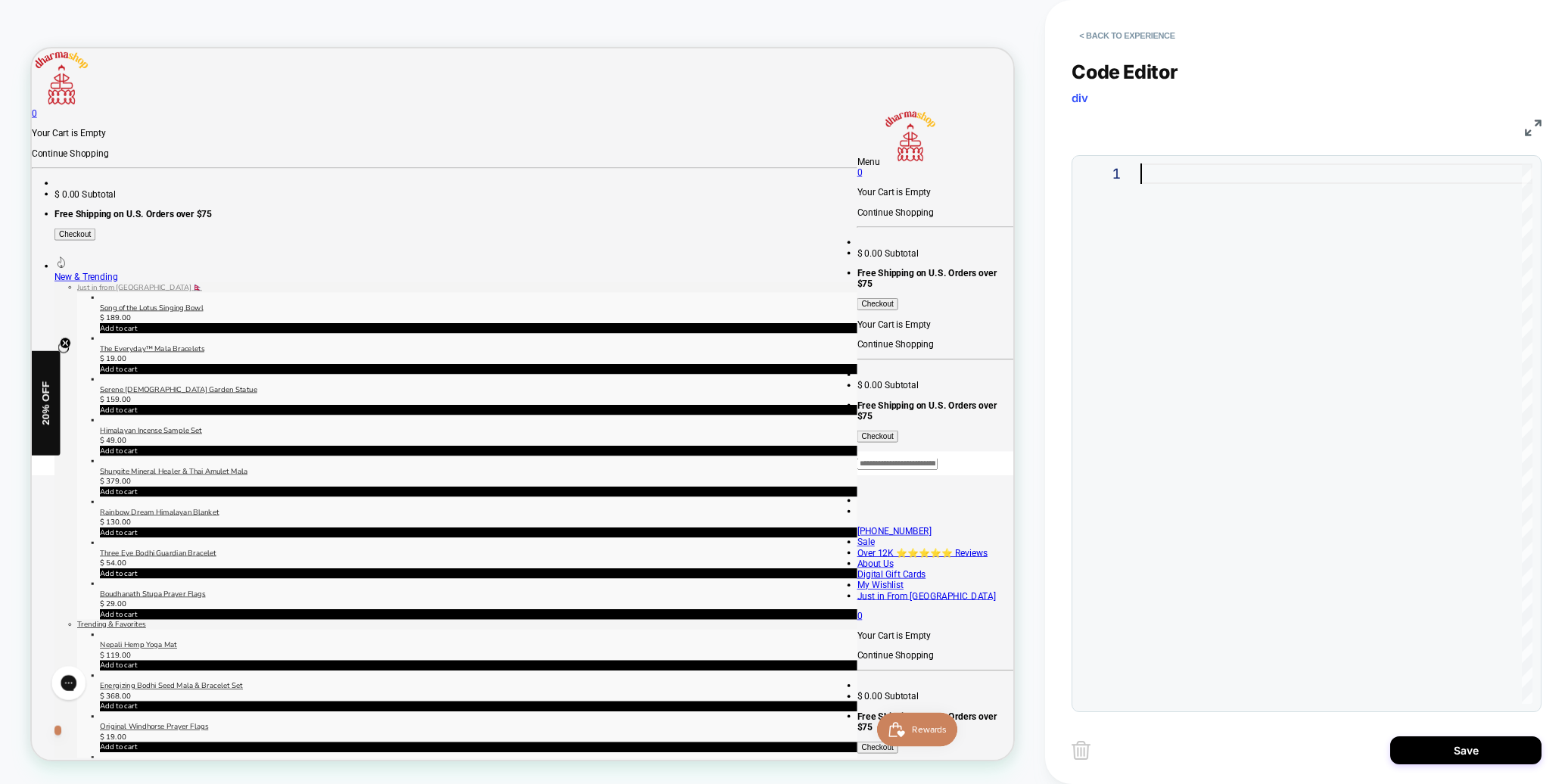
type textarea "**********"
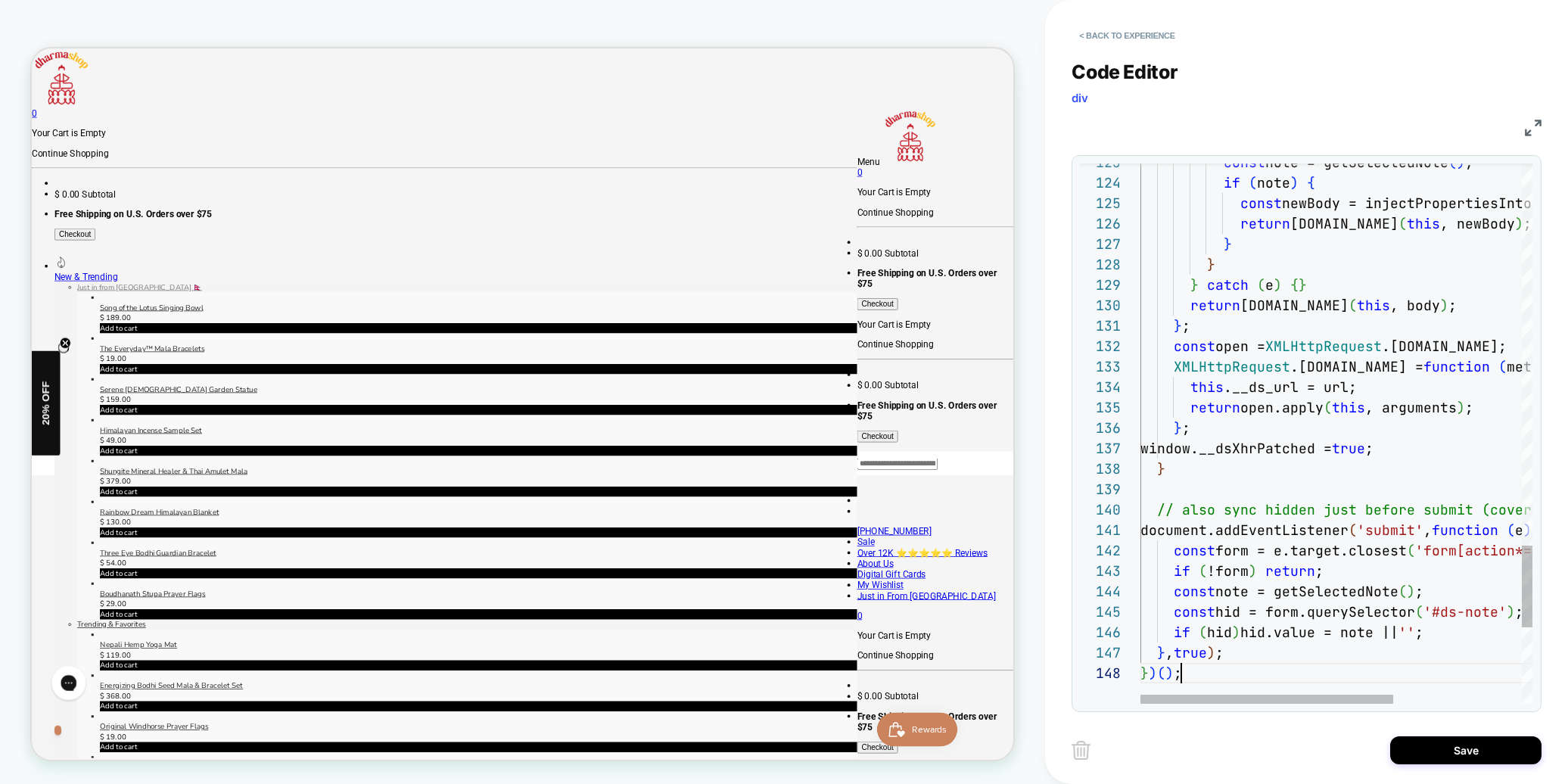
scroll to position [143, 41]
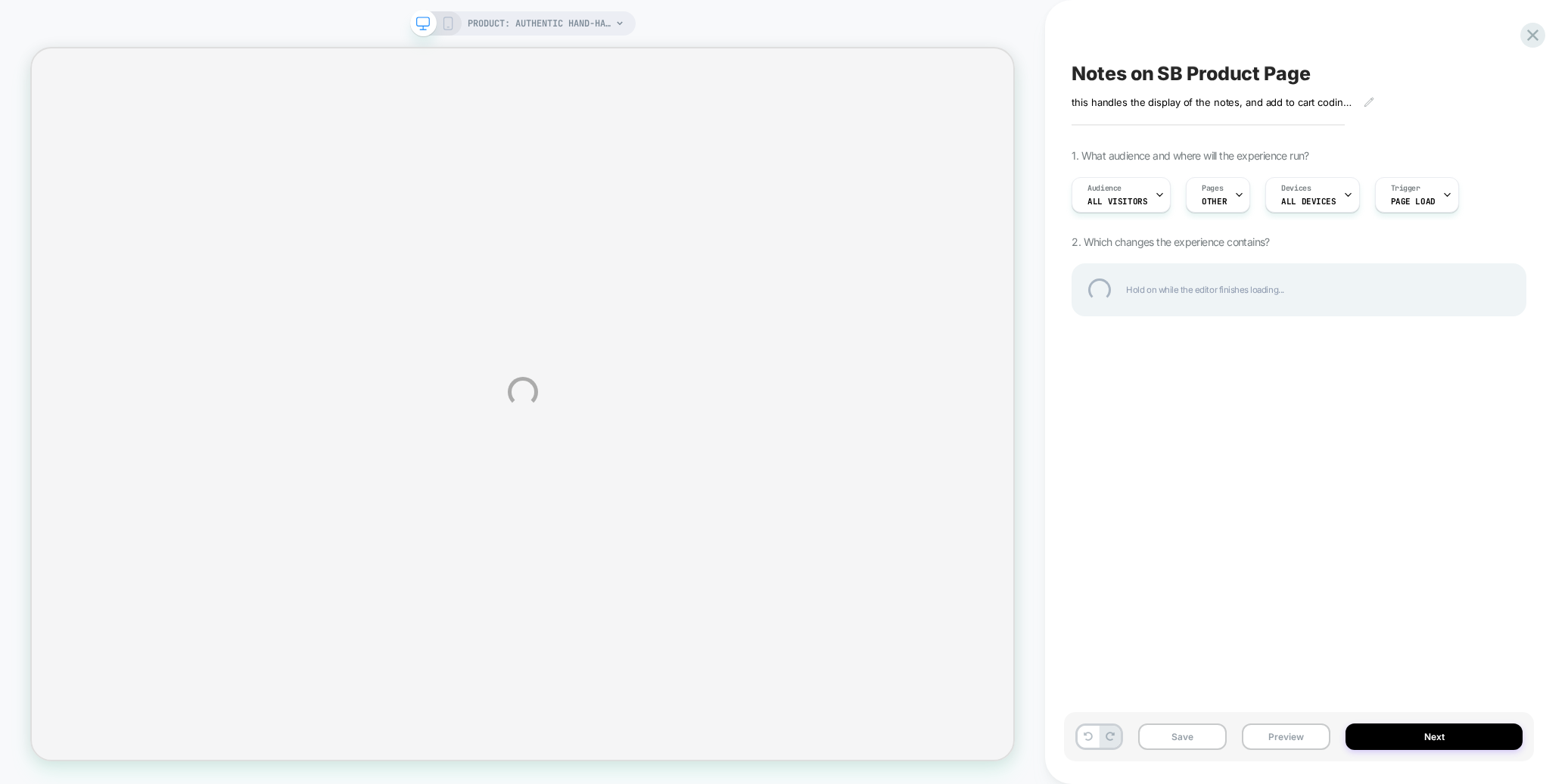
select select "**********"
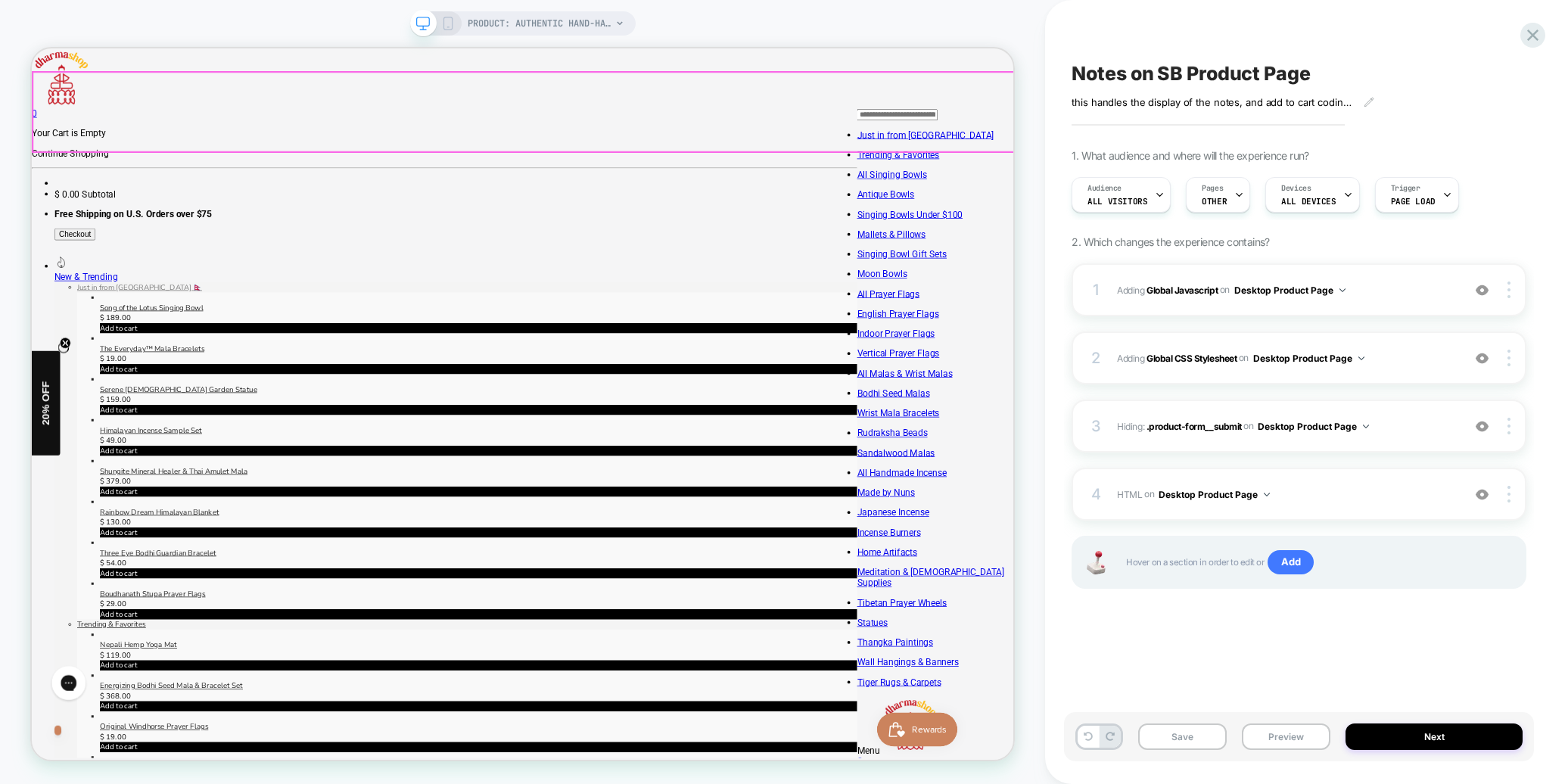
scroll to position [176, 0]
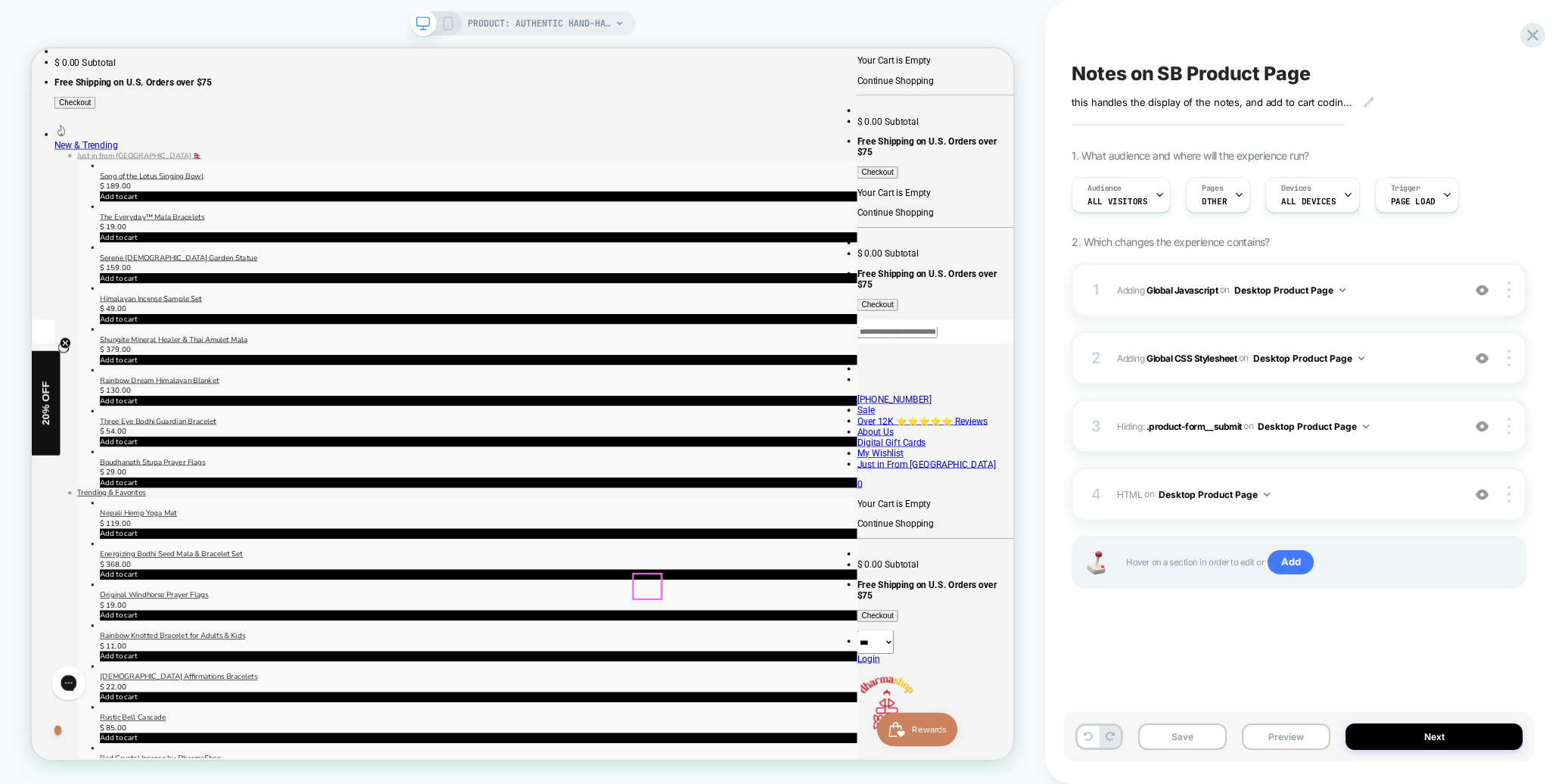
click at [1282, 732] on button "Preview" at bounding box center [1286, 736] width 89 height 27
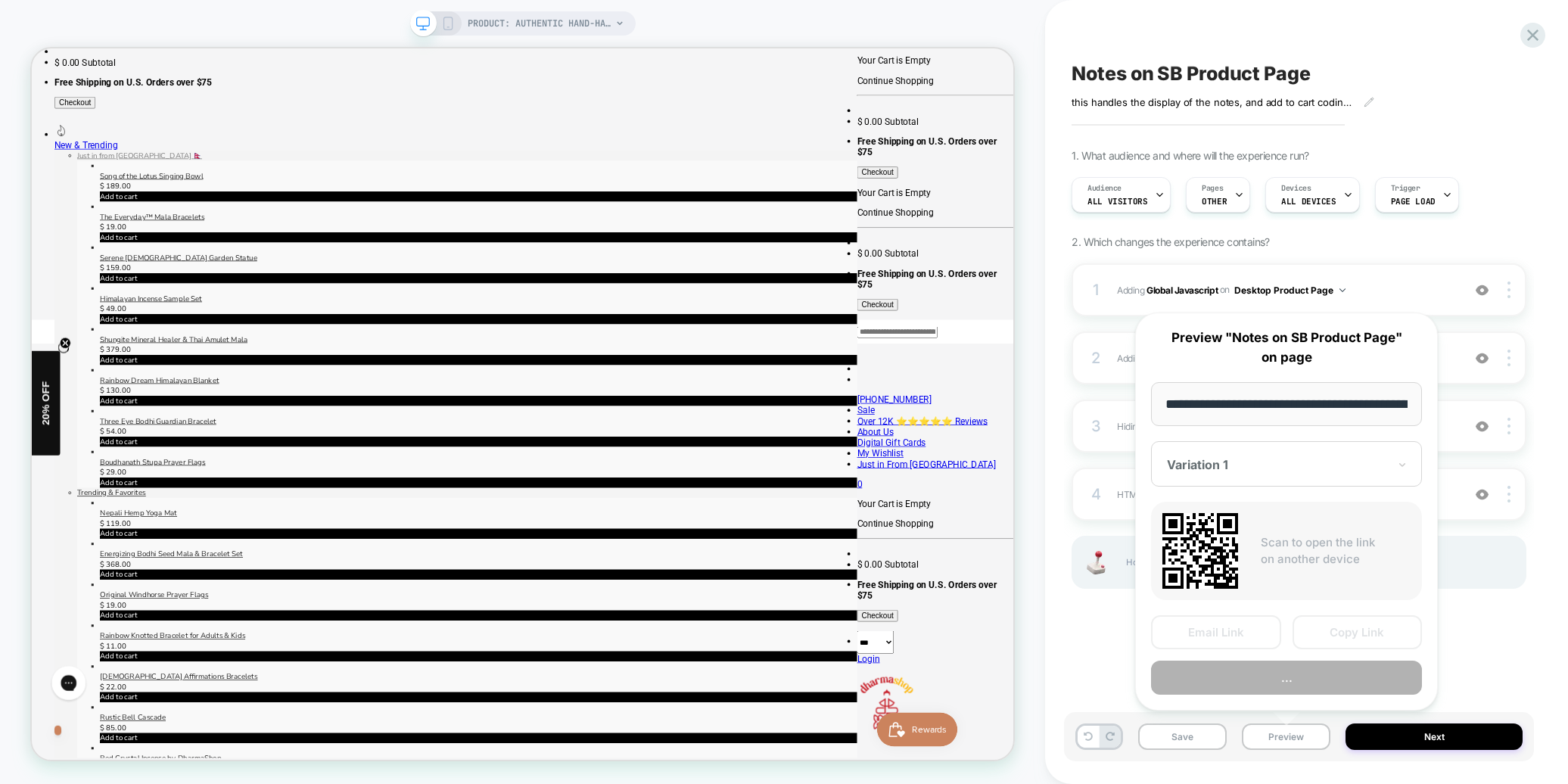
scroll to position [0, 341]
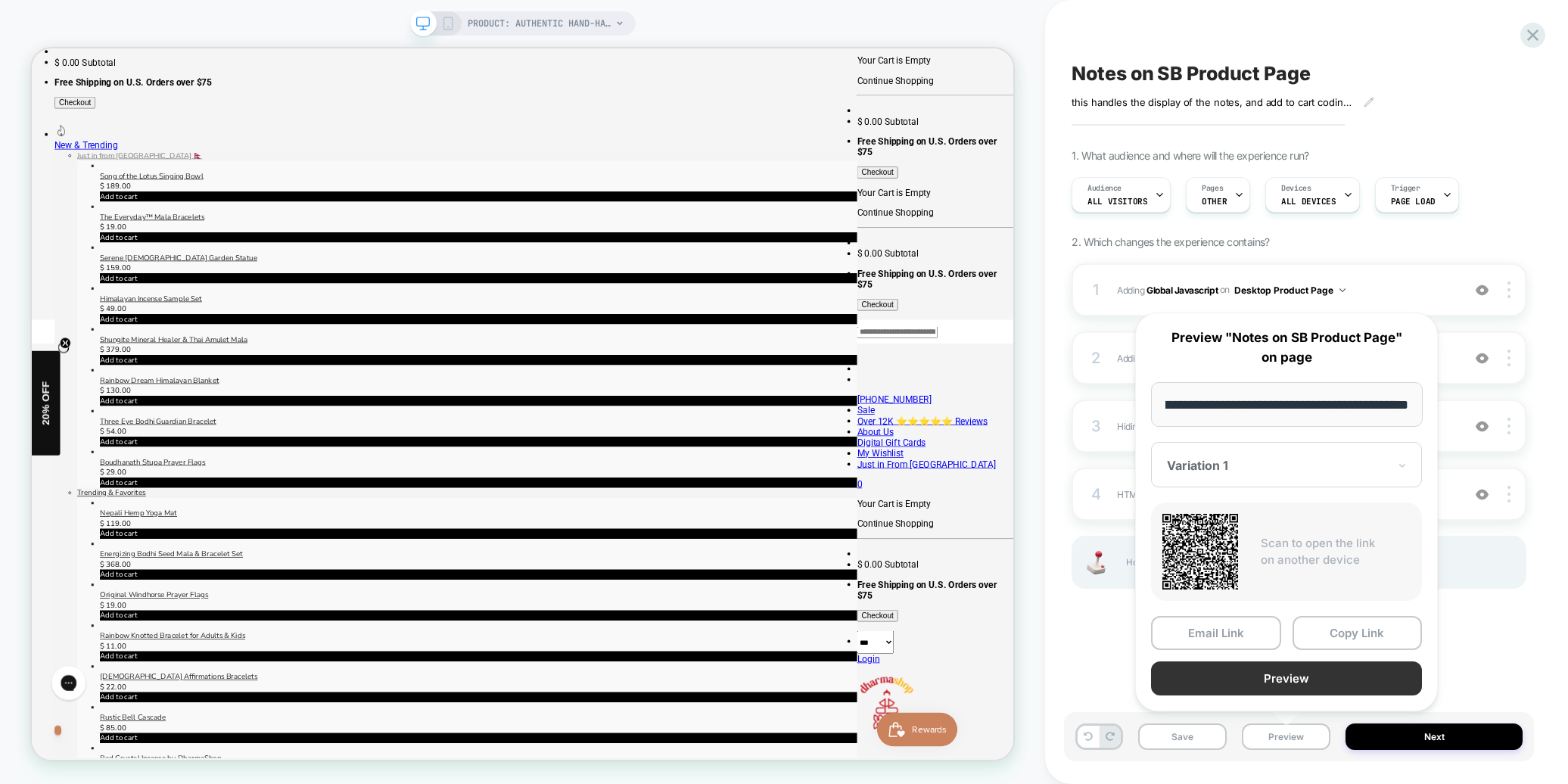
click at [1101, 722] on button "Preview" at bounding box center [596, 722] width 1010 height 0
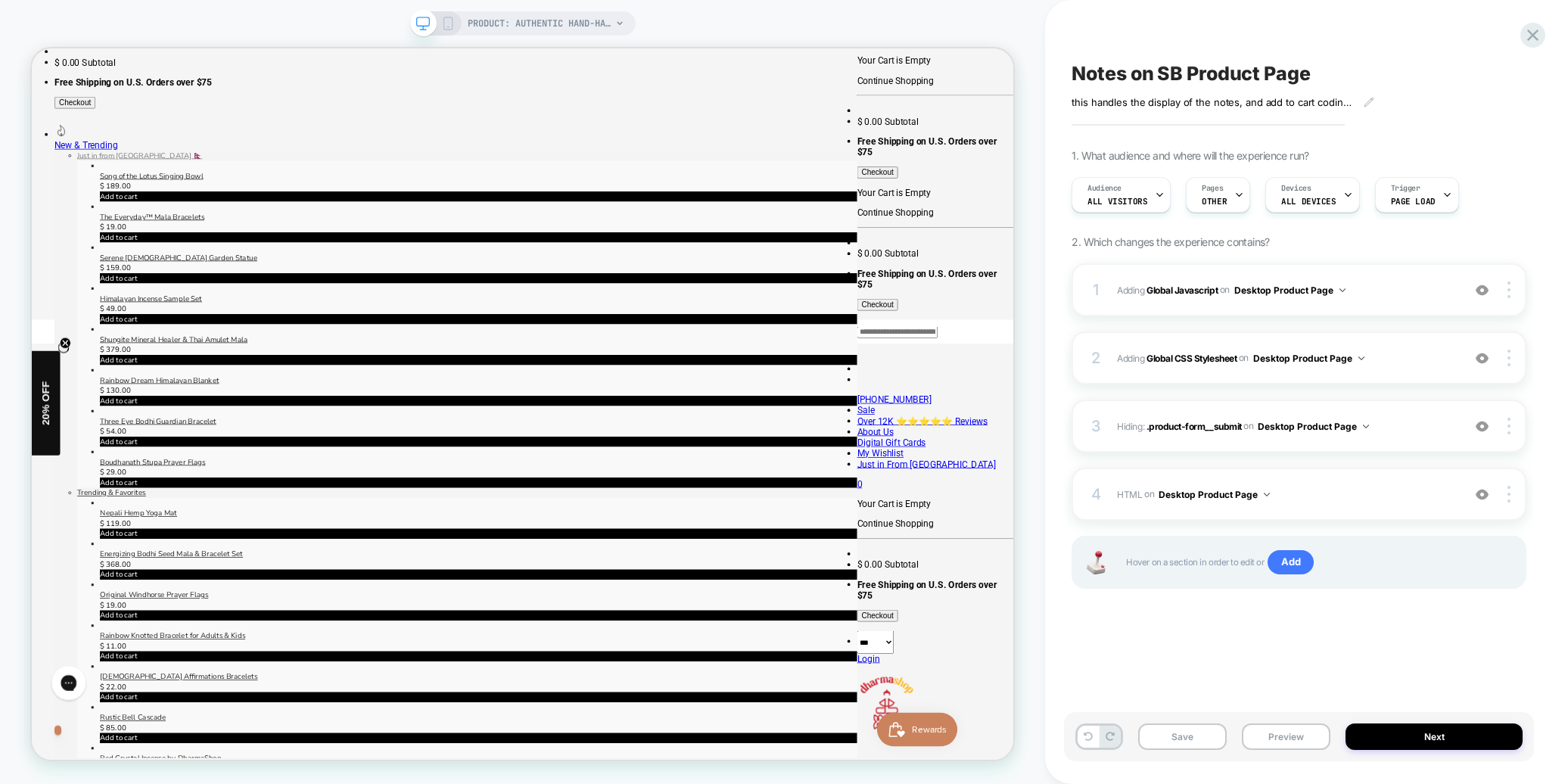
scroll to position [175, 0]
click at [1294, 742] on button "Preview" at bounding box center [1286, 736] width 89 height 27
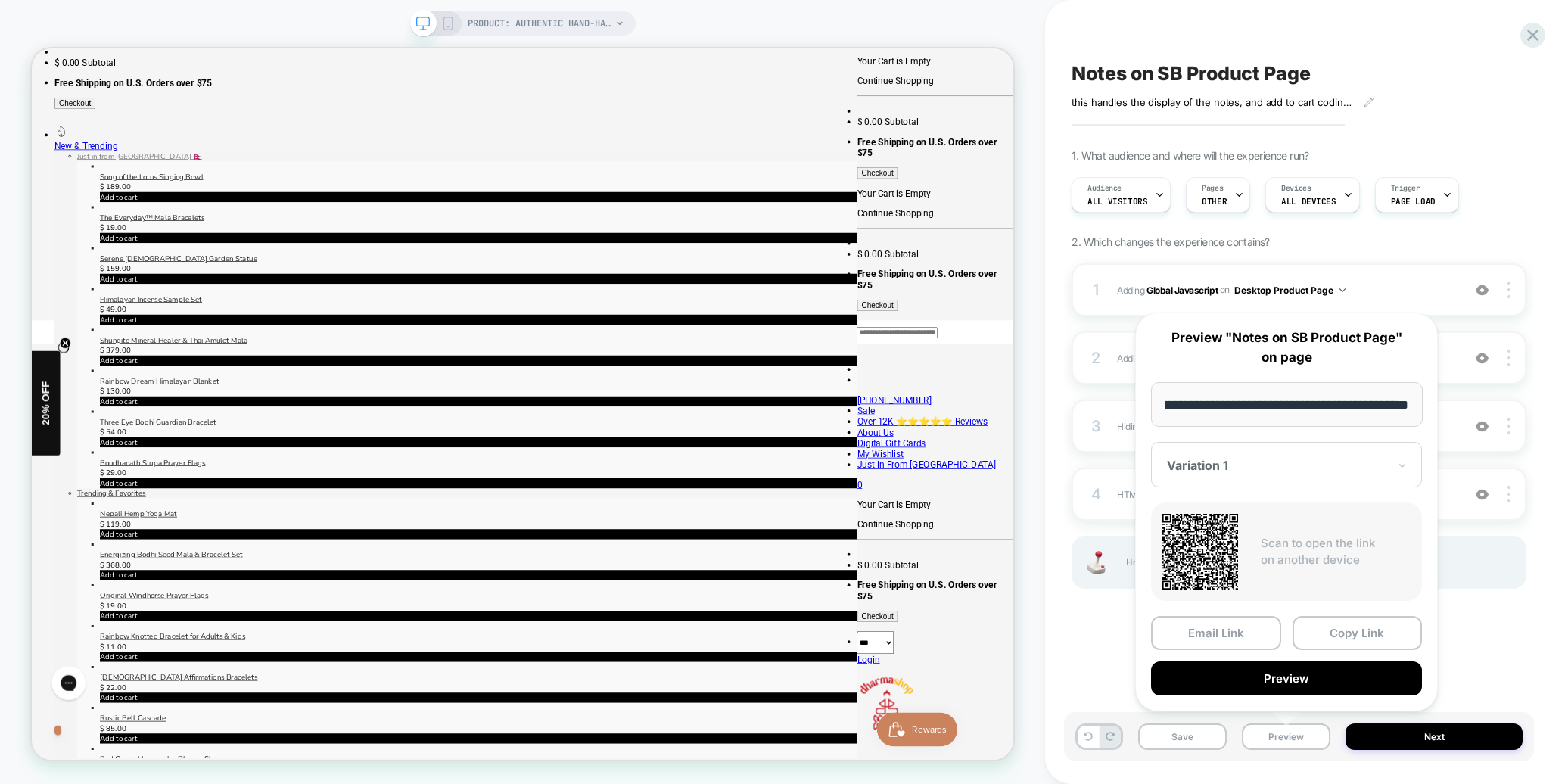
scroll to position [0, 0]
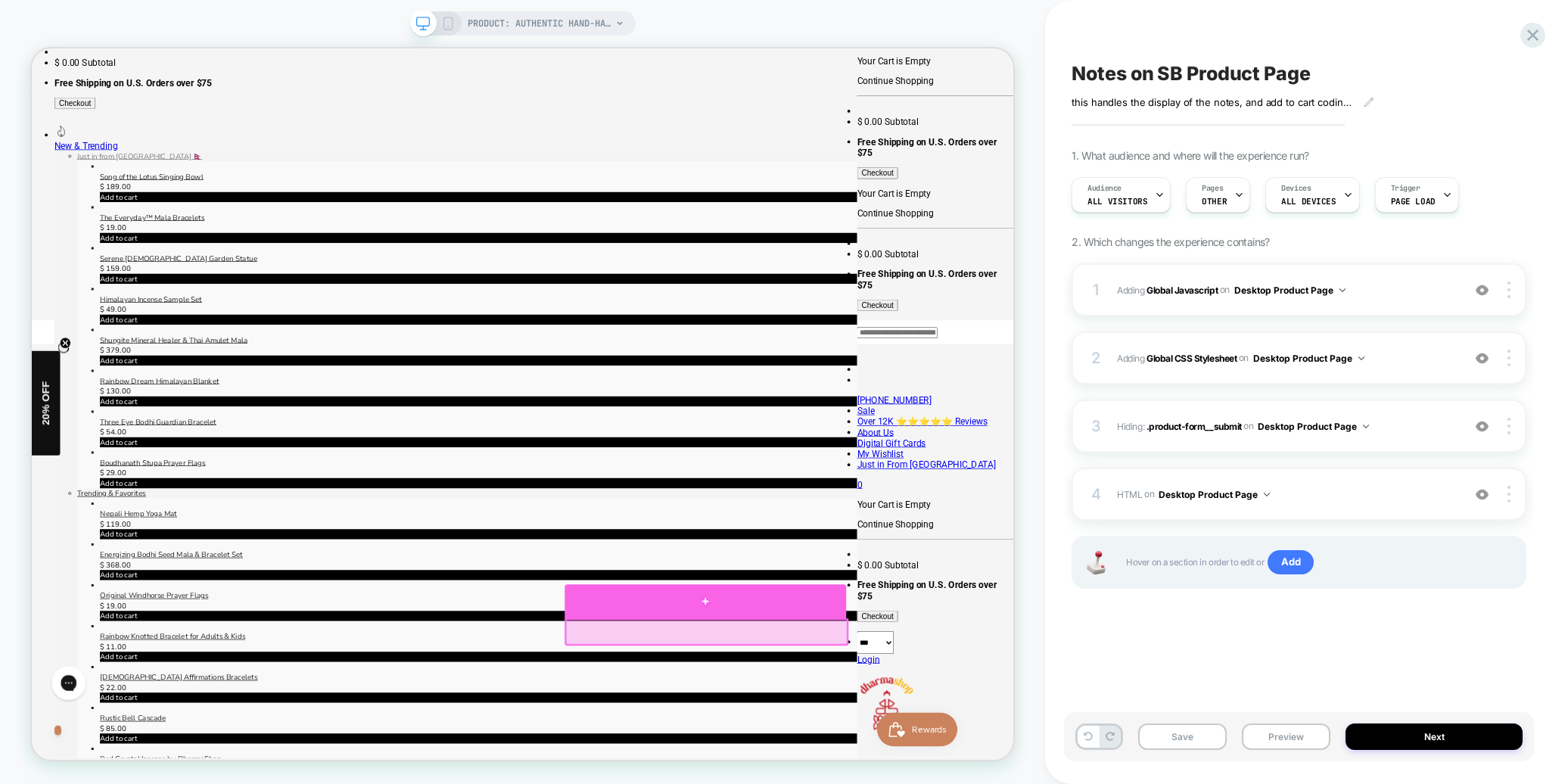
click at [928, 783] on div at bounding box center [930, 785] width 375 height 45
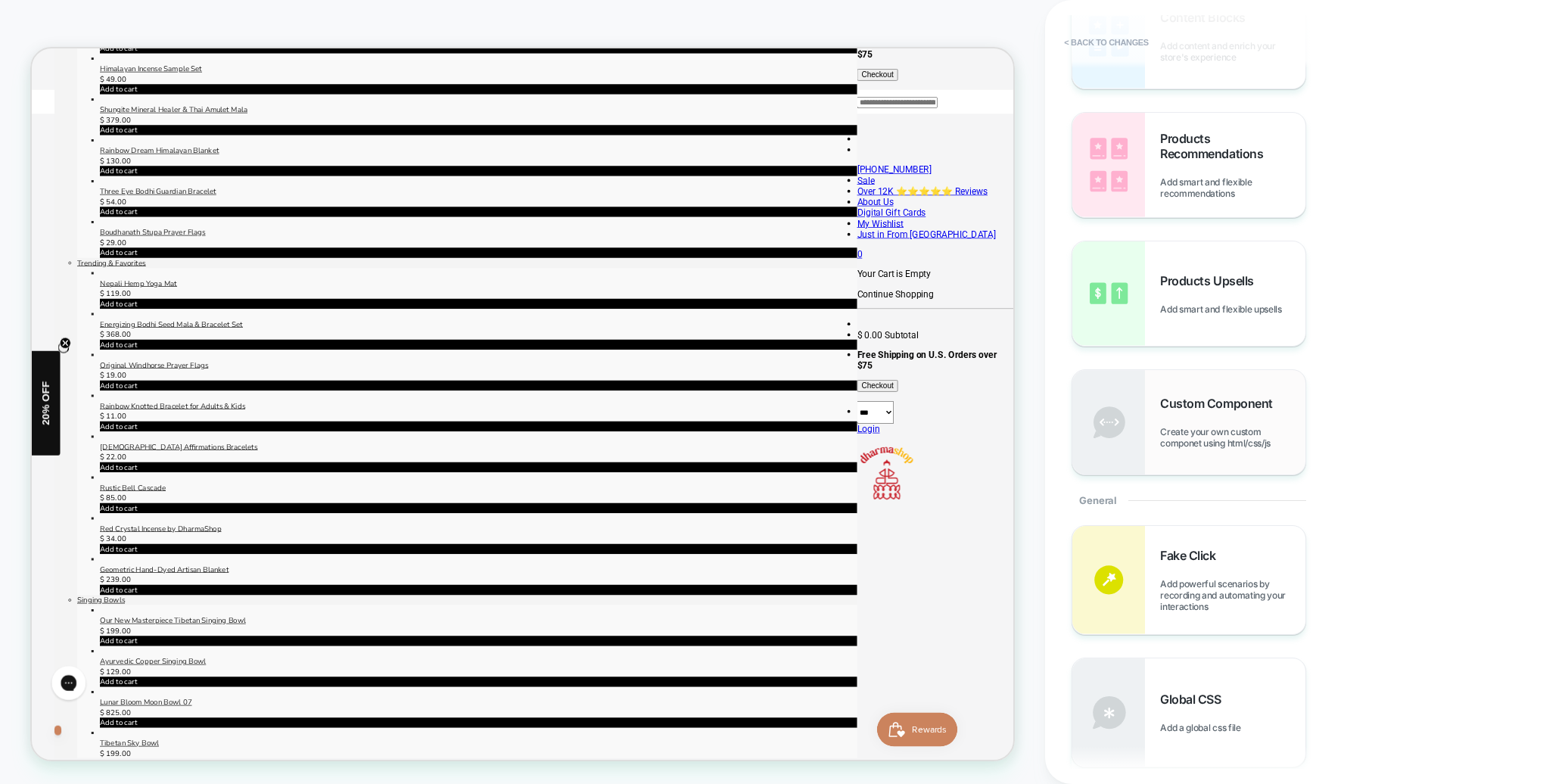
scroll to position [148, 0]
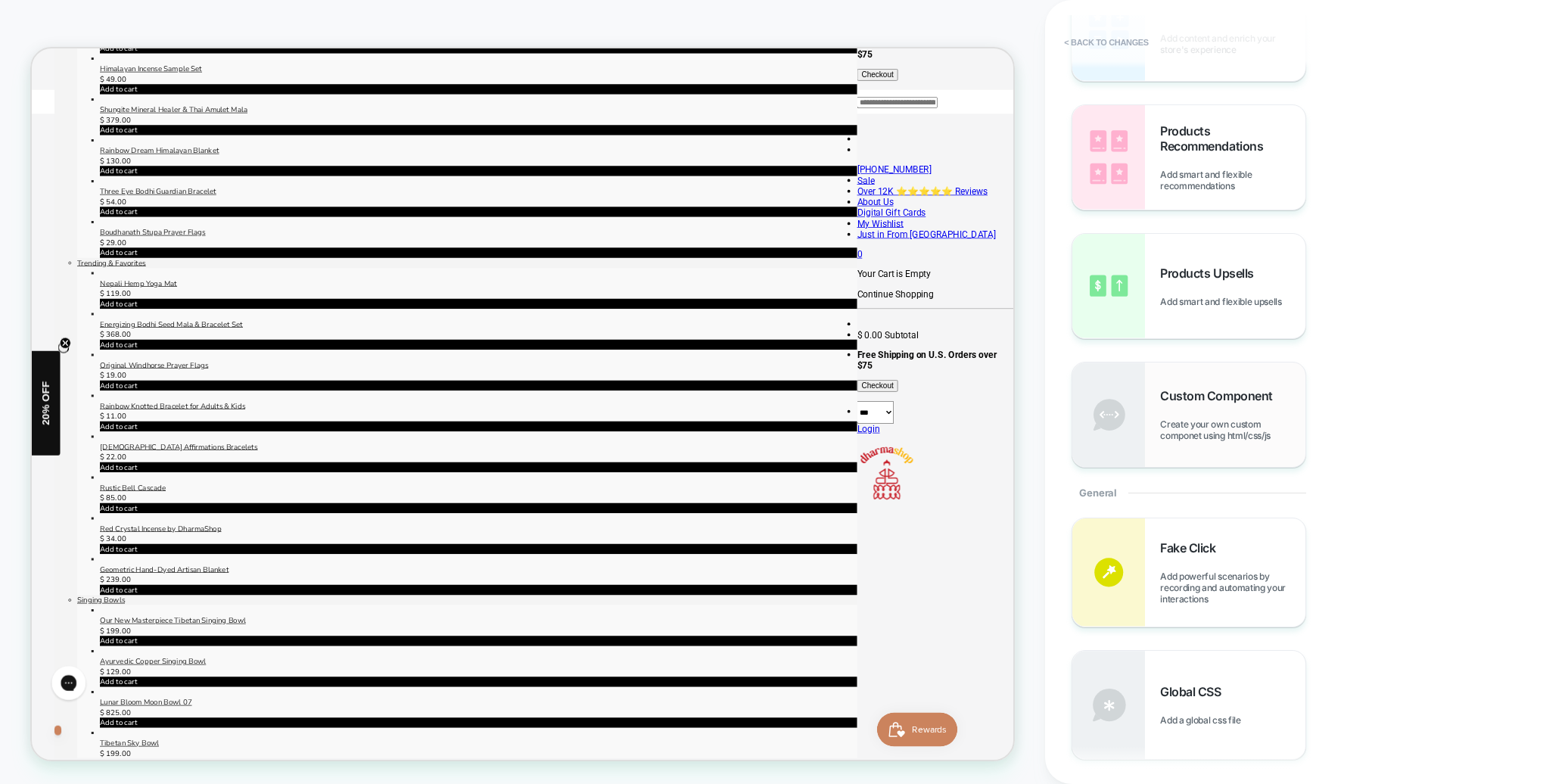
click at [0, 0] on span "Create your own custom componet using html/css/js" at bounding box center [0, 0] width 0 height 0
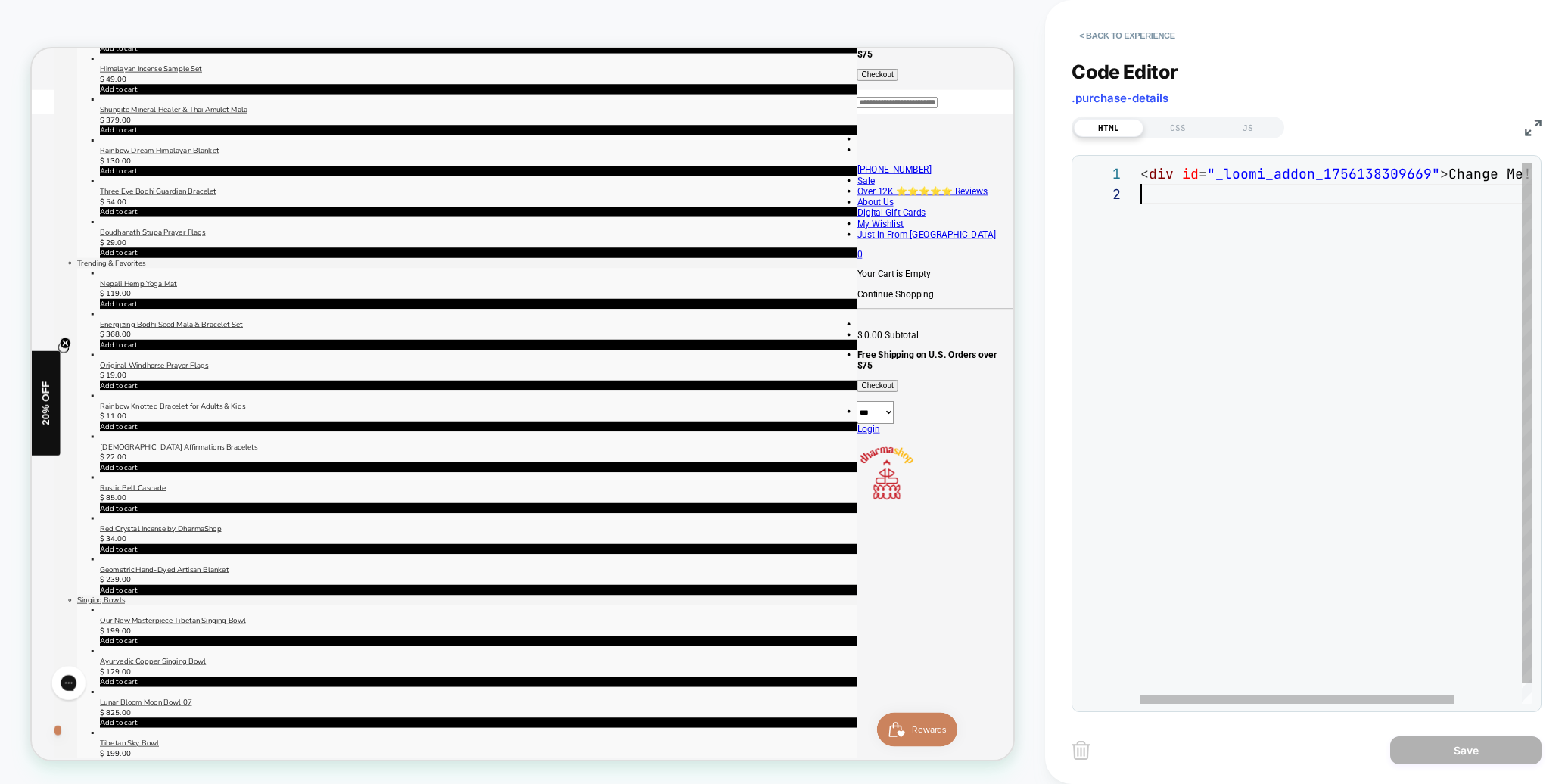
scroll to position [0, 0]
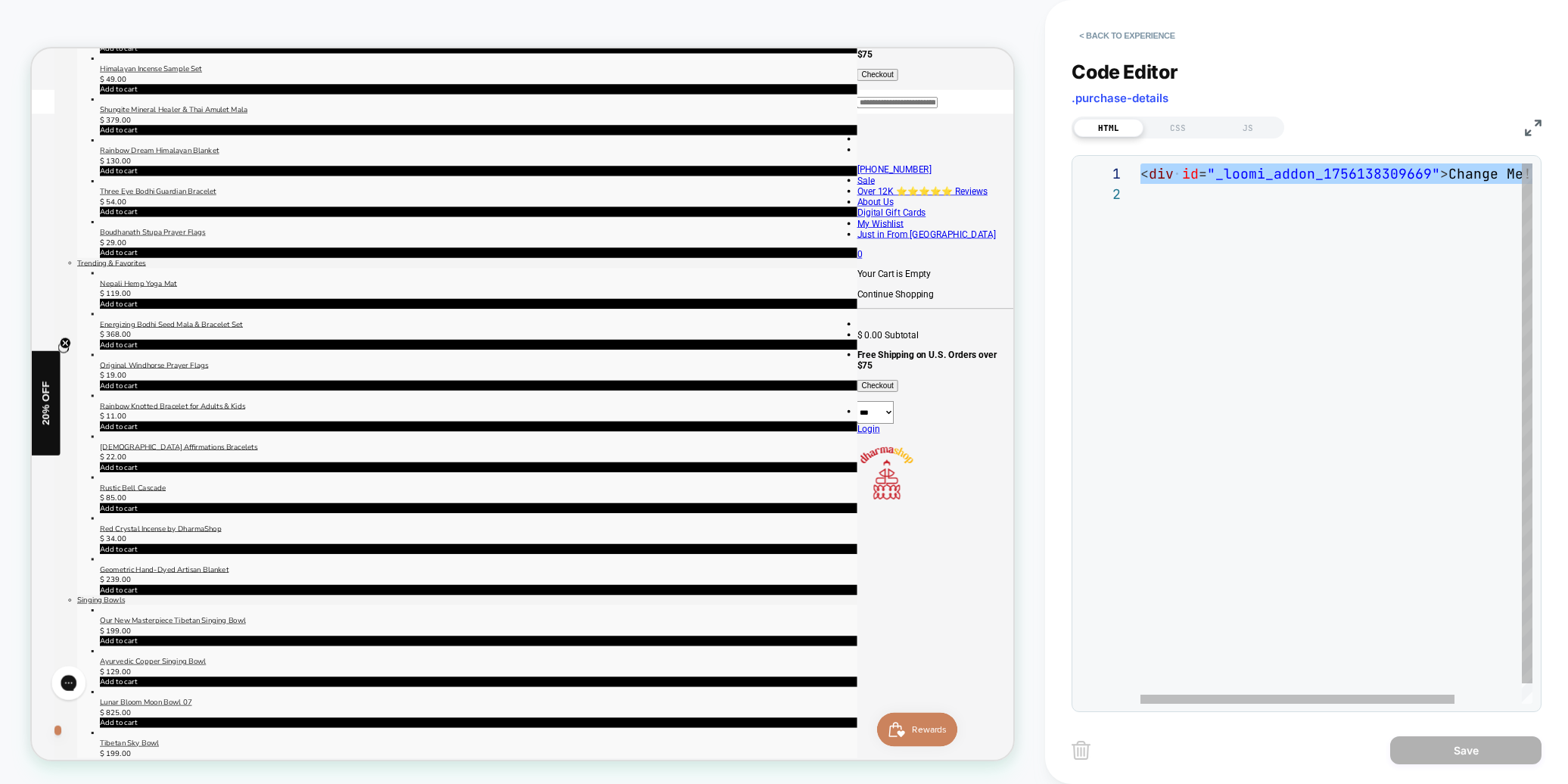
drag, startPoint x: 1267, startPoint y: 211, endPoint x: 1087, endPoint y: 95, distance: 214.1
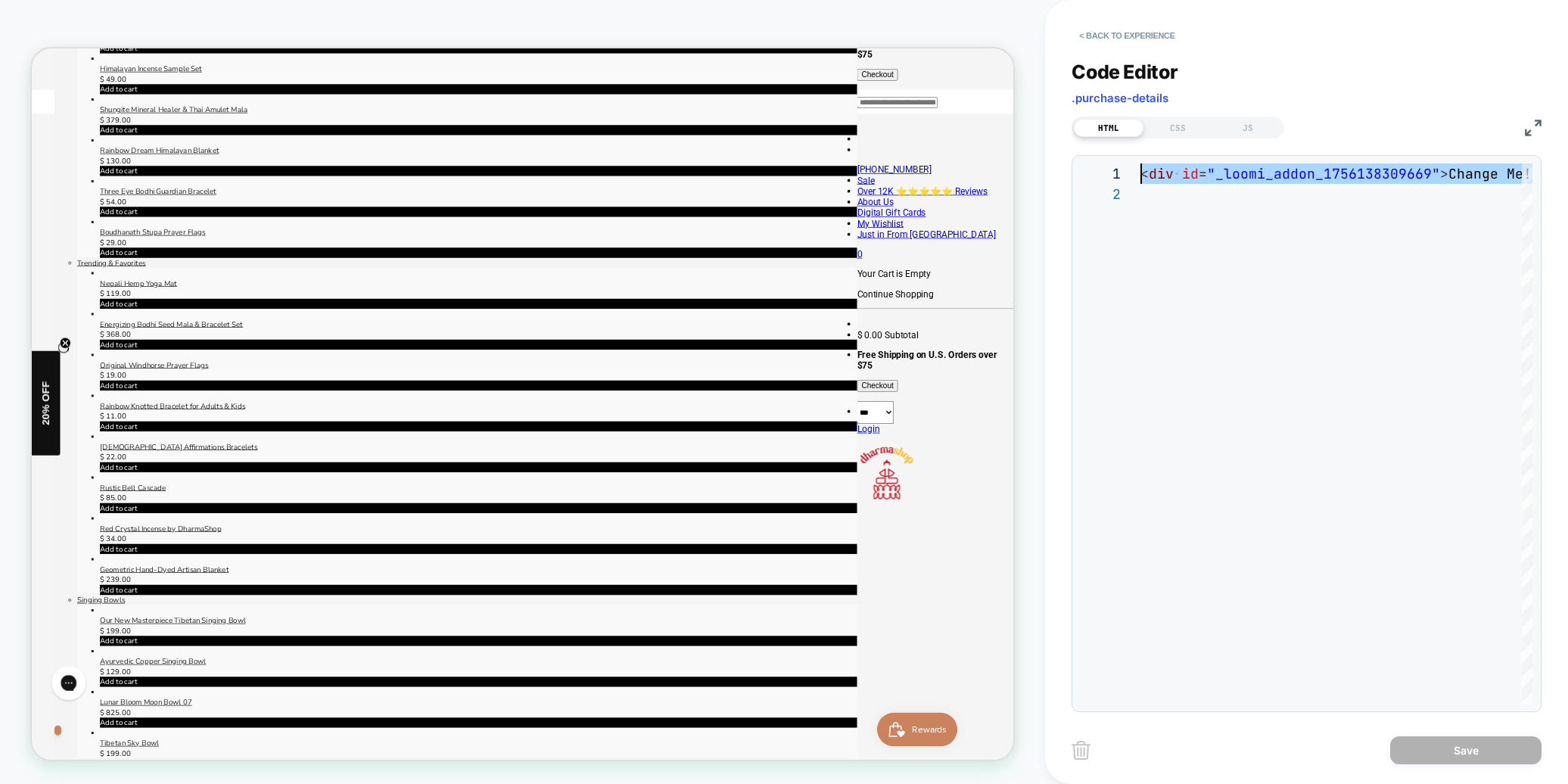
type textarea "**********"
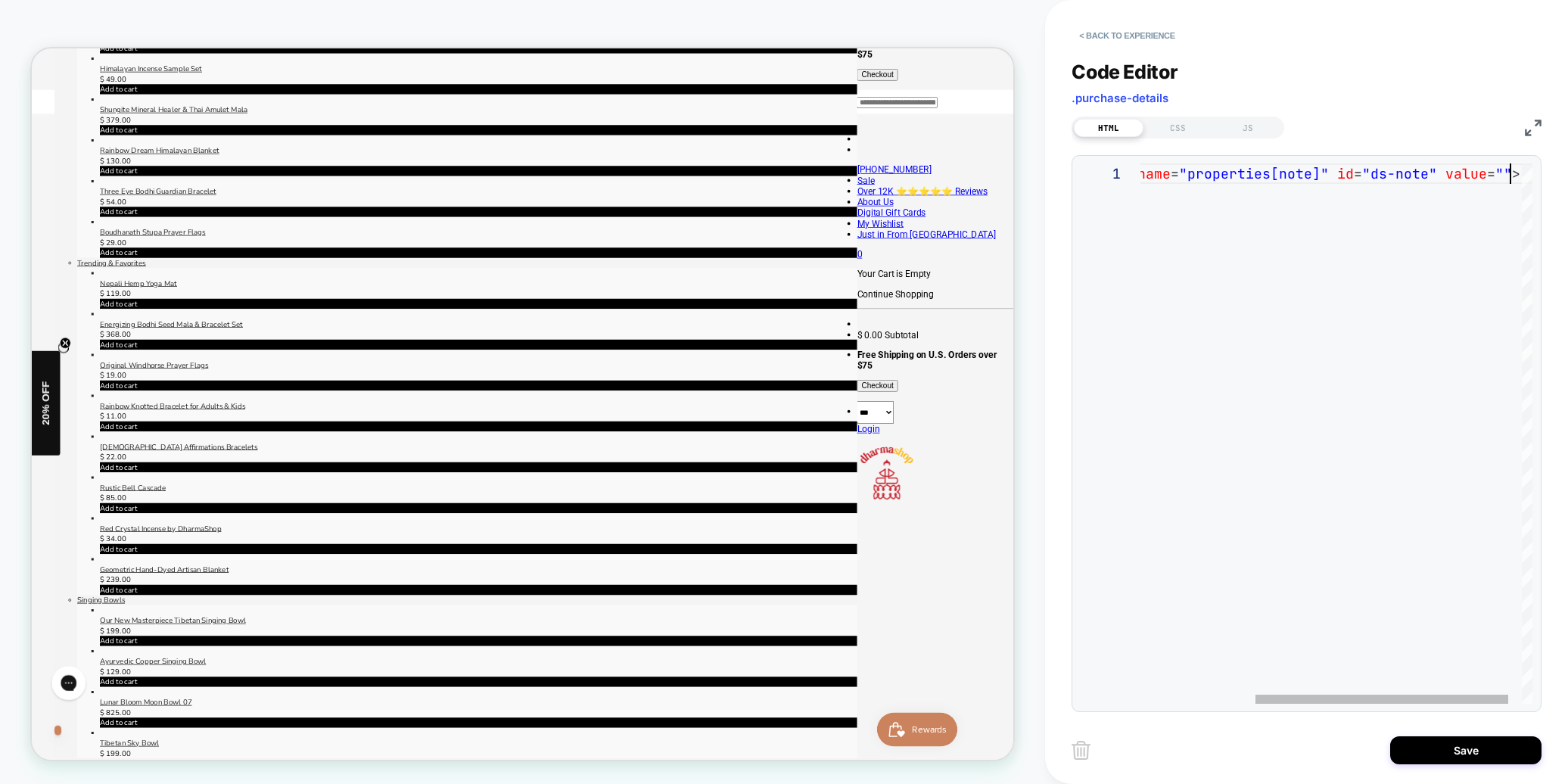
scroll to position [0, 546]
click at [1474, 754] on button "Save" at bounding box center [1465, 749] width 151 height 28
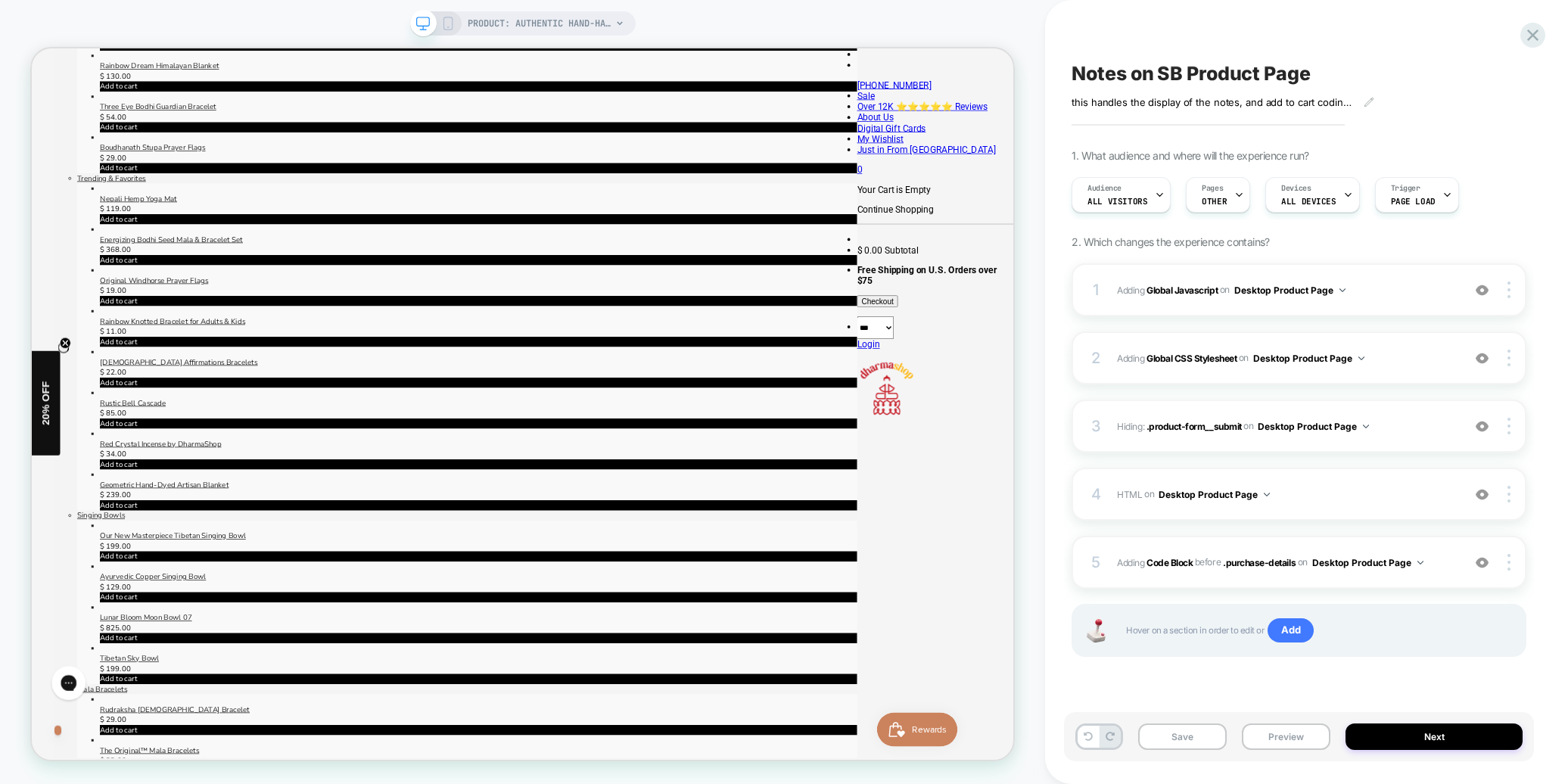
scroll to position [610, 0]
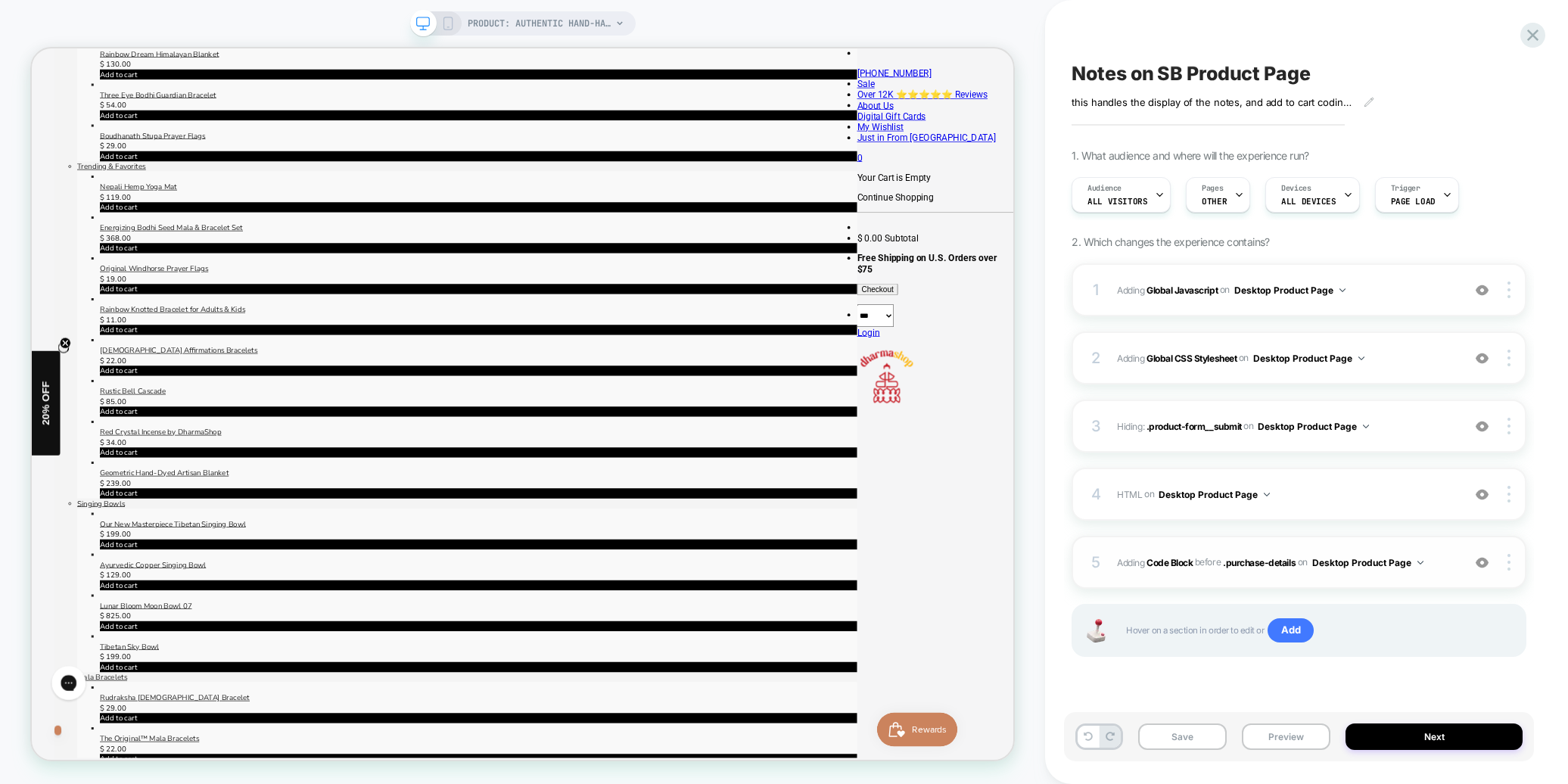
click at [1450, 565] on span "Adding Code Block BEFORE .purchase-details .purchase-details on Desktop Product…" at bounding box center [1286, 562] width 338 height 19
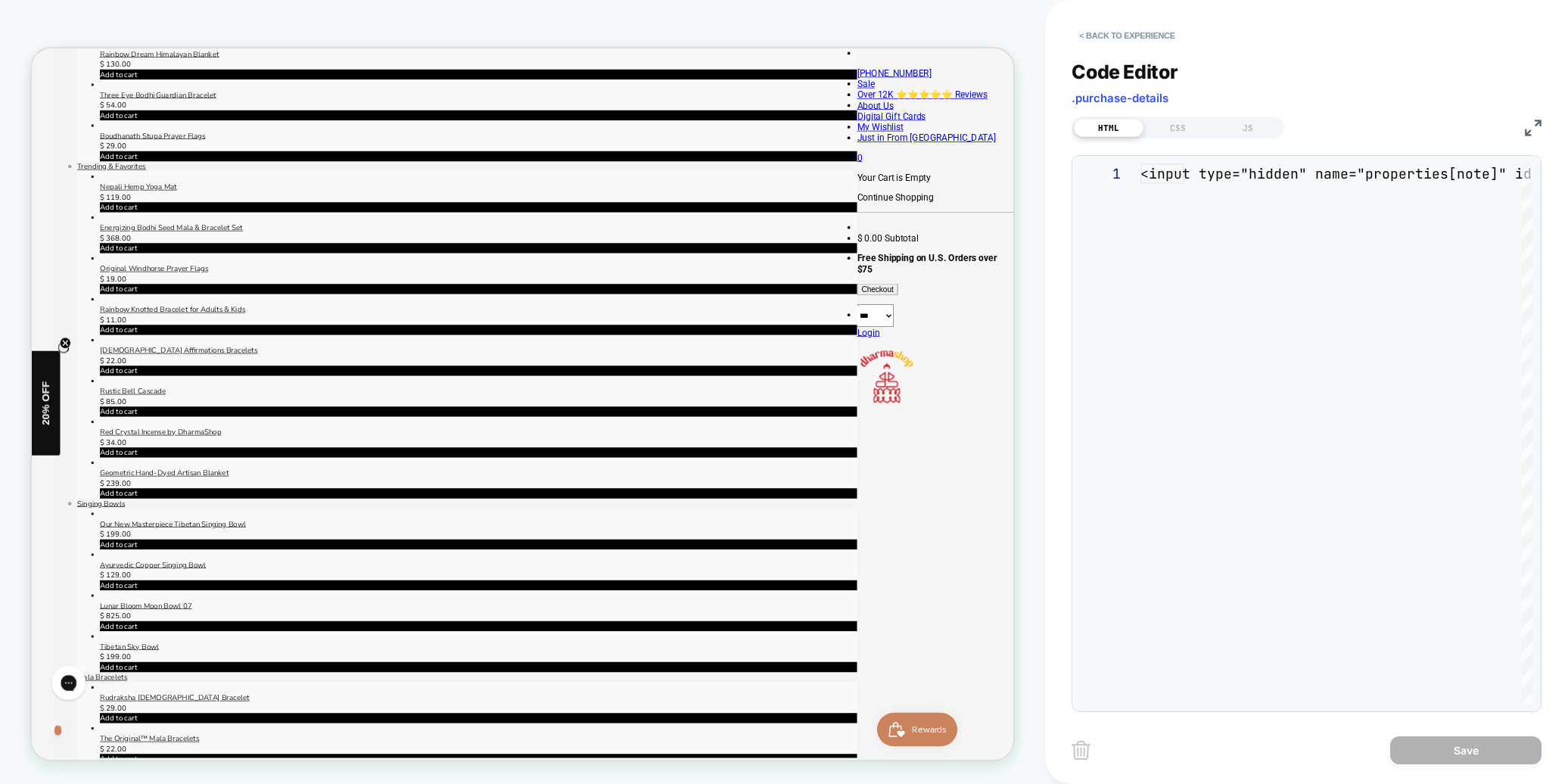
scroll to position [21, 0]
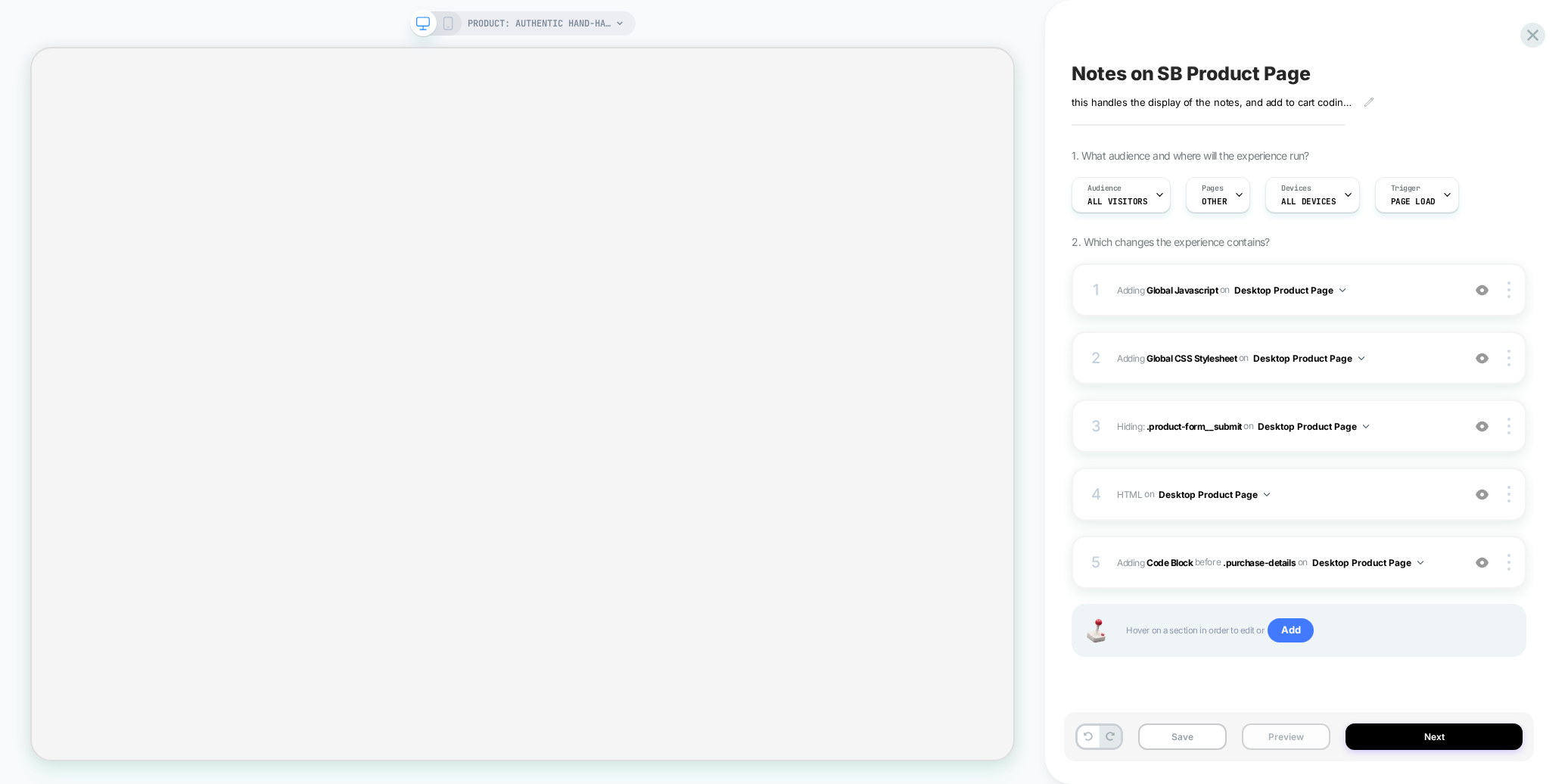
select select "**********"
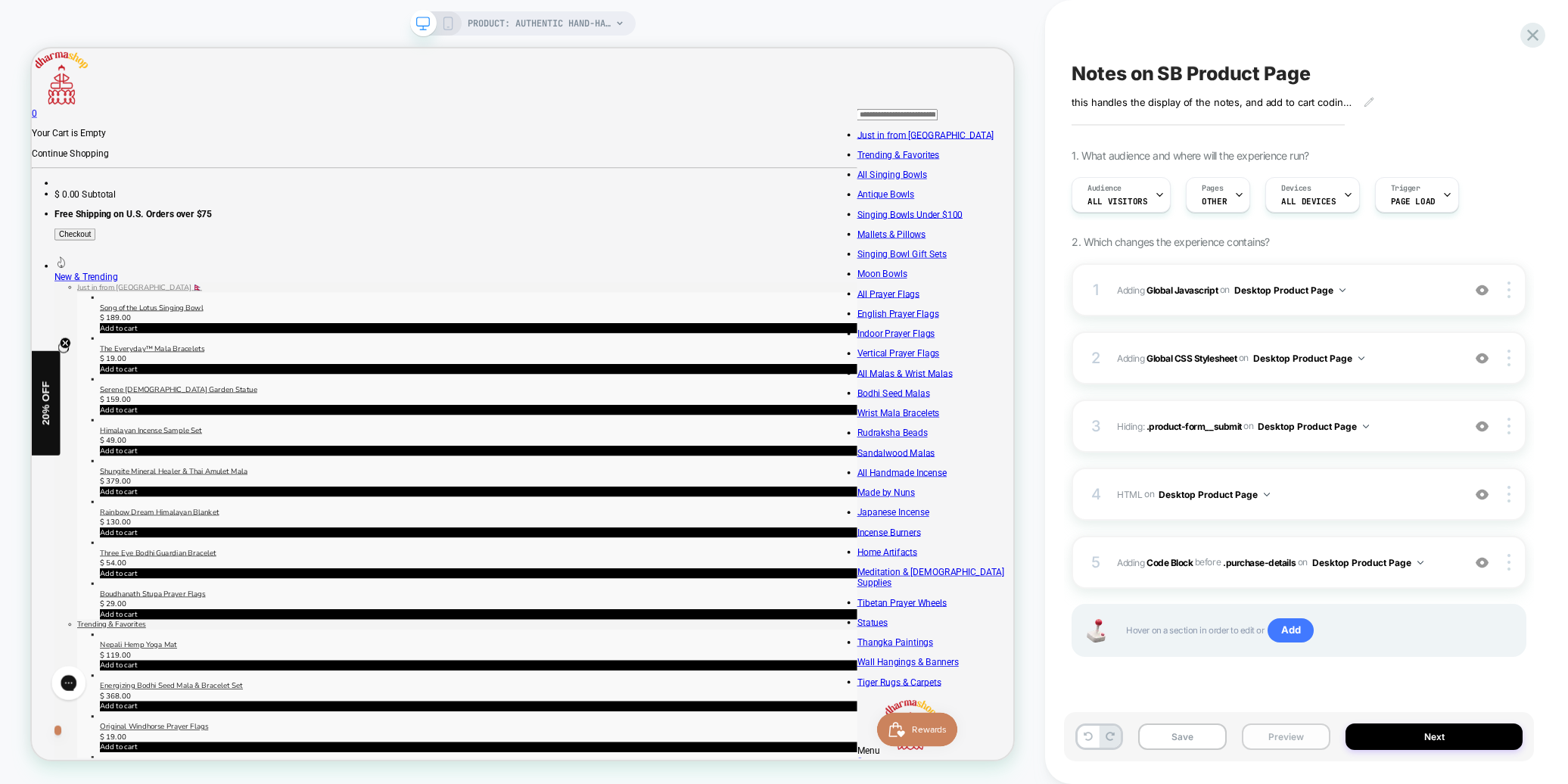
click at [1296, 743] on button "Preview" at bounding box center [1286, 736] width 89 height 27
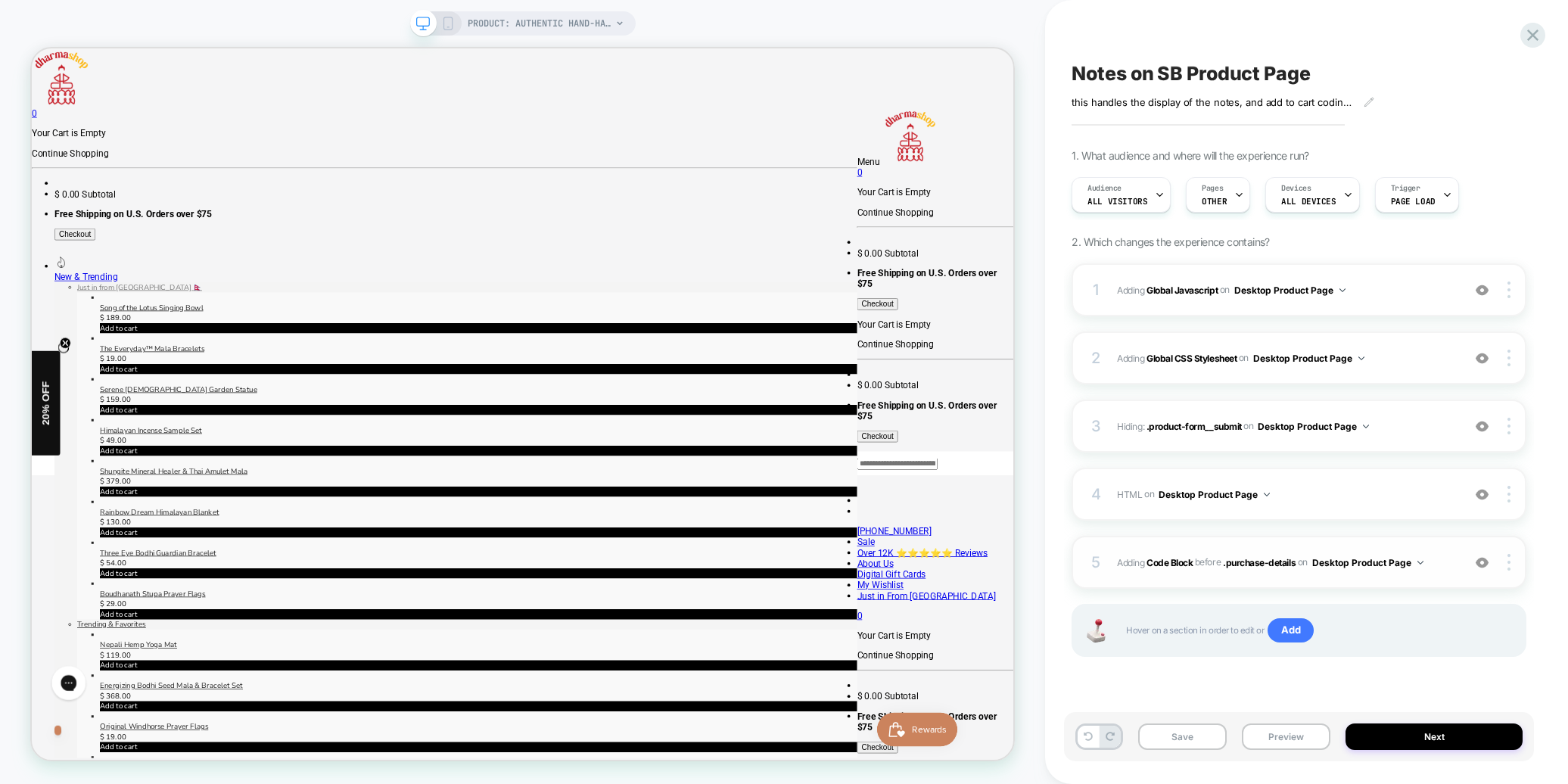
click at [43, 292] on div "5 Adding Code Block BEFORE .purchase-details .purchase-details on Desktop Produ…" at bounding box center [39, 285] width 9 height 14
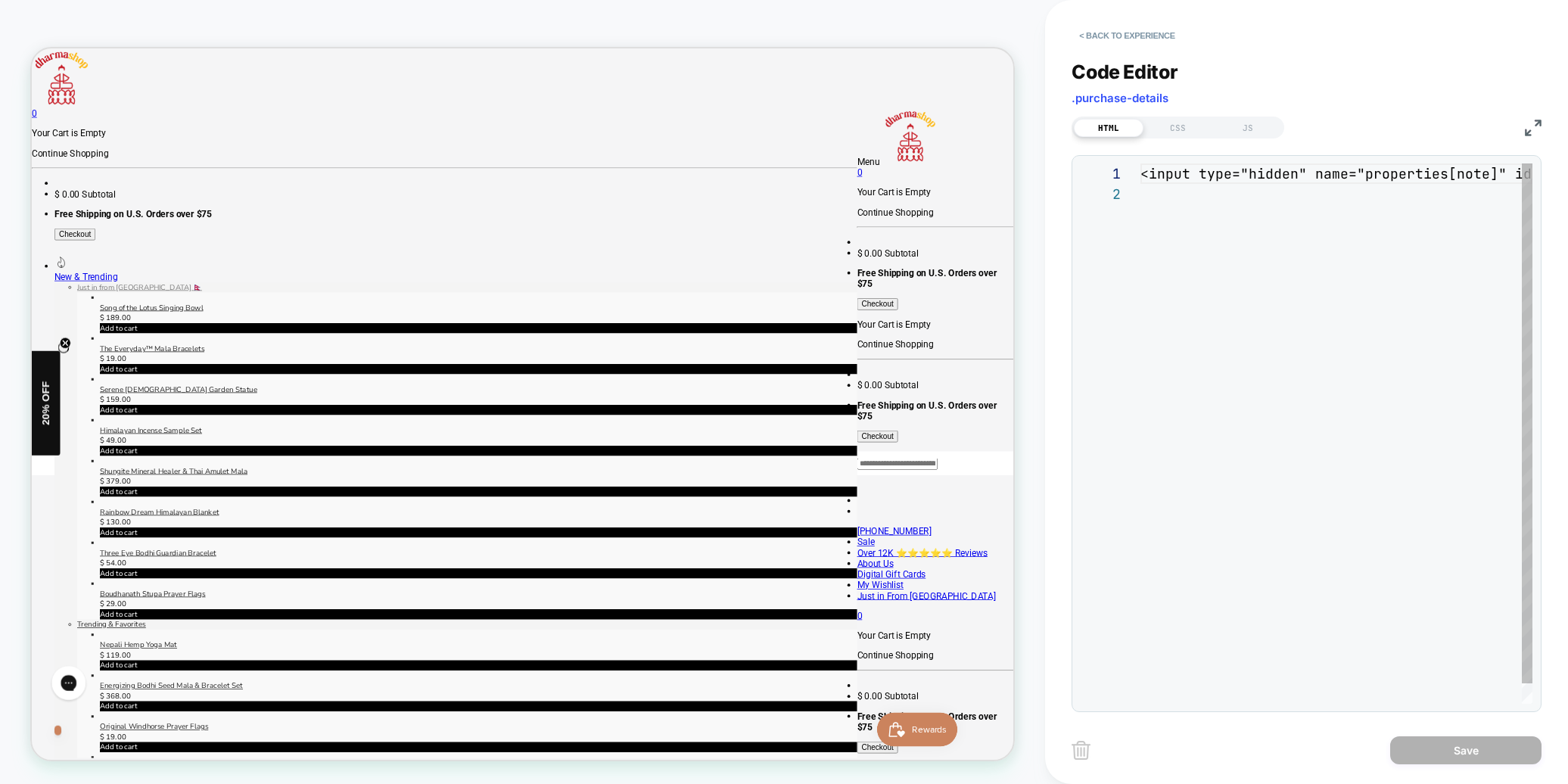
scroll to position [21, 0]
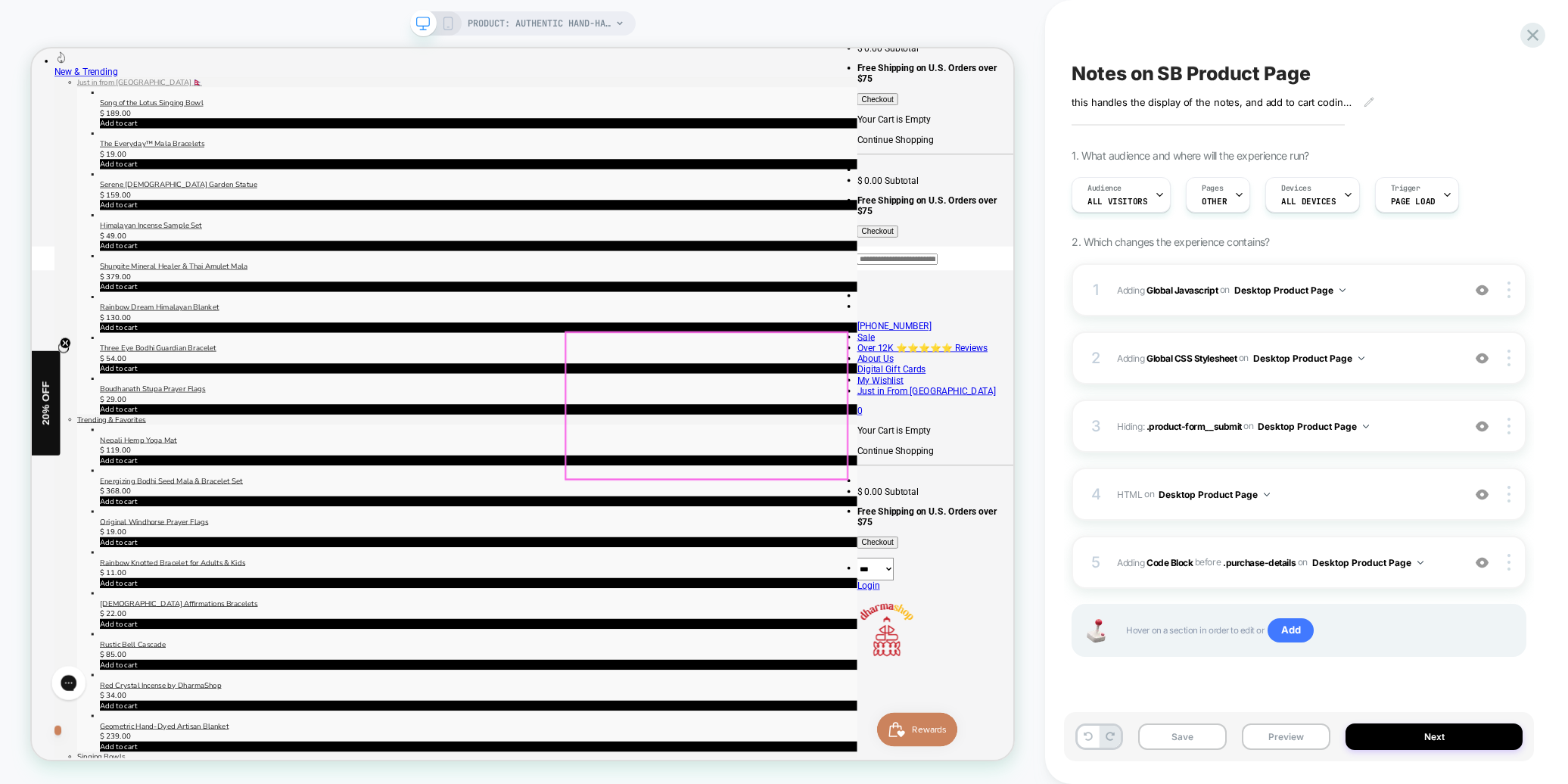
scroll to position [302, 0]
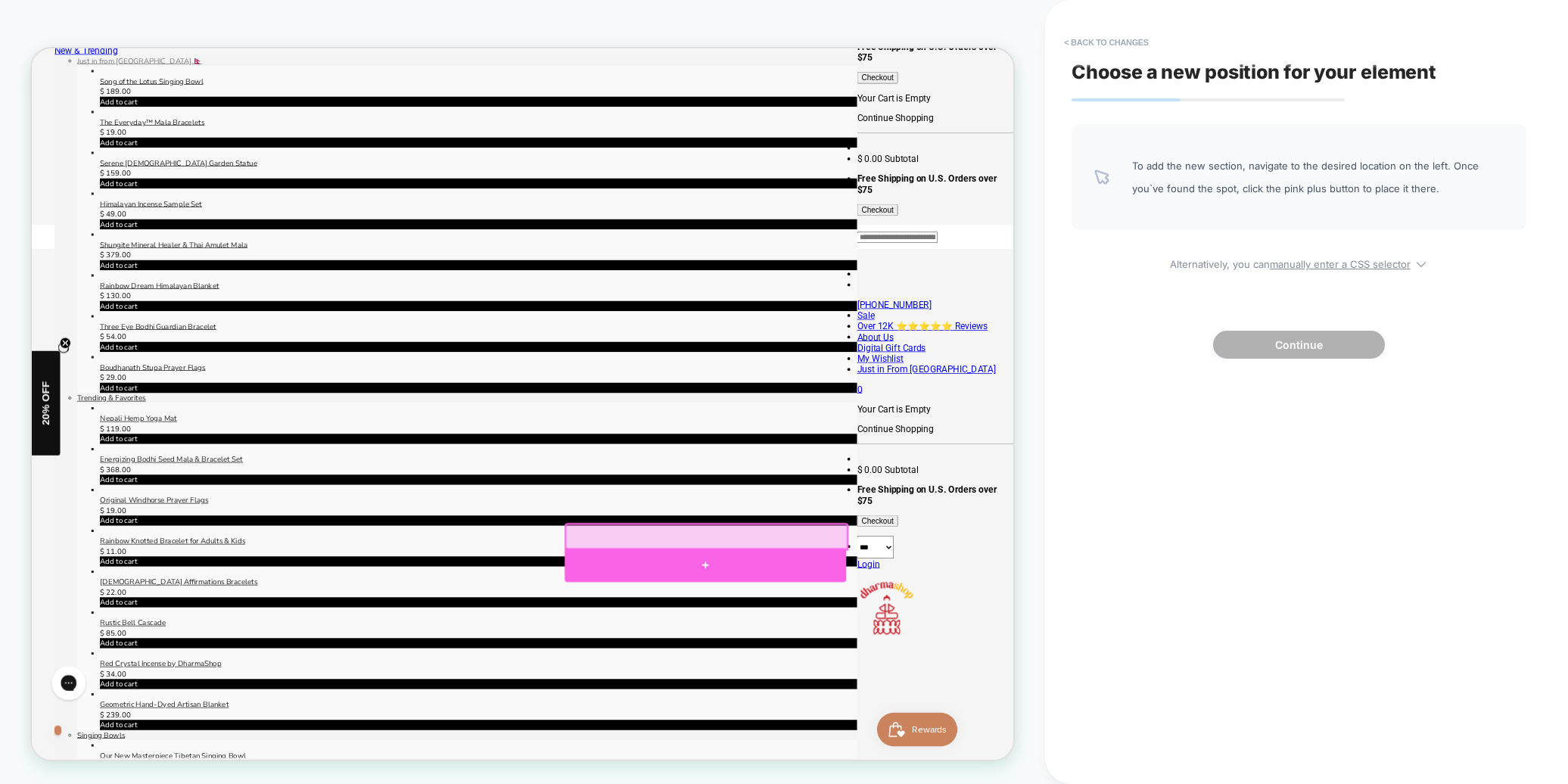
click at [923, 729] on div at bounding box center [930, 737] width 375 height 45
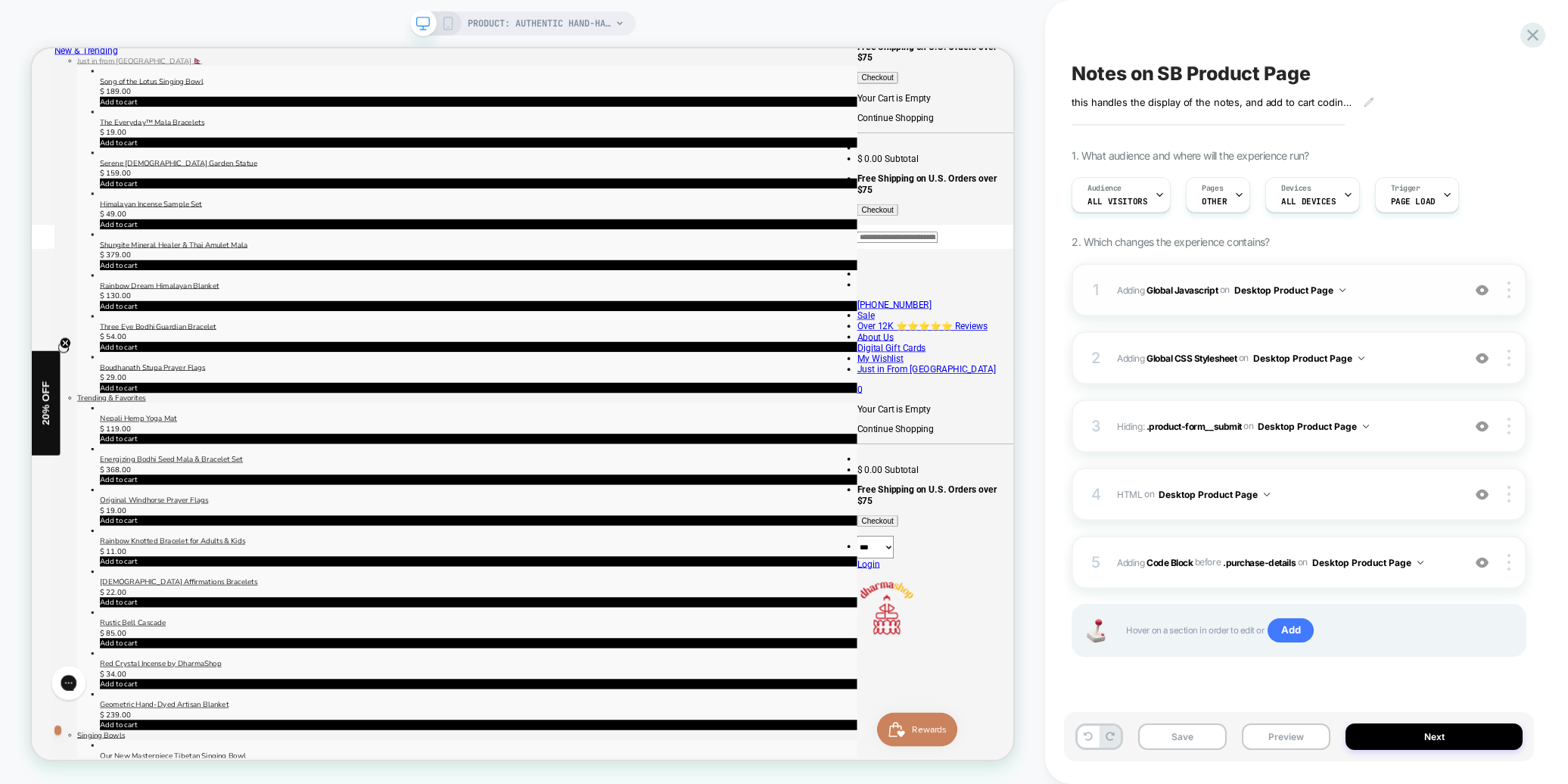
click at [1406, 288] on span "Adding Global Javascript on Desktop Product Page" at bounding box center [1286, 289] width 338 height 19
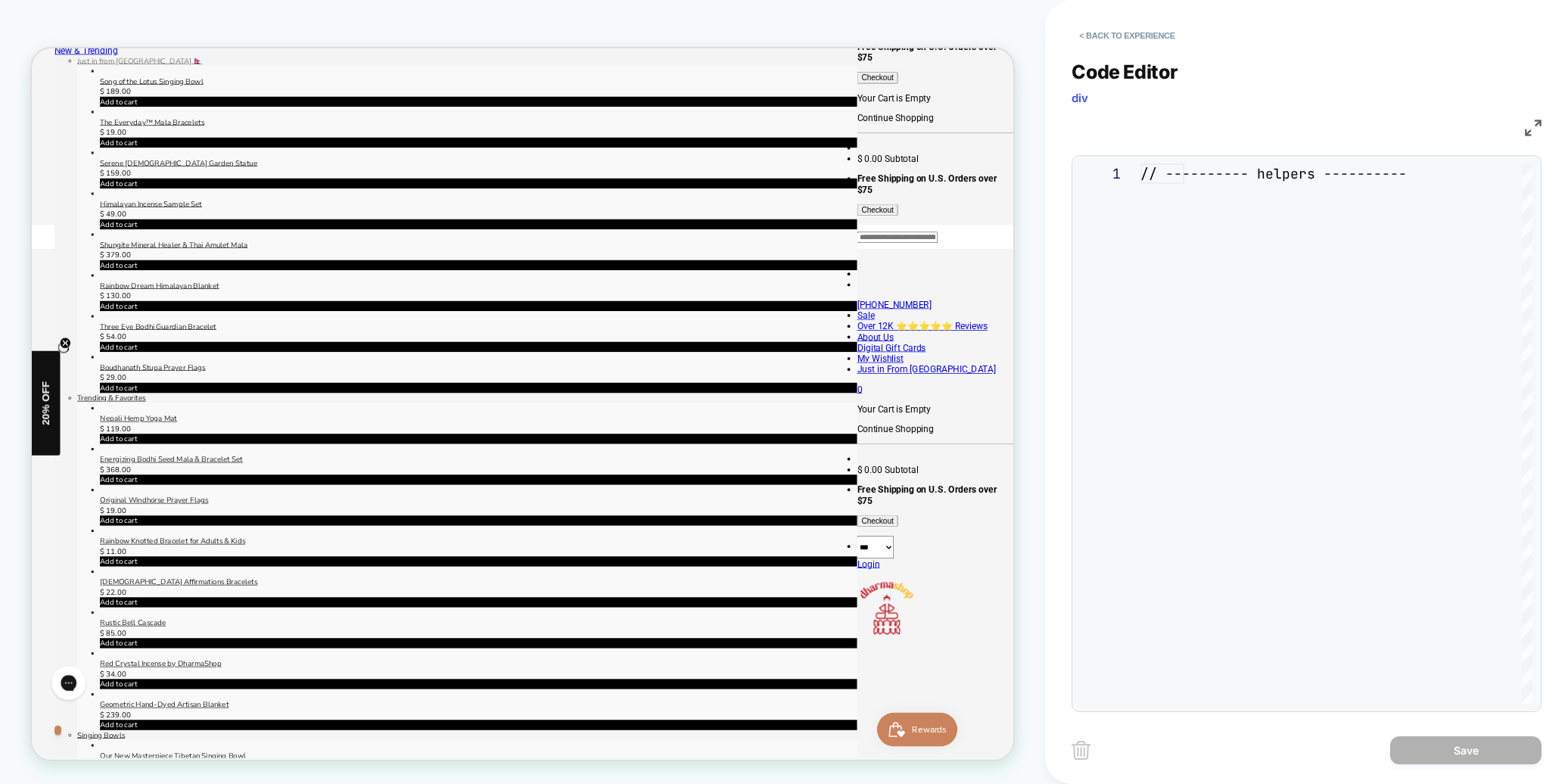
scroll to position [204, 0]
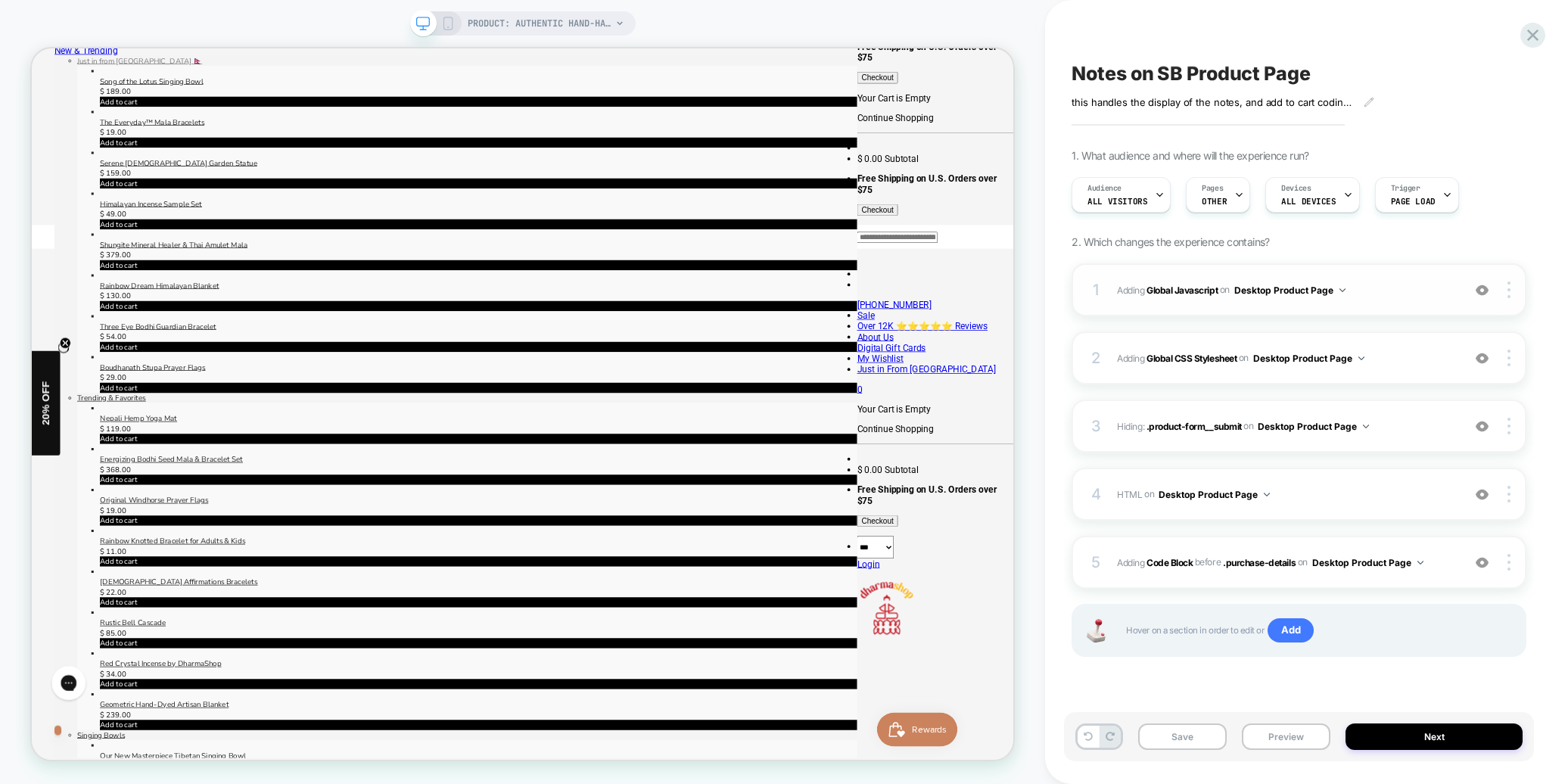
click at [1419, 289] on span "Adding Global Javascript on Desktop Product Page" at bounding box center [1286, 289] width 338 height 19
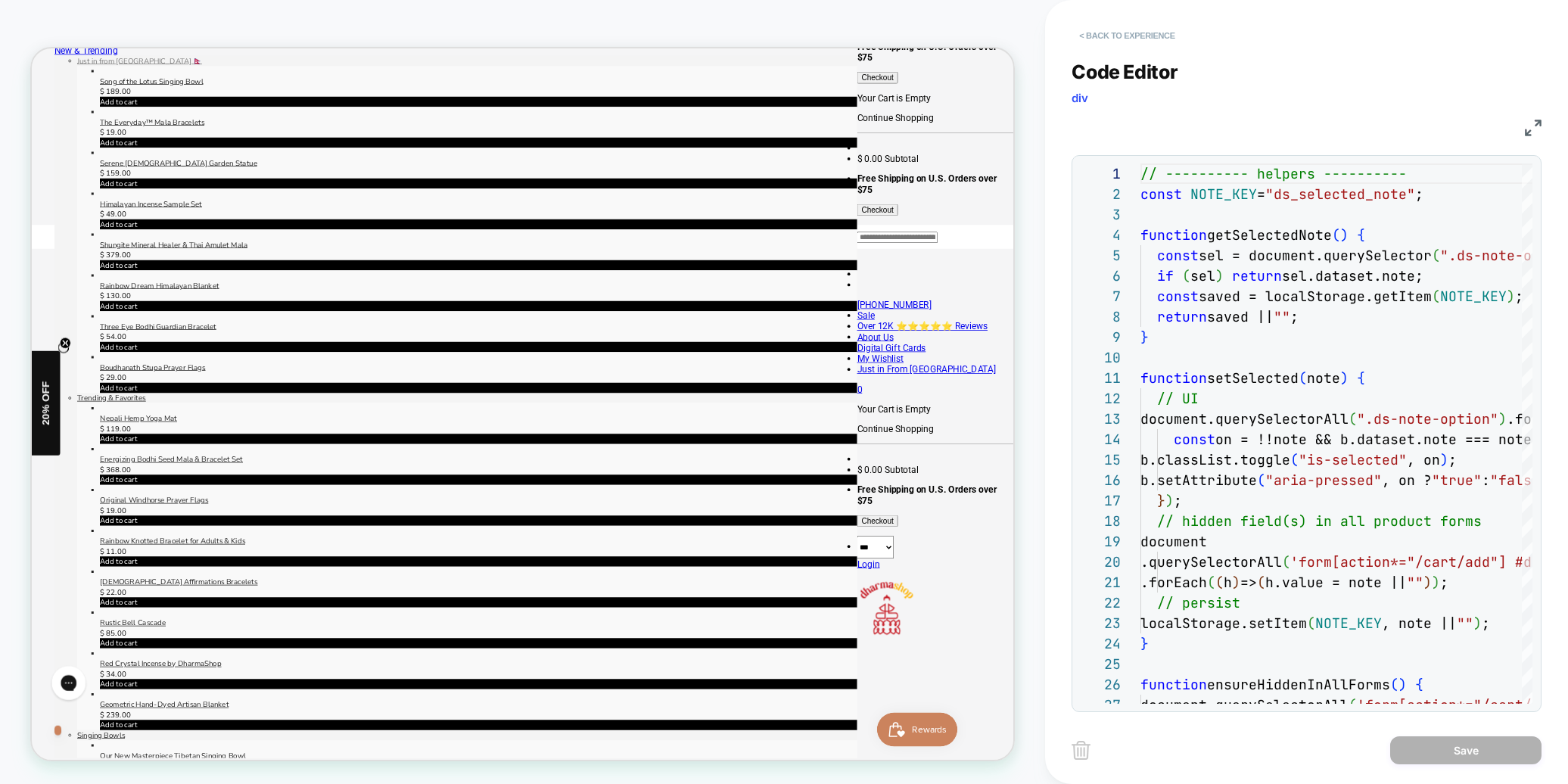
click at [1130, 29] on button "< Back to experience" at bounding box center [1127, 36] width 111 height 25
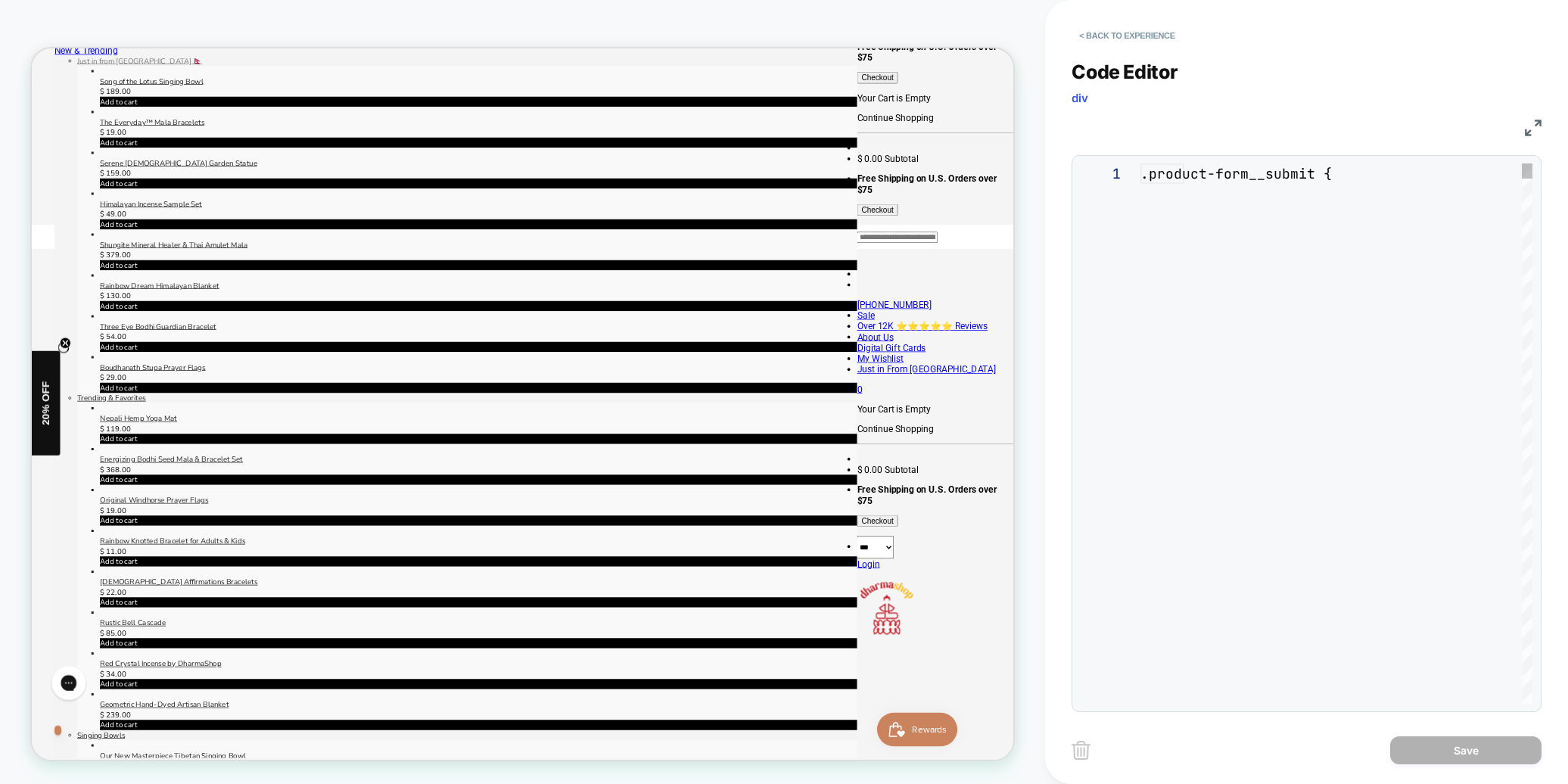
scroll to position [61, 0]
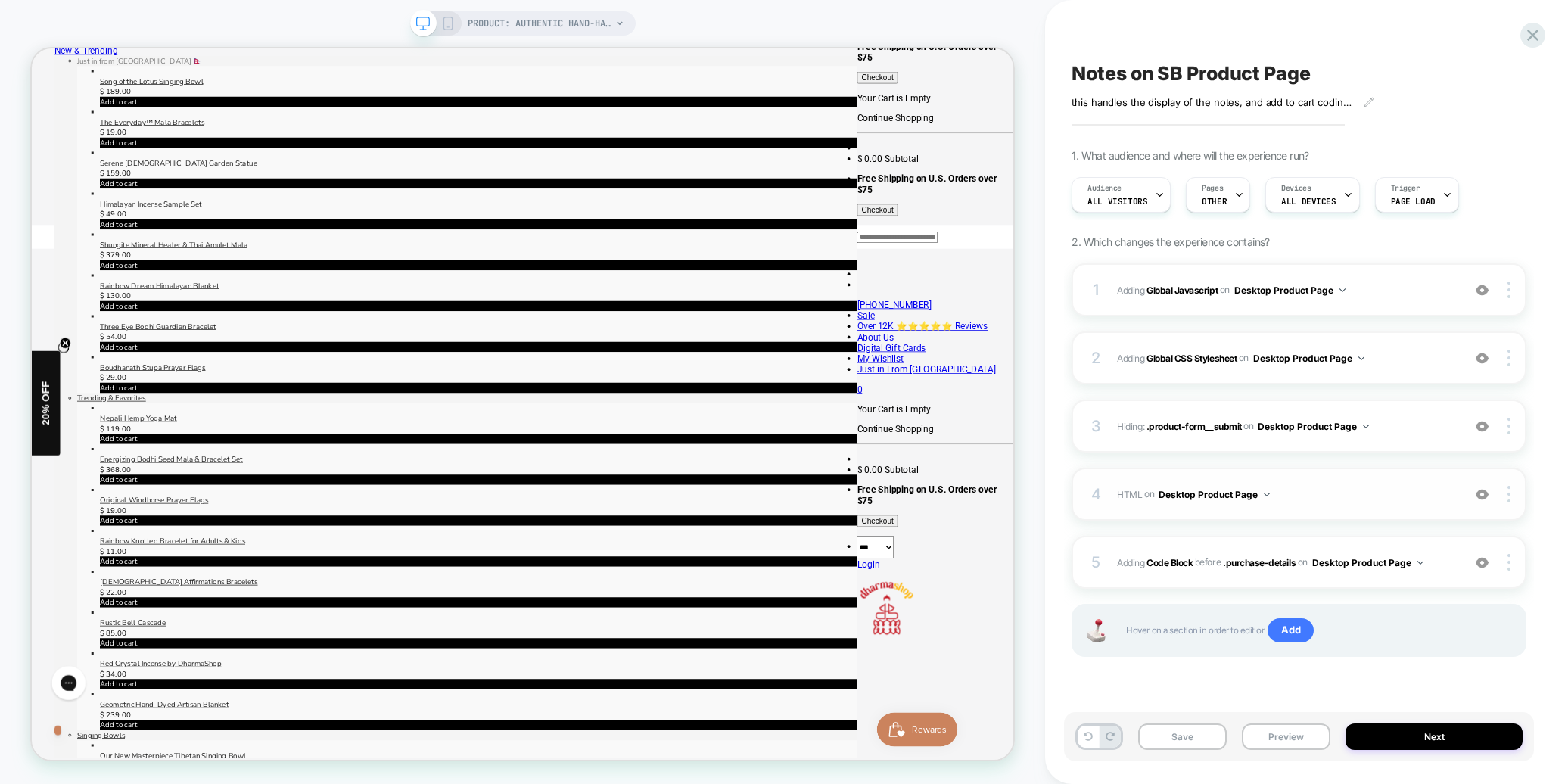
click at [1392, 496] on span "HTML Adding Code Block BEFORE .purchase-details on Desktop Product Page" at bounding box center [1286, 494] width 338 height 19
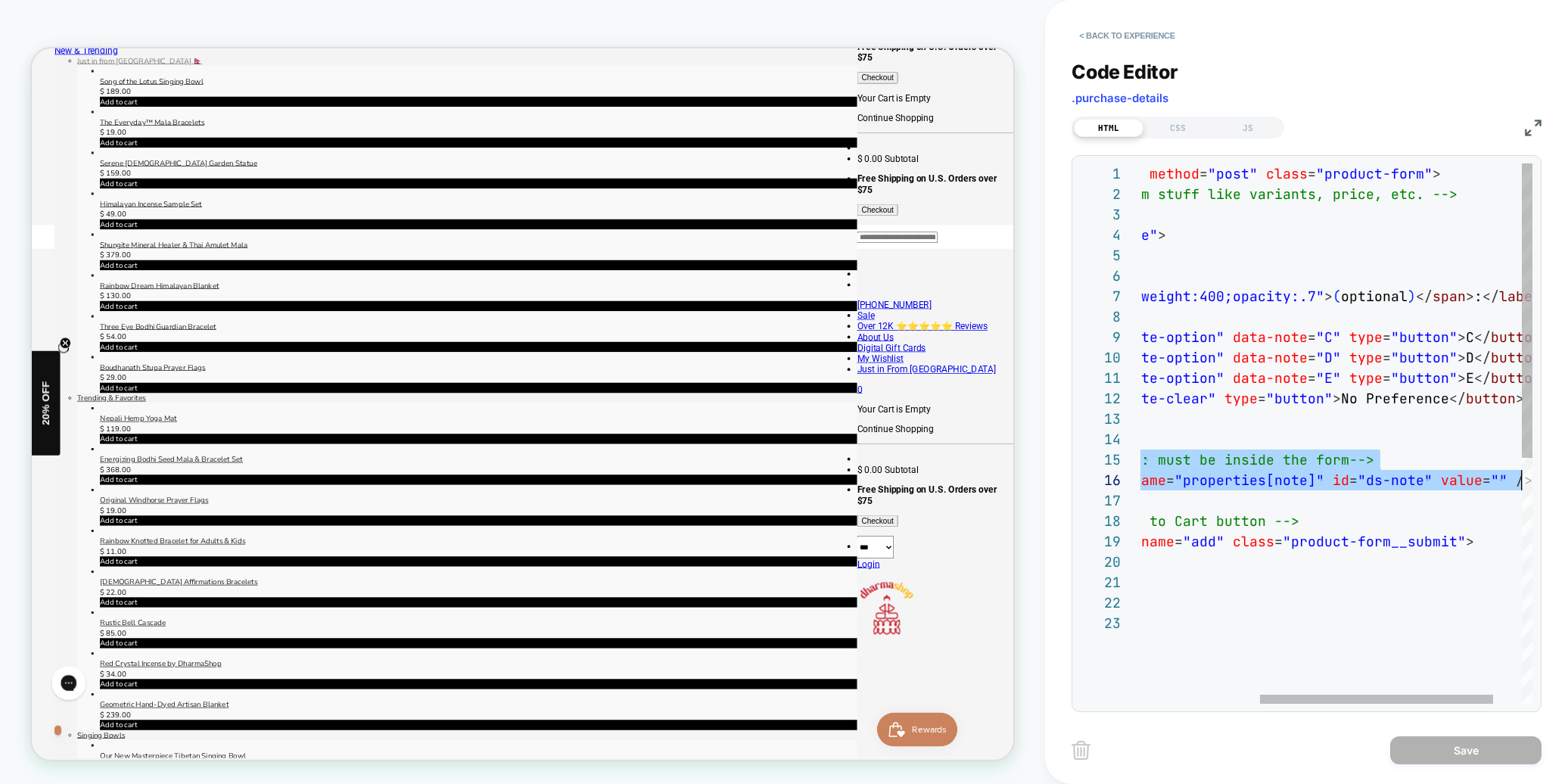
scroll to position [82, 581]
drag, startPoint x: 1156, startPoint y: 455, endPoint x: 1542, endPoint y: 475, distance: 386.5
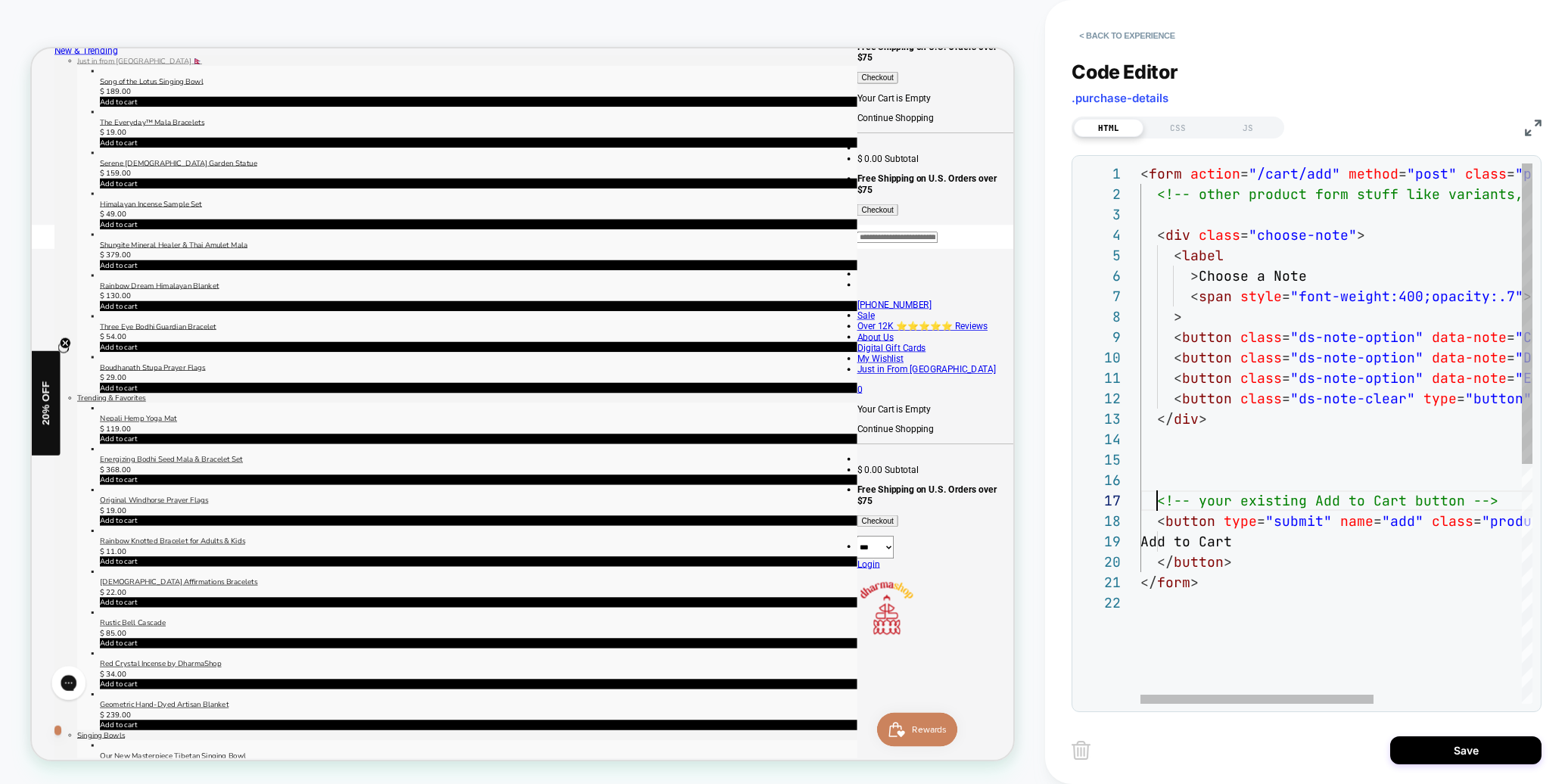
scroll to position [122, 17]
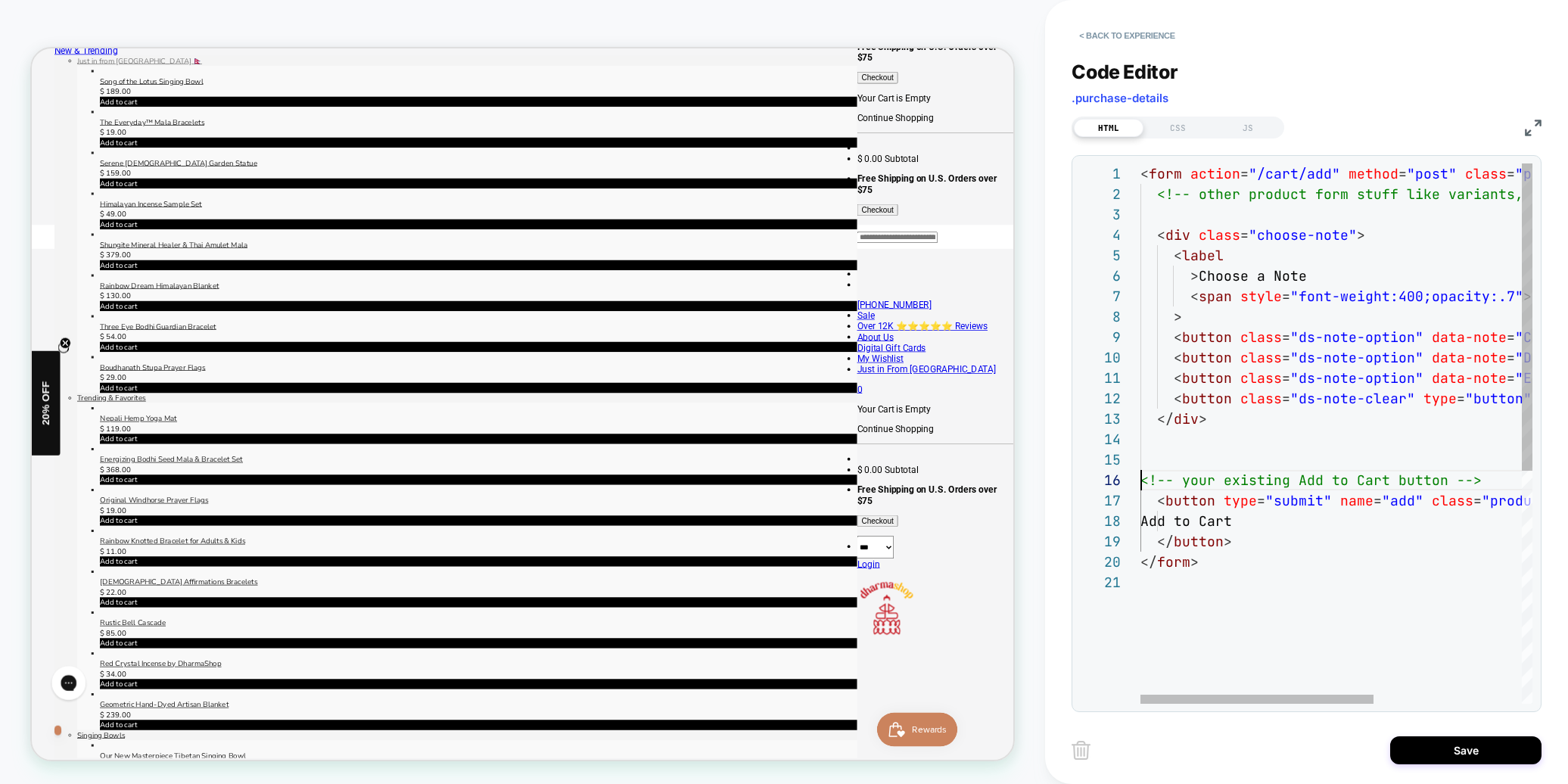
type textarea "**********"
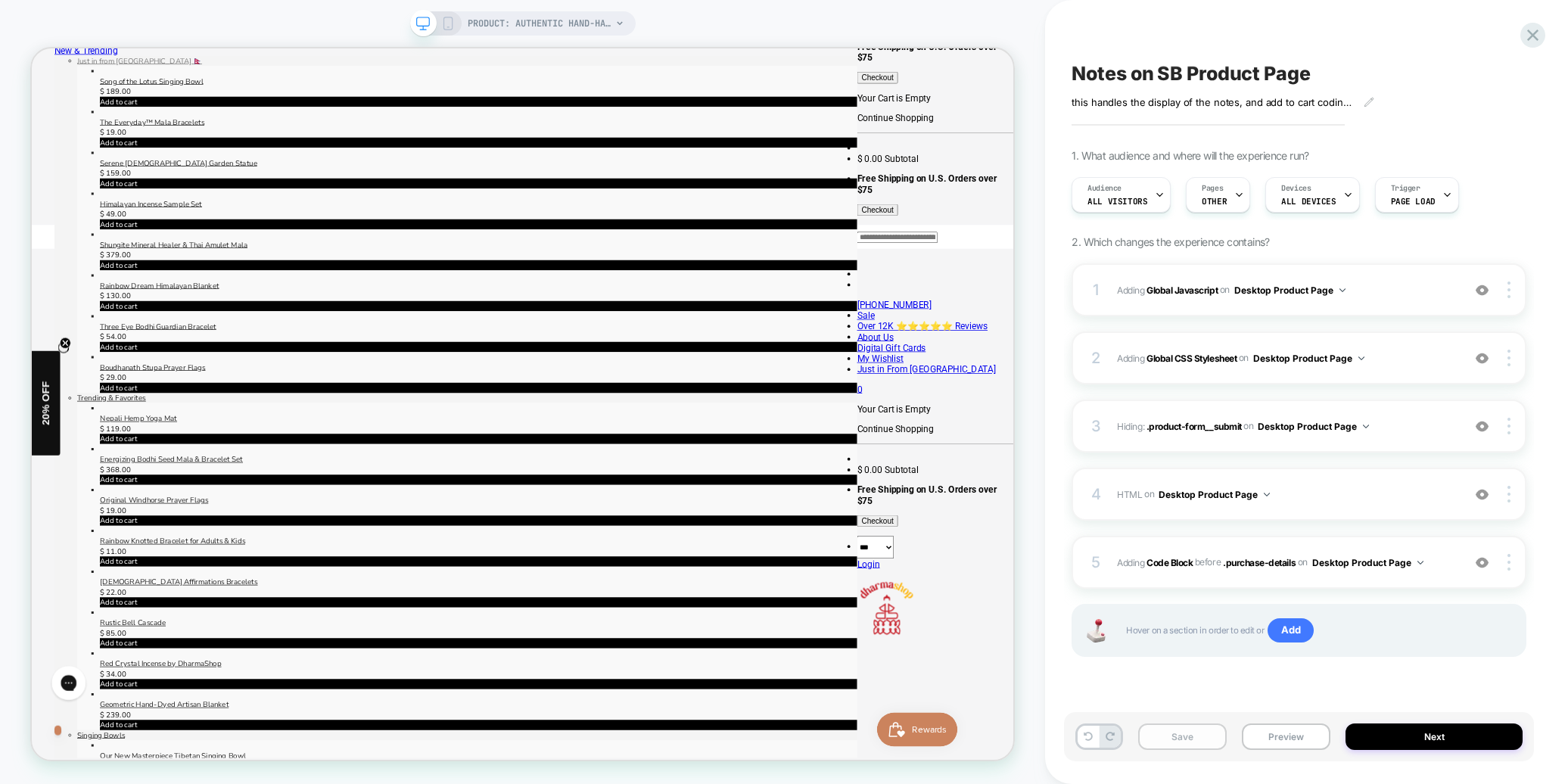
click at [1285, 742] on button "Preview" at bounding box center [1286, 736] width 89 height 27
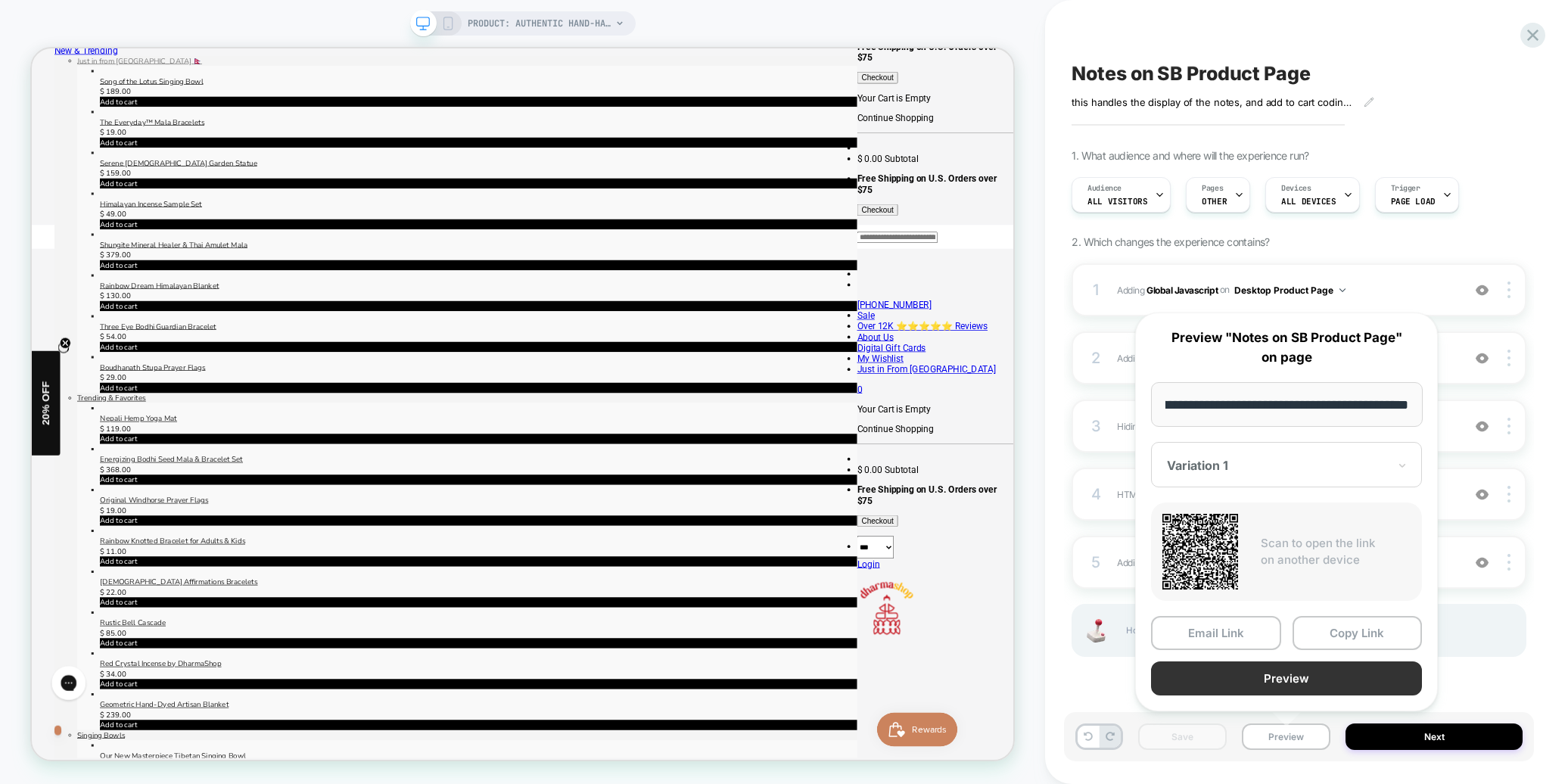
scroll to position [0, 0]
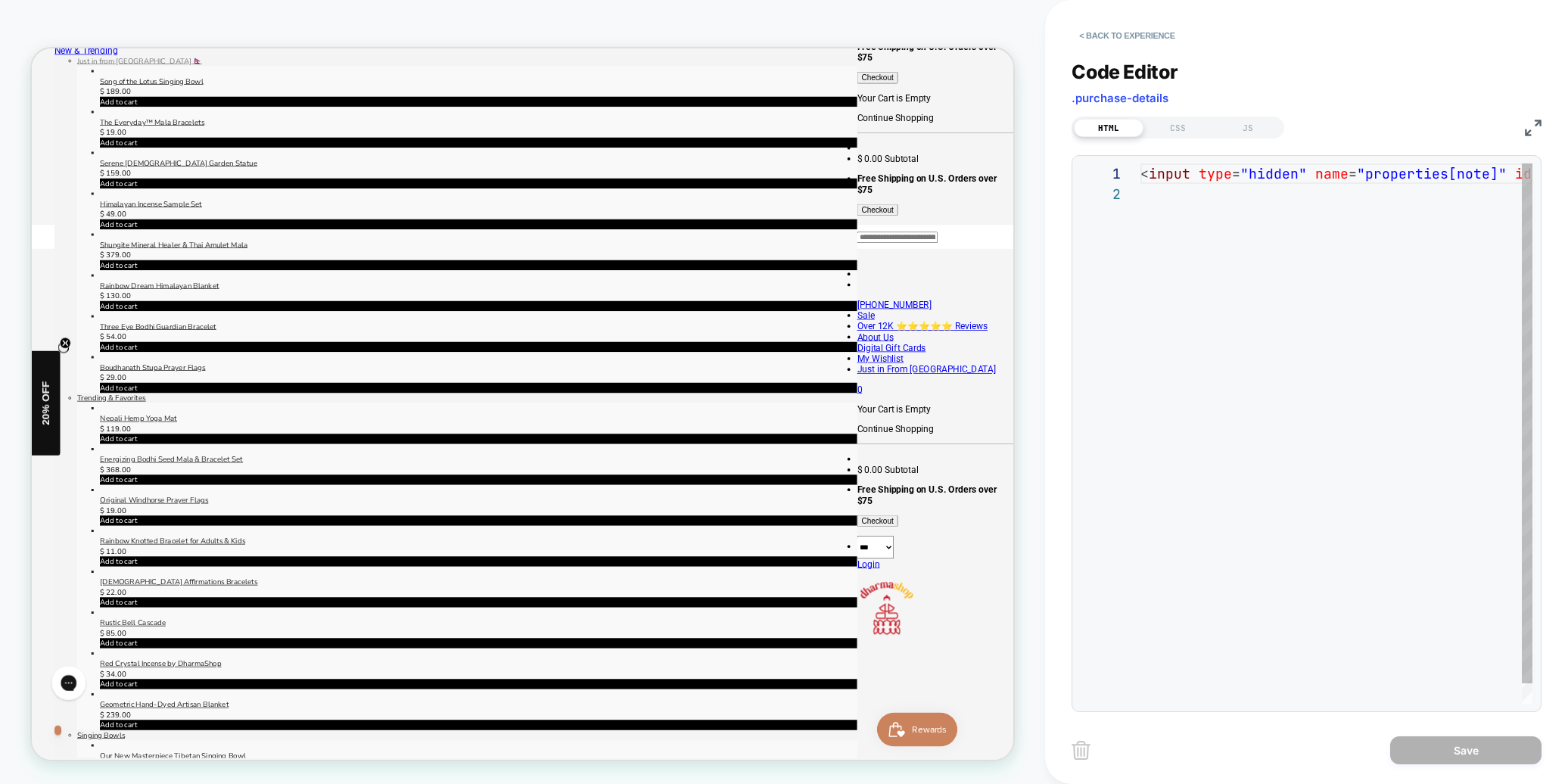
scroll to position [21, 0]
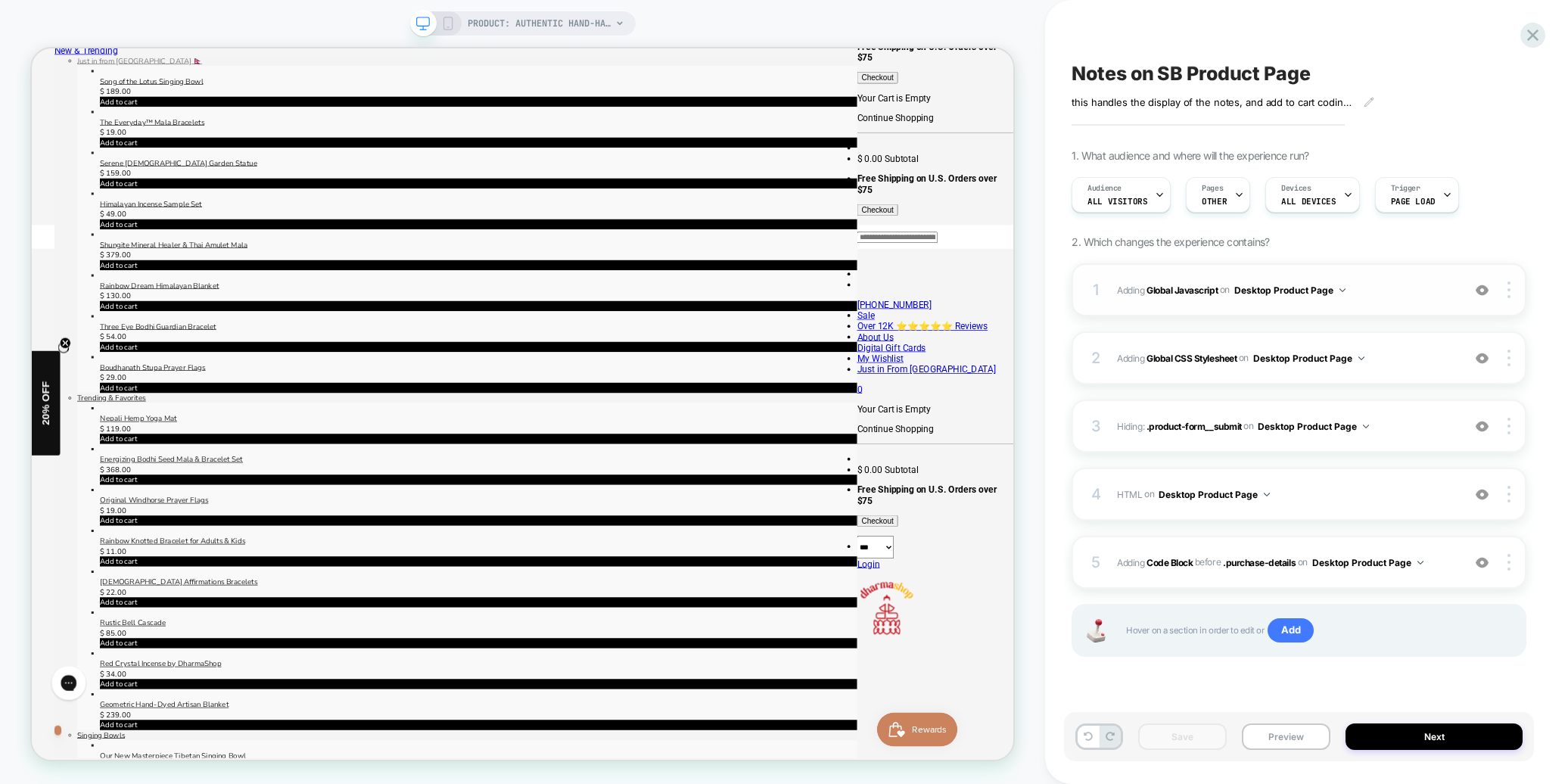
click at [1413, 292] on span "Adding Global Javascript on Desktop Product Page" at bounding box center [1286, 289] width 338 height 19
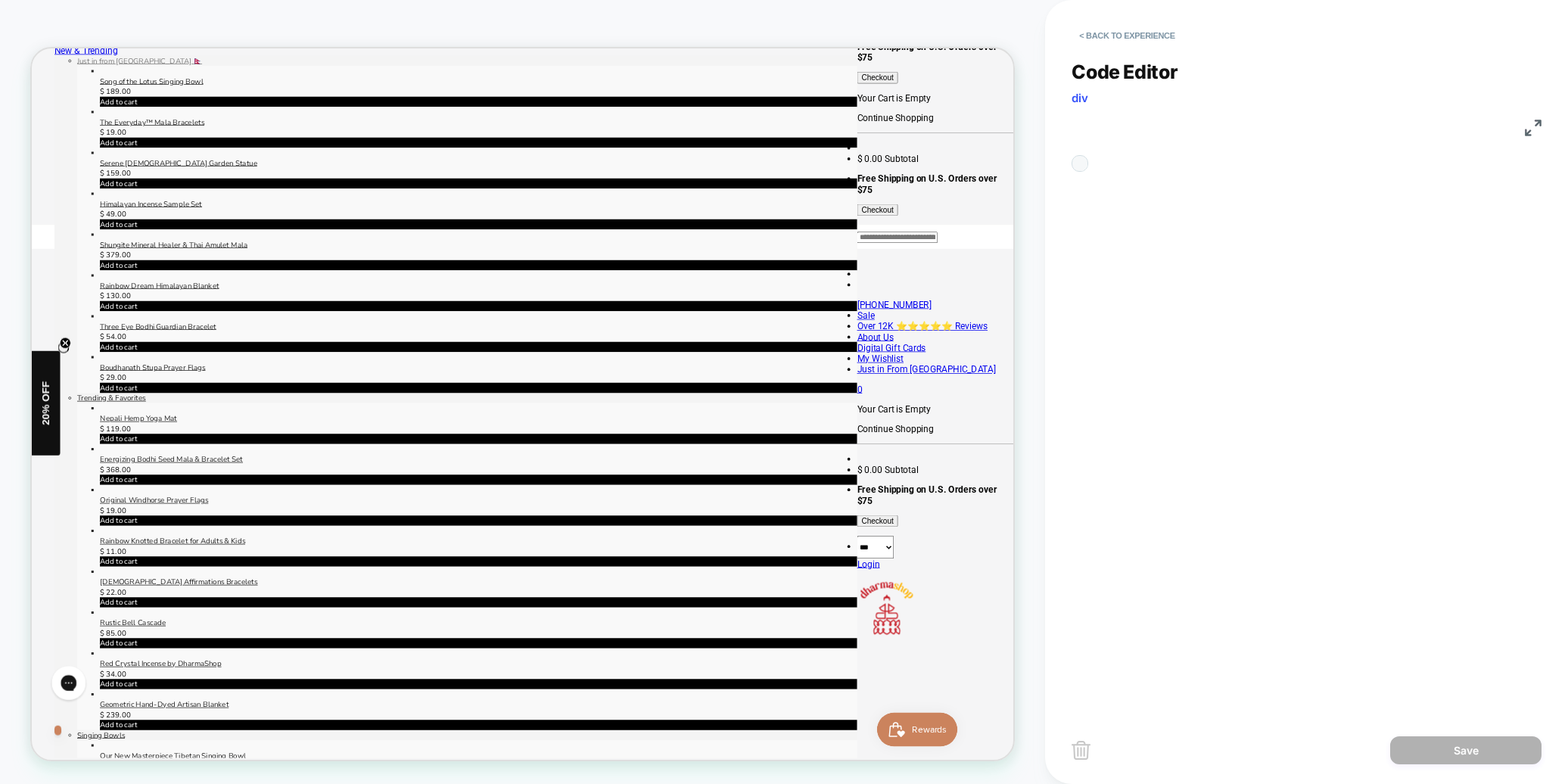
scroll to position [204, 0]
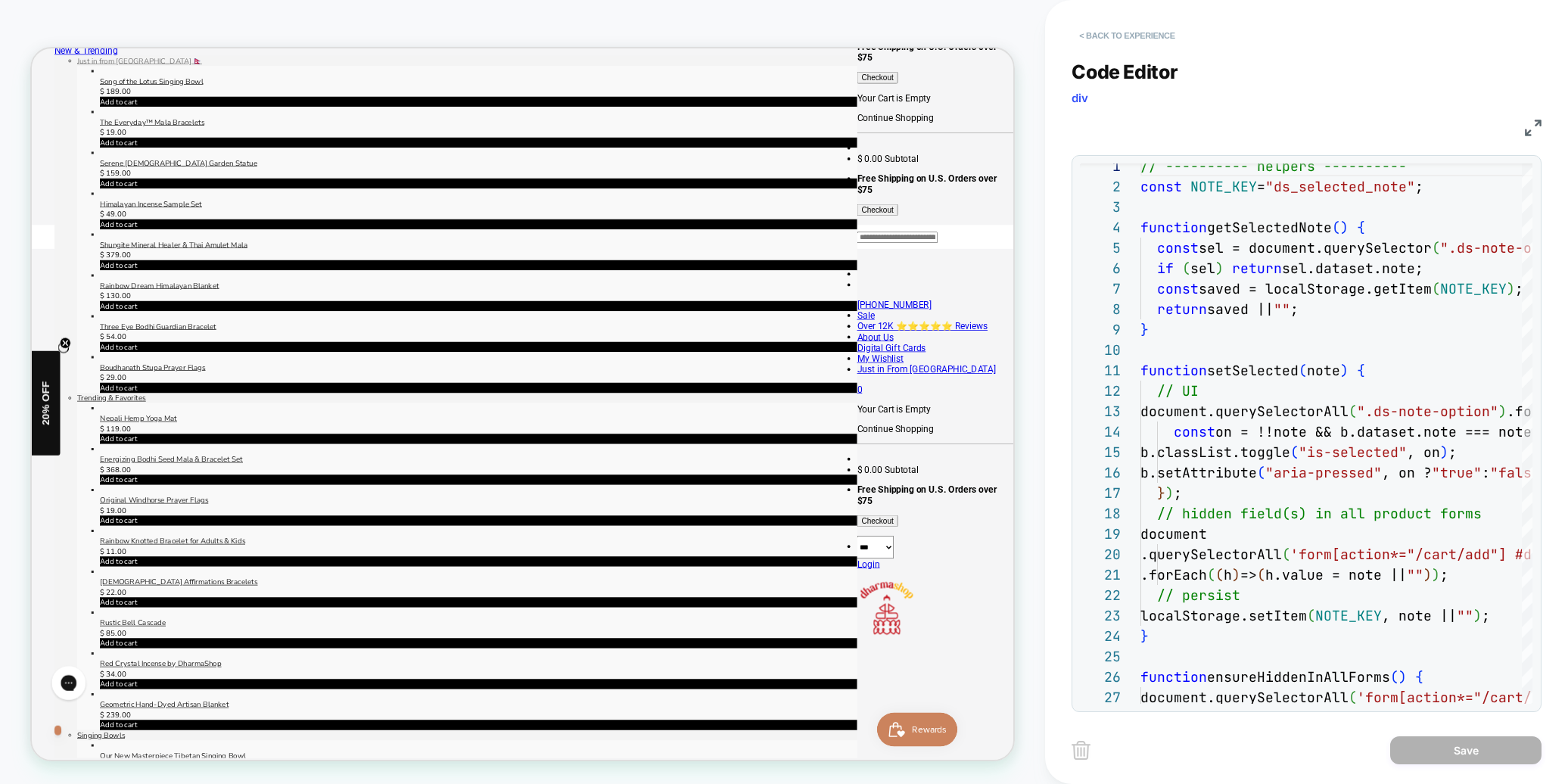
click at [1114, 34] on button "< Back to experience" at bounding box center [1127, 36] width 111 height 25
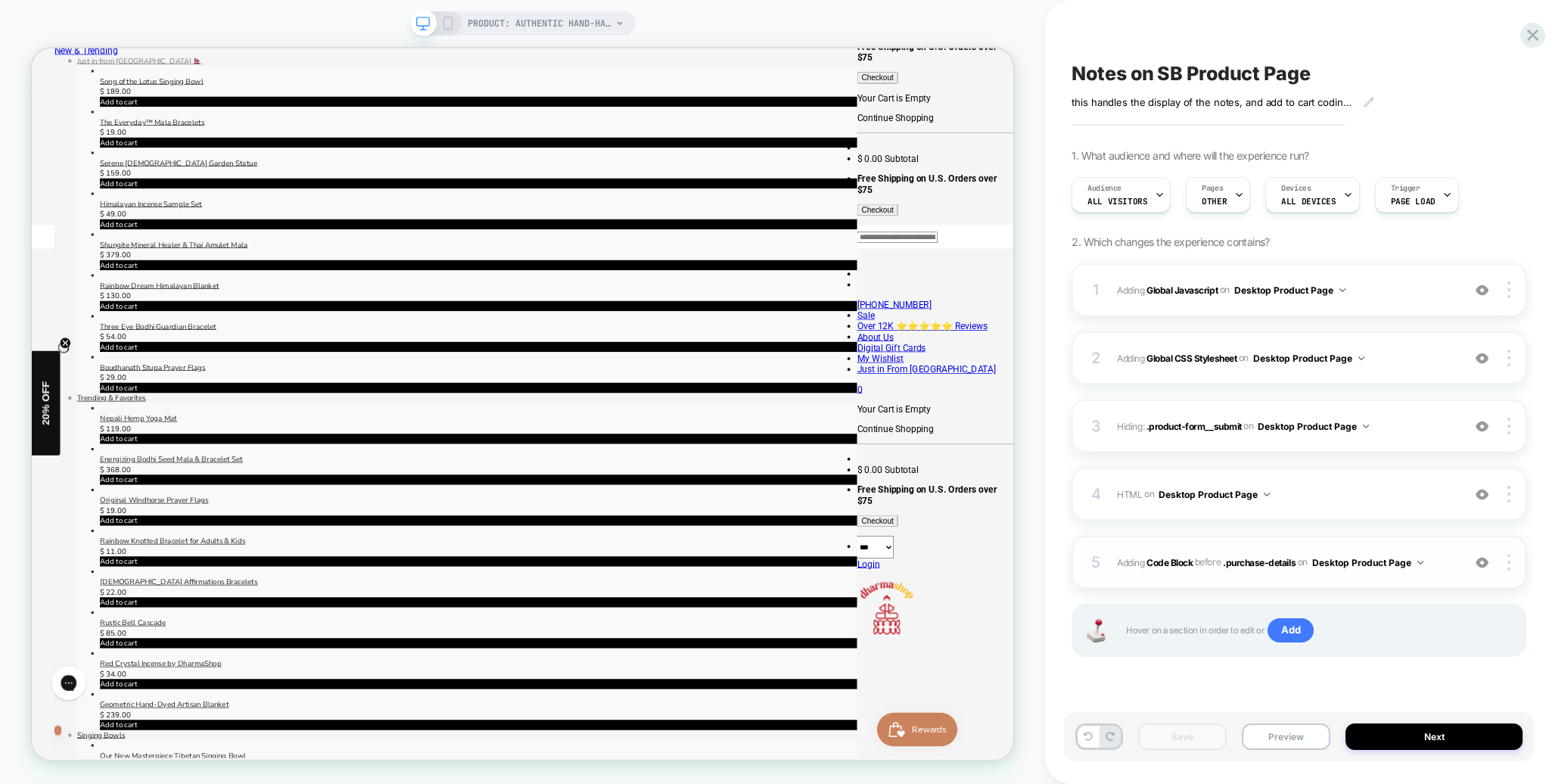
click at [1440, 566] on span "Adding Code Block BEFORE .purchase-details .purchase-details on Desktop Product…" at bounding box center [1286, 562] width 338 height 19
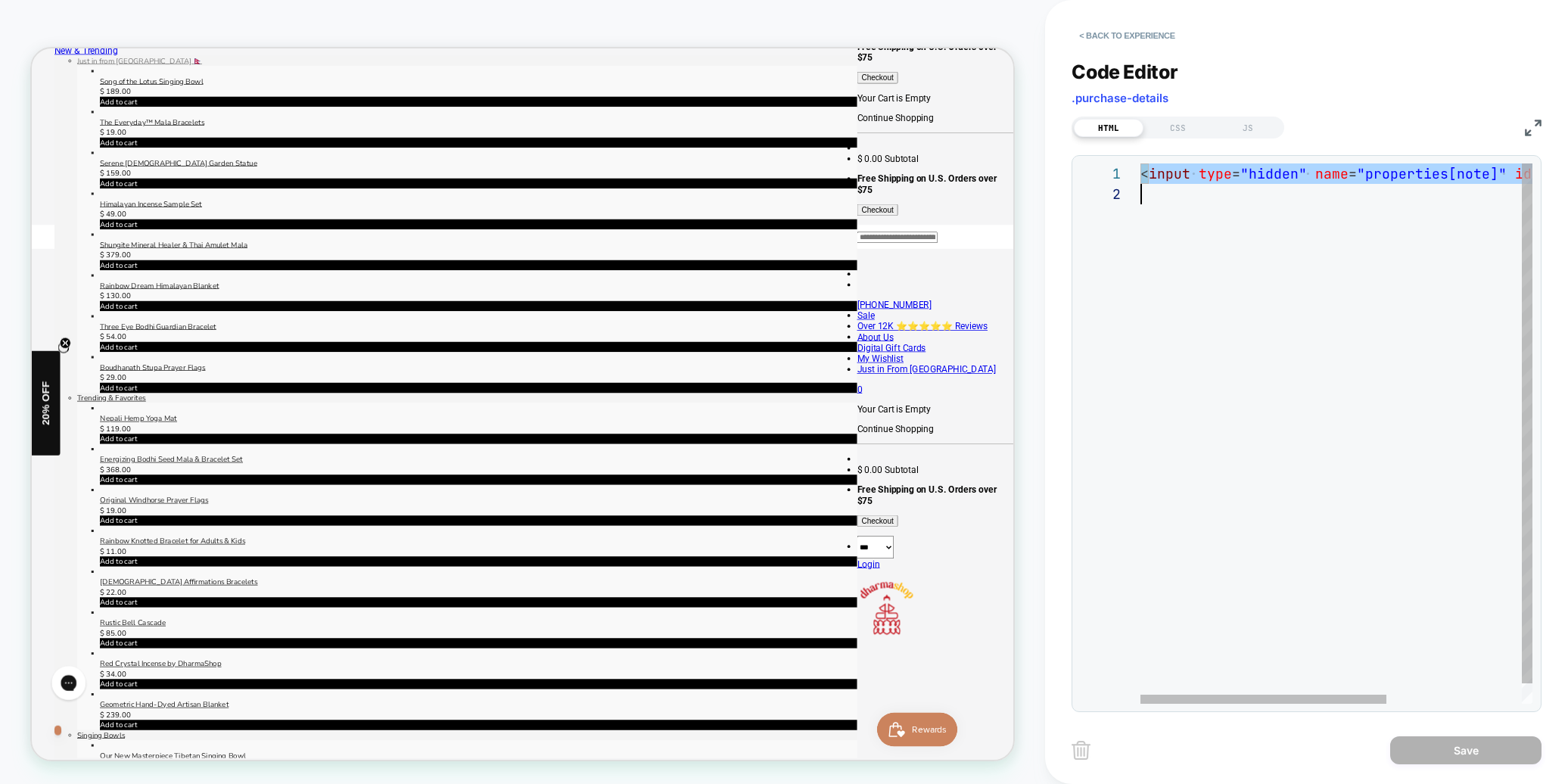
scroll to position [0, 0]
drag, startPoint x: 1143, startPoint y: 173, endPoint x: 1465, endPoint y: 201, distance: 323.2
click at [1567, 201] on div "< input type = "hidden" name = "properties[note]" id = "ds-note" value = "" />" at bounding box center [1444, 443] width 607 height 561
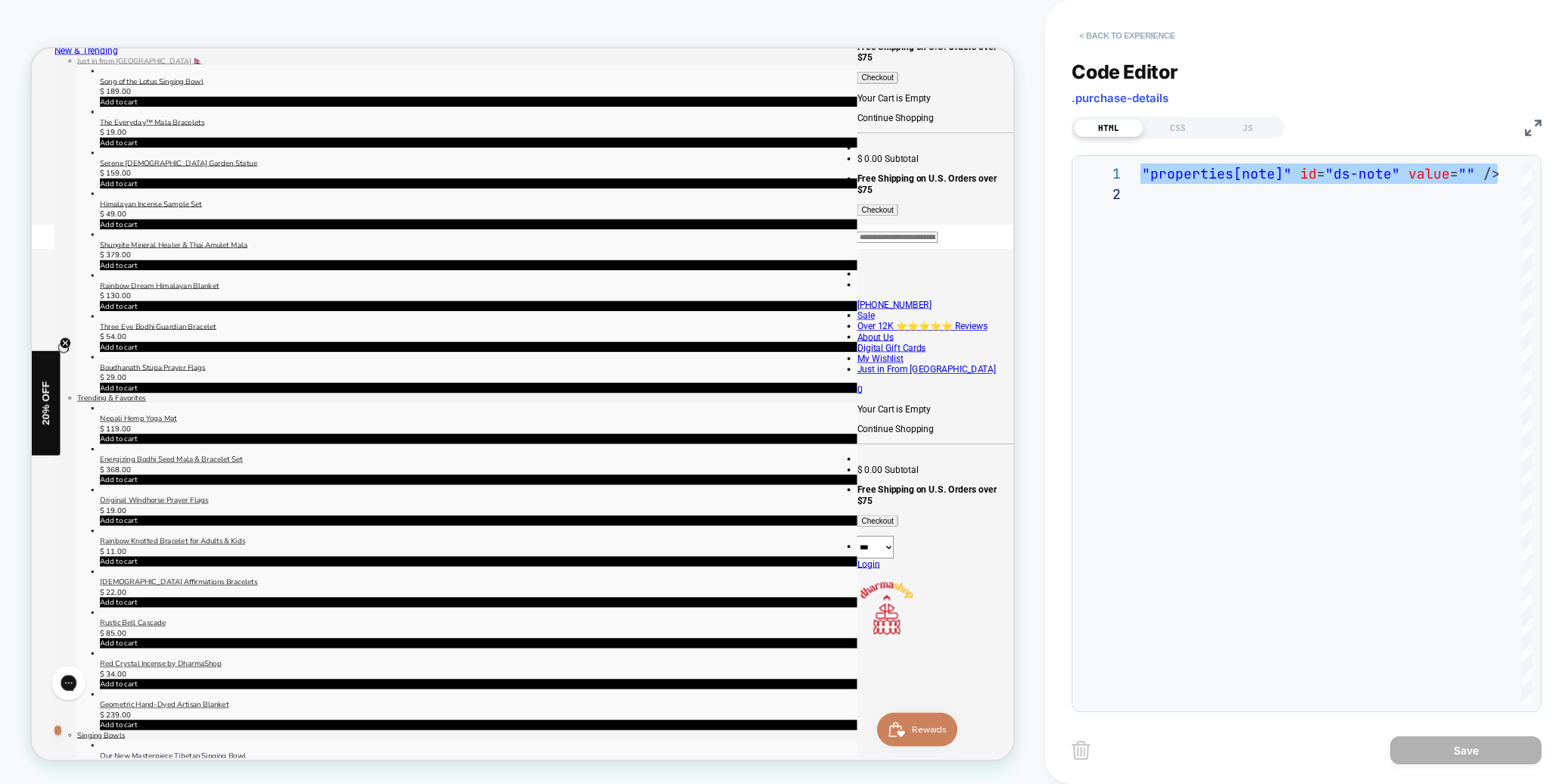
click at [1140, 36] on button "< Back to experience" at bounding box center [1127, 36] width 111 height 25
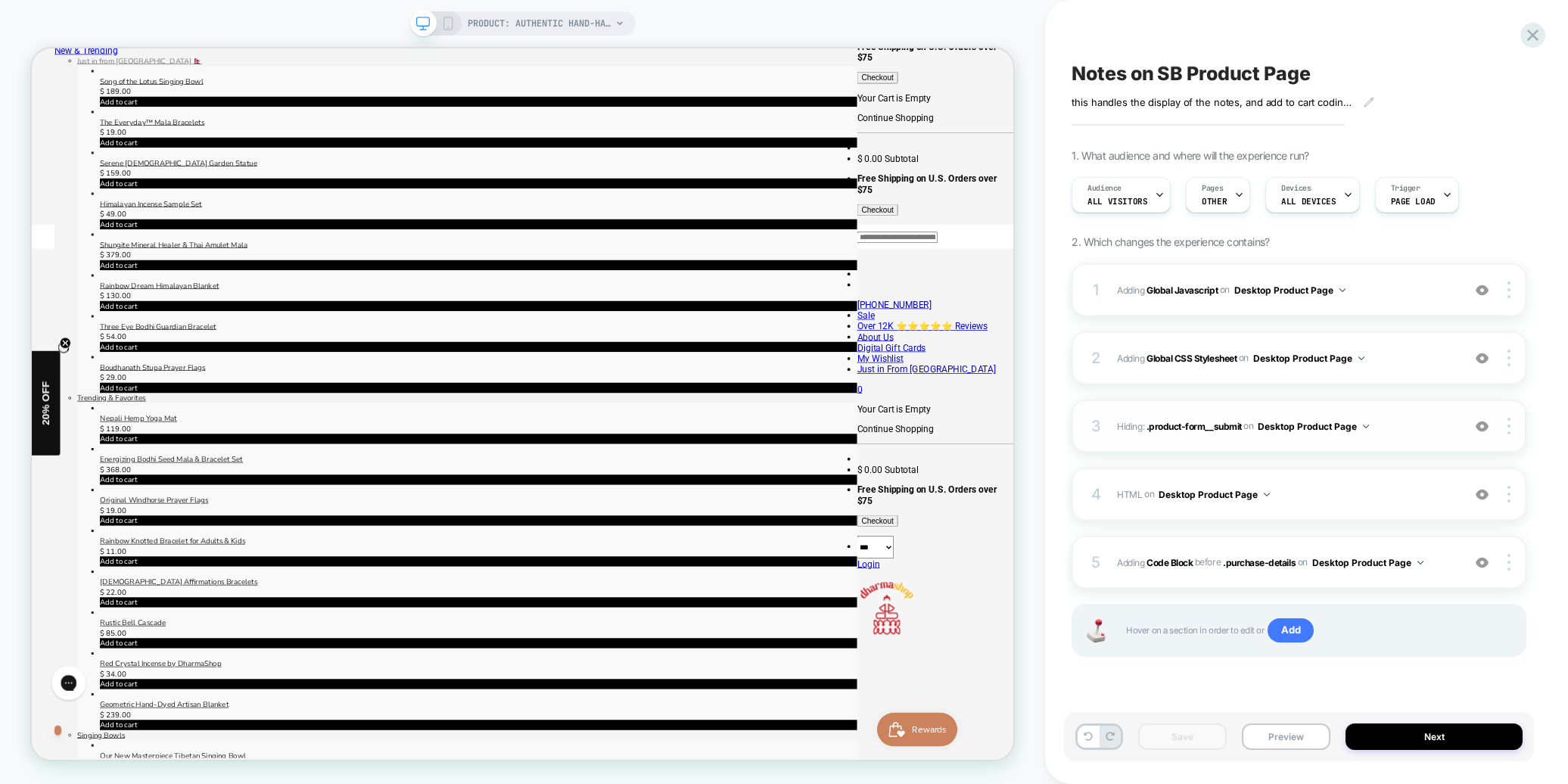
click at [1421, 429] on span "Hiding : .product-form__submit .product-form__submit on Desktop Product Page" at bounding box center [1286, 426] width 338 height 19
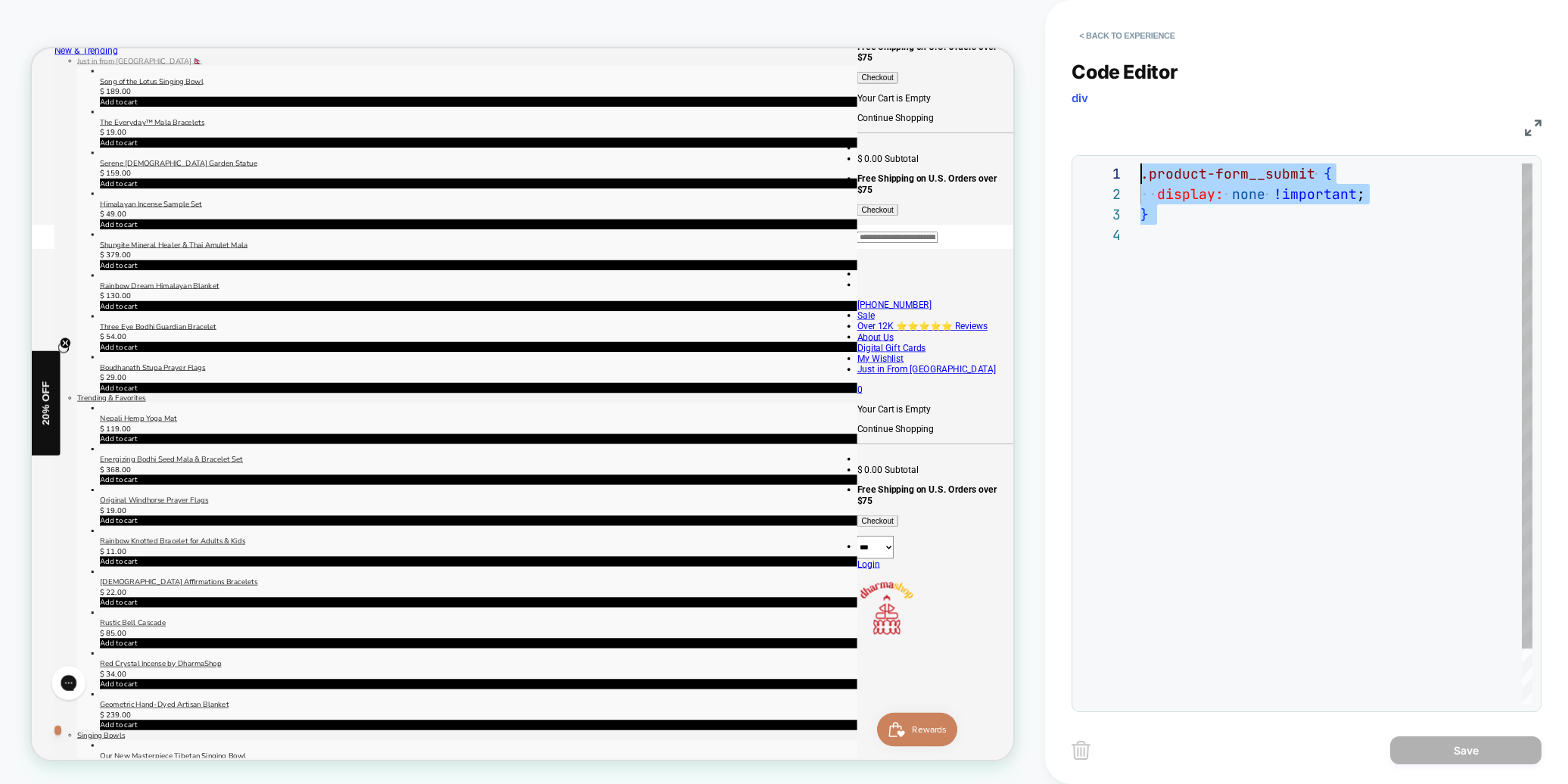
drag, startPoint x: 1271, startPoint y: 232, endPoint x: 1064, endPoint y: 137, distance: 227.8
click at [1140, 163] on div ".product-form__submit { display: none !important ; }" at bounding box center [1336, 463] width 392 height 601
type textarea "**********"
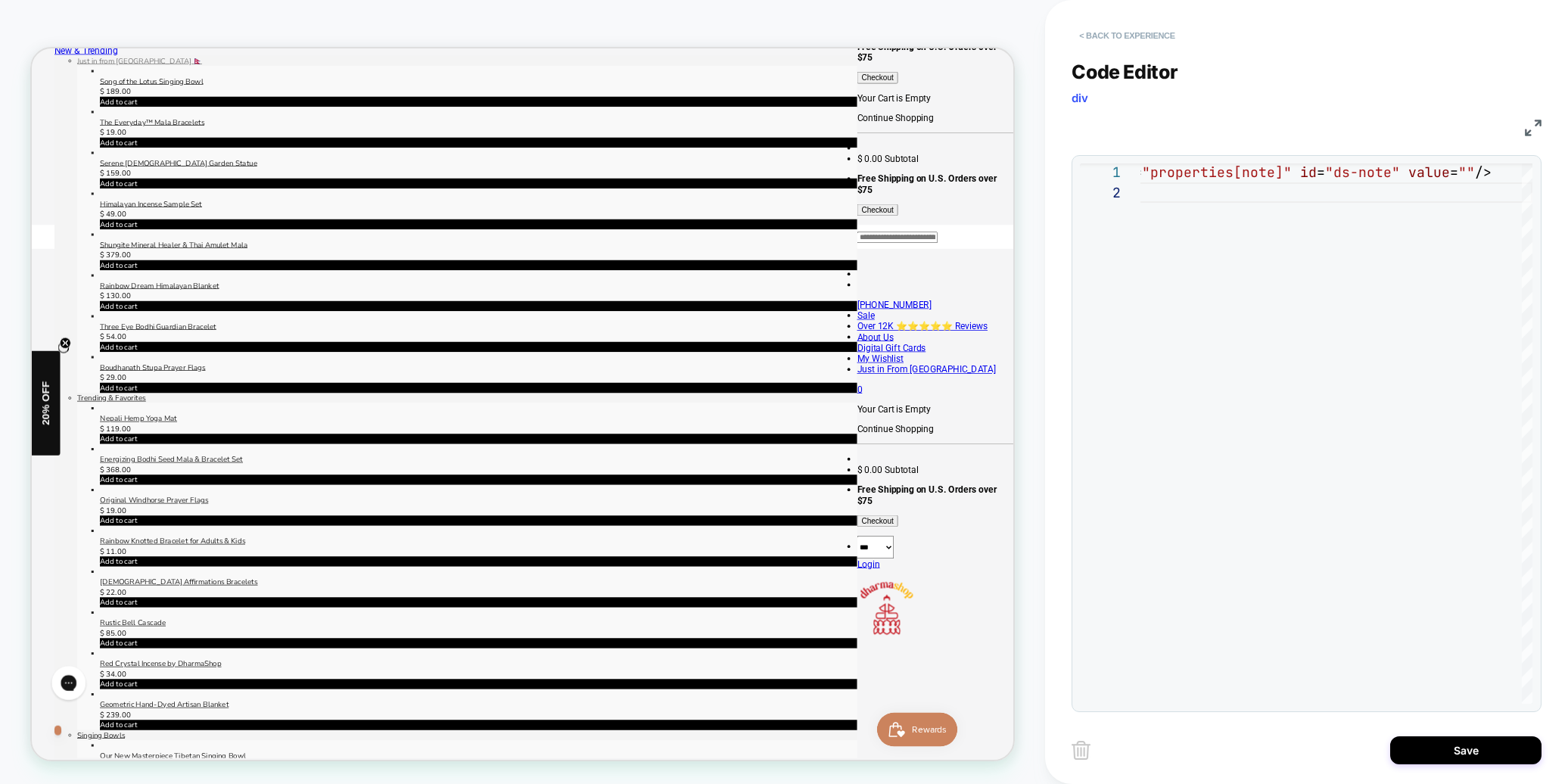
click at [1092, 35] on button "< Back to experience" at bounding box center [1127, 36] width 111 height 25
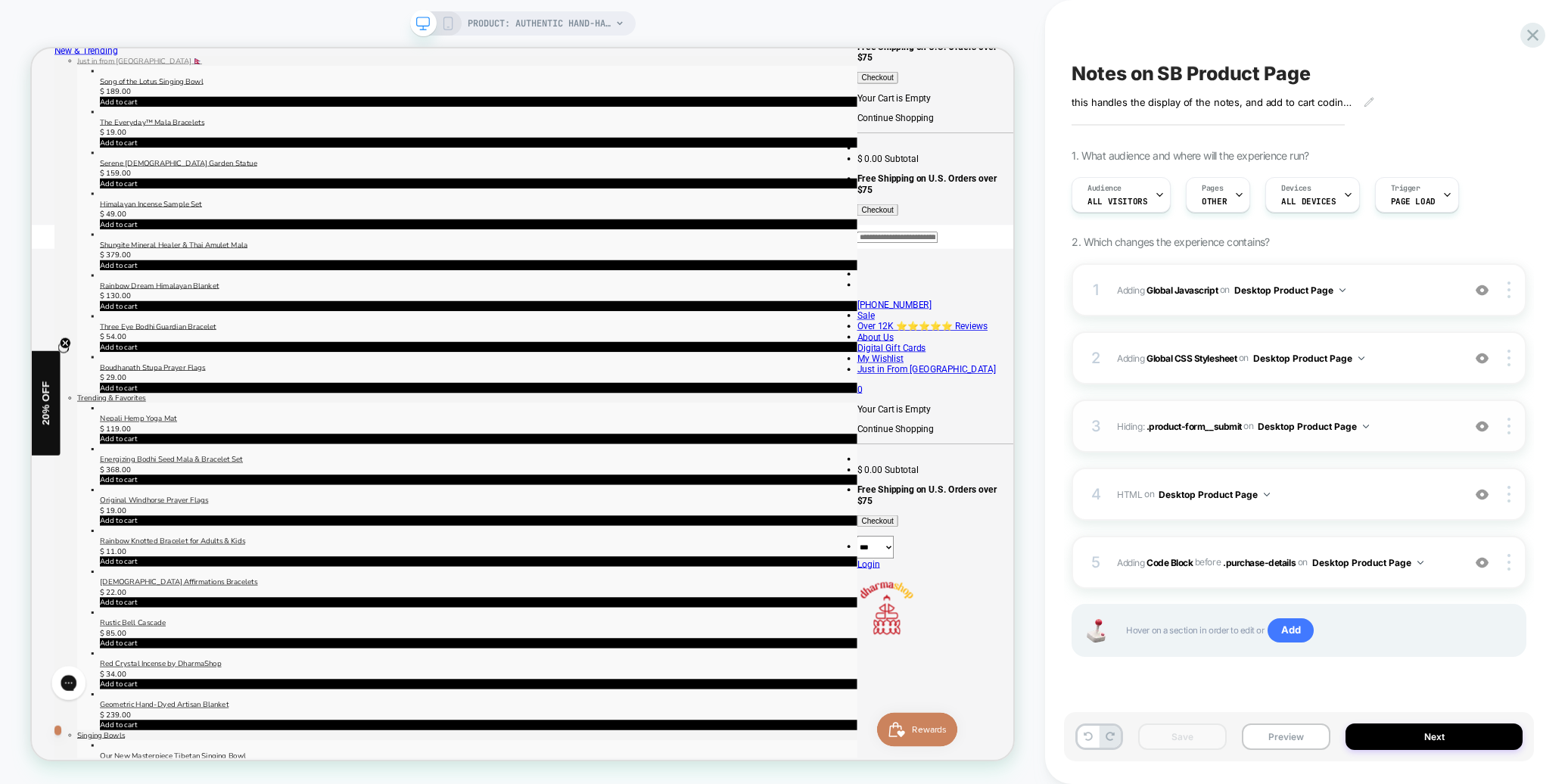
click at [1418, 419] on span "Hiding : .product-form__submit .product-form__submit on Desktop Product Page" at bounding box center [1286, 426] width 338 height 19
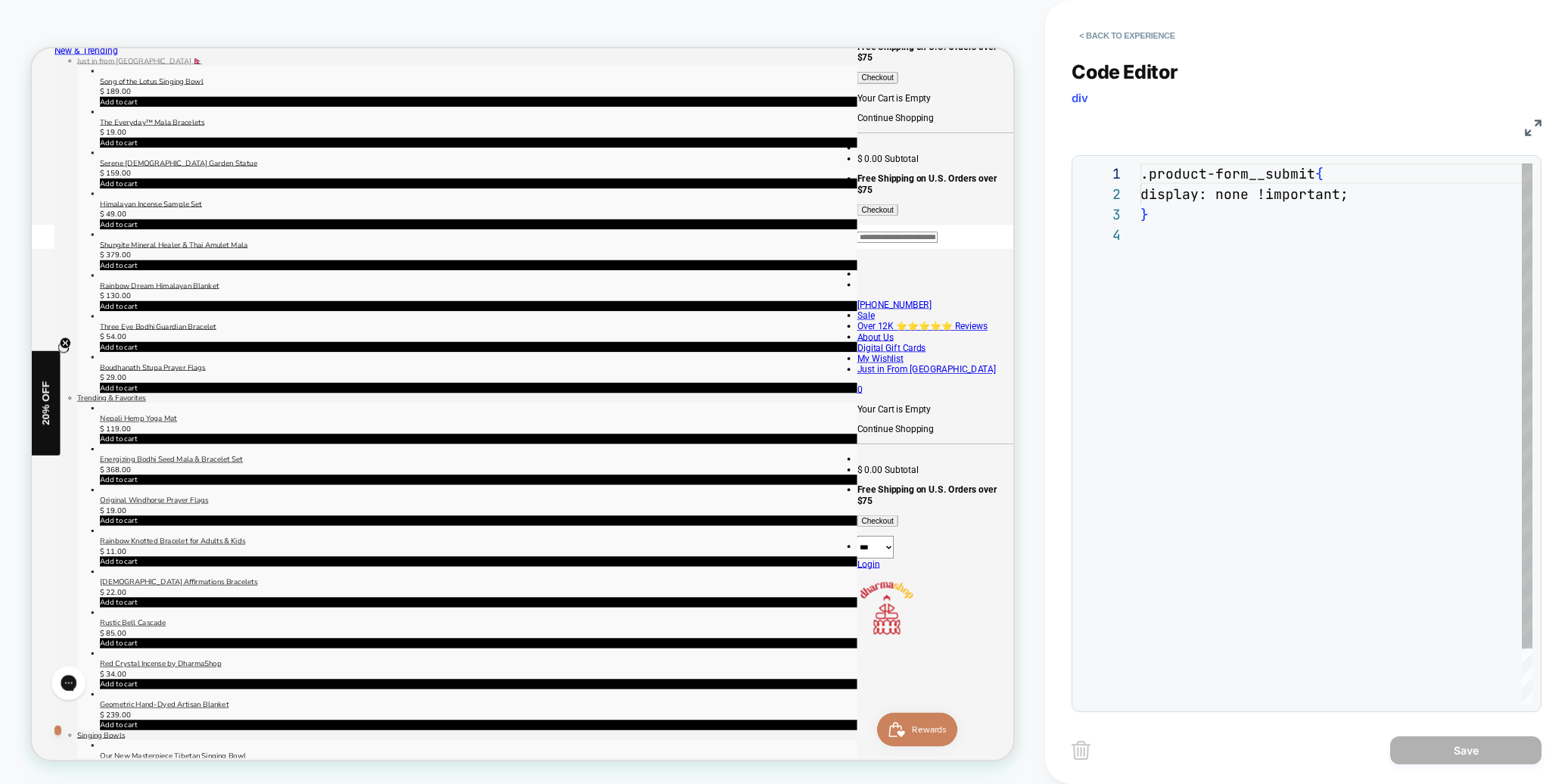
scroll to position [61, 0]
click at [1094, 37] on button "< Back to experience" at bounding box center [1127, 36] width 111 height 25
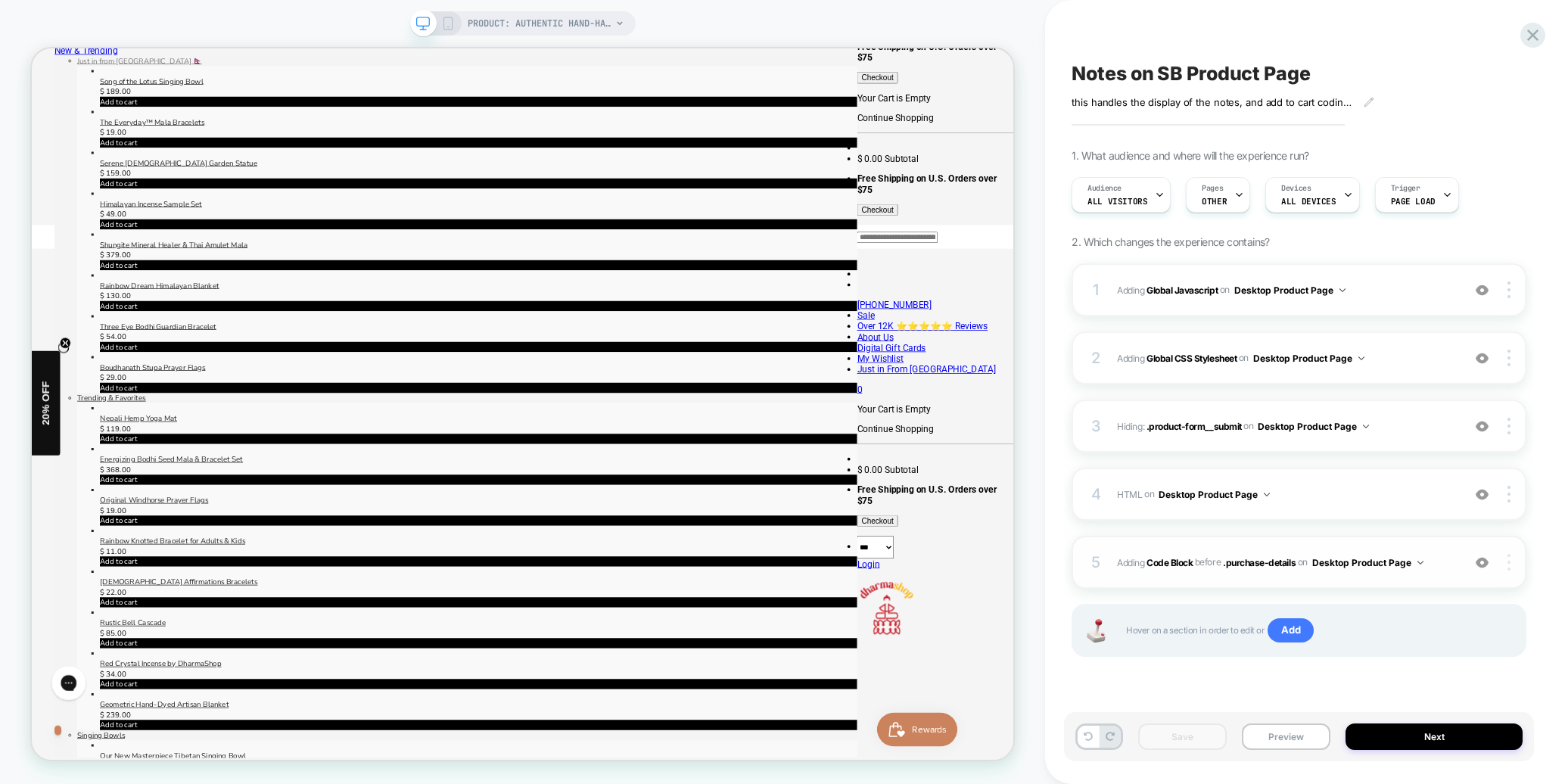
click at [1509, 563] on img at bounding box center [1509, 562] width 3 height 17
click at [1329, 499] on span "HTML Adding Code Block BEFORE .purchase-details on Desktop Product Page" at bounding box center [1286, 494] width 338 height 19
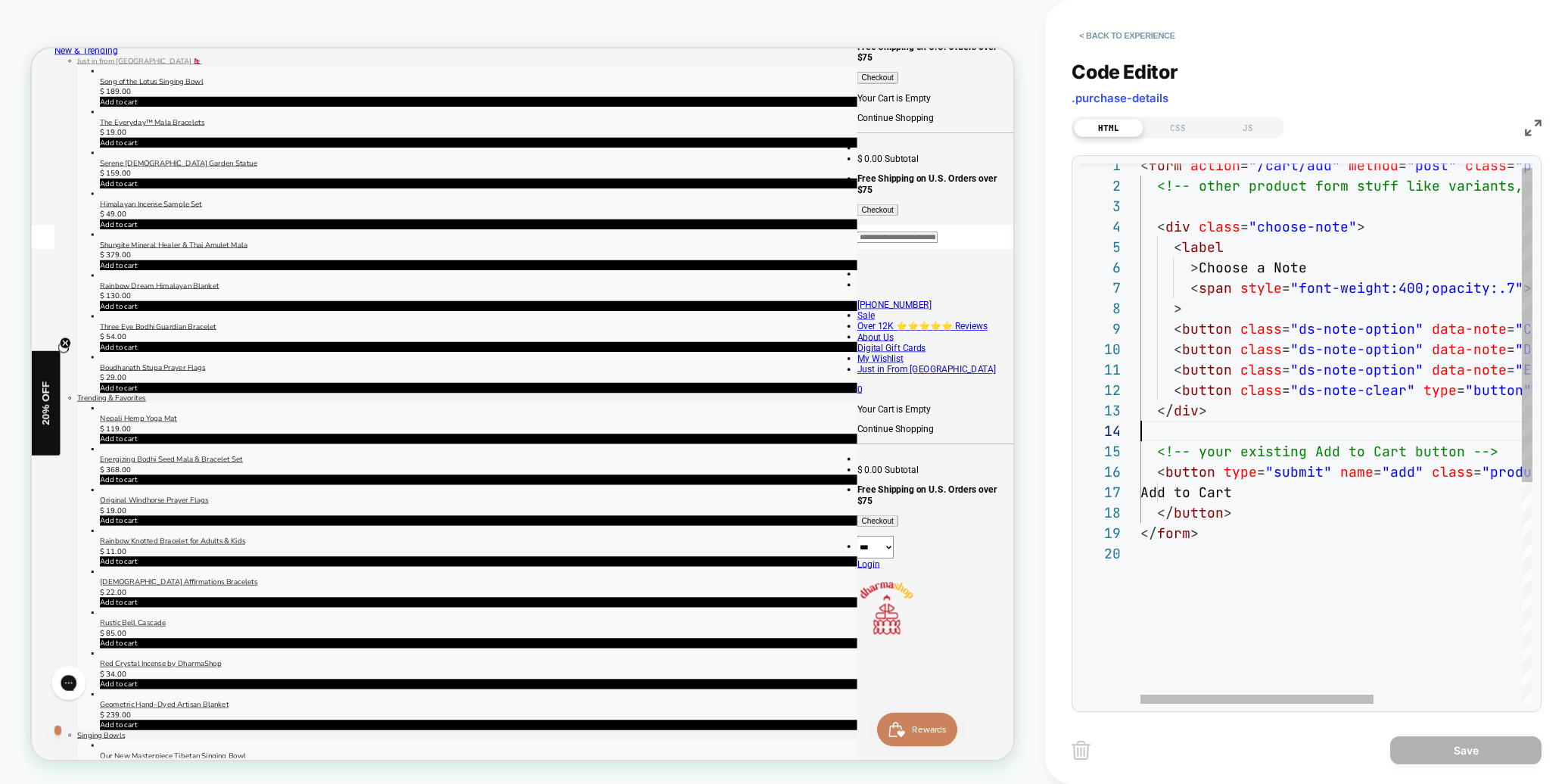
click at [1223, 424] on div "< form action = "/cart/add" method = "post" class = "product-form" > <!-- other…" at bounding box center [1459, 619] width 639 height 928
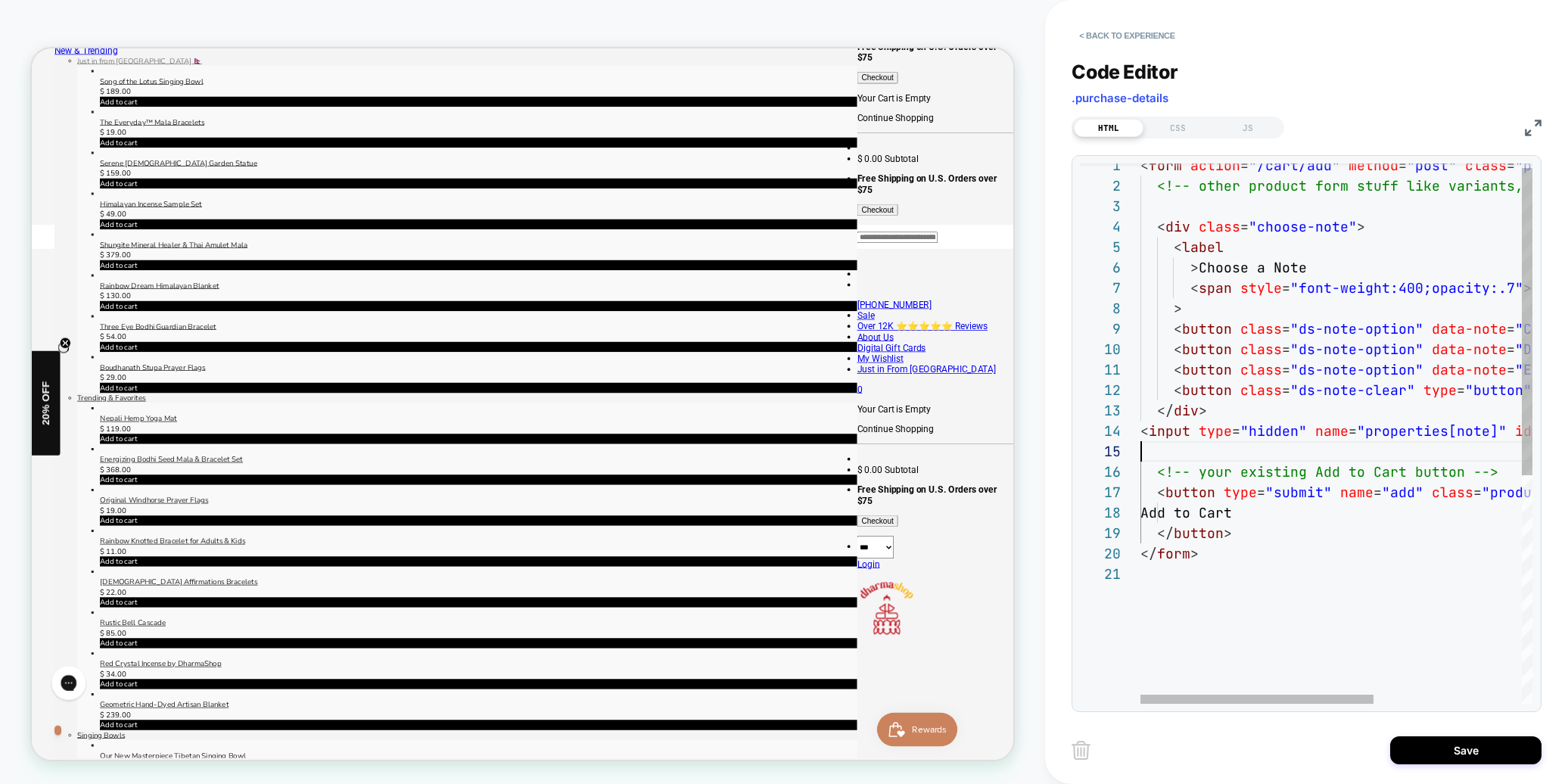
scroll to position [40, 65]
click at [1222, 412] on div "< form action = "/cart/add" method = "post" class = "product-form" > <!-- other…" at bounding box center [1459, 629] width 639 height 949
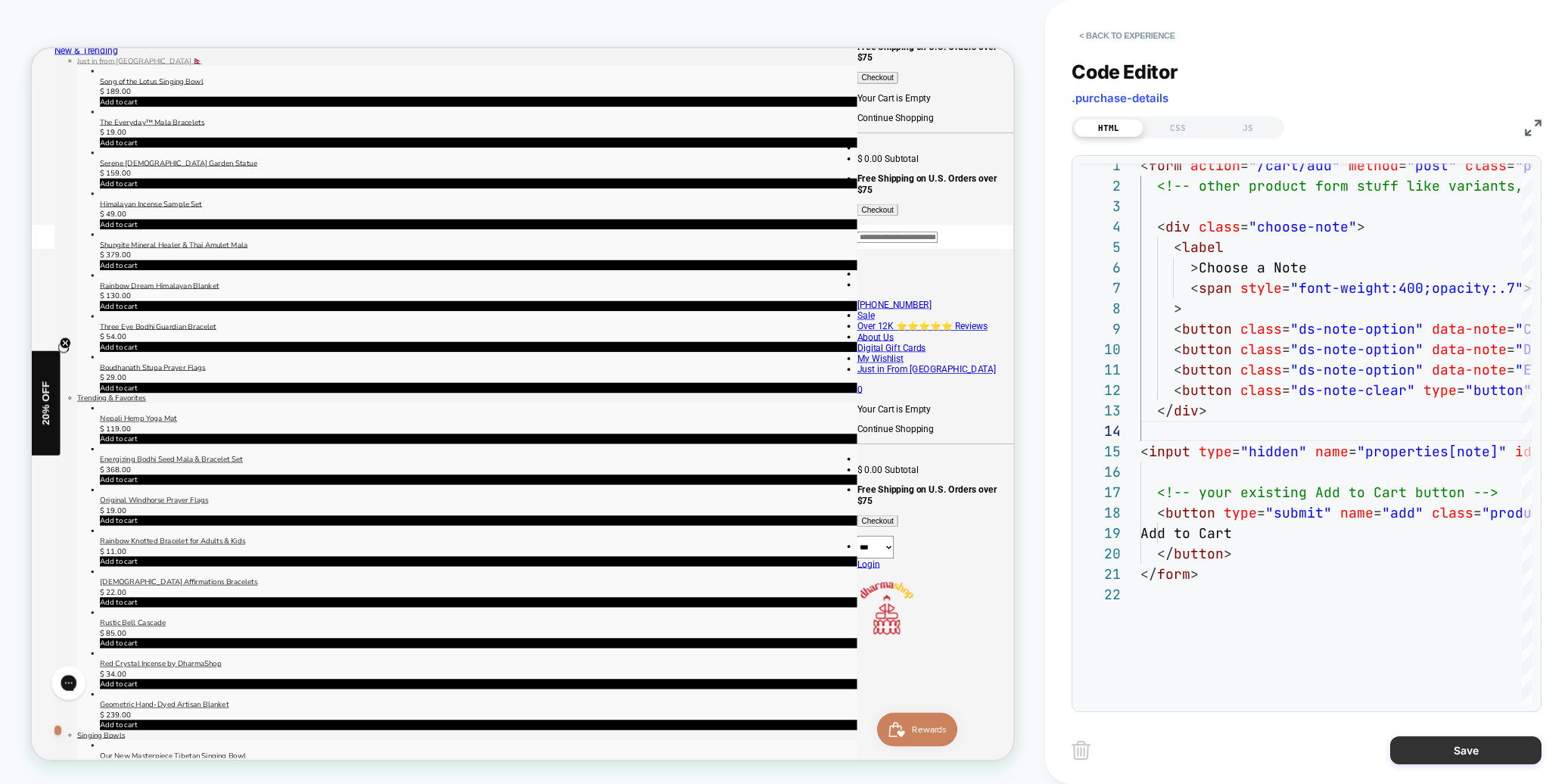
type textarea "**********"
click at [1482, 749] on button "Save" at bounding box center [1465, 749] width 151 height 28
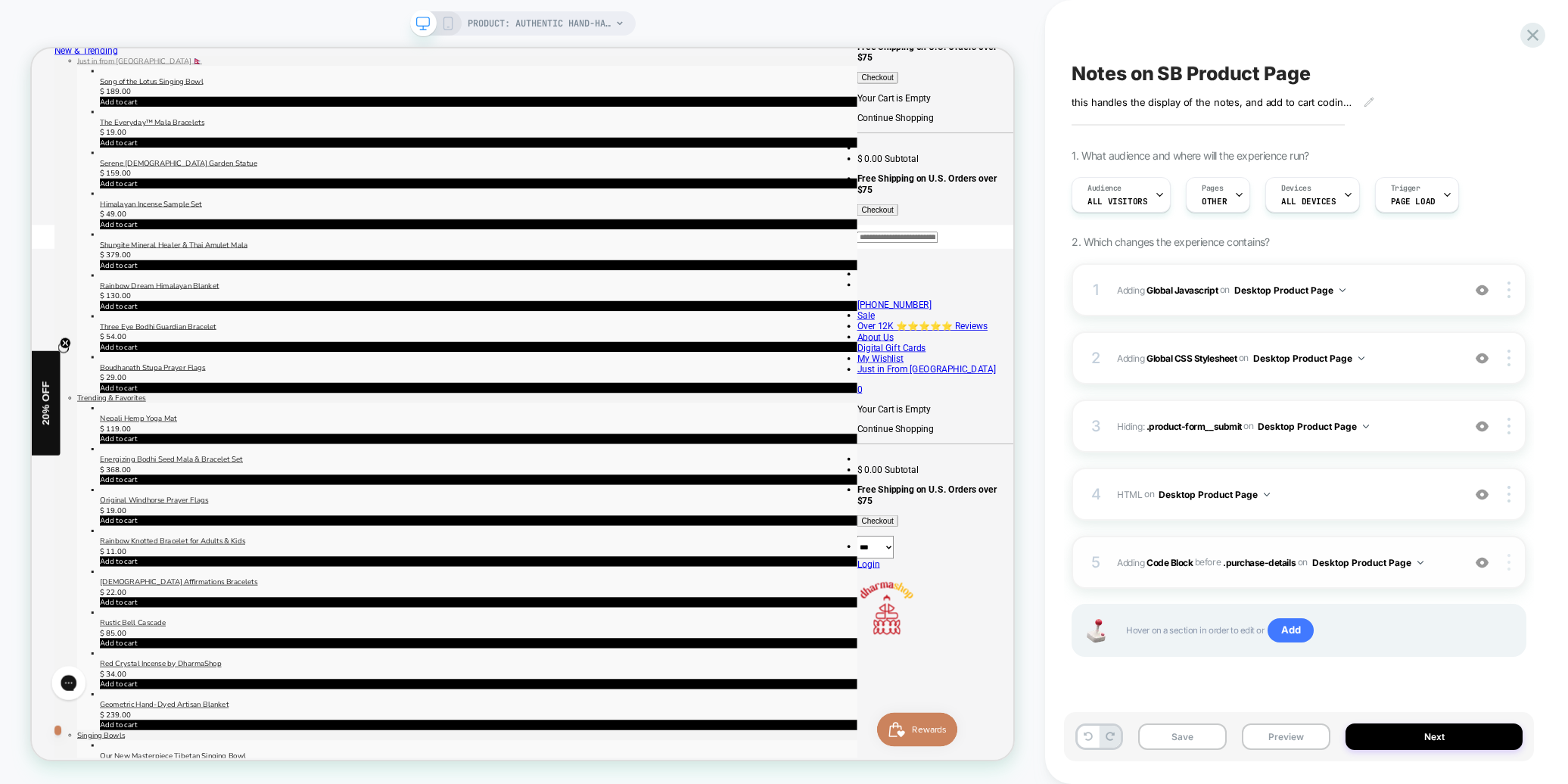
click at [1509, 564] on img at bounding box center [1509, 562] width 3 height 17
drag, startPoint x: 1534, startPoint y: 563, endPoint x: 1470, endPoint y: 570, distance: 64.4
click at [1534, 563] on div "Notes on SB Product Page this handles the display of the notes, and add to cart…" at bounding box center [1307, 392] width 470 height 784
click at [1451, 570] on span "Adding Code Block BEFORE .purchase-details .purchase-details on Desktop Product…" at bounding box center [1286, 562] width 338 height 19
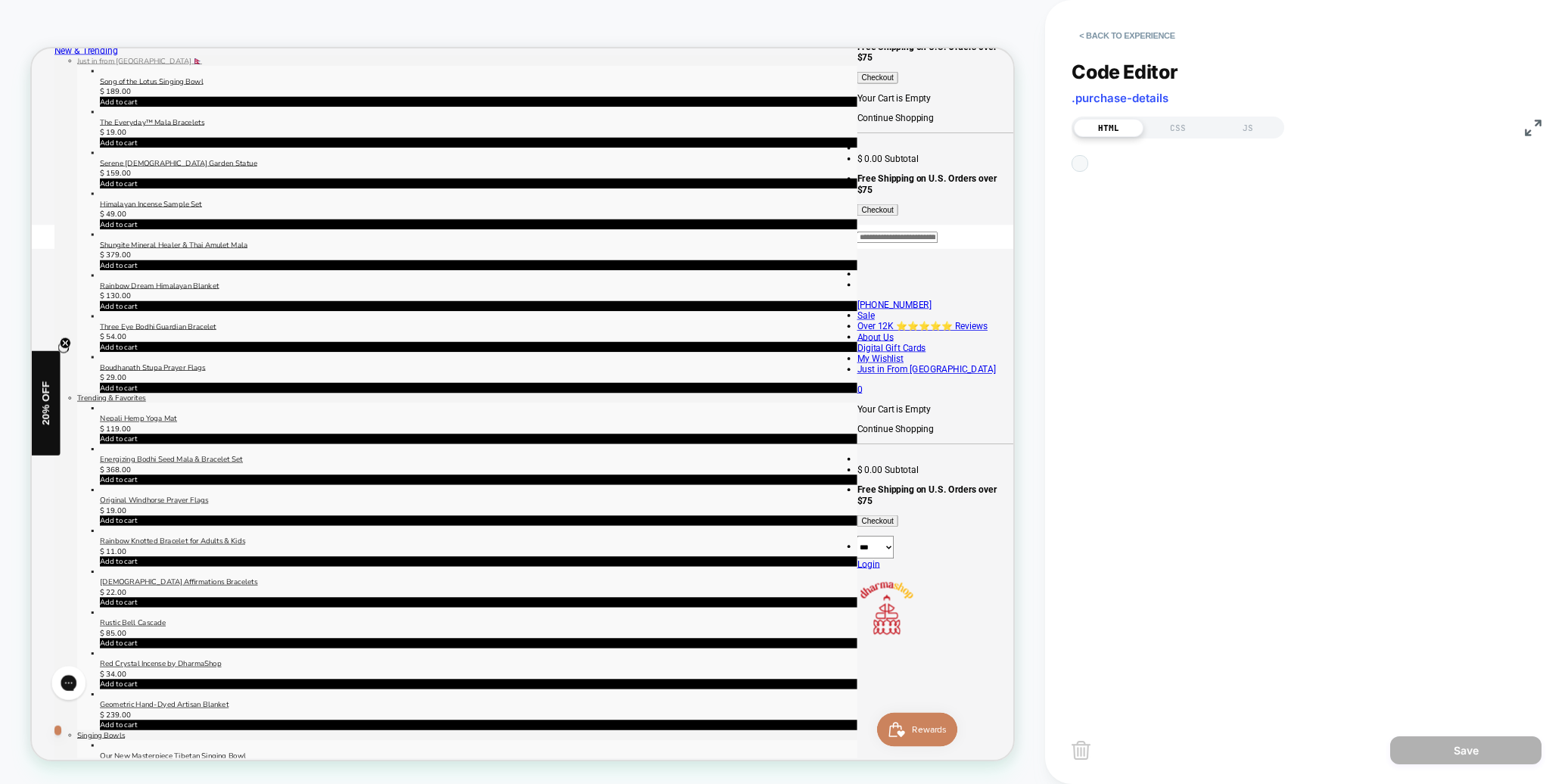
scroll to position [21, 0]
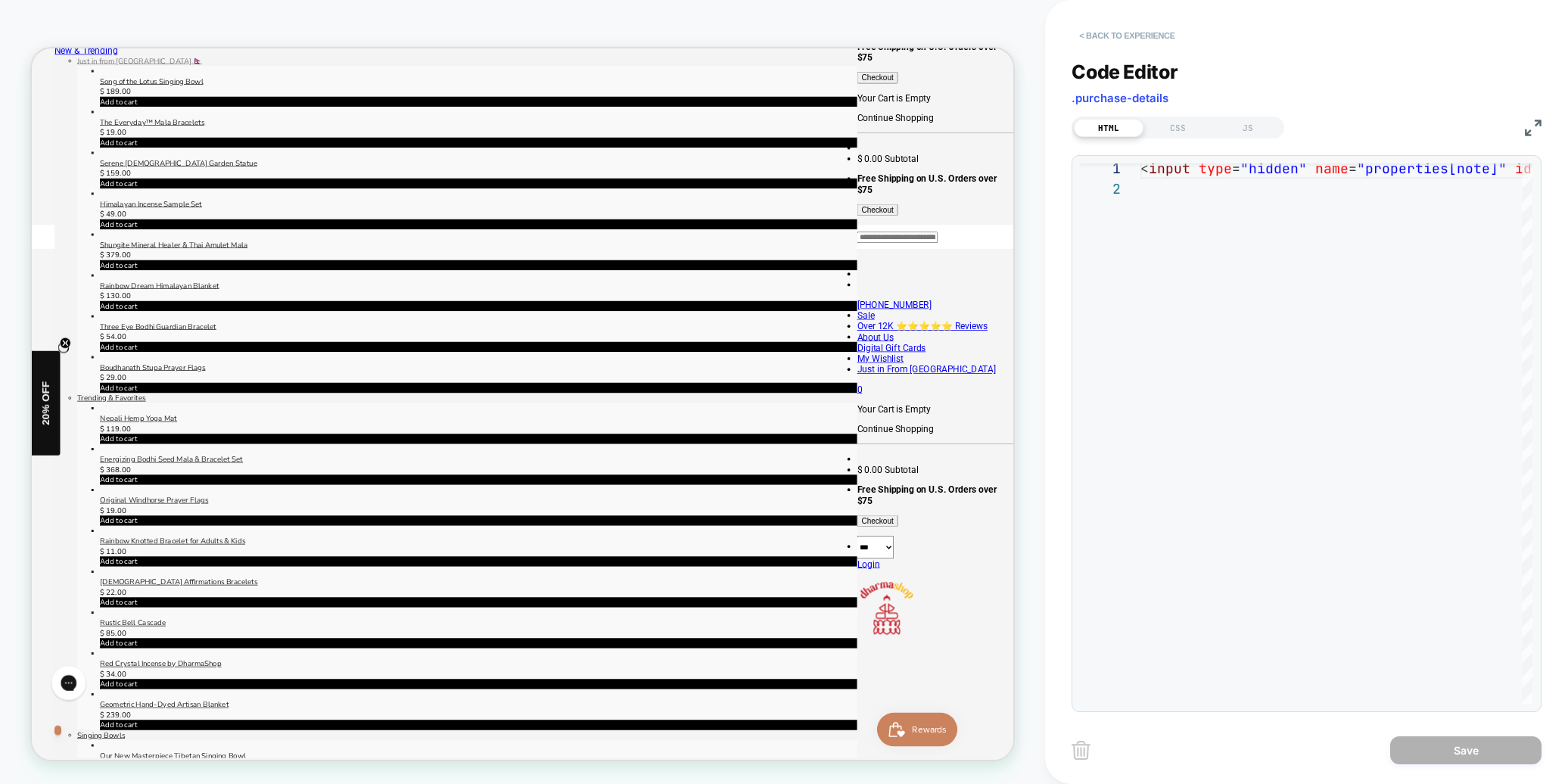
click at [1119, 32] on button "< Back to experience" at bounding box center [1127, 36] width 111 height 25
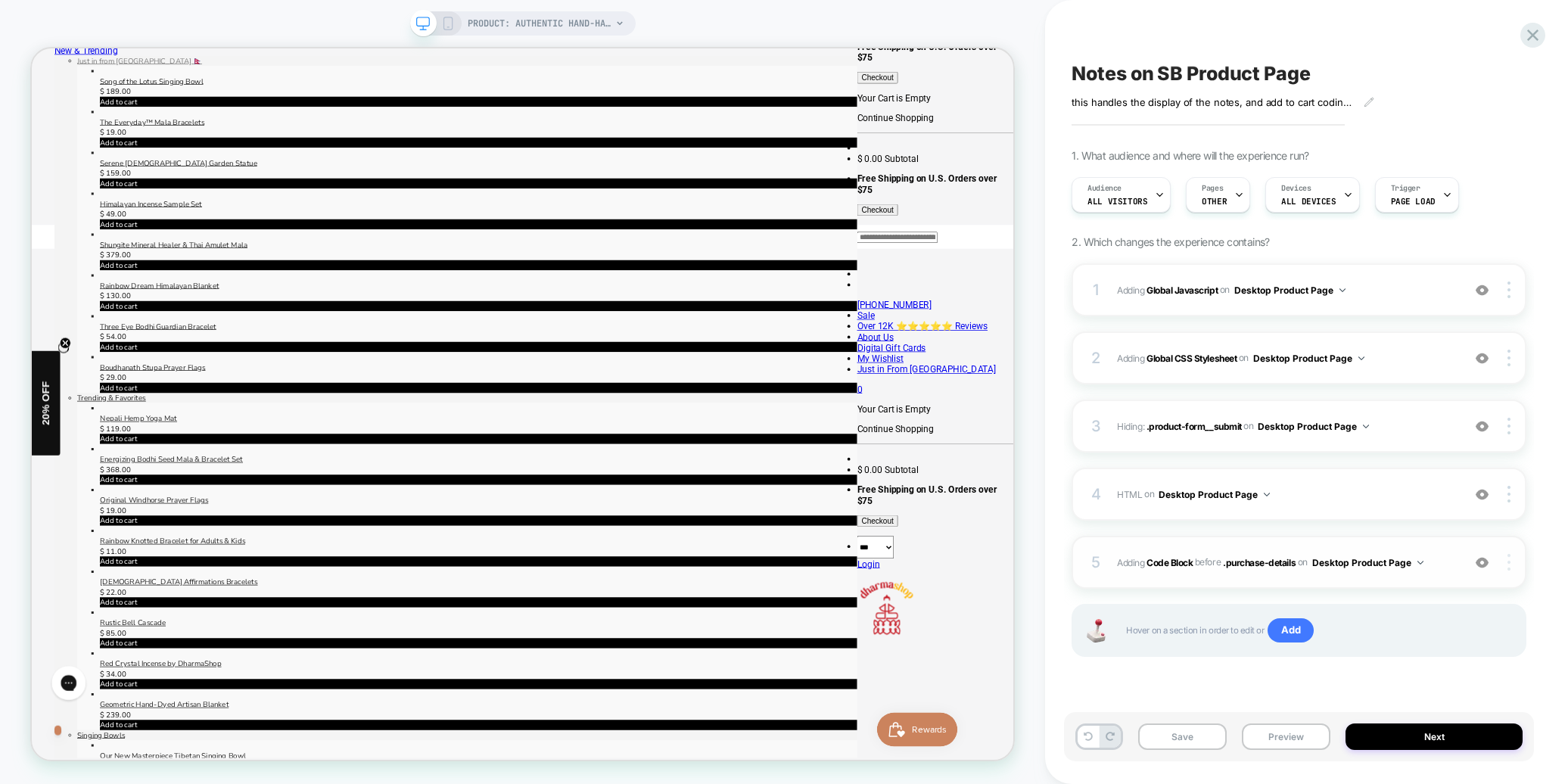
click at [1510, 561] on div at bounding box center [1511, 562] width 29 height 17
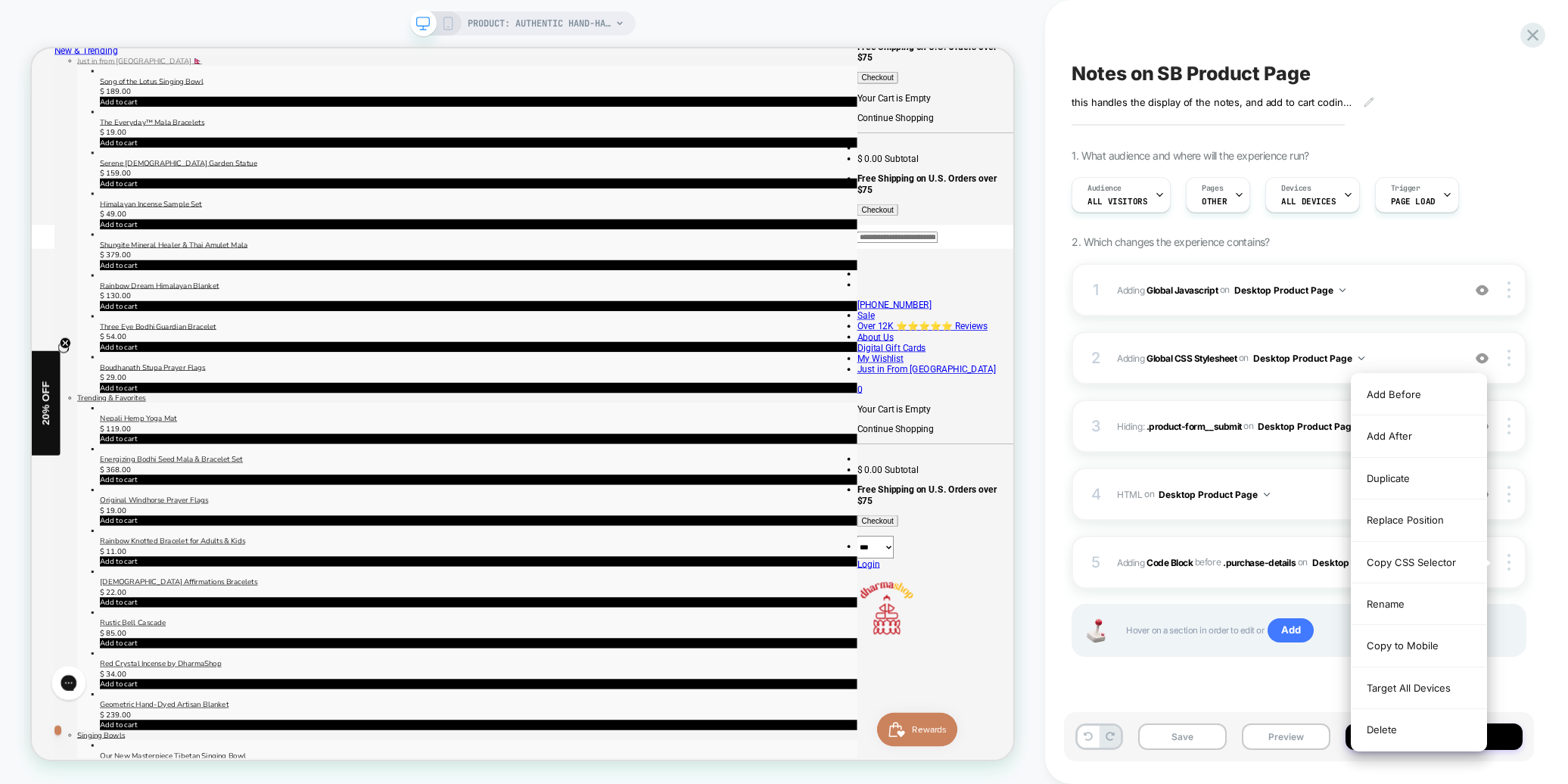
drag, startPoint x: 1382, startPoint y: 731, endPoint x: 1422, endPoint y: 710, distance: 45.2
click at [1382, 731] on div "Delete" at bounding box center [1419, 729] width 134 height 40
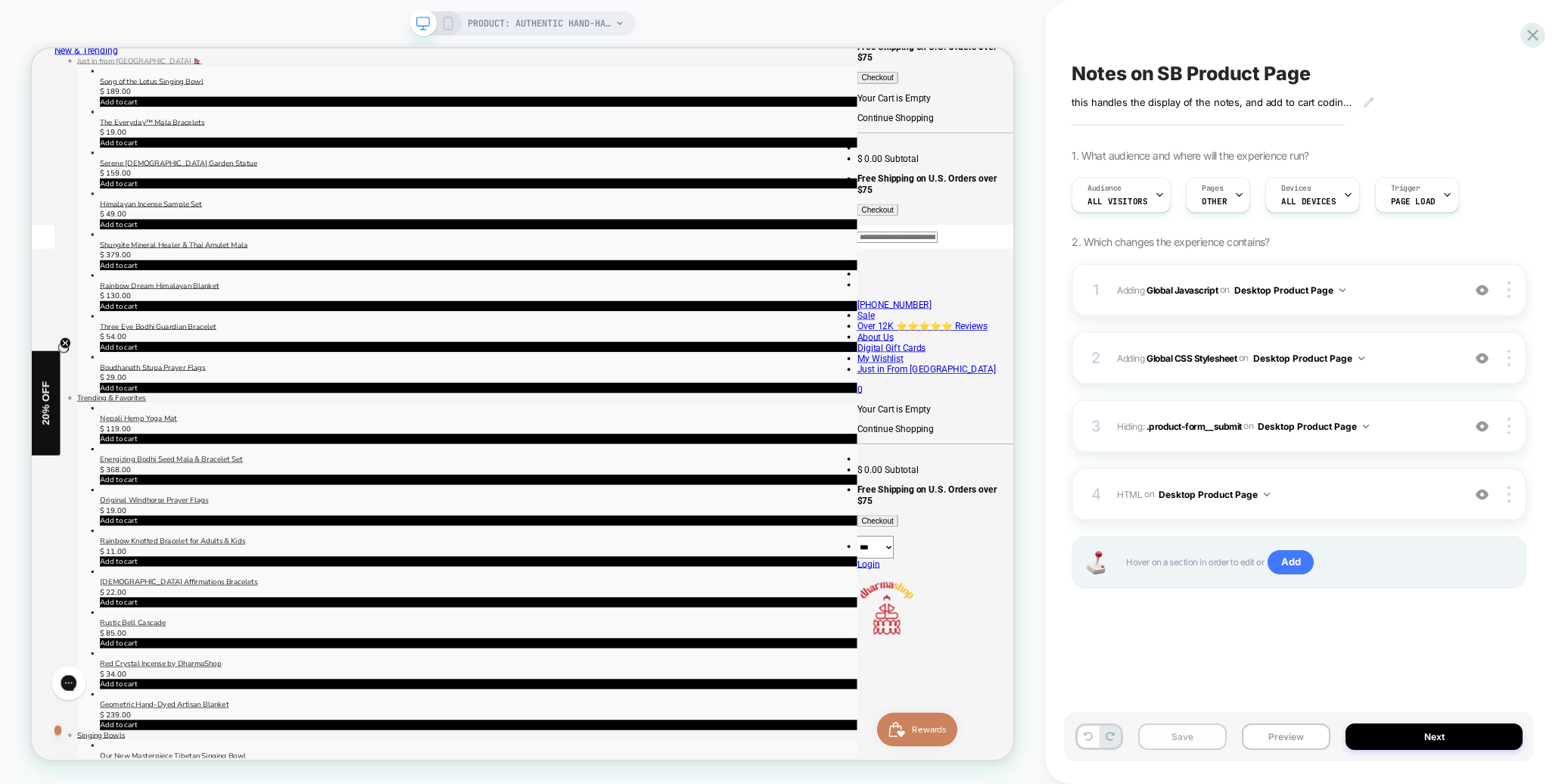
click at [1190, 729] on button "Save" at bounding box center [1183, 736] width 89 height 27
click at [1277, 729] on button "Preview" at bounding box center [1286, 736] width 89 height 27
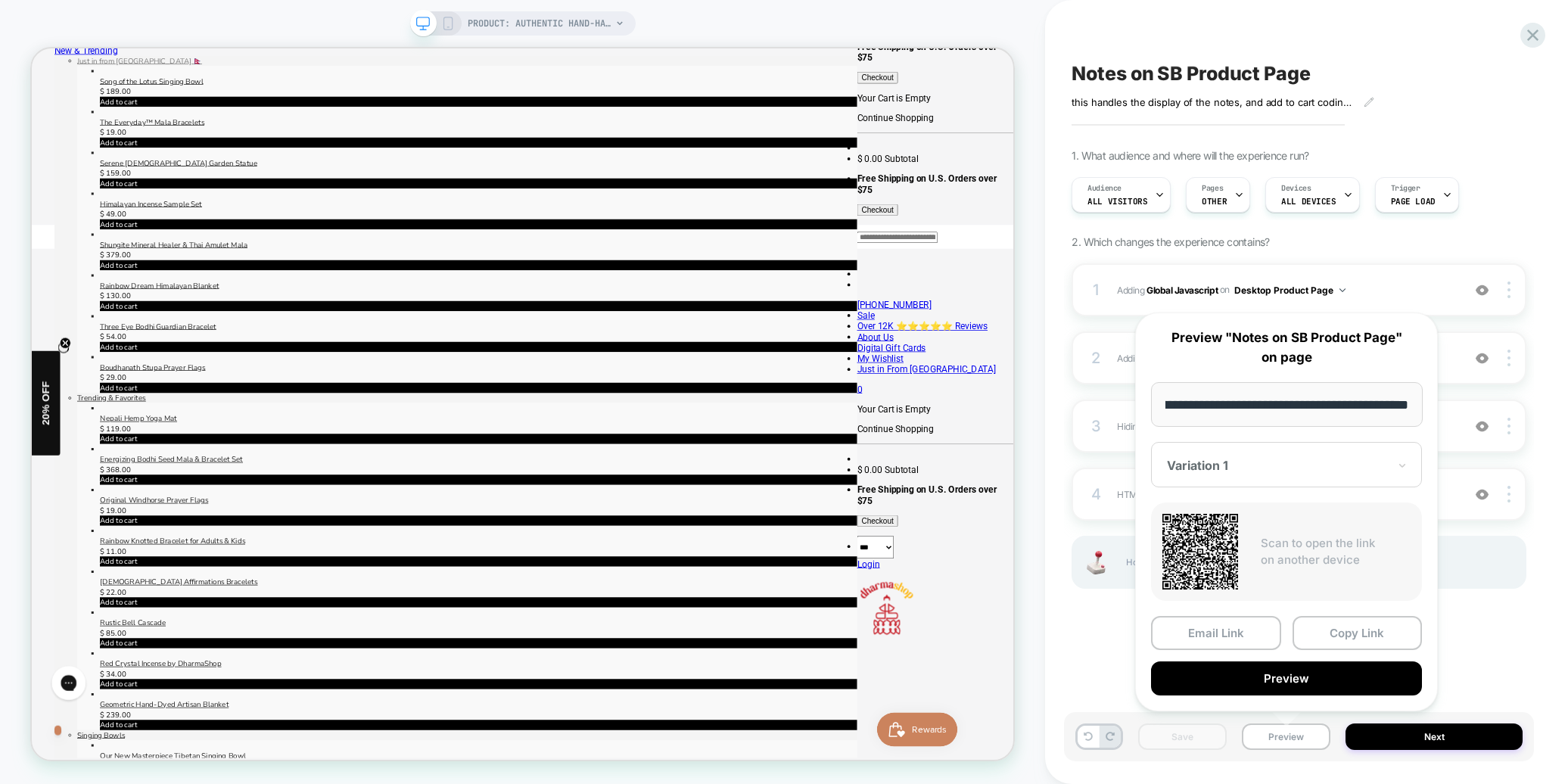
scroll to position [0, 0]
click at [1292, 678] on button "Preview" at bounding box center [1286, 677] width 271 height 34
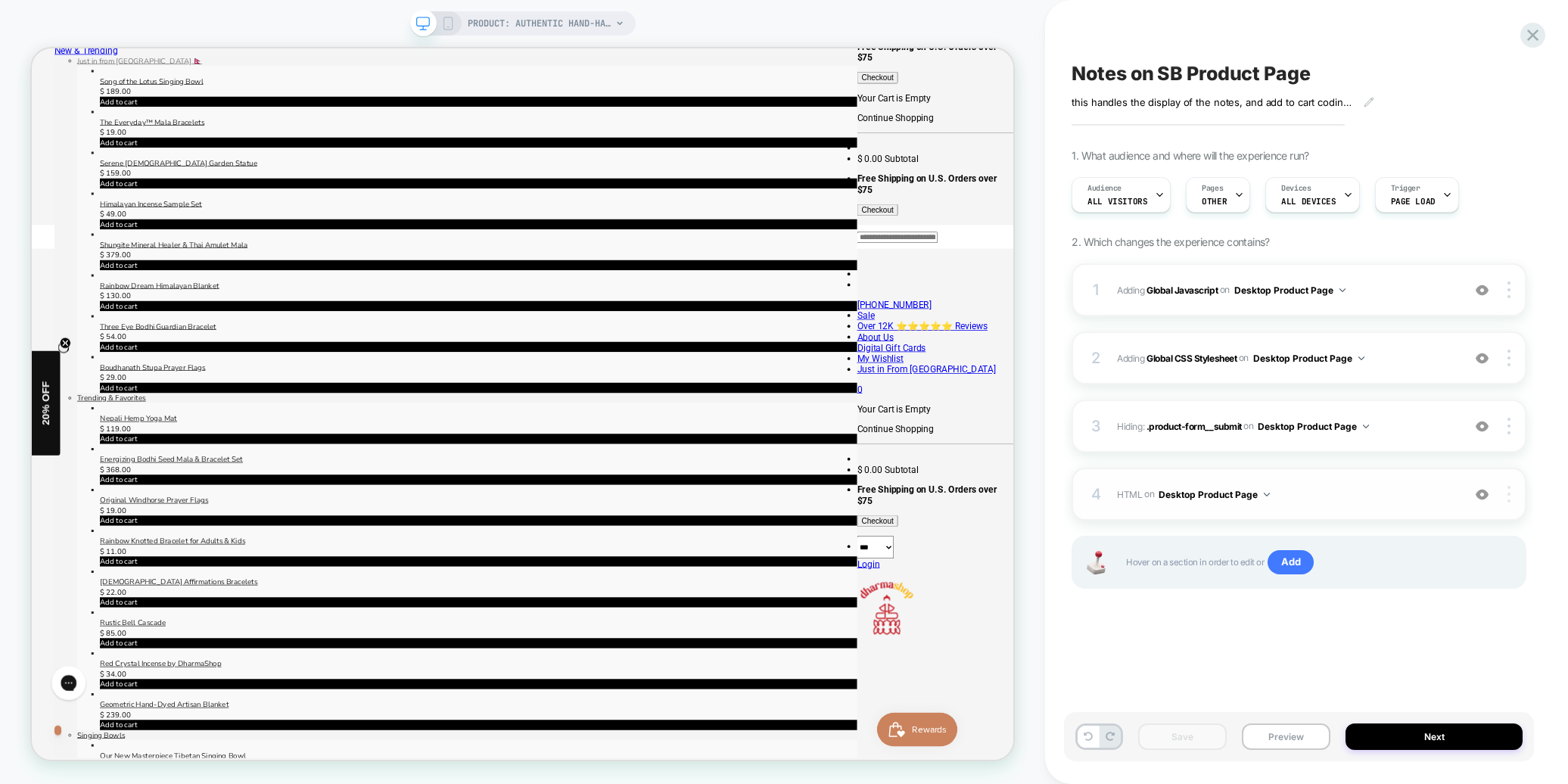
click at [1512, 493] on div at bounding box center [1511, 494] width 29 height 17
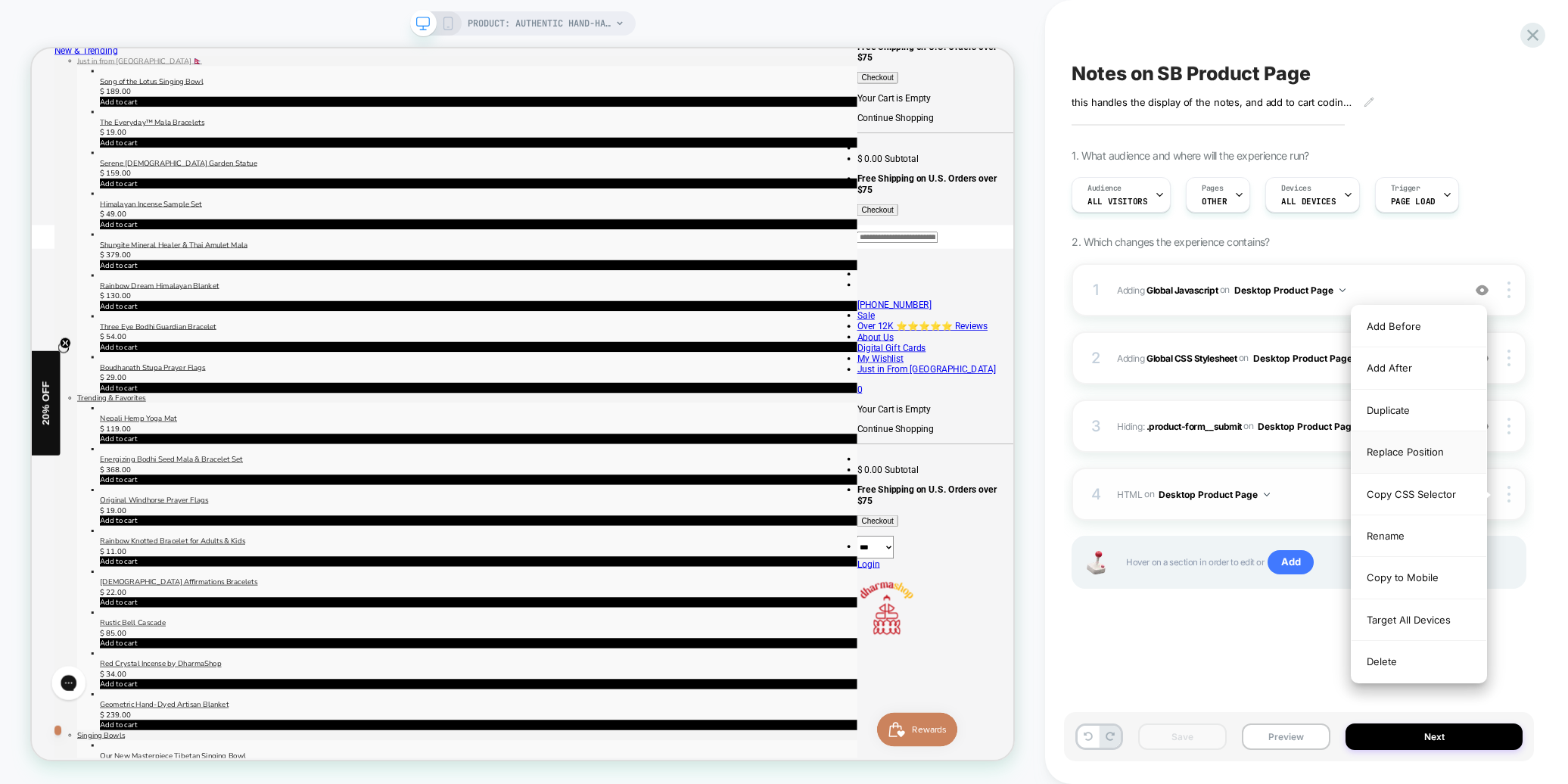
click at [1402, 457] on div "Replace Position" at bounding box center [1419, 452] width 134 height 41
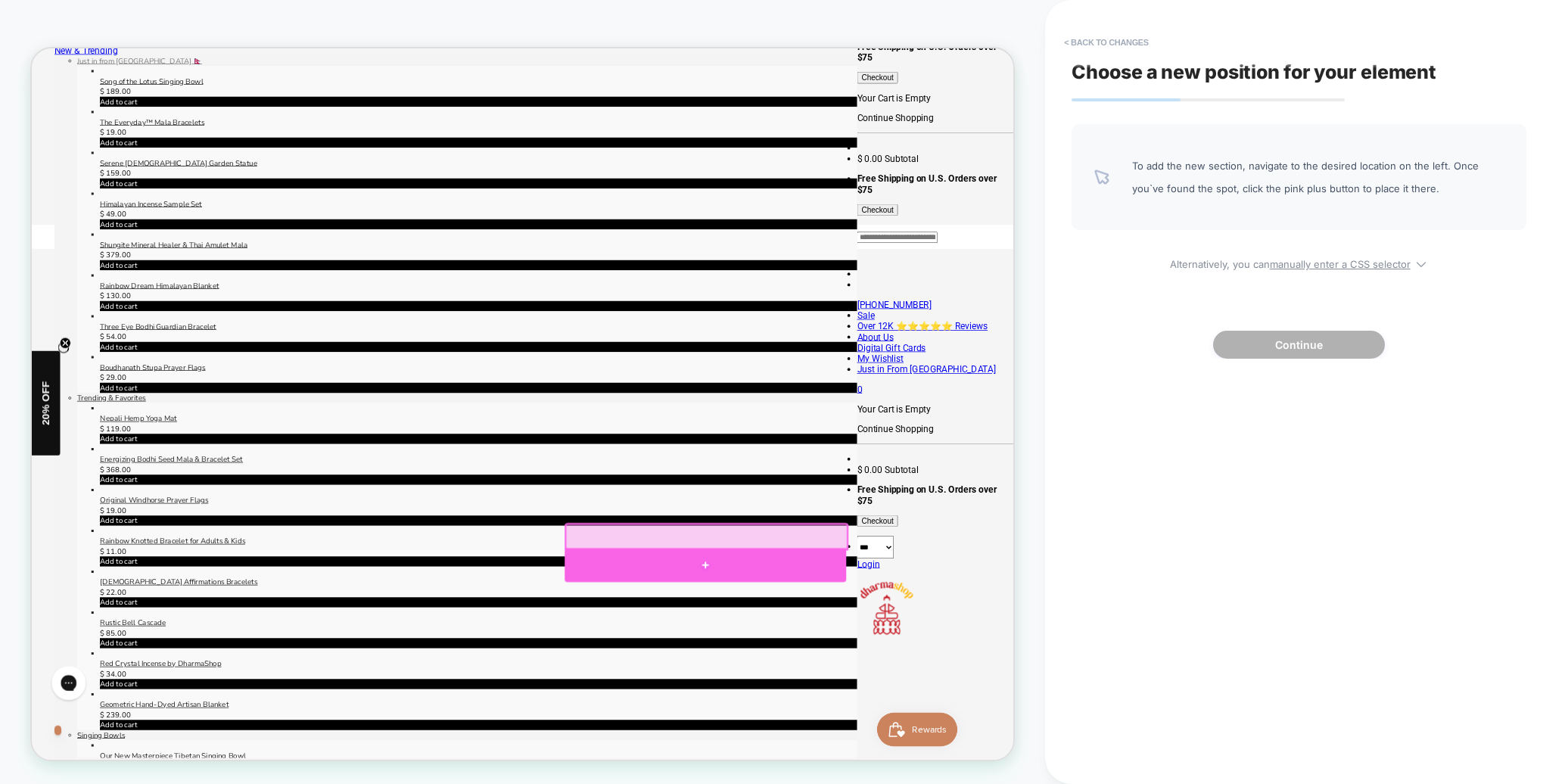
click at [925, 737] on div at bounding box center [930, 737] width 375 height 45
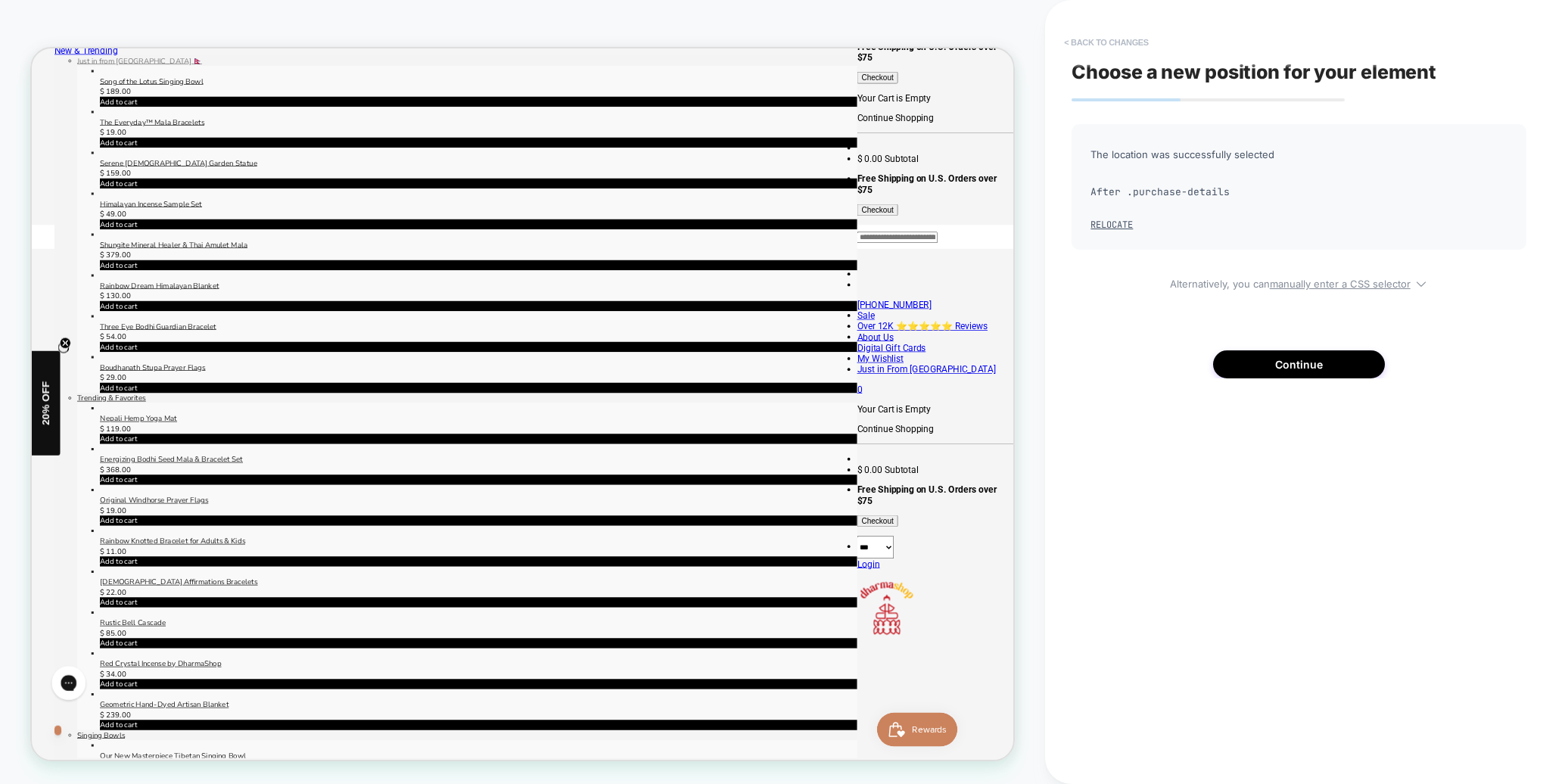
click at [1088, 41] on button "< Back to changes" at bounding box center [1106, 42] width 100 height 25
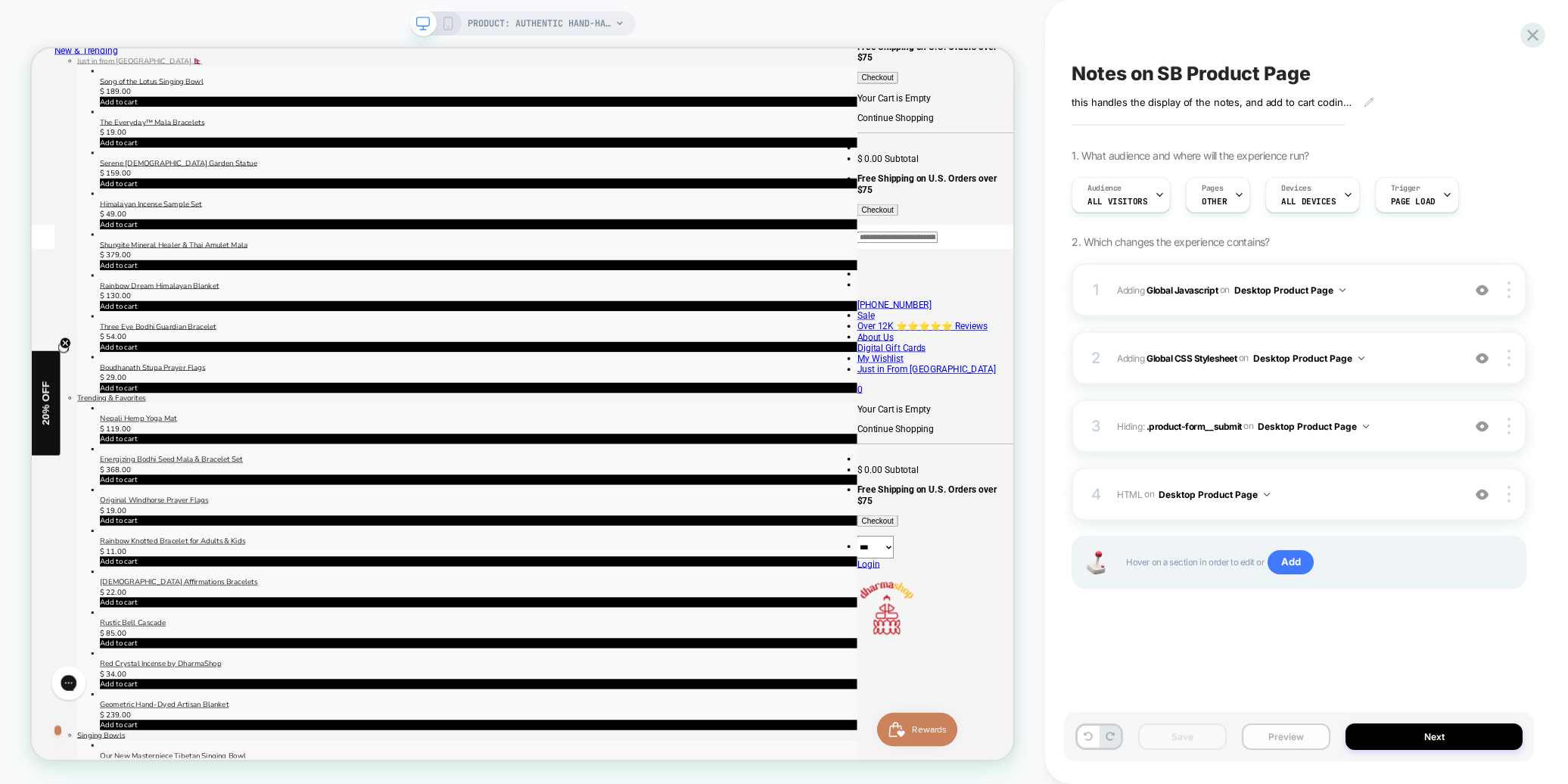
click at [1276, 737] on button "Preview" at bounding box center [1286, 736] width 89 height 27
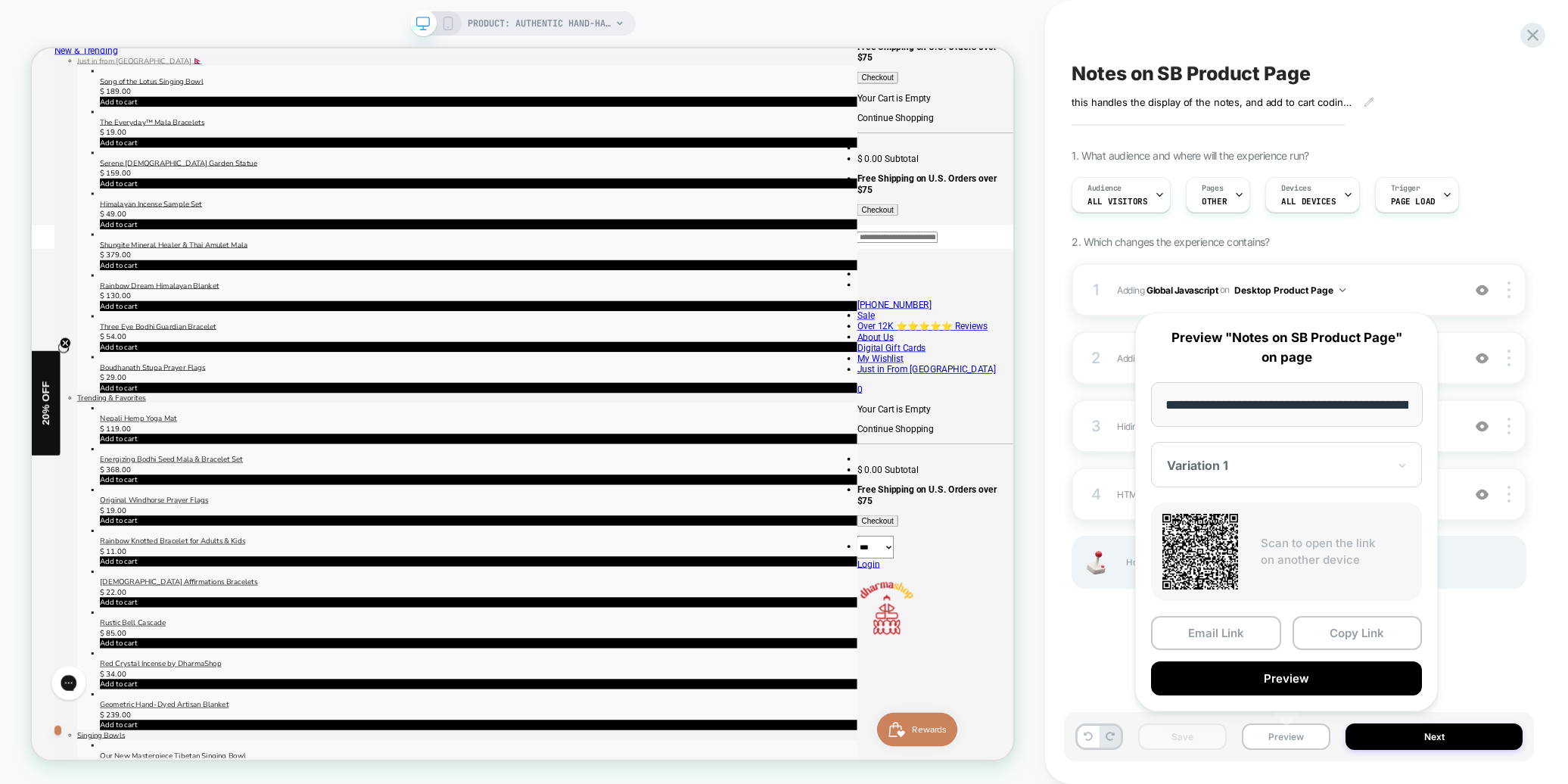
click at [1308, 683] on button "Preview" at bounding box center [1286, 677] width 271 height 34
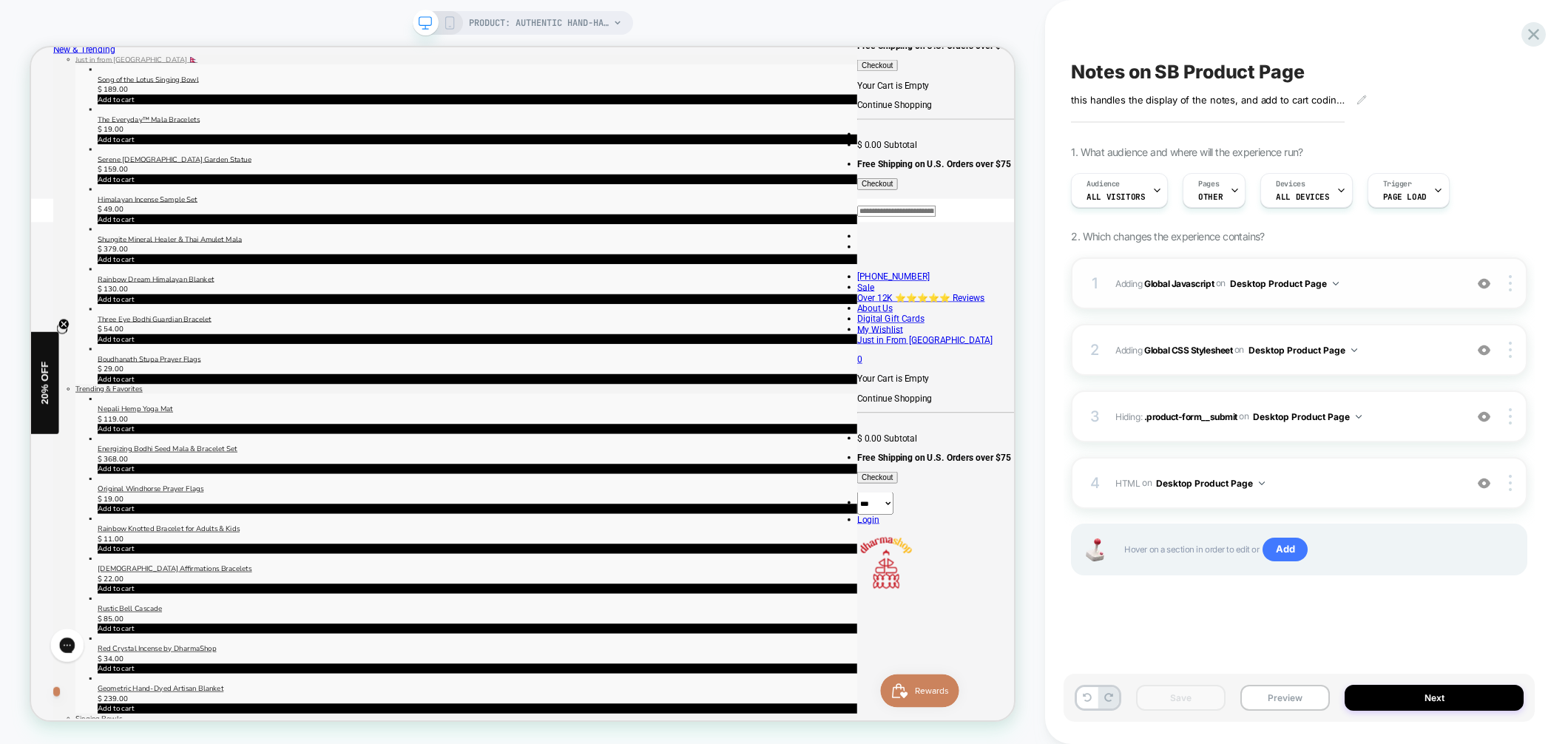
click at [1402, 289] on span "Adding Global Javascript on Desktop Product Page" at bounding box center [1286, 283] width 342 height 18
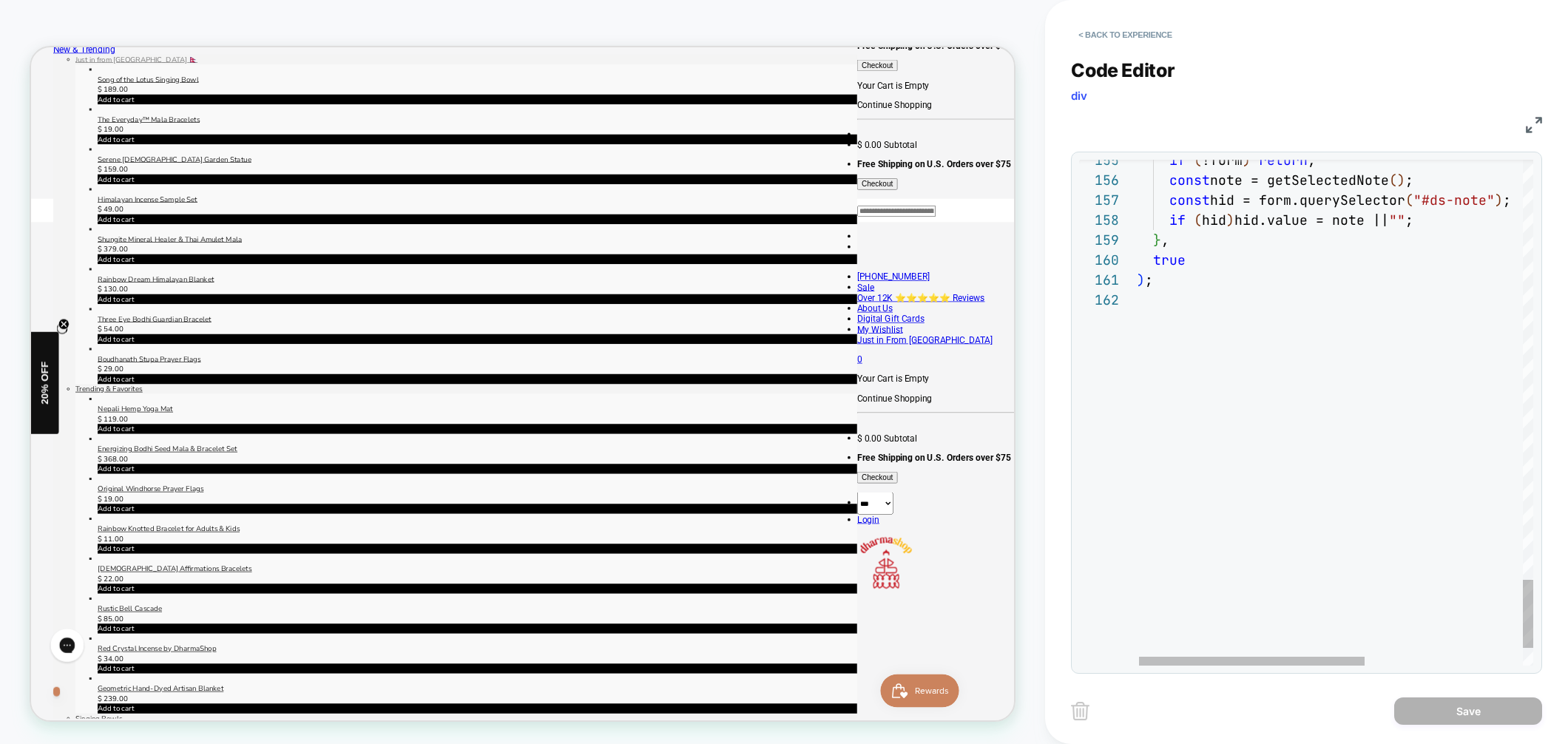
scroll to position [20, 0]
type textarea "**********"
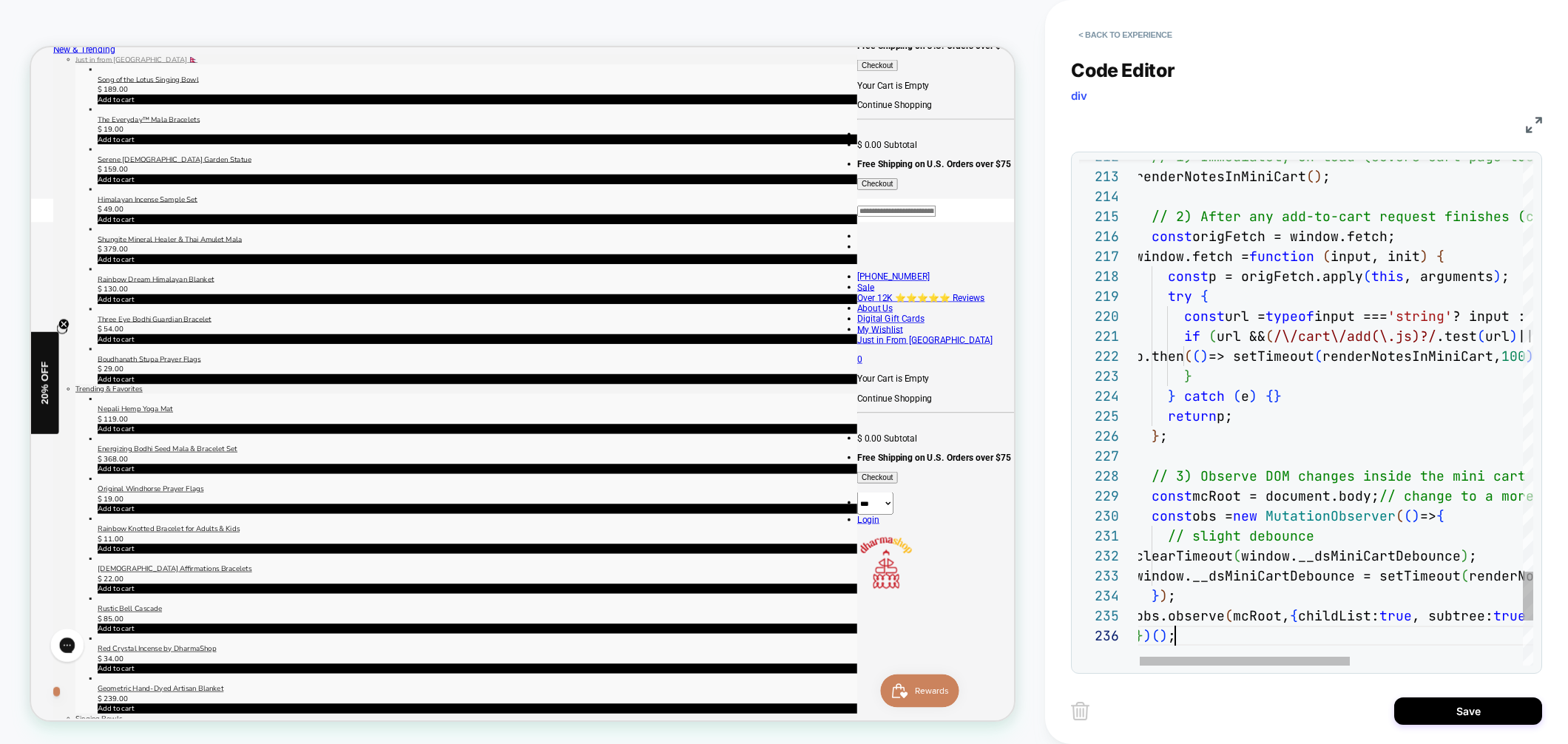
scroll to position [99, 40]
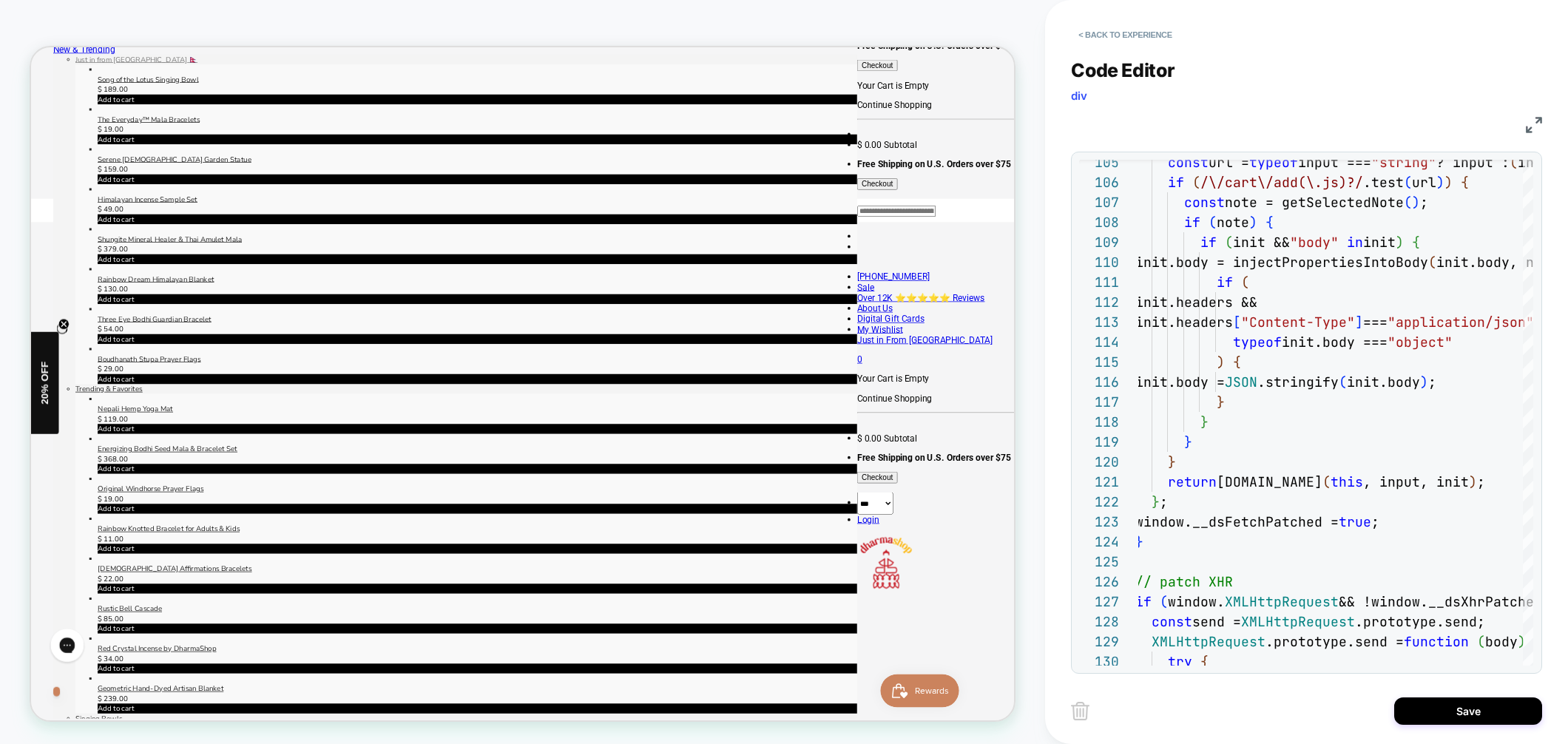
drag, startPoint x: 1476, startPoint y: 707, endPoint x: 1554, endPoint y: 688, distance: 80.3
click at [1476, 707] on button "Save" at bounding box center [1468, 710] width 148 height 27
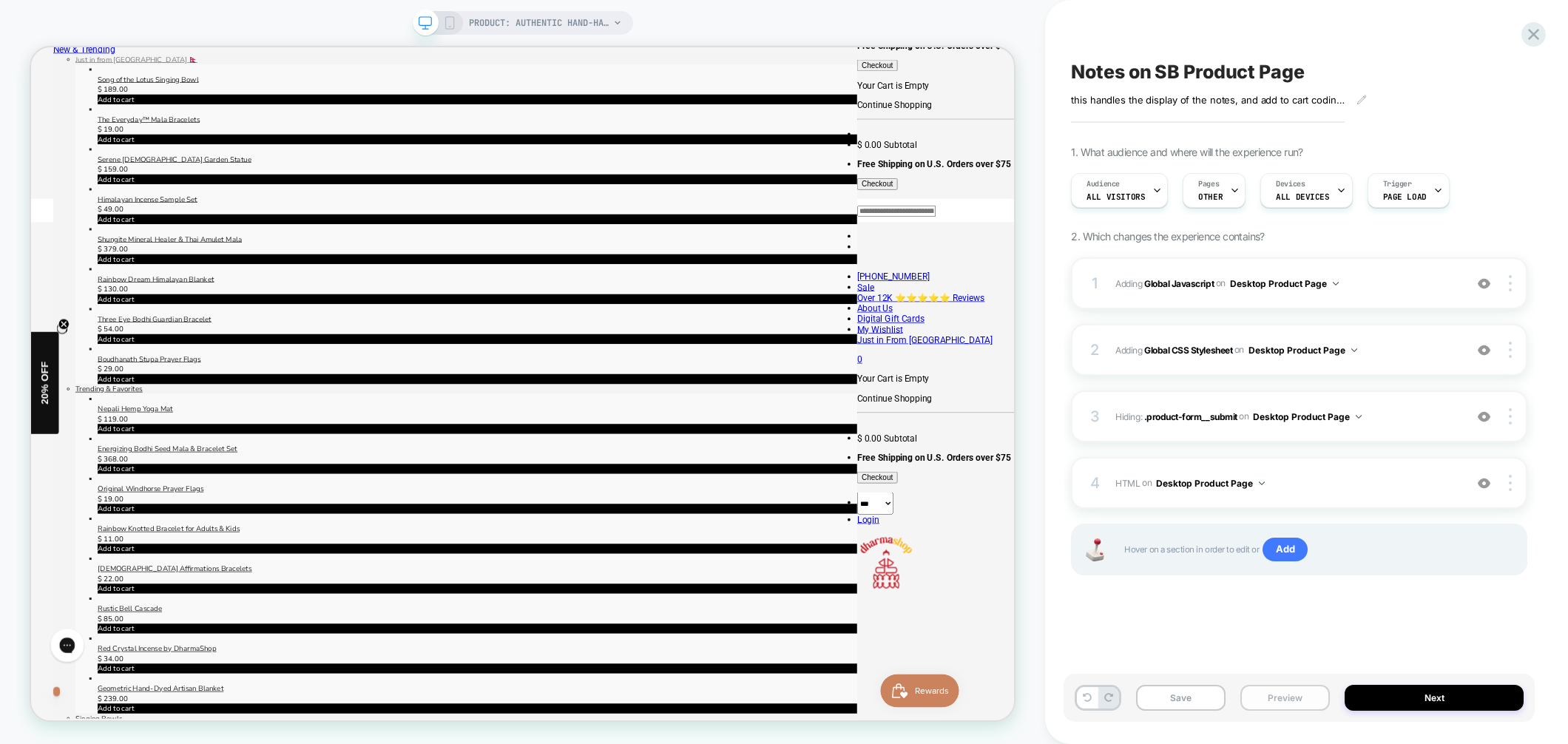
click at [1261, 687] on button "Preview" at bounding box center [1285, 697] width 90 height 26
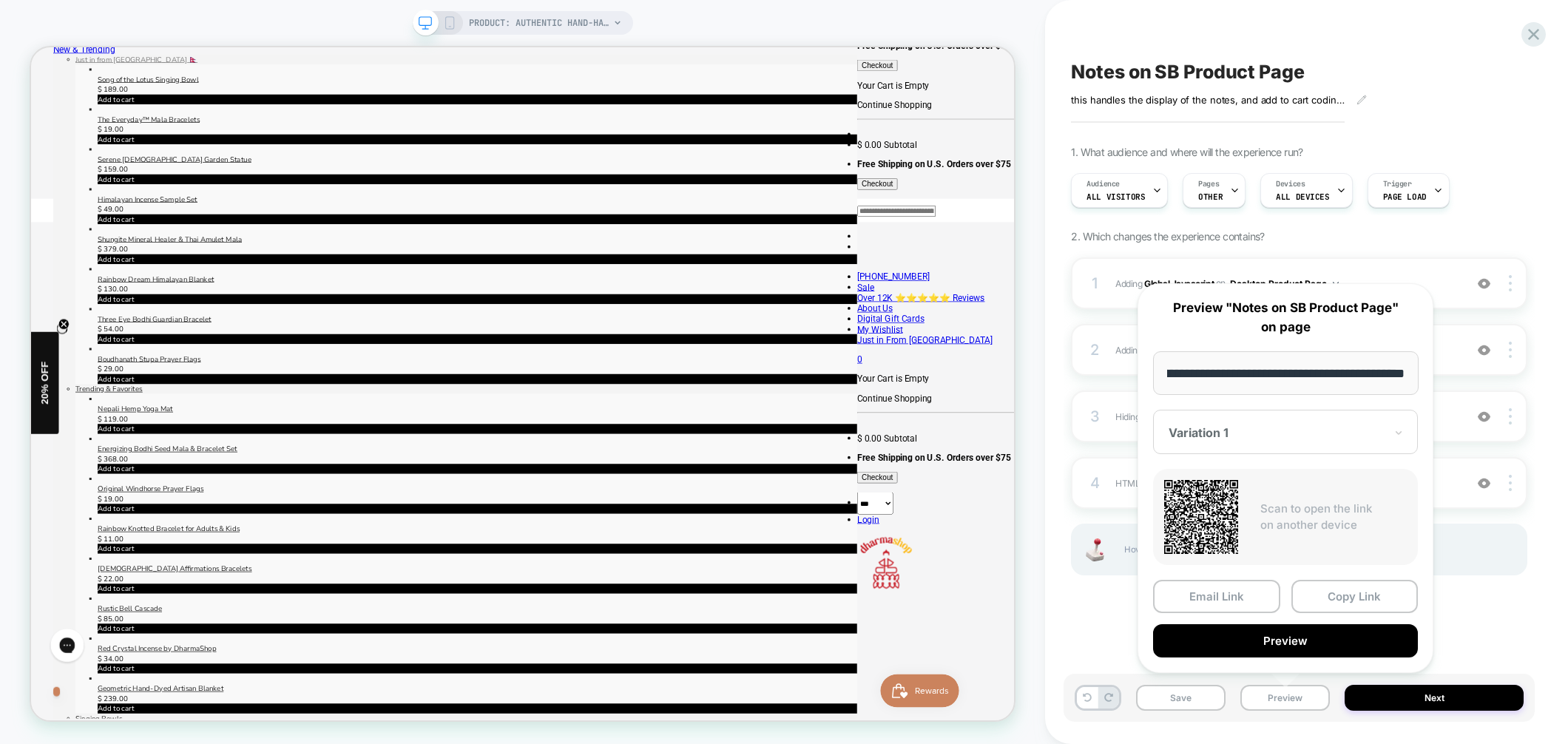
scroll to position [0, 0]
click at [1272, 633] on button "Preview" at bounding box center [1285, 640] width 265 height 33
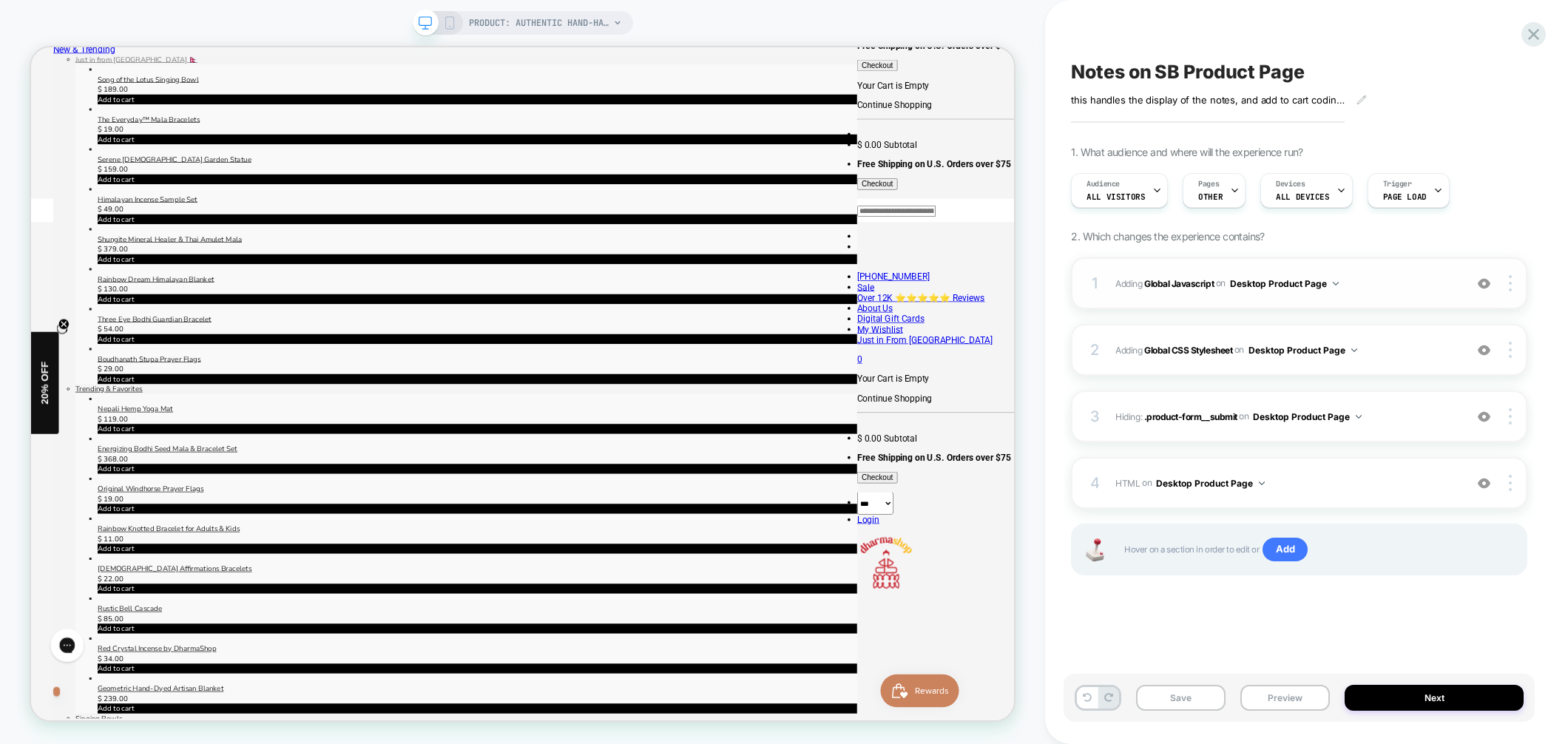
click at [1386, 282] on span "Adding Global Javascript on Desktop Product Page" at bounding box center [1286, 283] width 342 height 18
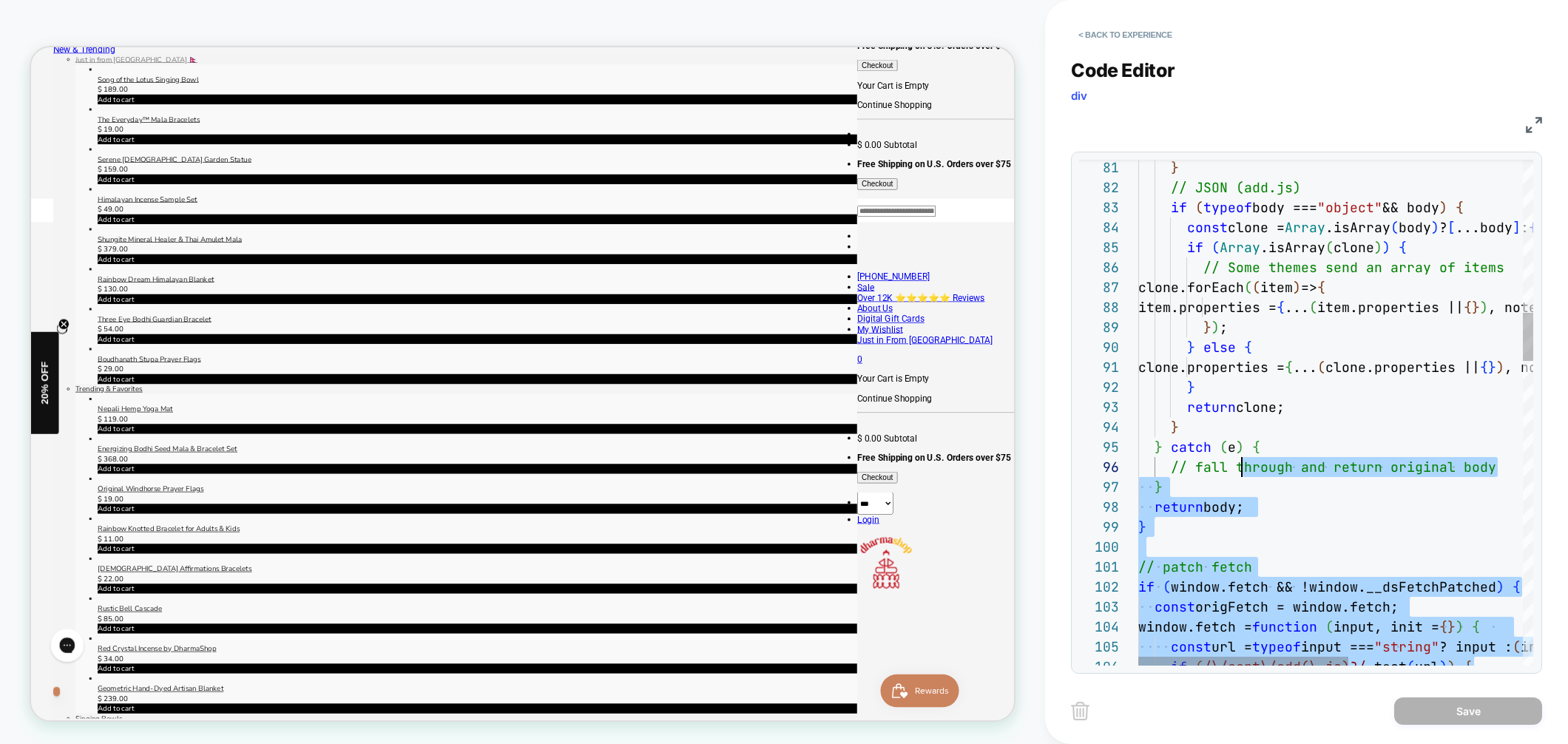
scroll to position [99, 103]
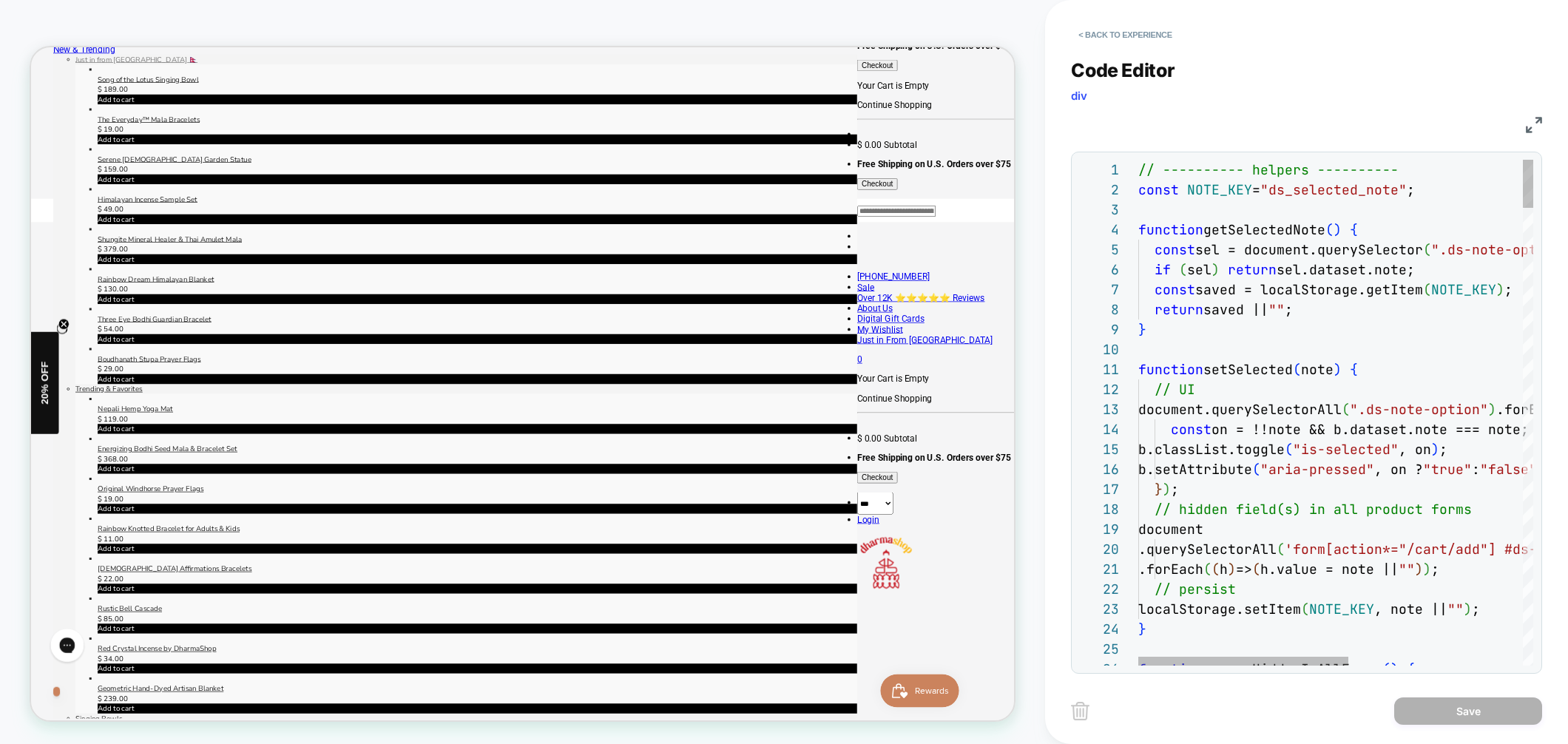
type textarea "**********"
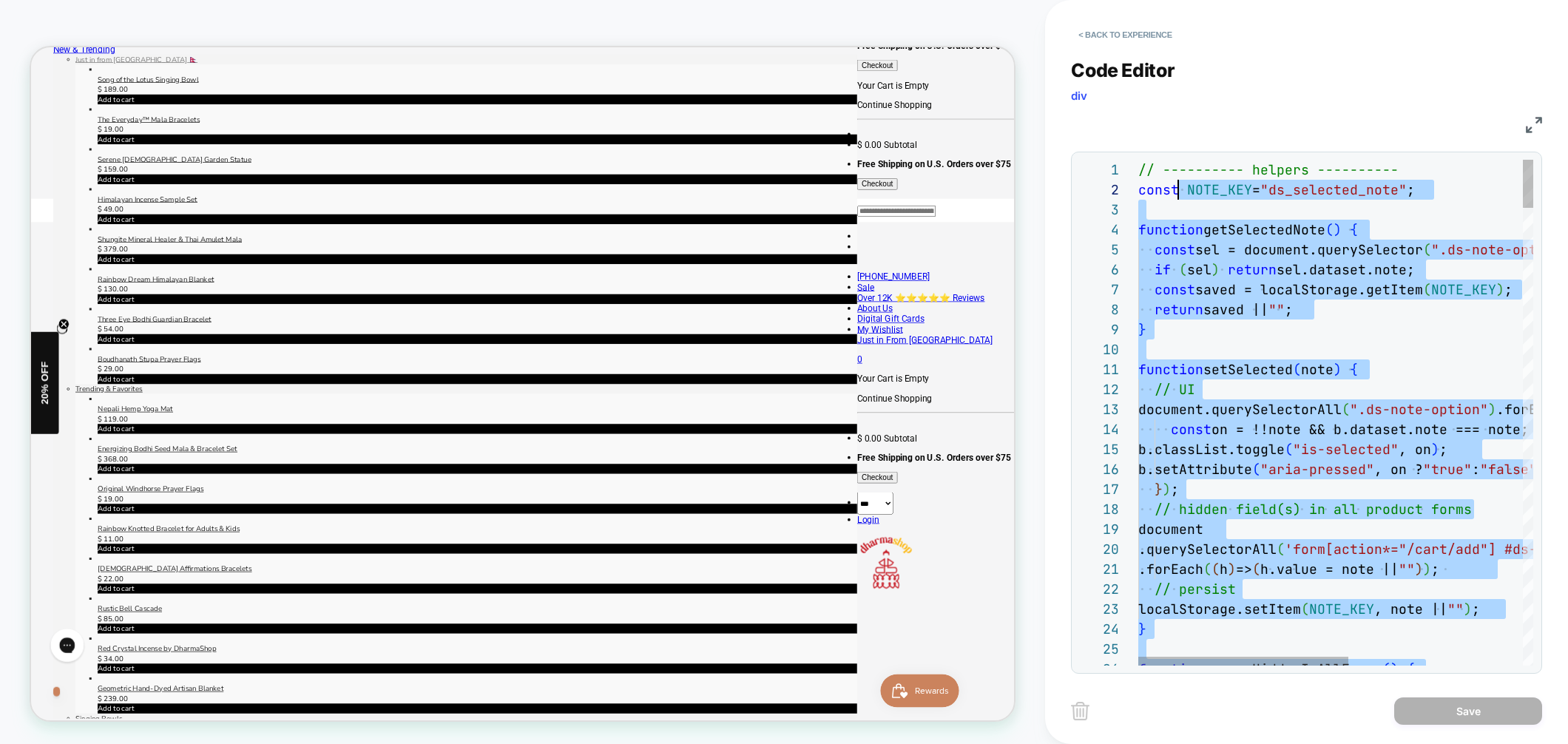
scroll to position [0, 0]
drag, startPoint x: 1353, startPoint y: 542, endPoint x: 1089, endPoint y: 154, distance: 469.3
click at [1089, 154] on div "25 26 22 23 24 17 18 19 20 21 12 13 14 15 16 7 8 9 10 11 4 5 6 2 3 1 function e…" at bounding box center [1306, 412] width 471 height 522
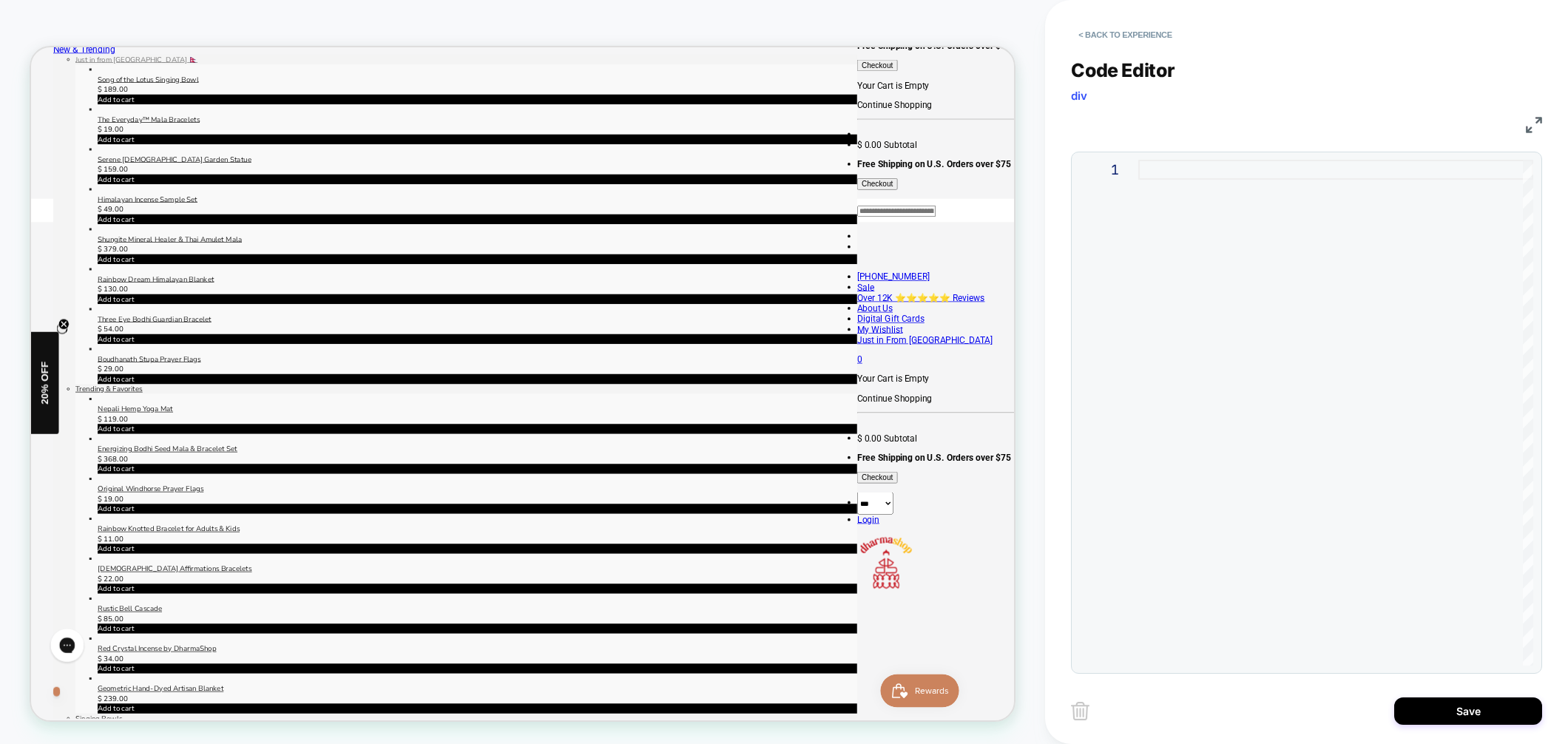
type textarea "**********"
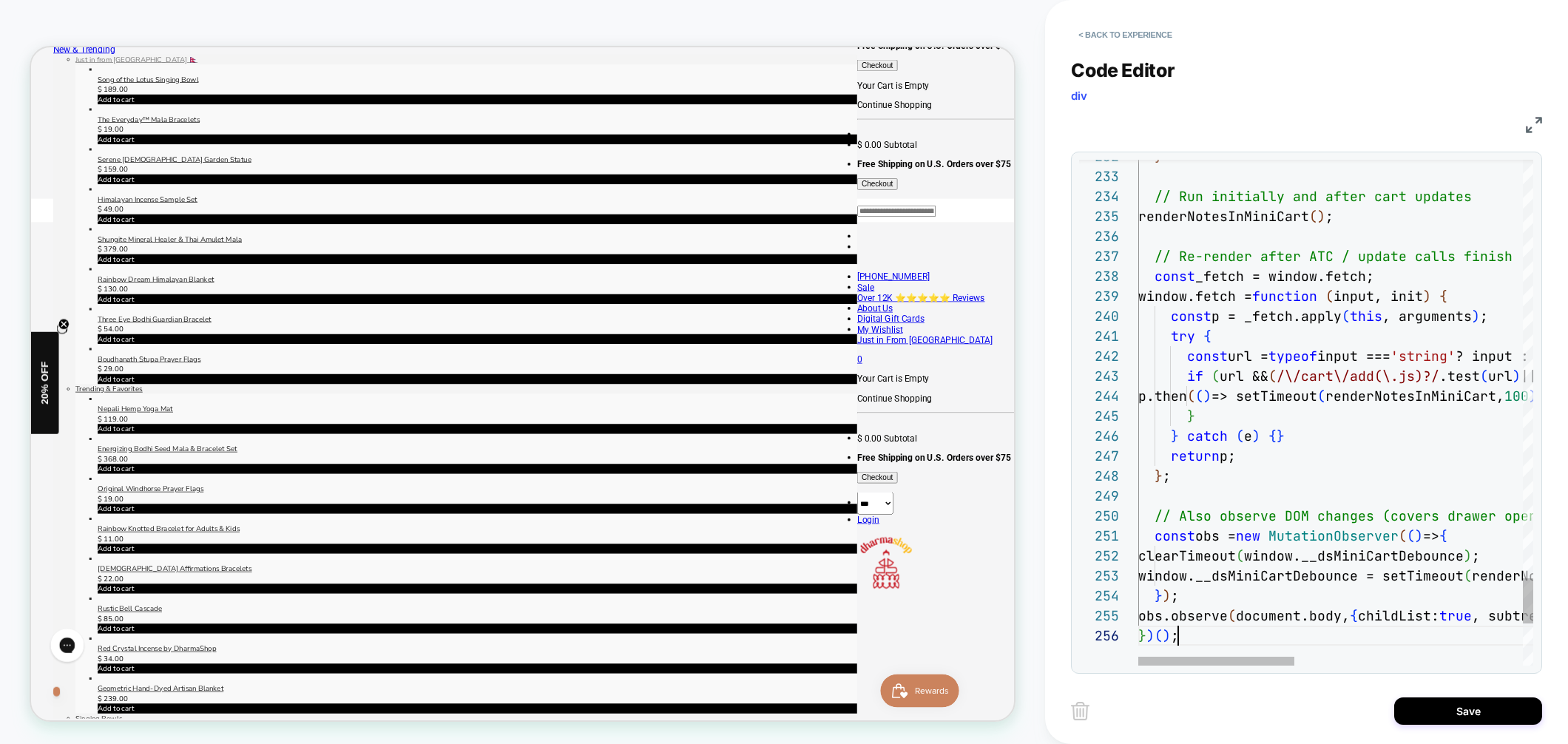
scroll to position [99, 40]
click at [1480, 712] on button "Save" at bounding box center [1468, 710] width 148 height 27
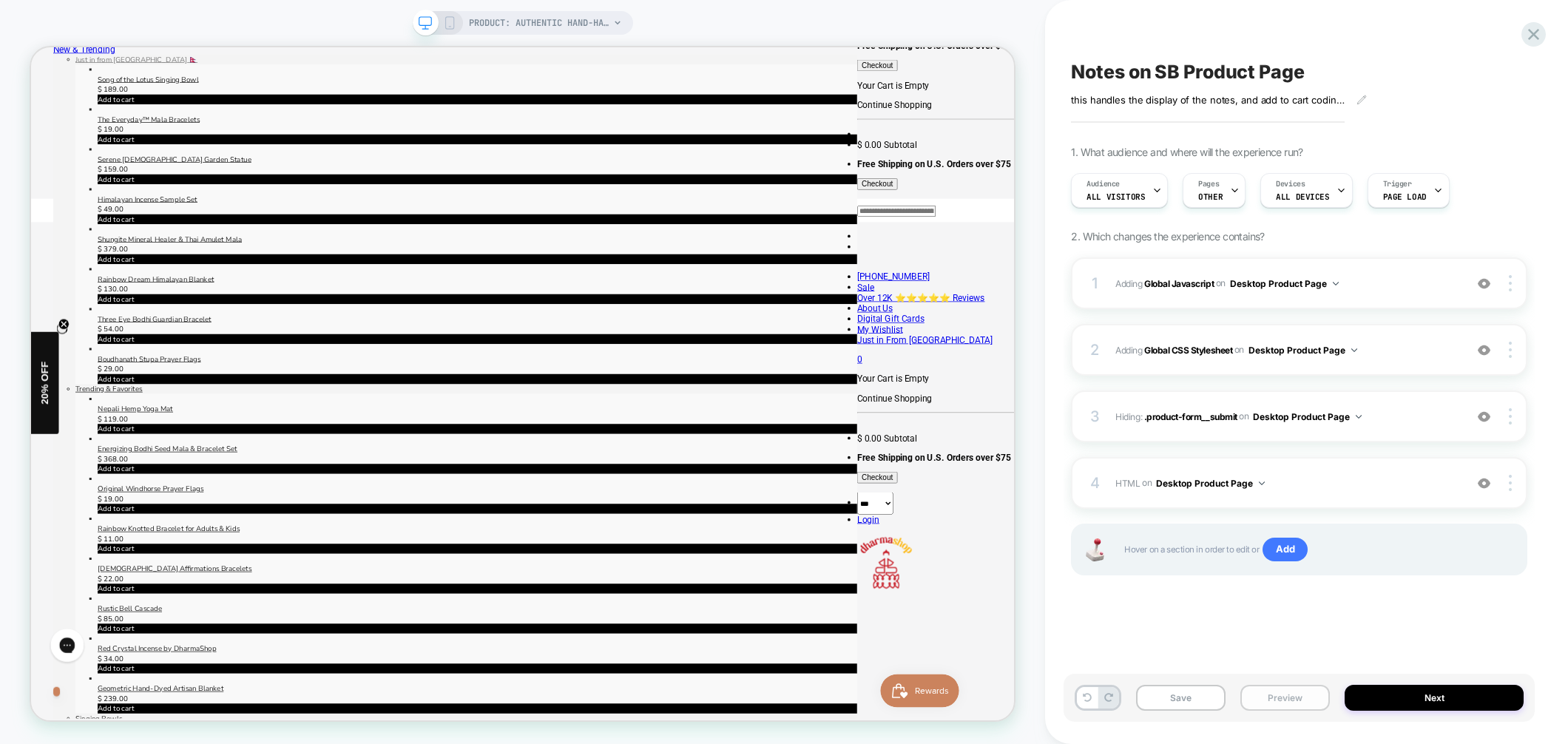
click at [1280, 694] on button "Preview" at bounding box center [1285, 697] width 90 height 26
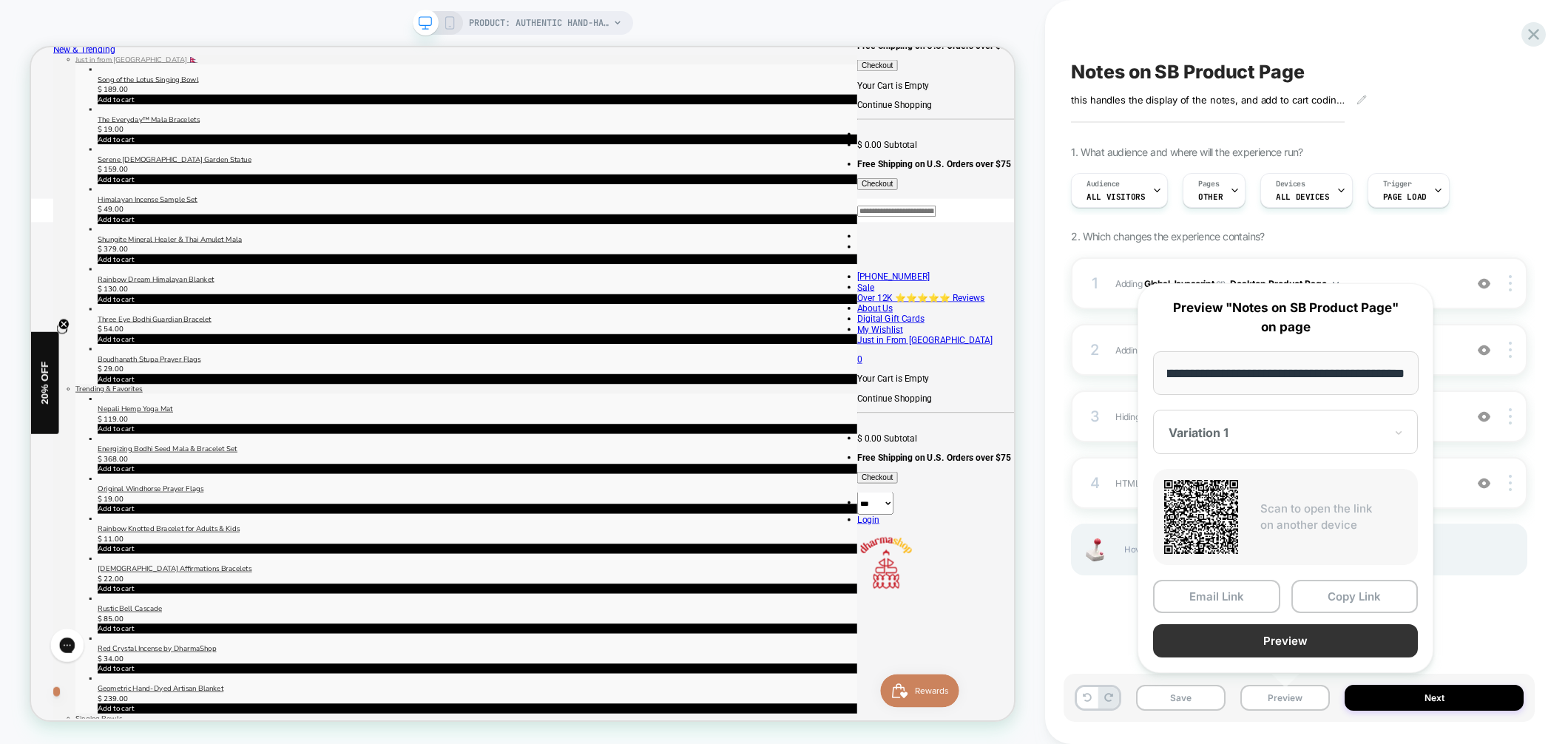
scroll to position [0, 0]
click at [1293, 635] on button "Preview" at bounding box center [1285, 640] width 265 height 33
